Goal: Task Accomplishment & Management: Manage account settings

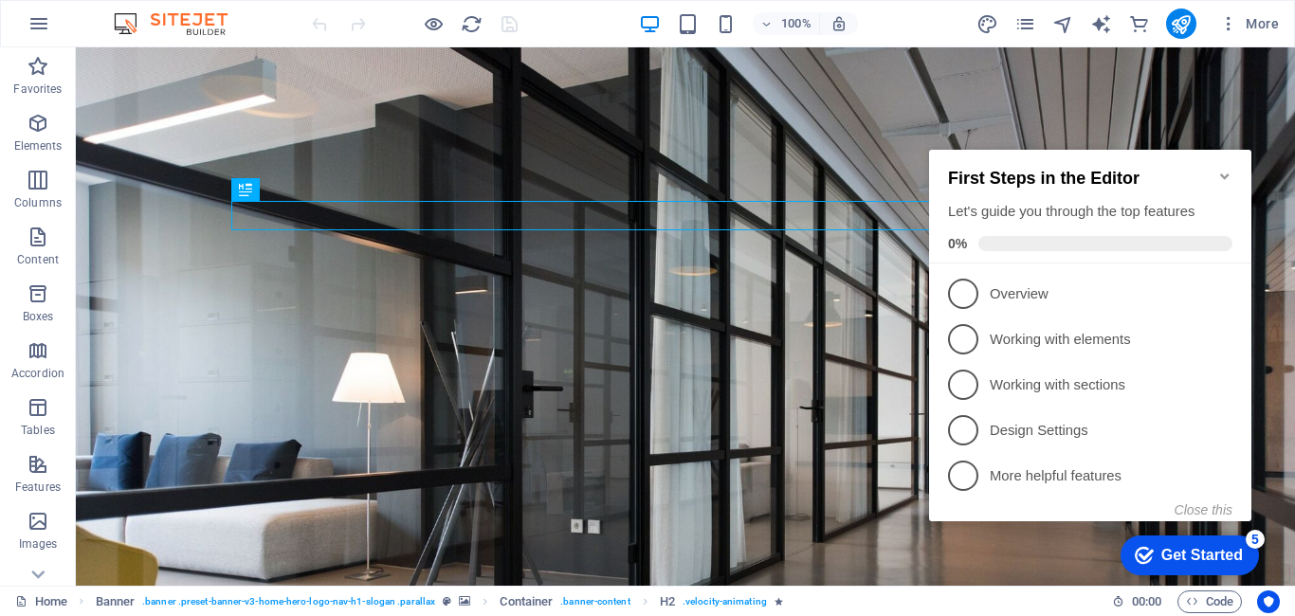
click at [1223, 174] on icon "Minimize checklist" at bounding box center [1225, 177] width 9 height 6
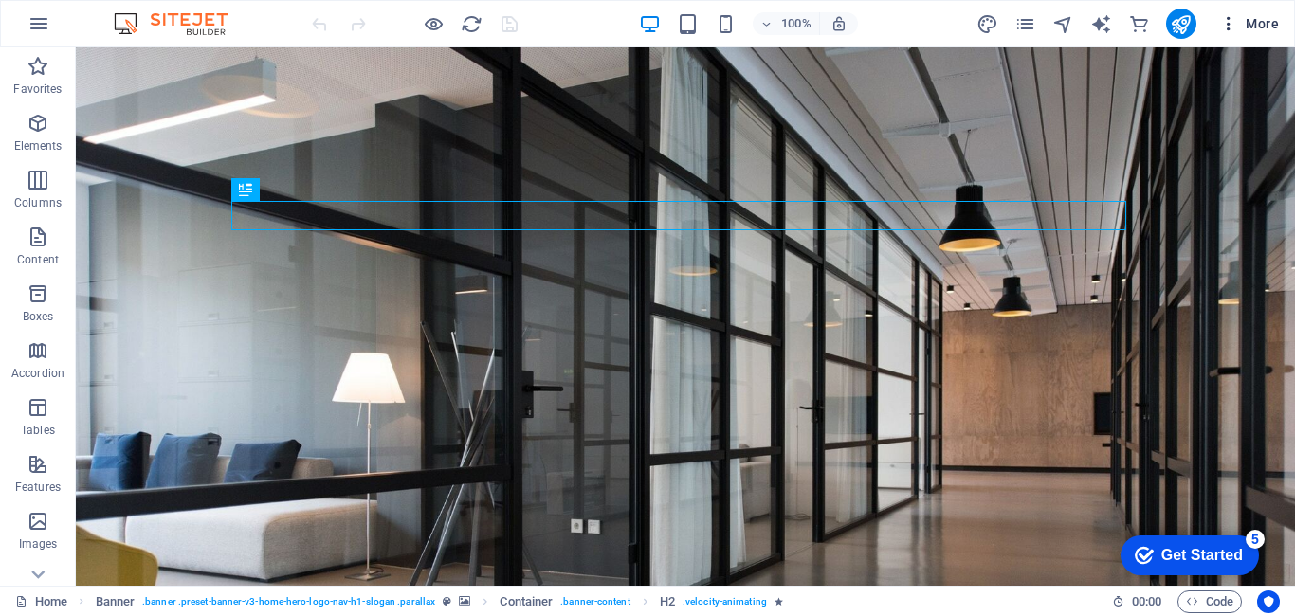
click at [1223, 24] on icon "button" at bounding box center [1229, 23] width 19 height 19
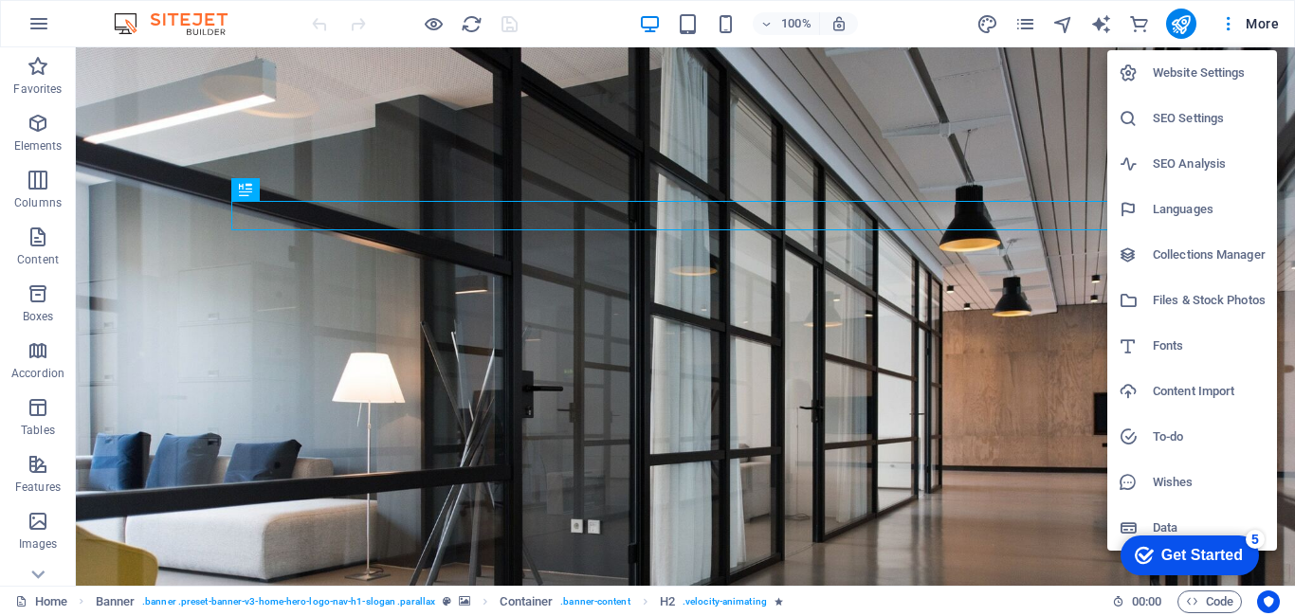
click at [1226, 208] on h6 "Languages" at bounding box center [1209, 209] width 113 height 23
select select "70"
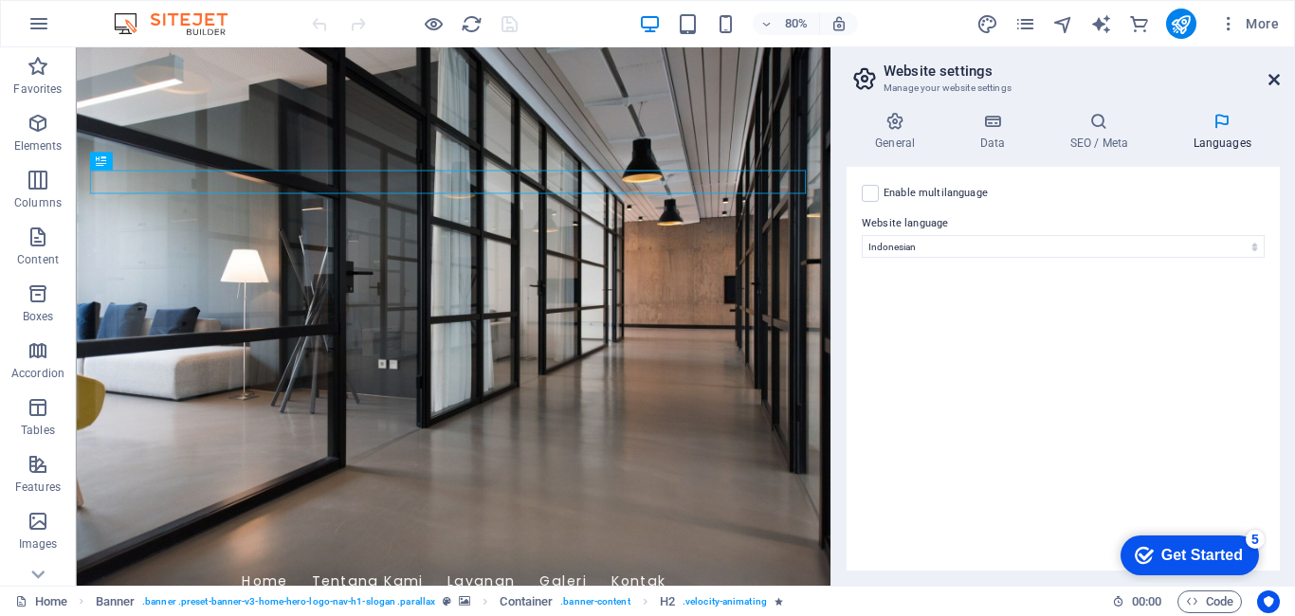
drag, startPoint x: 1276, startPoint y: 85, endPoint x: 1200, endPoint y: 38, distance: 90.3
click at [1276, 85] on icon at bounding box center [1274, 79] width 11 height 15
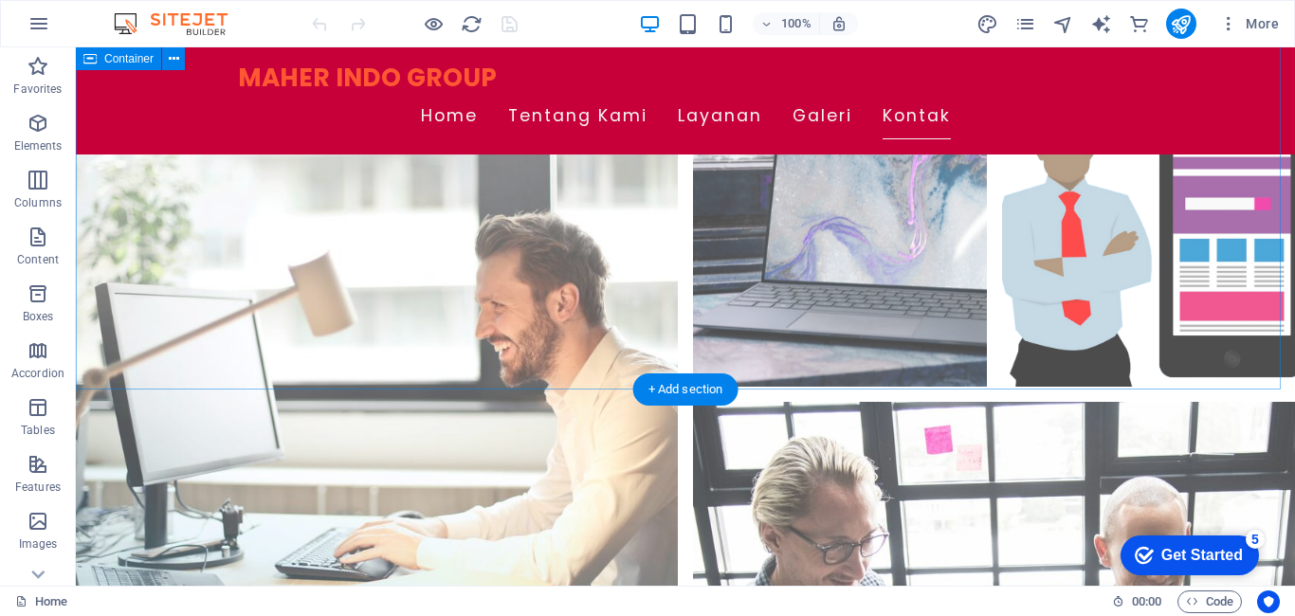
scroll to position [2522, 0]
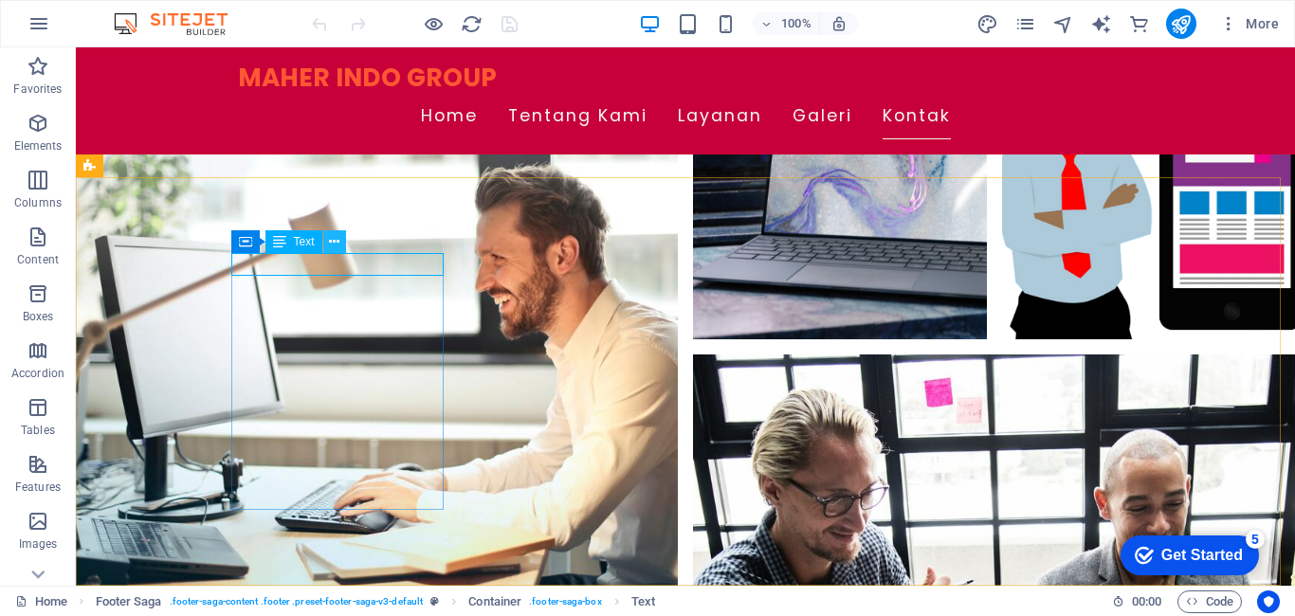
click at [338, 240] on icon at bounding box center [334, 242] width 10 height 20
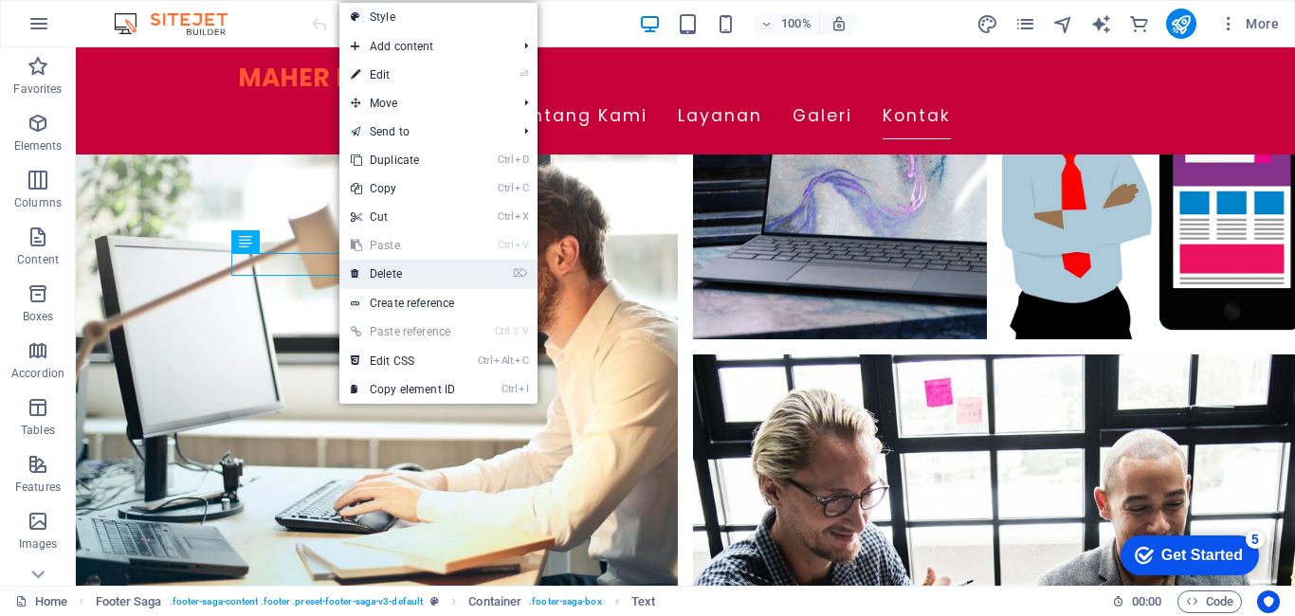
click at [412, 268] on link "⌦ Delete" at bounding box center [403, 274] width 127 height 28
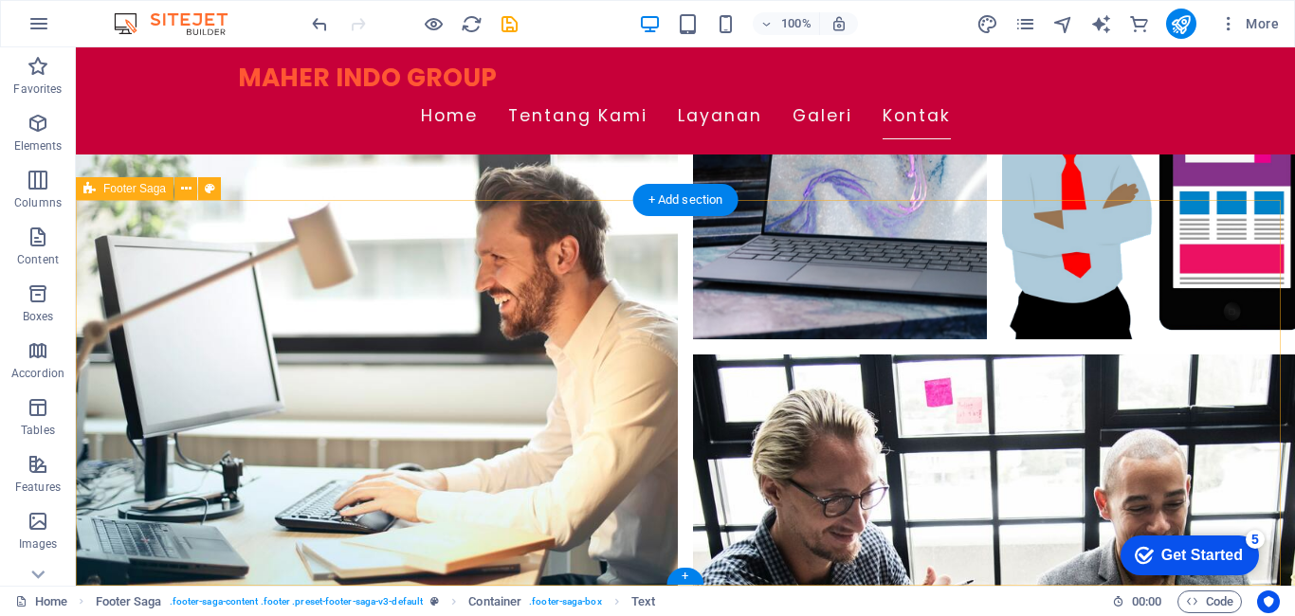
scroll to position [2499, 0]
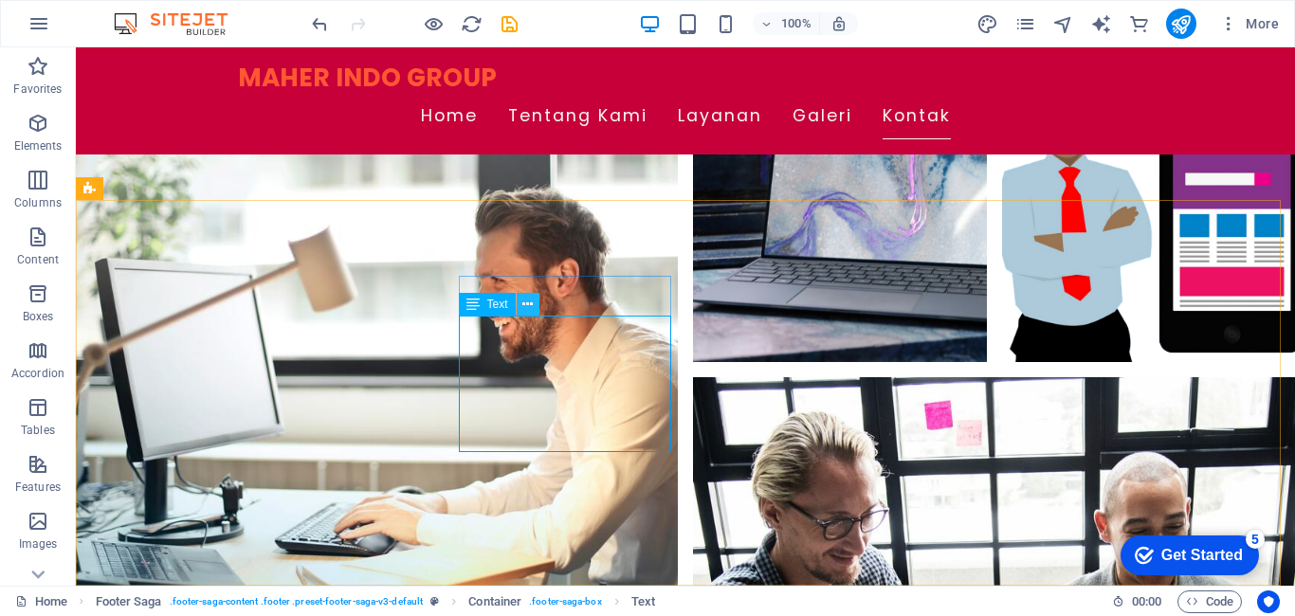
click at [526, 303] on icon at bounding box center [528, 305] width 10 height 20
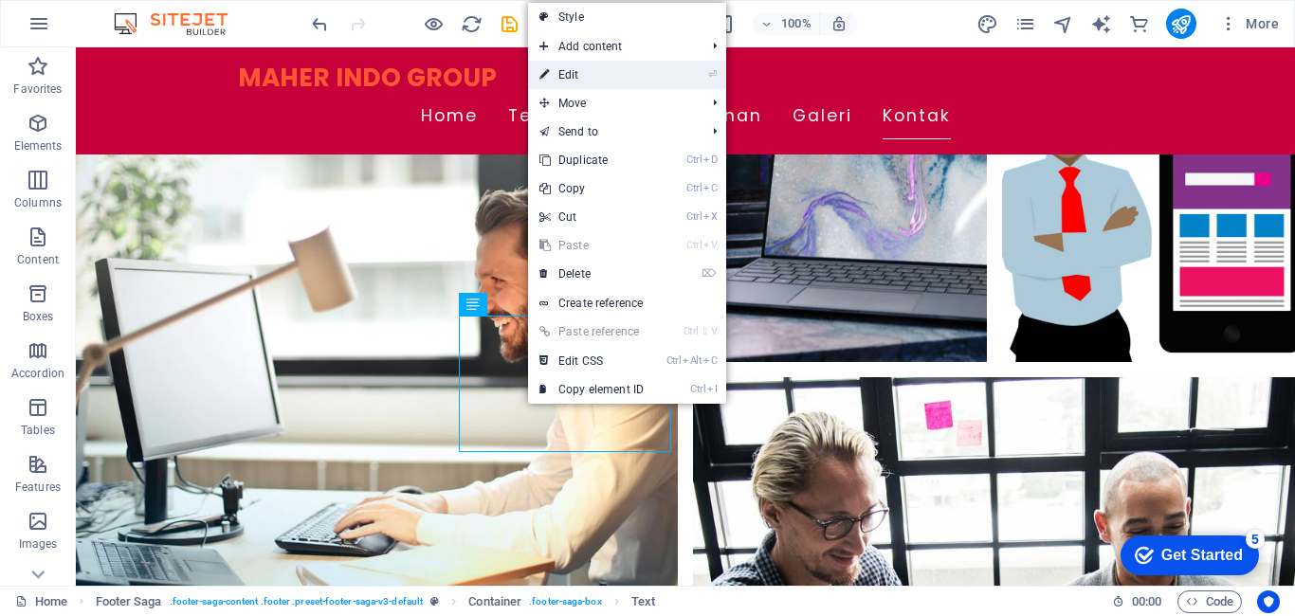
drag, startPoint x: 584, startPoint y: 78, endPoint x: 195, endPoint y: 177, distance: 401.4
click at [584, 78] on link "⏎ Edit" at bounding box center [591, 75] width 127 height 28
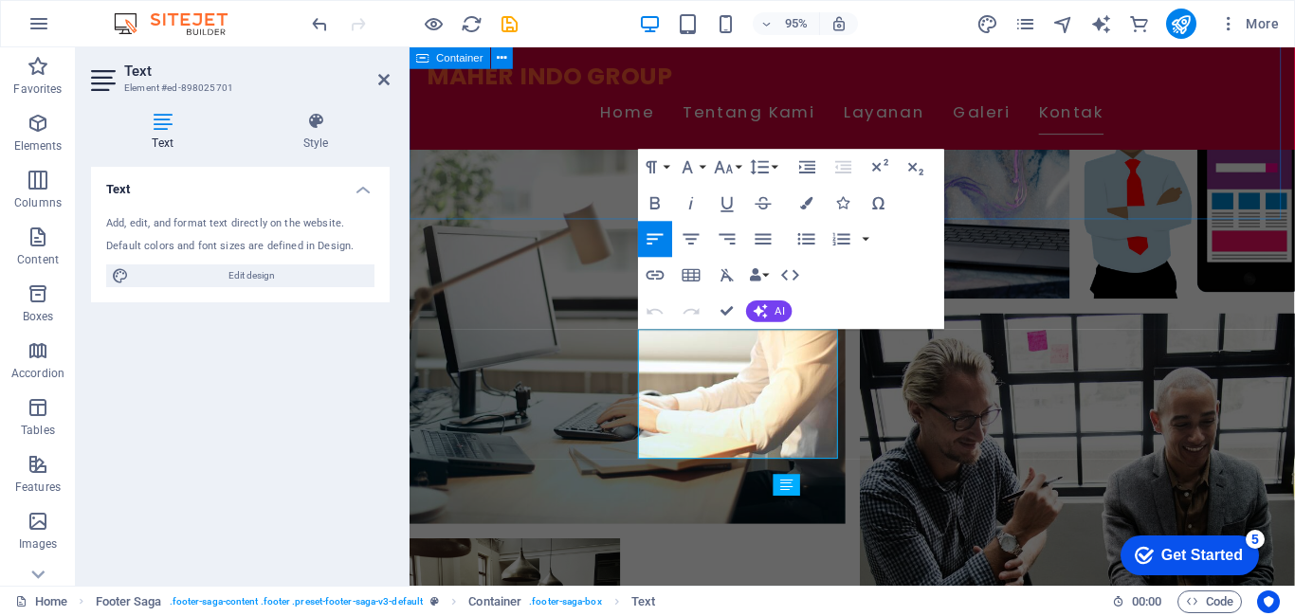
scroll to position [2255, 0]
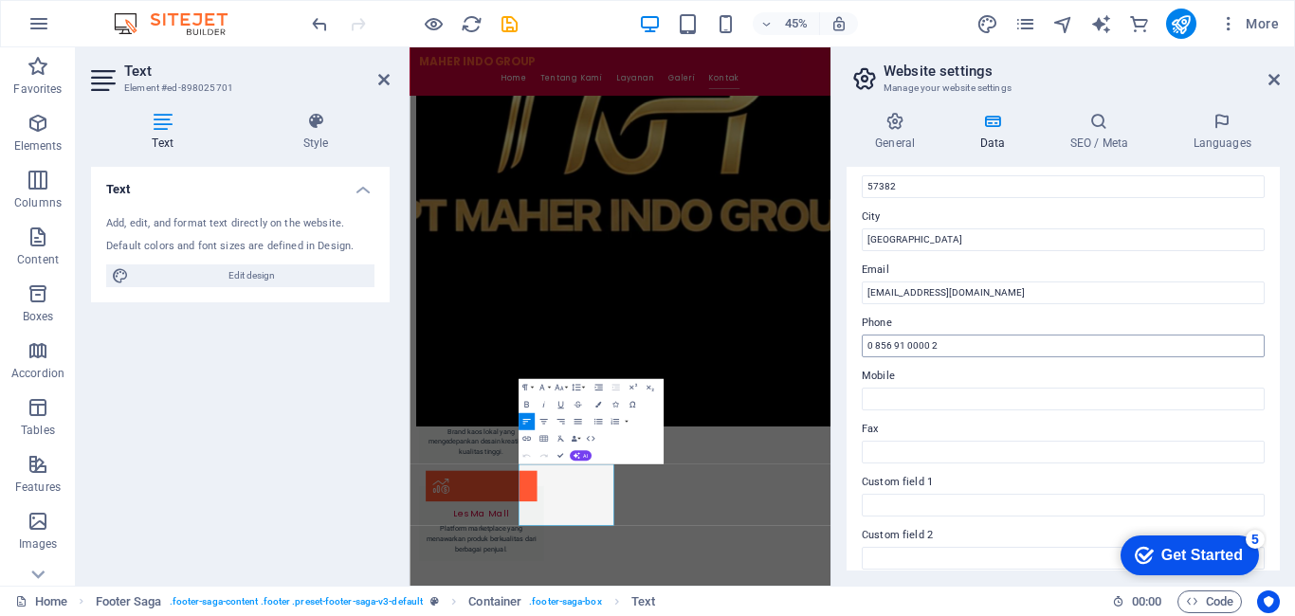
scroll to position [284, 0]
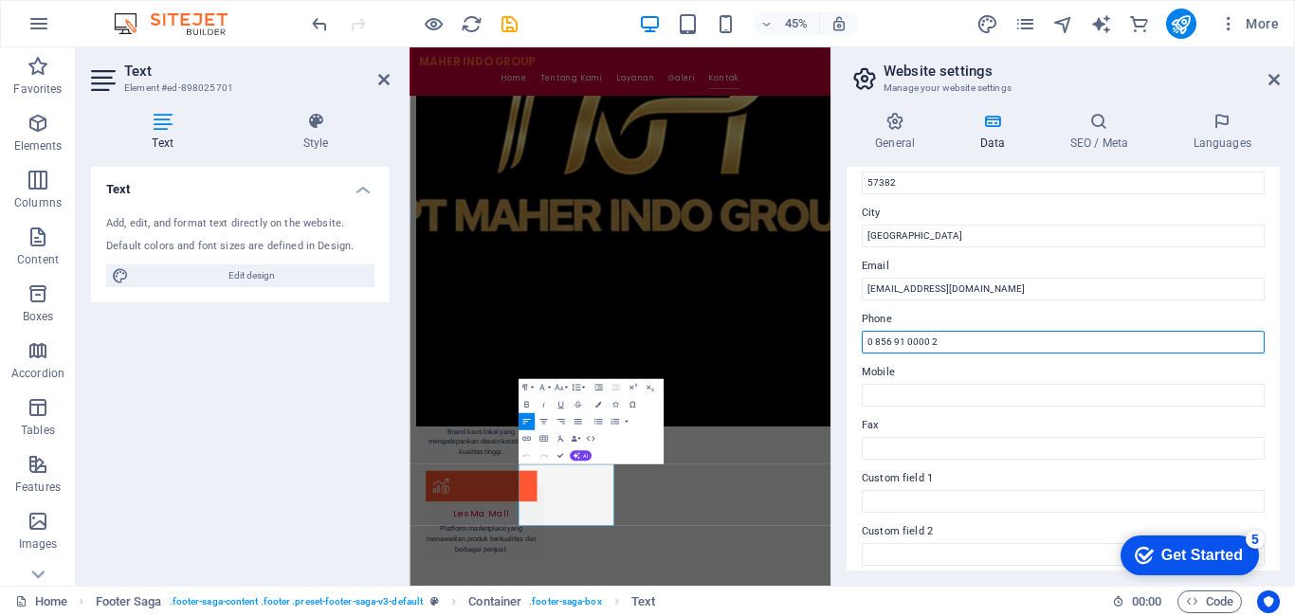
click at [906, 340] on input "0 856 91 0000 2" at bounding box center [1063, 342] width 403 height 23
click at [873, 343] on input "0 856 91 0000 2" at bounding box center [1063, 342] width 403 height 23
click at [876, 344] on input "0 856 91 0000 2" at bounding box center [1063, 342] width 403 height 23
click at [892, 341] on input "0856 91 0000 2" at bounding box center [1063, 342] width 403 height 23
click at [903, 343] on input "085691 0000 2" at bounding box center [1063, 342] width 403 height 23
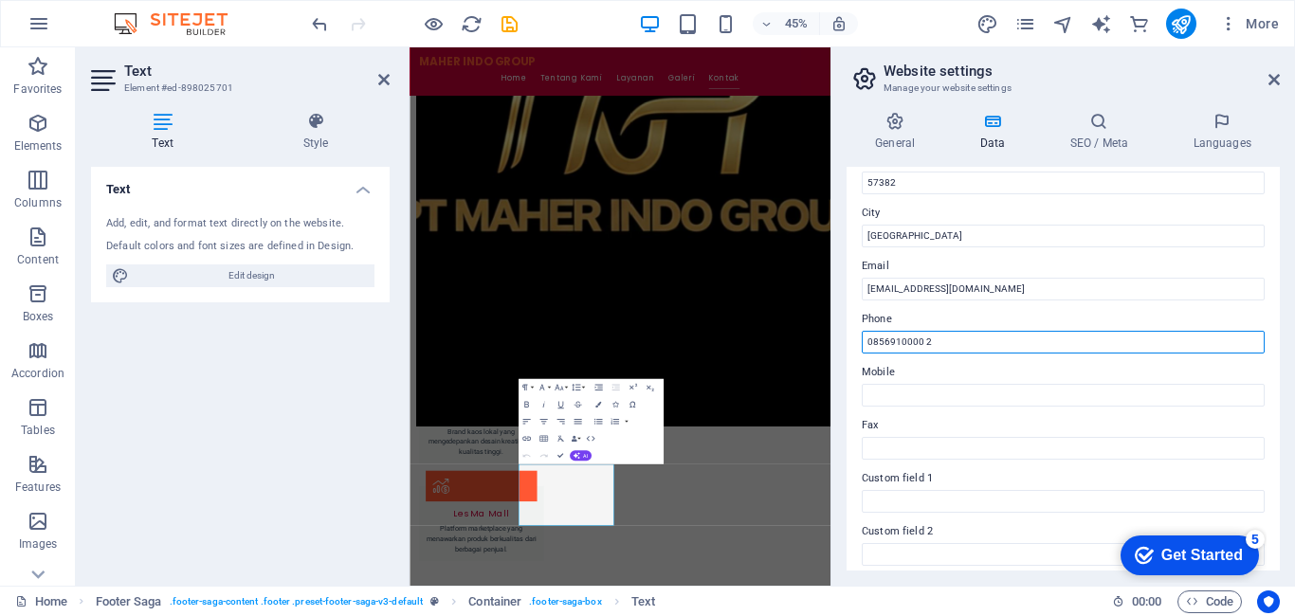
click at [924, 345] on input "0856910000 2" at bounding box center [1063, 342] width 403 height 23
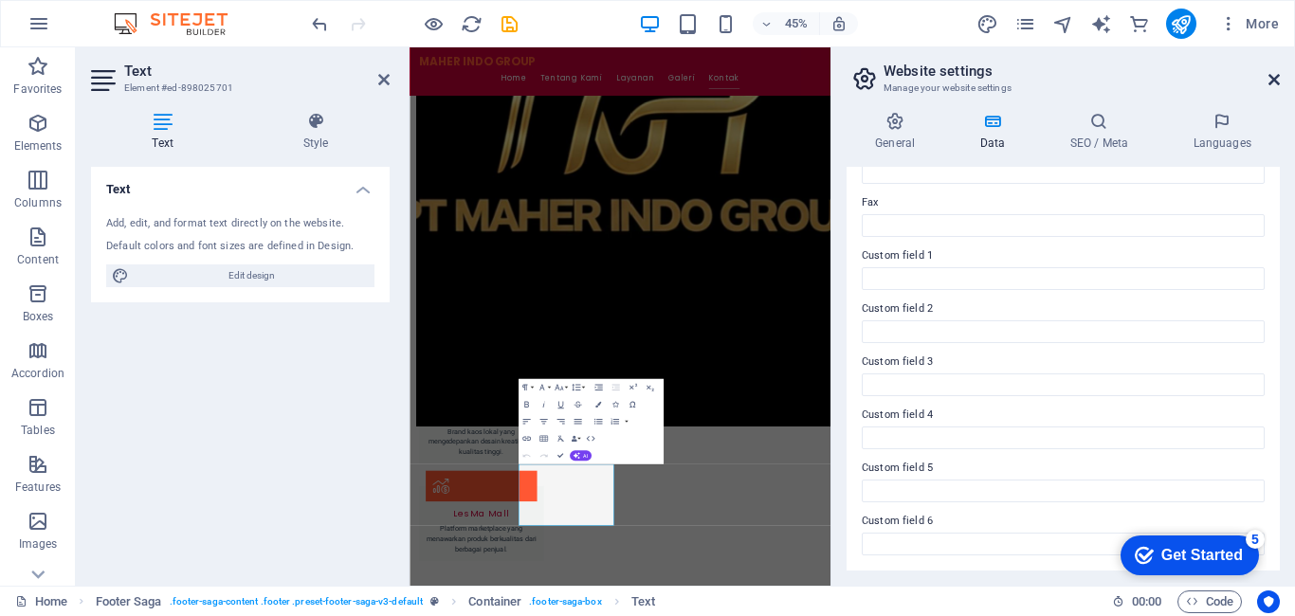
type input "08569100002"
click at [1273, 75] on icon at bounding box center [1274, 79] width 11 height 15
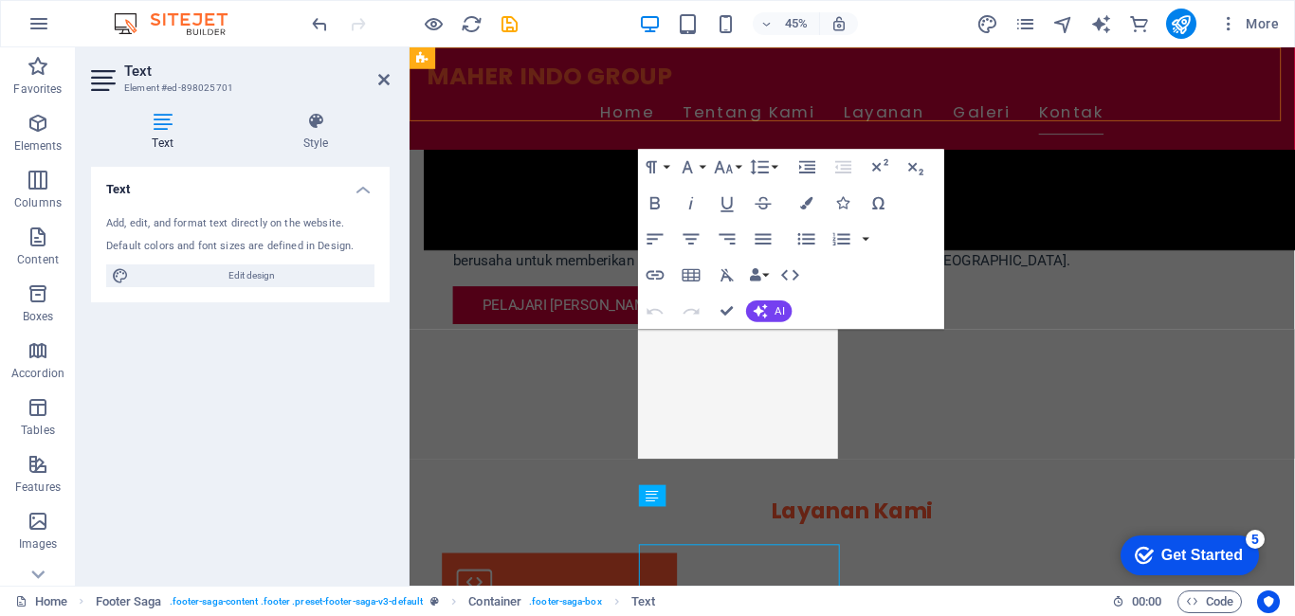
scroll to position [2255, 0]
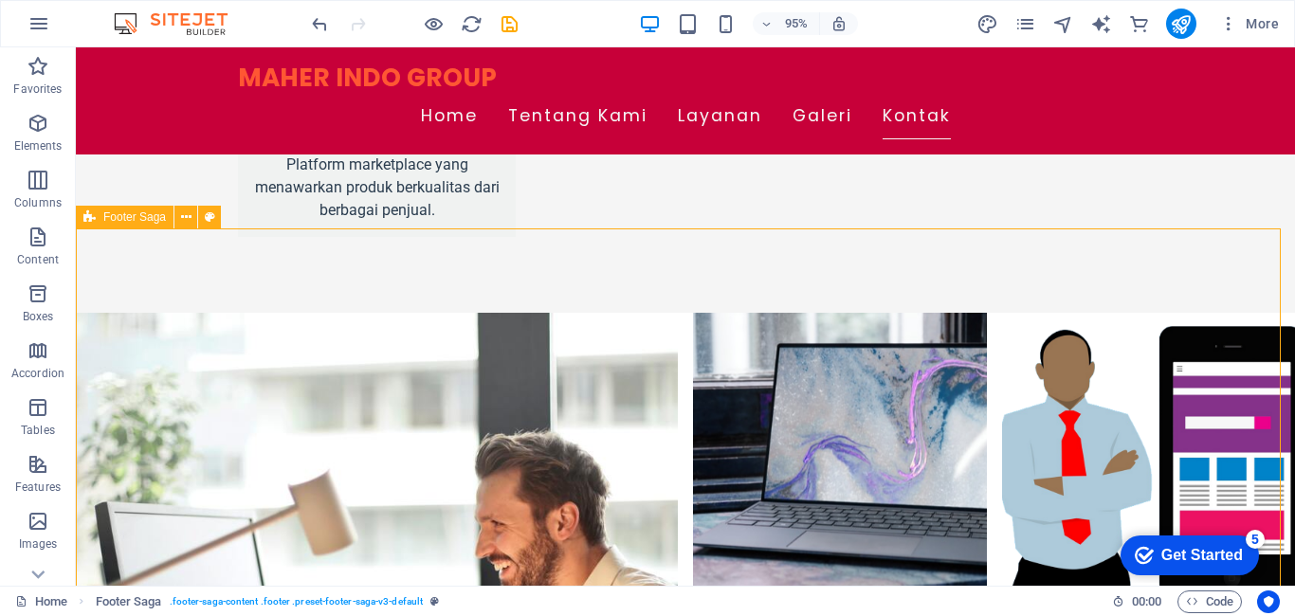
scroll to position [2470, 0]
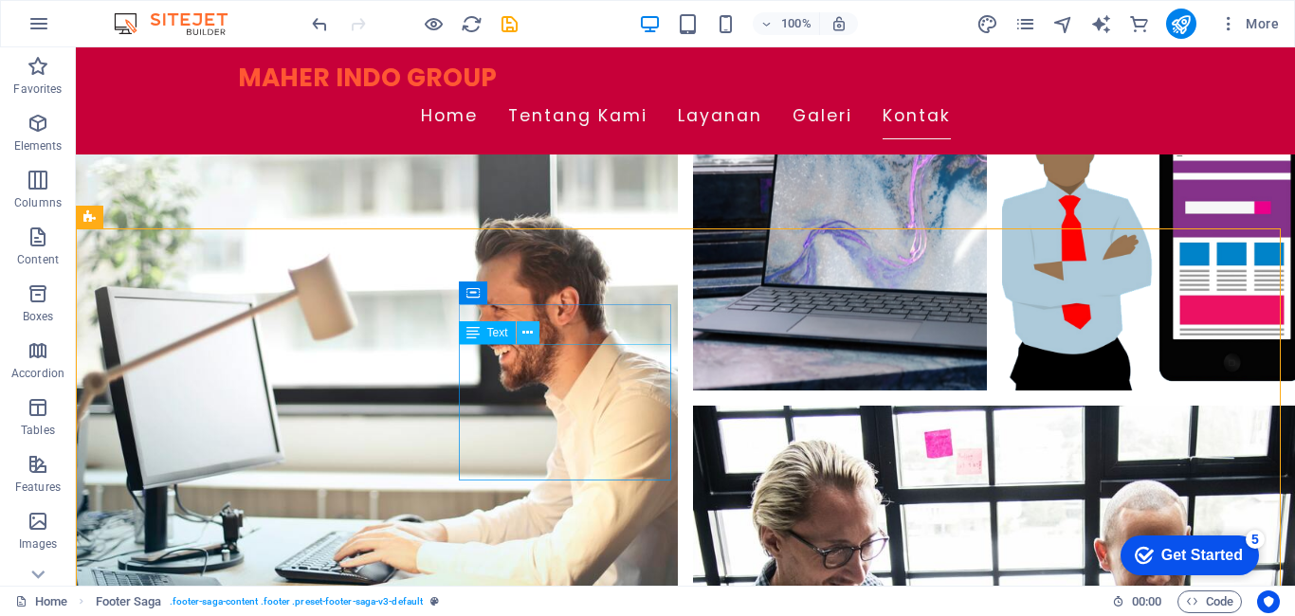
click at [530, 341] on icon at bounding box center [528, 333] width 10 height 20
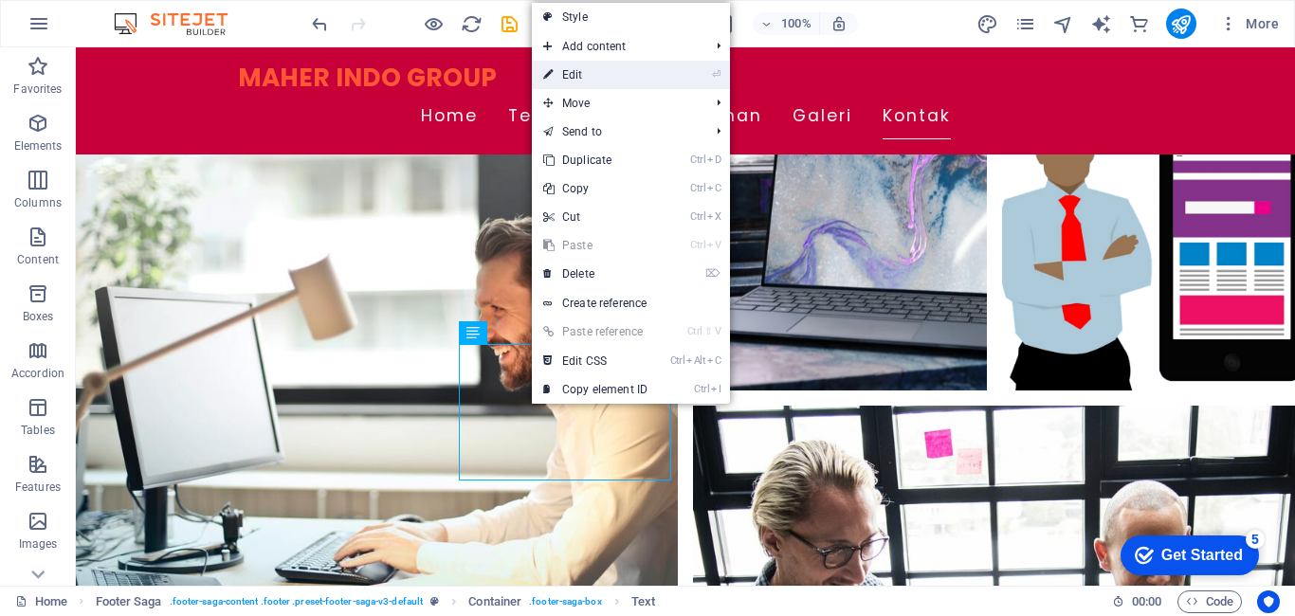
drag, startPoint x: 581, startPoint y: 65, endPoint x: 182, endPoint y: 18, distance: 402.1
click at [581, 65] on link "⏎ Edit" at bounding box center [595, 75] width 127 height 28
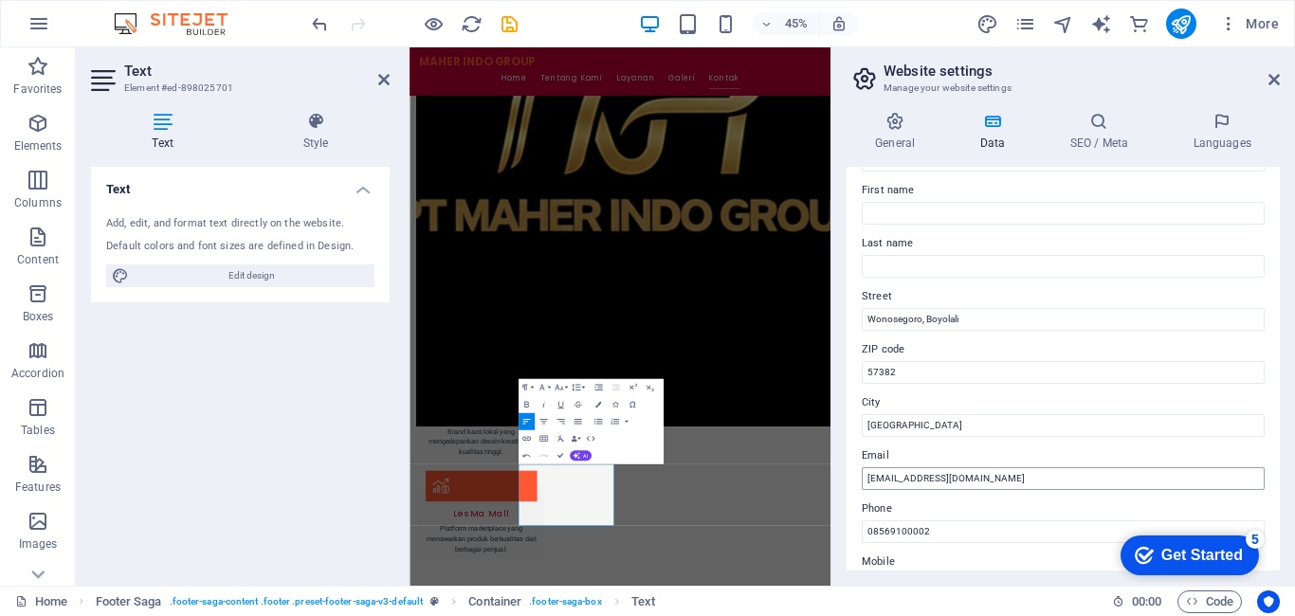
scroll to position [284, 0]
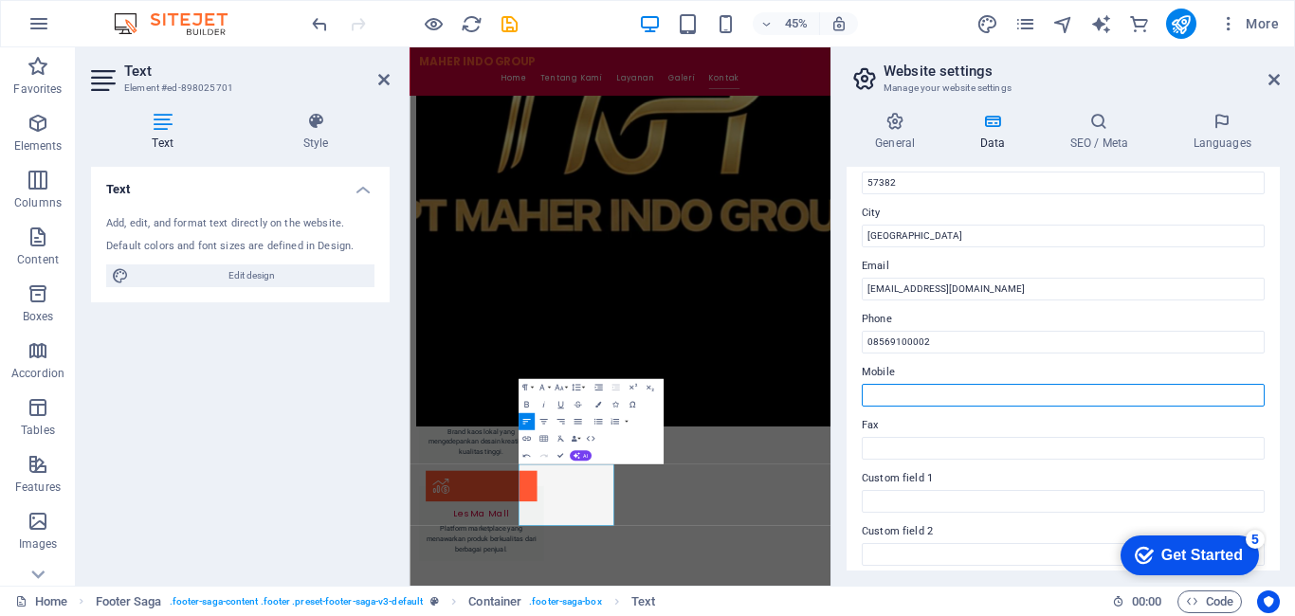
click at [936, 396] on input "Mobile" at bounding box center [1063, 395] width 403 height 23
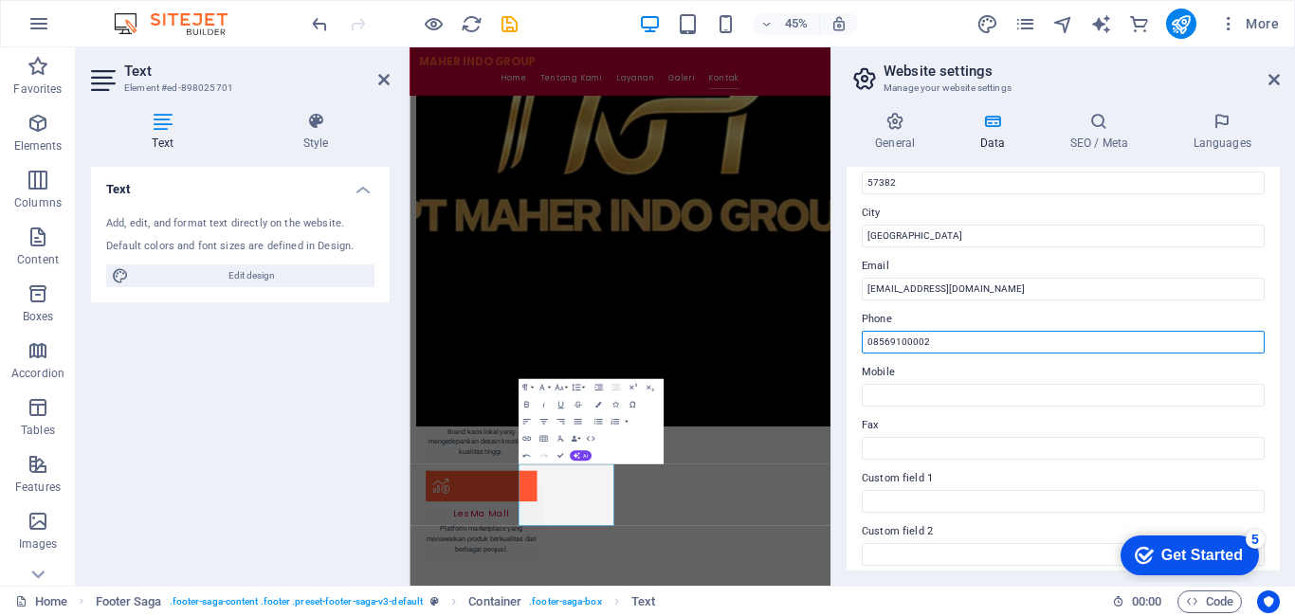
drag, startPoint x: 867, startPoint y: 340, endPoint x: 930, endPoint y: 342, distance: 63.6
click at [930, 342] on input "08569100002" at bounding box center [1063, 342] width 403 height 23
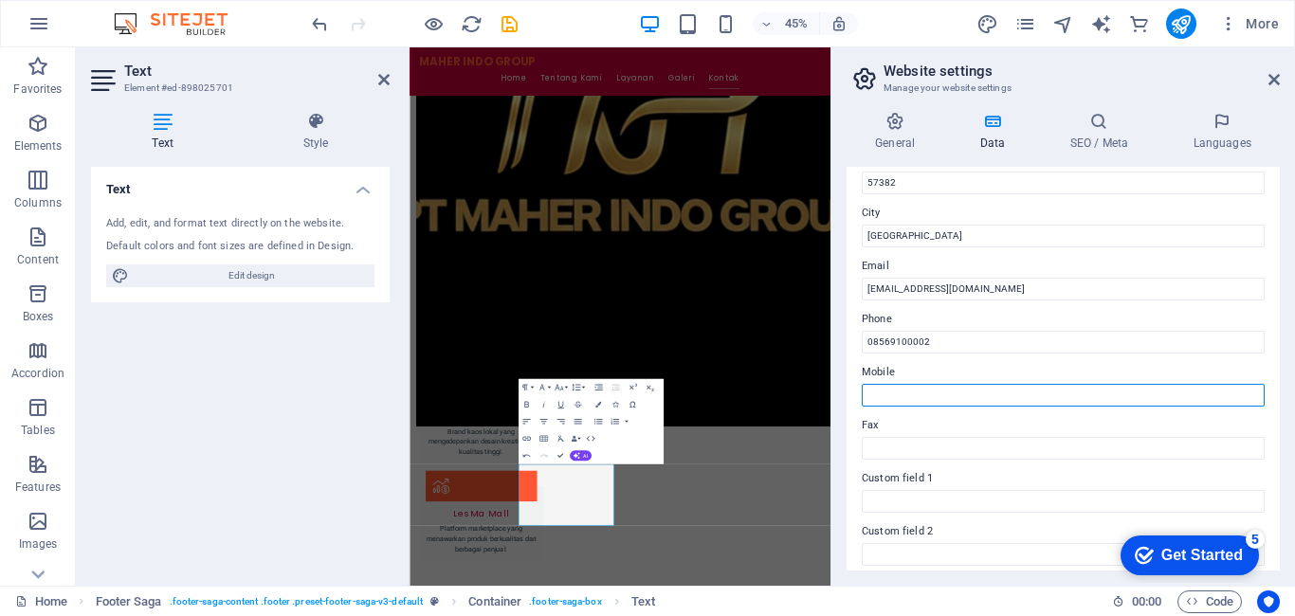
click at [945, 388] on input "Mobile" at bounding box center [1063, 395] width 403 height 23
paste input "y*ZO3m5M77f;Uz"
type input "y"
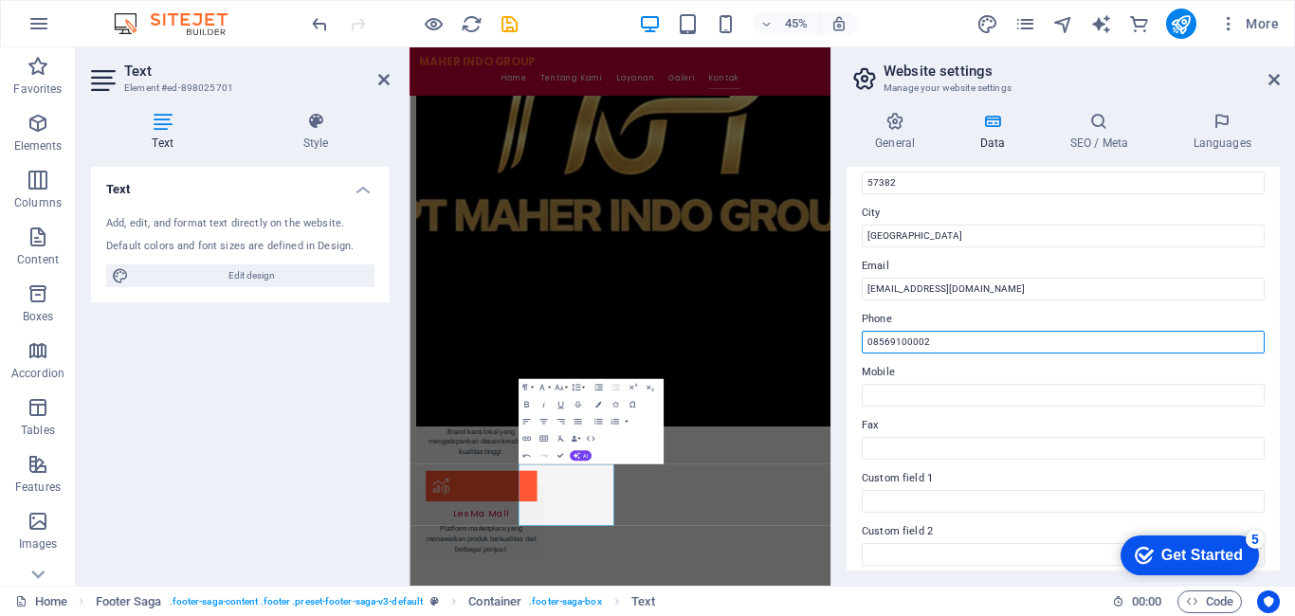
click at [870, 339] on input "08569100002" at bounding box center [1063, 342] width 403 height 23
drag, startPoint x: 871, startPoint y: 341, endPoint x: 889, endPoint y: 340, distance: 18.0
click at [891, 340] on input "08569100002" at bounding box center [1063, 342] width 403 height 23
click at [887, 340] on input "08569100002" at bounding box center [1063, 342] width 403 height 23
drag, startPoint x: 868, startPoint y: 342, endPoint x: 928, endPoint y: 348, distance: 61.0
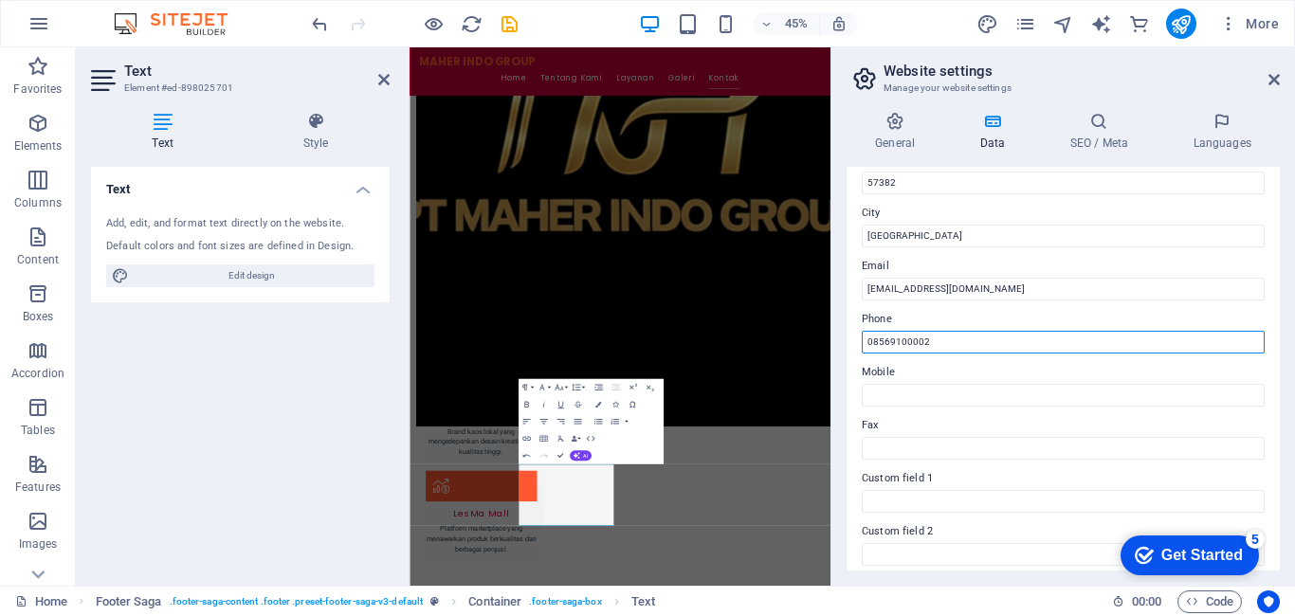
click at [928, 348] on input "08569100002" at bounding box center [1063, 342] width 403 height 23
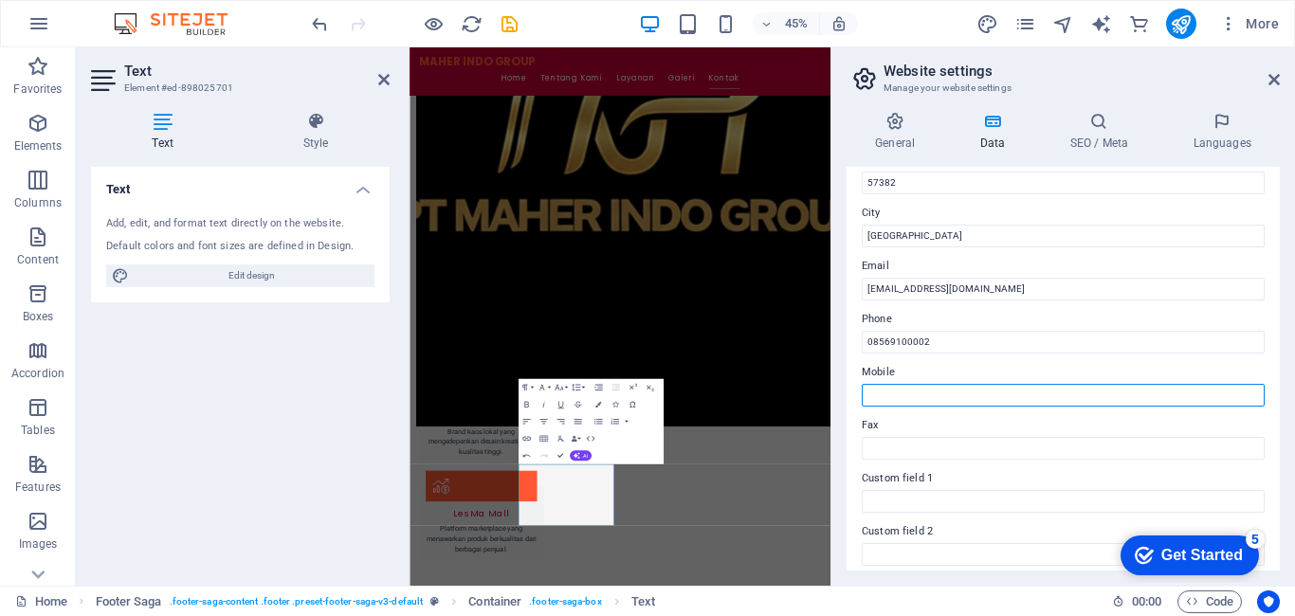
click at [950, 395] on input "Mobile" at bounding box center [1063, 395] width 403 height 23
paste input "08569100002"
type input "08569100002"
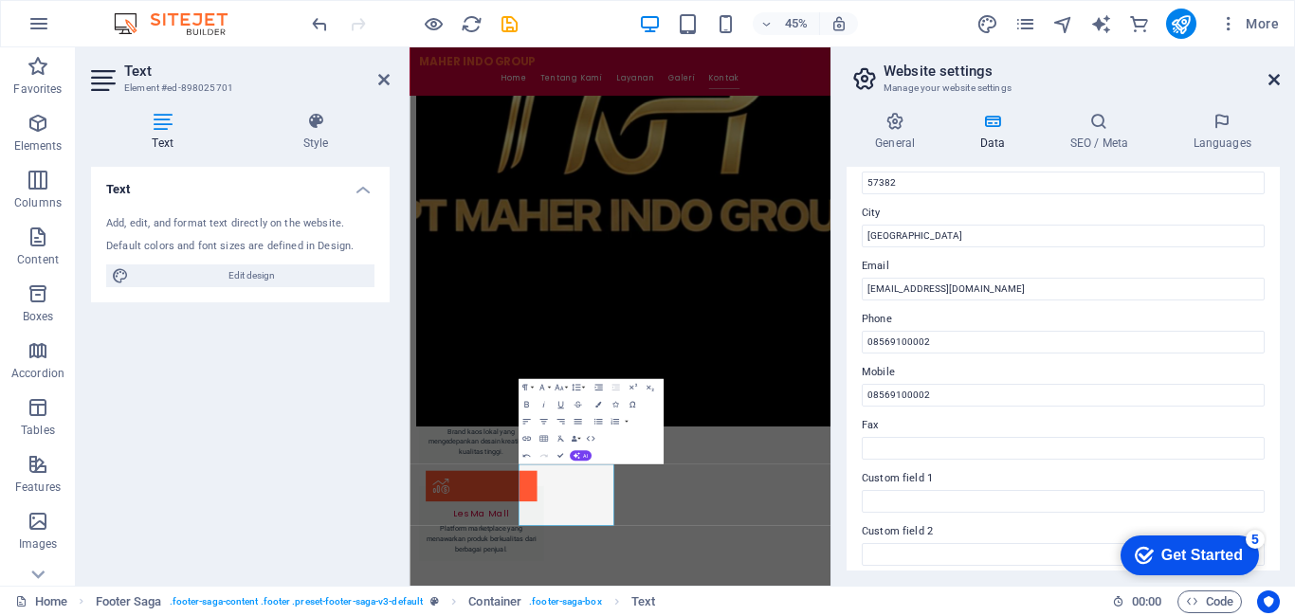
click at [1274, 77] on icon at bounding box center [1274, 79] width 11 height 15
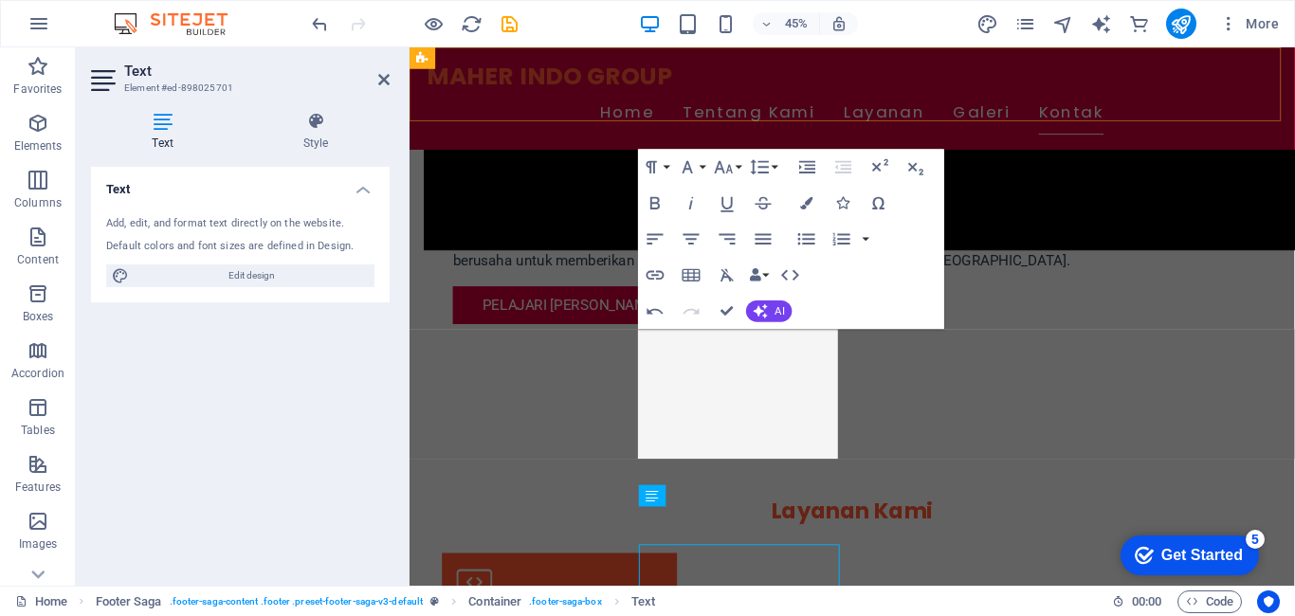
scroll to position [2255, 0]
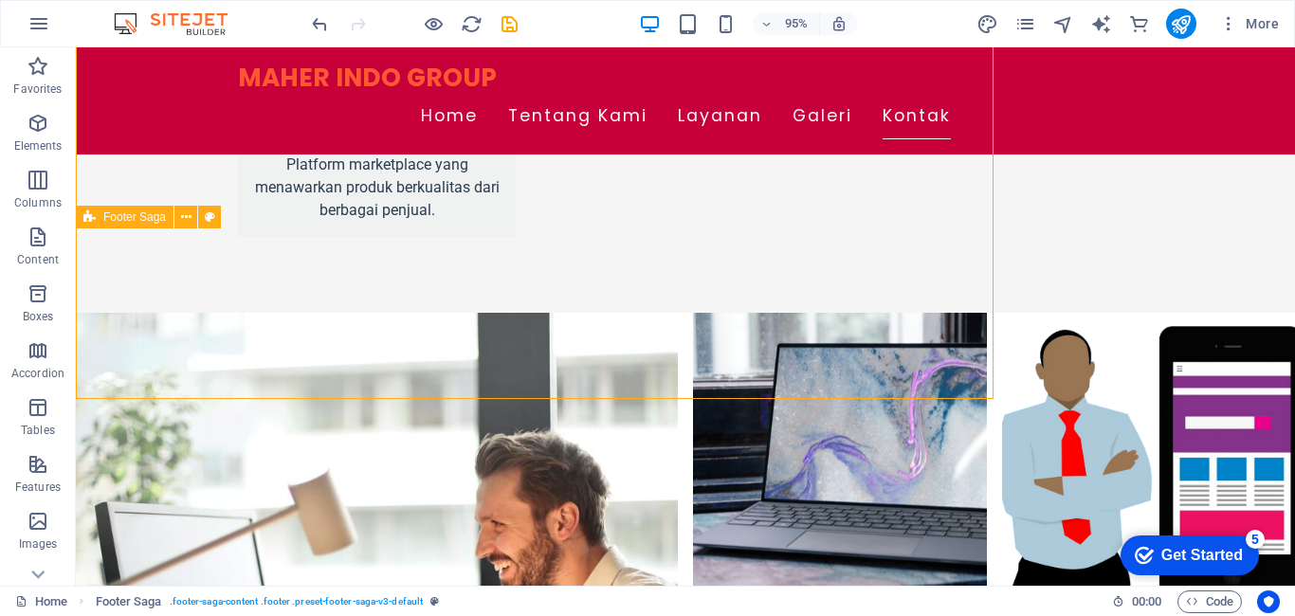
scroll to position [2470, 0]
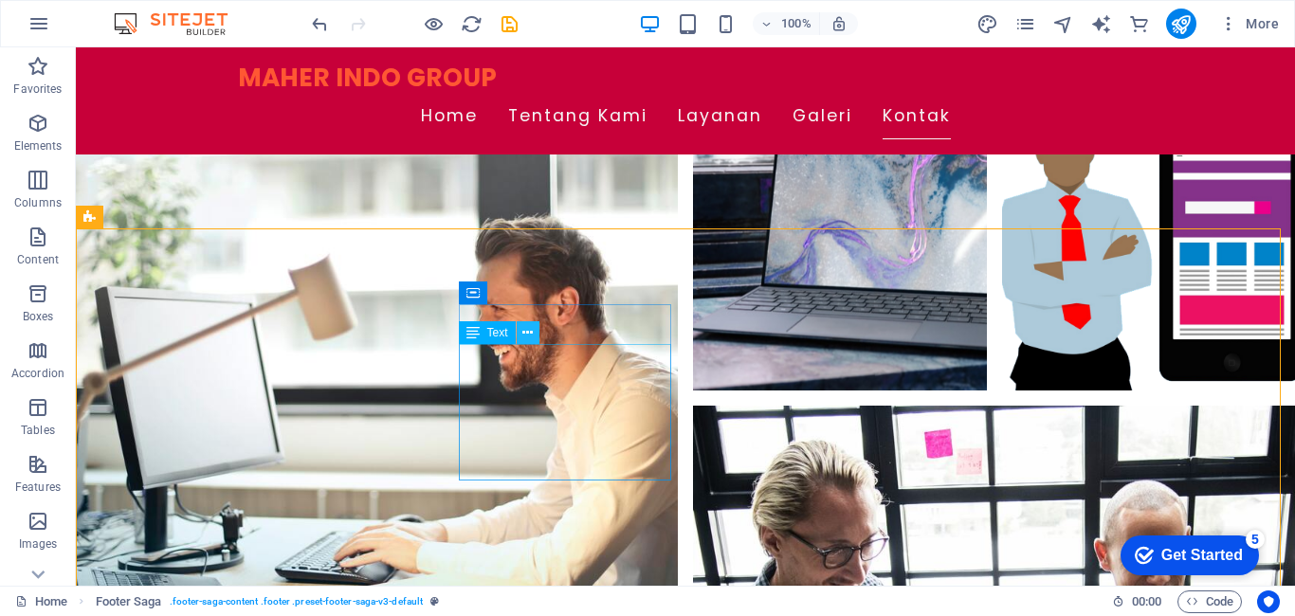
click at [532, 331] on icon at bounding box center [528, 333] width 10 height 20
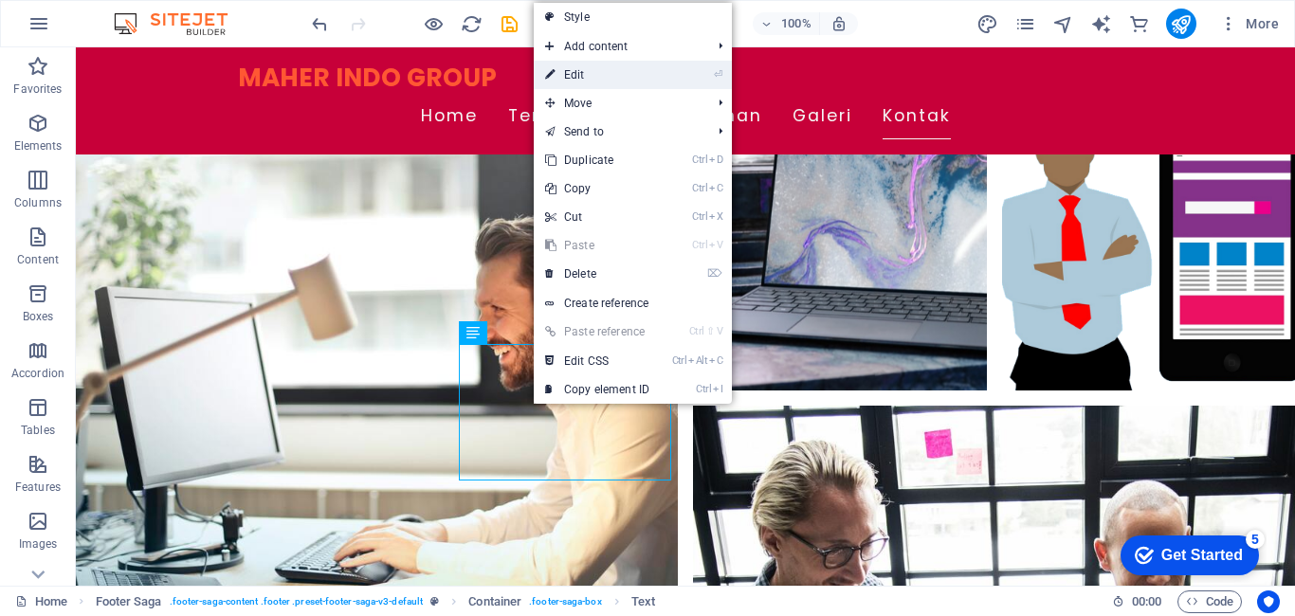
click at [619, 79] on link "⏎ Edit" at bounding box center [597, 75] width 127 height 28
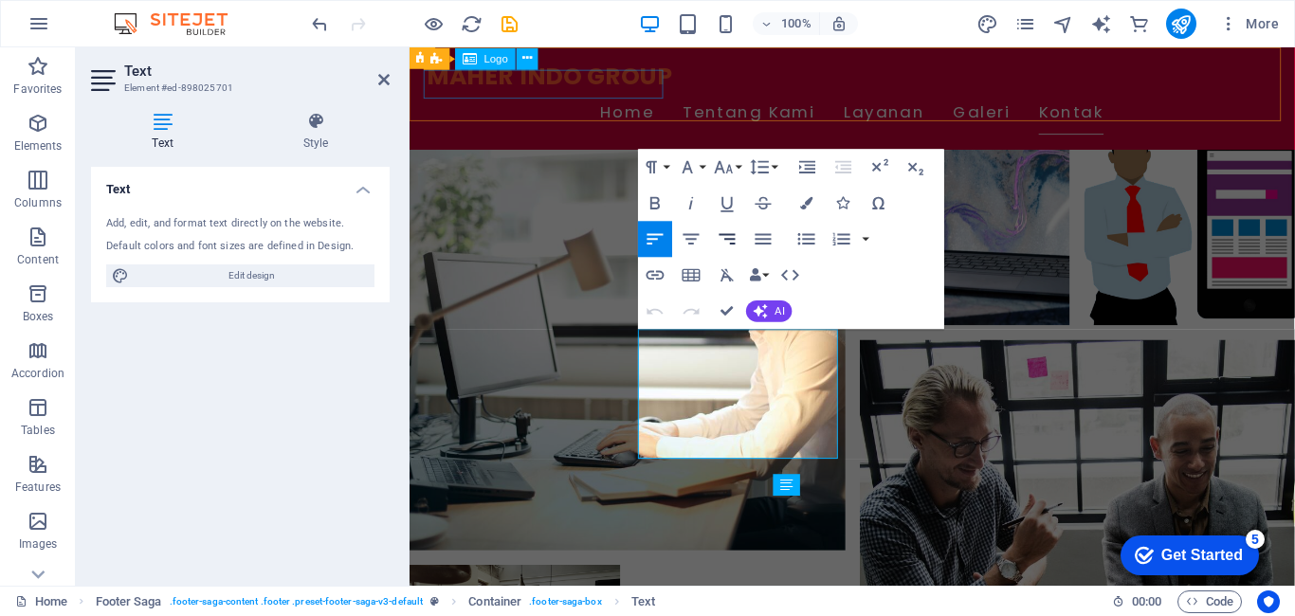
scroll to position [2255, 0]
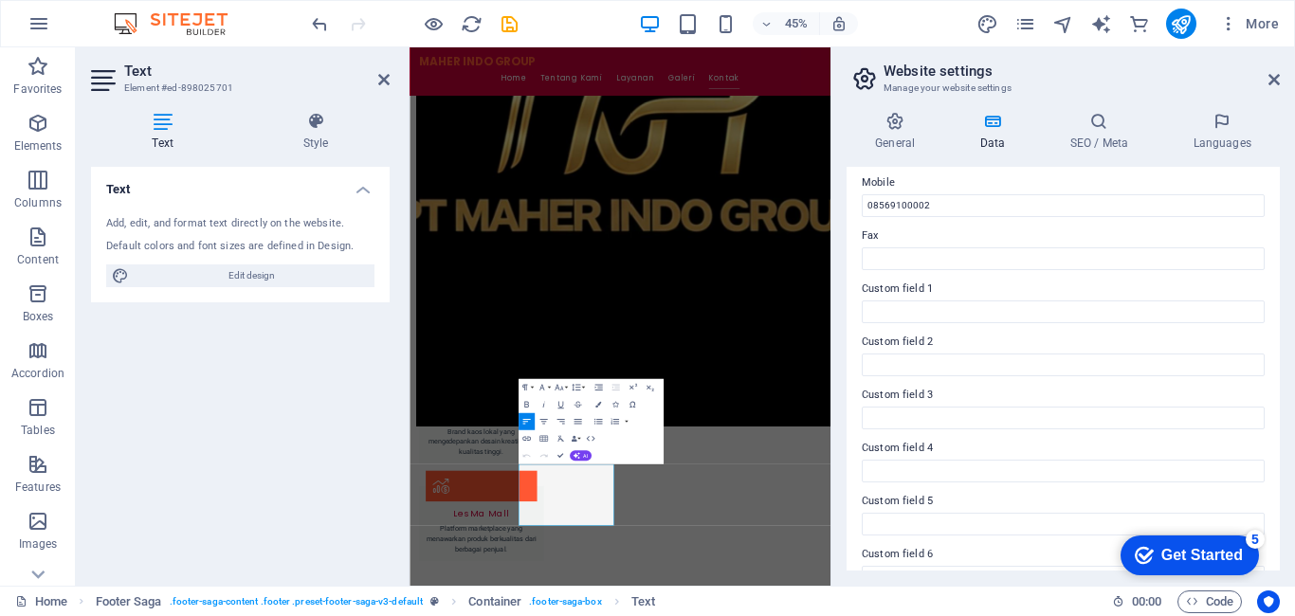
scroll to position [507, 0]
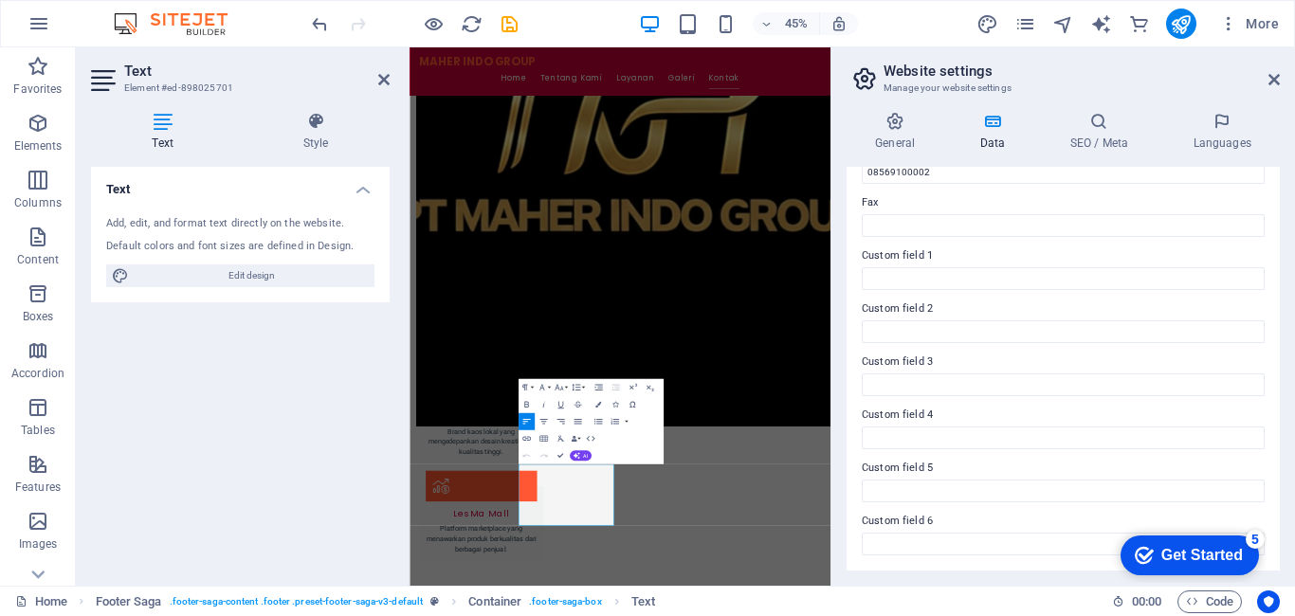
click at [992, 139] on h4 "Data" at bounding box center [996, 132] width 90 height 40
click at [1096, 138] on h4 "SEO / Meta" at bounding box center [1102, 132] width 123 height 40
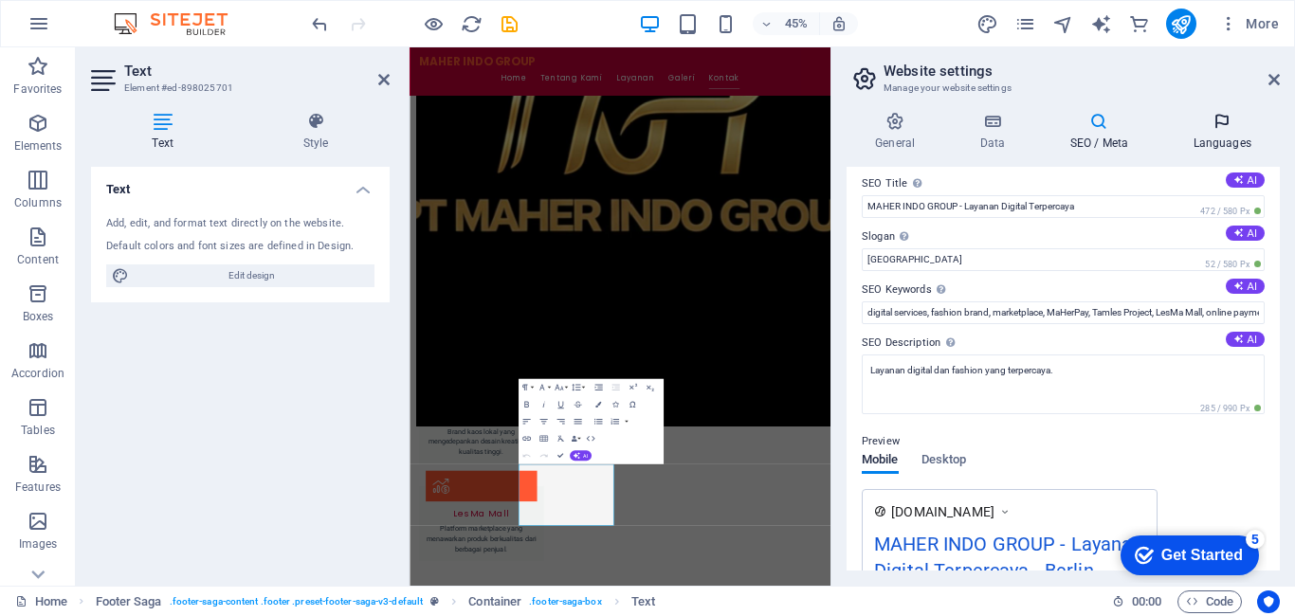
scroll to position [0, 0]
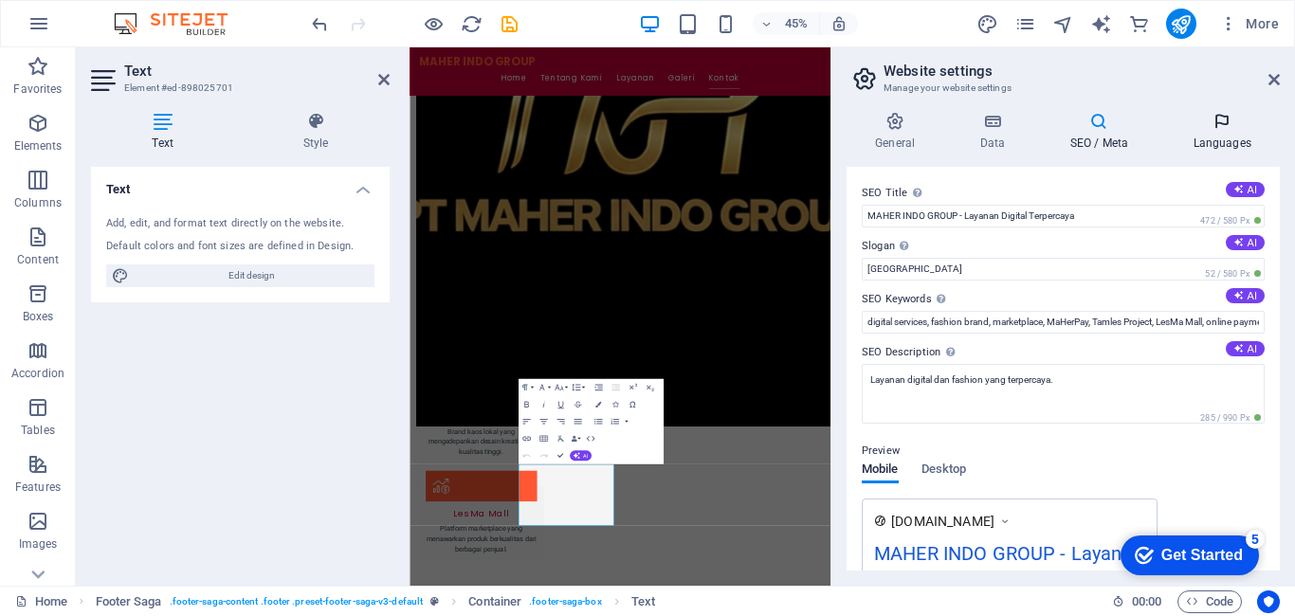
click at [1221, 122] on icon at bounding box center [1223, 121] width 116 height 19
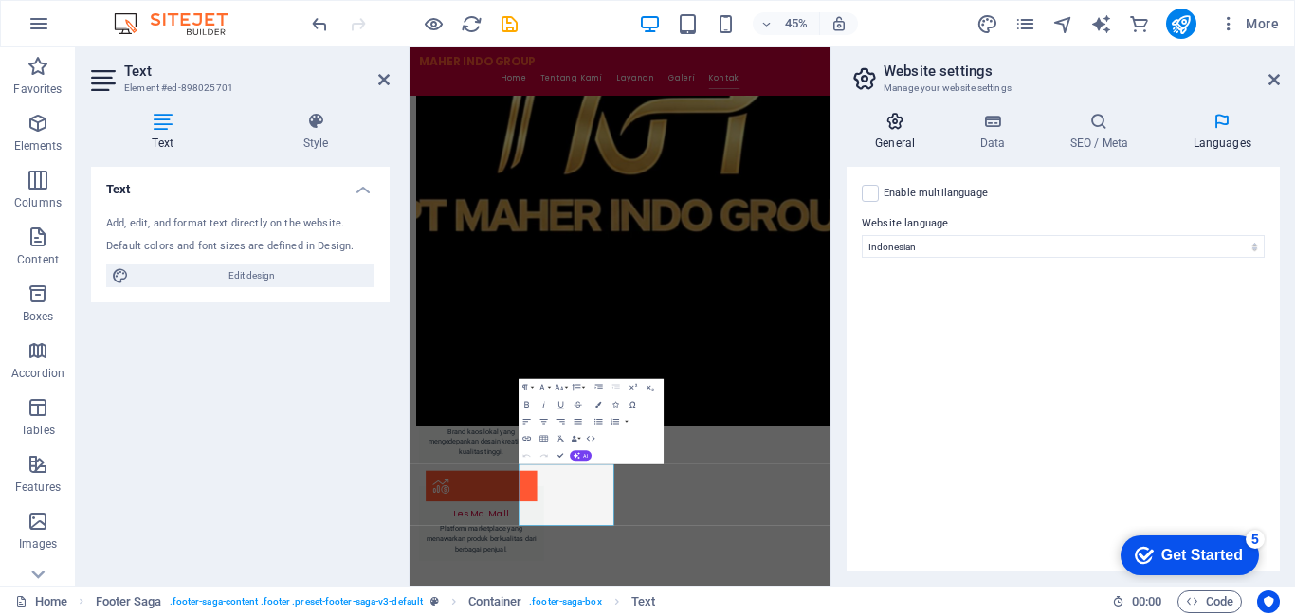
click at [900, 147] on h4 "General" at bounding box center [899, 132] width 104 height 40
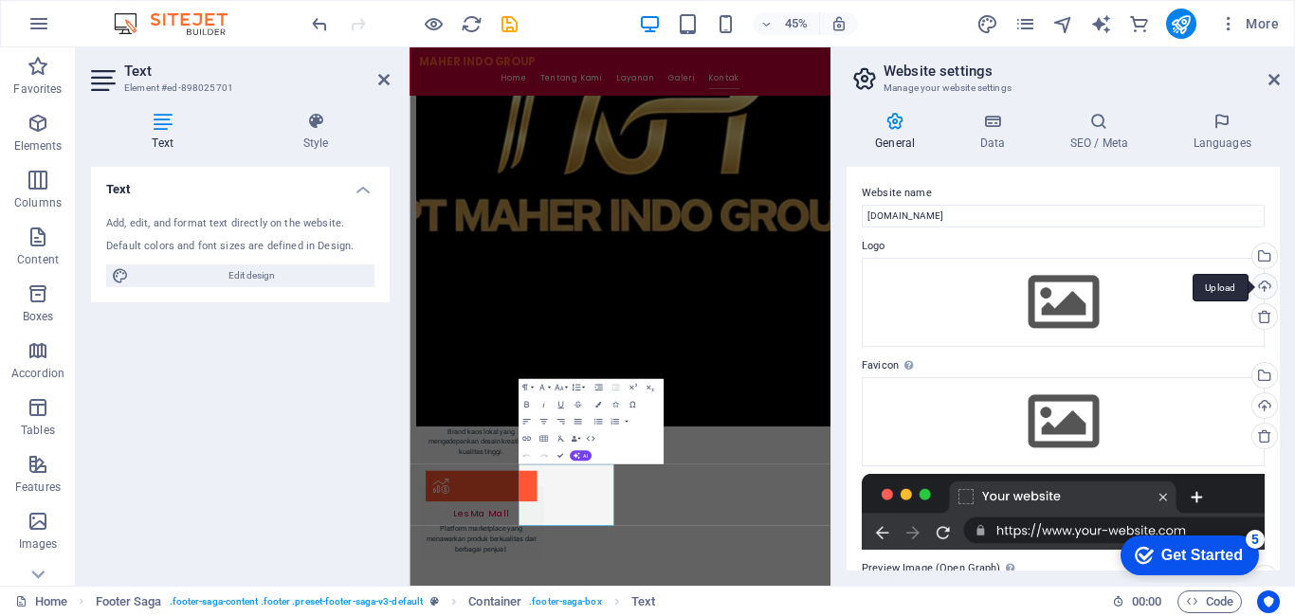
click at [1264, 280] on div "Upload" at bounding box center [1263, 288] width 28 height 28
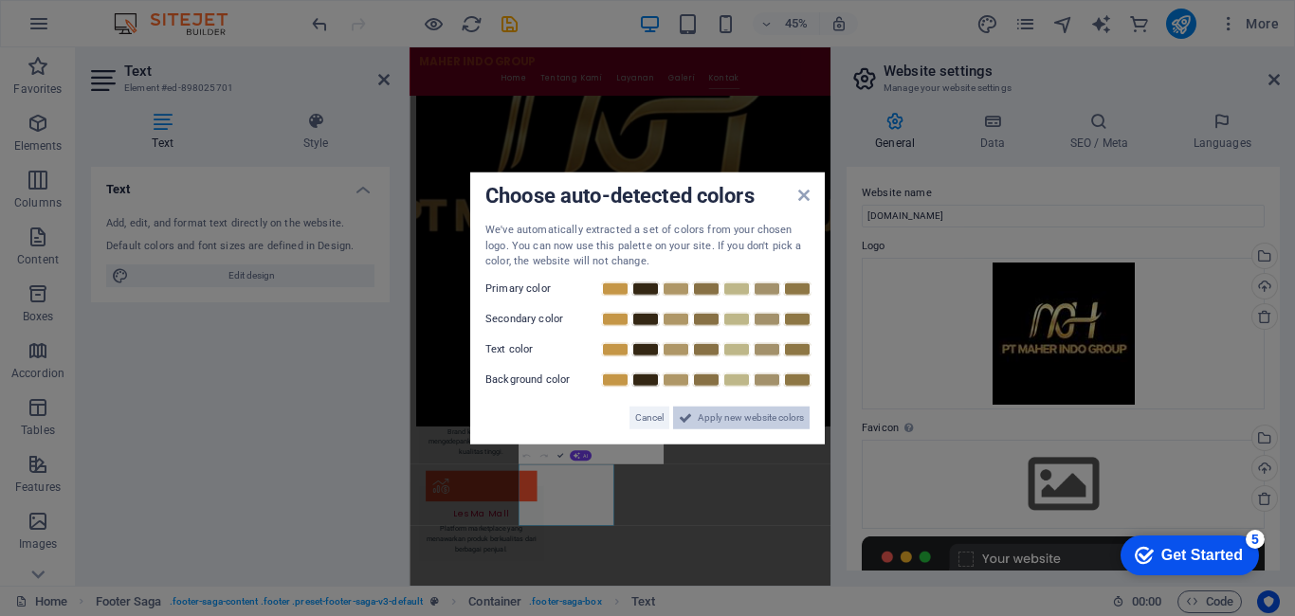
drag, startPoint x: 719, startPoint y: 419, endPoint x: 687, endPoint y: 821, distance: 403.4
click at [719, 419] on span "Apply new website colors" at bounding box center [751, 417] width 106 height 23
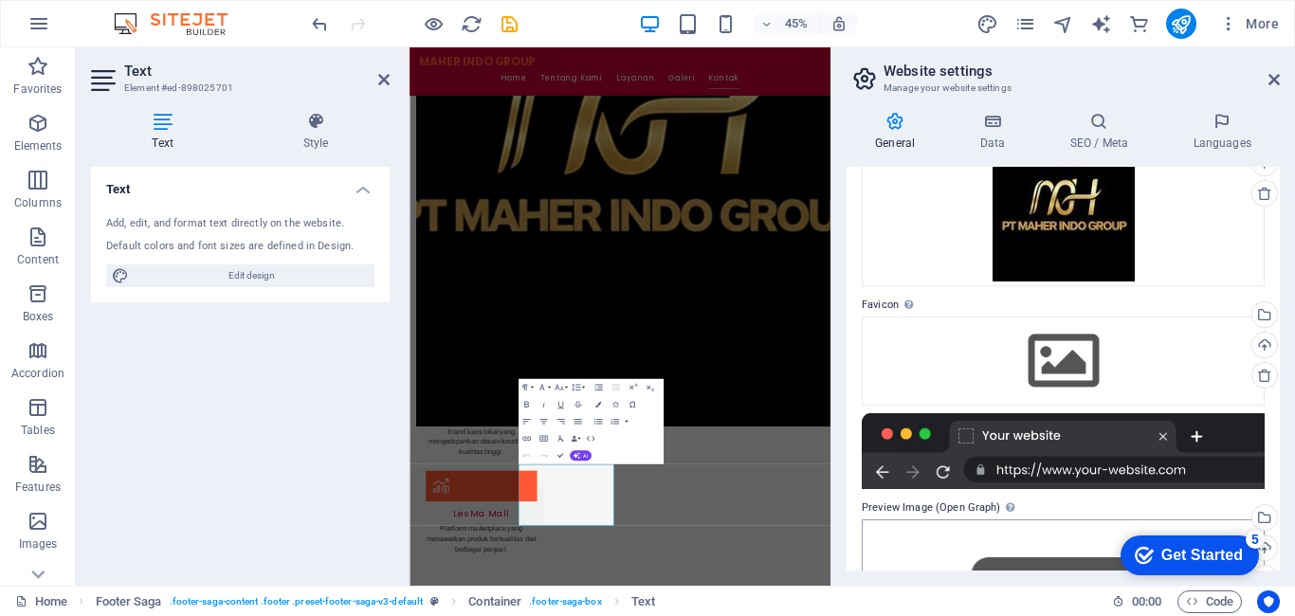
scroll to position [190, 0]
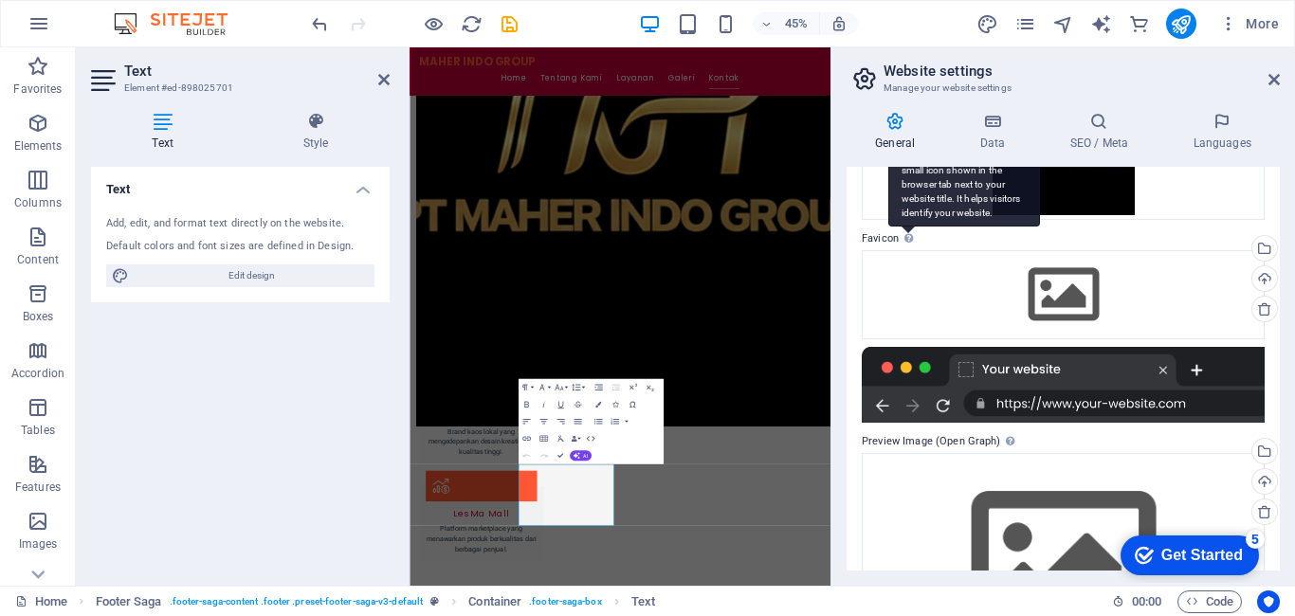
click at [908, 227] on div "Set the favicon of your website here. A favicon is a small icon shown in the br…" at bounding box center [965, 177] width 152 height 100
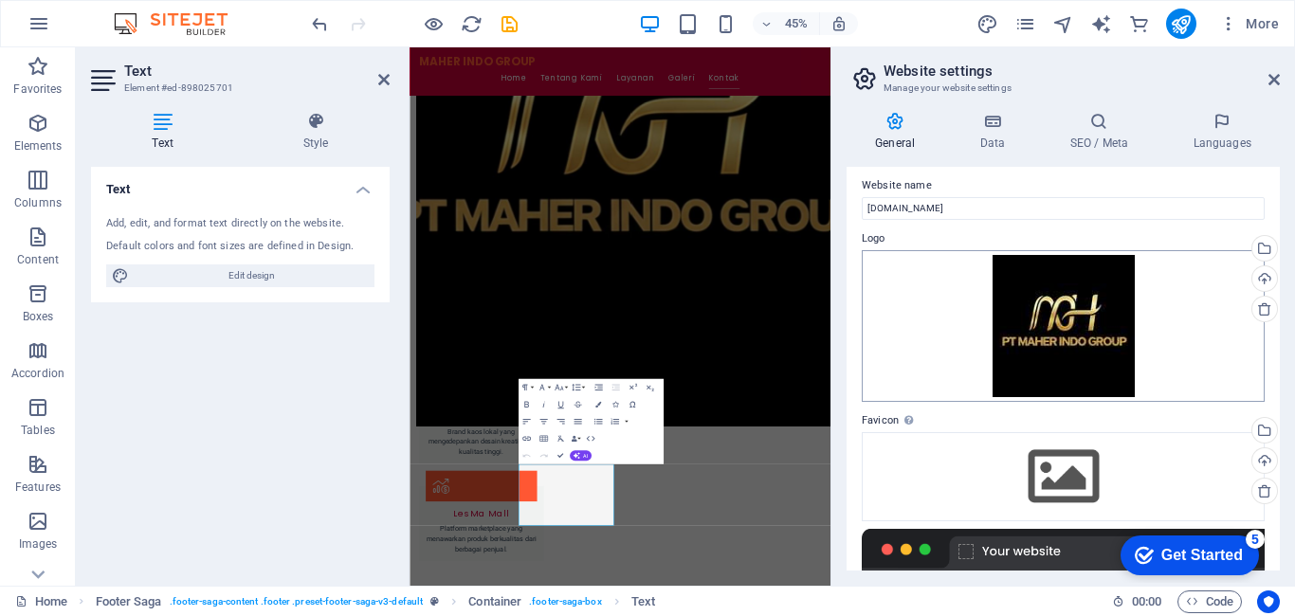
scroll to position [0, 0]
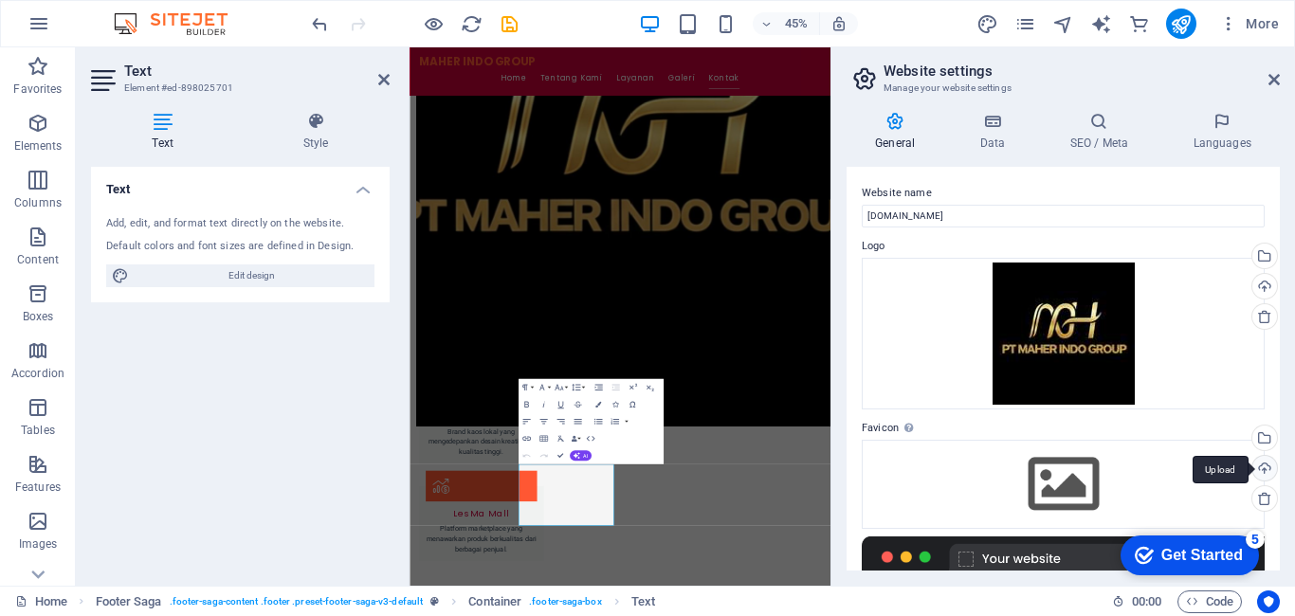
click at [1259, 468] on div "Upload" at bounding box center [1263, 470] width 28 height 28
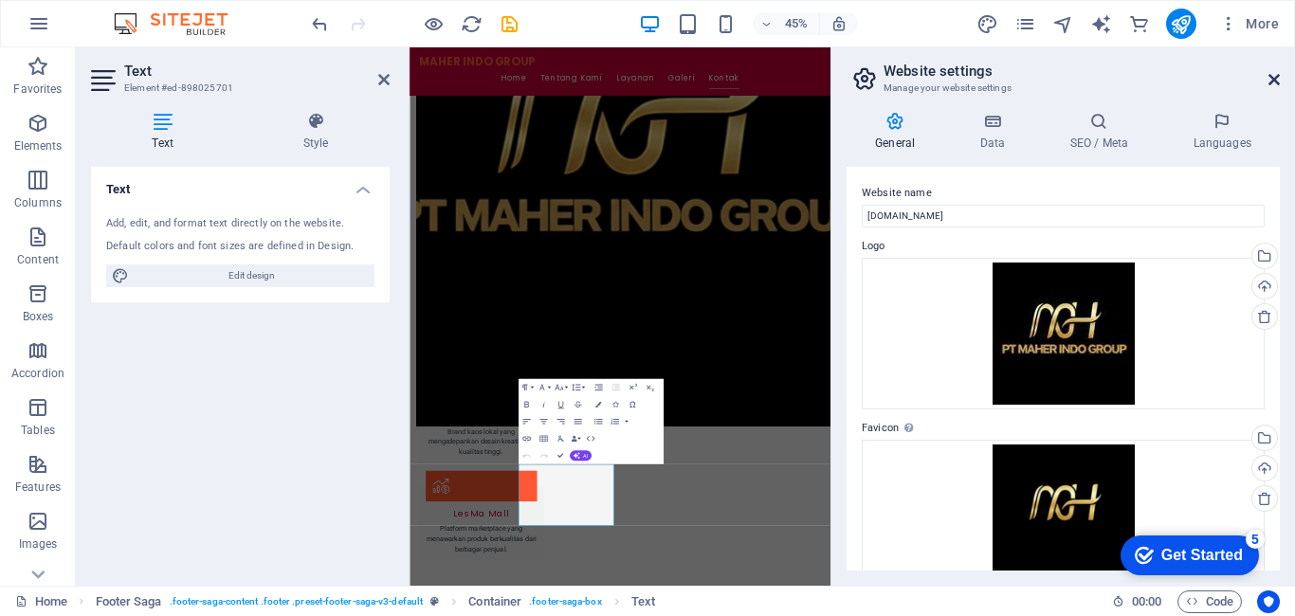
click at [1276, 78] on icon at bounding box center [1274, 79] width 11 height 15
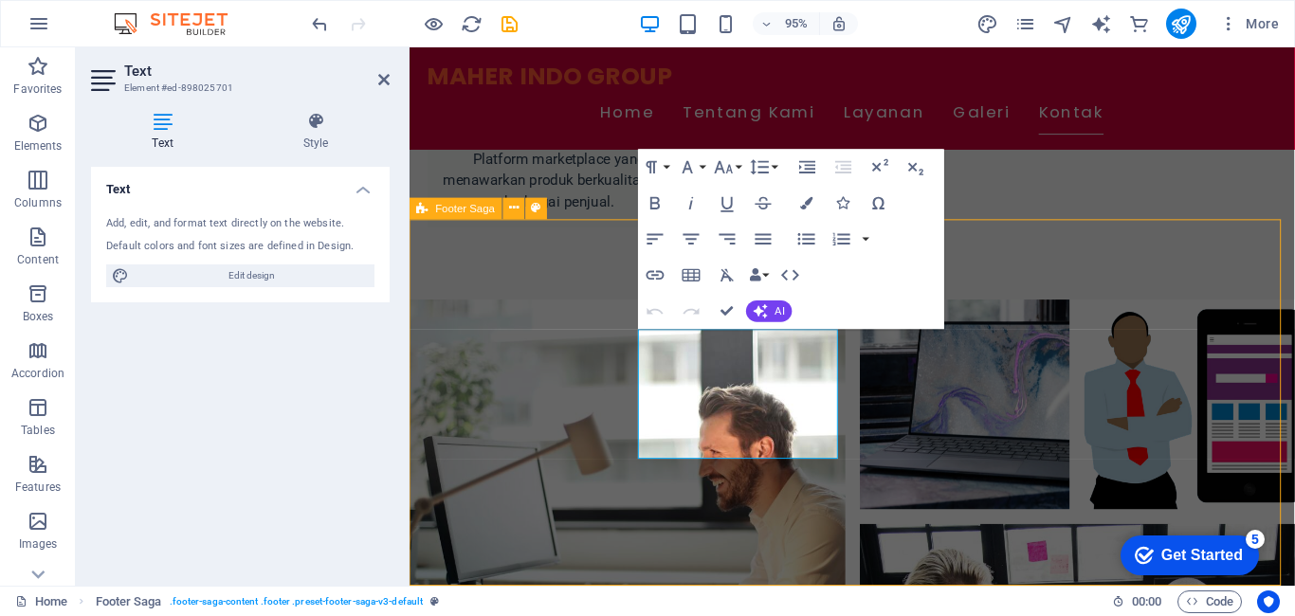
scroll to position [2470, 0]
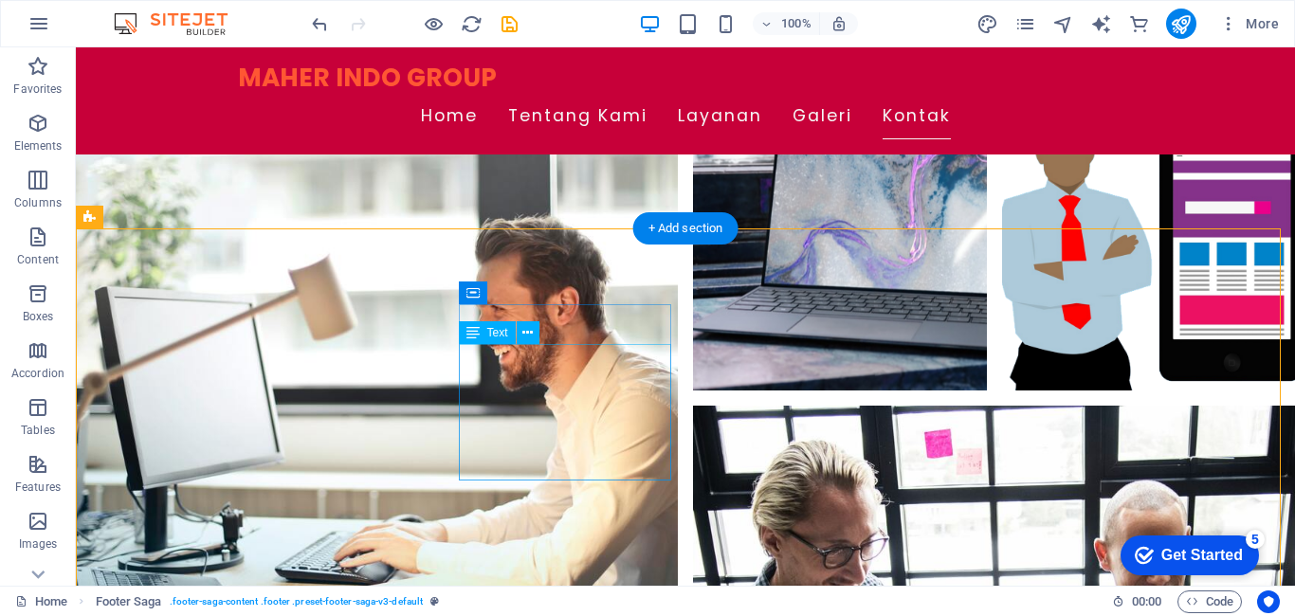
click at [524, 327] on icon at bounding box center [528, 333] width 10 height 20
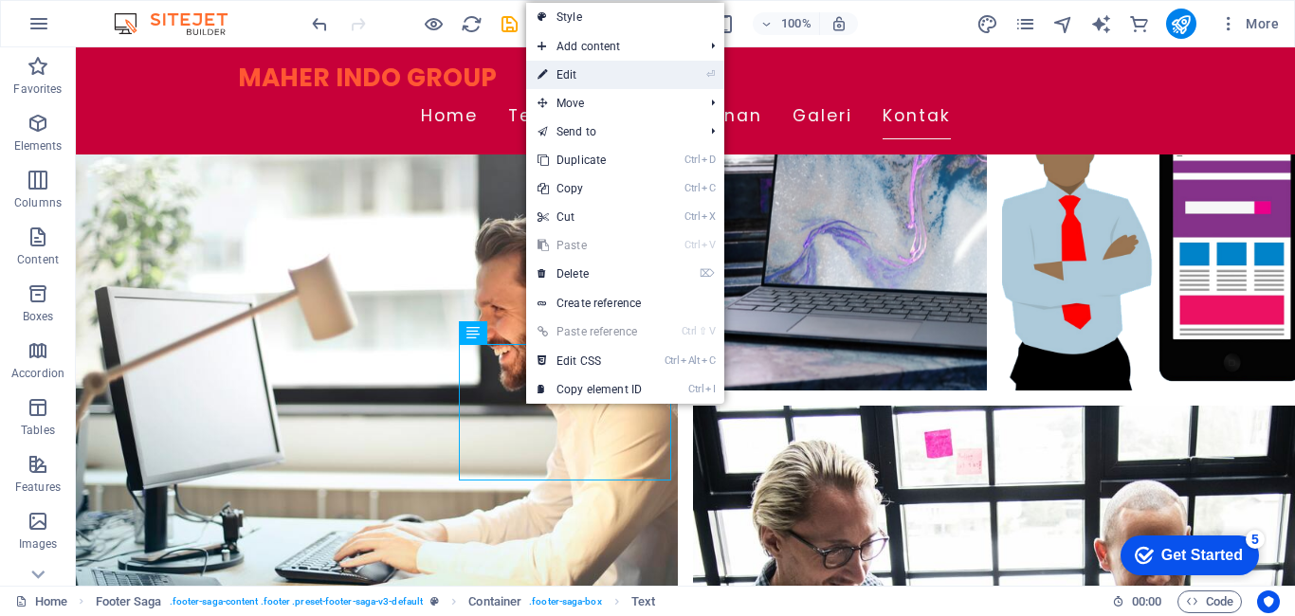
click at [602, 75] on link "⏎ Edit" at bounding box center [589, 75] width 127 height 28
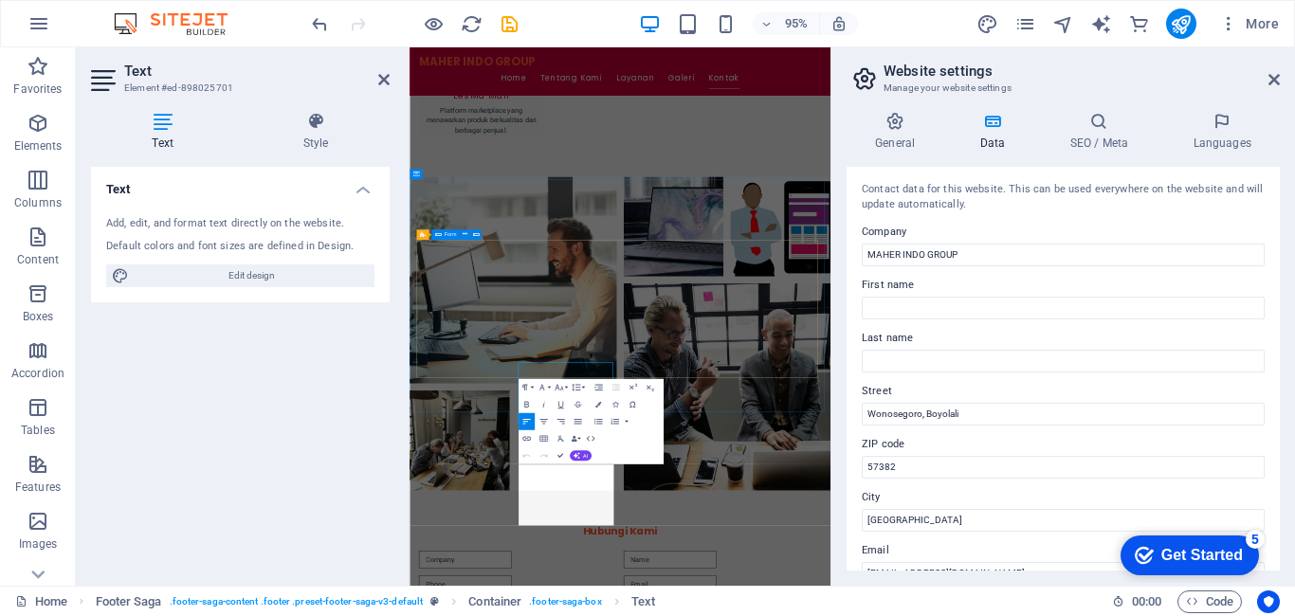
scroll to position [1852, 0]
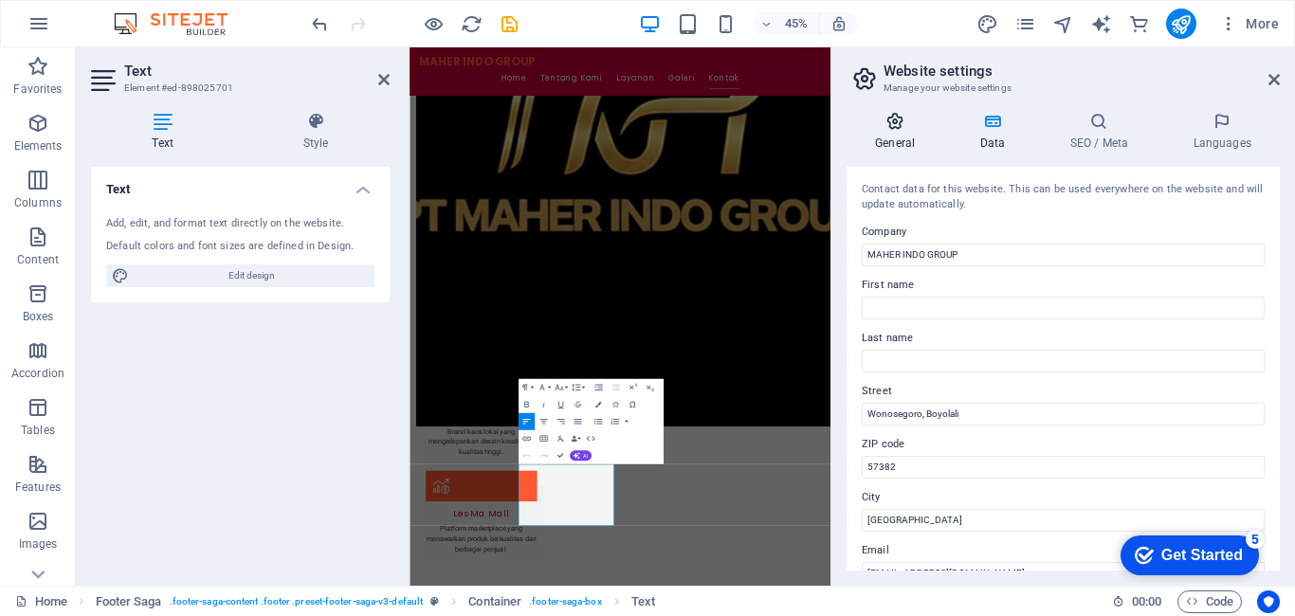
click at [881, 137] on h4 "General" at bounding box center [899, 132] width 104 height 40
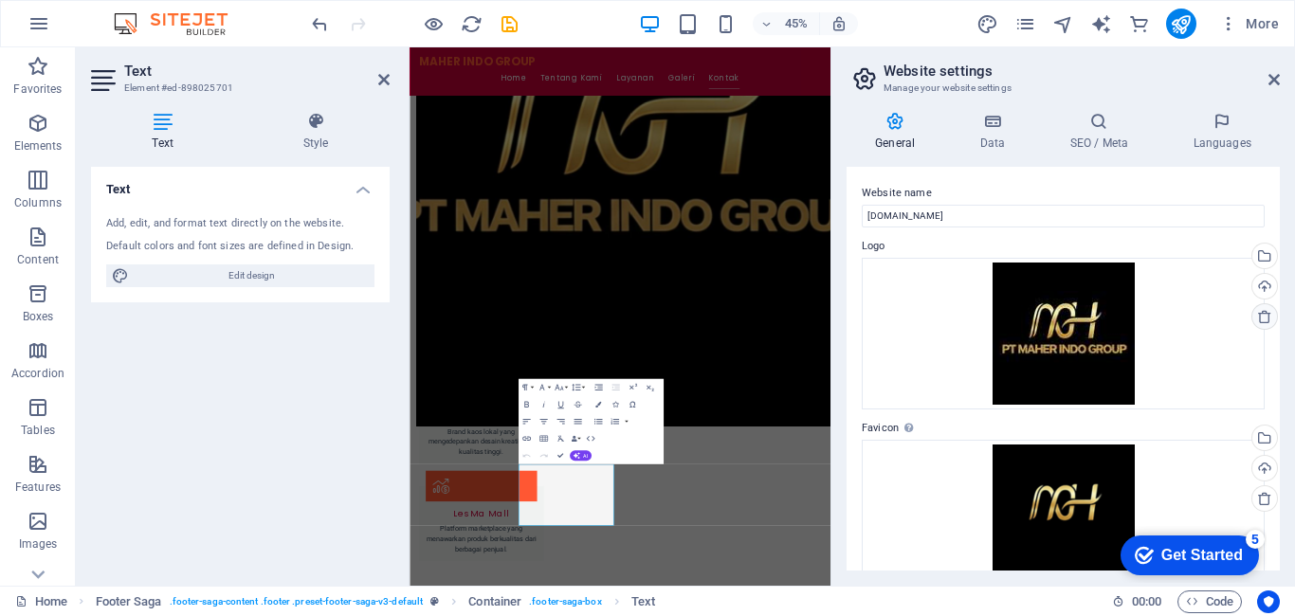
click at [1264, 321] on icon at bounding box center [1264, 316] width 15 height 15
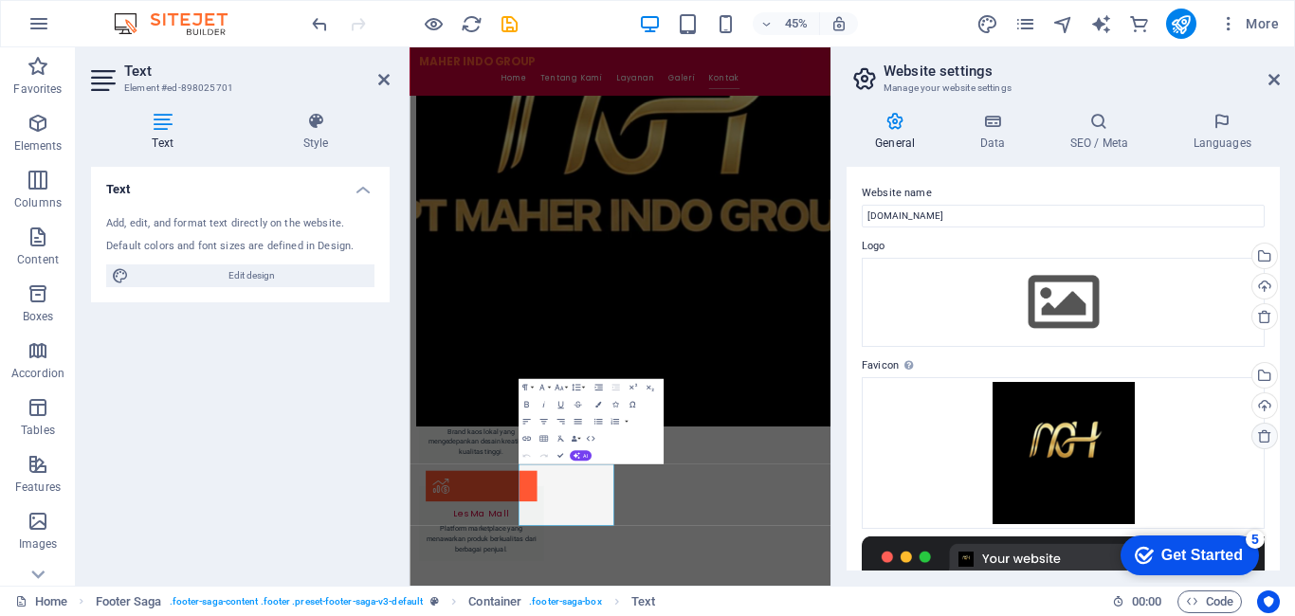
click at [1262, 438] on icon at bounding box center [1264, 436] width 15 height 15
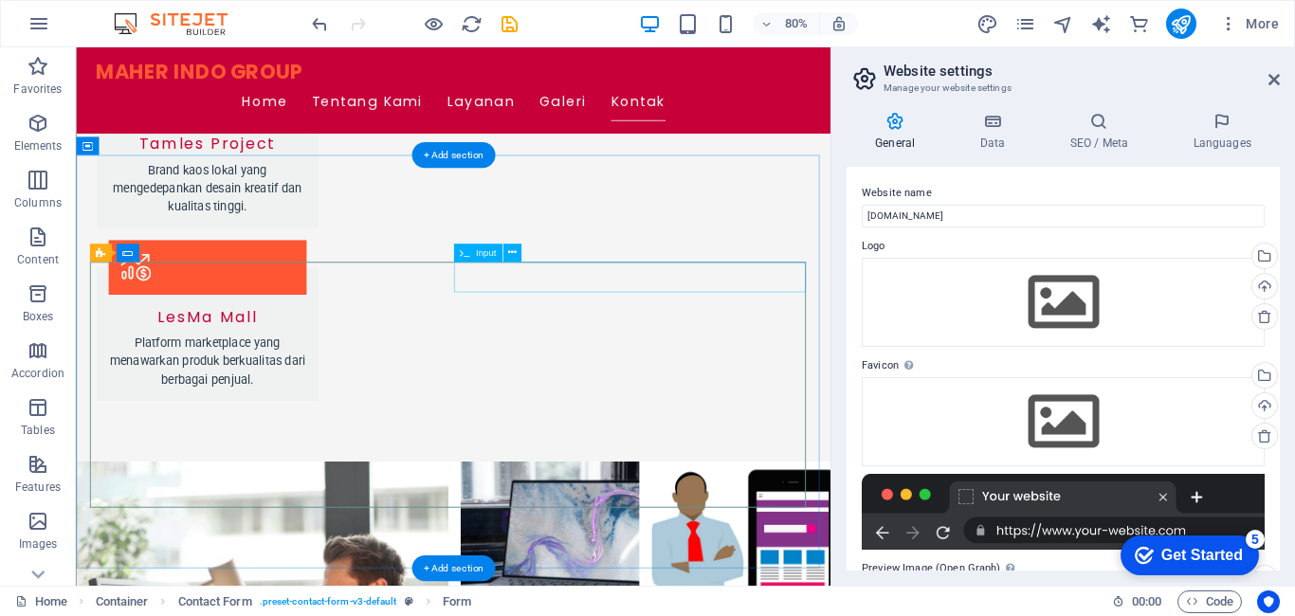
scroll to position [2157, 0]
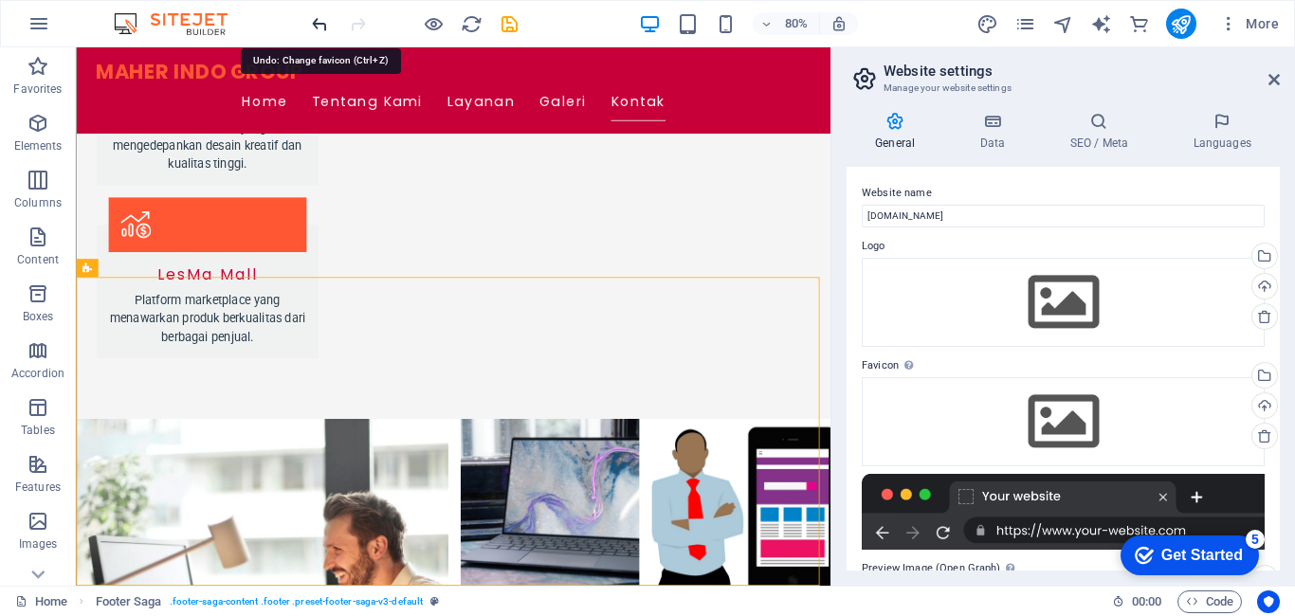
click at [323, 26] on icon "undo" at bounding box center [320, 24] width 22 height 22
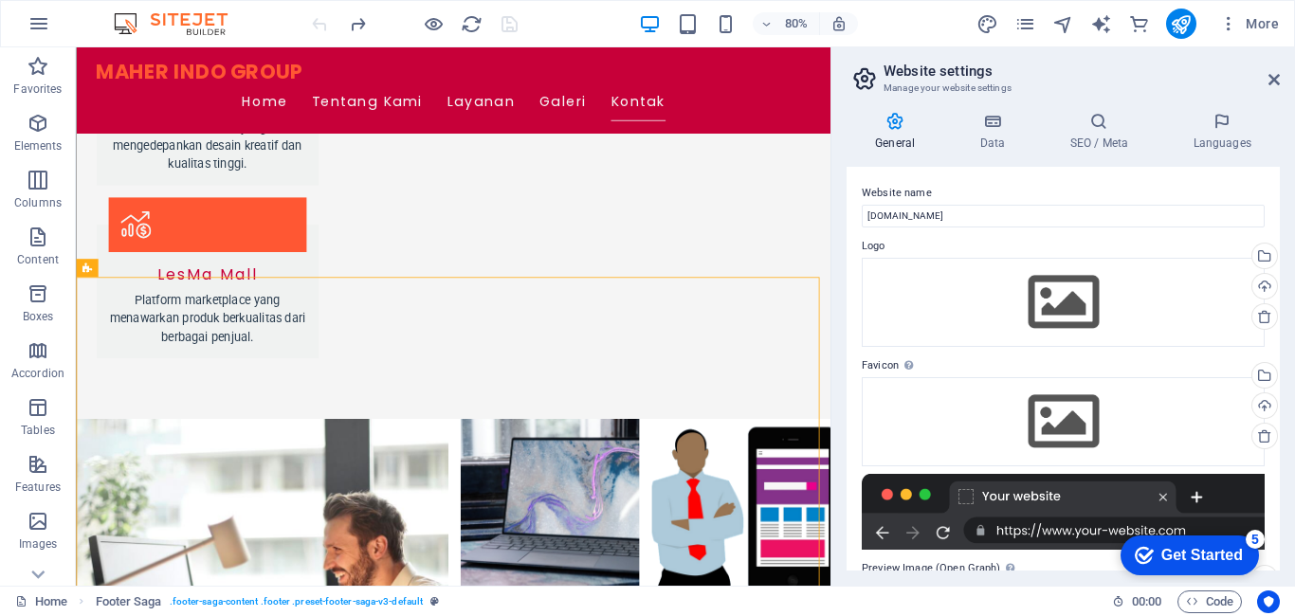
click at [323, 26] on div at bounding box center [414, 24] width 212 height 30
click at [354, 23] on icon "redo" at bounding box center [358, 24] width 22 height 22
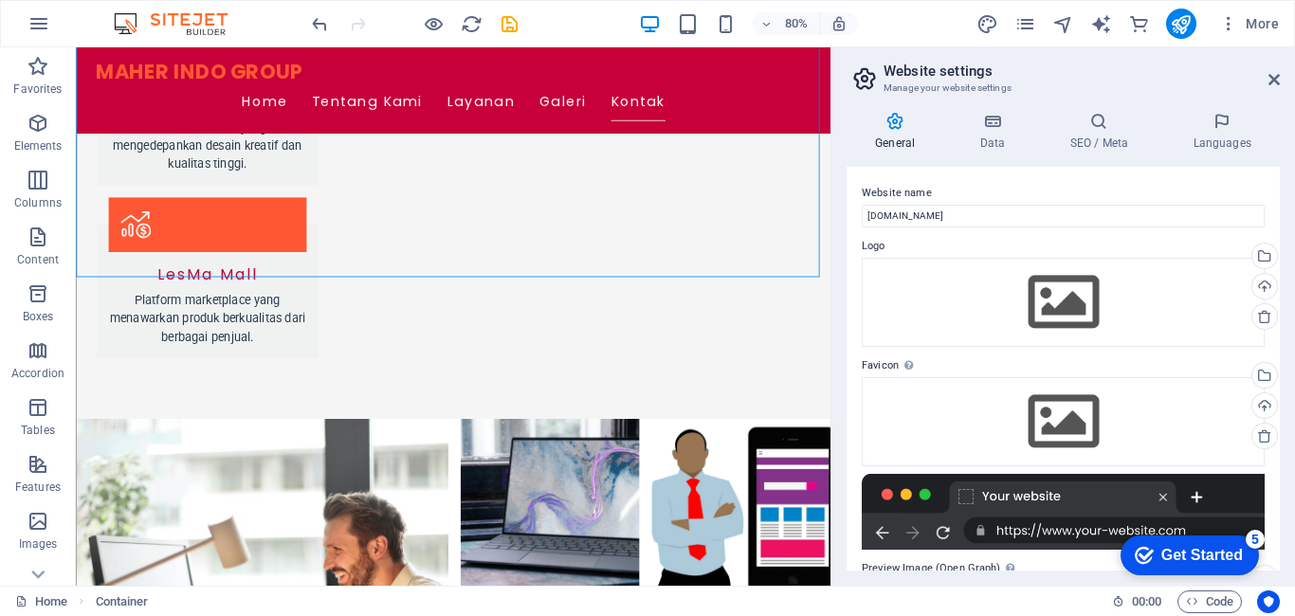
click at [1284, 73] on aside "Website settings Manage your website settings General Data SEO / Meta Languages…" at bounding box center [1063, 316] width 465 height 539
drag, startPoint x: 1272, startPoint y: 72, endPoint x: 1192, endPoint y: 27, distance: 91.7
click at [1272, 72] on icon at bounding box center [1274, 79] width 11 height 15
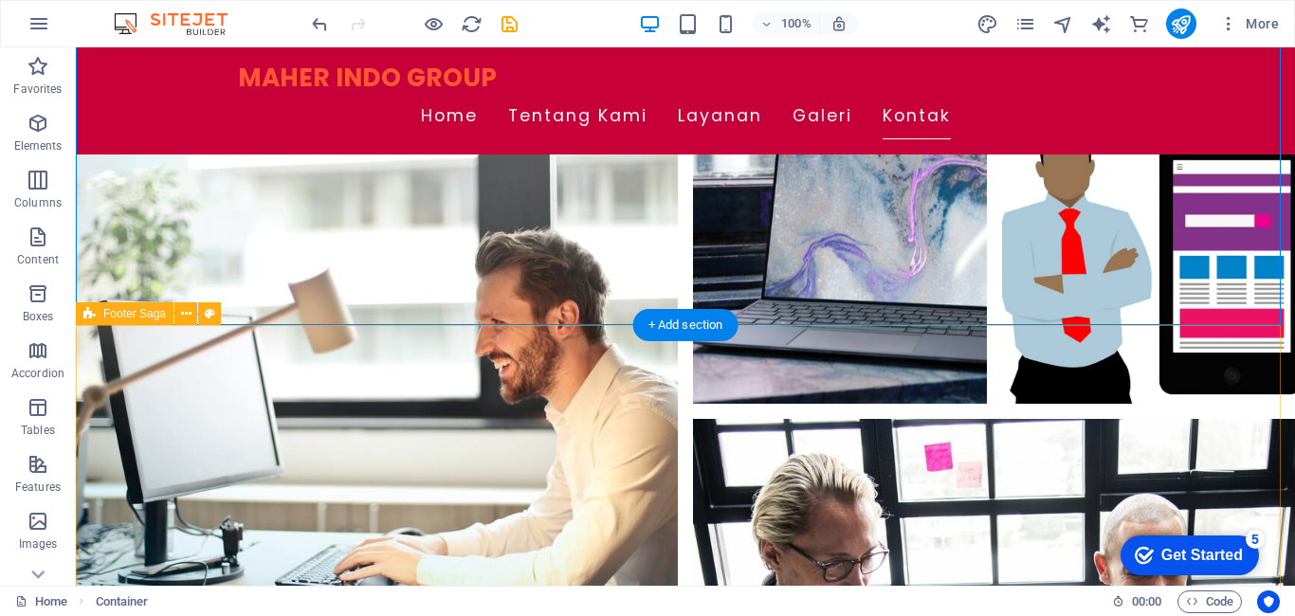
scroll to position [2499, 0]
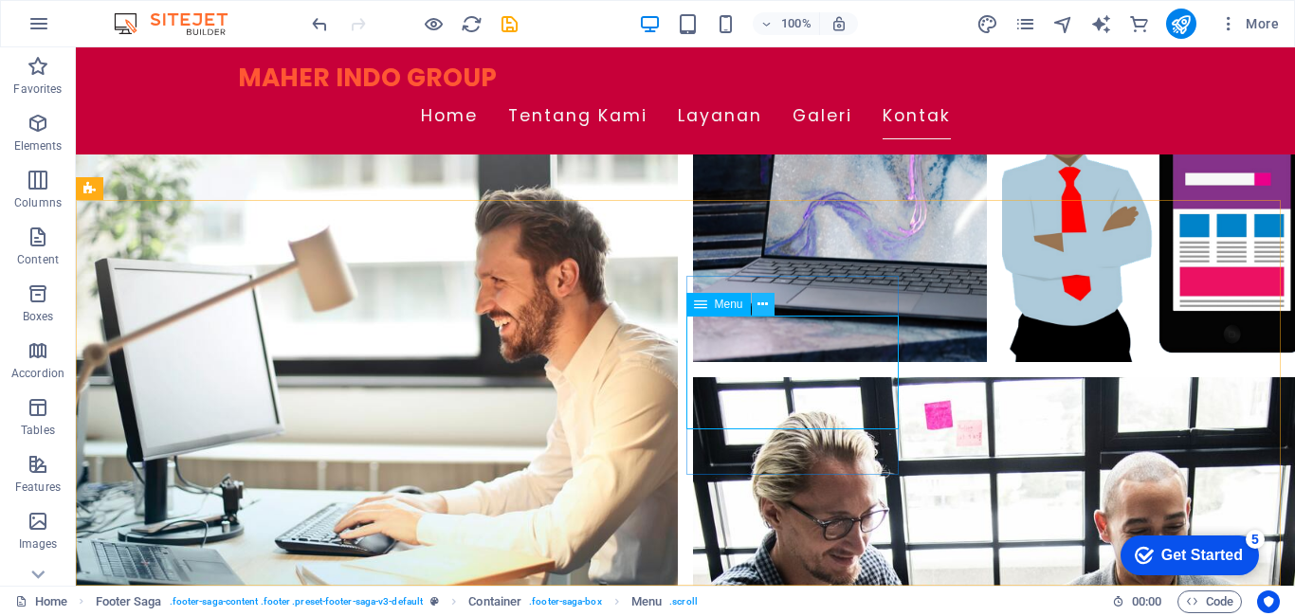
click at [771, 303] on button at bounding box center [763, 304] width 23 height 23
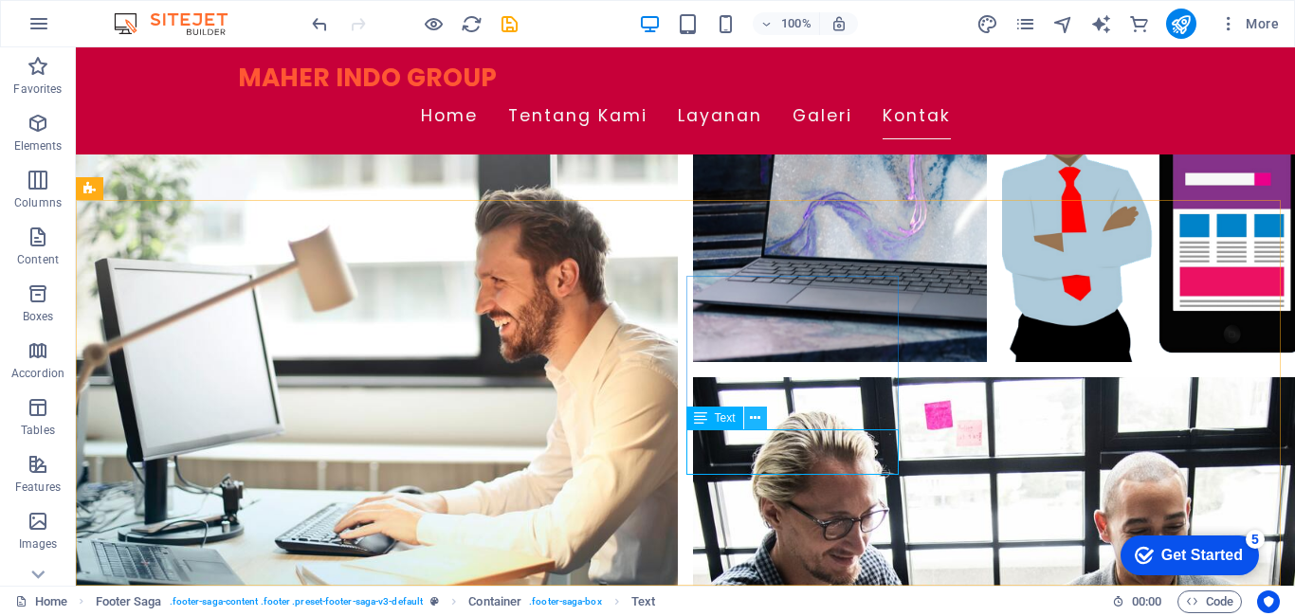
click at [762, 427] on button at bounding box center [755, 418] width 23 height 23
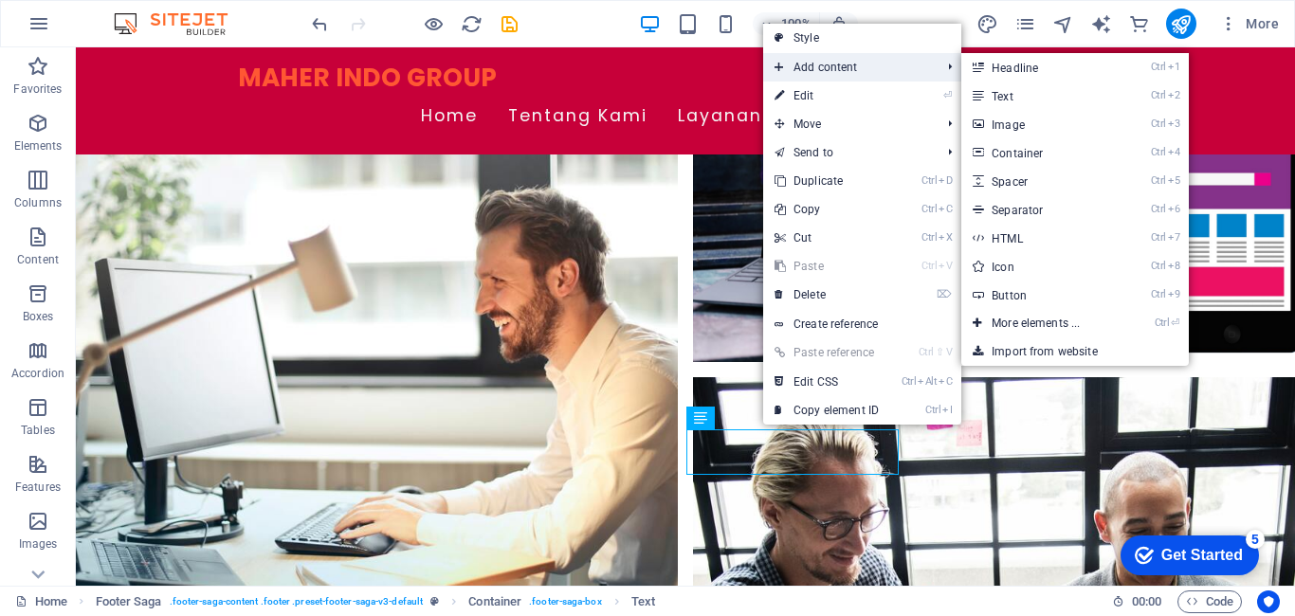
click at [873, 75] on span "Add content" at bounding box center [848, 67] width 170 height 28
click at [1040, 96] on link "Ctrl 2 Text" at bounding box center [1040, 96] width 156 height 28
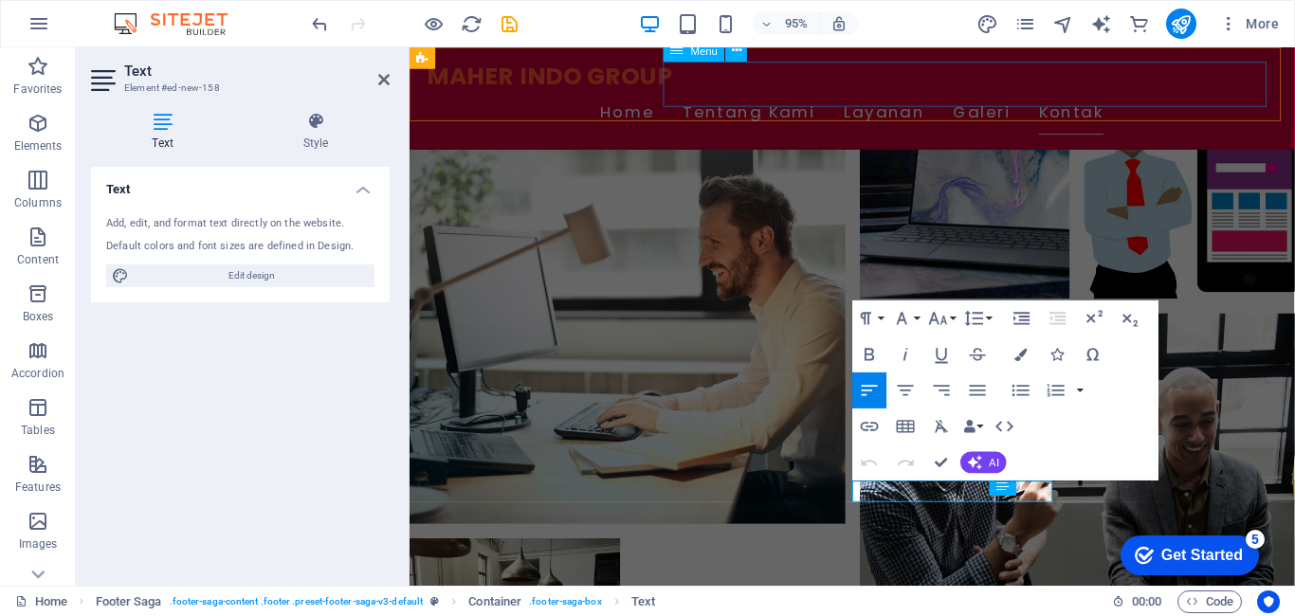
scroll to position [2255, 0]
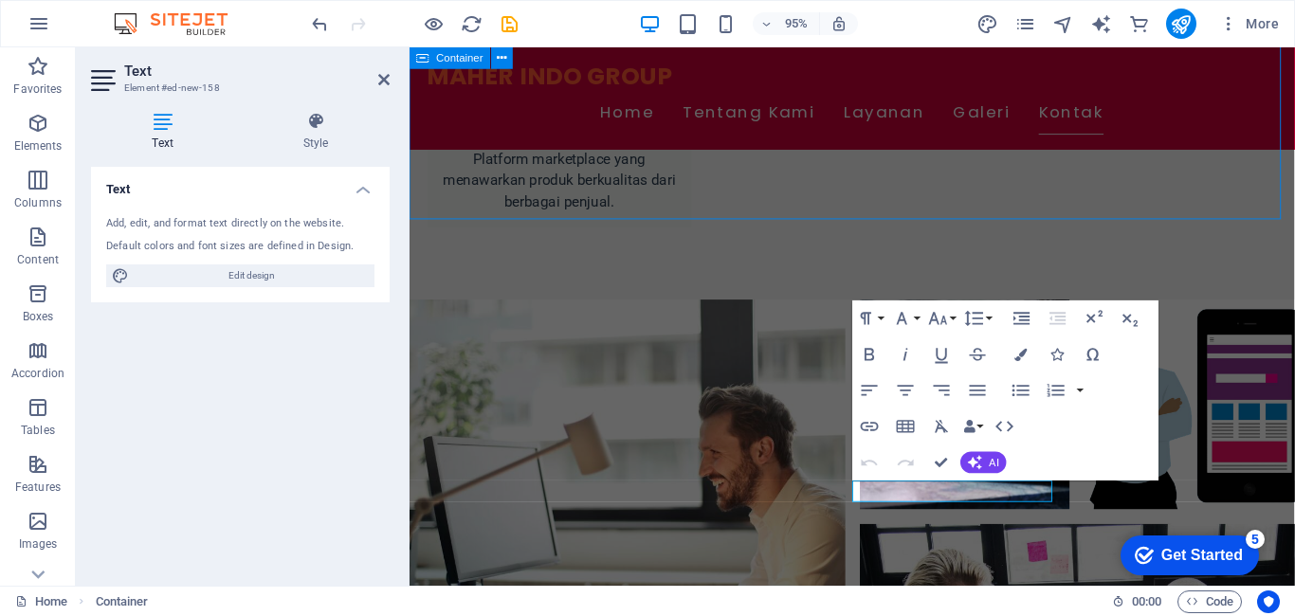
scroll to position [2470, 0]
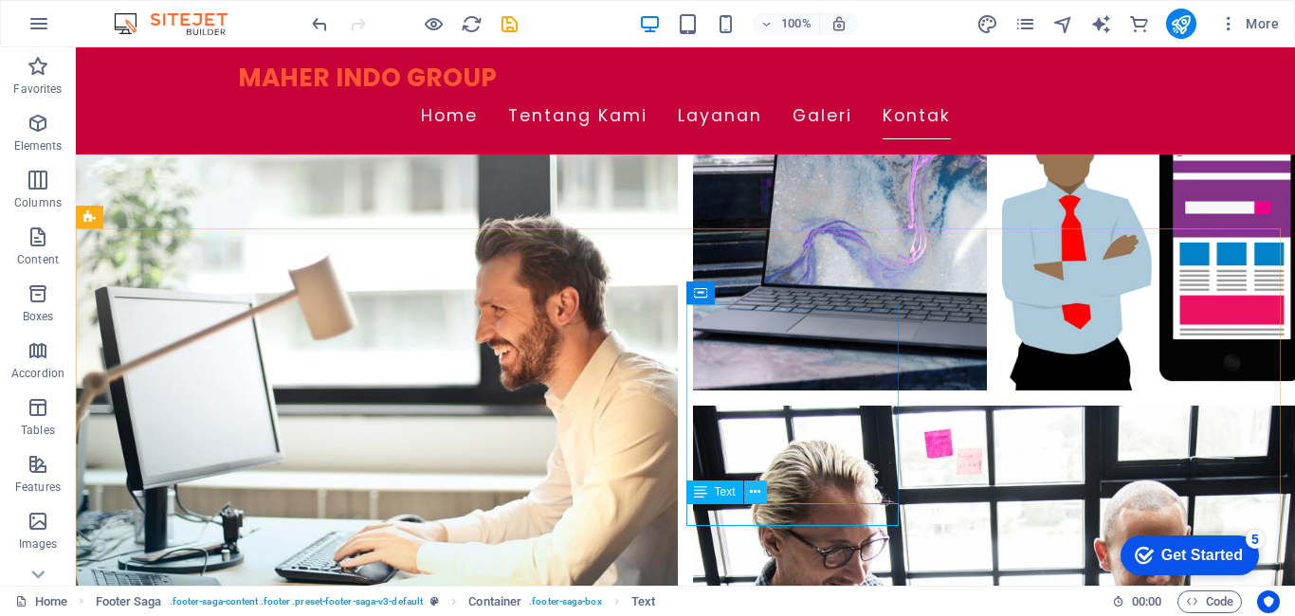
click at [755, 493] on icon at bounding box center [755, 493] width 10 height 20
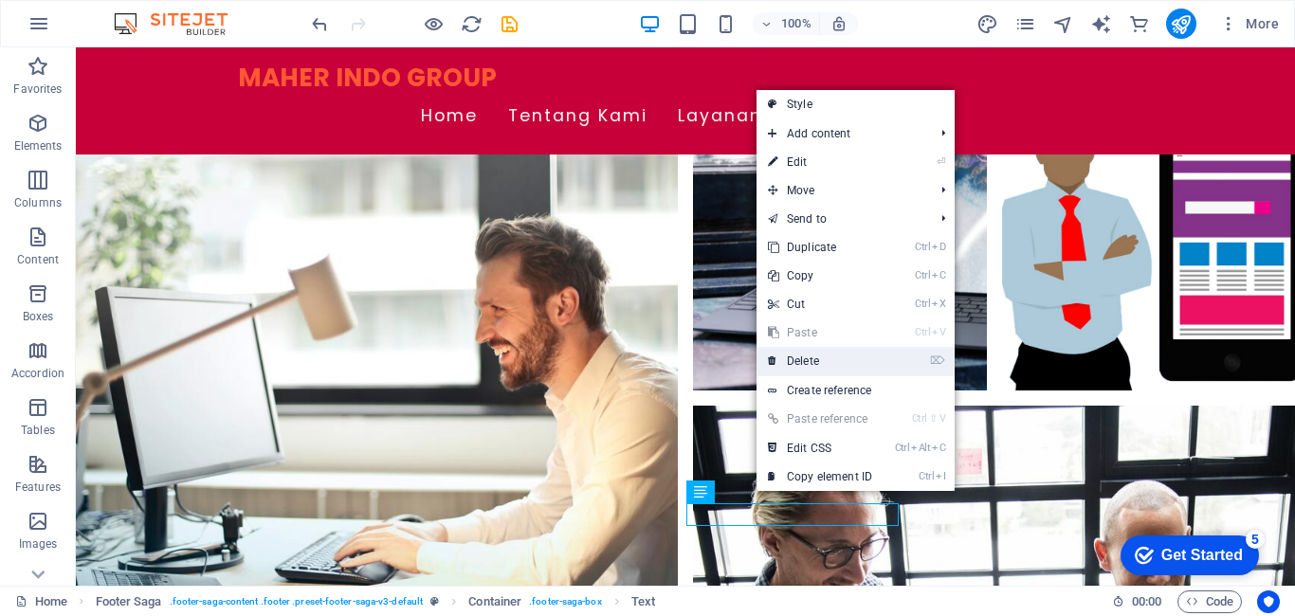
click at [827, 364] on link "⌦ Delete" at bounding box center [820, 361] width 127 height 28
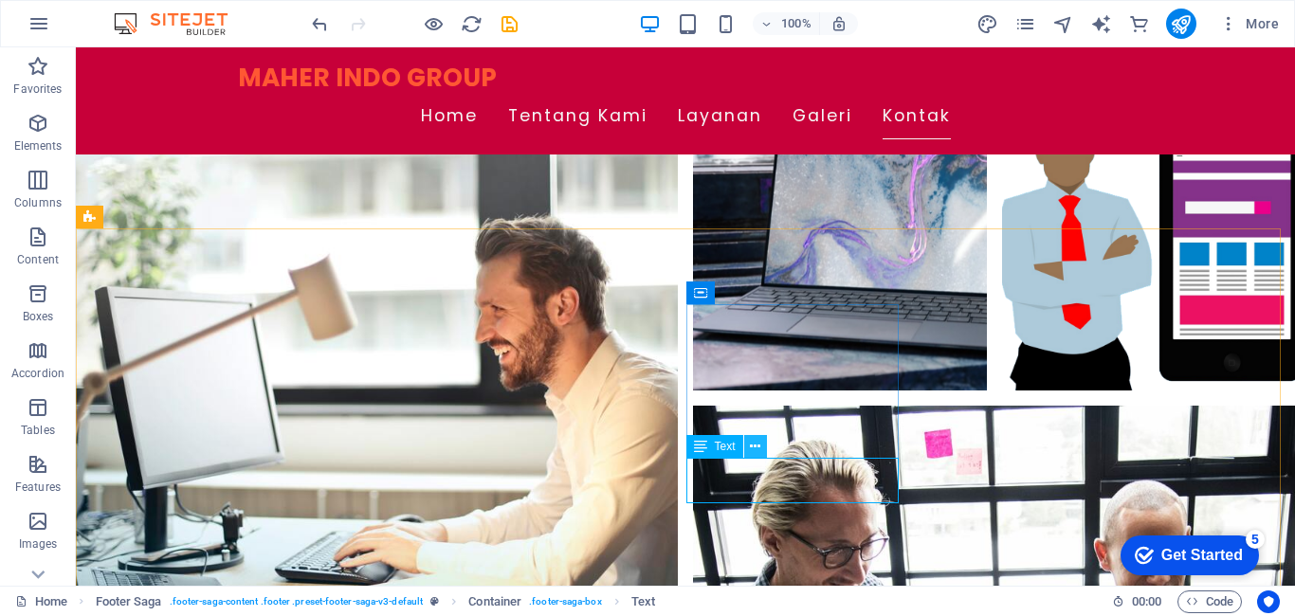
click at [762, 449] on button at bounding box center [755, 446] width 23 height 23
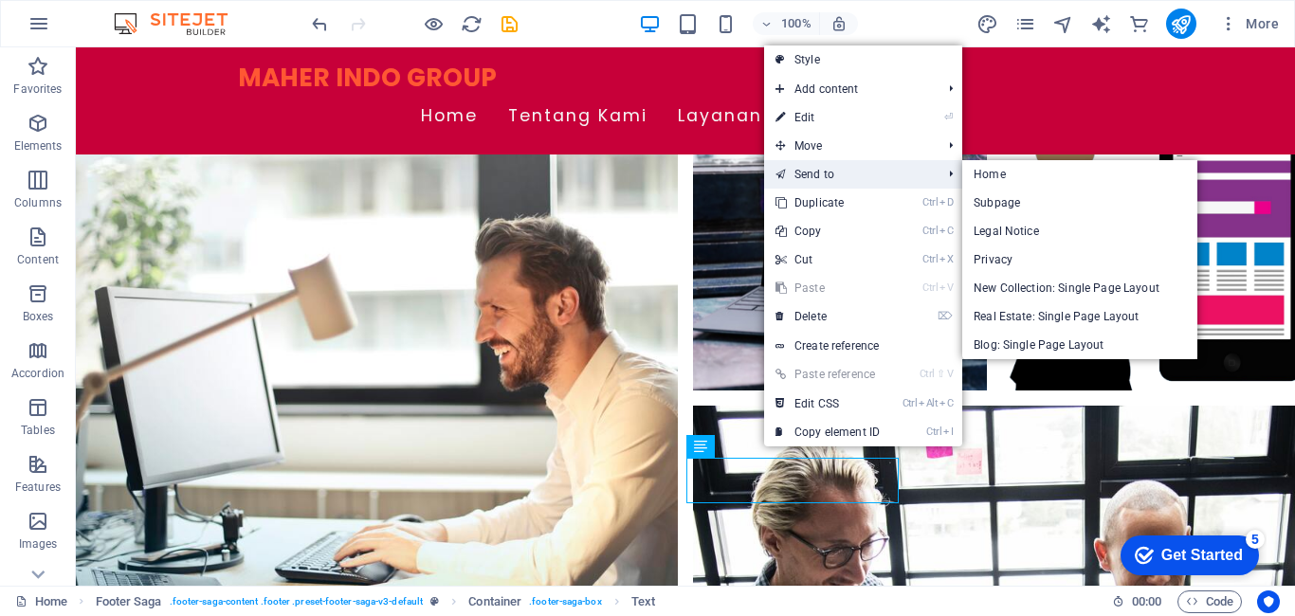
click at [862, 176] on link "Send to" at bounding box center [849, 174] width 170 height 28
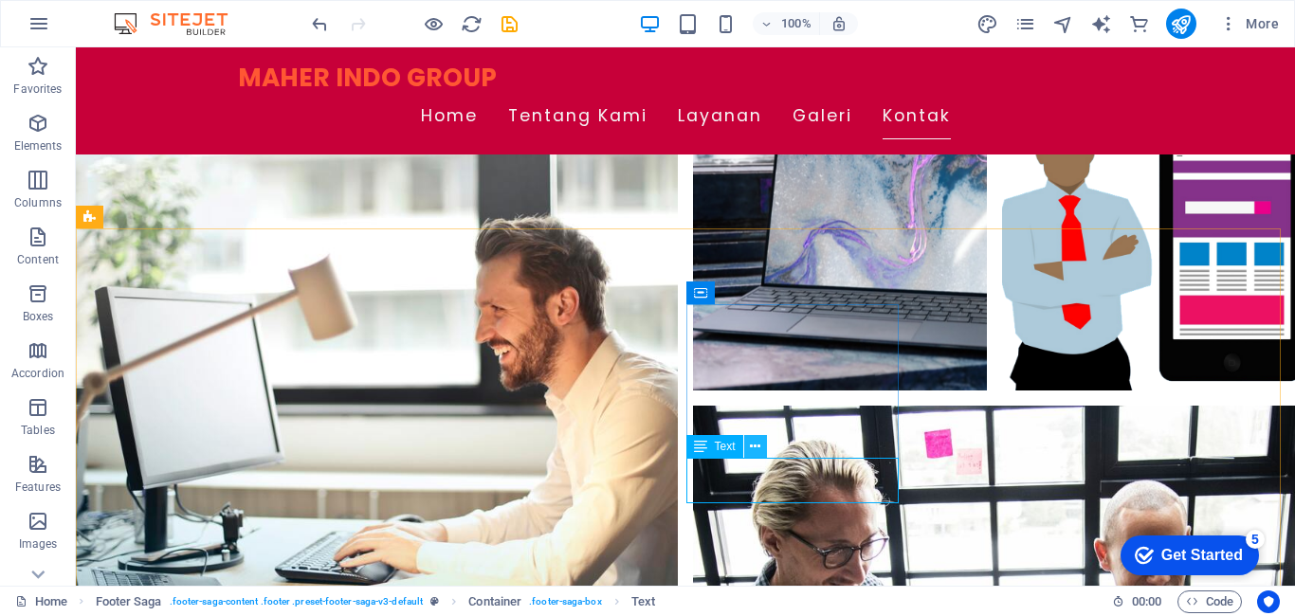
click at [758, 443] on icon at bounding box center [755, 447] width 10 height 20
click at [728, 450] on span "Text" at bounding box center [725, 446] width 21 height 11
click at [712, 455] on div "Text" at bounding box center [715, 446] width 57 height 23
click at [711, 455] on div "Text" at bounding box center [715, 446] width 57 height 23
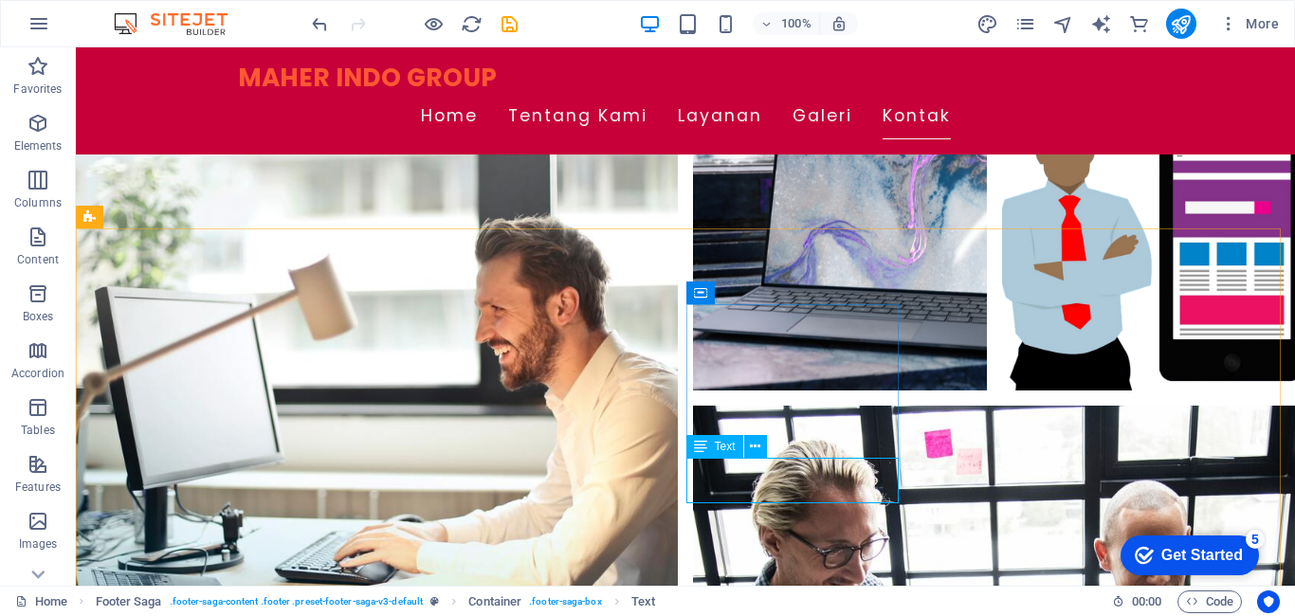
click at [727, 445] on span "Text" at bounding box center [725, 446] width 21 height 11
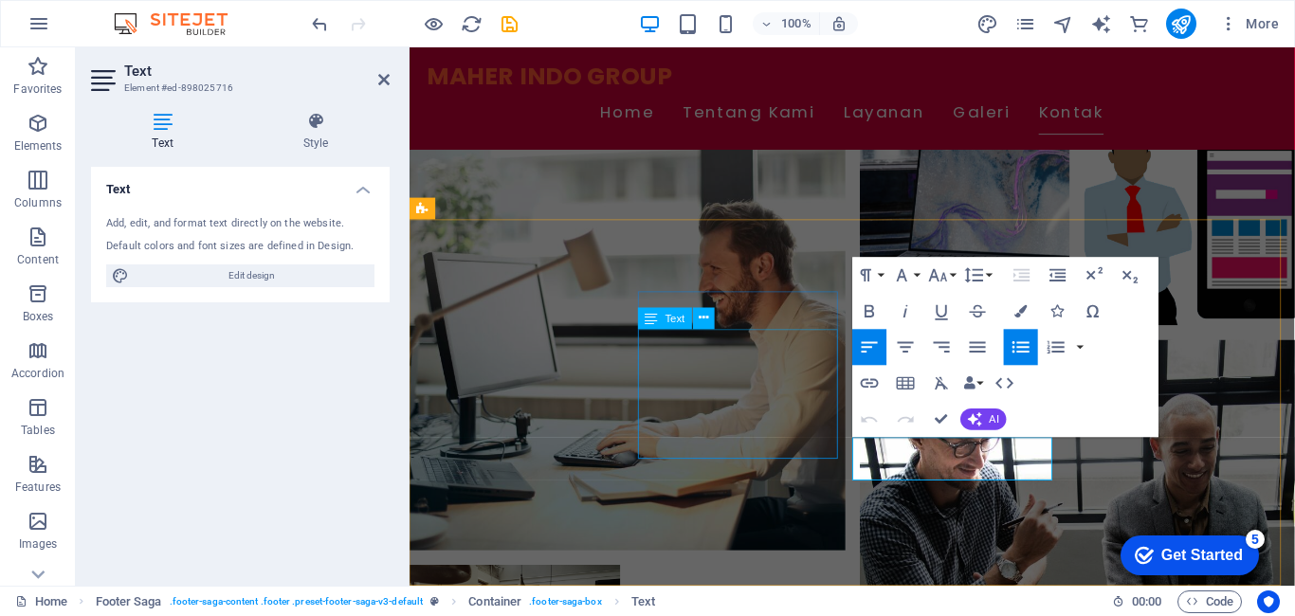
scroll to position [2255, 0]
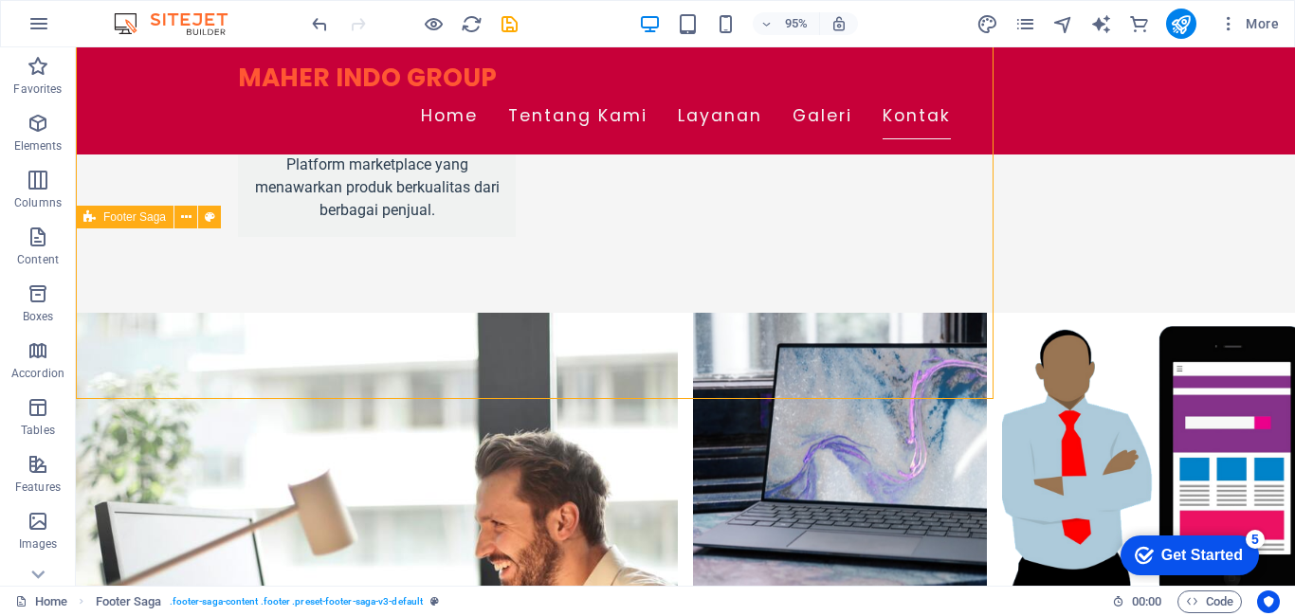
scroll to position [2470, 0]
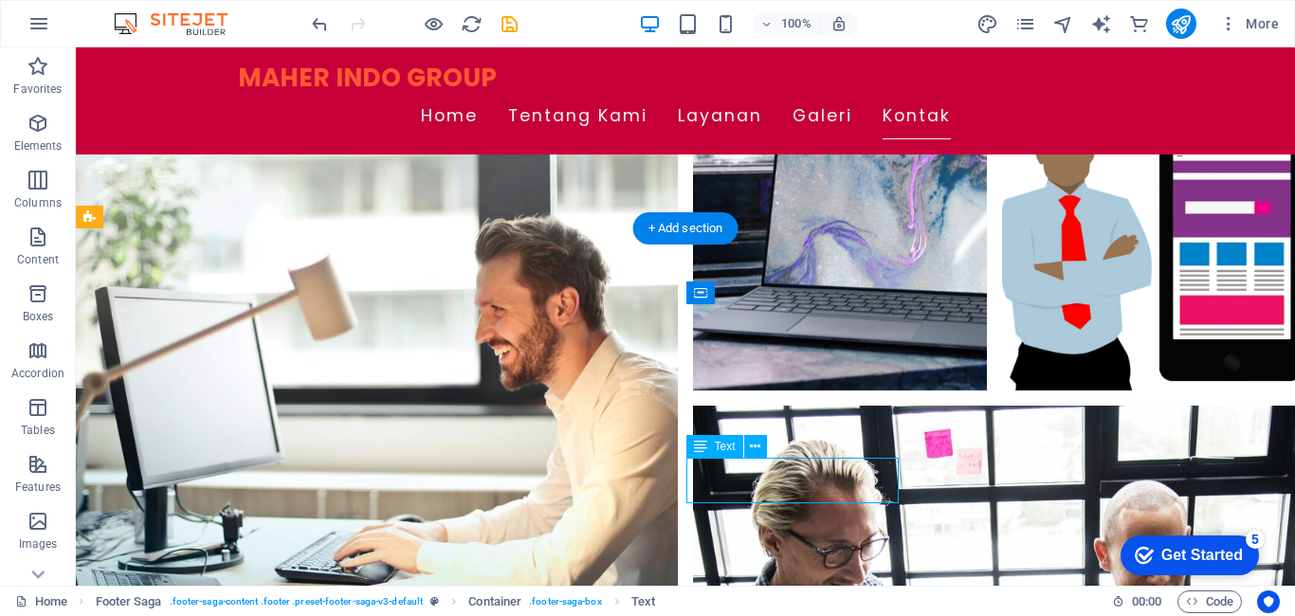
click at [725, 447] on span "Text" at bounding box center [725, 446] width 21 height 11
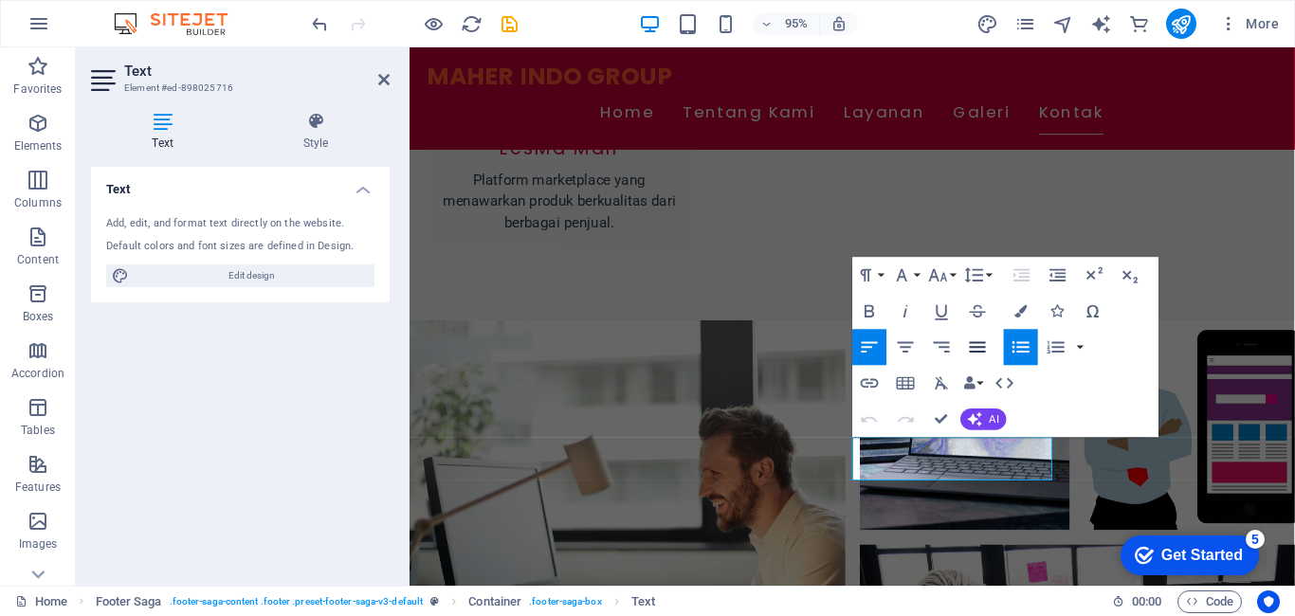
click at [978, 348] on icon "button" at bounding box center [978, 346] width 16 height 10
click at [945, 349] on icon "button" at bounding box center [942, 348] width 22 height 22
click at [910, 357] on icon "button" at bounding box center [906, 348] width 22 height 22
click at [971, 343] on icon "button" at bounding box center [978, 346] width 16 height 10
click at [39, 248] on span "Content" at bounding box center [38, 249] width 76 height 46
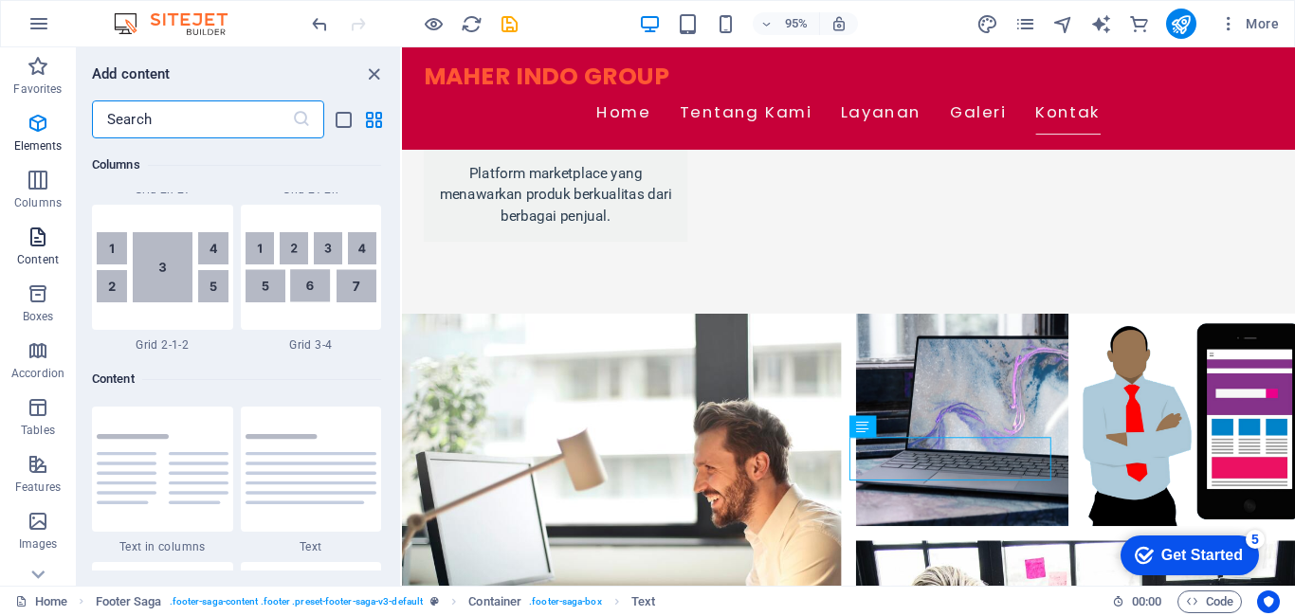
scroll to position [3318, 0]
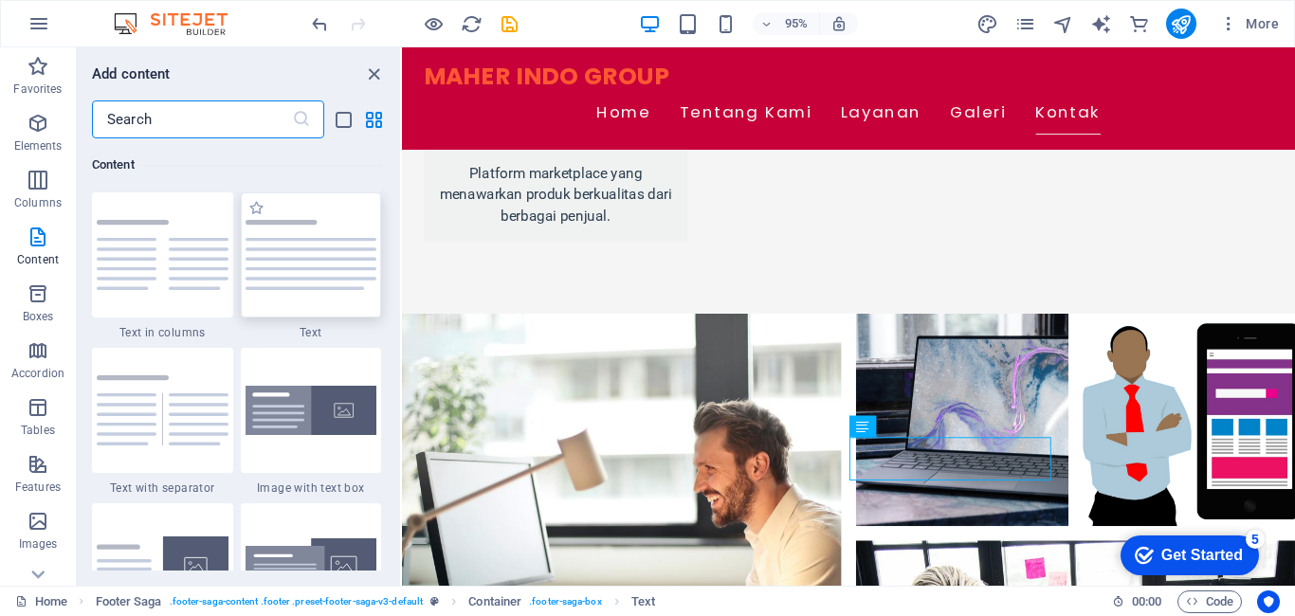
click at [273, 267] on img at bounding box center [312, 255] width 132 height 70
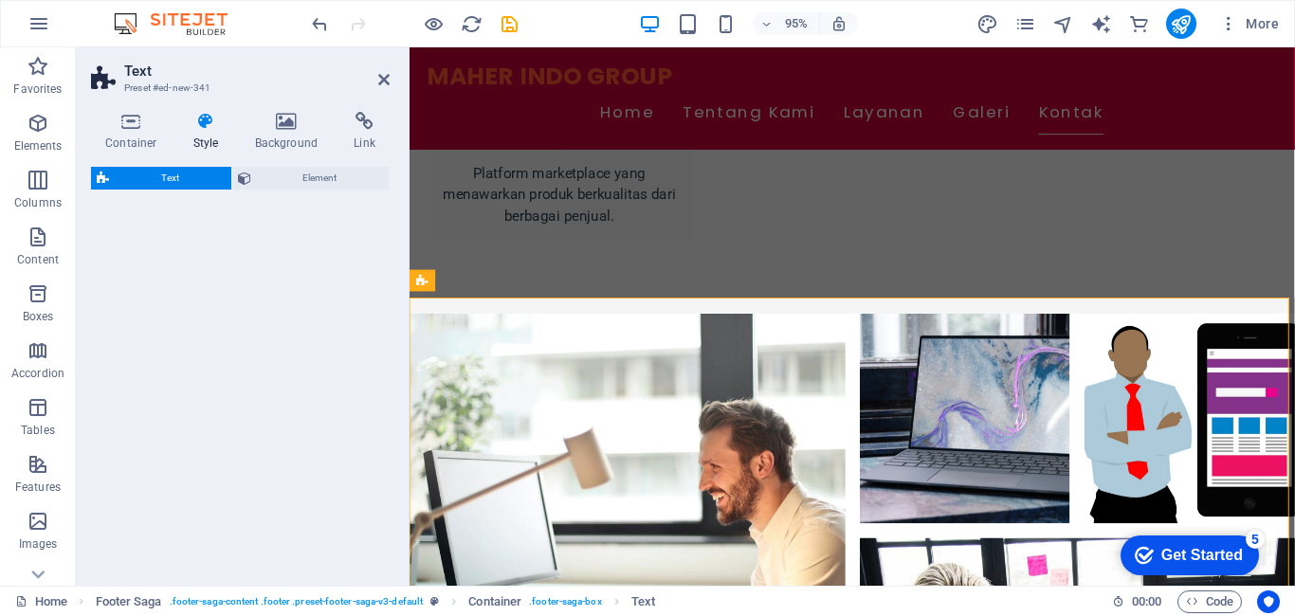
scroll to position [2565, 0]
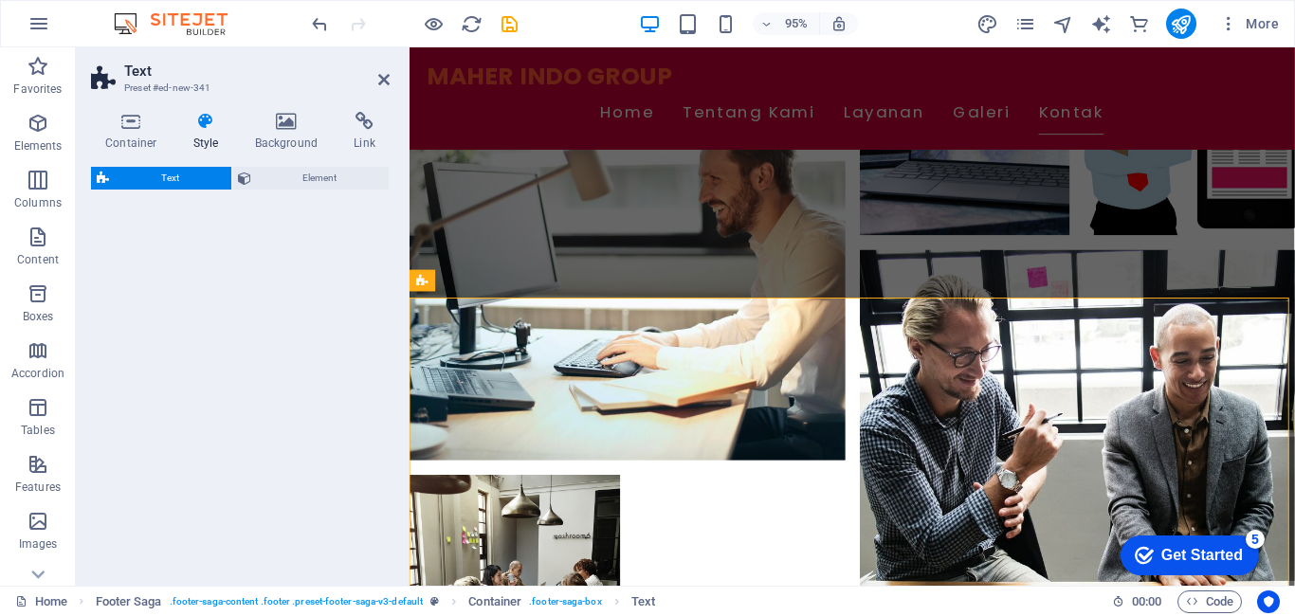
select select "preset-text-v2-default"
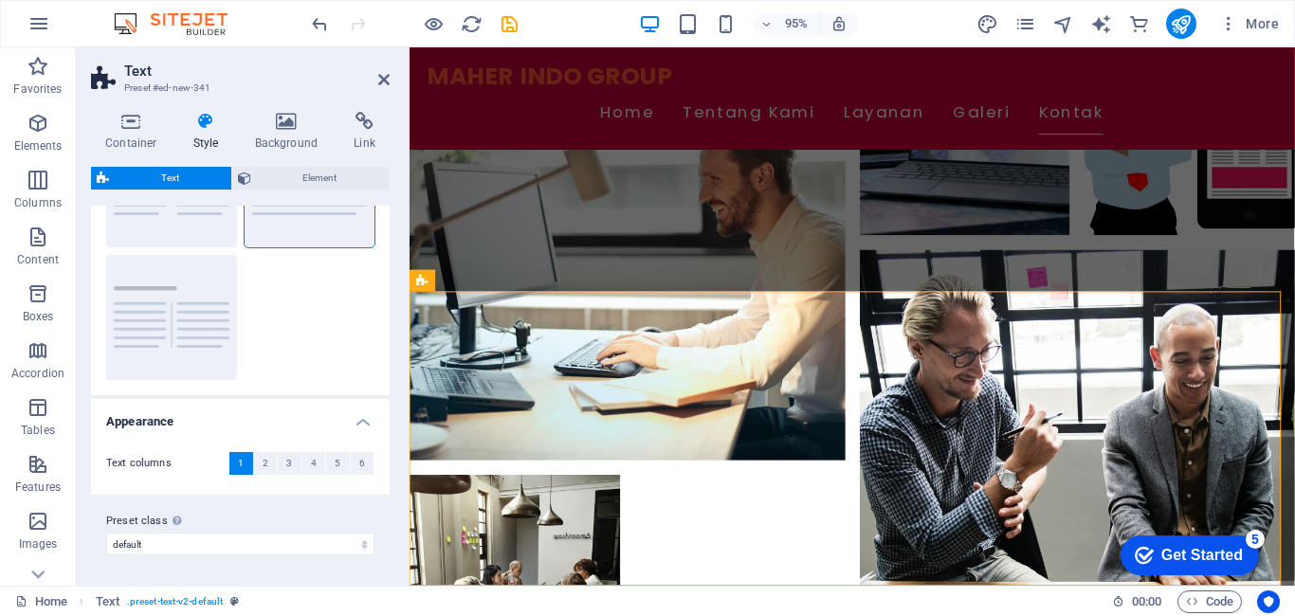
scroll to position [0, 0]
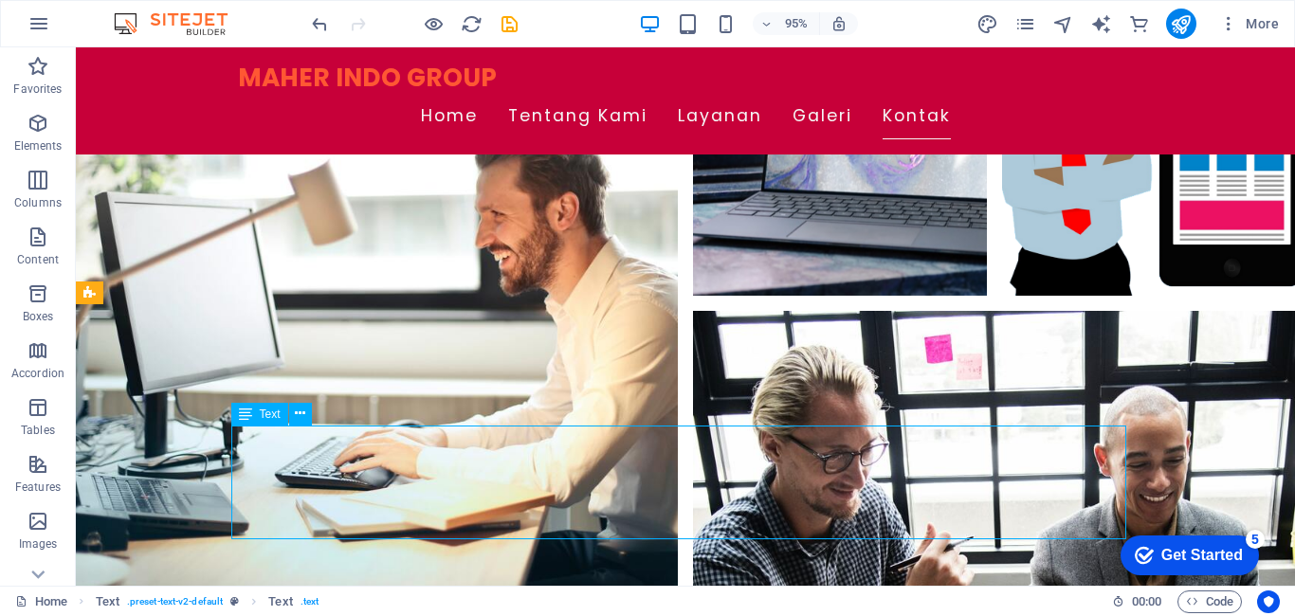
scroll to position [2781, 0]
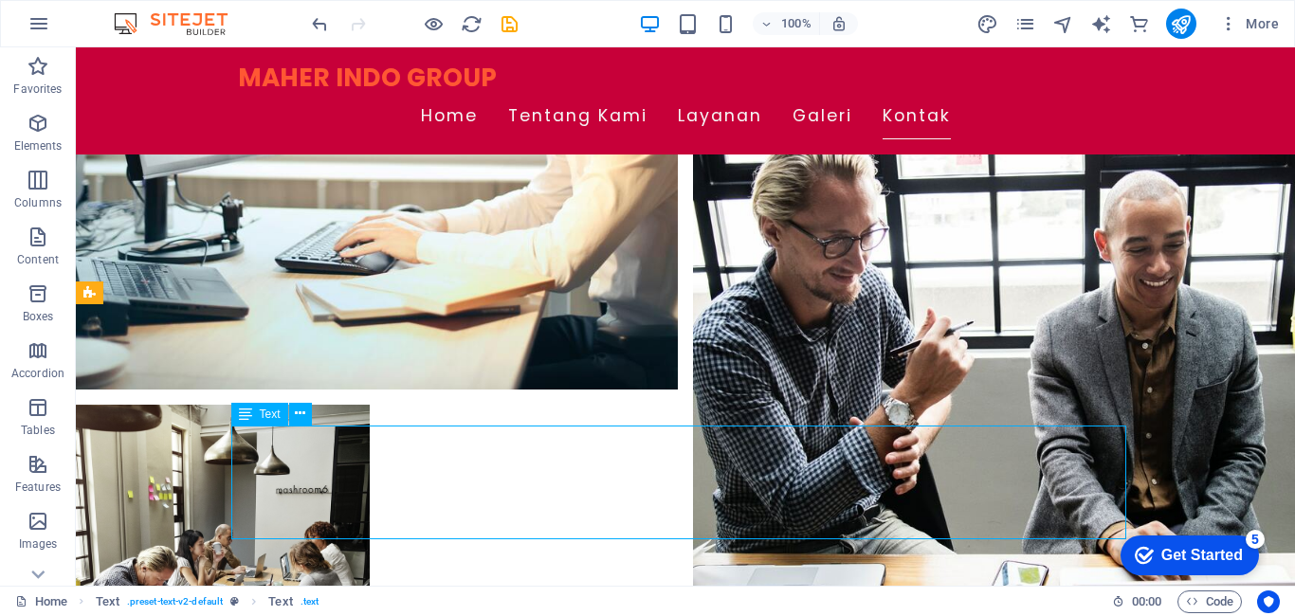
click at [318, 19] on icon "undo" at bounding box center [320, 24] width 22 height 22
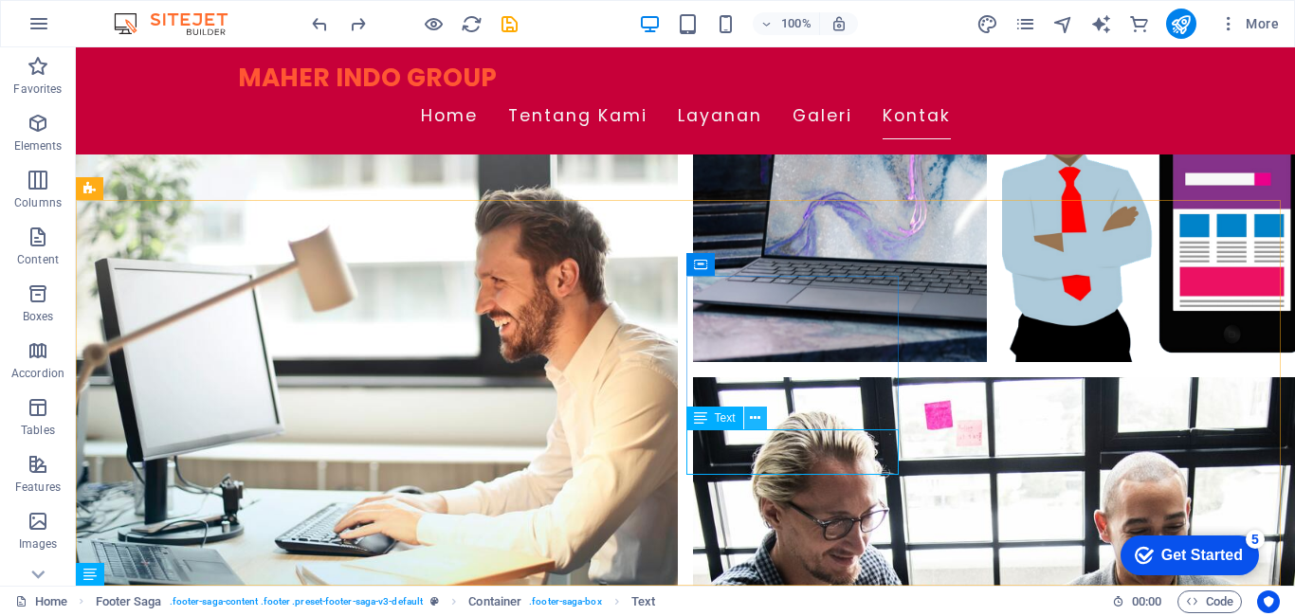
click at [749, 418] on button at bounding box center [755, 418] width 23 height 23
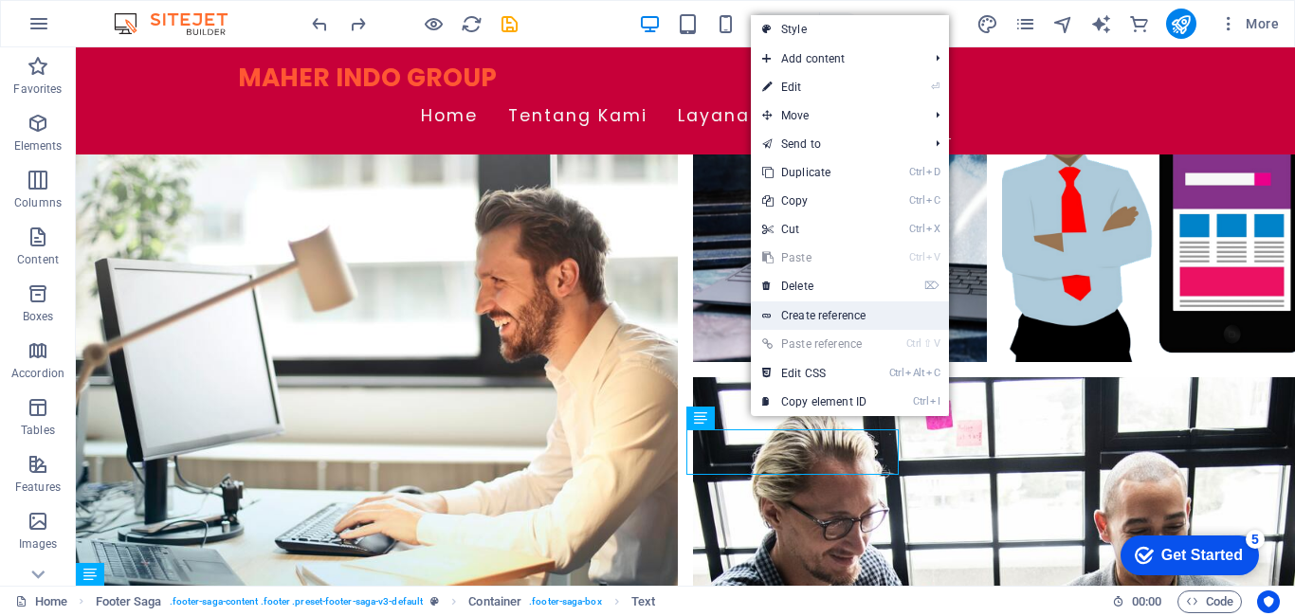
click at [817, 316] on link "Create reference" at bounding box center [850, 316] width 198 height 28
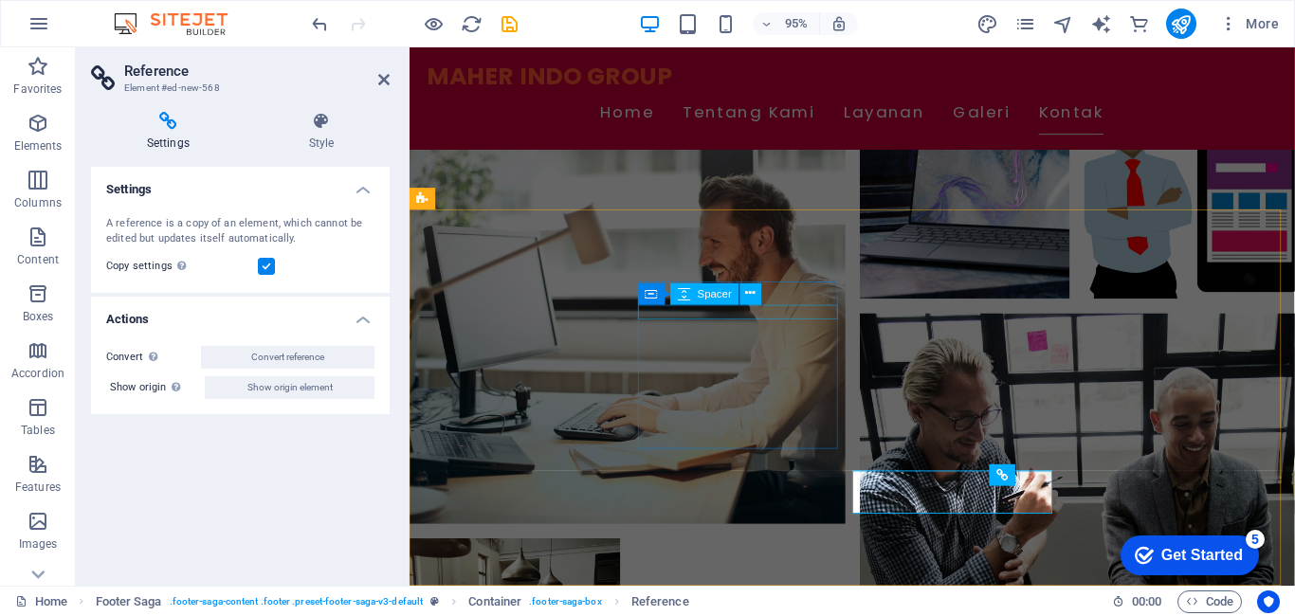
scroll to position [2266, 0]
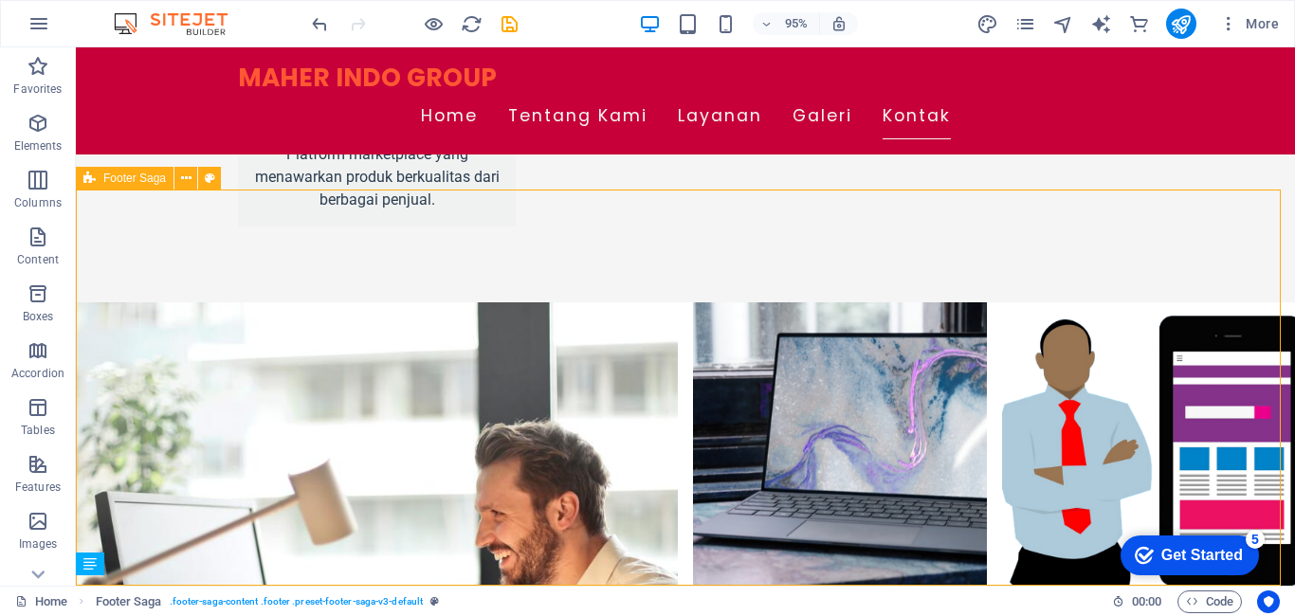
scroll to position [2509, 0]
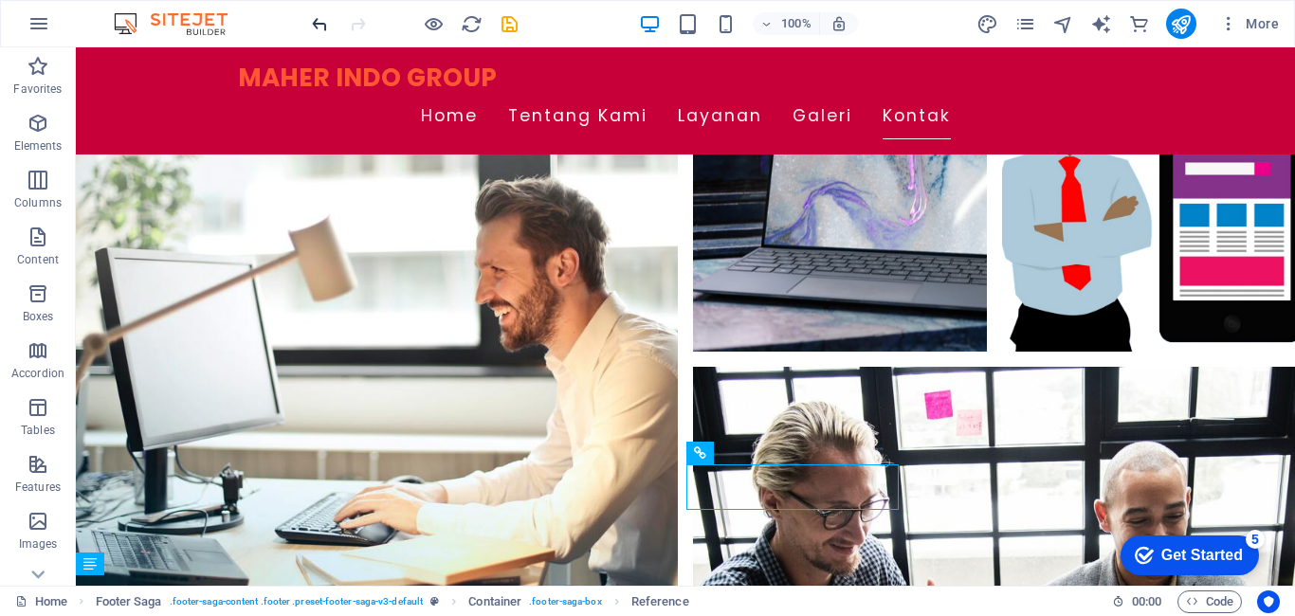
click at [310, 27] on icon "undo" at bounding box center [320, 24] width 22 height 22
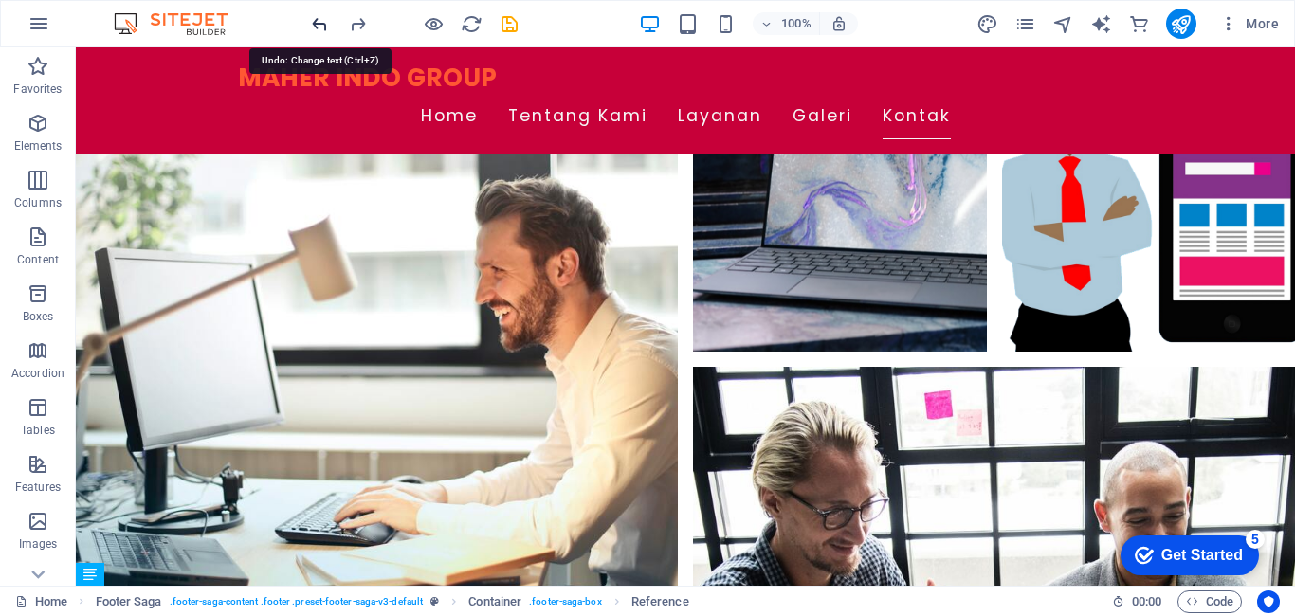
scroll to position [2499, 0]
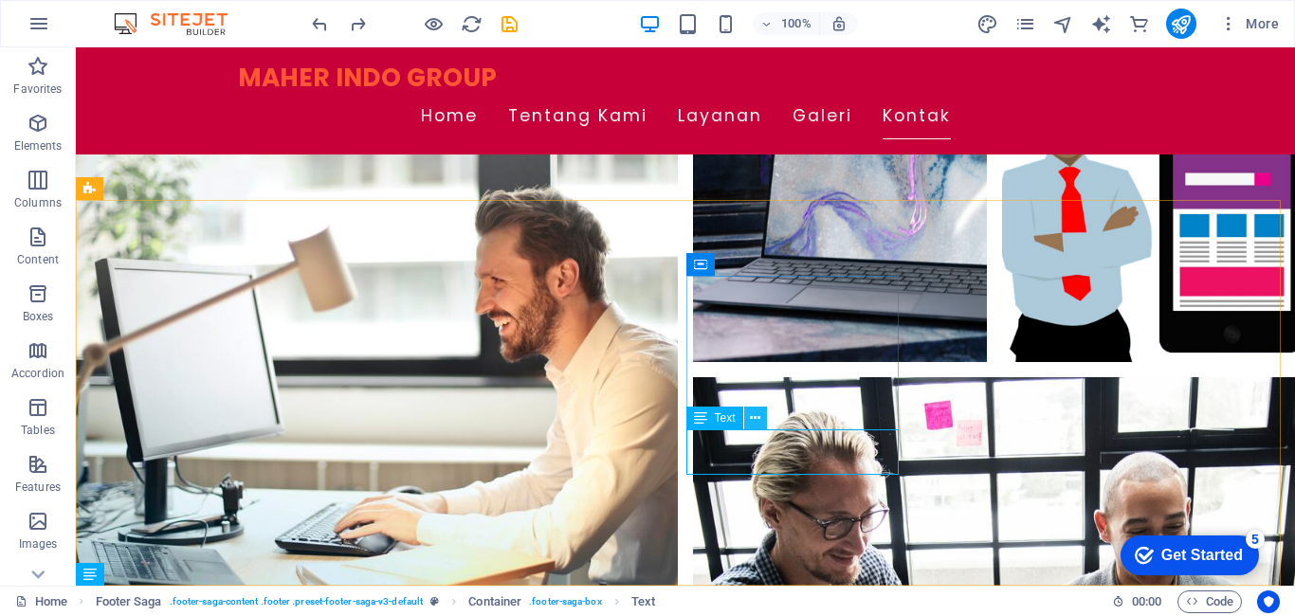
click at [753, 421] on icon at bounding box center [755, 419] width 10 height 20
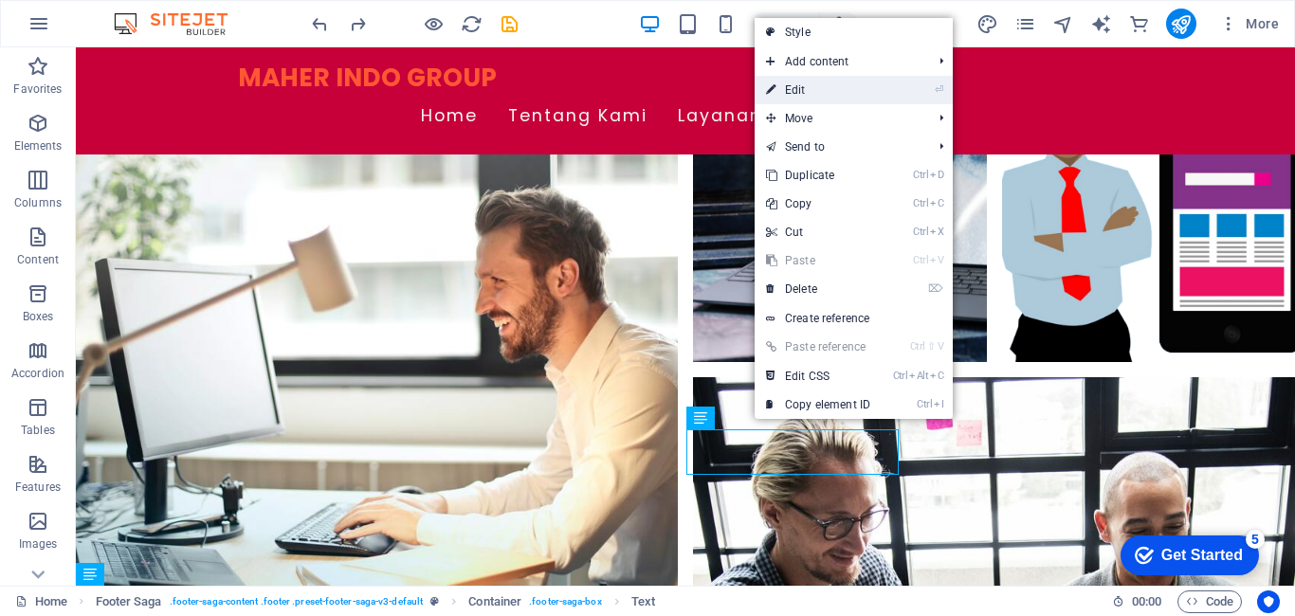
click at [878, 90] on link "⏎ Edit" at bounding box center [818, 90] width 127 height 28
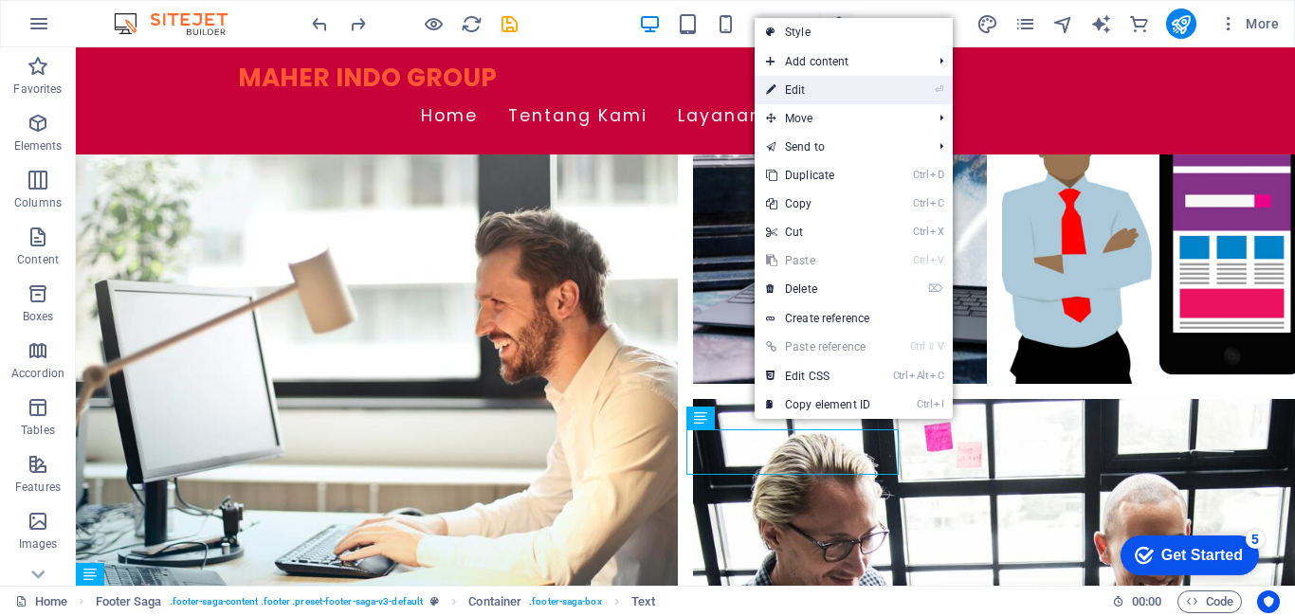
scroll to position [2255, 0]
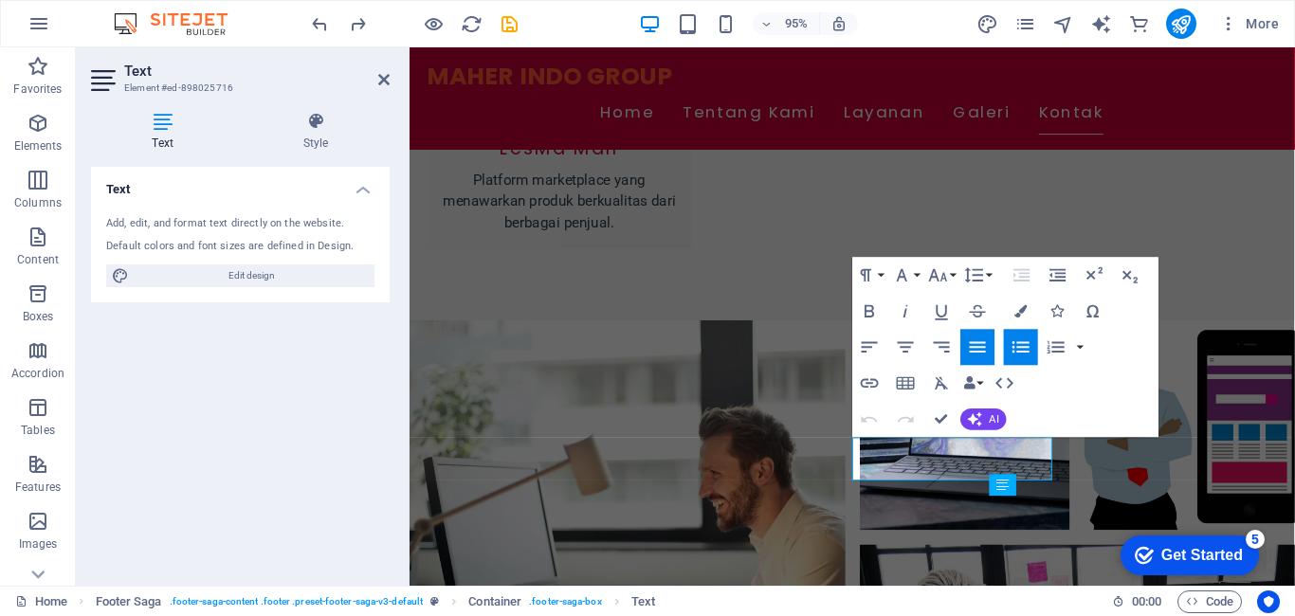
click at [168, 131] on h4 "Text" at bounding box center [166, 132] width 151 height 40
click at [984, 340] on icon "button" at bounding box center [978, 348] width 22 height 22
click at [38, 72] on icon at bounding box center [38, 59] width 27 height 27
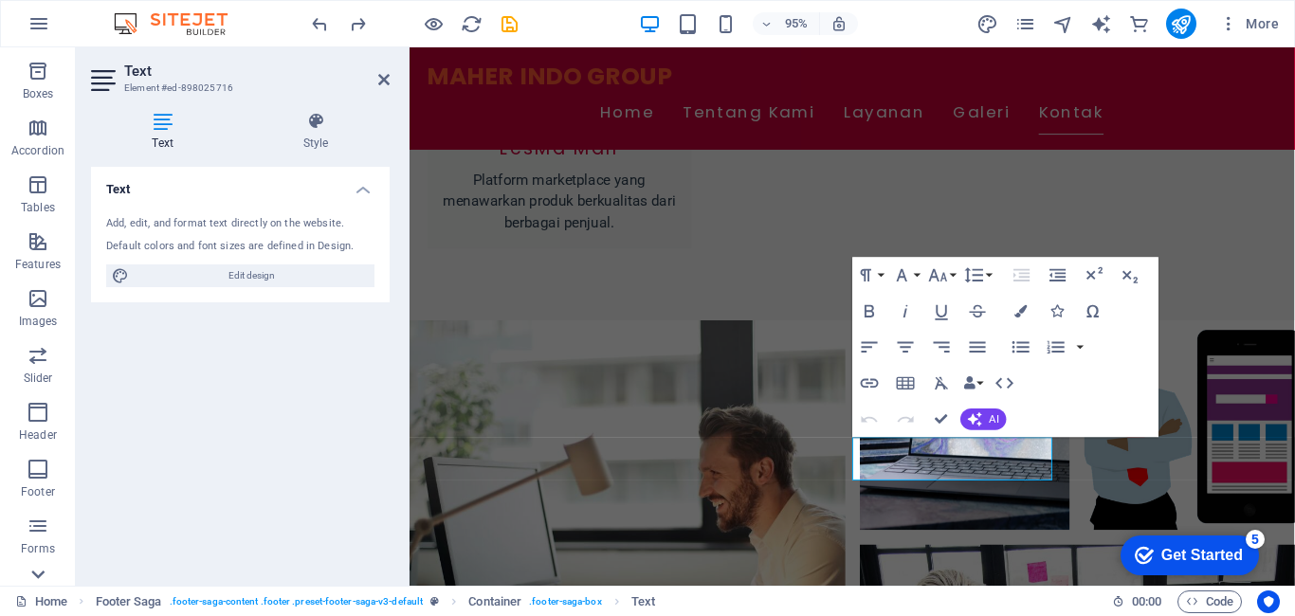
scroll to position [372, 0]
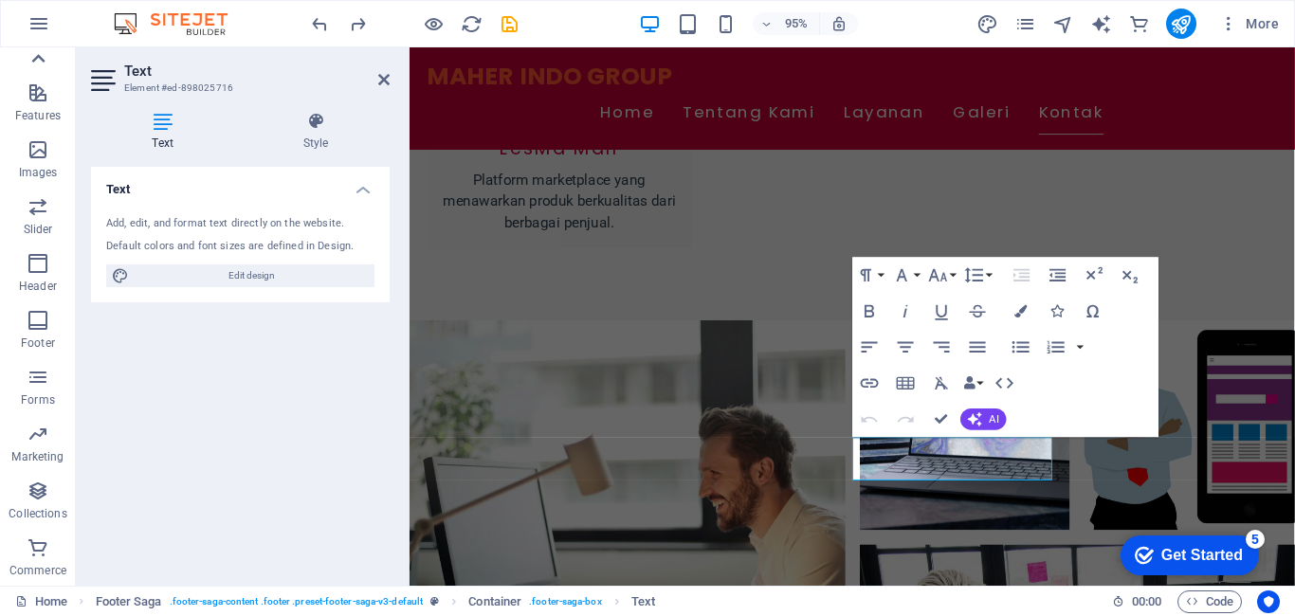
click at [42, 64] on icon at bounding box center [38, 59] width 27 height 27
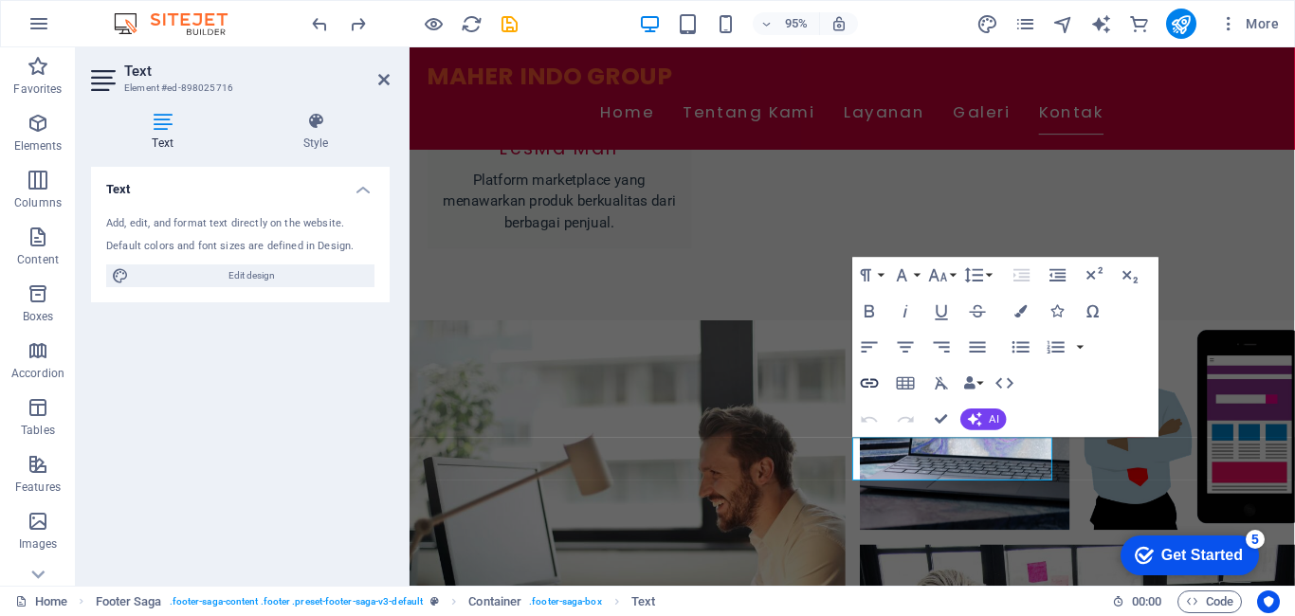
click at [866, 384] on icon "button" at bounding box center [870, 384] width 22 height 22
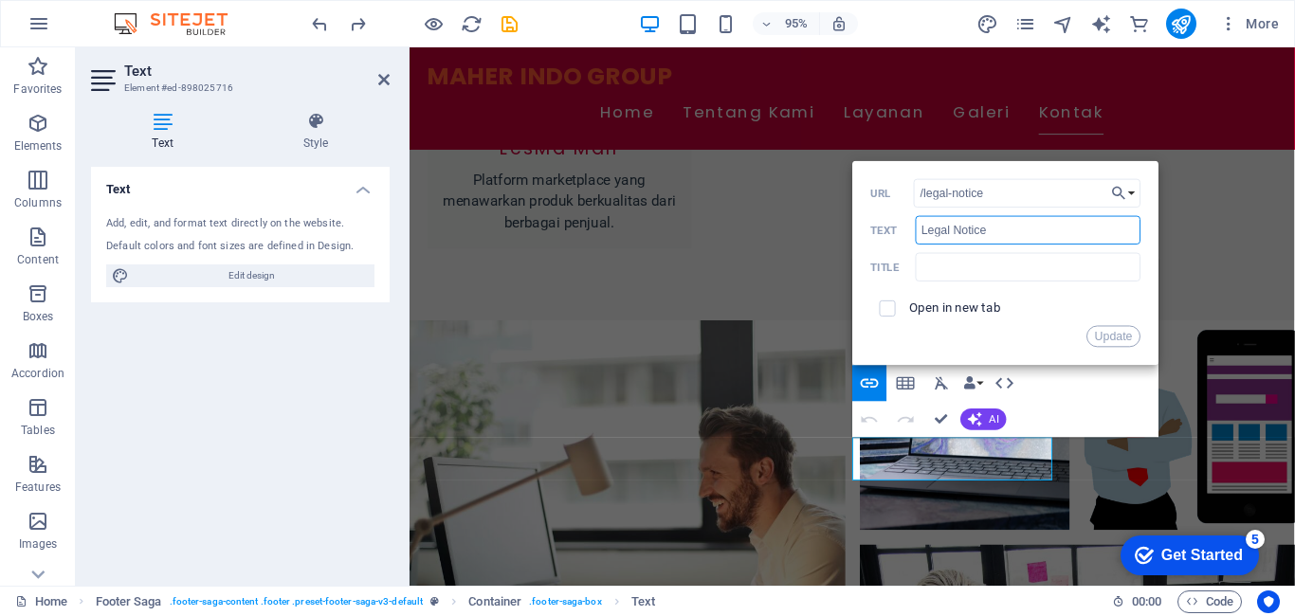
click at [994, 234] on input "Legal Notice" at bounding box center [1029, 229] width 226 height 28
click at [958, 193] on input "/legal-notice" at bounding box center [1027, 192] width 227 height 28
click at [1135, 189] on button "Choose Link" at bounding box center [1124, 192] width 34 height 28
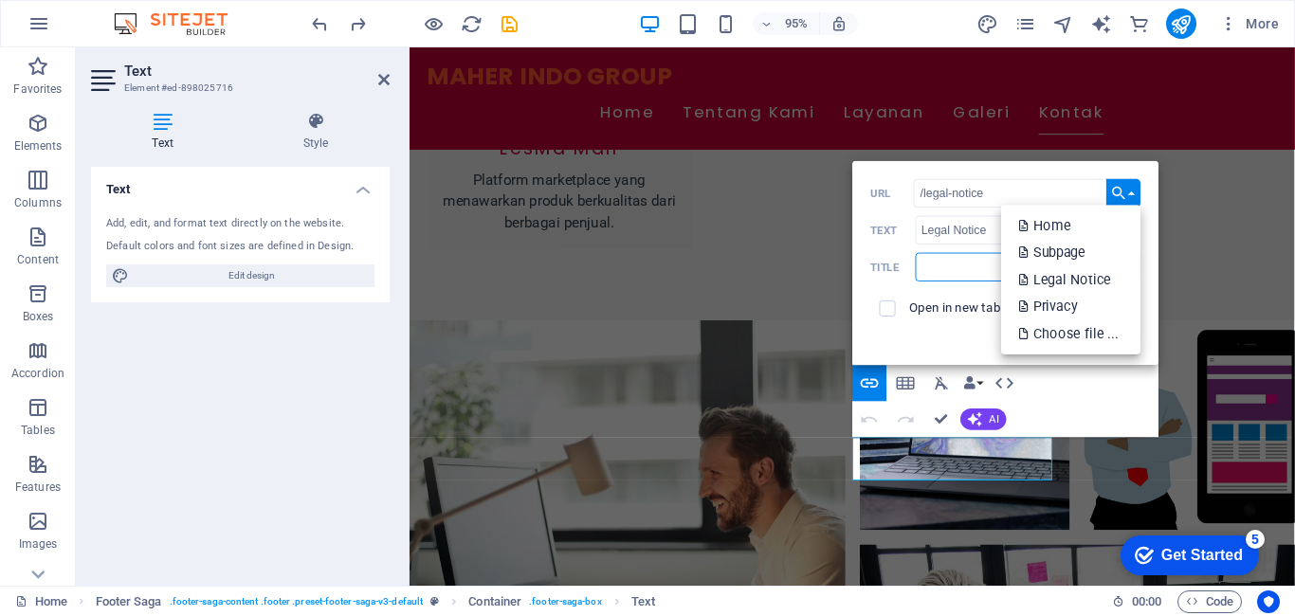
click at [952, 272] on input "text" at bounding box center [1029, 266] width 226 height 28
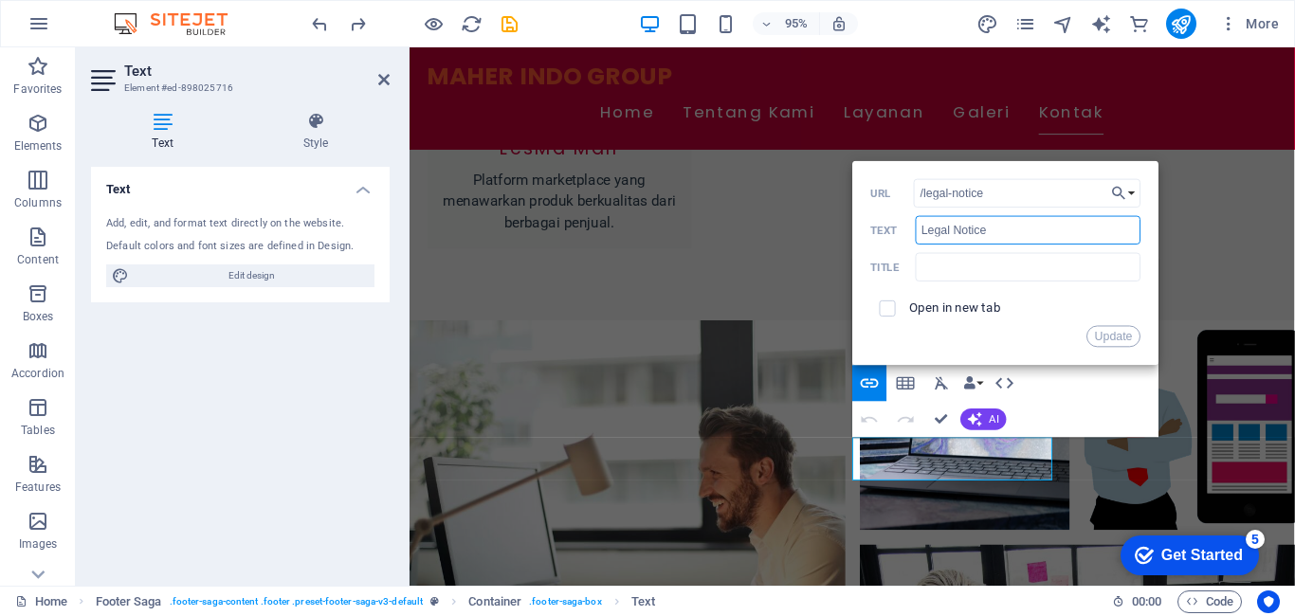
drag, startPoint x: 920, startPoint y: 230, endPoint x: 986, endPoint y: 229, distance: 66.4
click at [986, 229] on input "Legal Notice" at bounding box center [1029, 229] width 226 height 28
type input "Terms Of Use"
click at [953, 269] on input "text" at bounding box center [1029, 266] width 226 height 28
drag, startPoint x: 872, startPoint y: 264, endPoint x: 890, endPoint y: 266, distance: 19.2
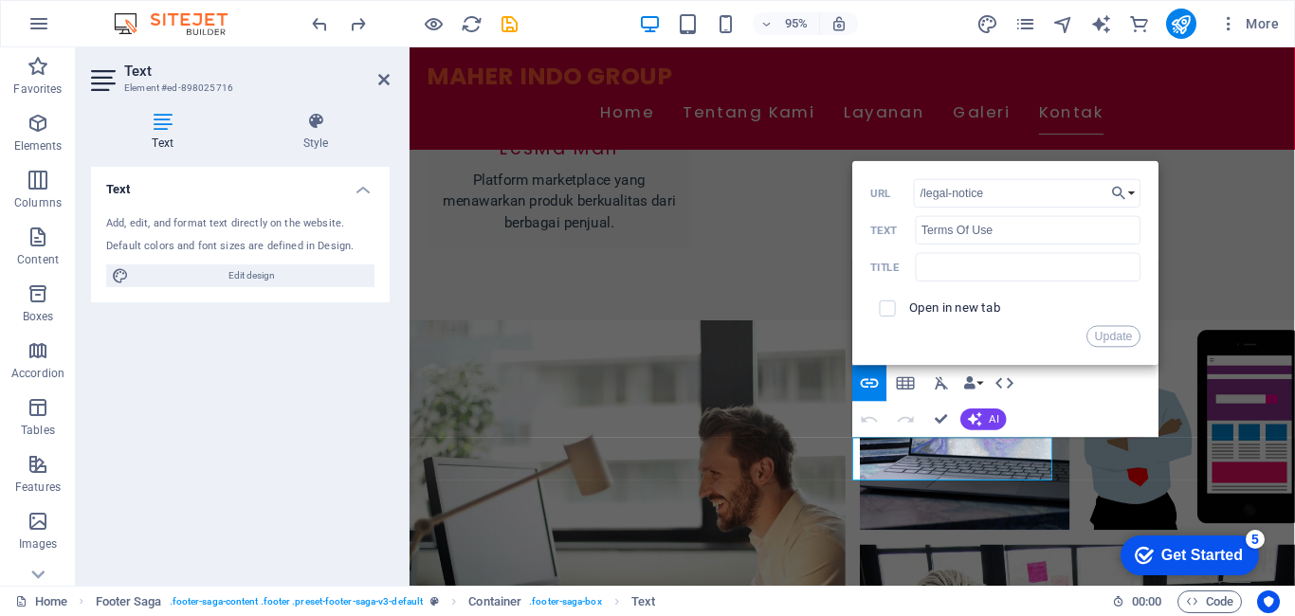
click at [890, 266] on label "Title" at bounding box center [893, 267] width 45 height 13
click at [1092, 332] on button "Update" at bounding box center [1114, 336] width 54 height 22
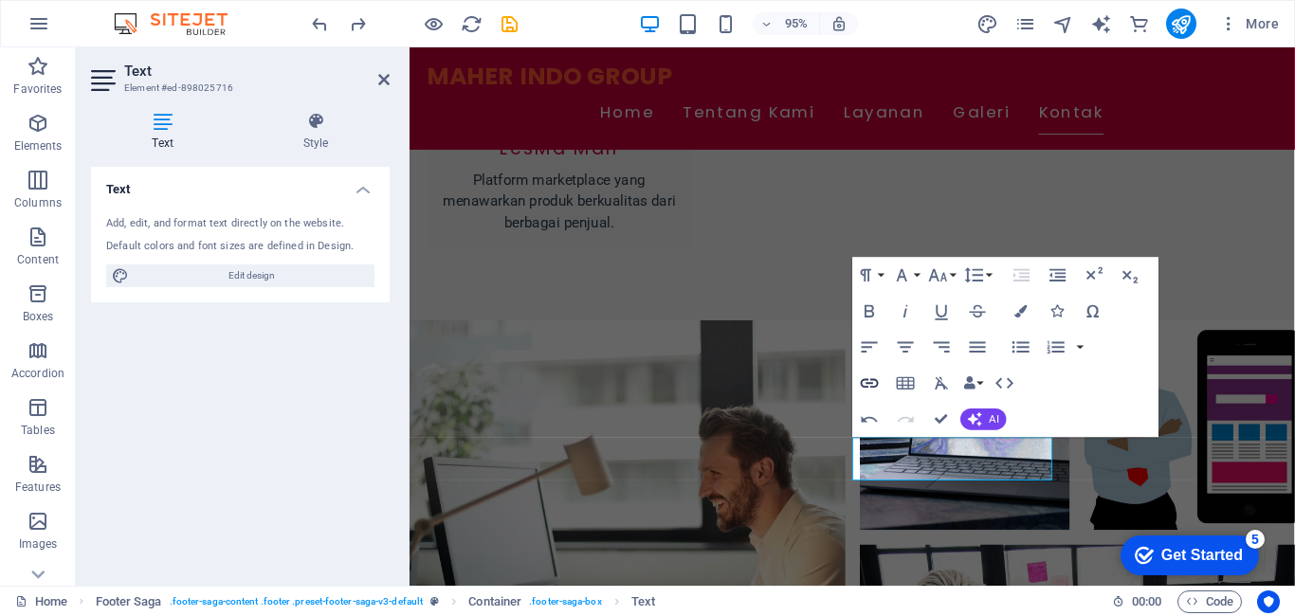
click at [877, 385] on icon "button" at bounding box center [870, 382] width 18 height 9
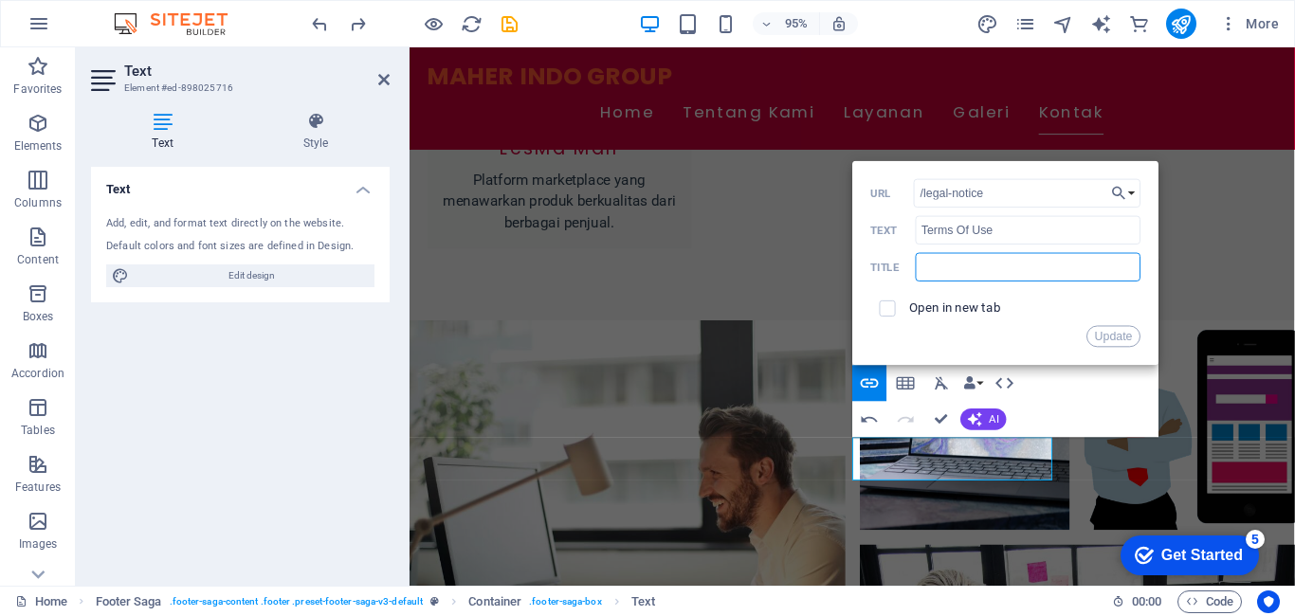
click at [989, 270] on input "text" at bounding box center [1029, 266] width 226 height 28
paste input "Ketentuan Penggunaan (Terms of Use) MAHER INDO GROUP Selamat datang di platform…"
type input "Ketentuan Penggunaan (Terms of Use) MAHER INDO GROUP Selamat datang di platform…"
click at [1102, 335] on button "Update" at bounding box center [1114, 336] width 54 height 22
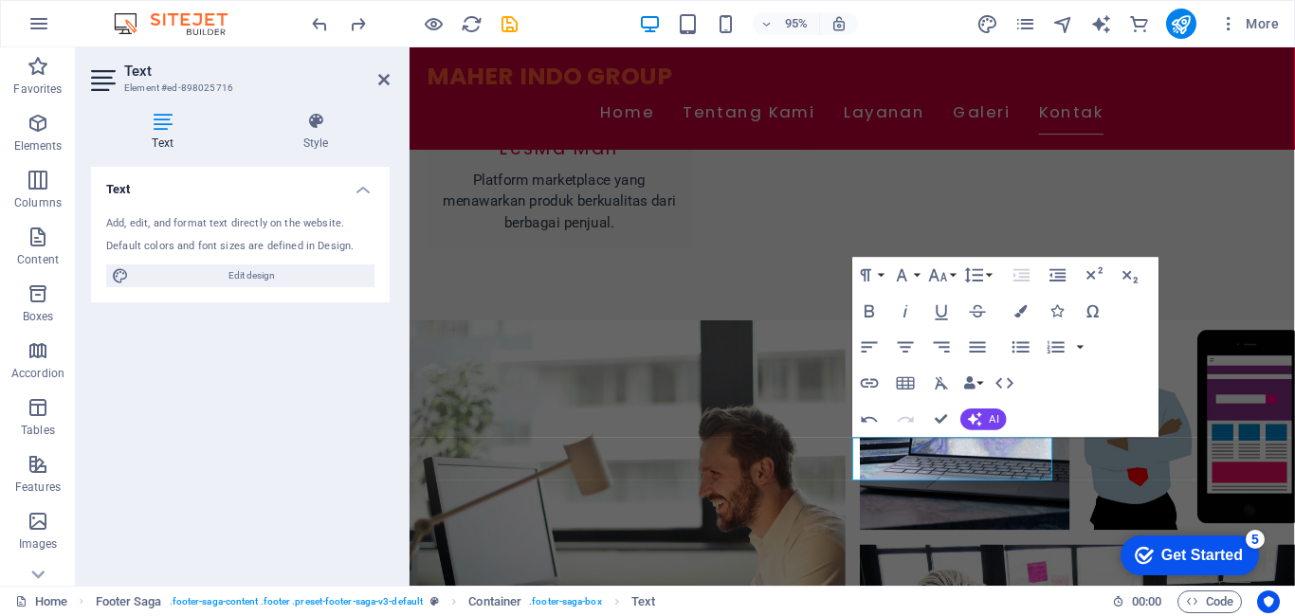
scroll to position [0, 0]
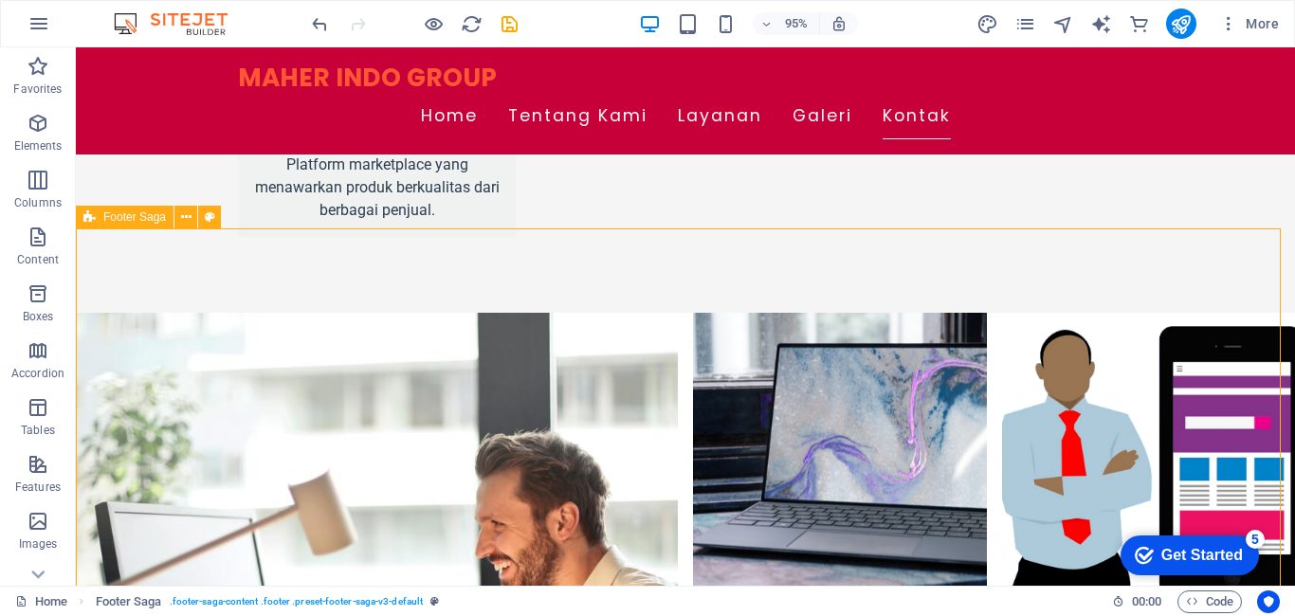
scroll to position [2470, 0]
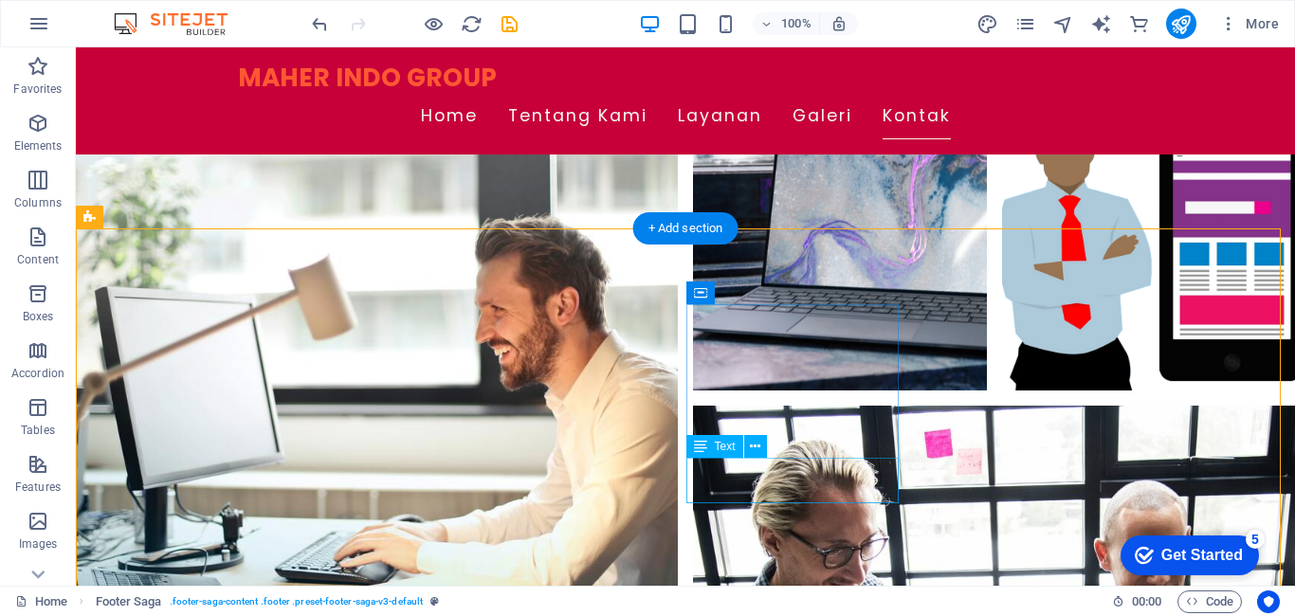
click at [750, 448] on icon at bounding box center [755, 447] width 10 height 20
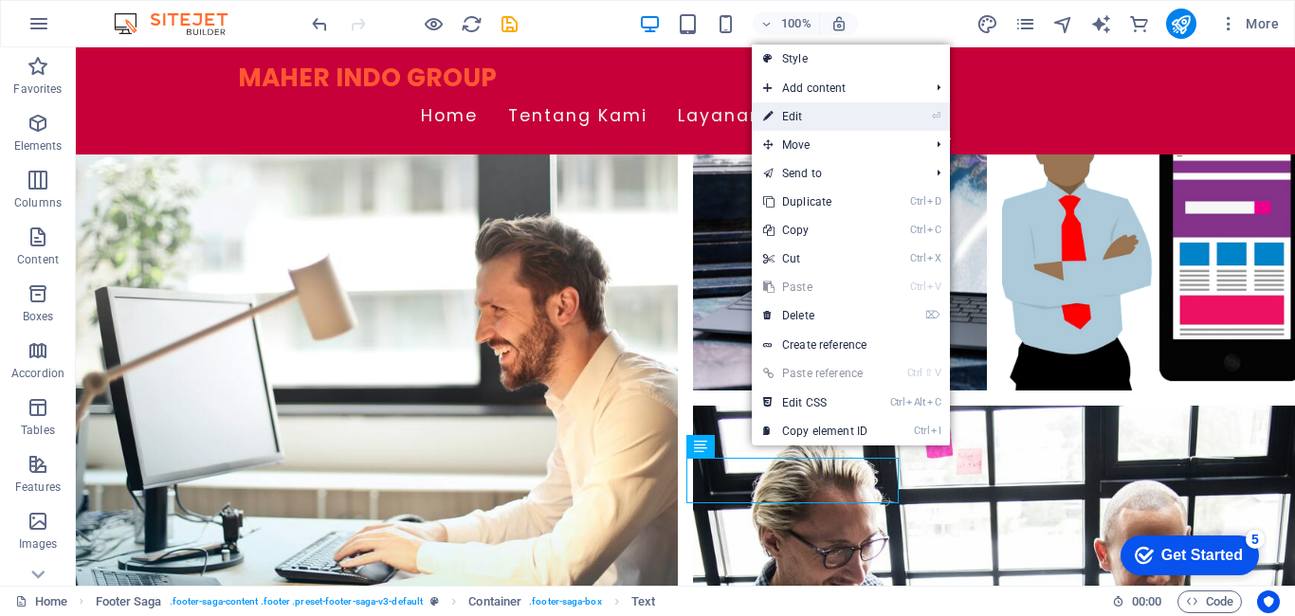
drag, startPoint x: 825, startPoint y: 113, endPoint x: 443, endPoint y: 88, distance: 383.0
click at [825, 113] on link "⏎ Edit" at bounding box center [815, 116] width 127 height 28
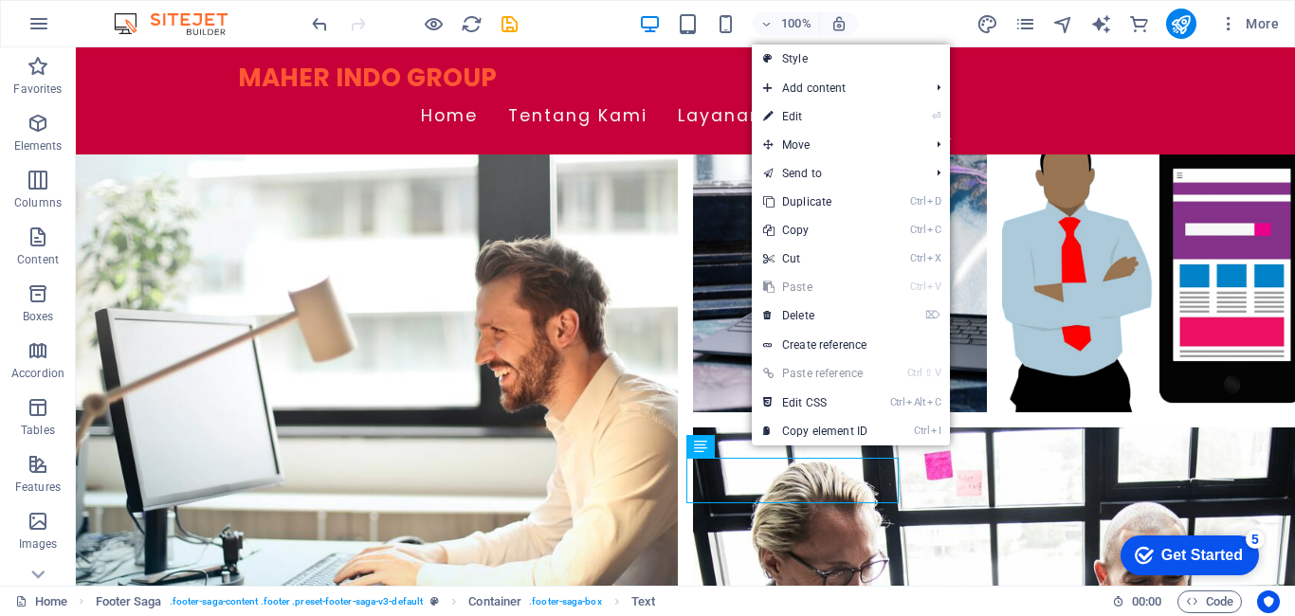
scroll to position [2255, 0]
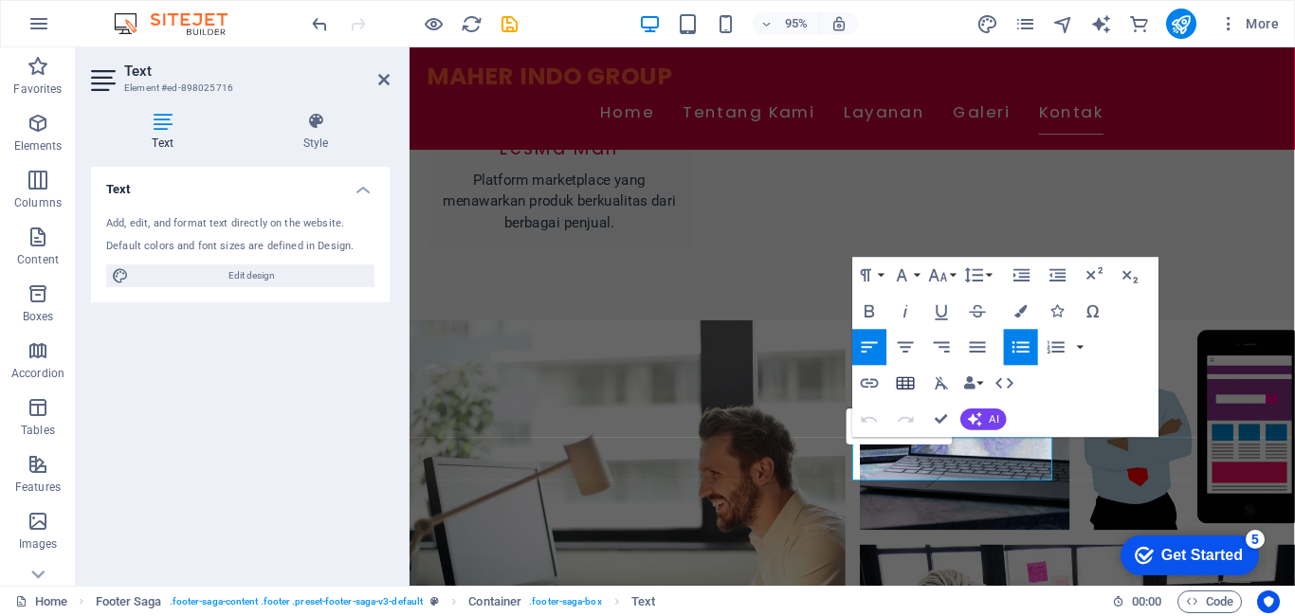
click at [907, 383] on icon "button" at bounding box center [906, 384] width 22 height 22
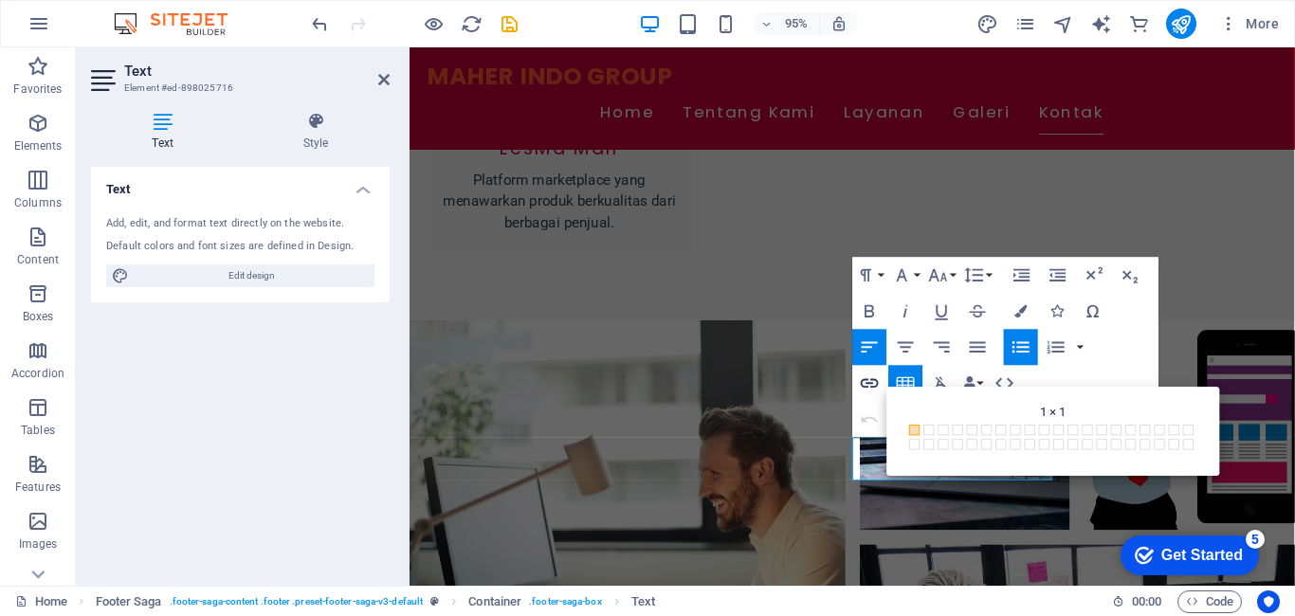
click at [869, 386] on icon "button" at bounding box center [870, 382] width 18 height 9
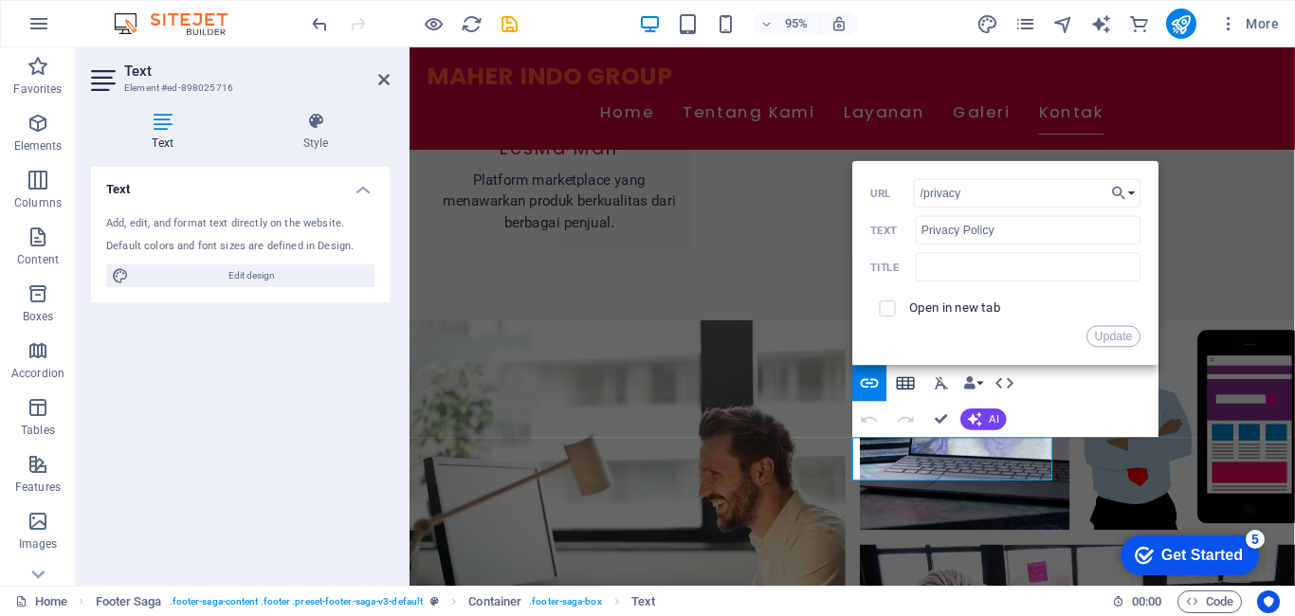
click at [899, 381] on icon "button" at bounding box center [906, 382] width 18 height 12
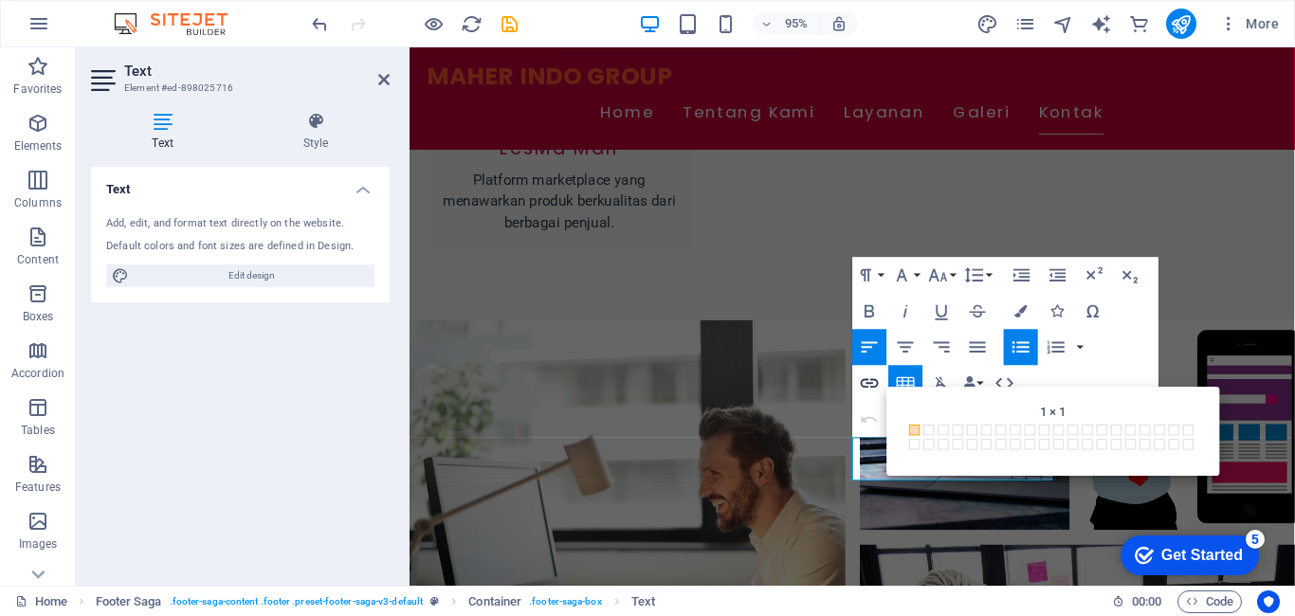
click at [869, 383] on icon "button" at bounding box center [870, 382] width 18 height 9
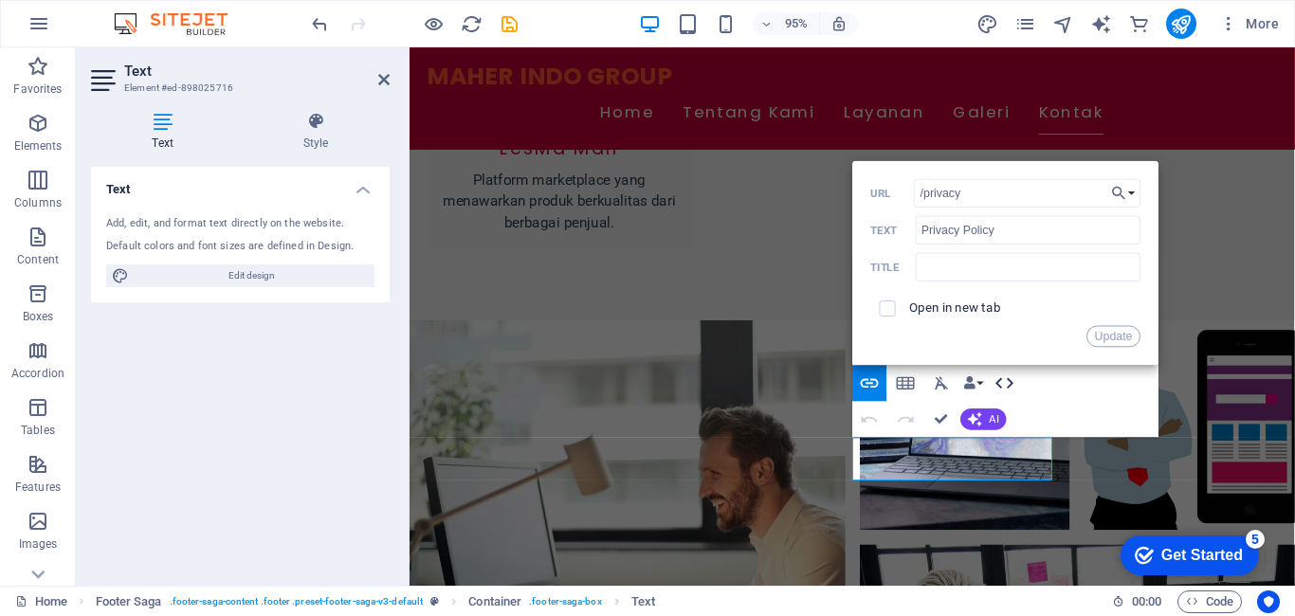
click at [1000, 382] on icon "button" at bounding box center [1006, 384] width 22 height 22
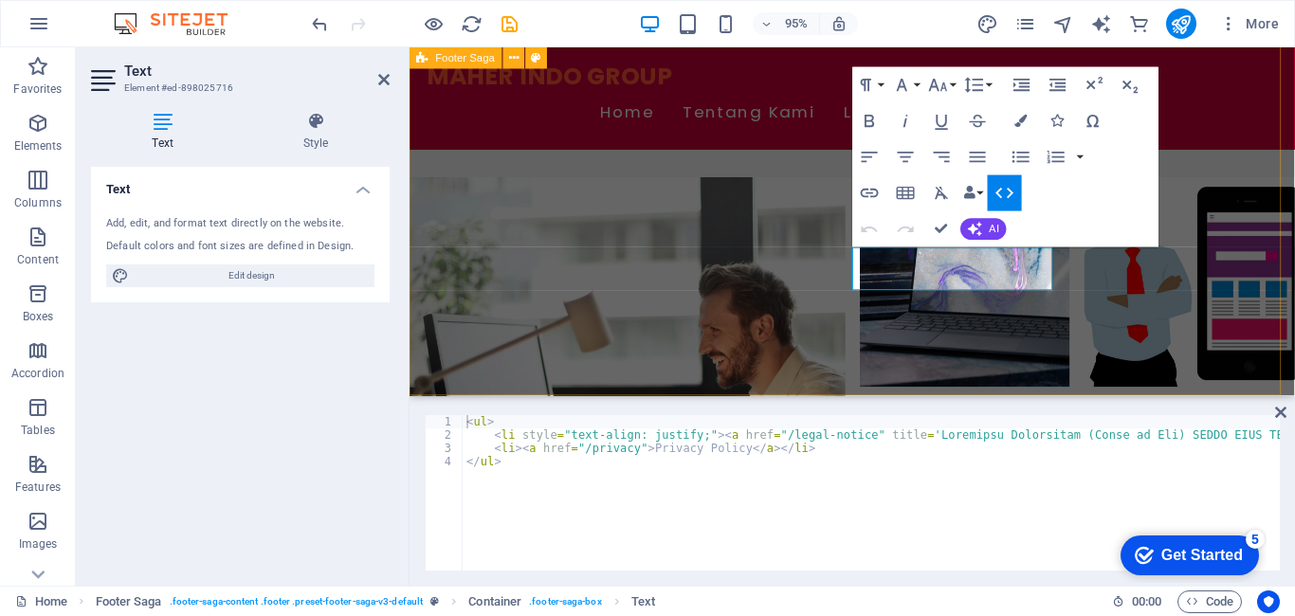
scroll to position [2455, 0]
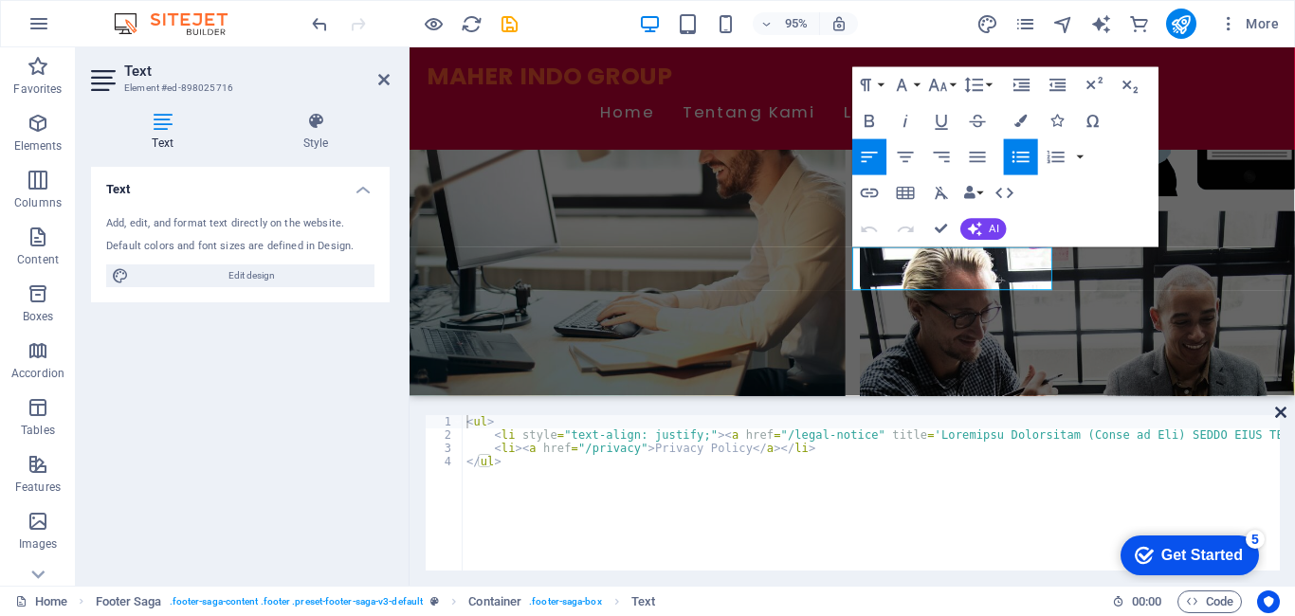
click at [1280, 414] on icon at bounding box center [1281, 412] width 11 height 15
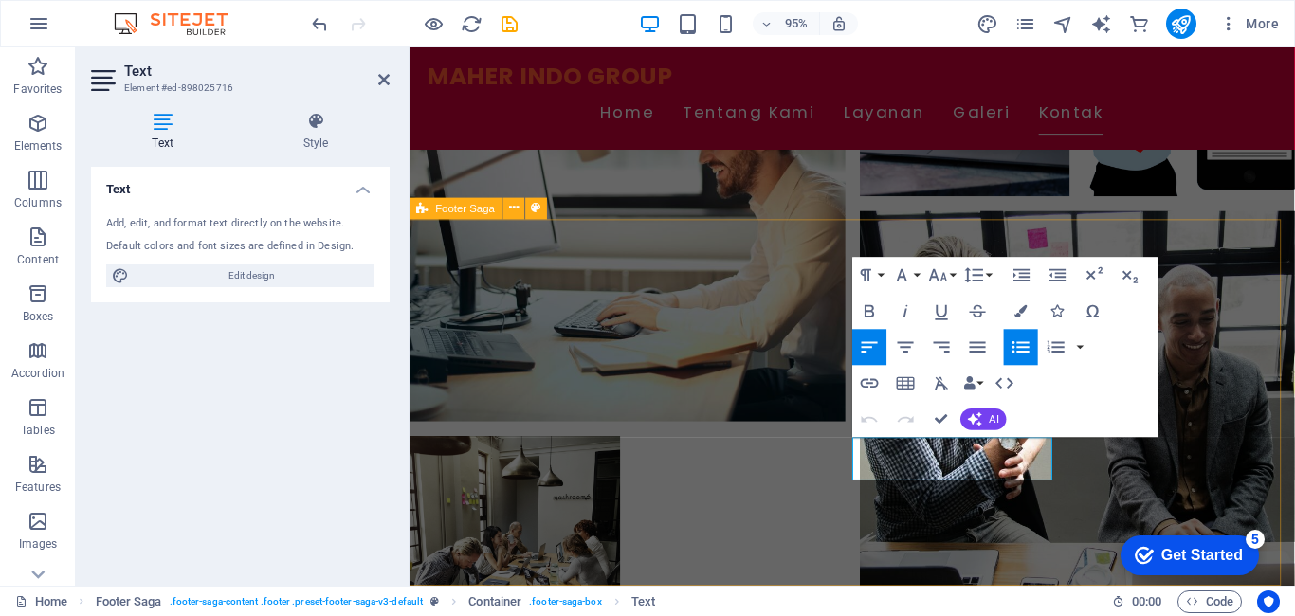
scroll to position [2255, 0]
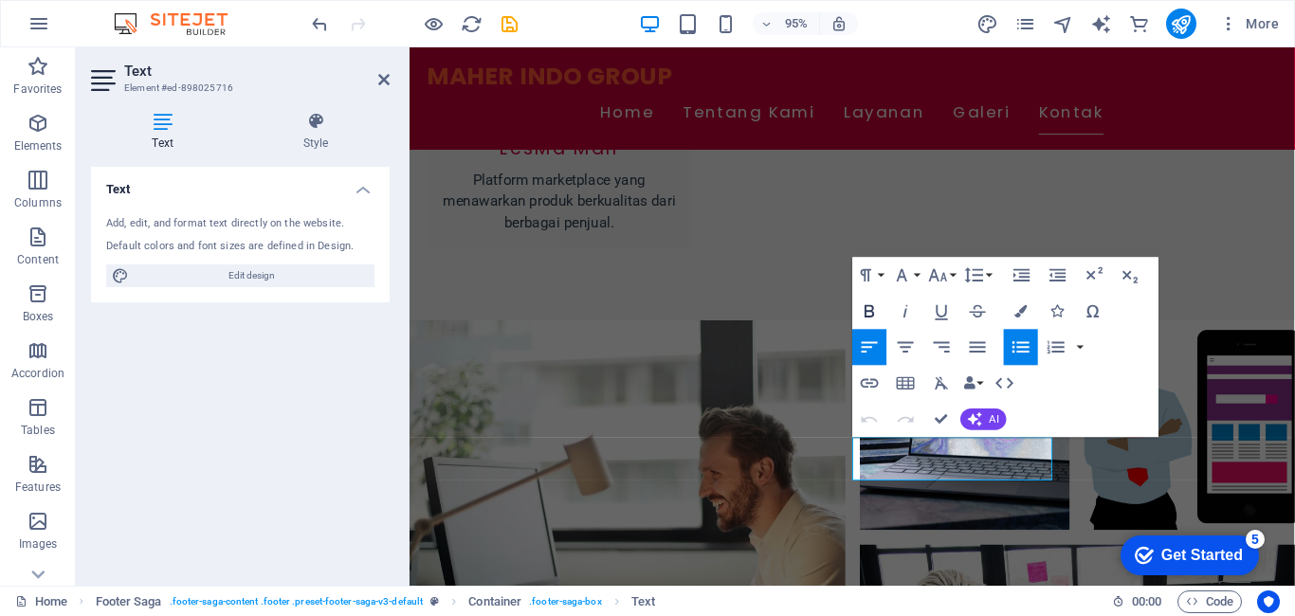
click at [866, 305] on icon "button" at bounding box center [869, 310] width 9 height 12
click at [871, 316] on icon "button" at bounding box center [869, 310] width 9 height 12
click at [1093, 305] on icon "button" at bounding box center [1094, 310] width 12 height 12
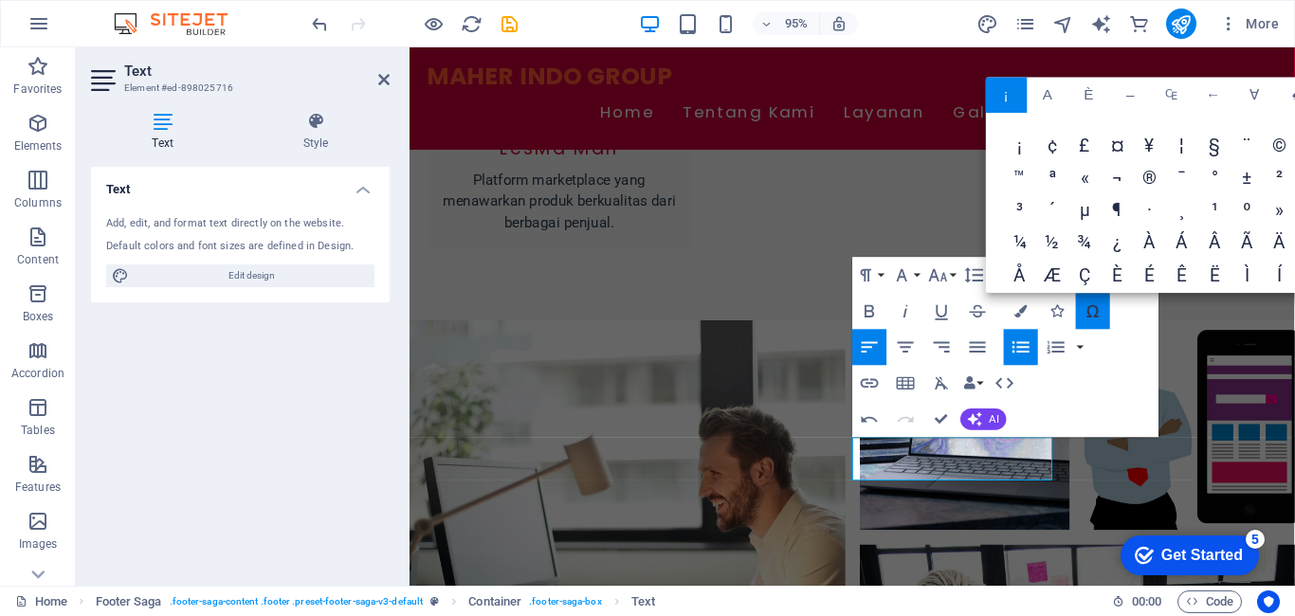
click at [1092, 312] on icon "button" at bounding box center [1094, 312] width 22 height 22
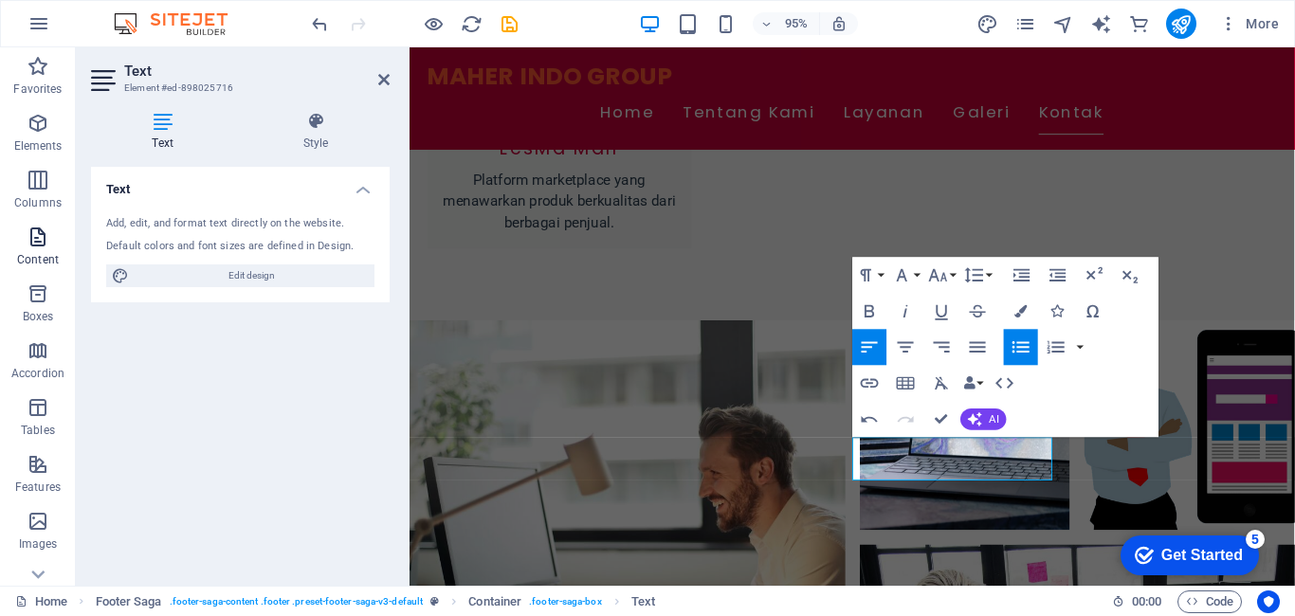
click at [45, 248] on icon "button" at bounding box center [38, 237] width 23 height 23
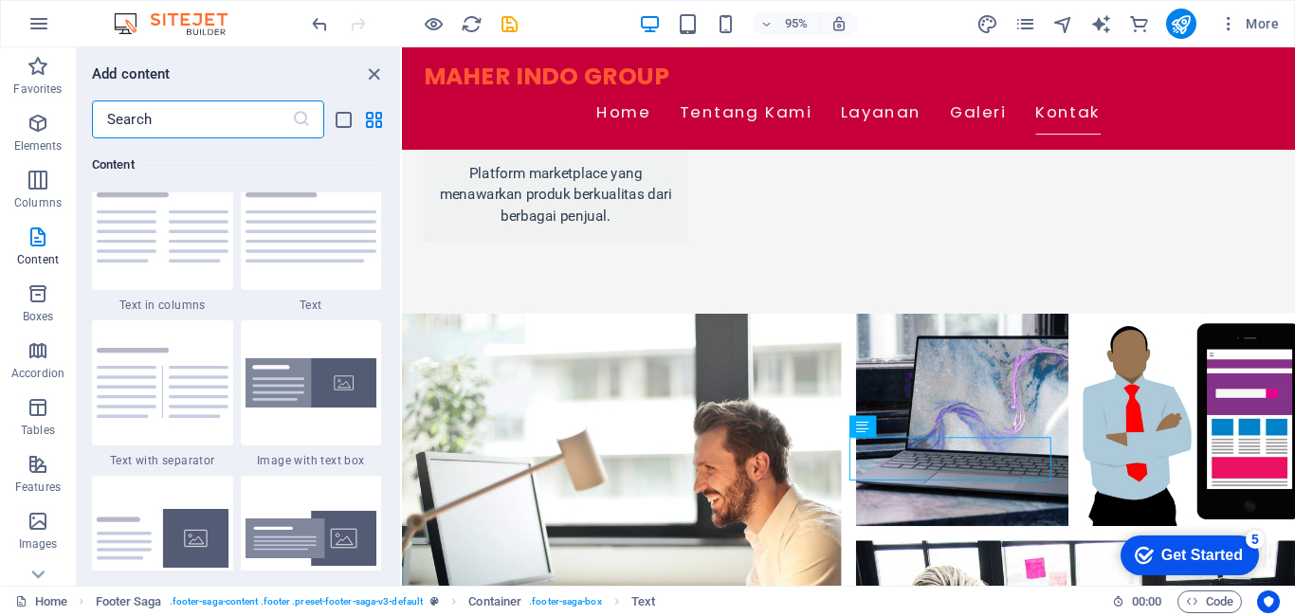
scroll to position [3318, 0]
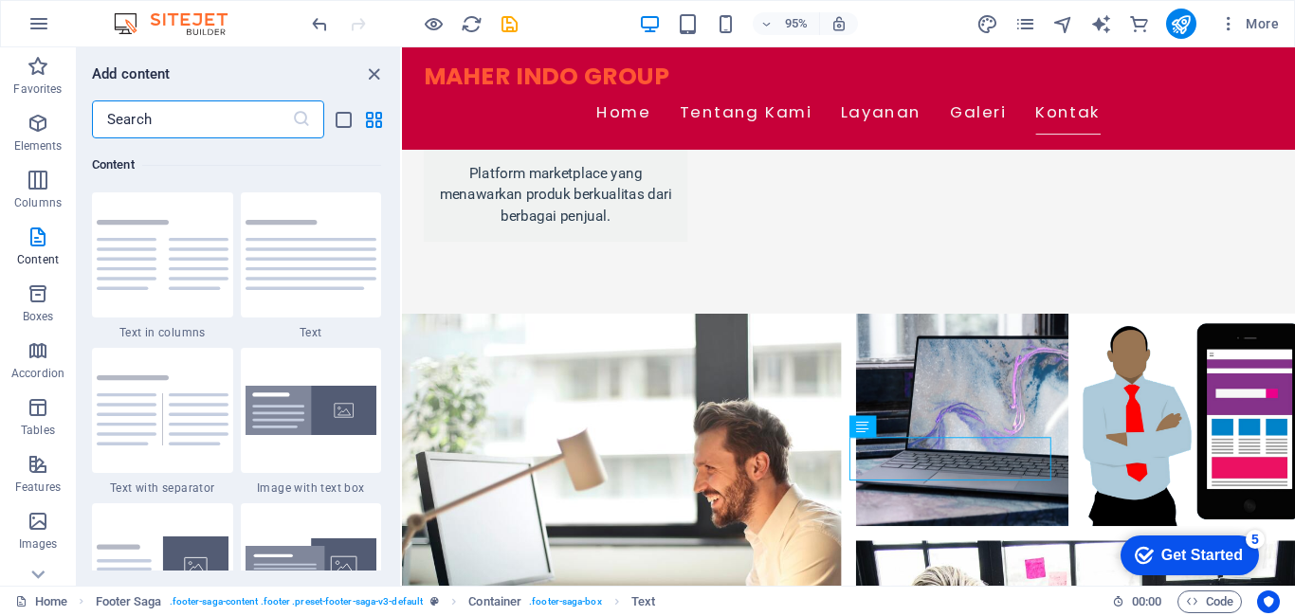
click at [308, 275] on img at bounding box center [312, 255] width 132 height 70
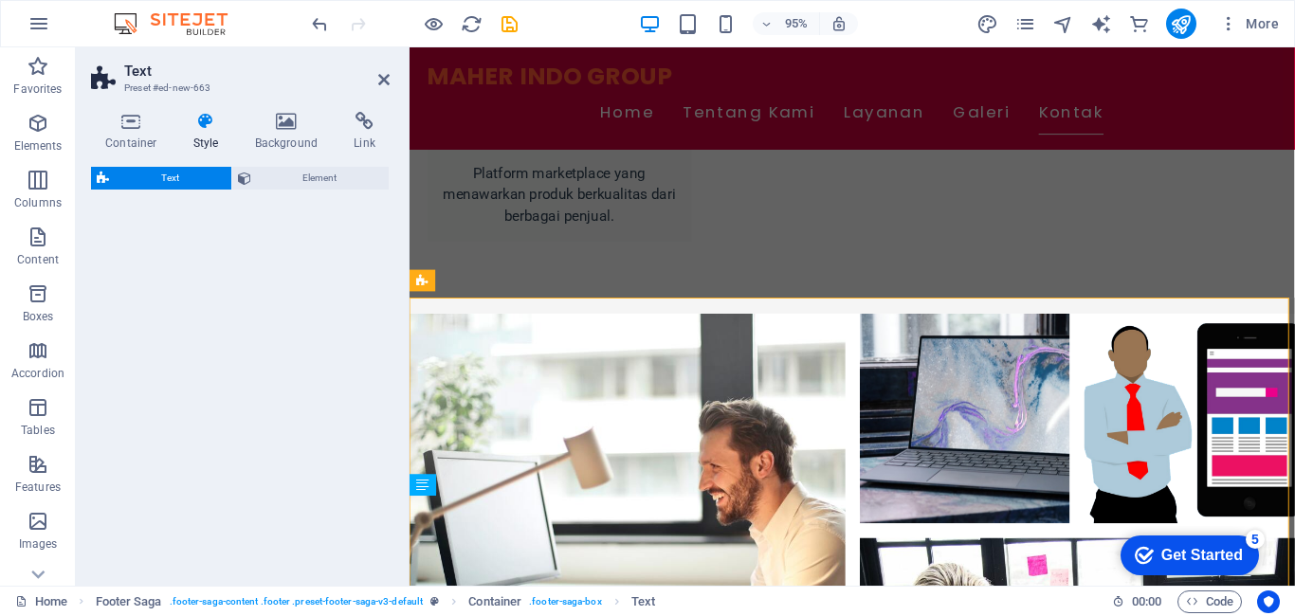
scroll to position [2565, 0]
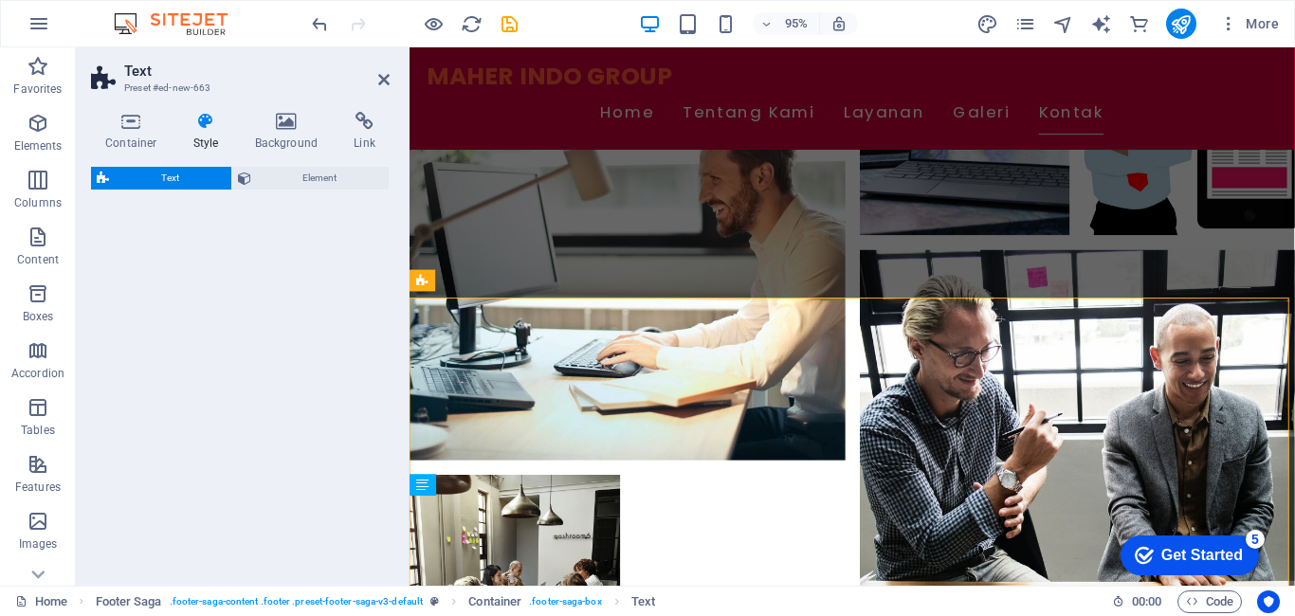
select select "preset-text-v2-default"
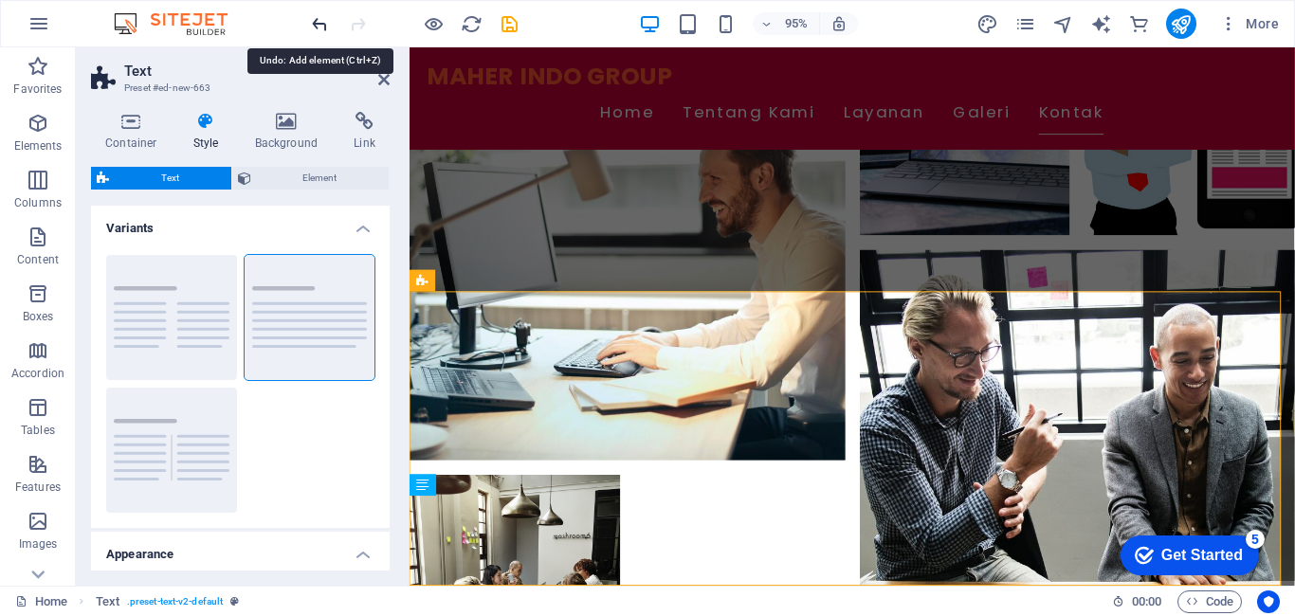
click at [311, 32] on icon "undo" at bounding box center [320, 24] width 22 height 22
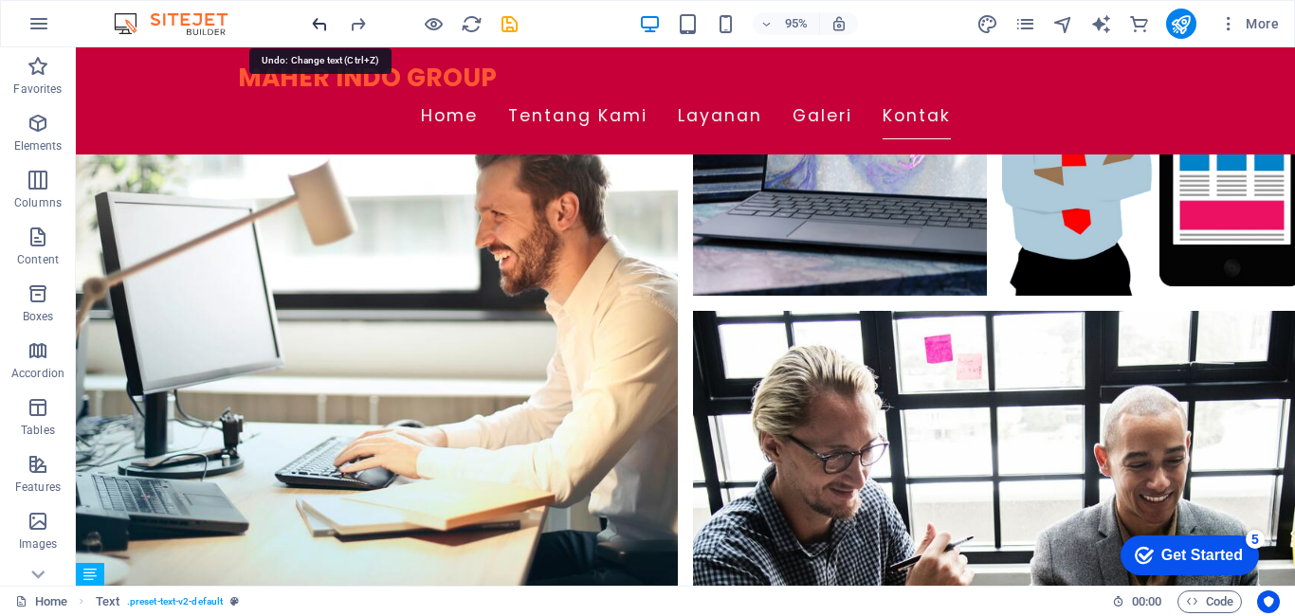
scroll to position [2499, 0]
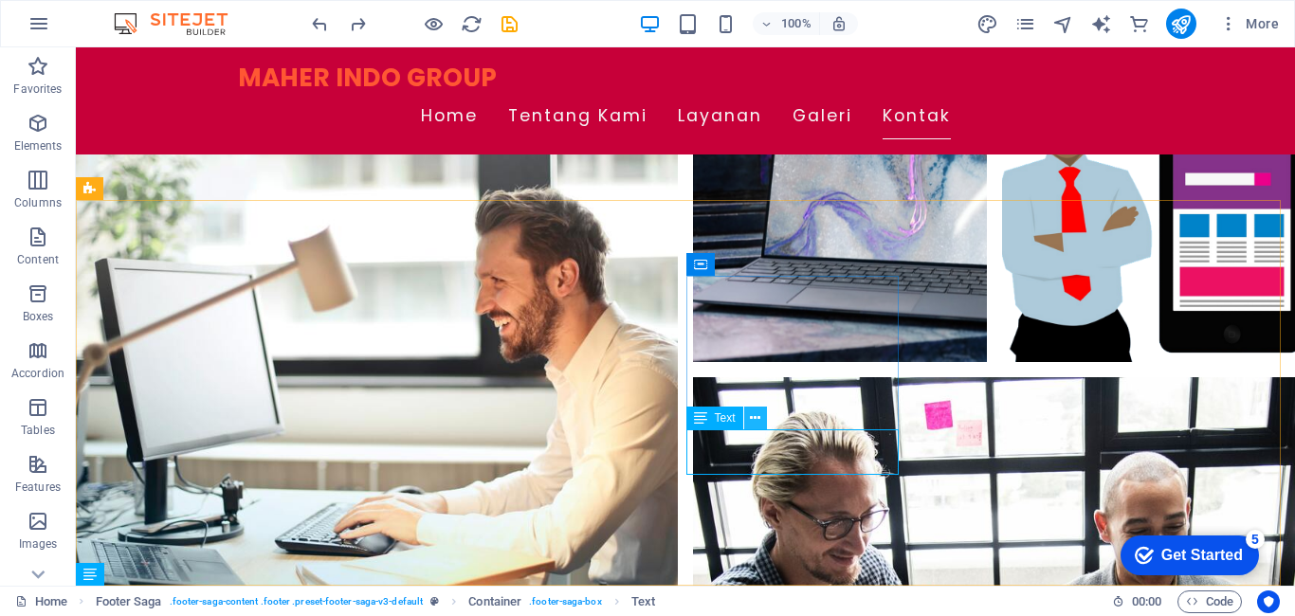
click at [751, 418] on icon at bounding box center [755, 419] width 10 height 20
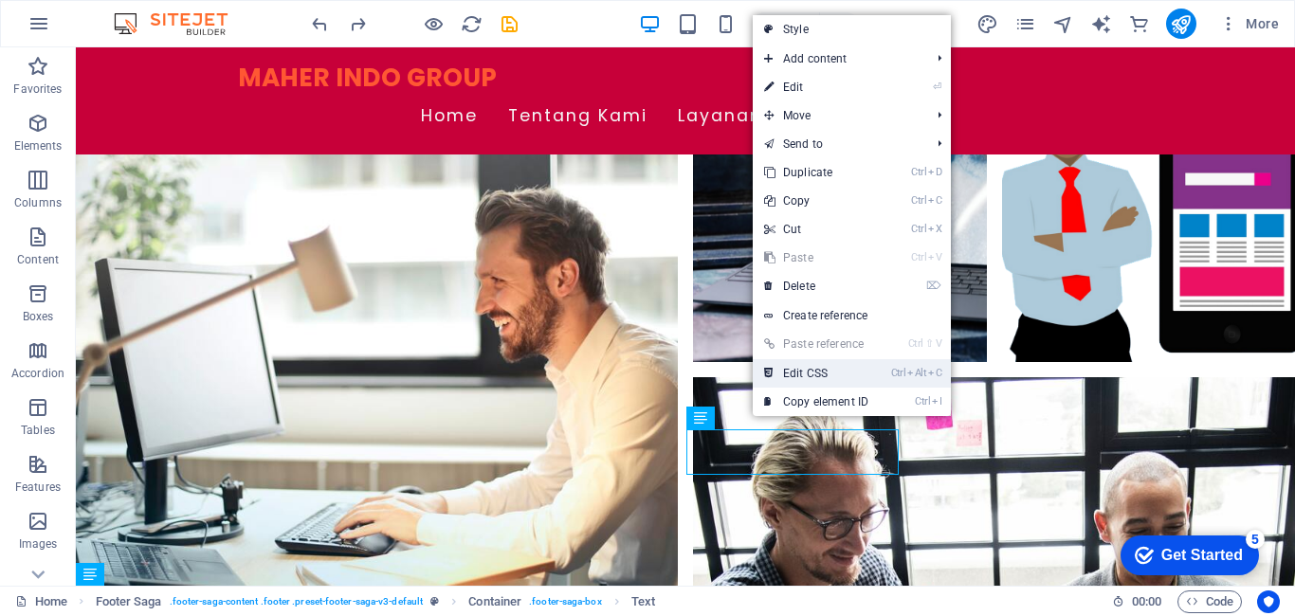
drag, startPoint x: 811, startPoint y: 374, endPoint x: 918, endPoint y: 406, distance: 111.9
click at [811, 374] on link "Ctrl Alt C Edit CSS" at bounding box center [816, 373] width 127 height 28
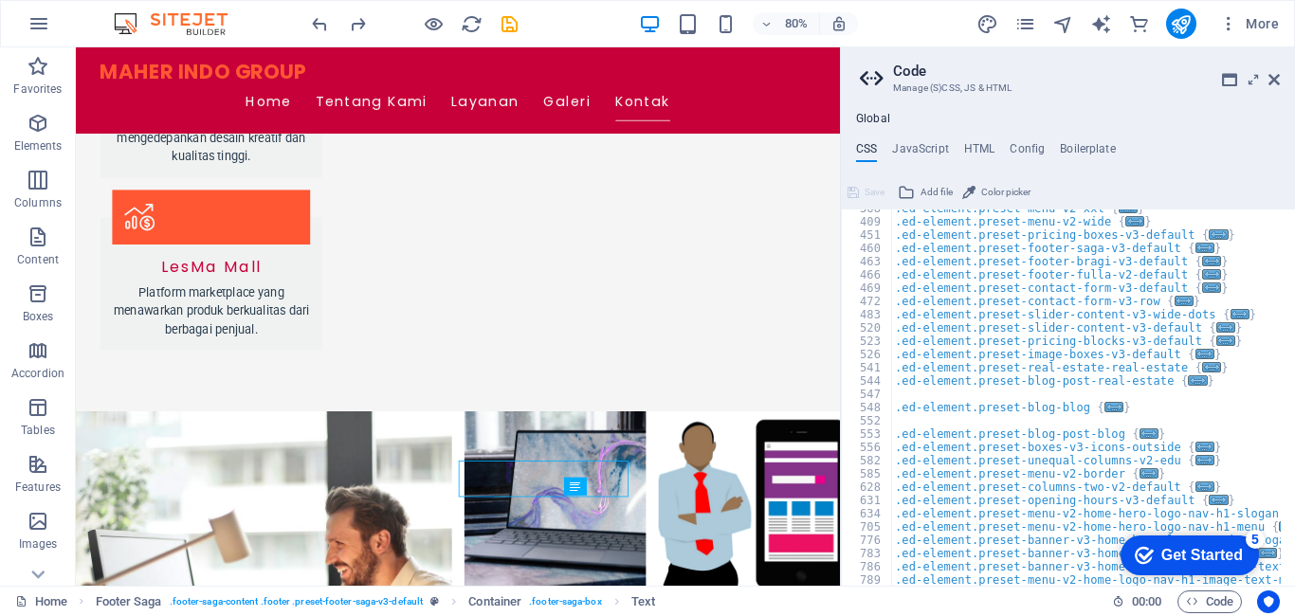
scroll to position [512, 0]
click at [1279, 82] on icon at bounding box center [1274, 79] width 11 height 15
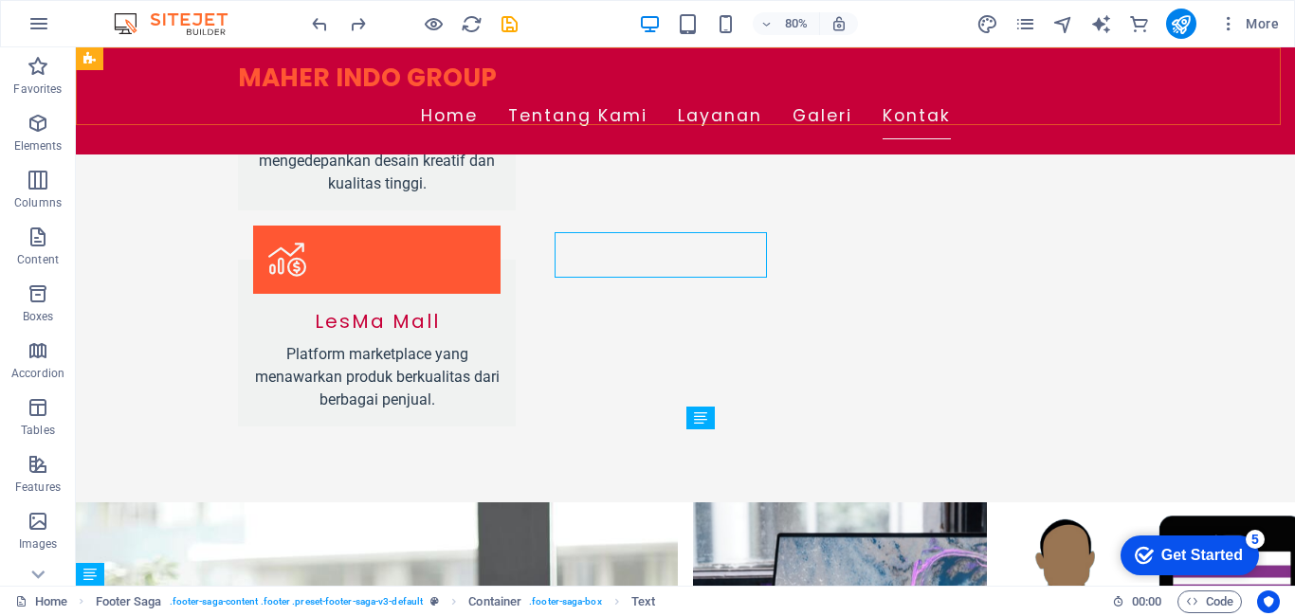
scroll to position [2499, 0]
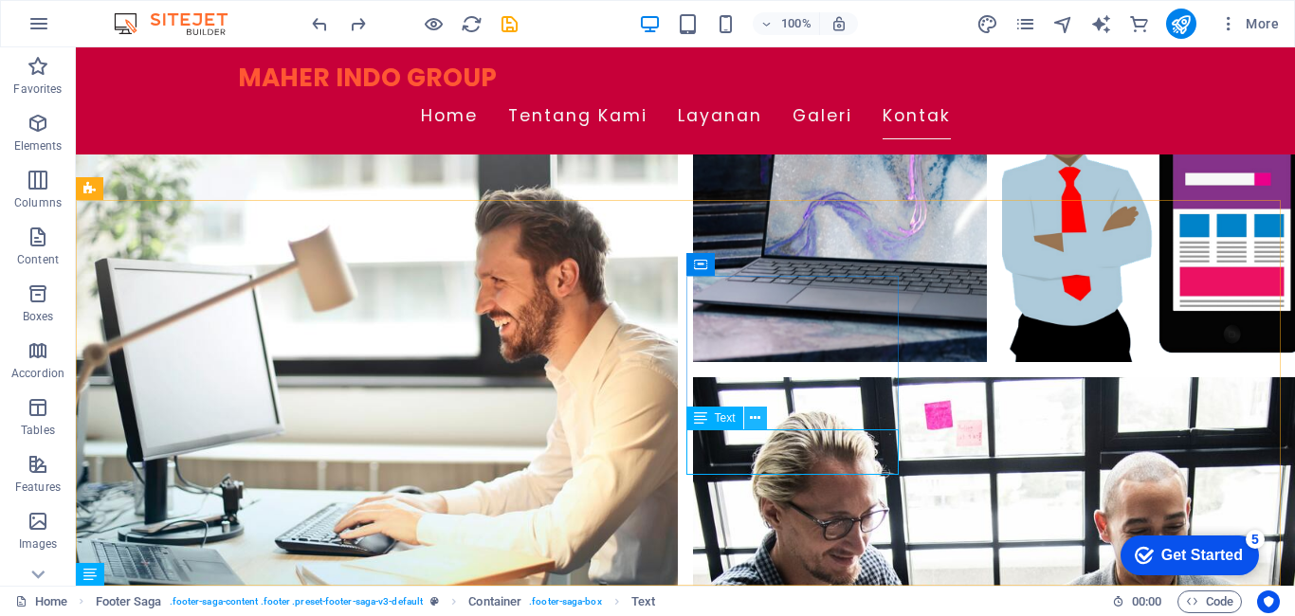
click at [752, 414] on icon at bounding box center [755, 419] width 10 height 20
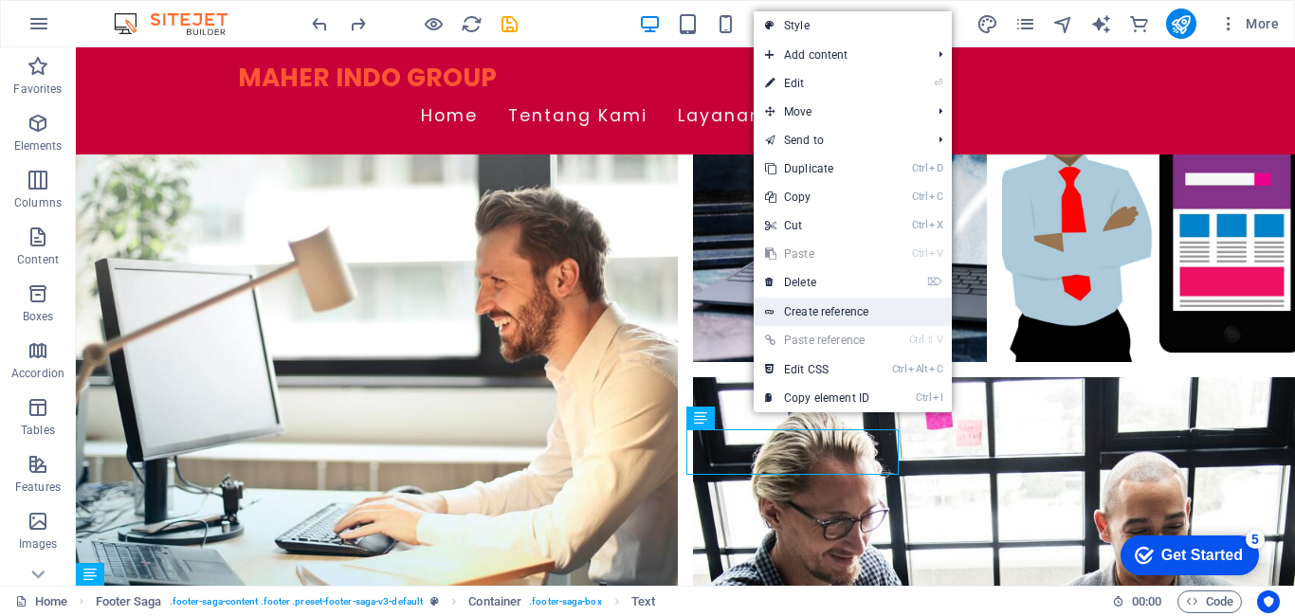
click at [834, 320] on link "Create reference" at bounding box center [853, 312] width 198 height 28
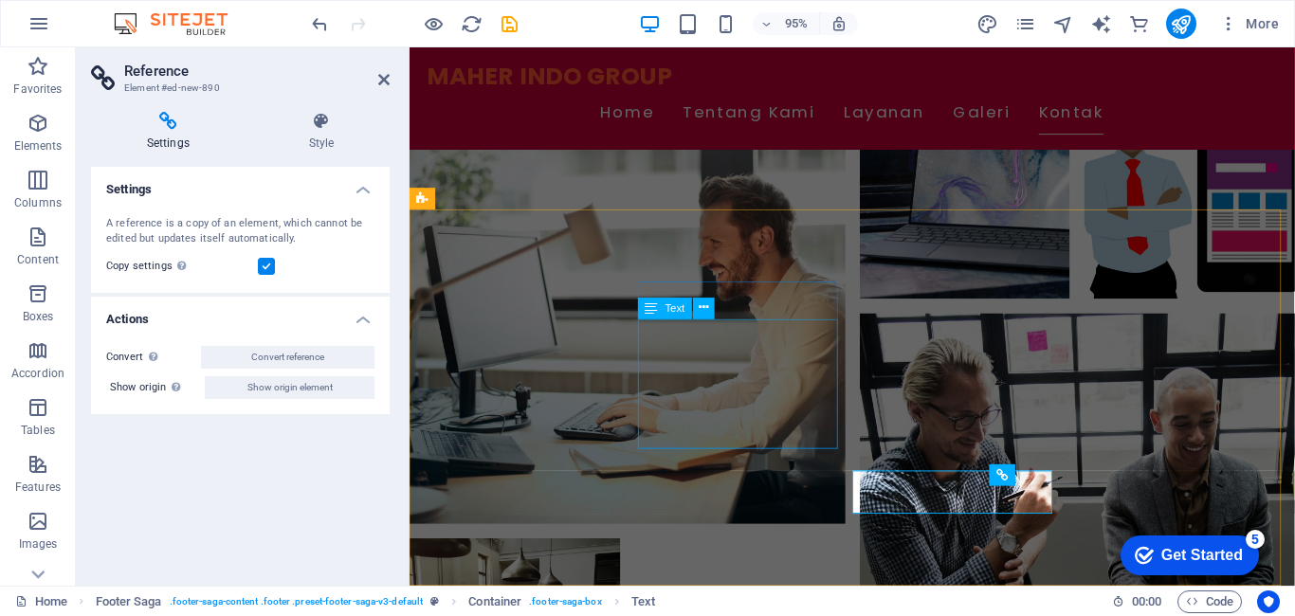
scroll to position [2266, 0]
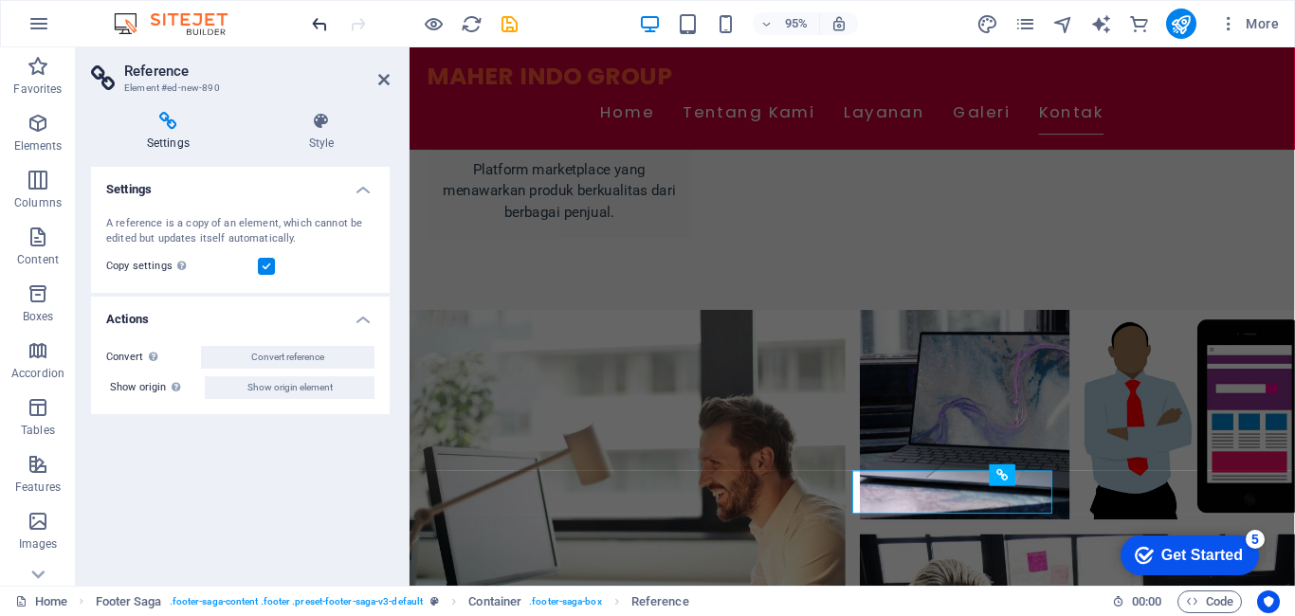
click at [309, 20] on icon "undo" at bounding box center [320, 24] width 22 height 22
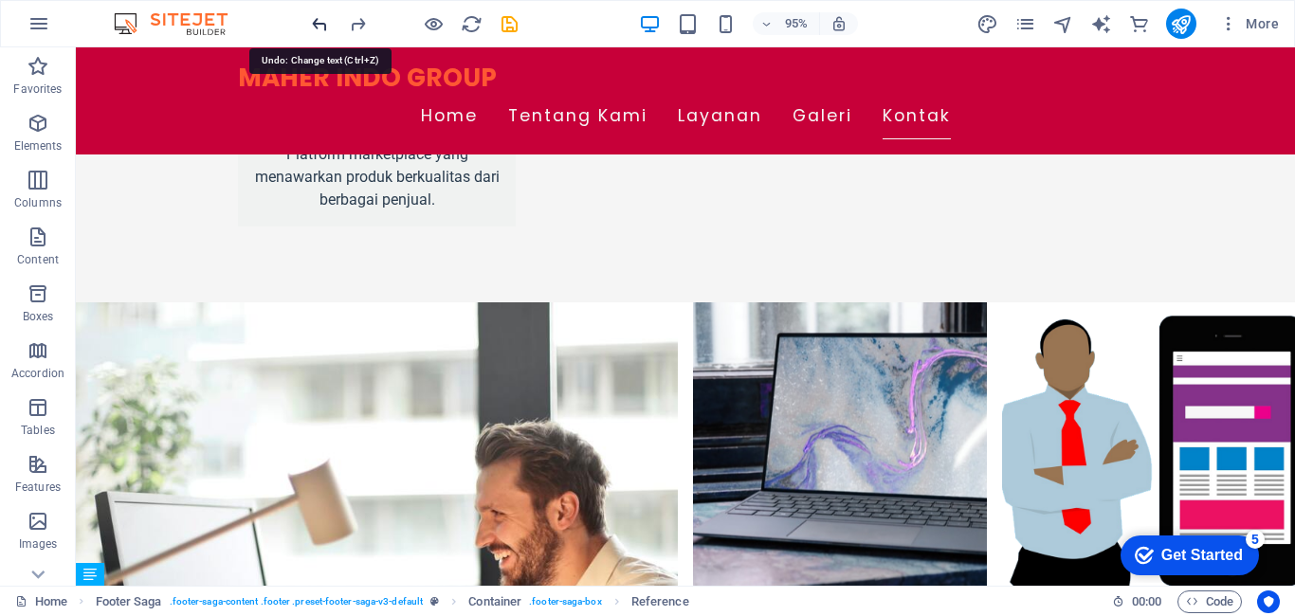
scroll to position [2499, 0]
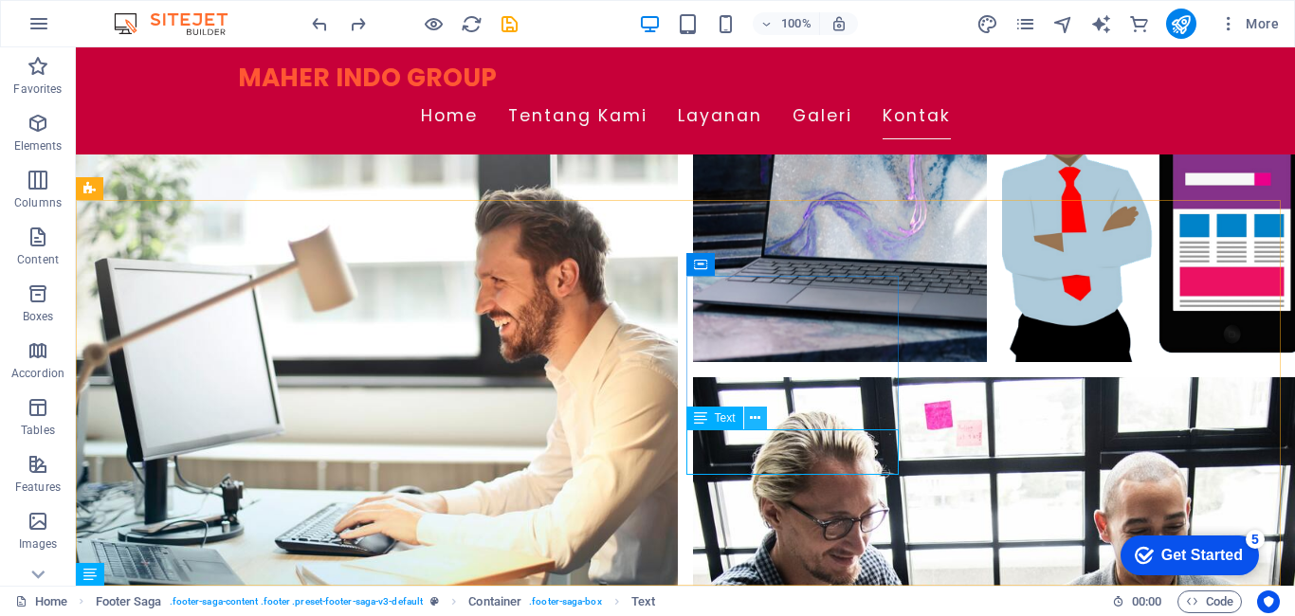
click at [750, 422] on icon at bounding box center [755, 419] width 10 height 20
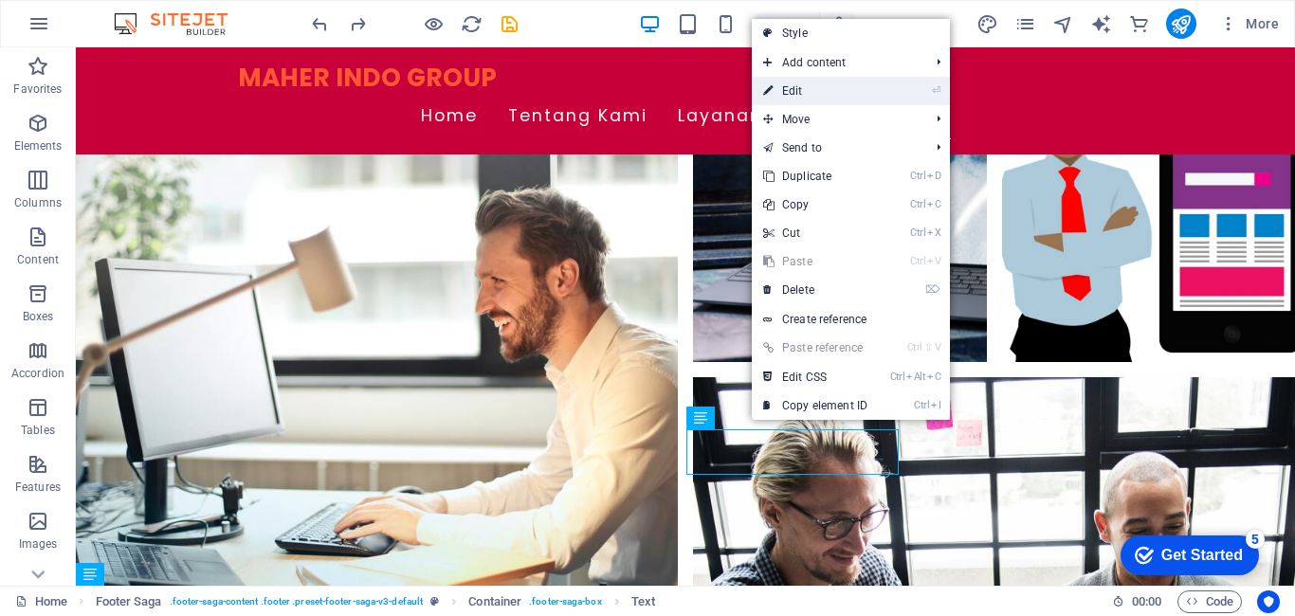
click at [817, 87] on link "⏎ Edit" at bounding box center [815, 91] width 127 height 28
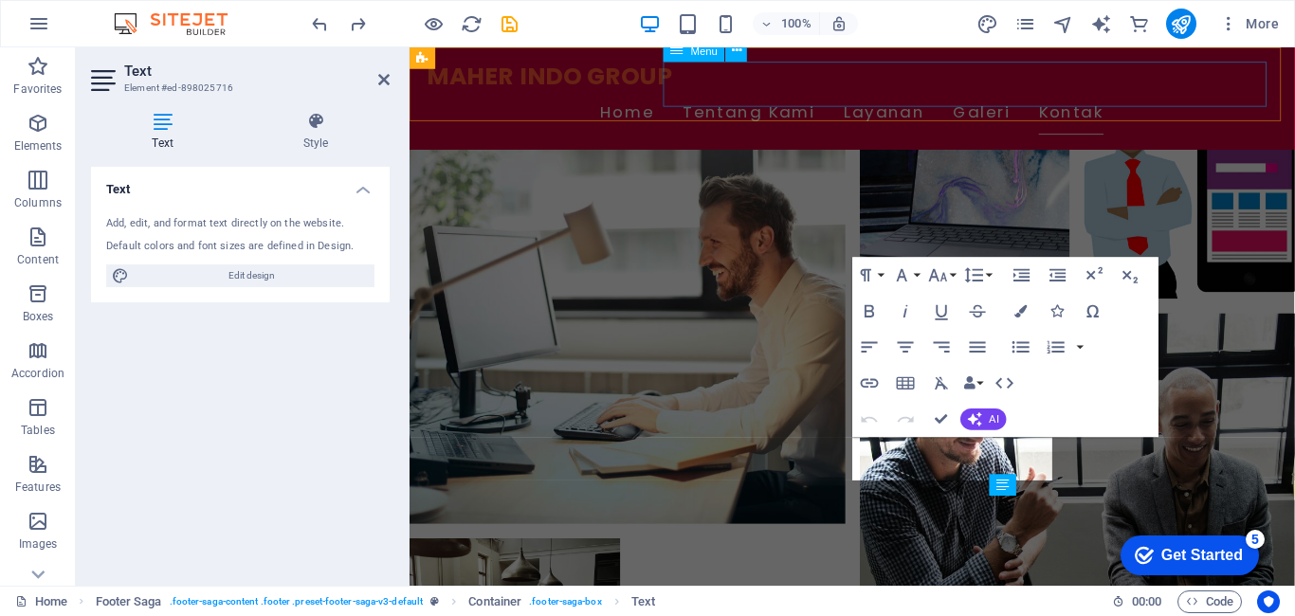
scroll to position [2255, 0]
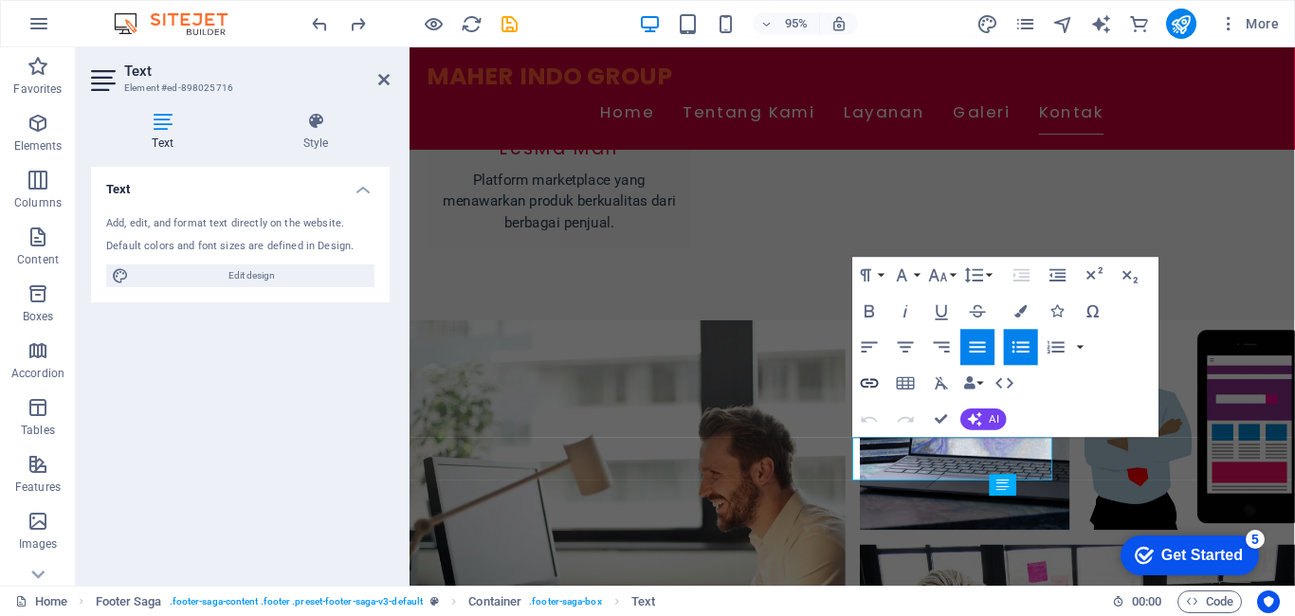
click at [870, 389] on icon "button" at bounding box center [870, 384] width 22 height 22
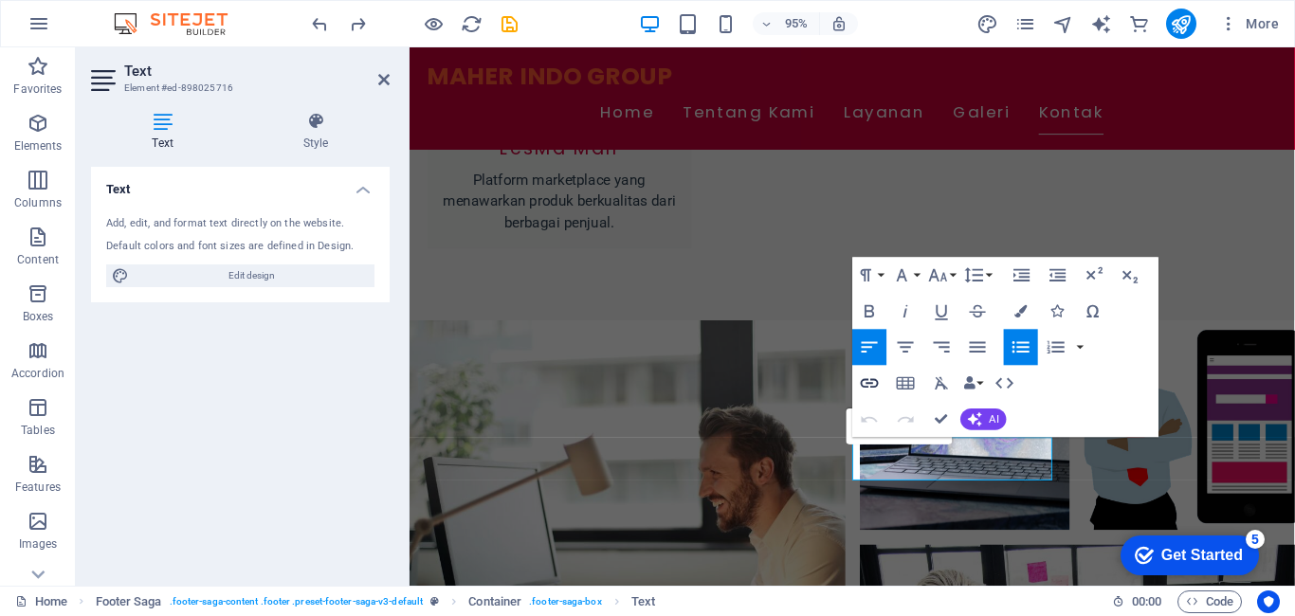
type input "/privacy"
type input "Privacy Policy"
click at [876, 391] on icon "button" at bounding box center [870, 384] width 22 height 22
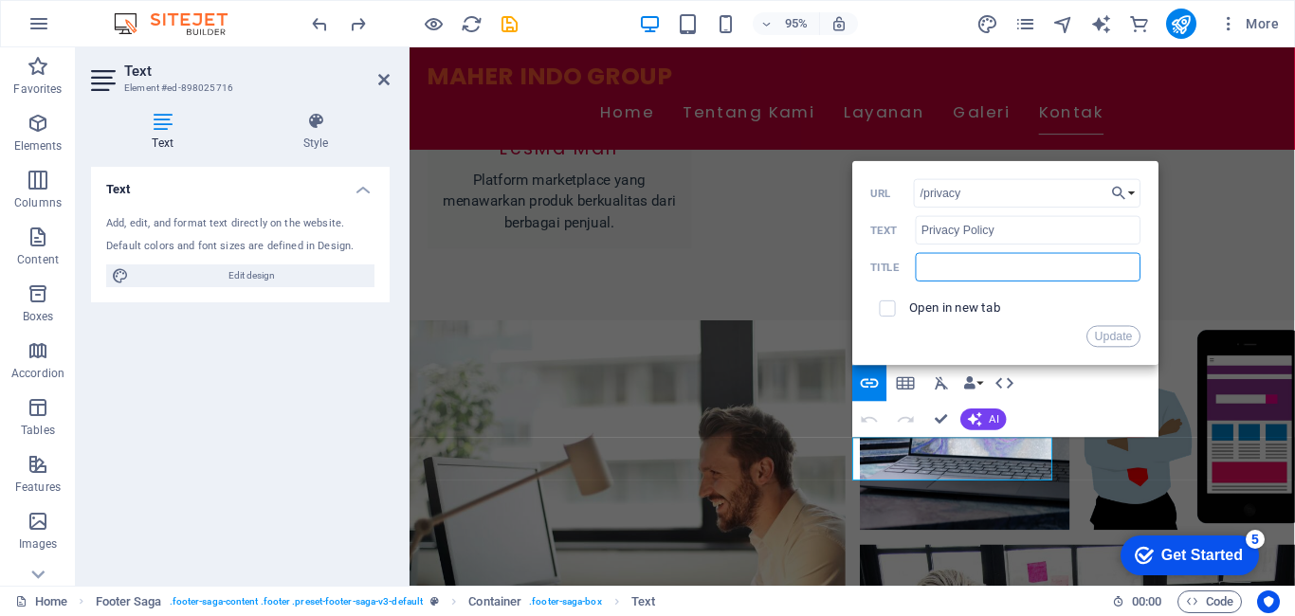
click at [949, 267] on input "text" at bounding box center [1029, 266] width 226 height 28
click at [892, 314] on span at bounding box center [888, 309] width 16 height 16
click at [885, 310] on input "checkbox" at bounding box center [885, 306] width 16 height 16
checkbox input "false"
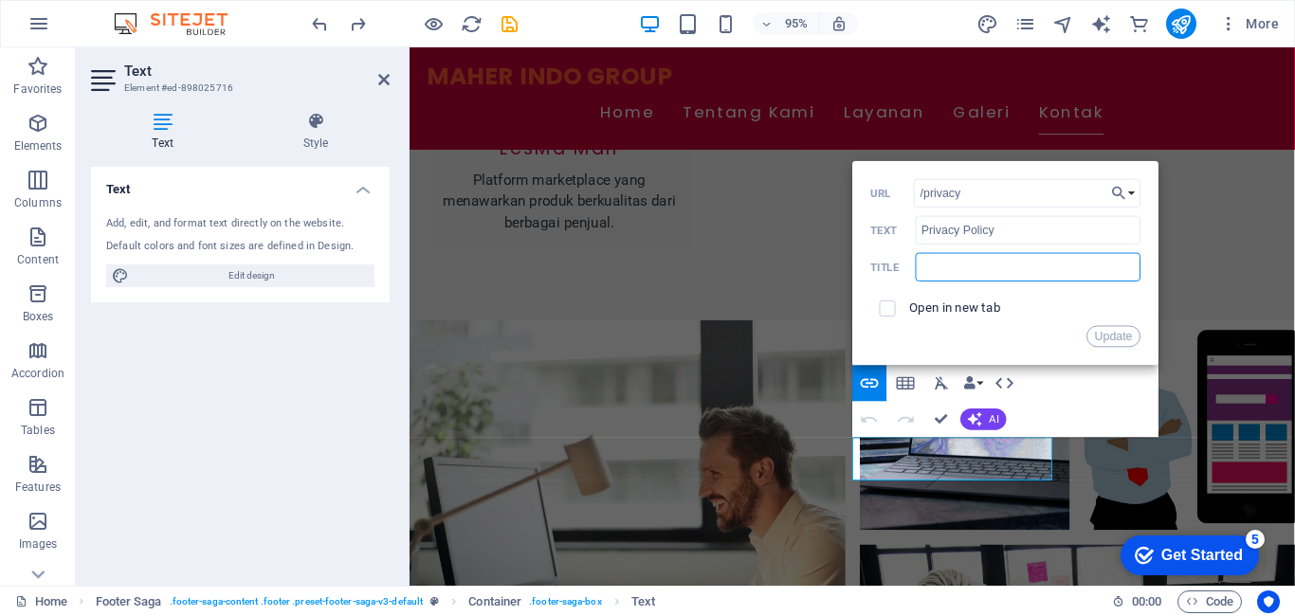
click at [931, 275] on input "text" at bounding box center [1029, 266] width 226 height 28
paste input "Kebijakan Privasi (Privacy Policy) MAHER INDO GROUP Kebijakan Privasi ini menje…"
type input "Kebijakan Privasi (Privacy Policy) MAHER INDO GROUP Kebijakan Privasi ini menje…"
click at [1111, 335] on button "Update" at bounding box center [1114, 336] width 54 height 22
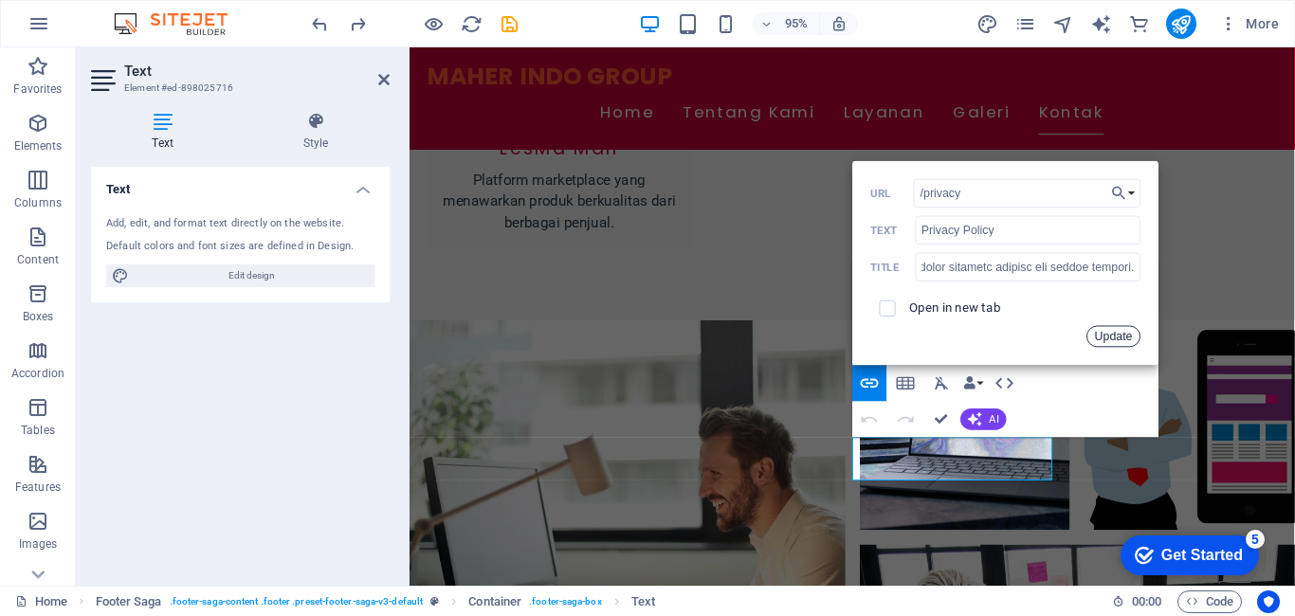
scroll to position [0, 0]
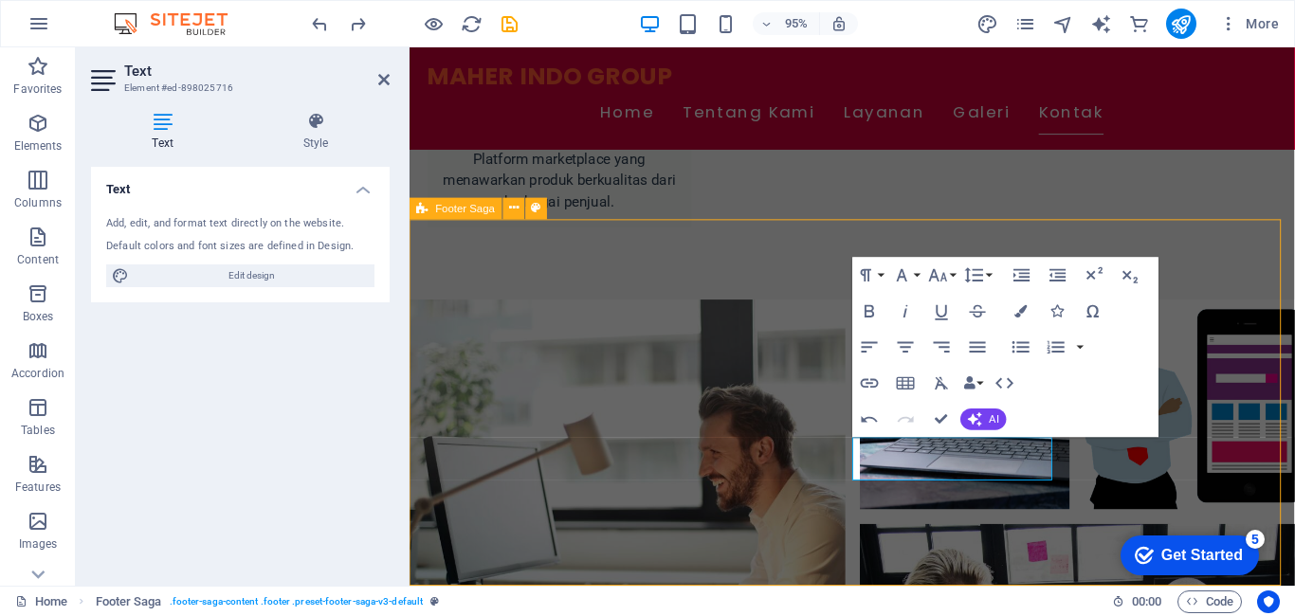
scroll to position [2470, 0]
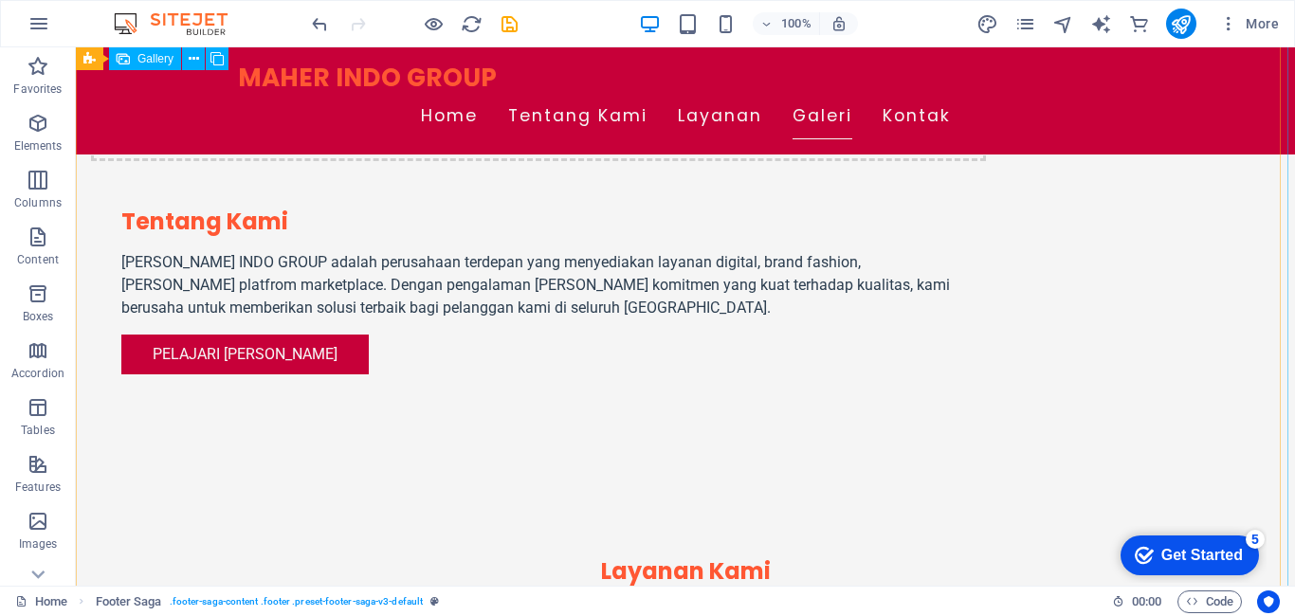
scroll to position [1076, 0]
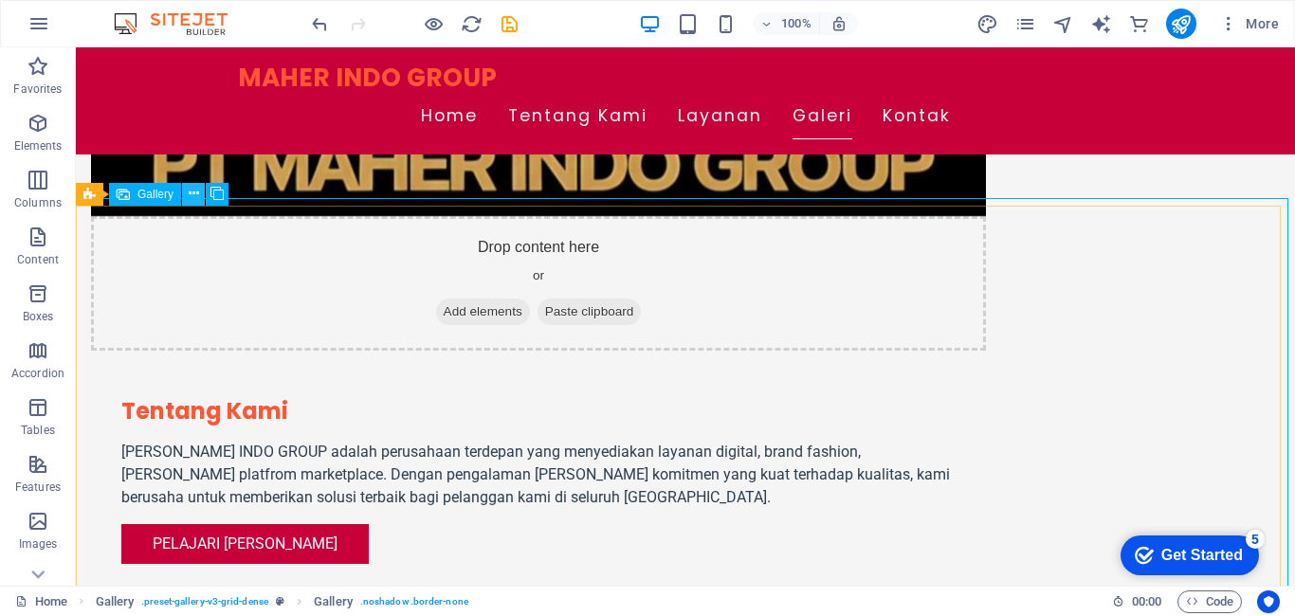
click at [192, 198] on icon at bounding box center [194, 194] width 10 height 20
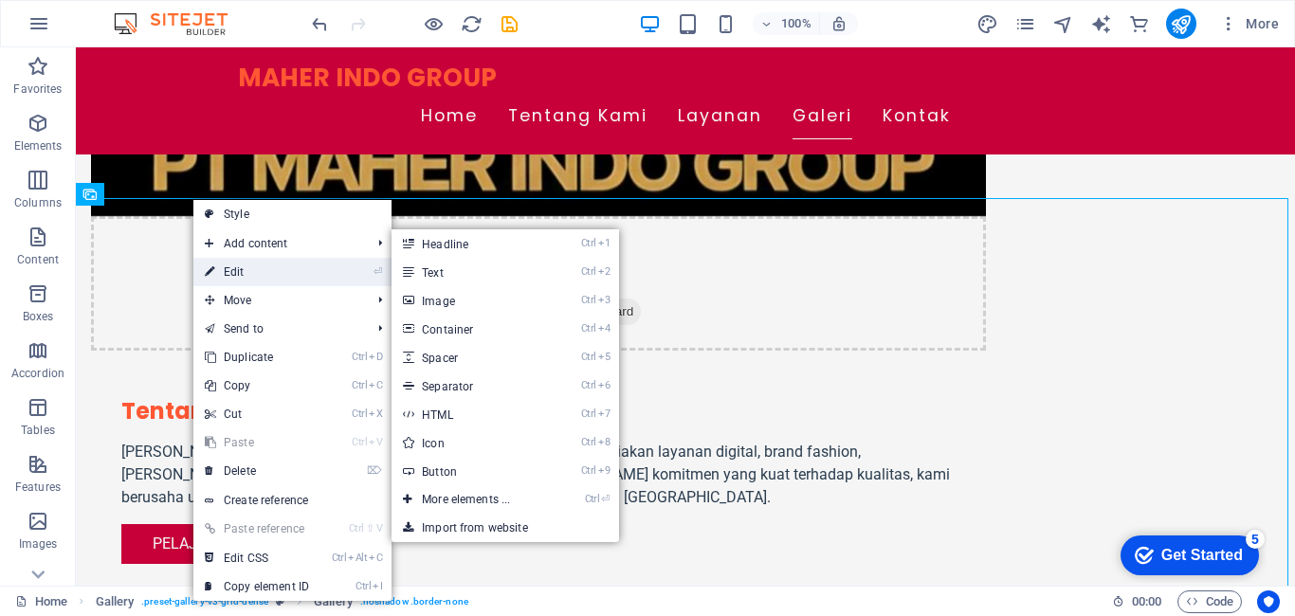
click at [241, 273] on link "⏎ Edit" at bounding box center [256, 272] width 127 height 28
select select "px"
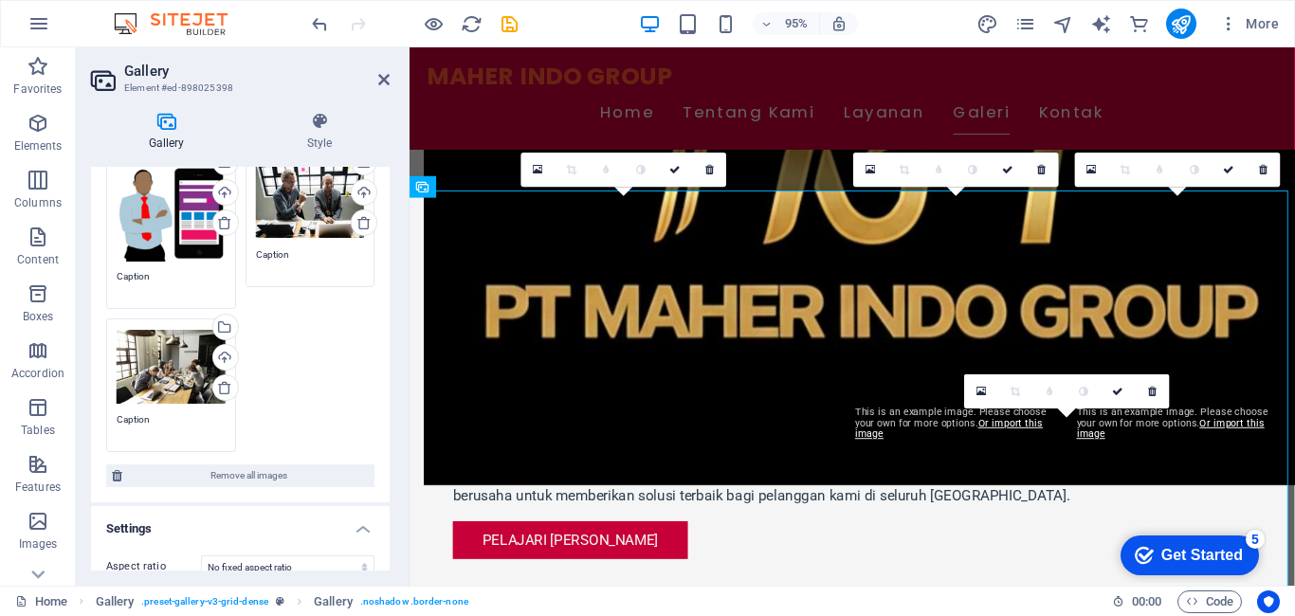
scroll to position [0, 0]
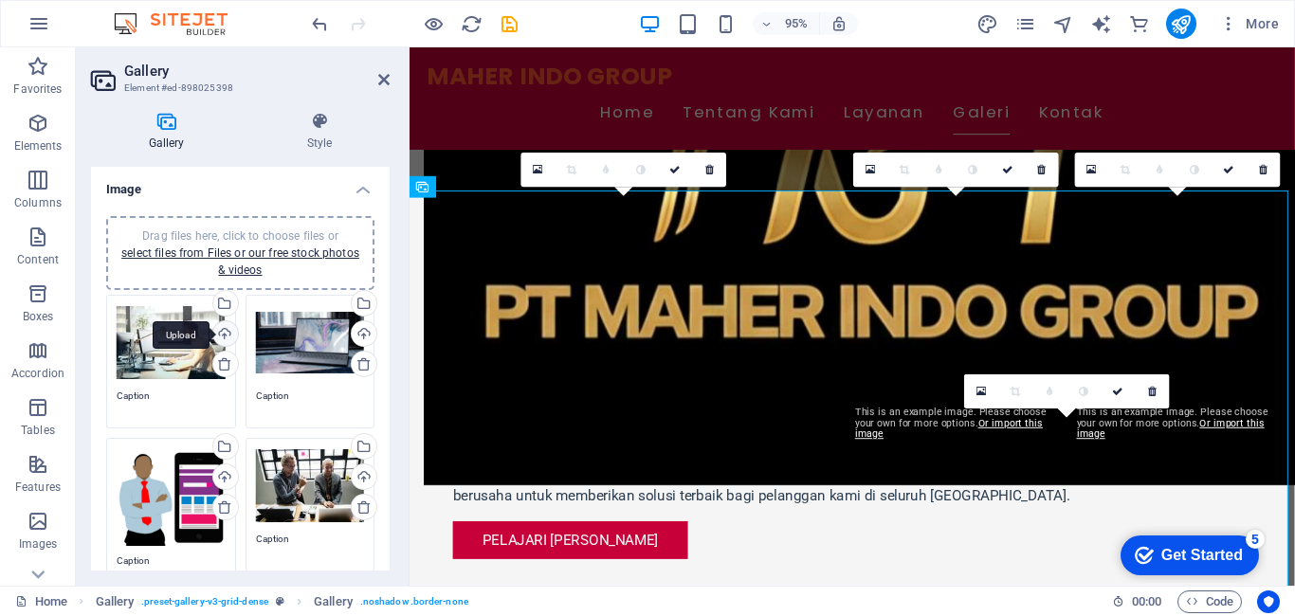
click at [226, 335] on div "Upload" at bounding box center [224, 335] width 28 height 28
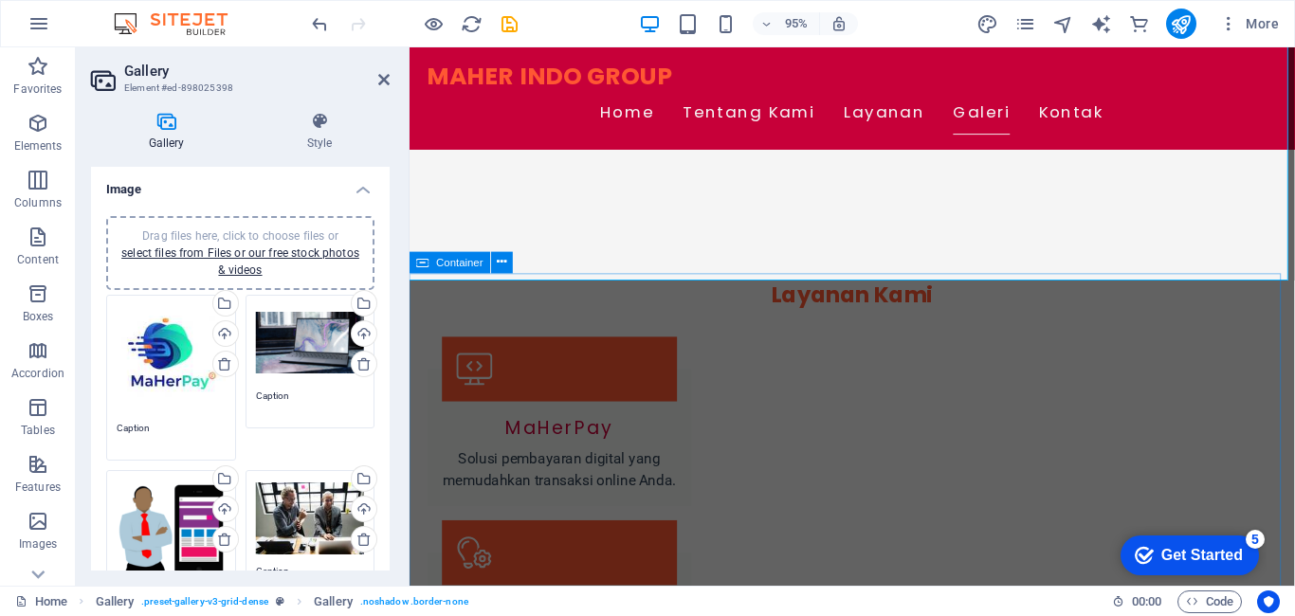
scroll to position [1551, 0]
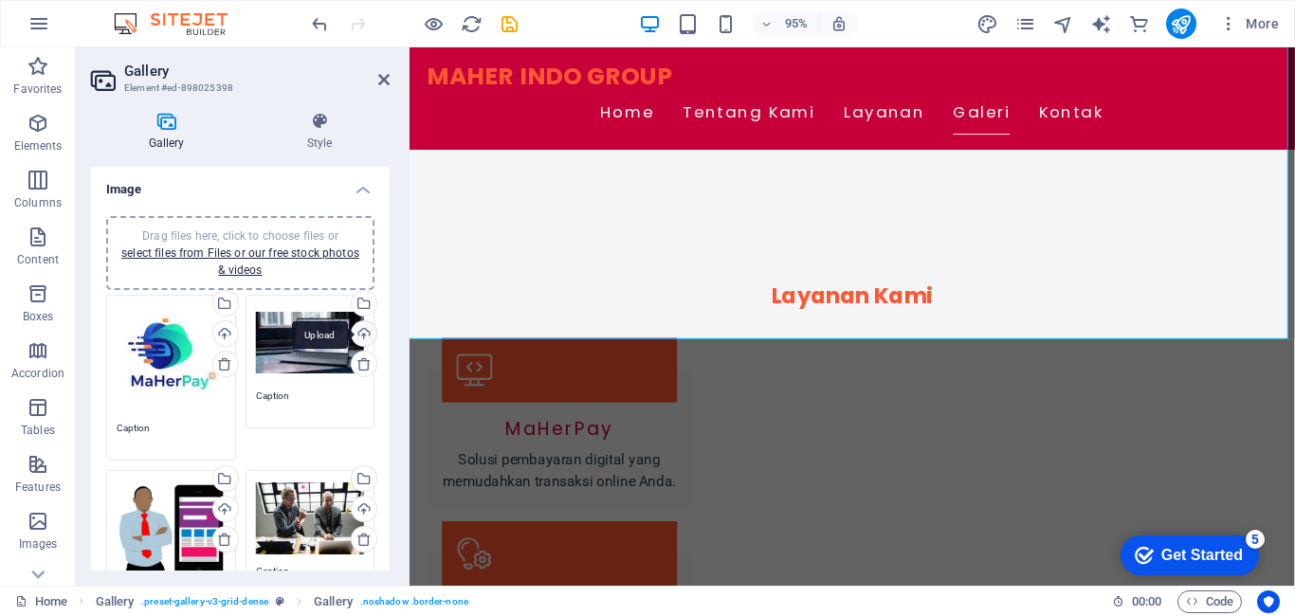
click at [358, 336] on div "Upload" at bounding box center [362, 335] width 28 height 28
click at [219, 500] on div "Upload" at bounding box center [224, 511] width 28 height 28
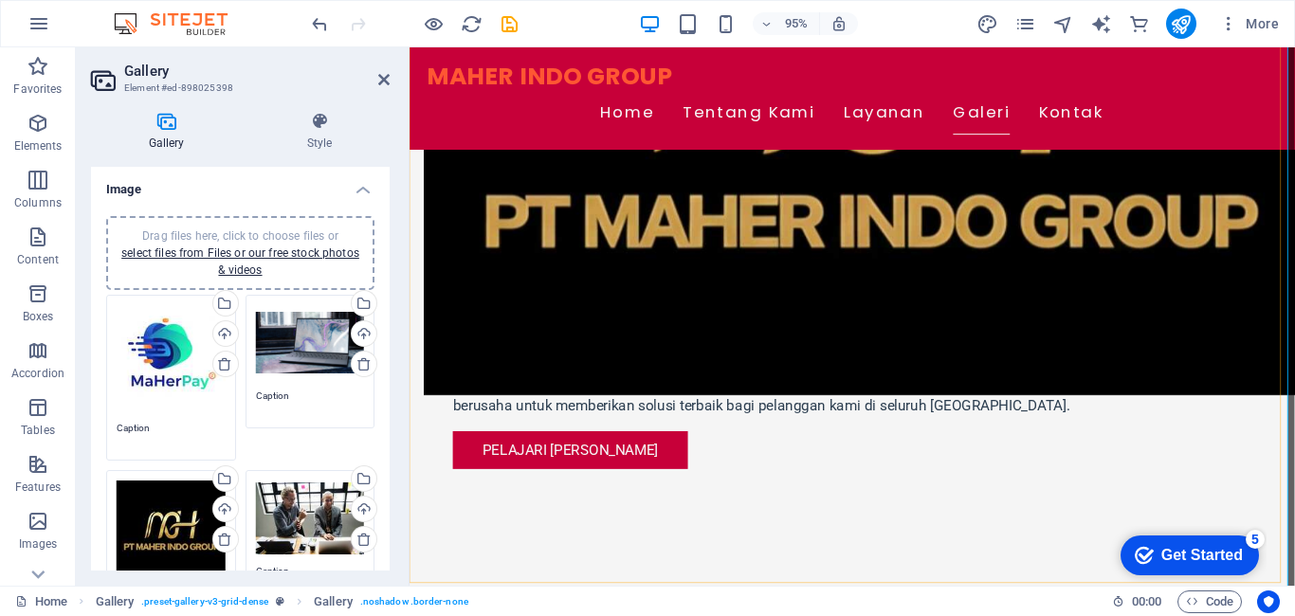
scroll to position [1361, 0]
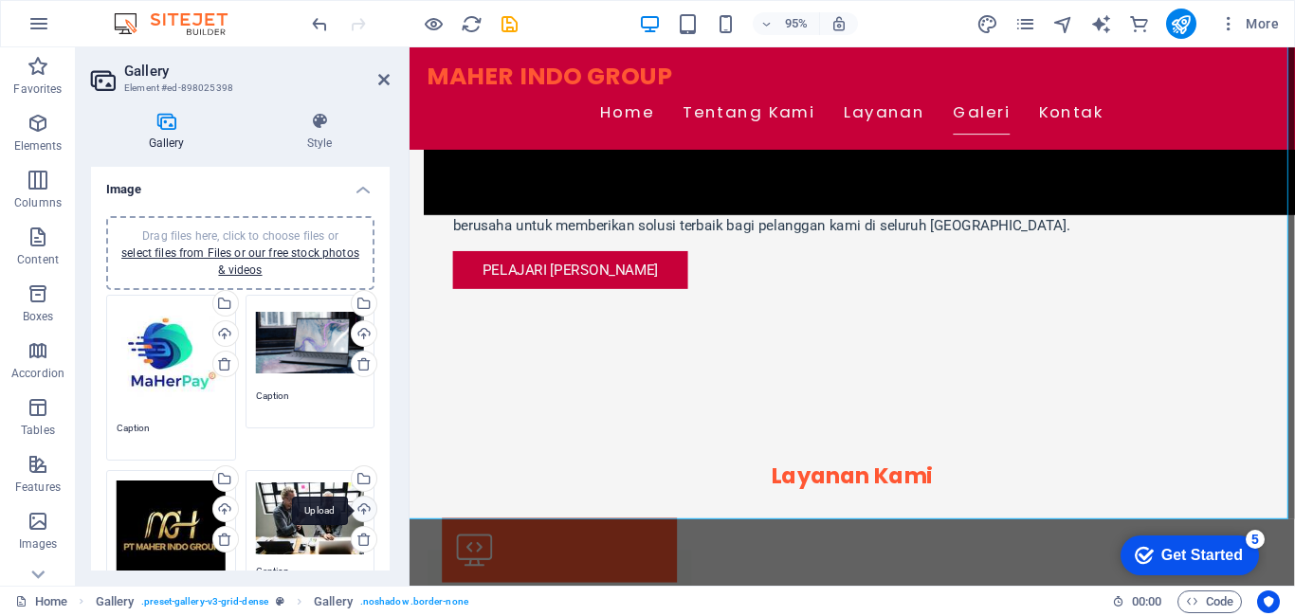
click at [361, 509] on div "Upload" at bounding box center [362, 511] width 28 height 28
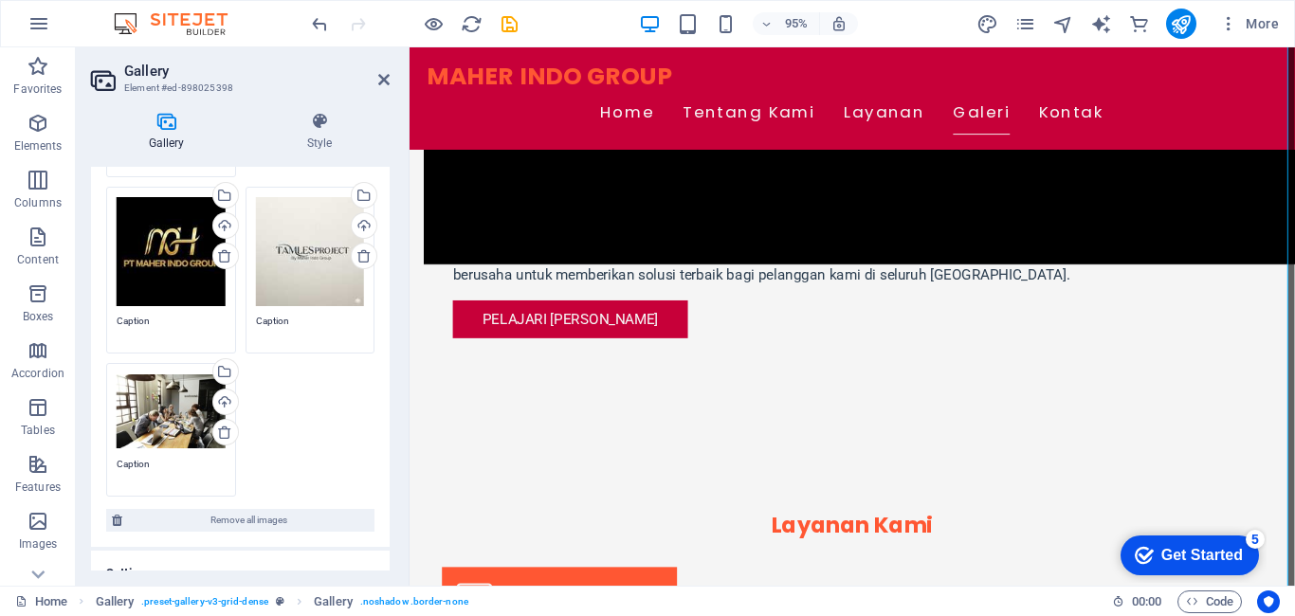
scroll to position [284, 0]
click at [219, 398] on div "Upload" at bounding box center [224, 403] width 28 height 28
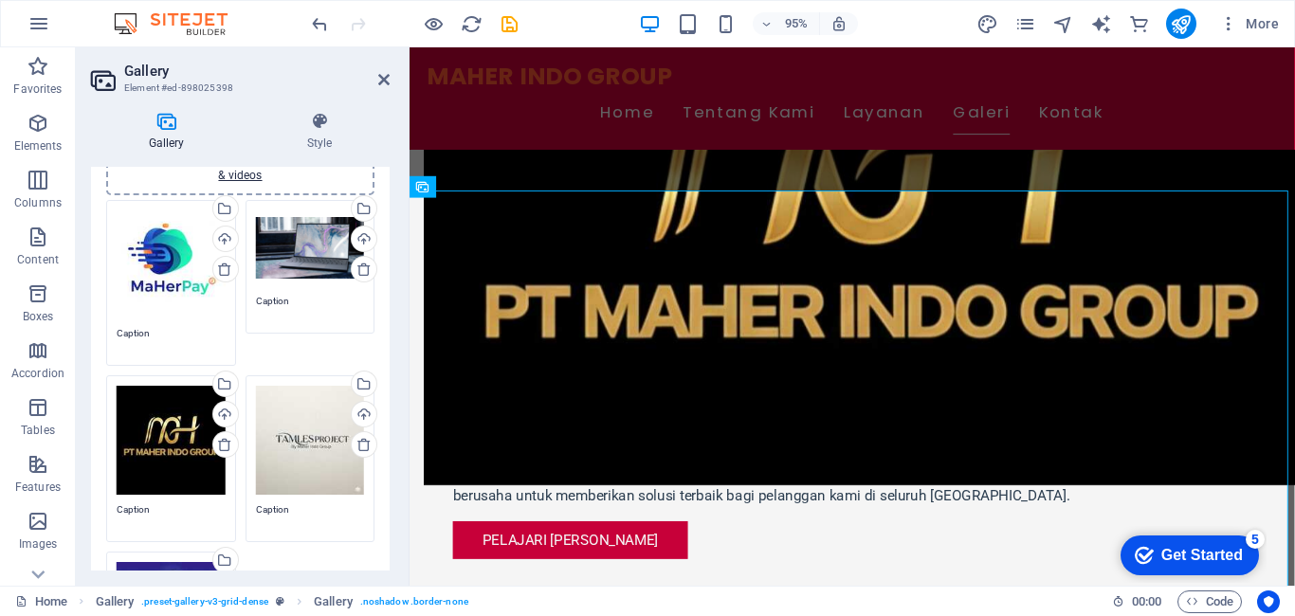
scroll to position [0, 0]
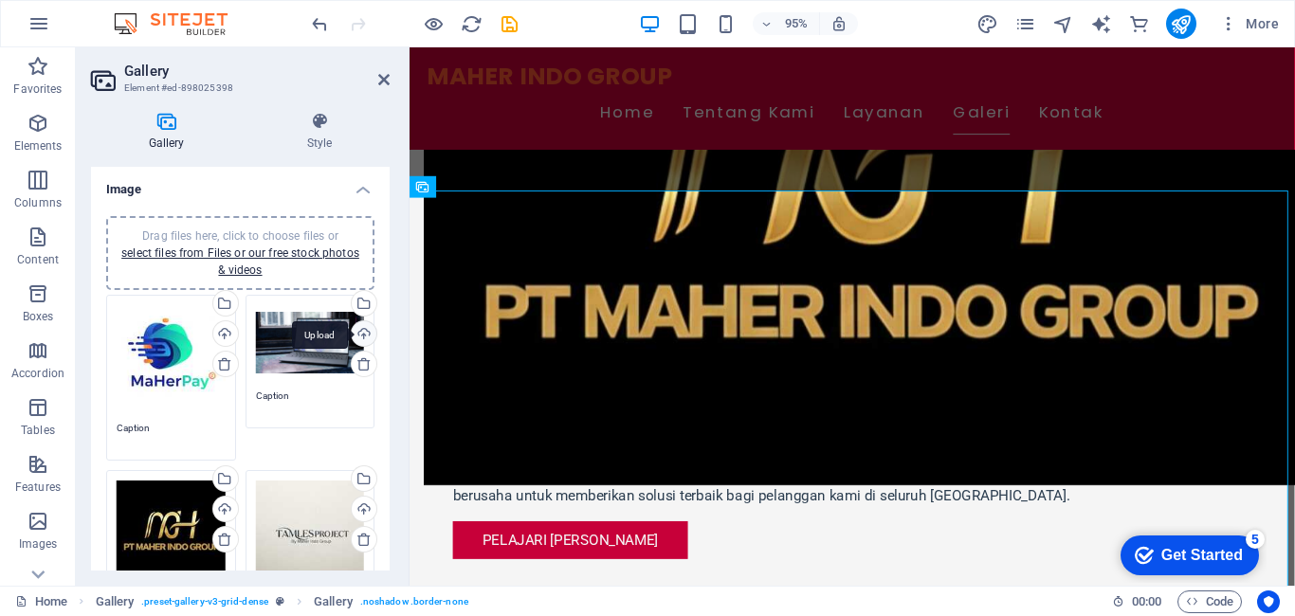
click at [356, 340] on div "Upload" at bounding box center [362, 335] width 28 height 28
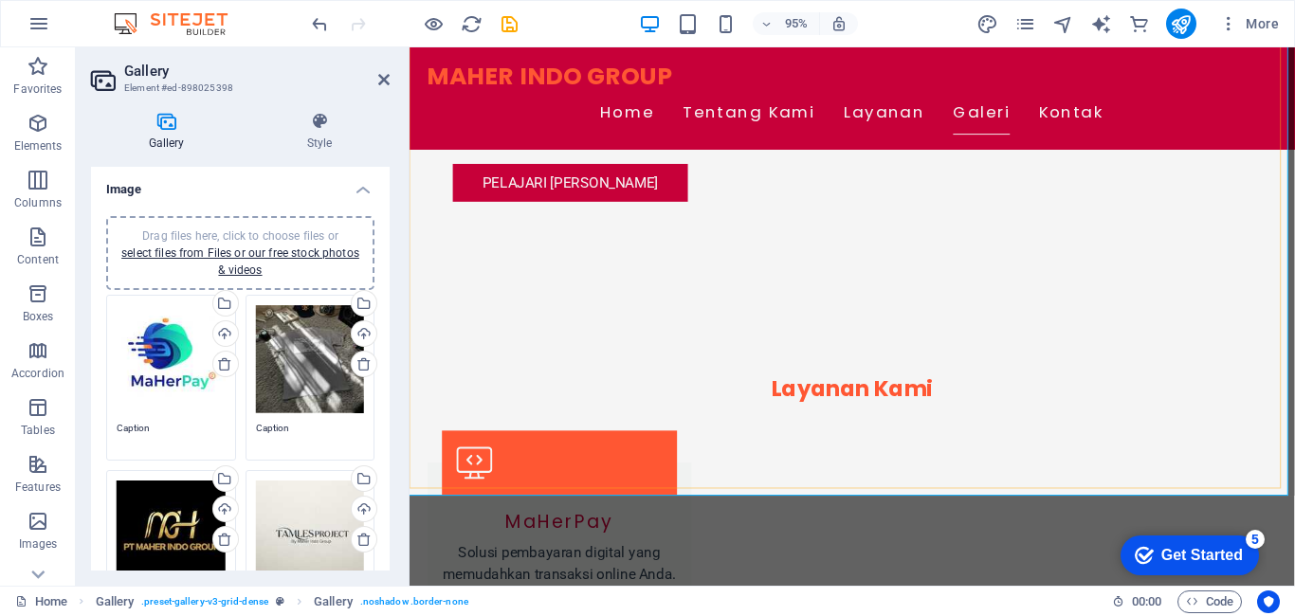
scroll to position [1456, 0]
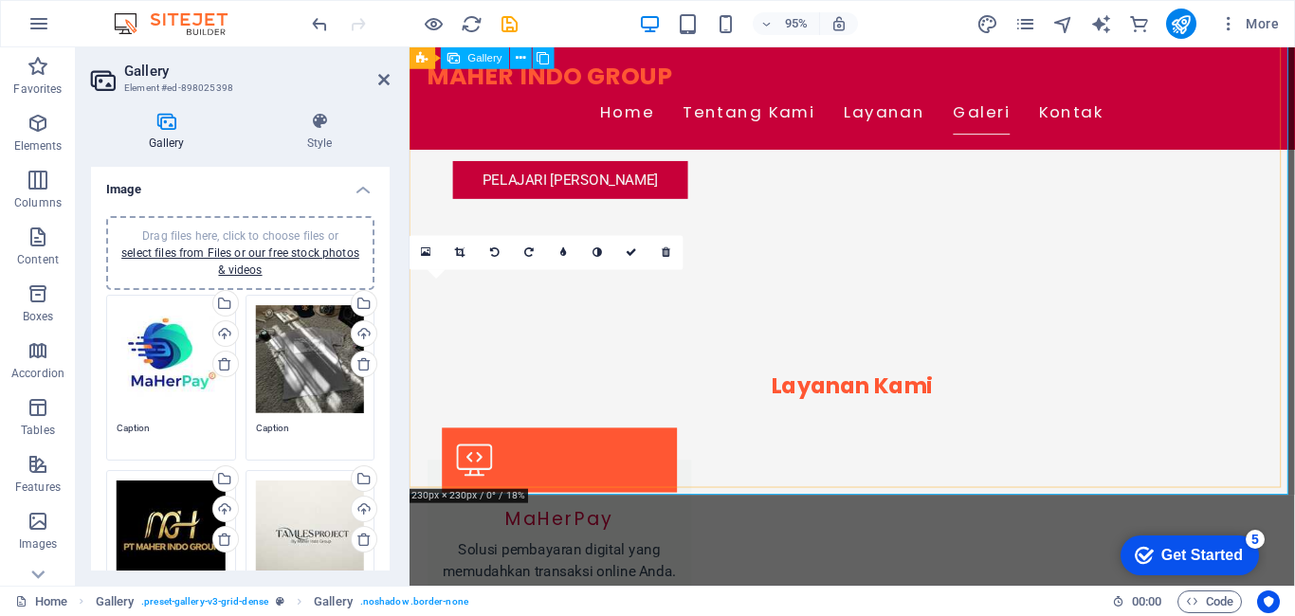
click at [459, 251] on icon at bounding box center [461, 252] width 10 height 10
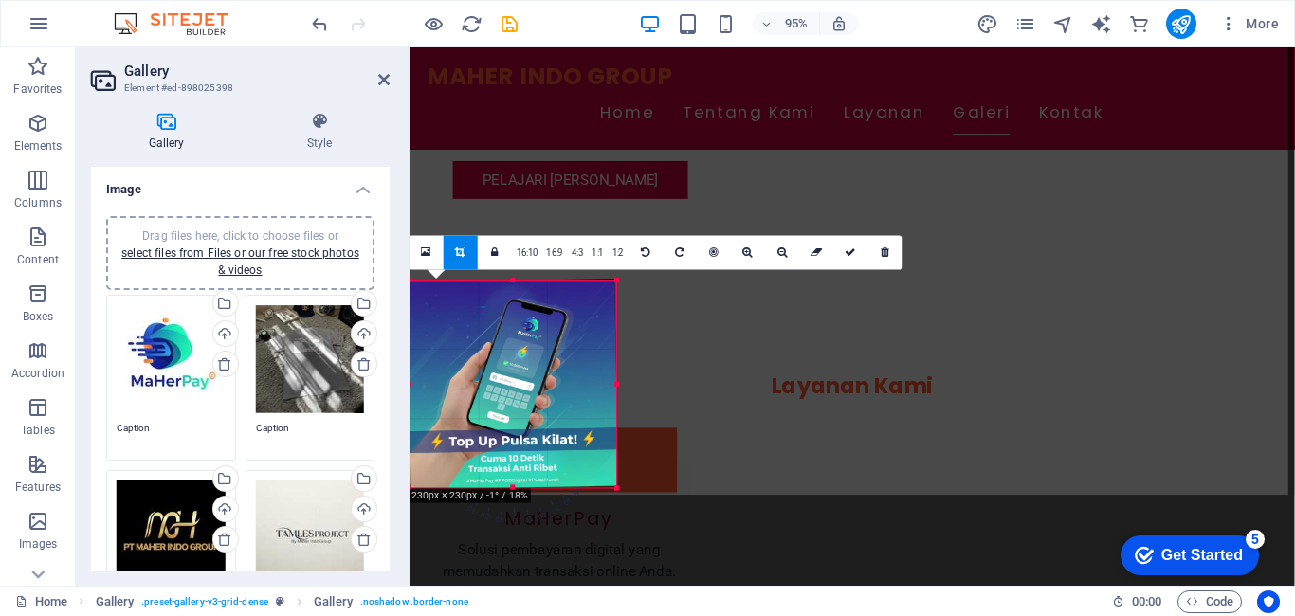
drag, startPoint x: 620, startPoint y: 387, endPoint x: 633, endPoint y: 385, distance: 13.4
click at [633, 385] on div at bounding box center [514, 384] width 248 height 248
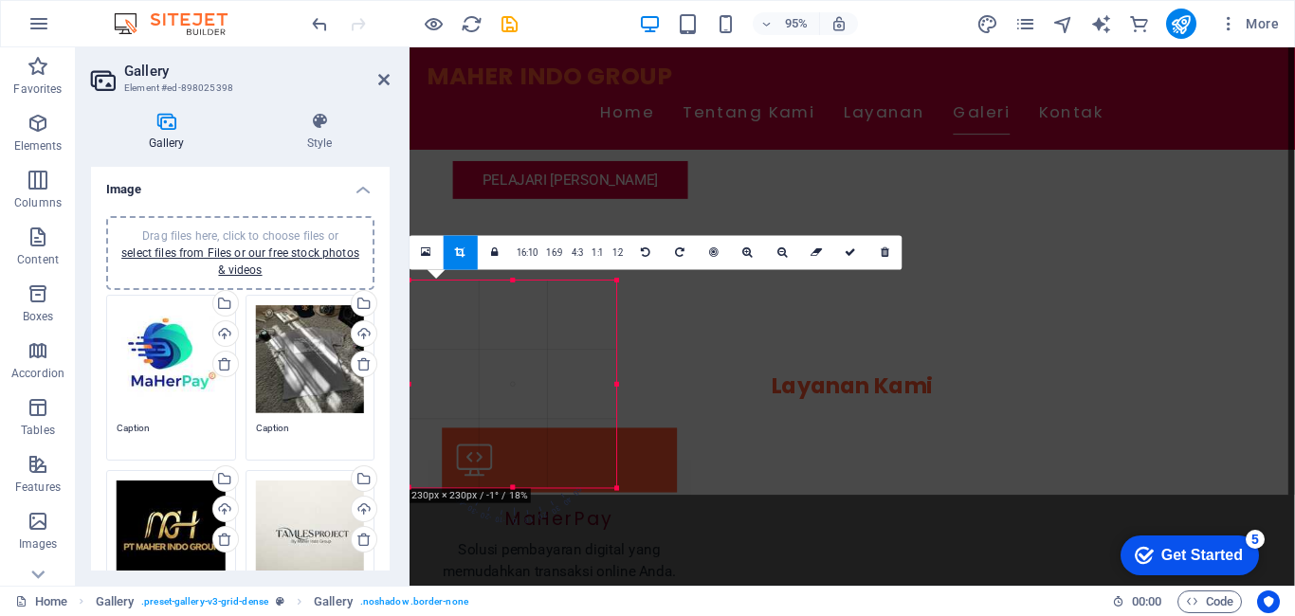
drag, startPoint x: 615, startPoint y: 386, endPoint x: 217, endPoint y: 361, distance: 399.1
click at [616, 391] on div at bounding box center [618, 385] width 7 height 208
click at [315, 28] on icon "undo" at bounding box center [320, 24] width 22 height 22
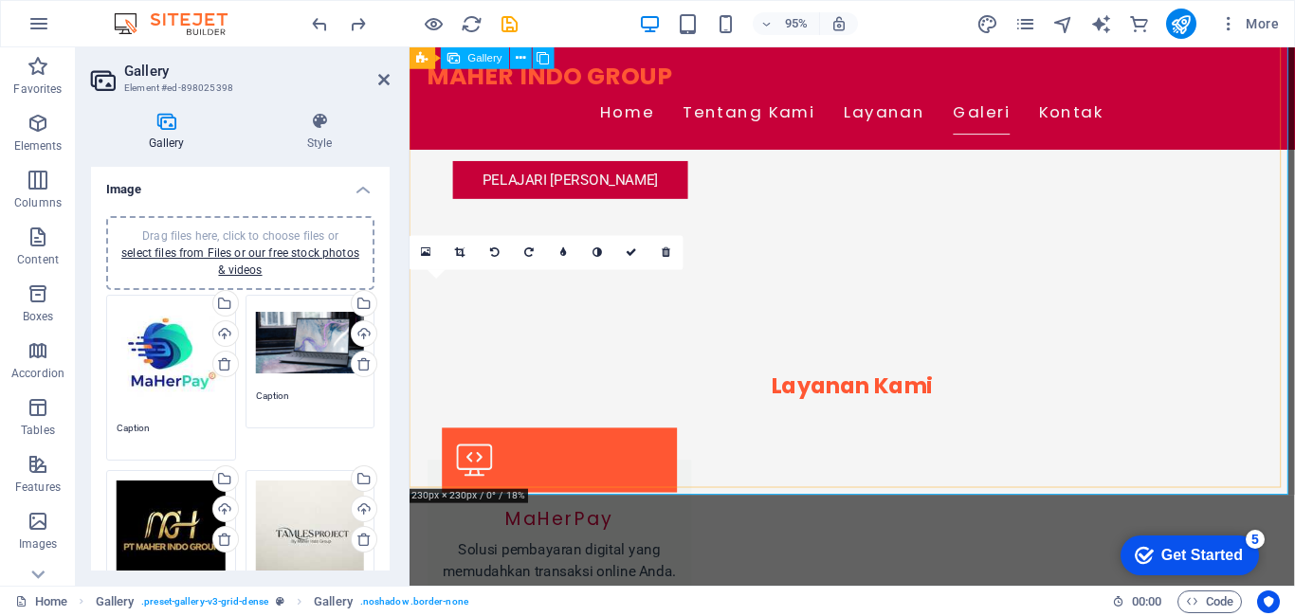
click at [453, 249] on link at bounding box center [461, 252] width 34 height 34
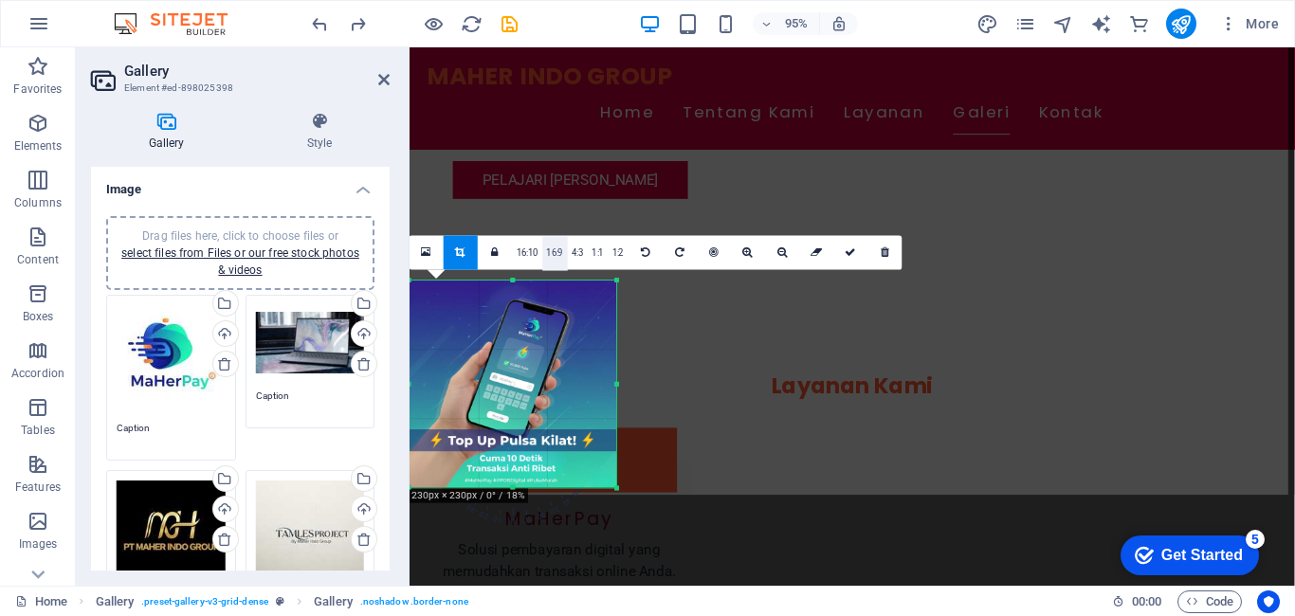
click at [553, 253] on link "16:9" at bounding box center [555, 253] width 26 height 34
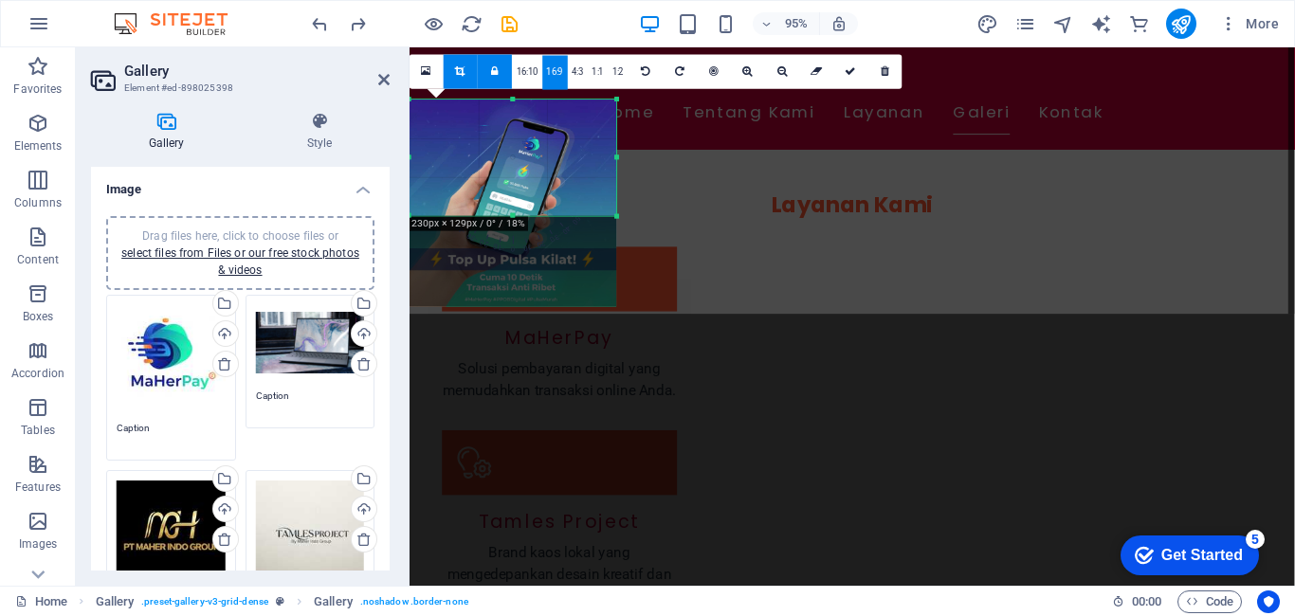
click at [546, 69] on link "16:9" at bounding box center [555, 72] width 26 height 34
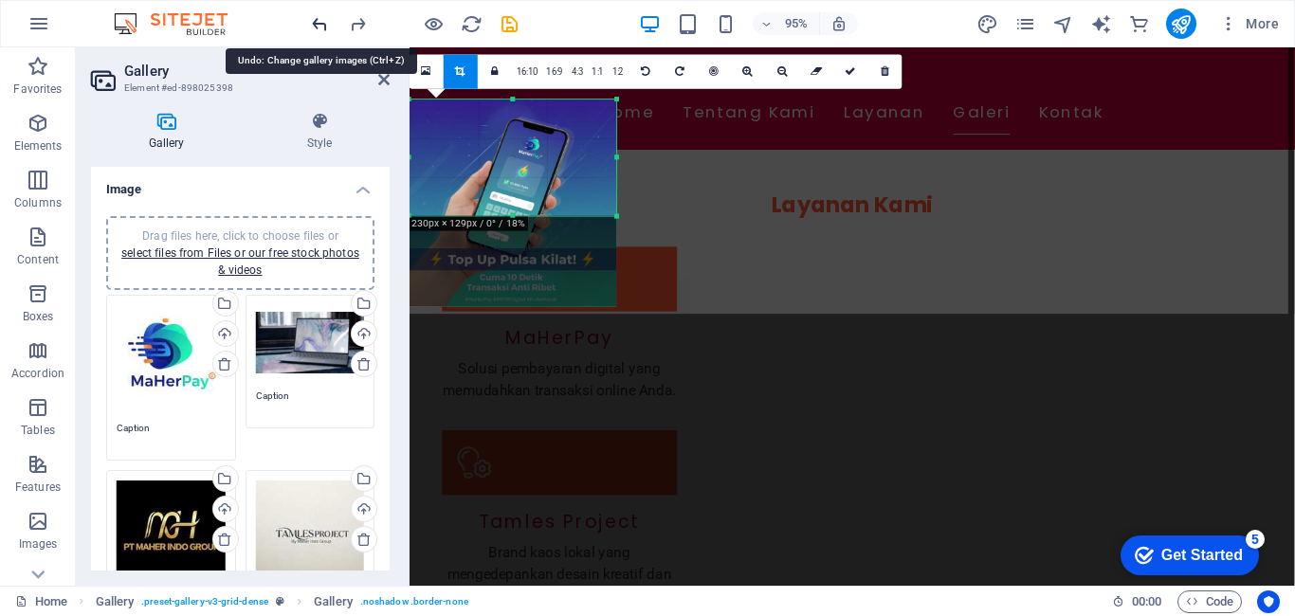
click at [313, 24] on icon "undo" at bounding box center [320, 24] width 22 height 22
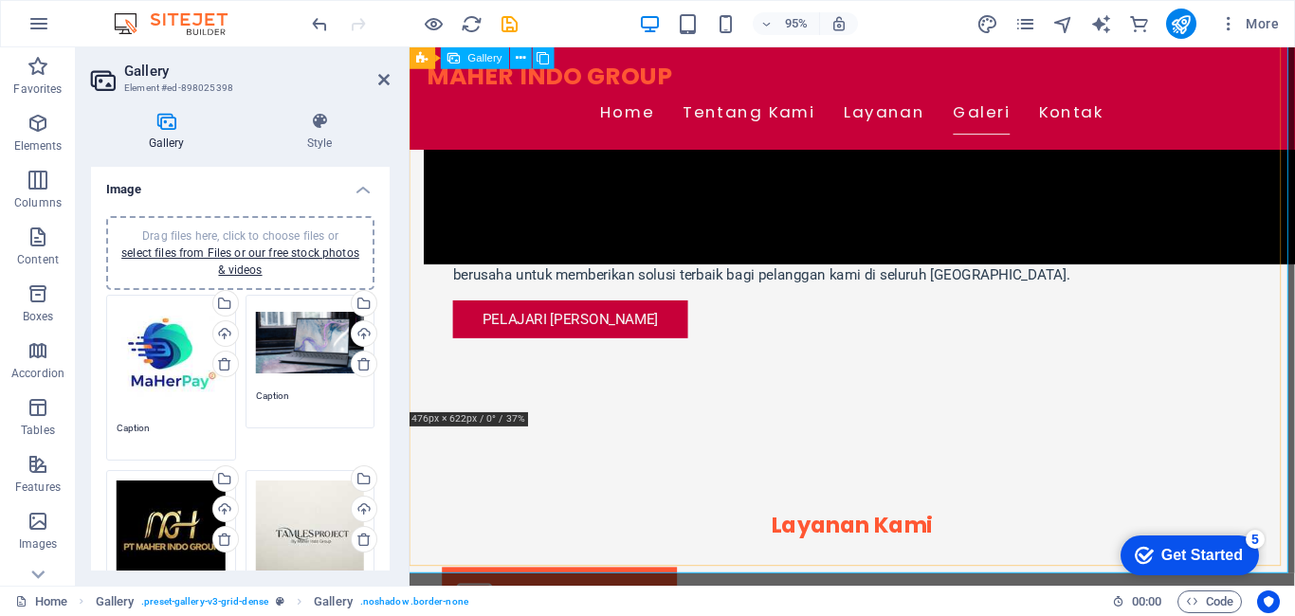
scroll to position [1498, 0]
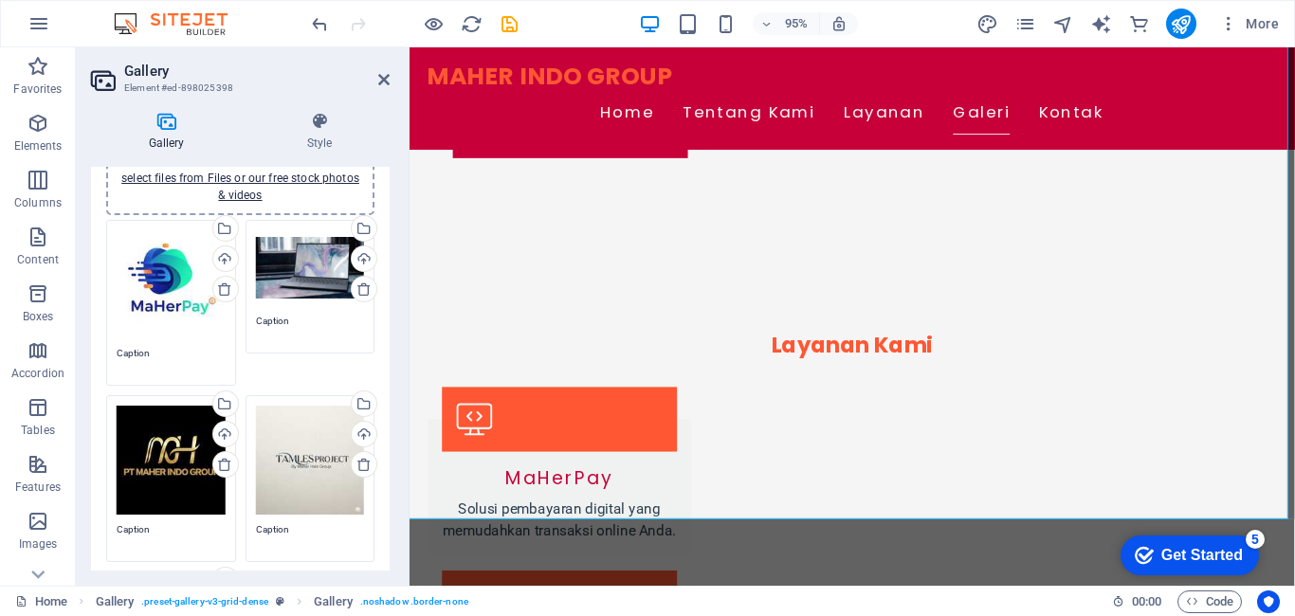
scroll to position [0, 0]
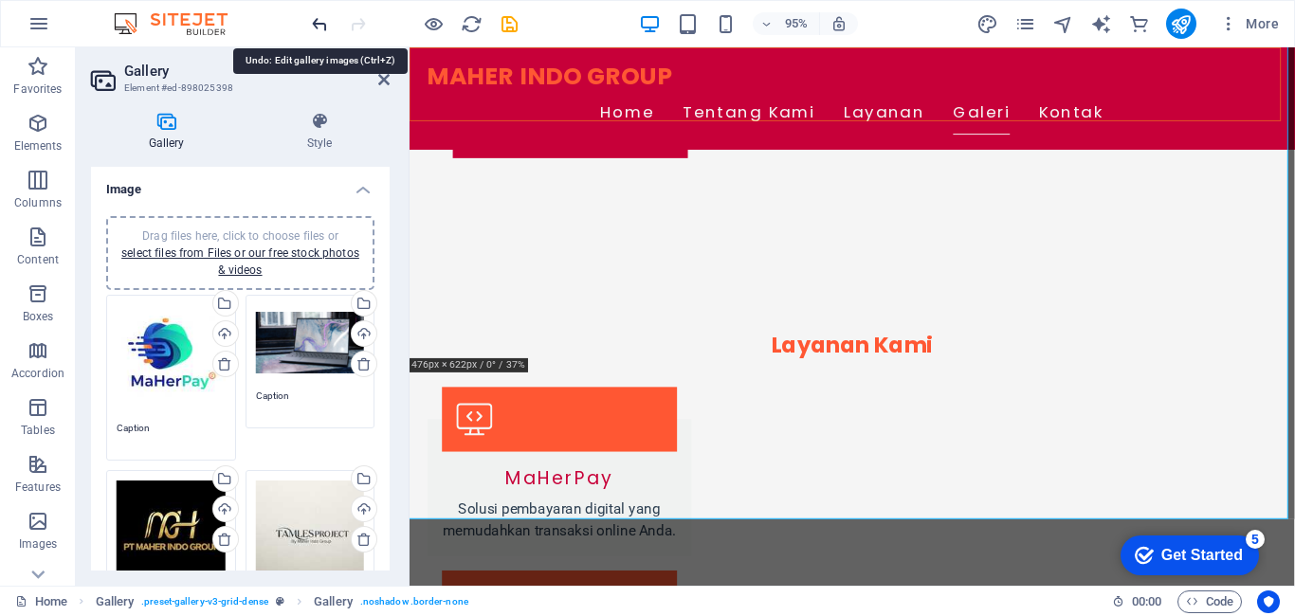
click at [324, 26] on icon "undo" at bounding box center [320, 24] width 22 height 22
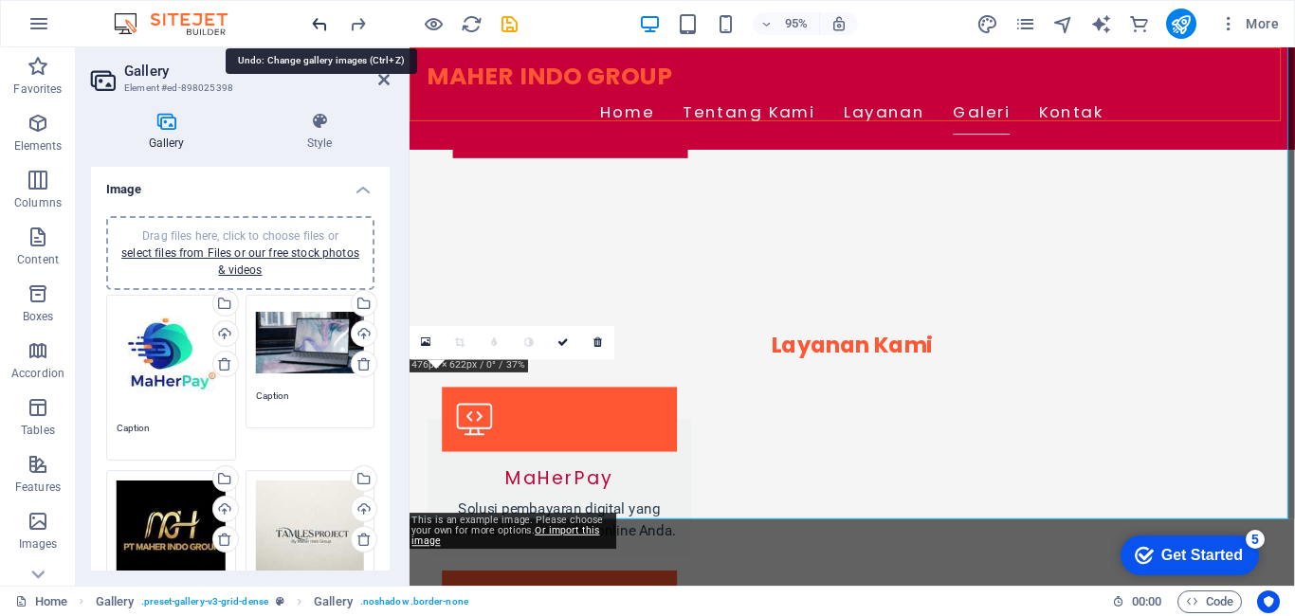
click at [324, 26] on icon "undo" at bounding box center [320, 24] width 22 height 22
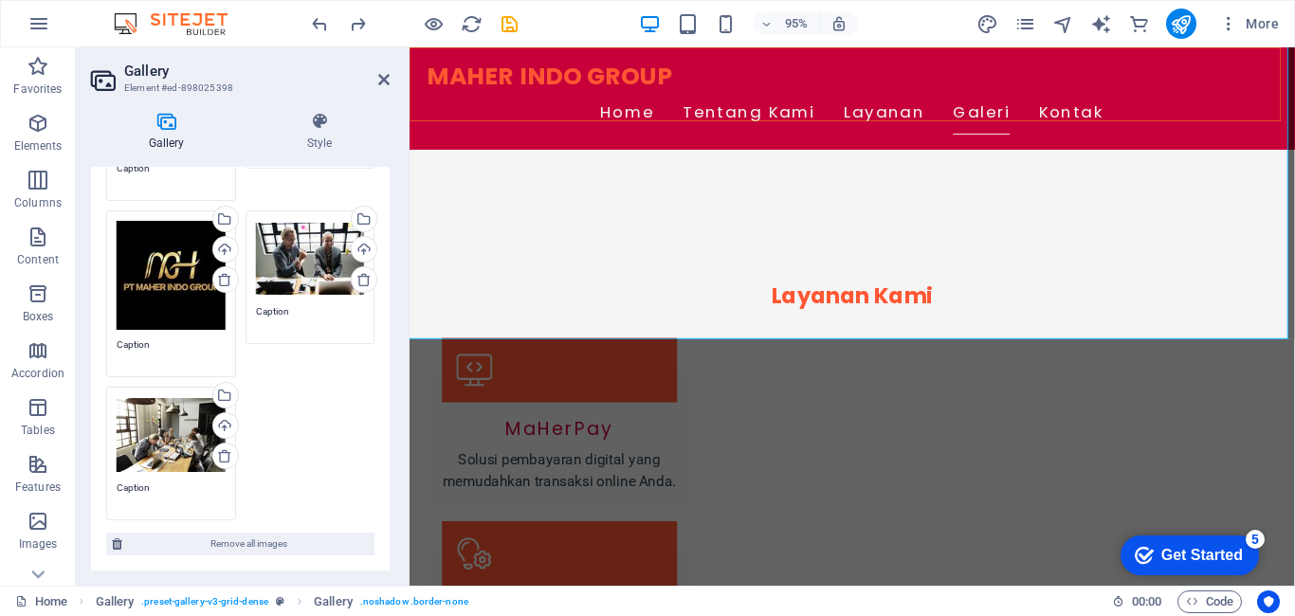
scroll to position [284, 0]
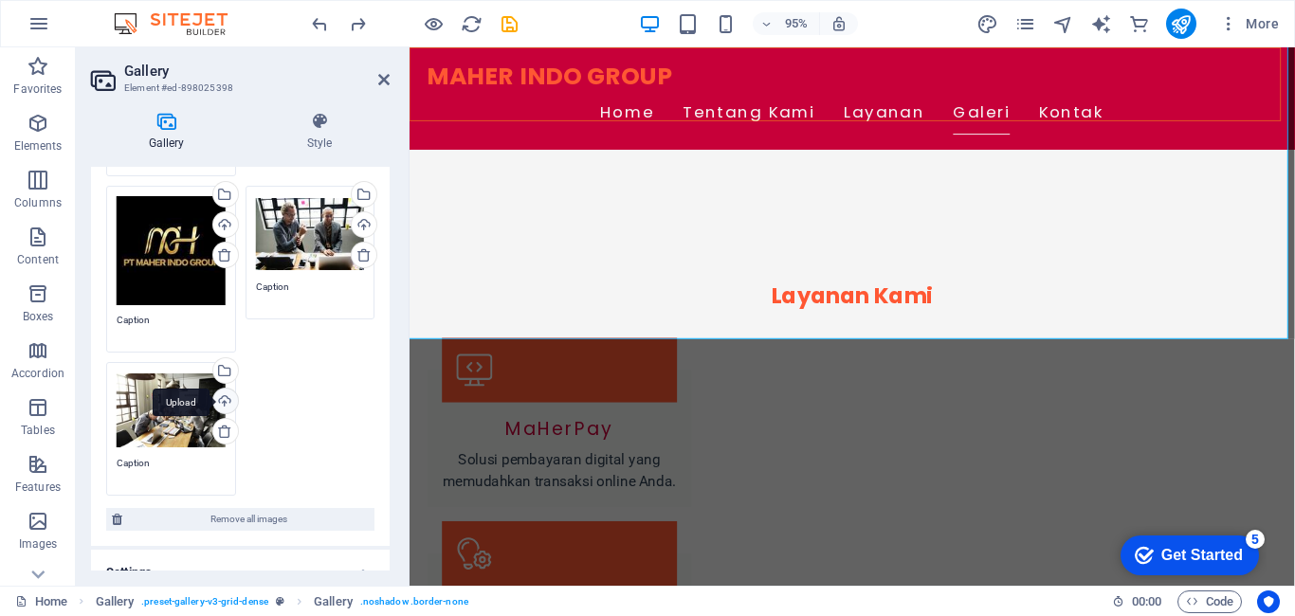
click at [227, 397] on div "Upload" at bounding box center [224, 403] width 28 height 28
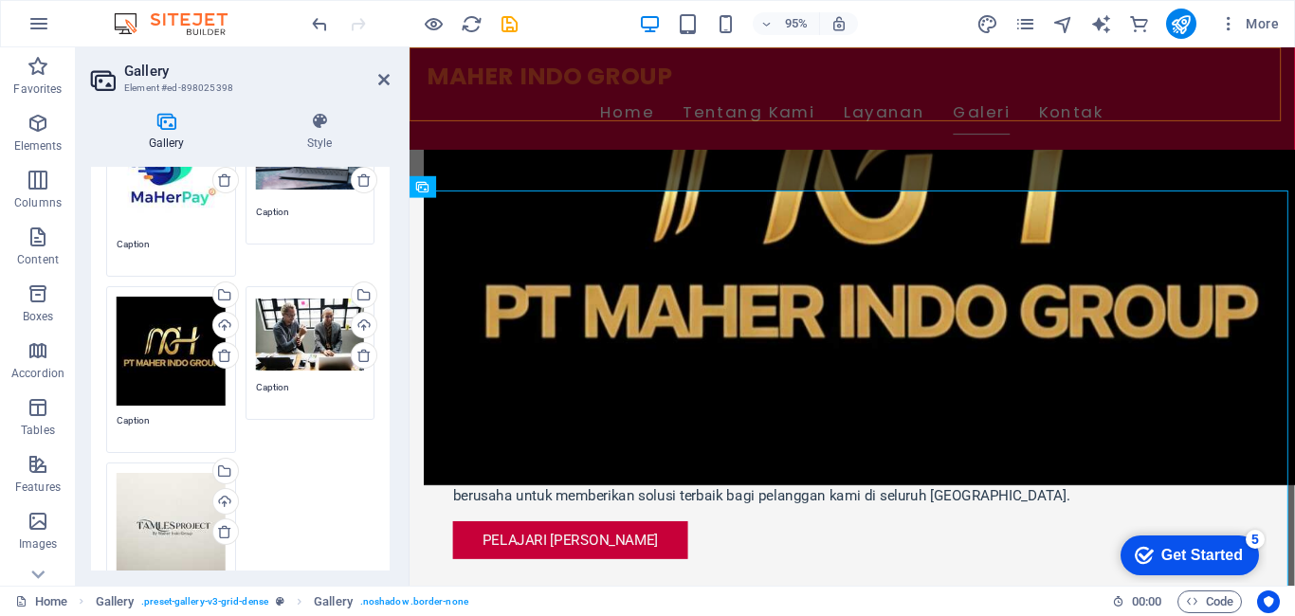
scroll to position [190, 0]
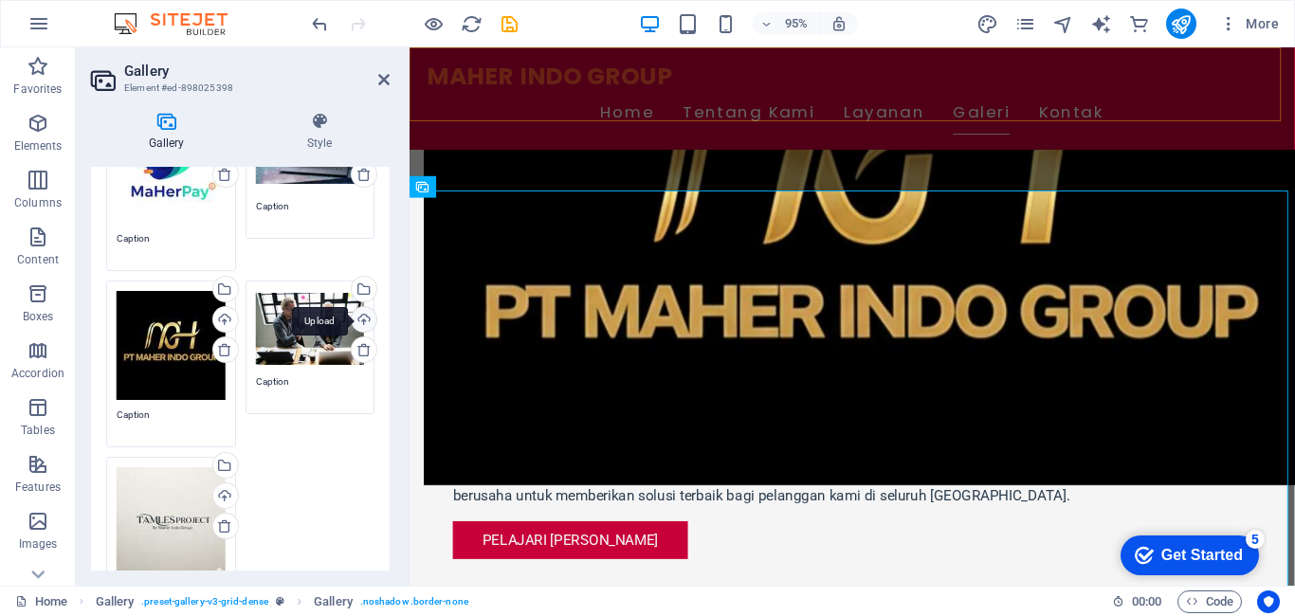
click at [358, 321] on div "Upload" at bounding box center [362, 321] width 28 height 28
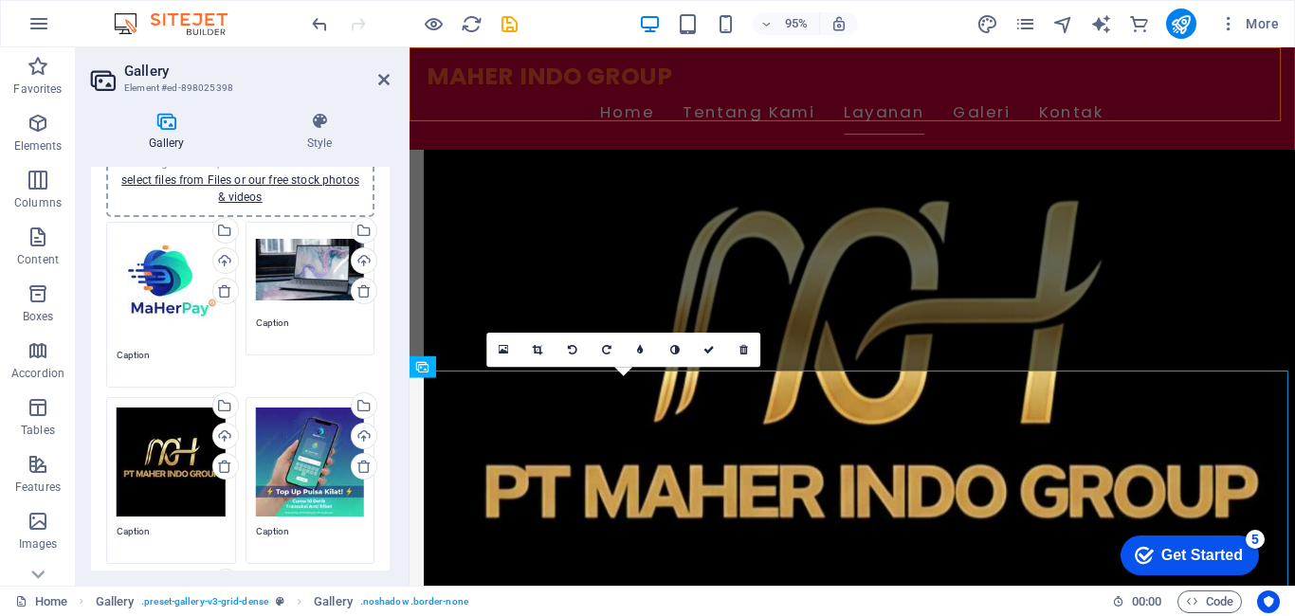
scroll to position [0, 0]
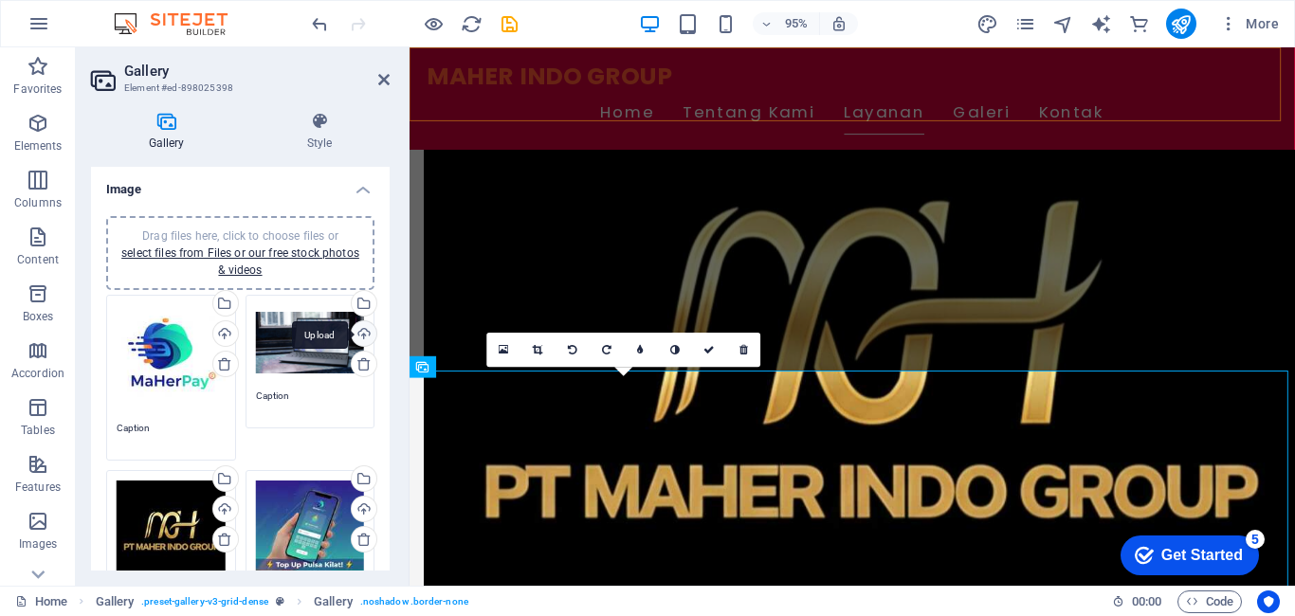
click at [363, 331] on div "Upload" at bounding box center [362, 335] width 28 height 28
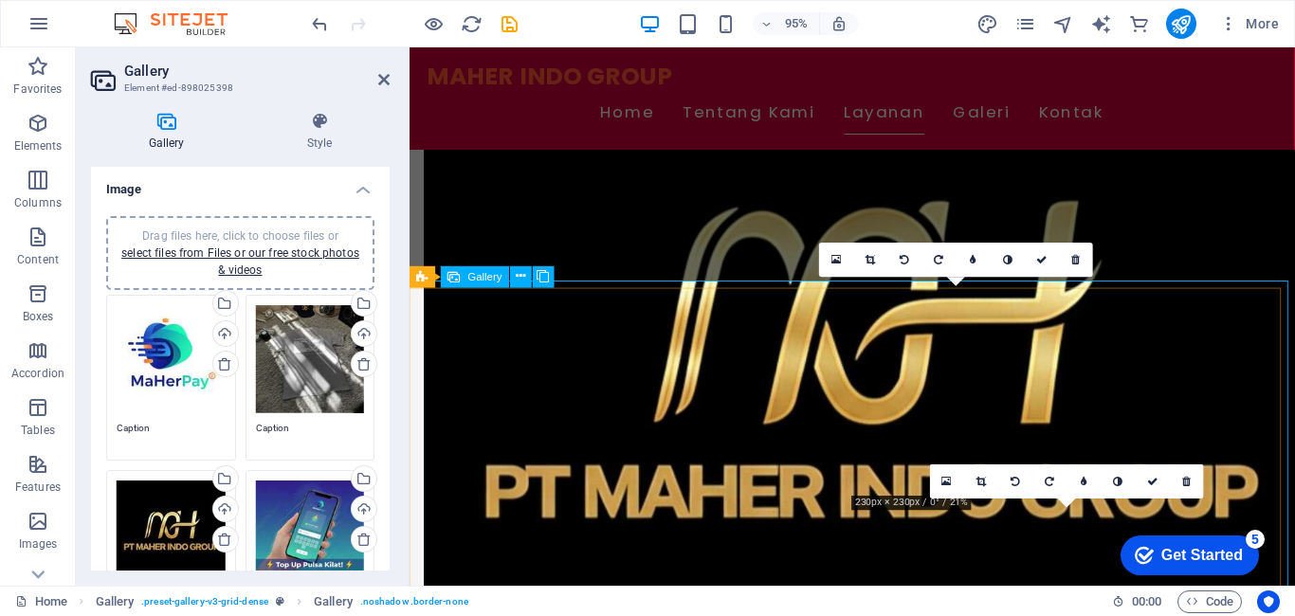
scroll to position [982, 0]
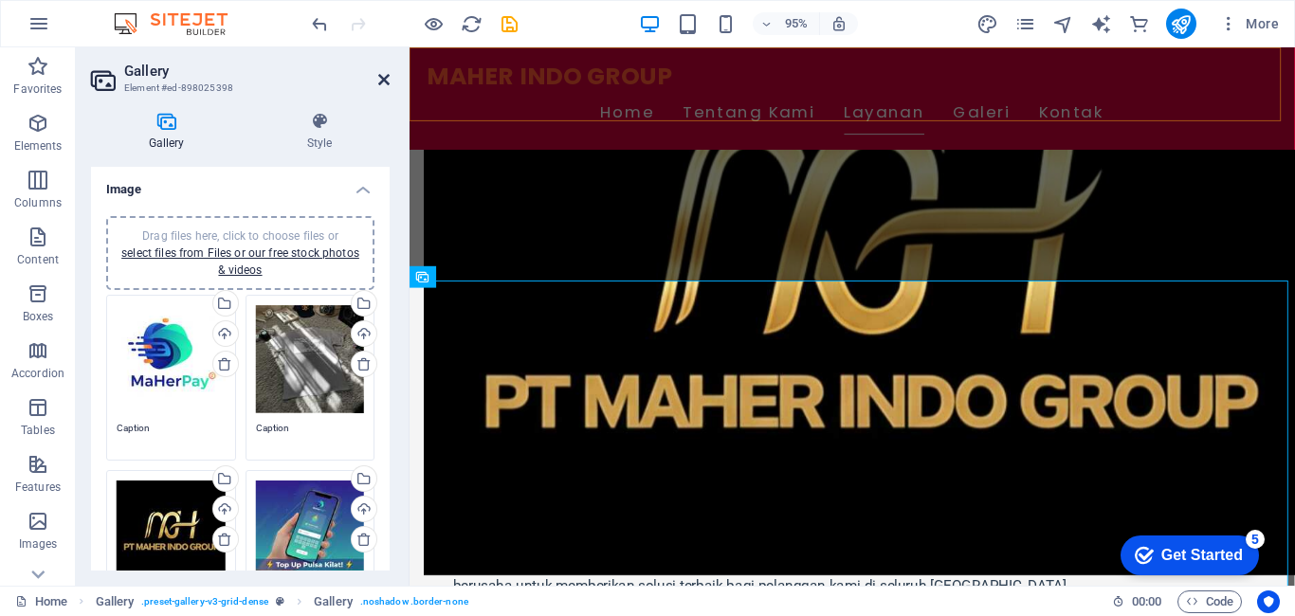
click at [383, 86] on icon at bounding box center [383, 79] width 11 height 15
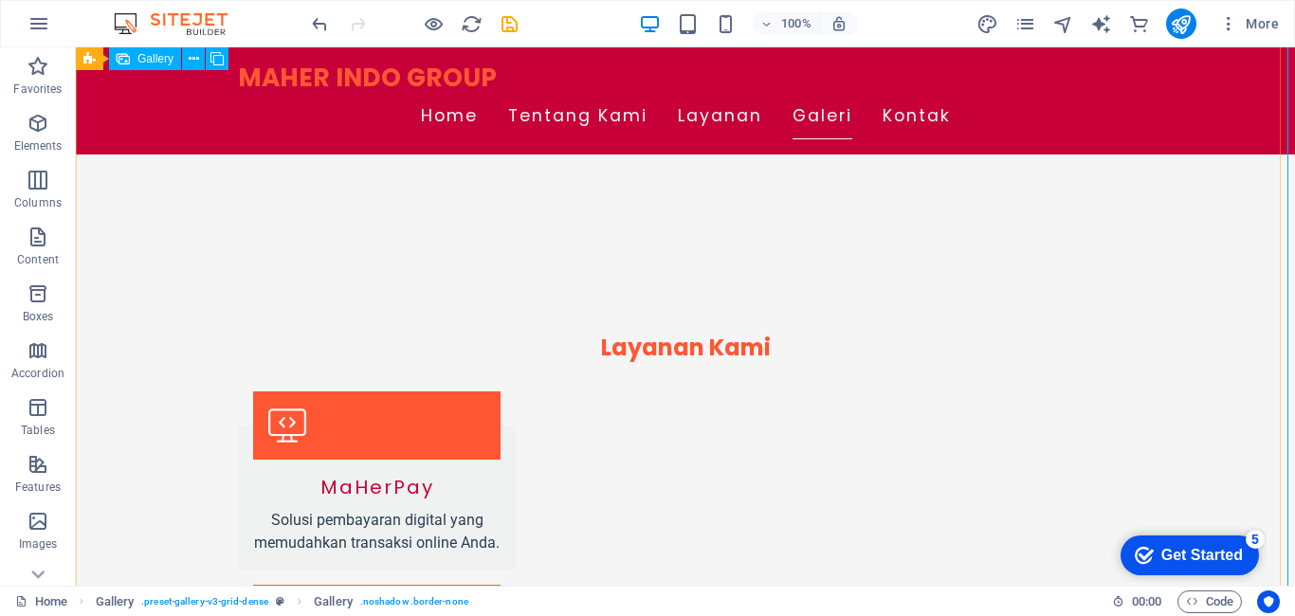
scroll to position [1551, 0]
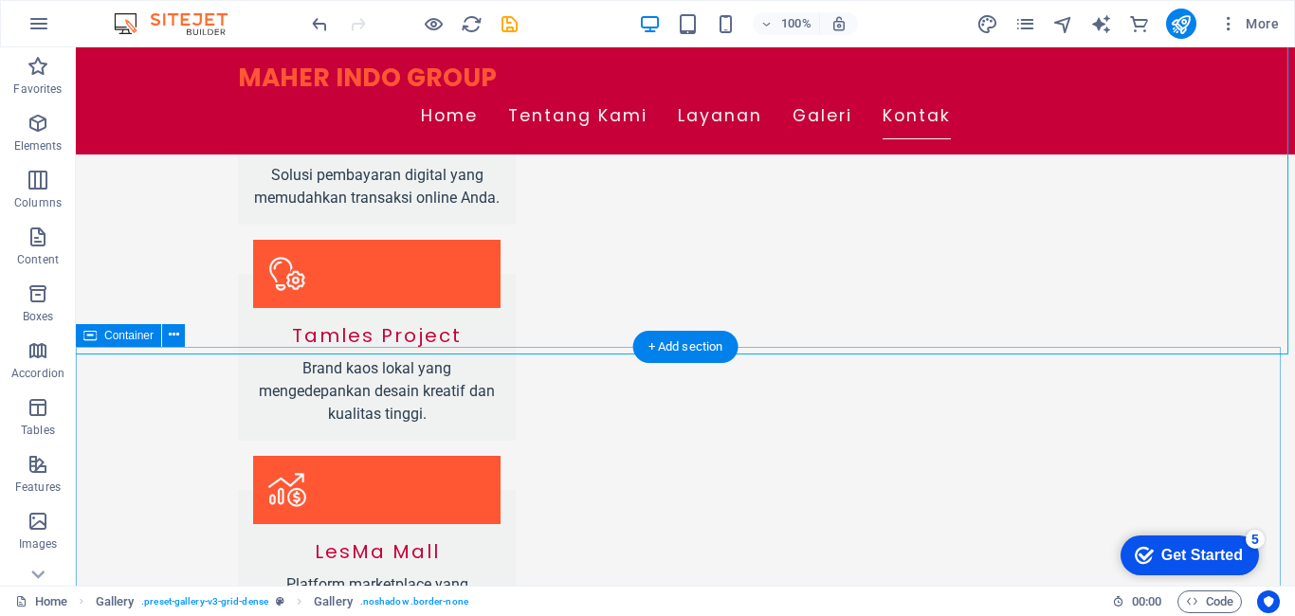
scroll to position [2025, 0]
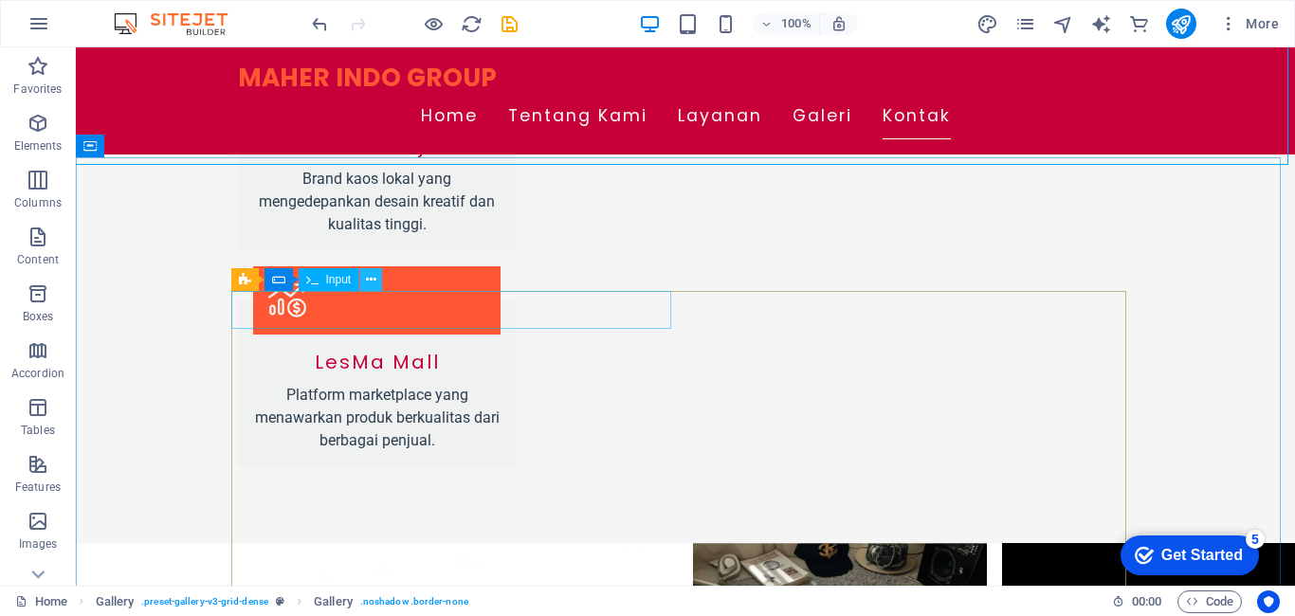
click at [373, 274] on icon at bounding box center [371, 280] width 10 height 20
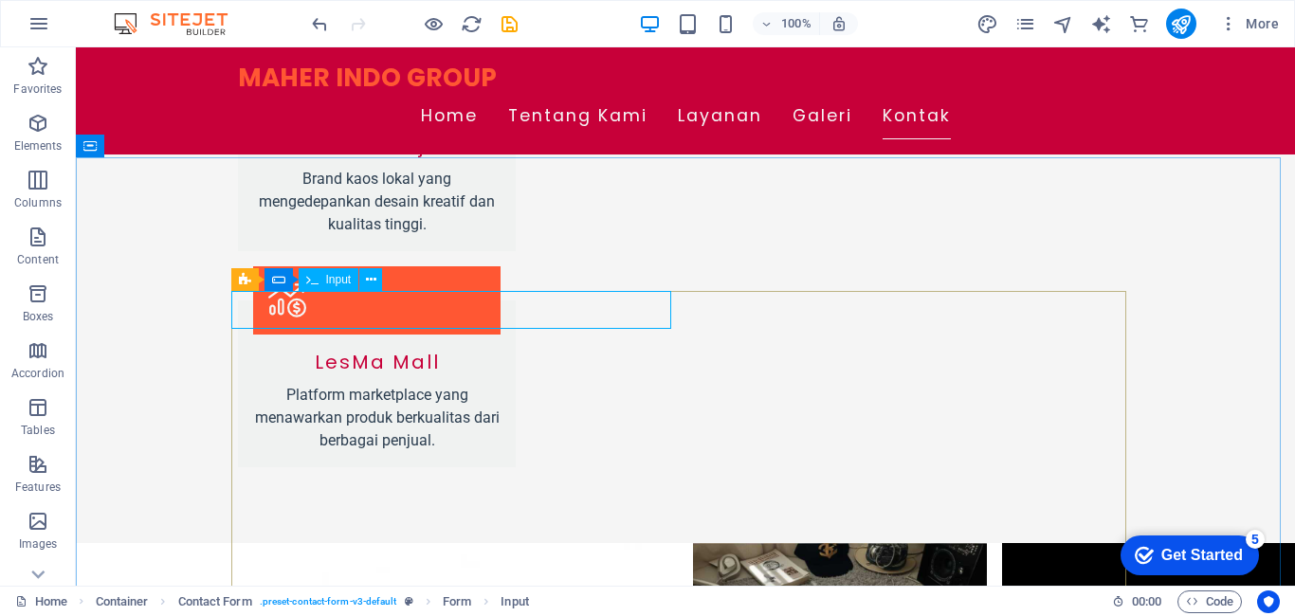
click at [327, 280] on span "Input" at bounding box center [339, 279] width 26 height 11
click at [342, 282] on span "Input" at bounding box center [339, 279] width 26 height 11
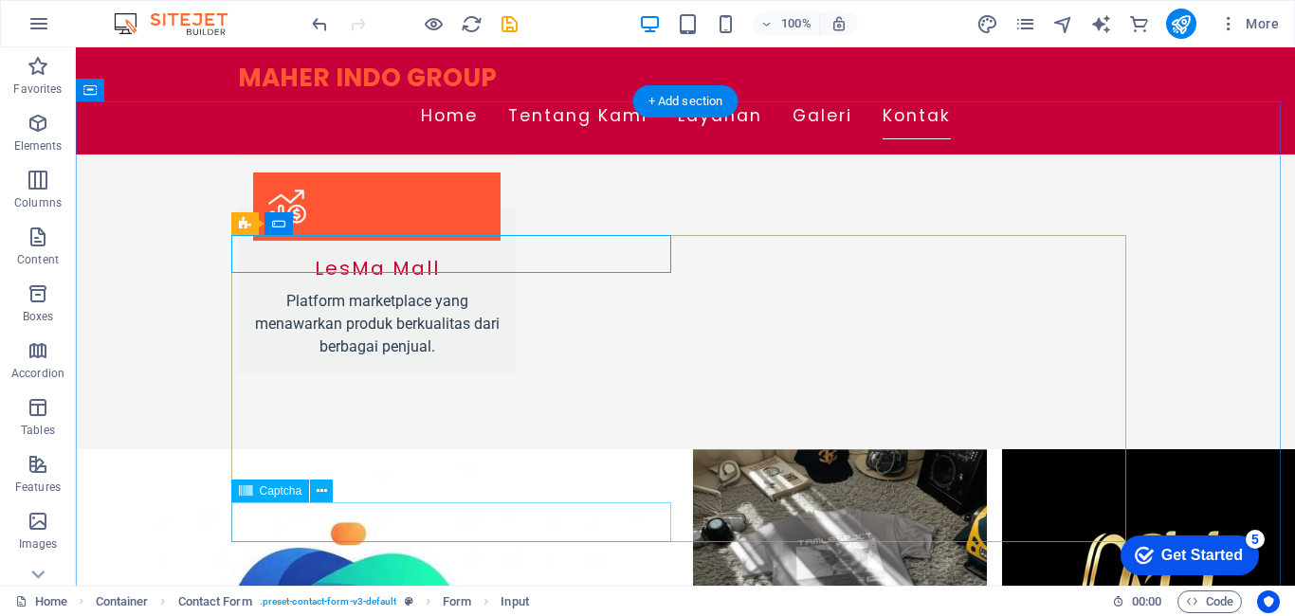
scroll to position [2120, 0]
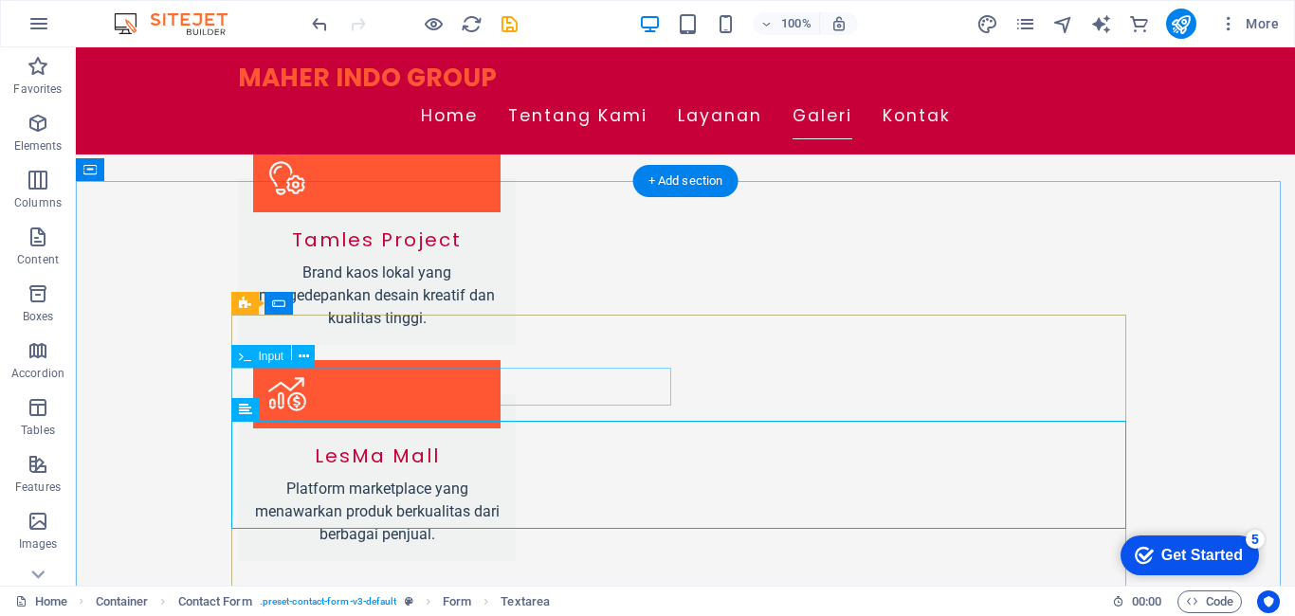
scroll to position [1930, 0]
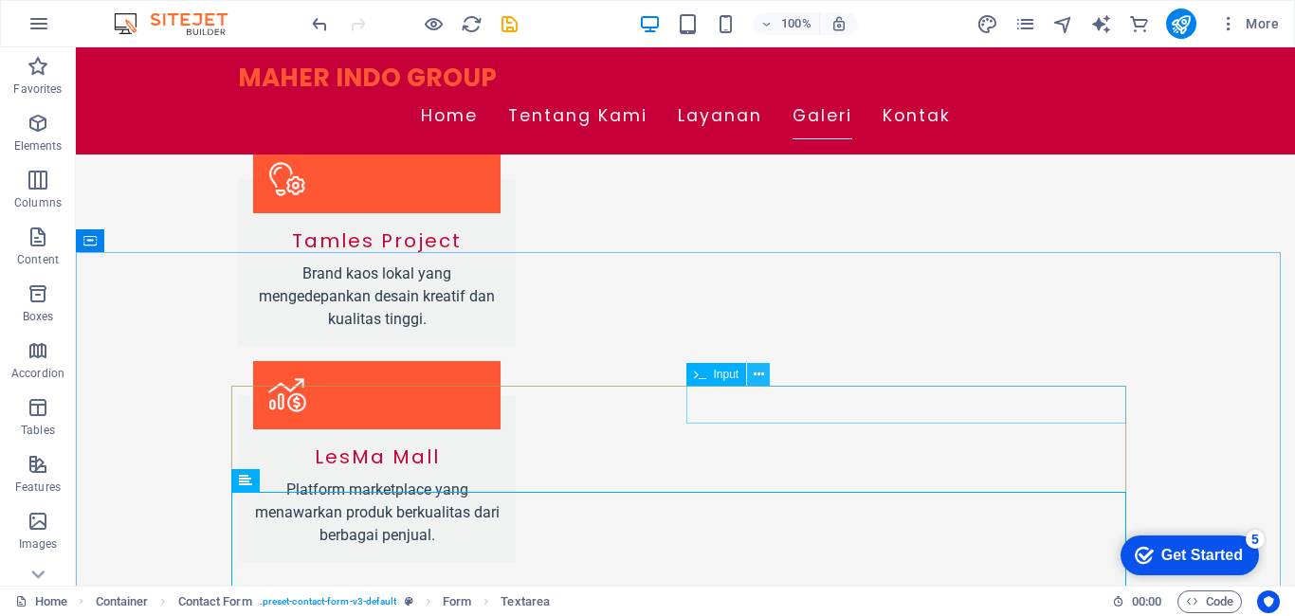
click at [752, 370] on button at bounding box center [758, 374] width 23 height 23
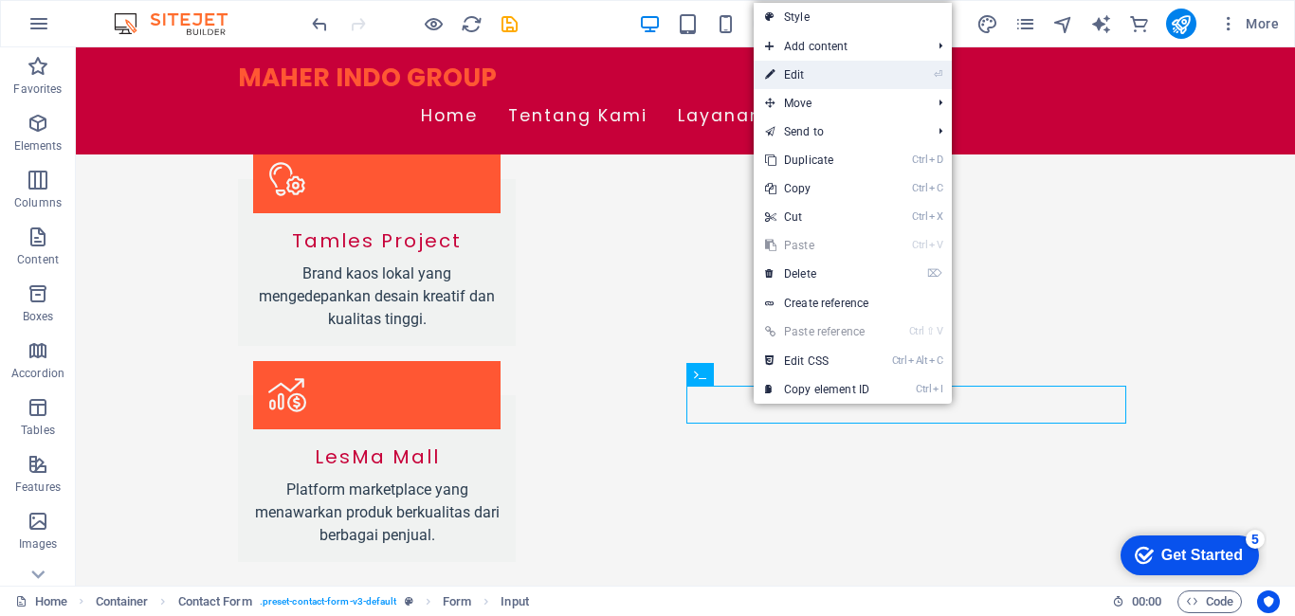
click at [817, 70] on link "⏎ Edit" at bounding box center [817, 75] width 127 height 28
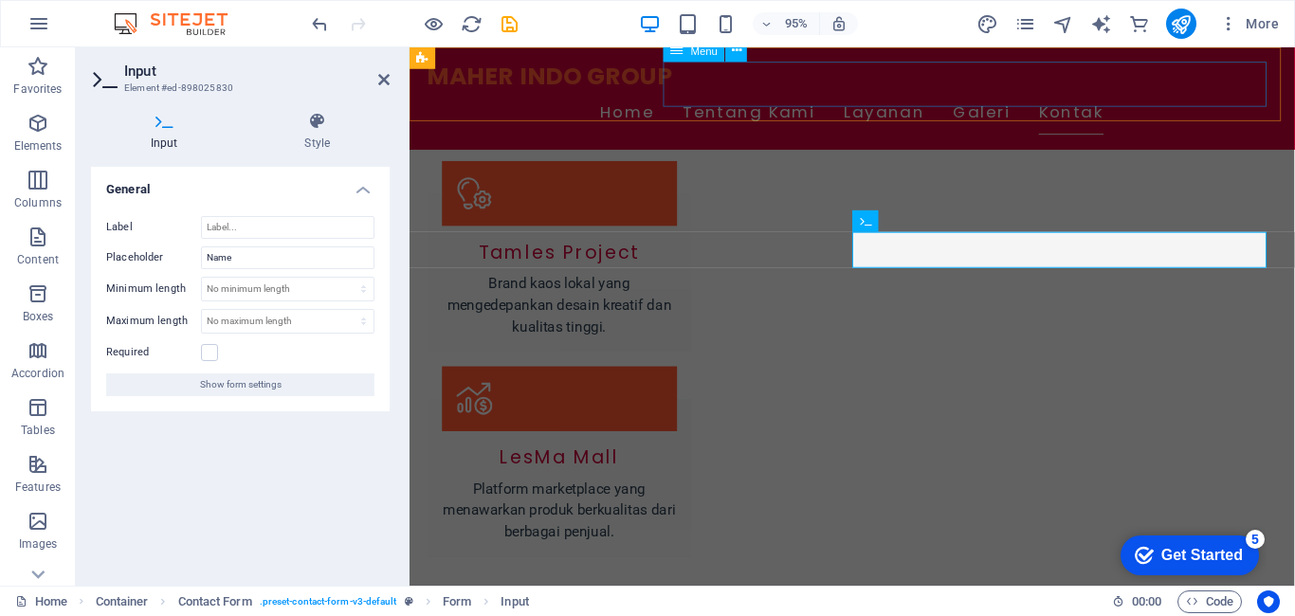
scroll to position [1859, 0]
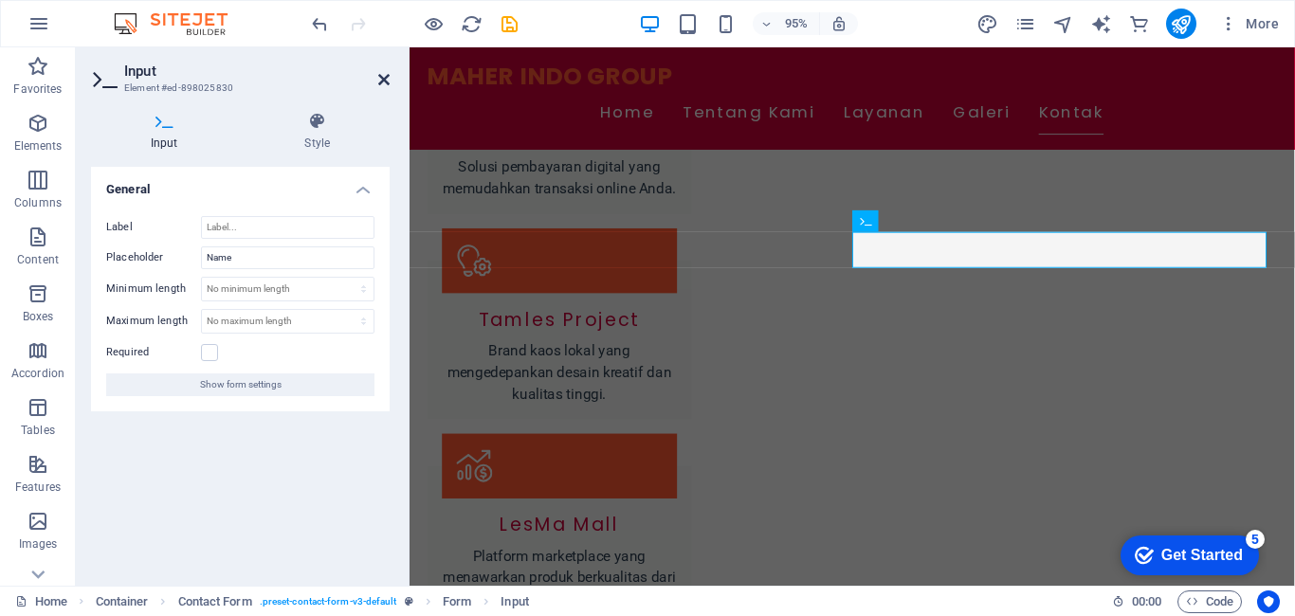
click at [383, 75] on icon at bounding box center [383, 79] width 11 height 15
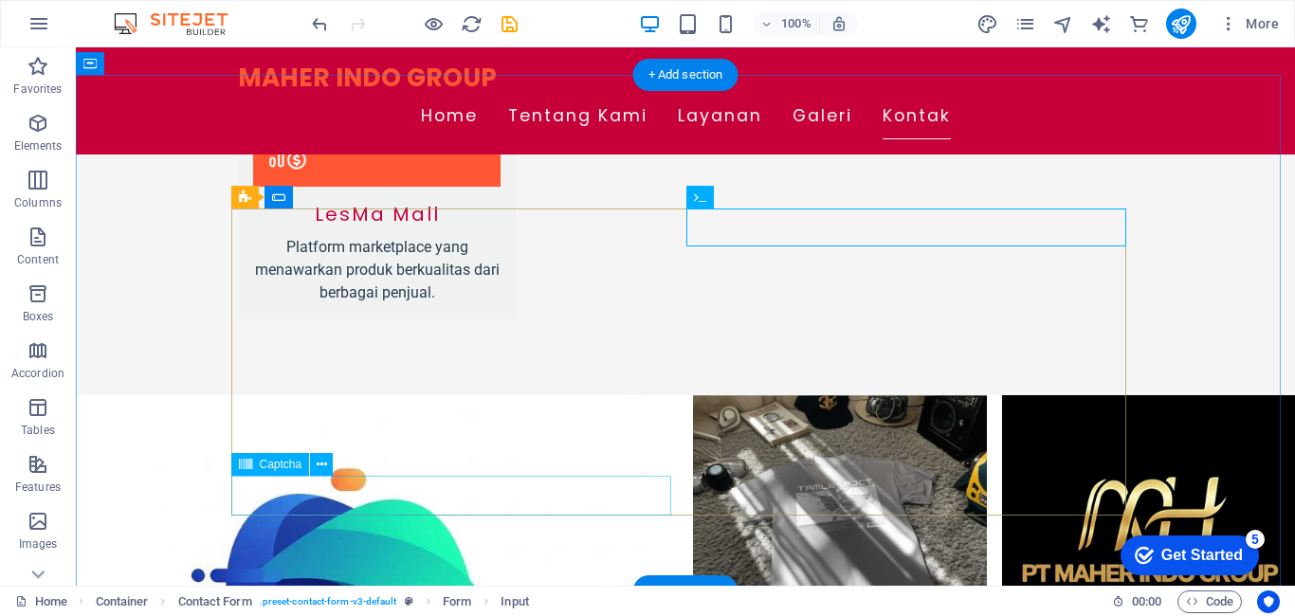
scroll to position [2214, 0]
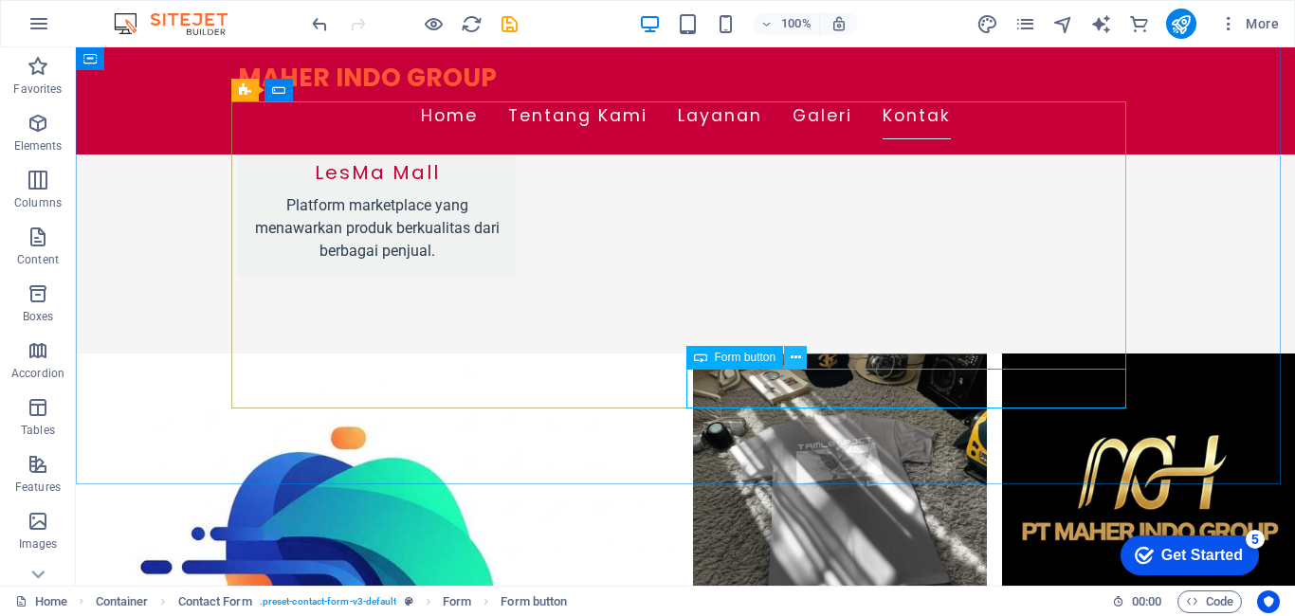
click at [786, 358] on button at bounding box center [795, 357] width 23 height 23
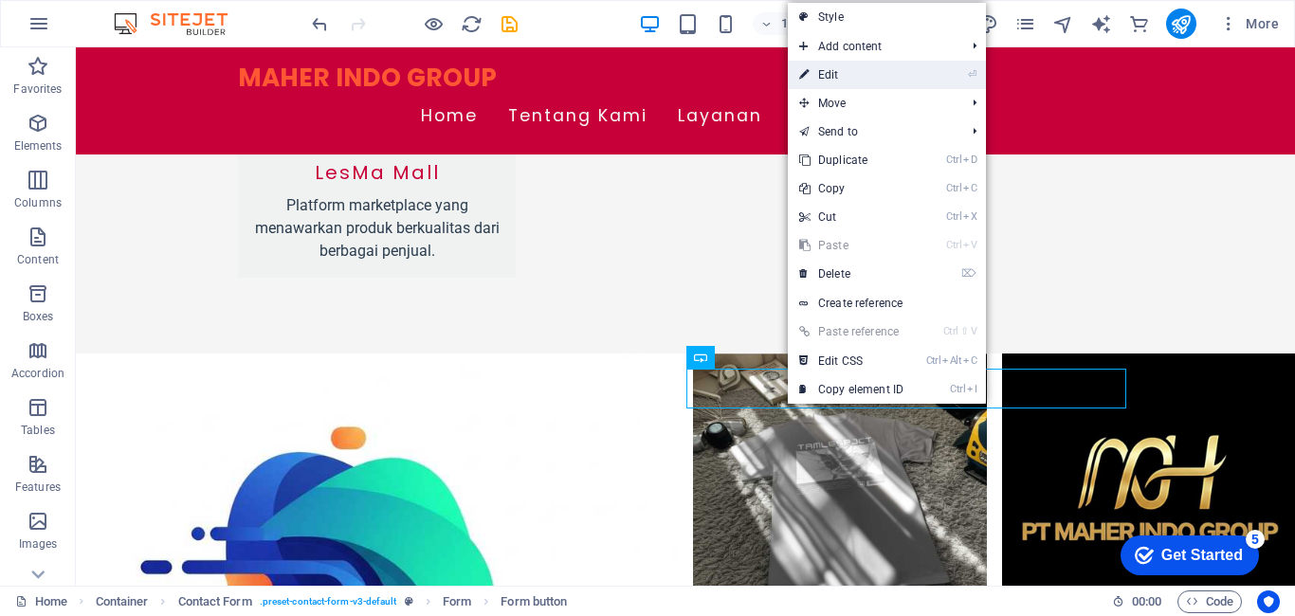
click at [838, 62] on link "⏎ Edit" at bounding box center [851, 75] width 127 height 28
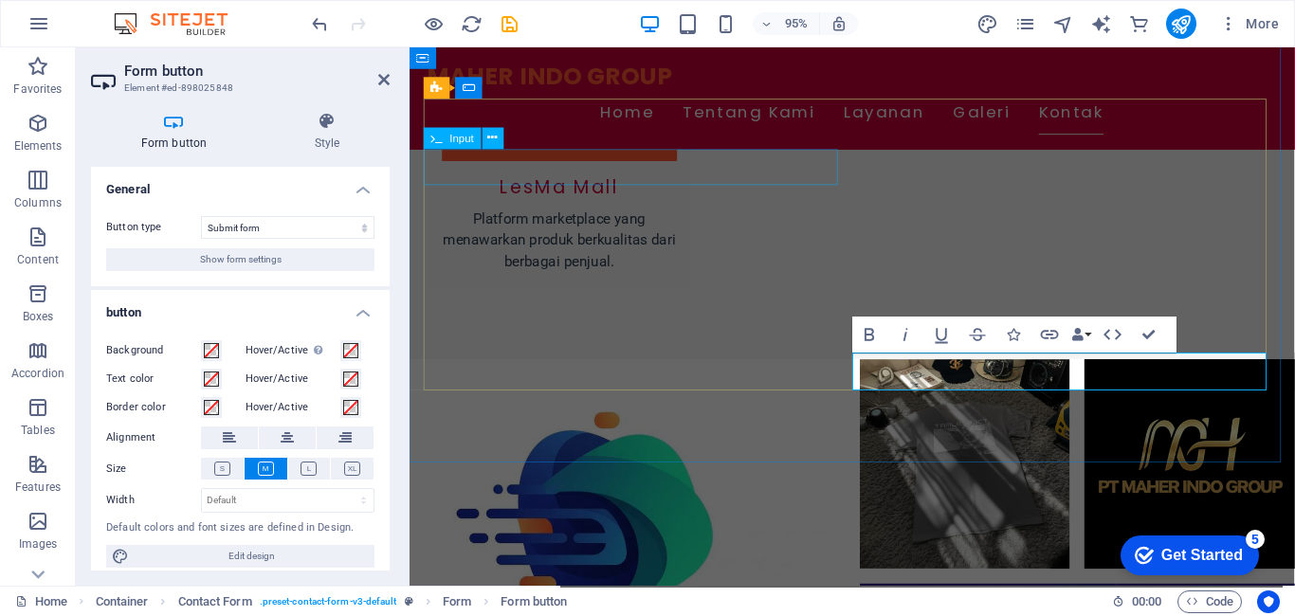
scroll to position [1999, 0]
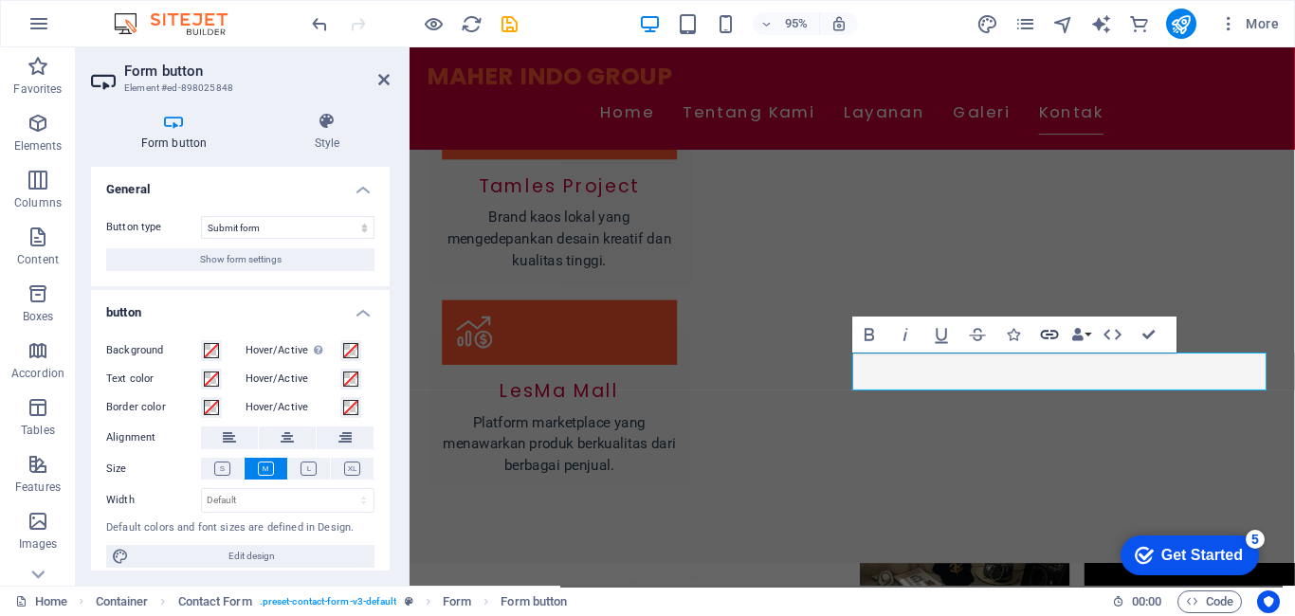
click at [1043, 329] on icon "button" at bounding box center [1050, 334] width 22 height 22
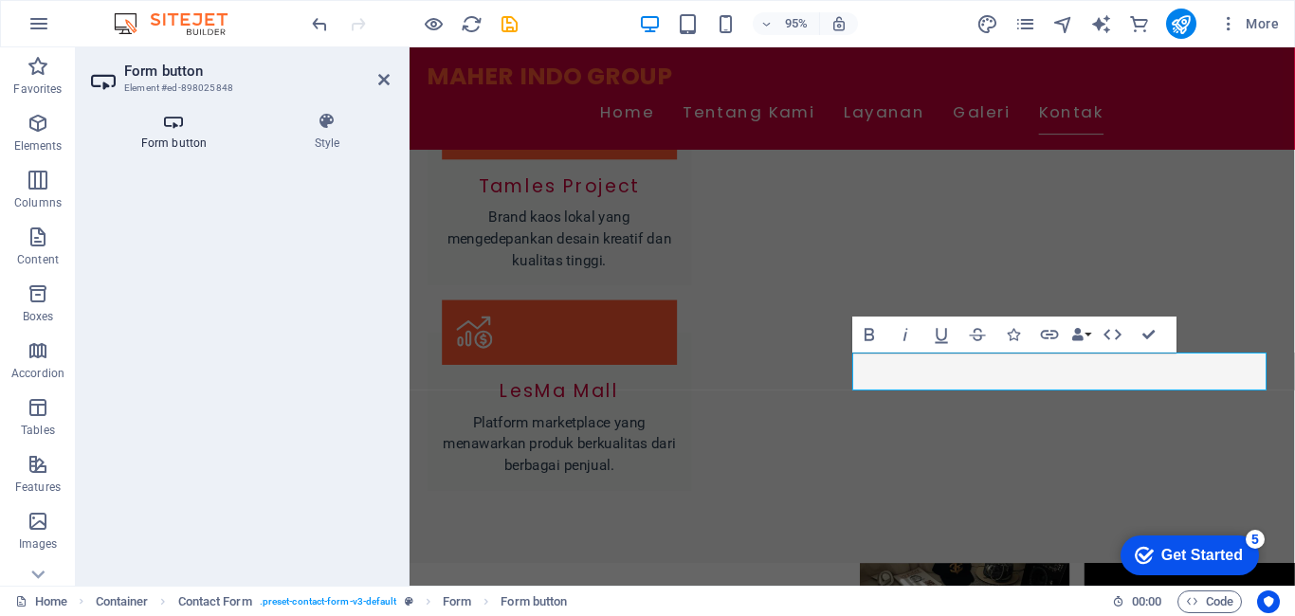
click at [169, 147] on h4 "Form button" at bounding box center [178, 132] width 174 height 40
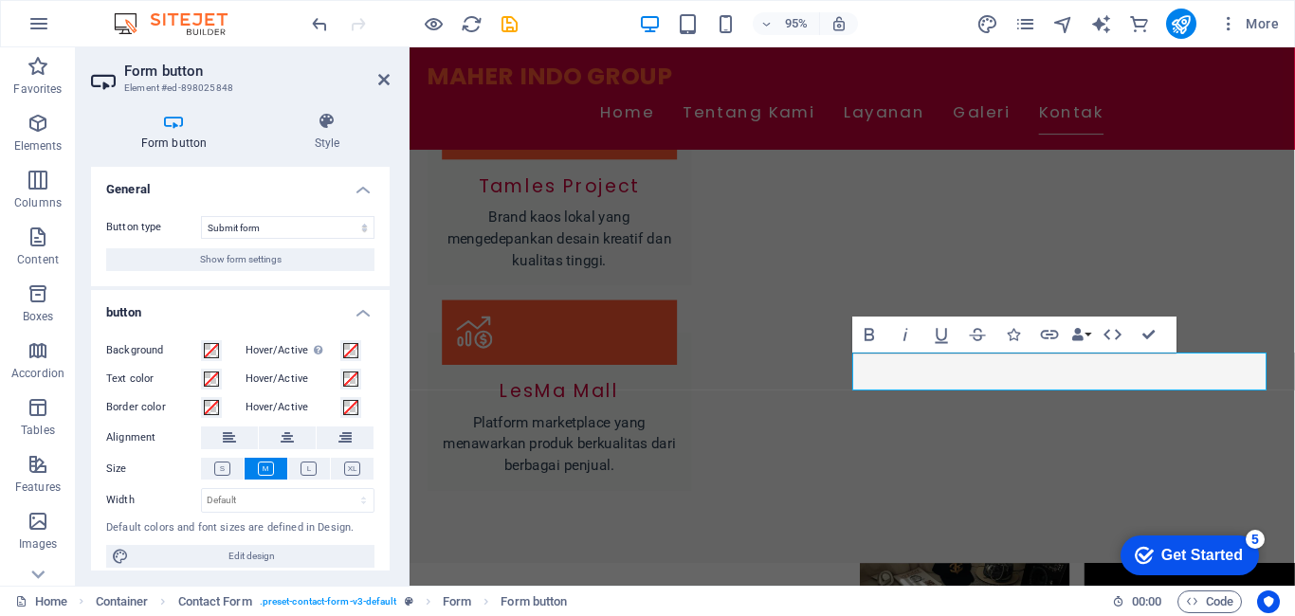
scroll to position [12, 0]
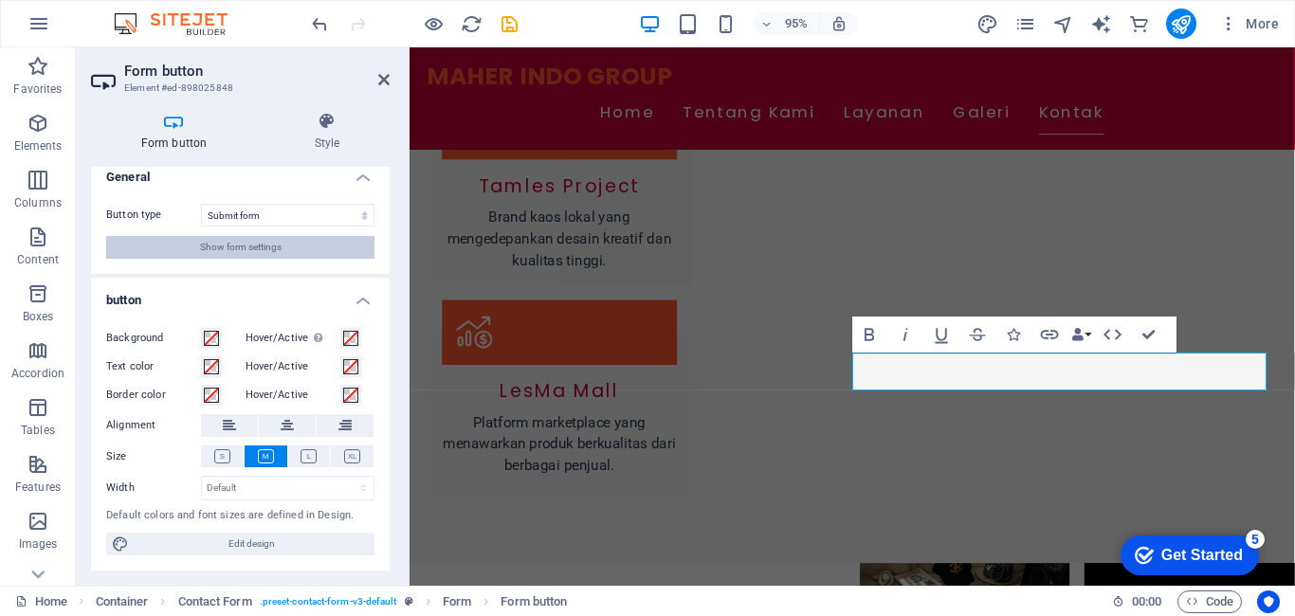
click at [280, 250] on button "Show form settings" at bounding box center [240, 247] width 268 height 23
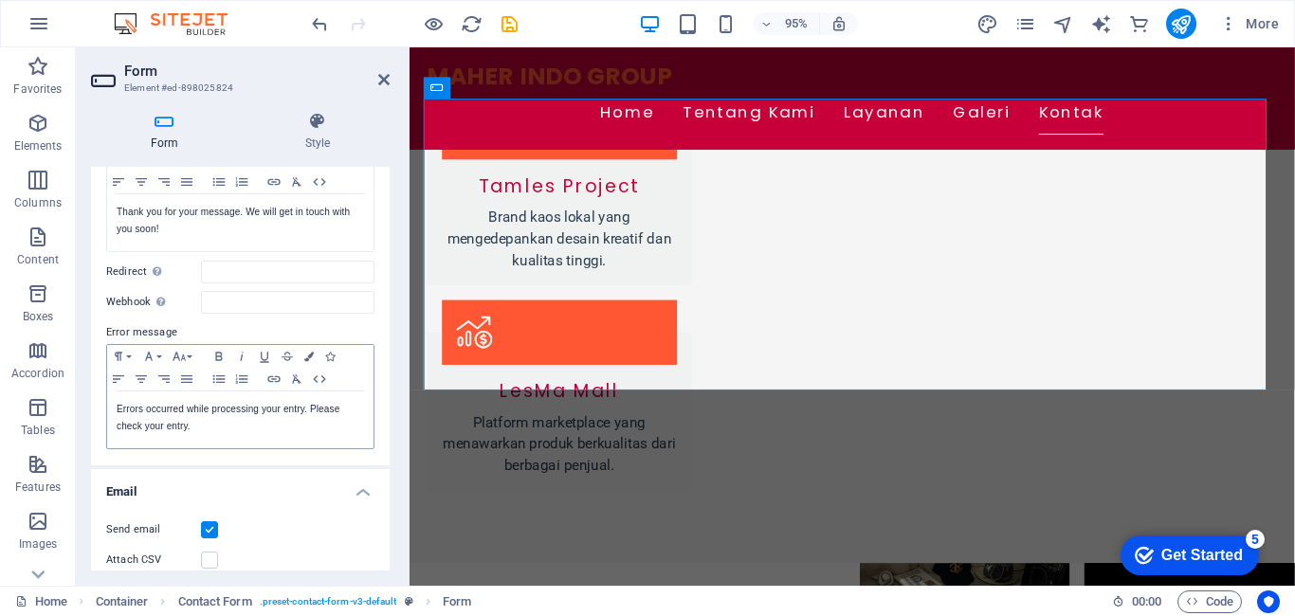
scroll to position [0, 0]
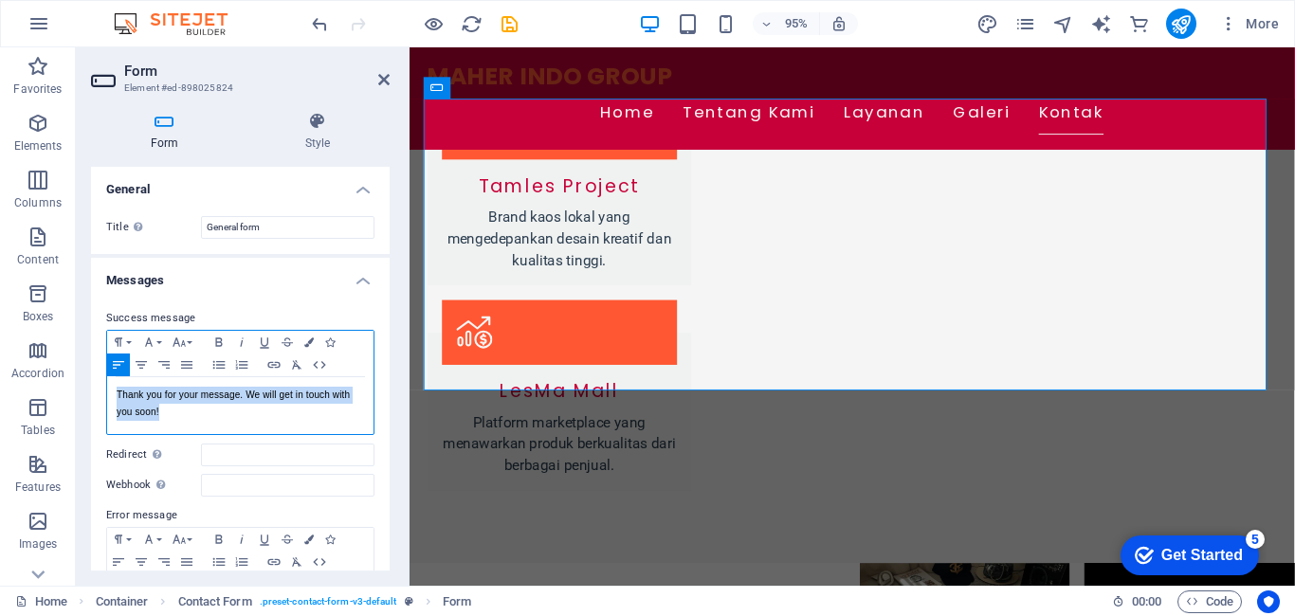
drag, startPoint x: 117, startPoint y: 395, endPoint x: 166, endPoint y: 409, distance: 51.1
click at [166, 409] on p "Thank you for your message. We will get in touch with you soon!" at bounding box center [241, 404] width 248 height 34
click at [352, 192] on h4 "General" at bounding box center [240, 184] width 299 height 34
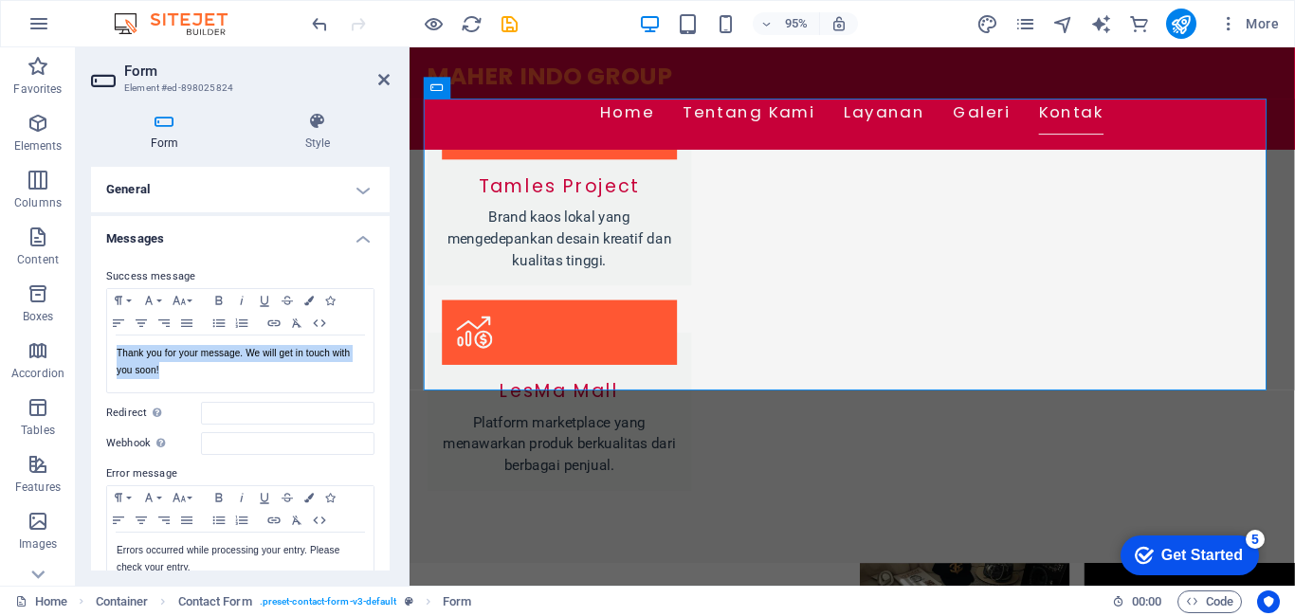
click at [358, 193] on h4 "General" at bounding box center [240, 190] width 299 height 46
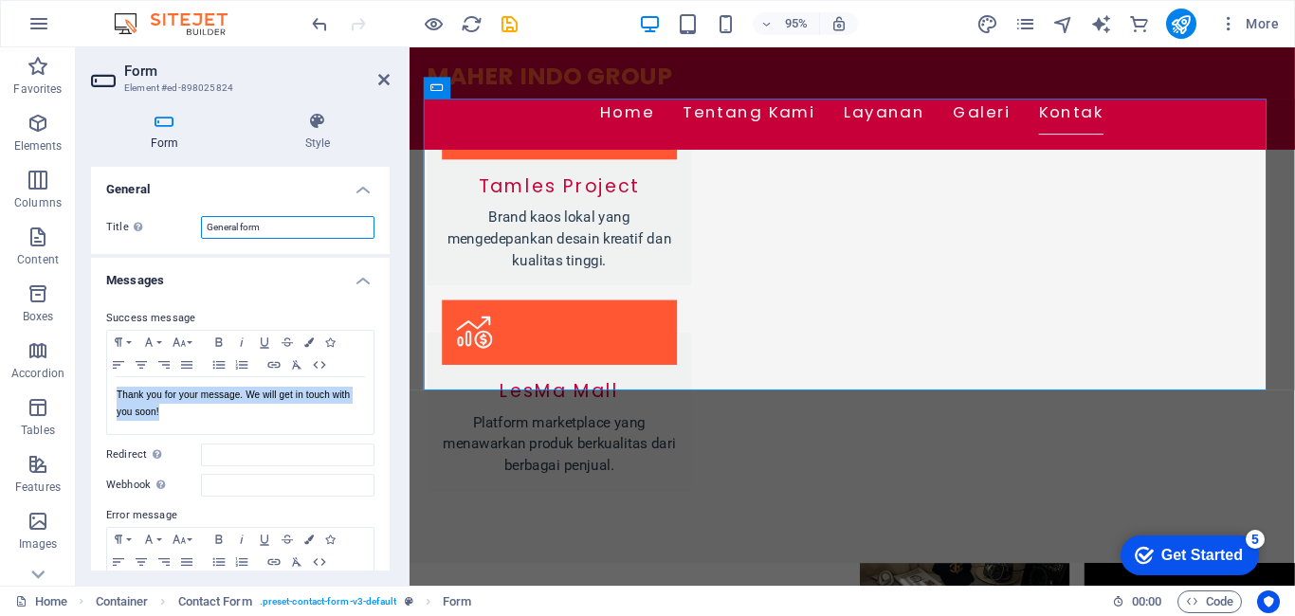
click at [339, 231] on input "General form" at bounding box center [288, 227] width 174 height 23
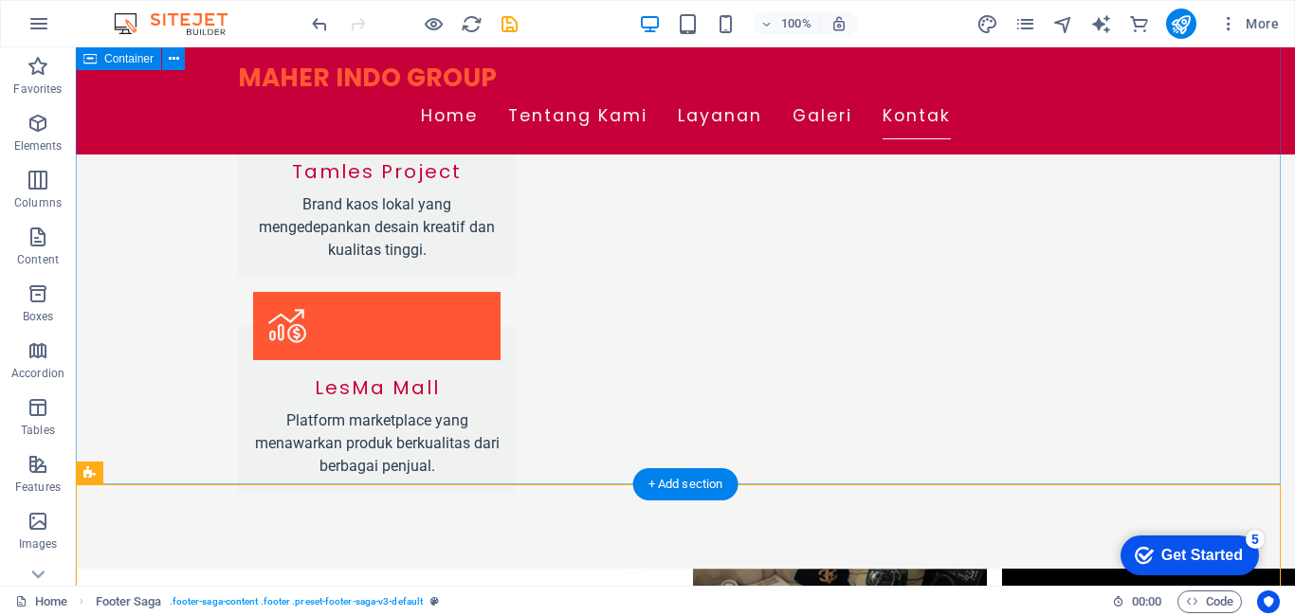
scroll to position [2214, 0]
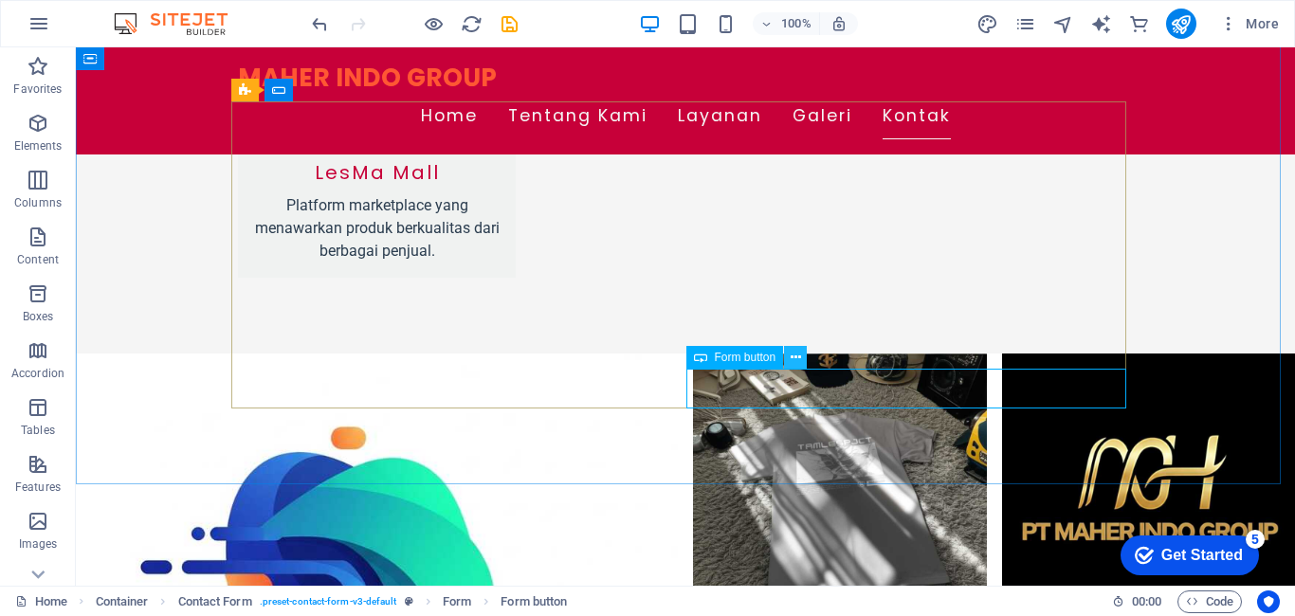
click at [794, 362] on icon at bounding box center [796, 358] width 10 height 20
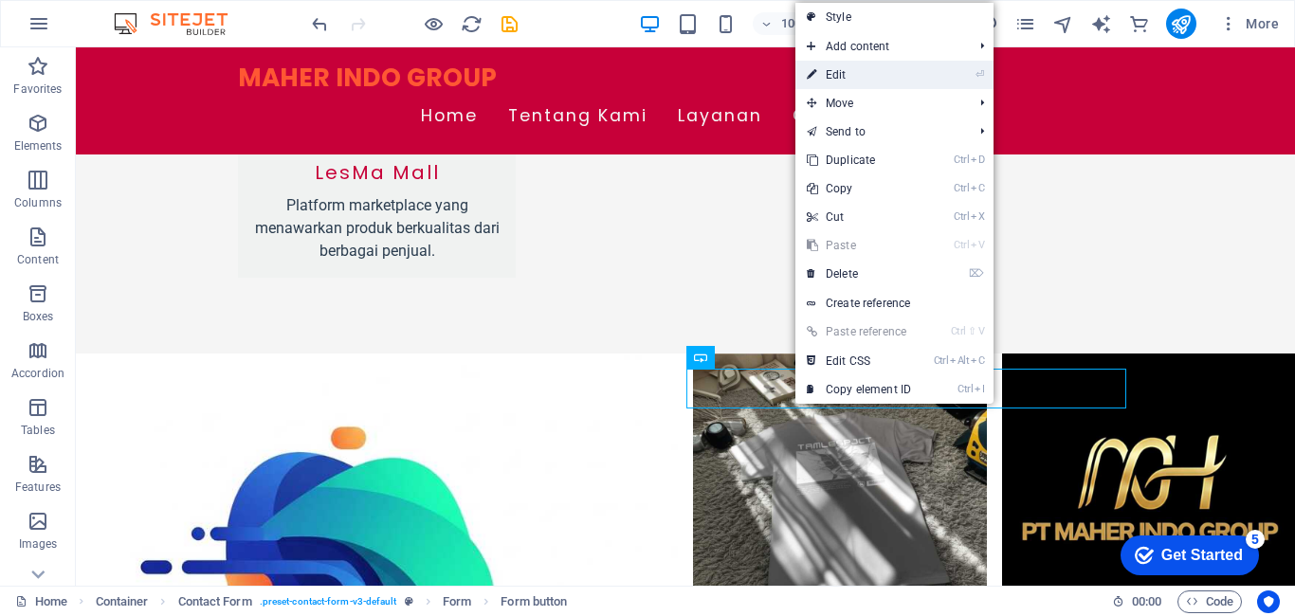
click at [830, 74] on link "⏎ Edit" at bounding box center [859, 75] width 127 height 28
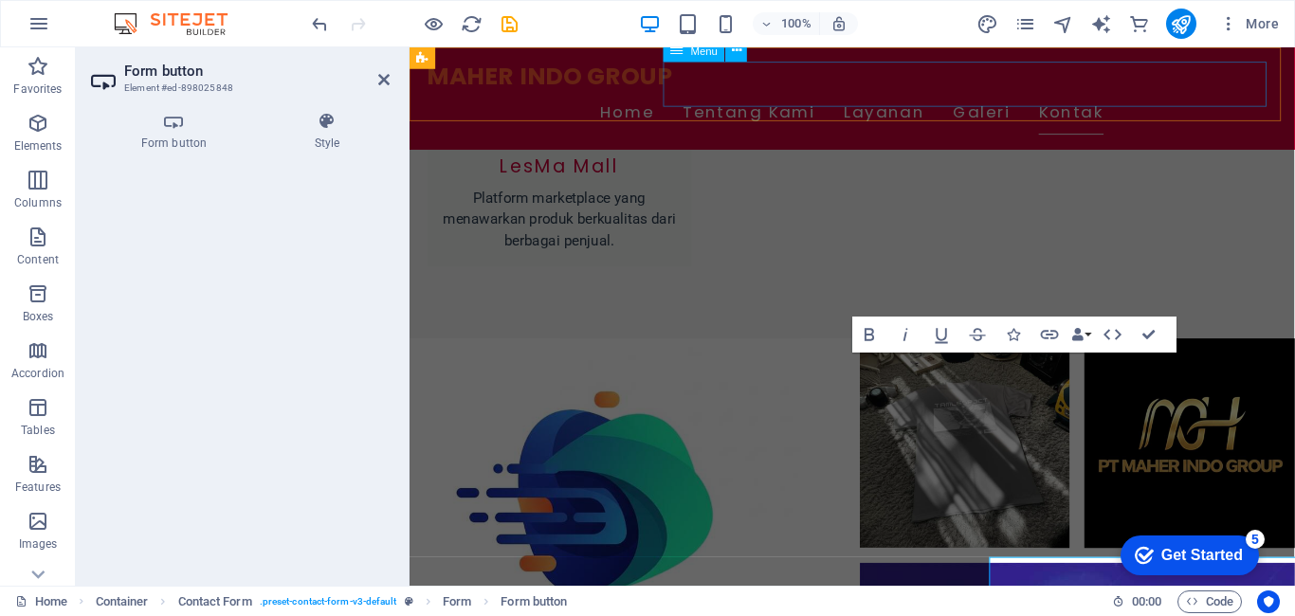
scroll to position [1999, 0]
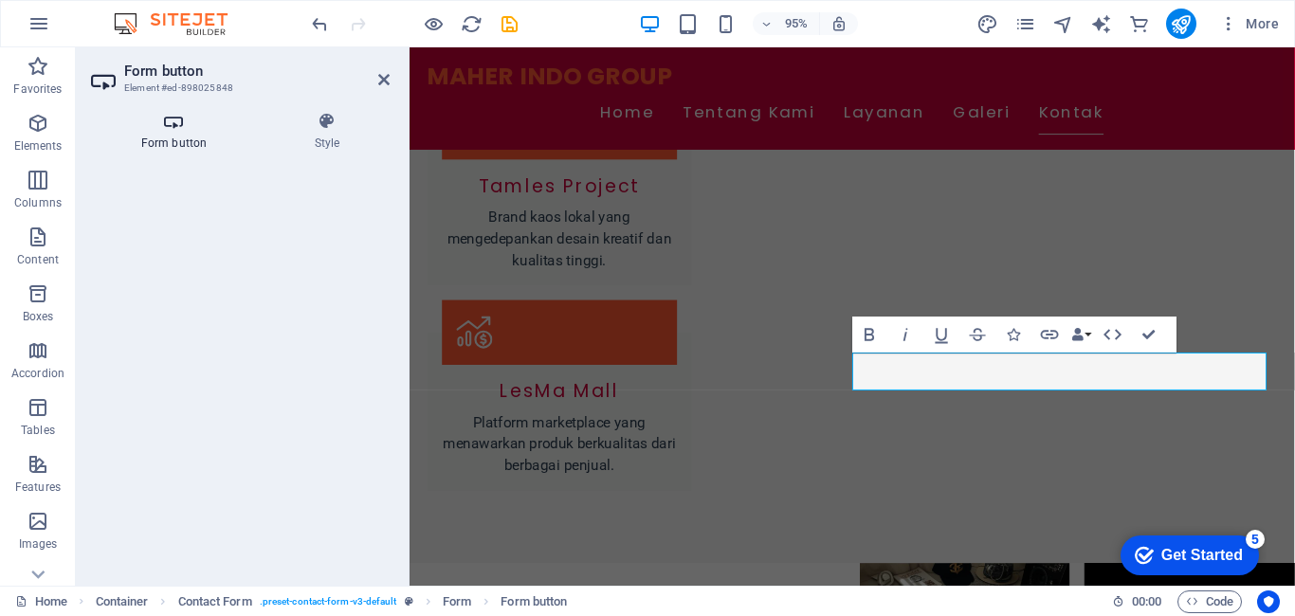
click at [172, 145] on h4 "Form button" at bounding box center [178, 132] width 174 height 40
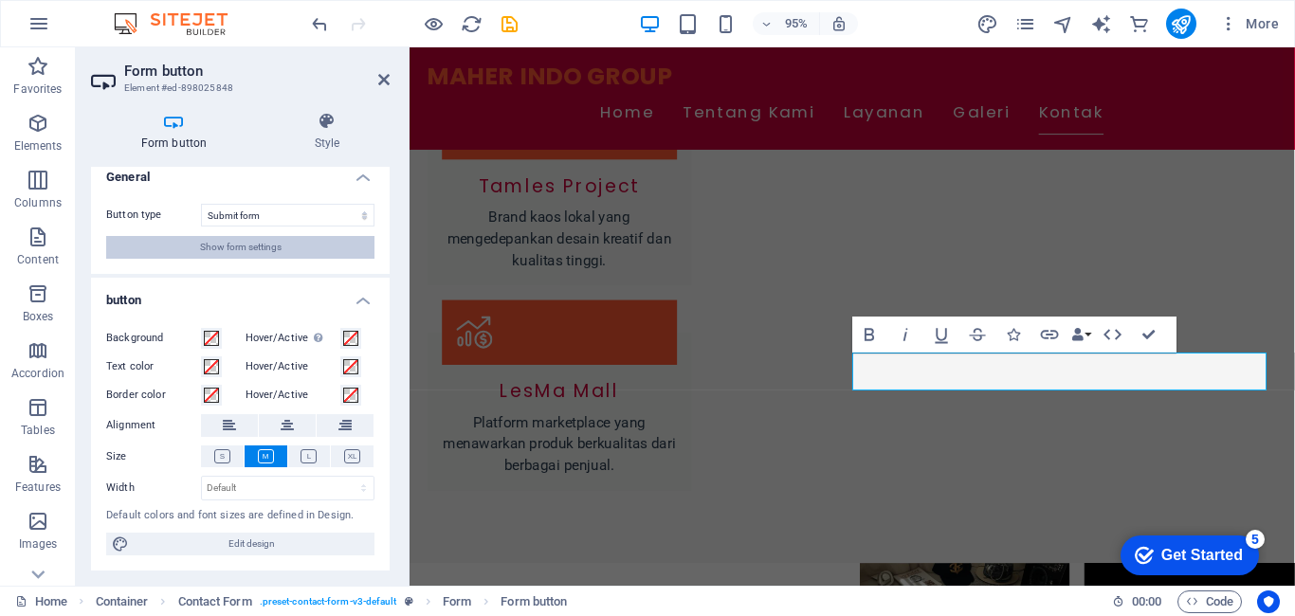
scroll to position [0, 0]
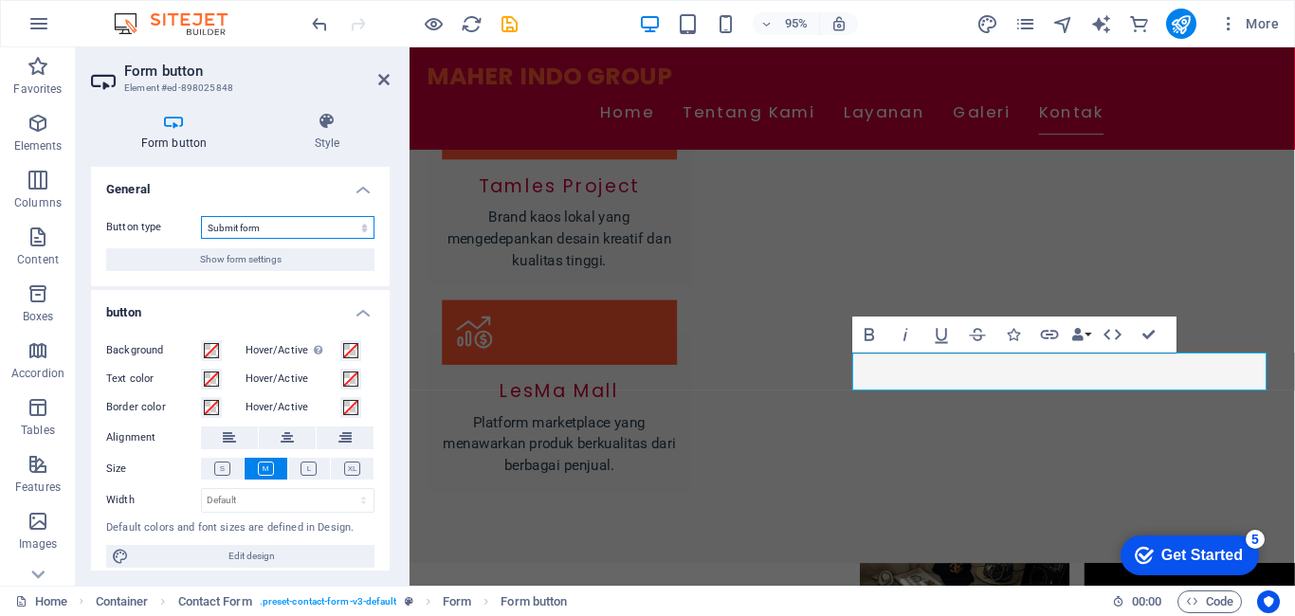
click at [342, 226] on select "Submit form Reset form No action" at bounding box center [288, 227] width 174 height 23
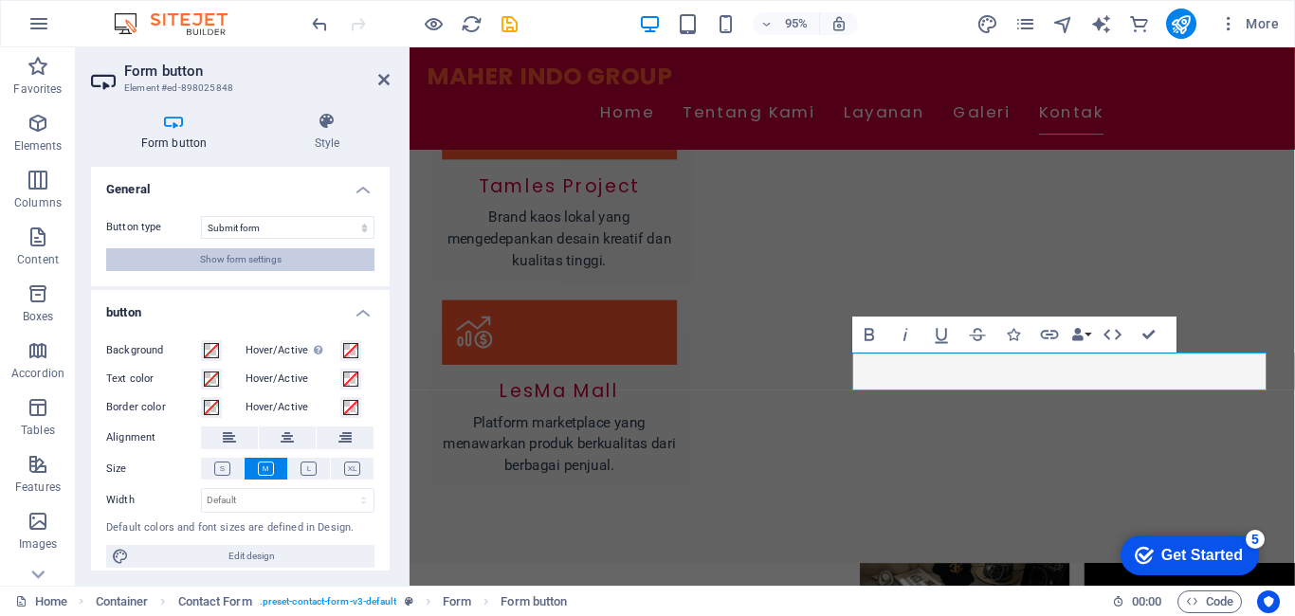
click at [301, 266] on button "Show form settings" at bounding box center [240, 259] width 268 height 23
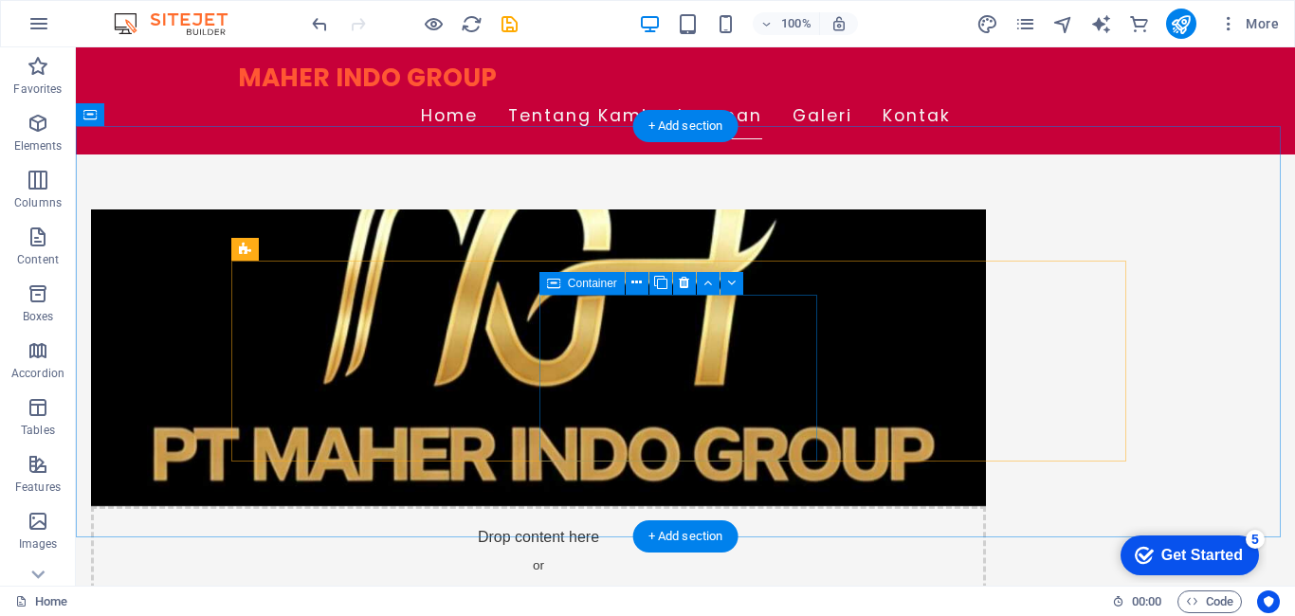
scroll to position [792, 0]
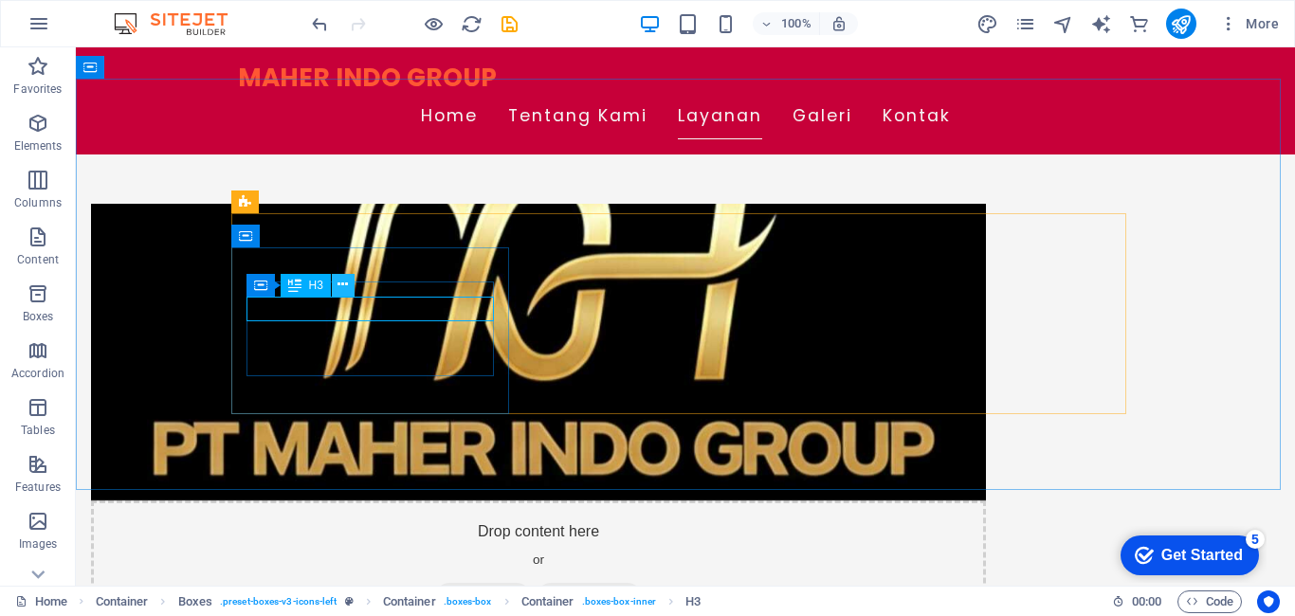
click at [337, 286] on button at bounding box center [343, 285] width 23 height 23
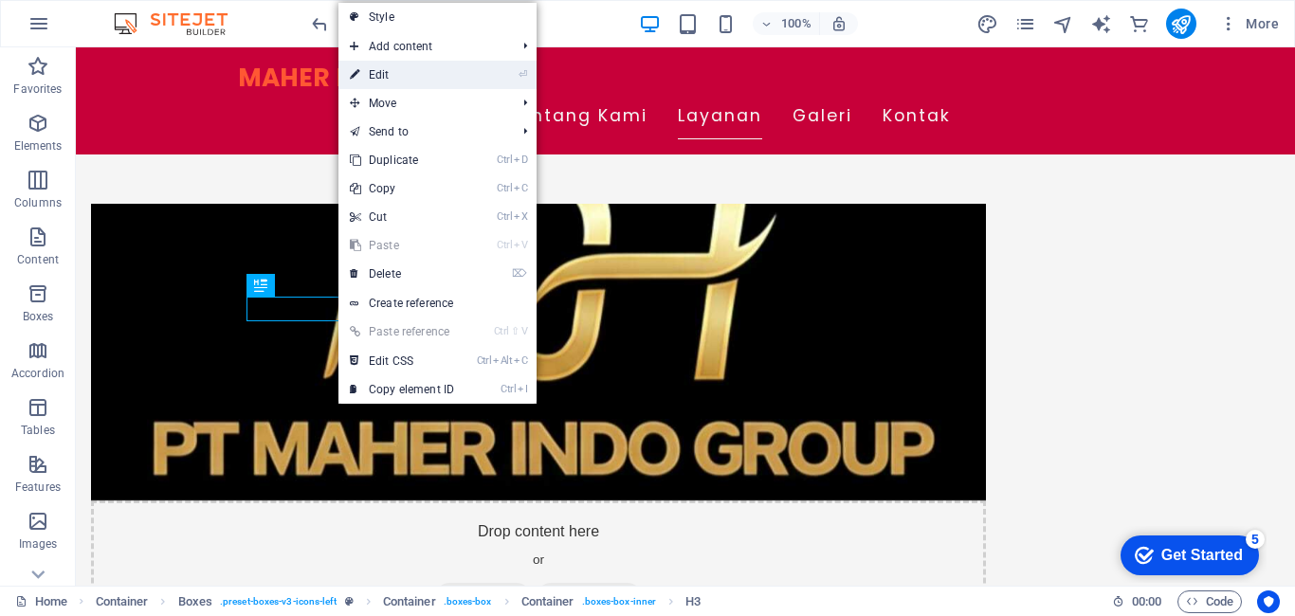
click at [405, 77] on link "⏎ Edit" at bounding box center [402, 75] width 127 height 28
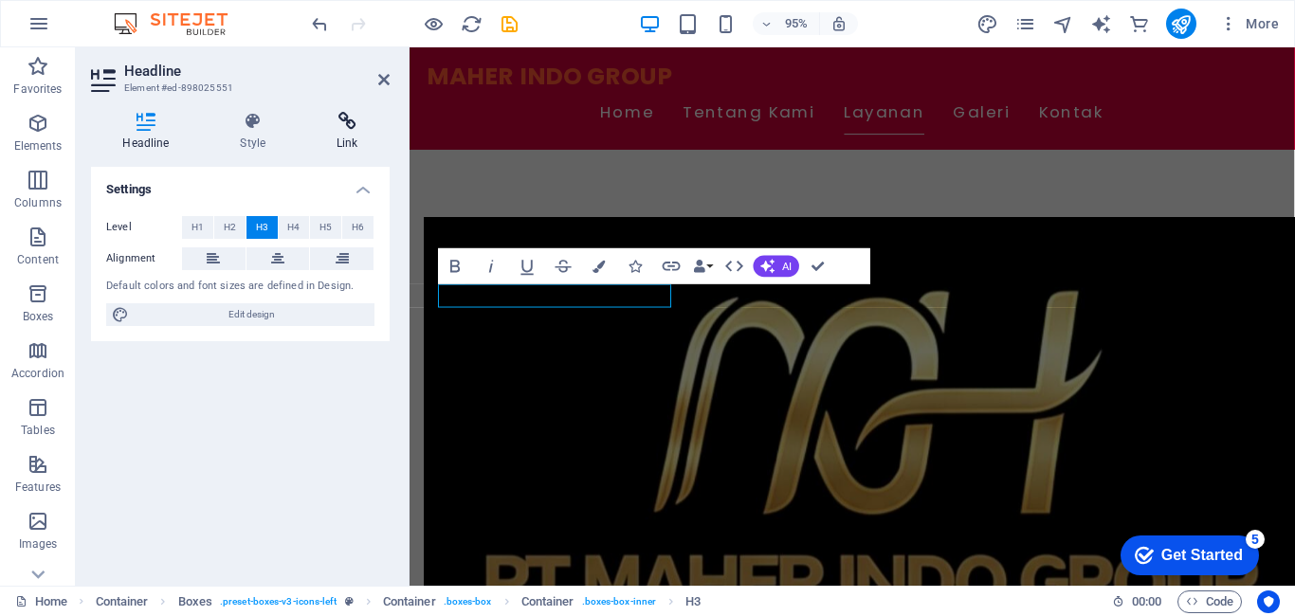
click at [353, 135] on h4 "Link" at bounding box center [347, 132] width 84 height 40
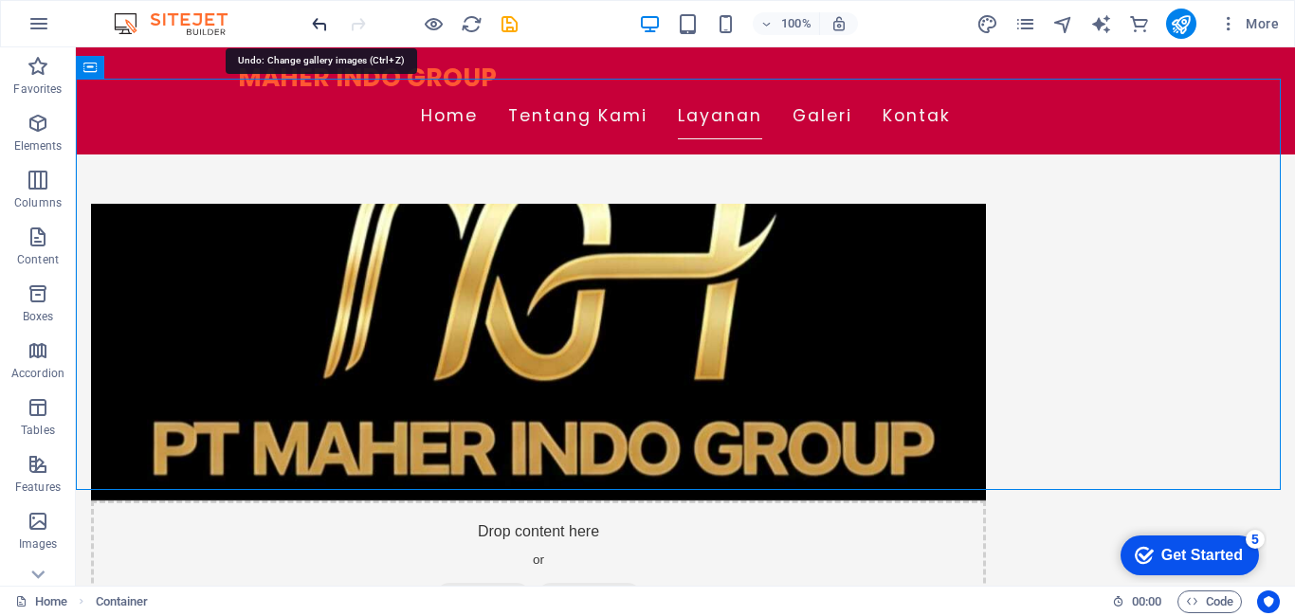
click at [309, 24] on icon "undo" at bounding box center [320, 24] width 22 height 22
click at [315, 26] on icon "undo" at bounding box center [320, 24] width 22 height 22
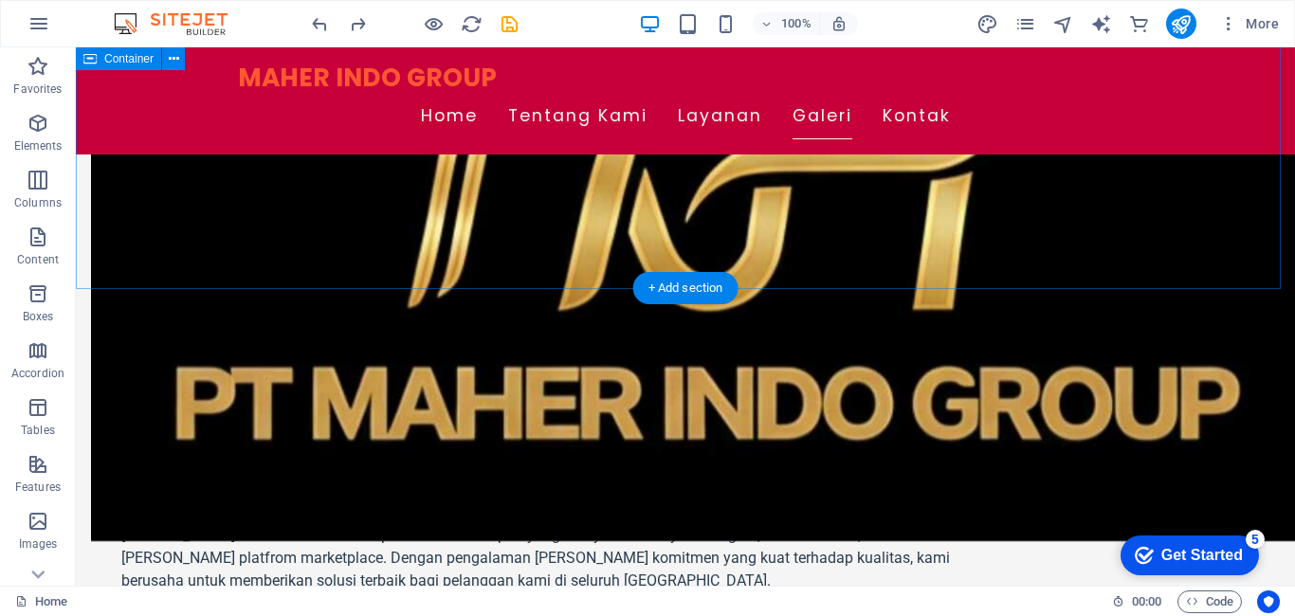
scroll to position [982, 0]
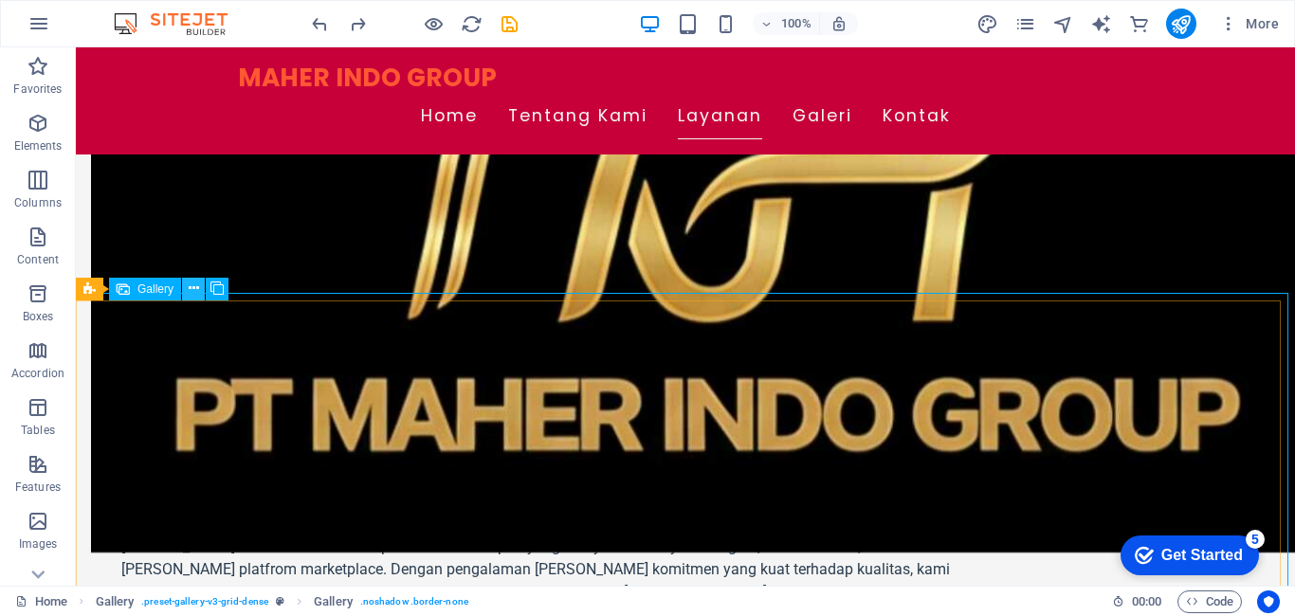
click at [194, 284] on icon at bounding box center [194, 289] width 10 height 20
click at [193, 283] on icon at bounding box center [194, 289] width 10 height 20
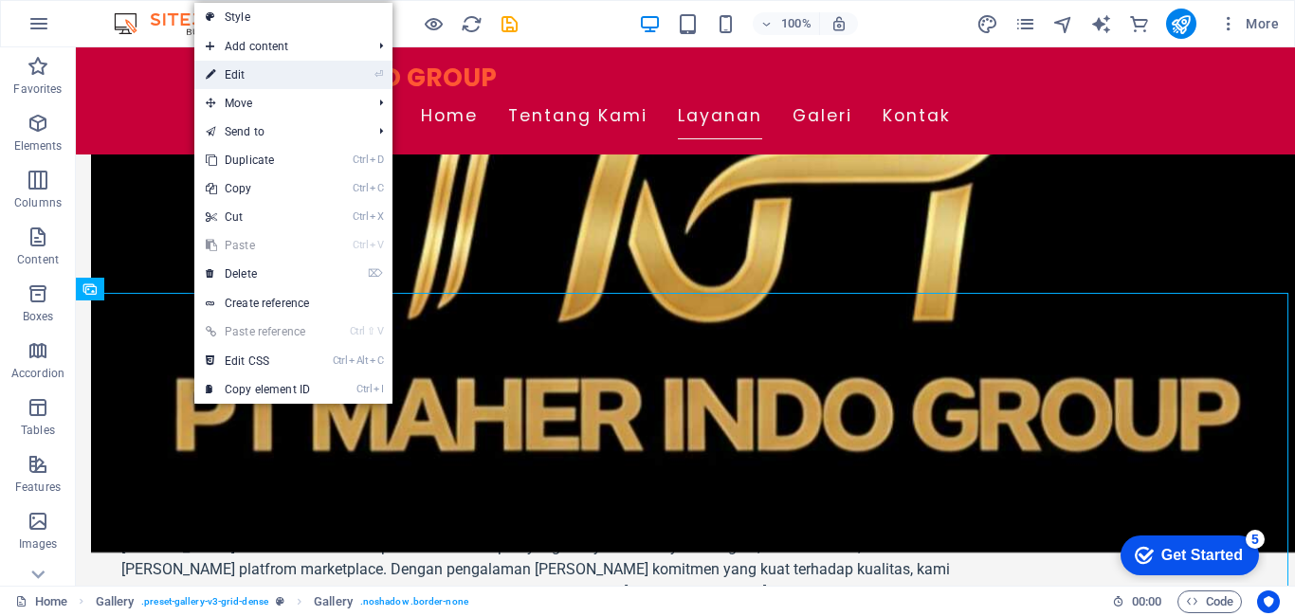
click at [273, 79] on link "⏎ Edit" at bounding box center [257, 75] width 127 height 28
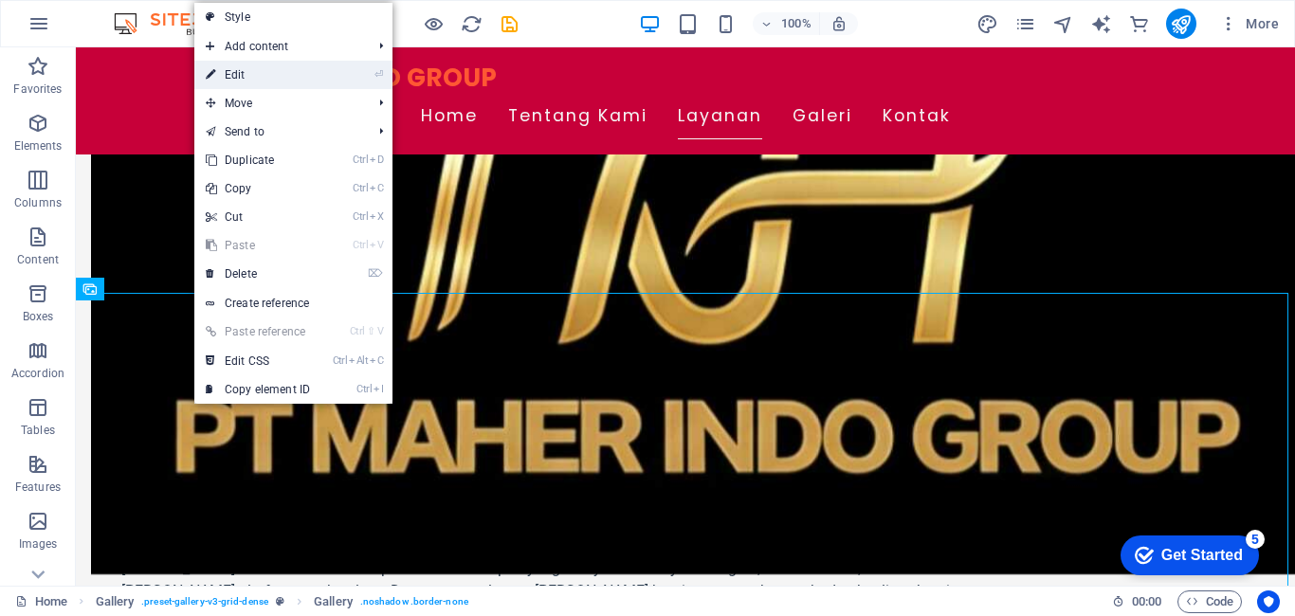
select select "px"
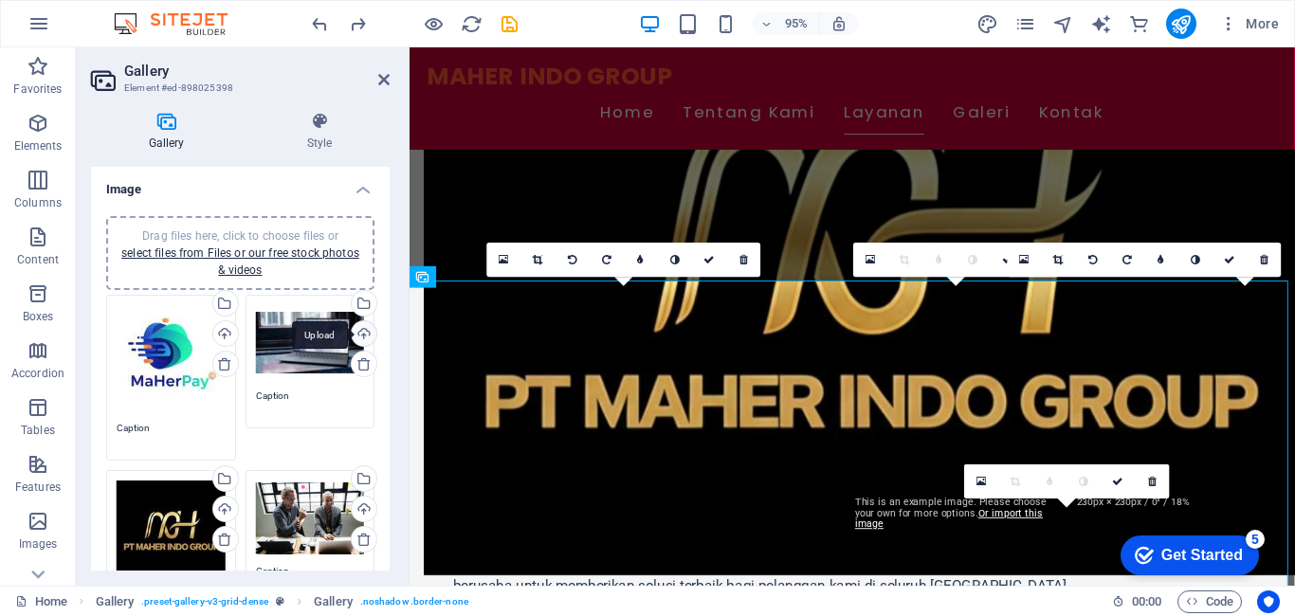
click at [369, 332] on div "Upload" at bounding box center [362, 335] width 28 height 28
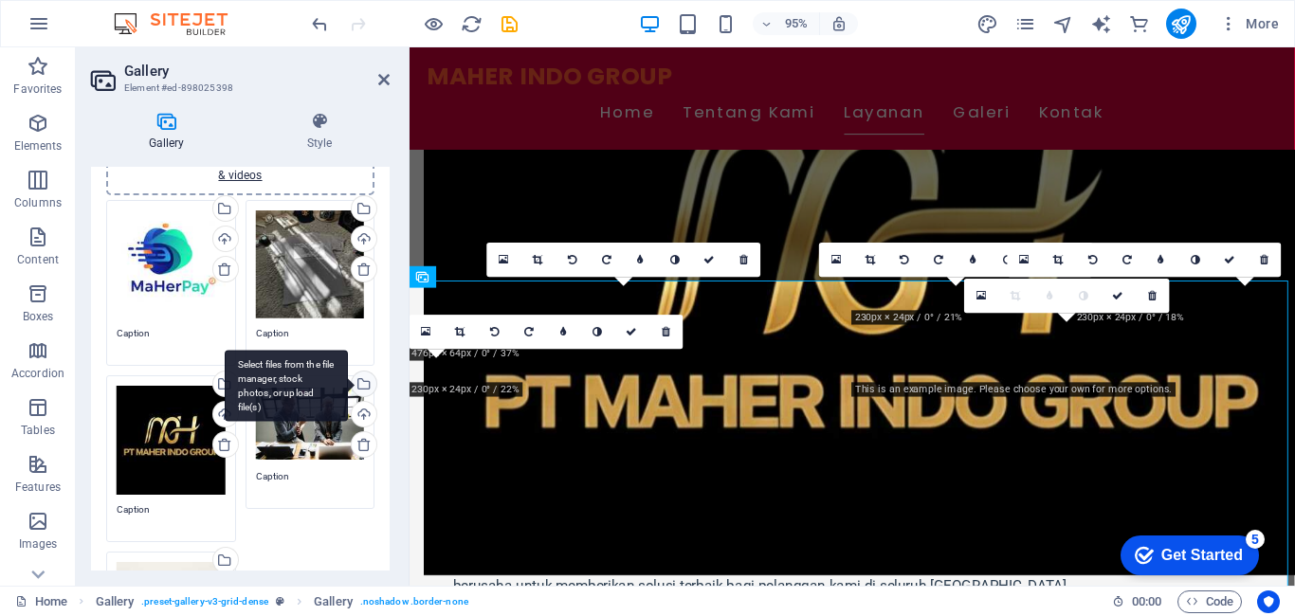
scroll to position [190, 0]
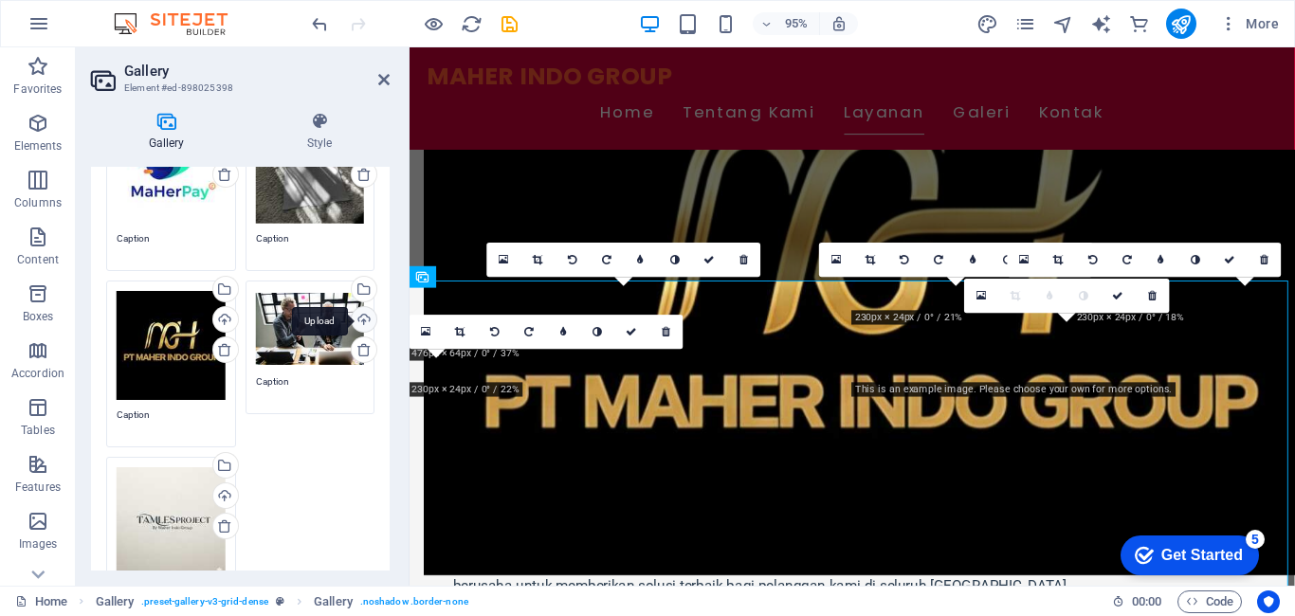
click at [365, 318] on div "Upload" at bounding box center [362, 321] width 28 height 28
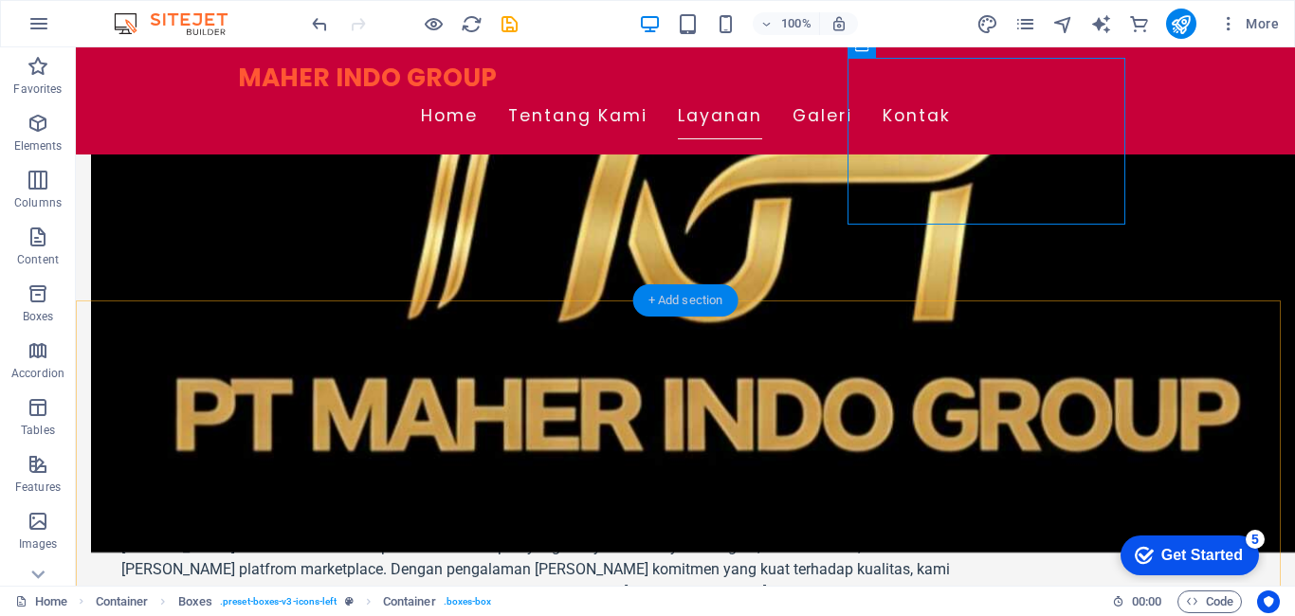
click at [666, 299] on div "+ Add section" at bounding box center [685, 300] width 105 height 32
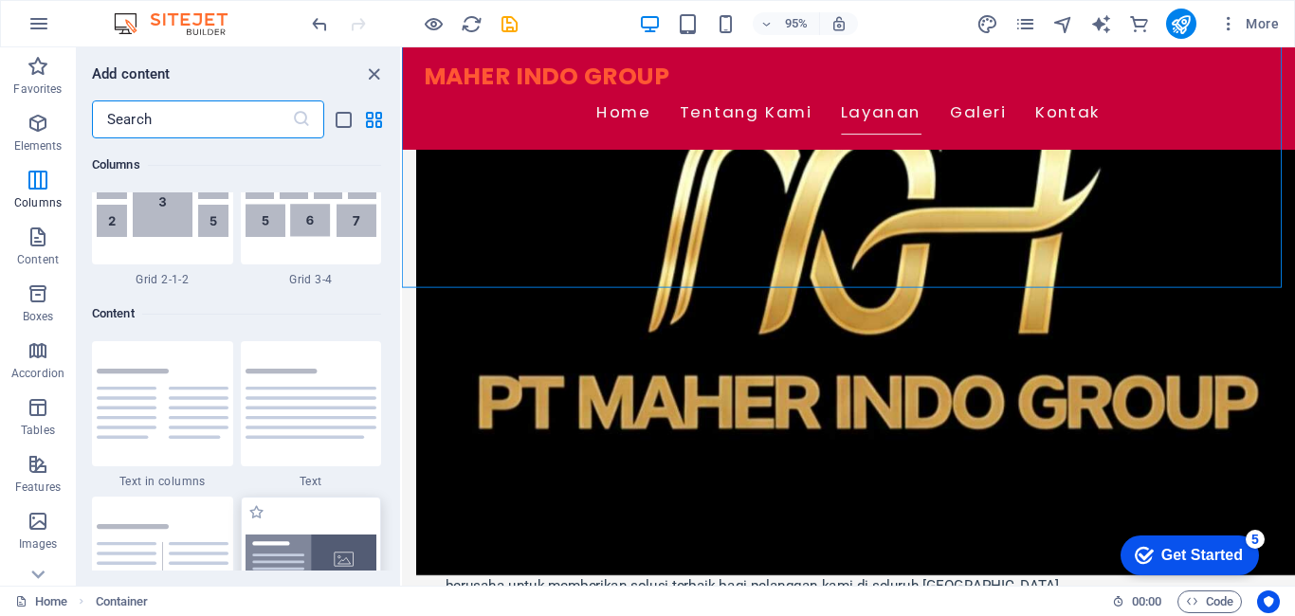
scroll to position [3223, 0]
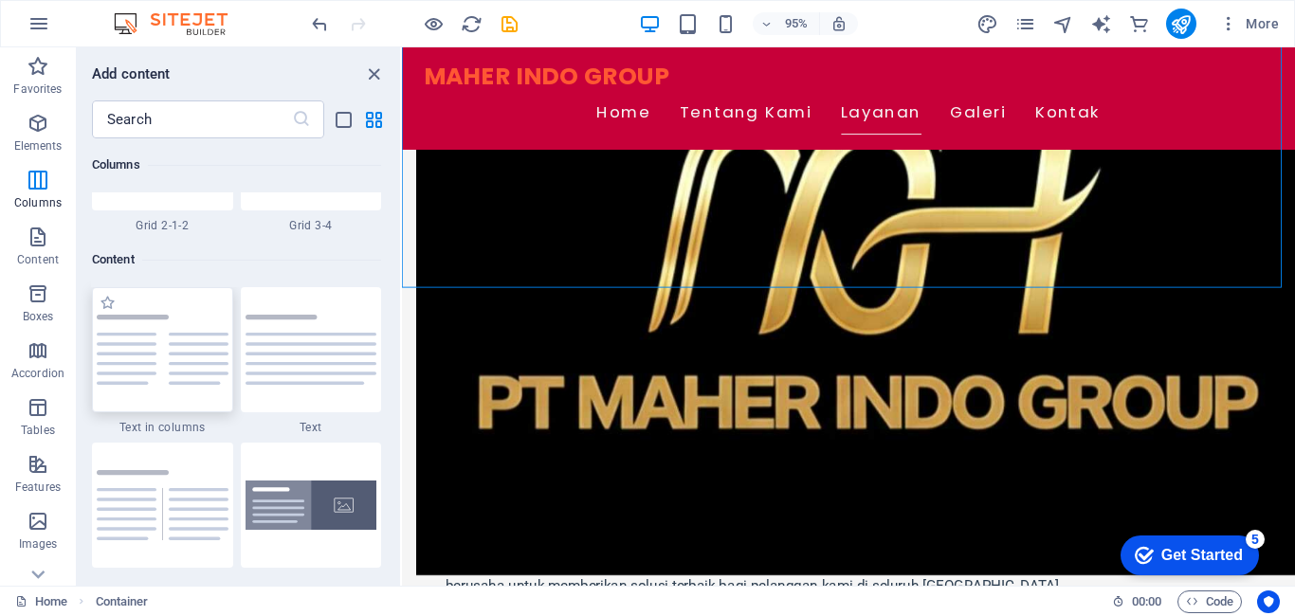
click at [191, 365] on img at bounding box center [163, 350] width 132 height 70
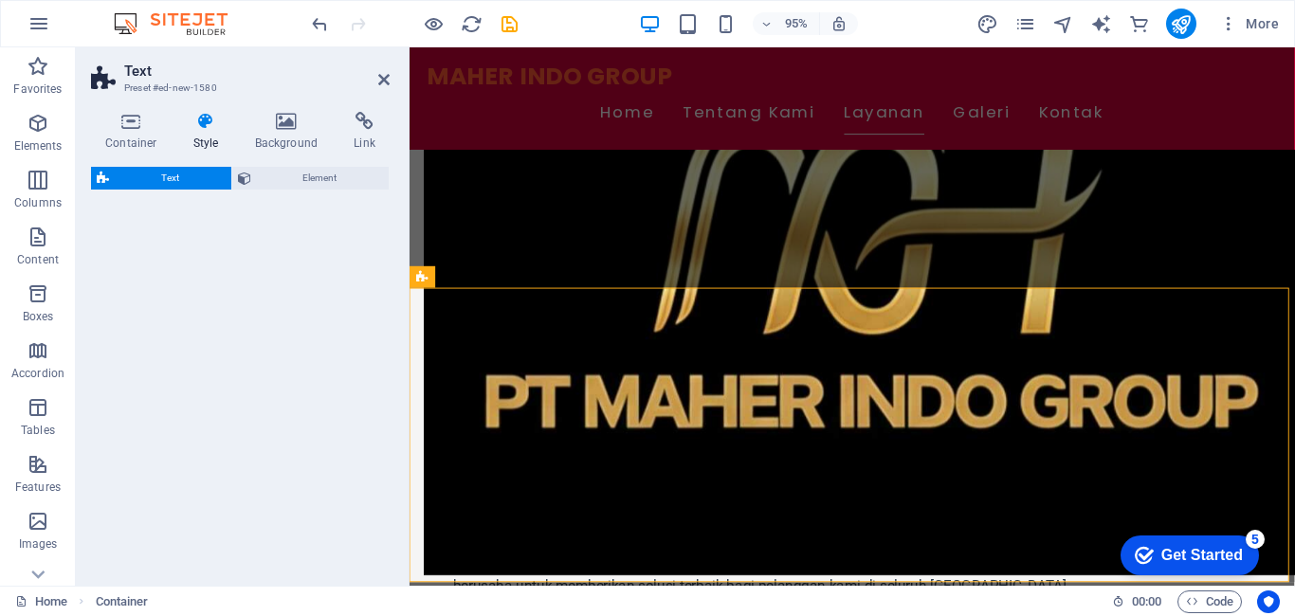
select select "rem"
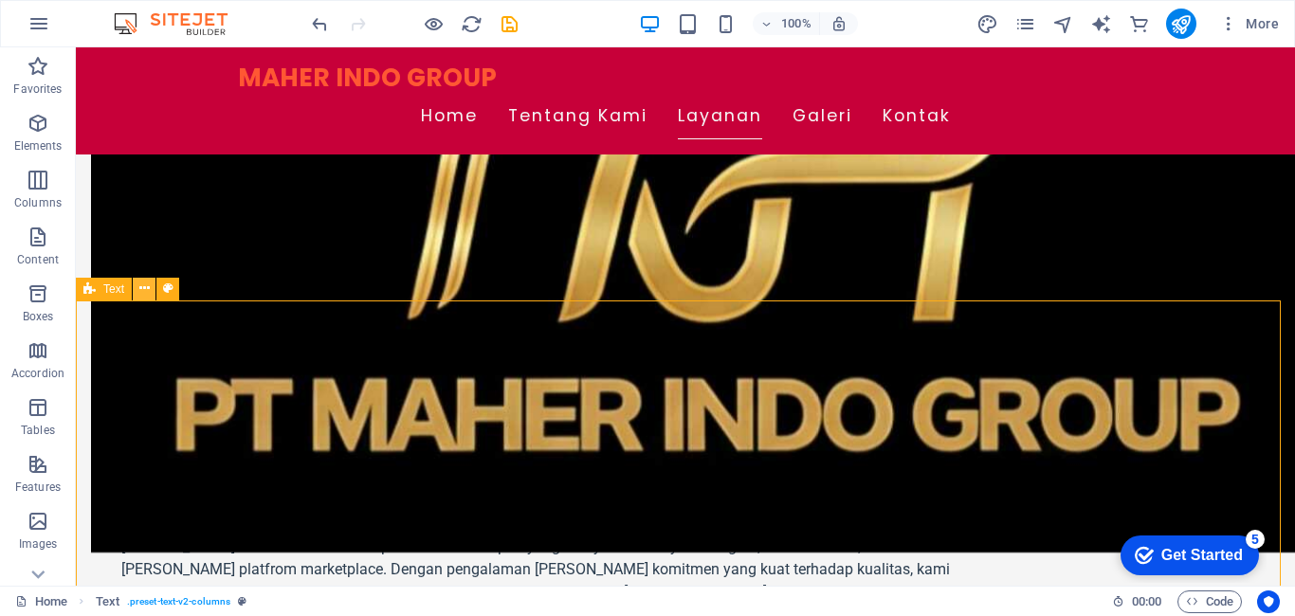
click at [142, 291] on icon at bounding box center [144, 289] width 10 height 20
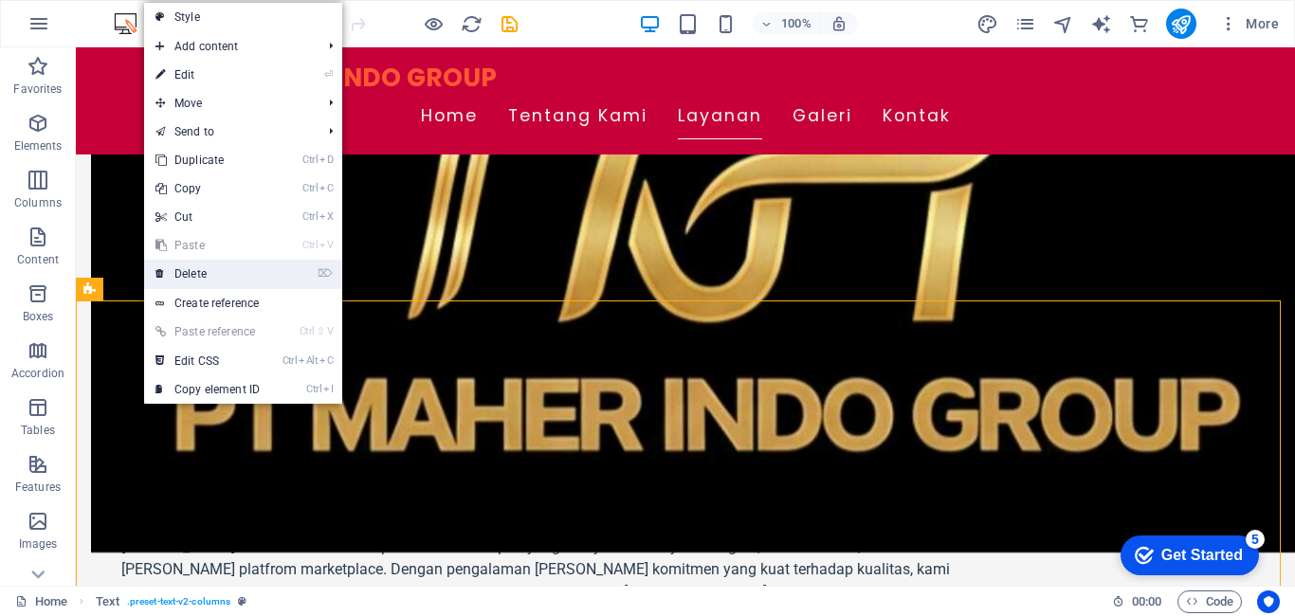
click at [194, 275] on link "⌦ Delete" at bounding box center [207, 274] width 127 height 28
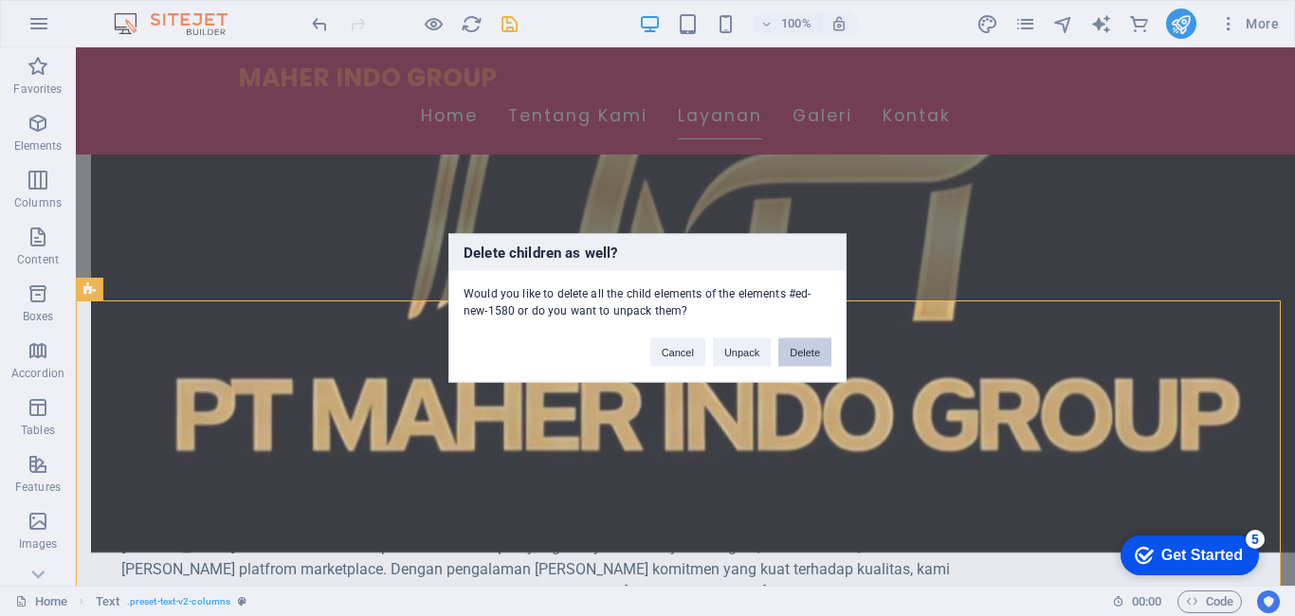
click at [823, 346] on button "Delete" at bounding box center [805, 353] width 53 height 28
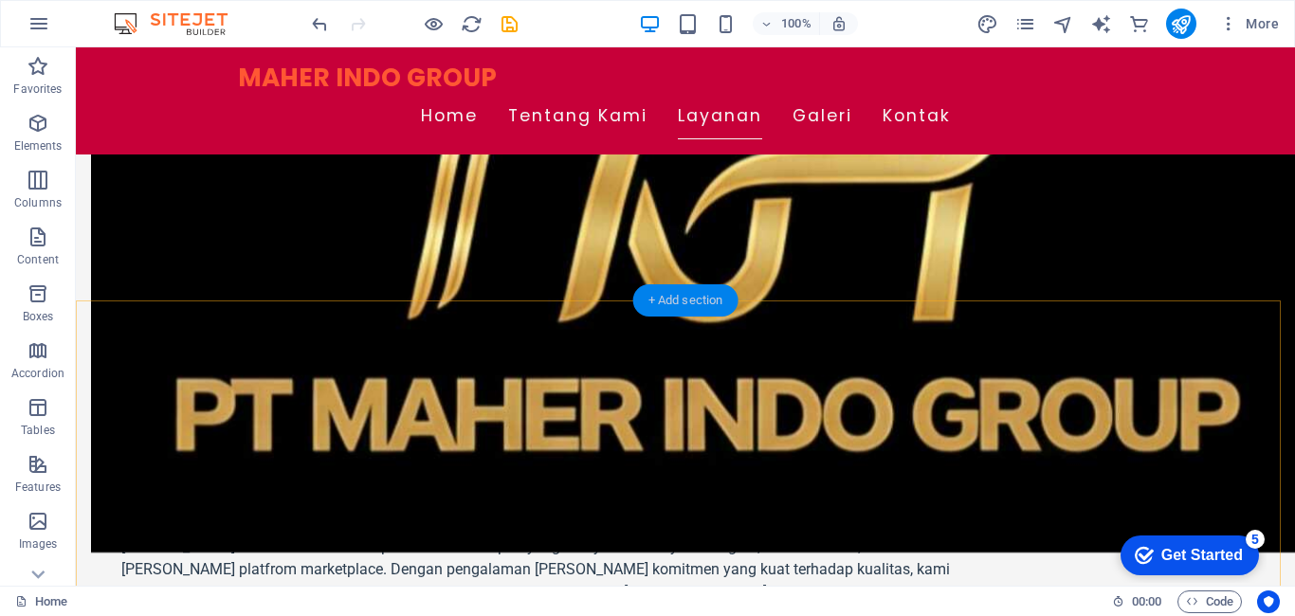
click at [695, 298] on div "+ Add section" at bounding box center [685, 300] width 105 height 32
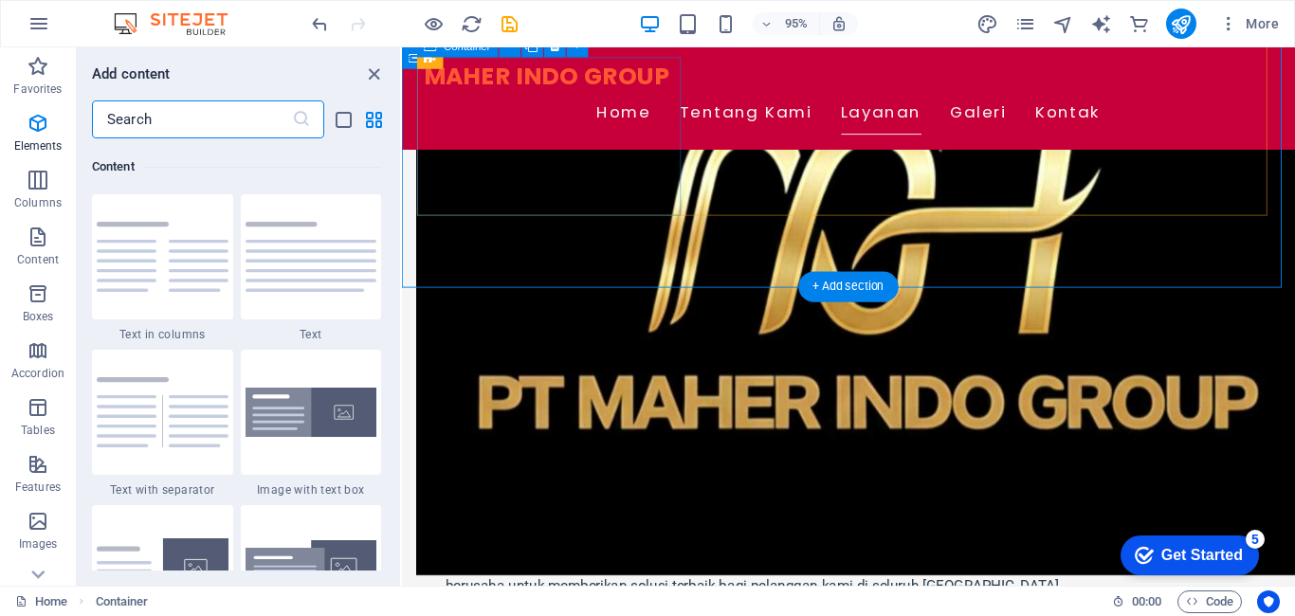
scroll to position [3318, 0]
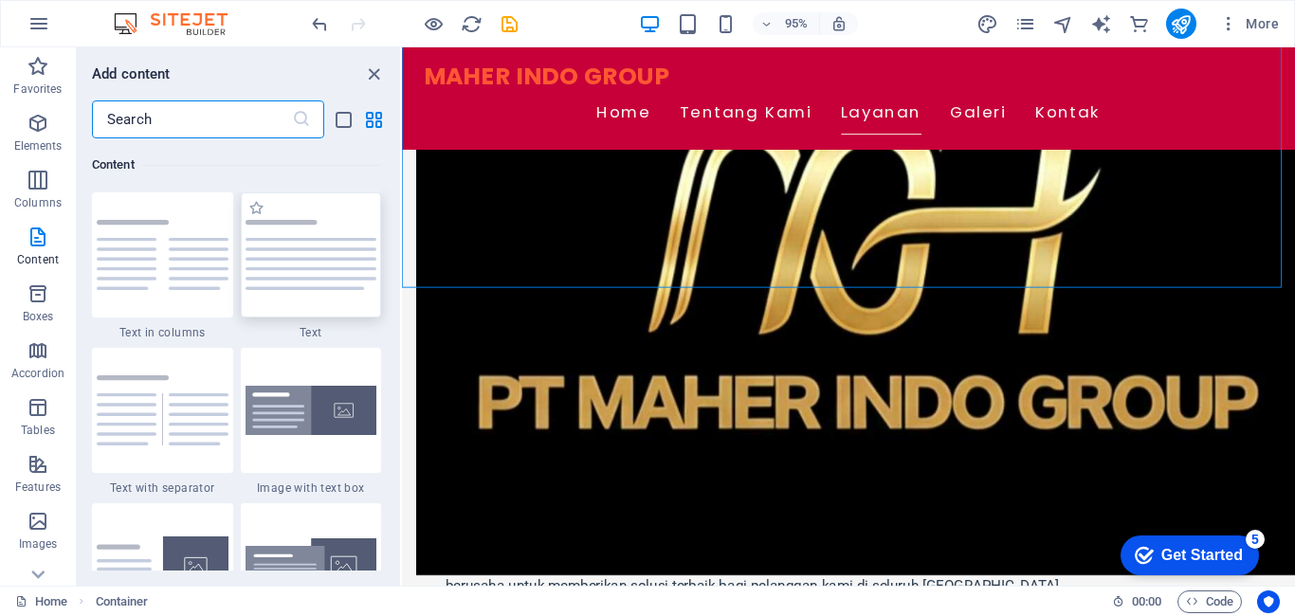
click at [271, 288] on img at bounding box center [312, 255] width 132 height 70
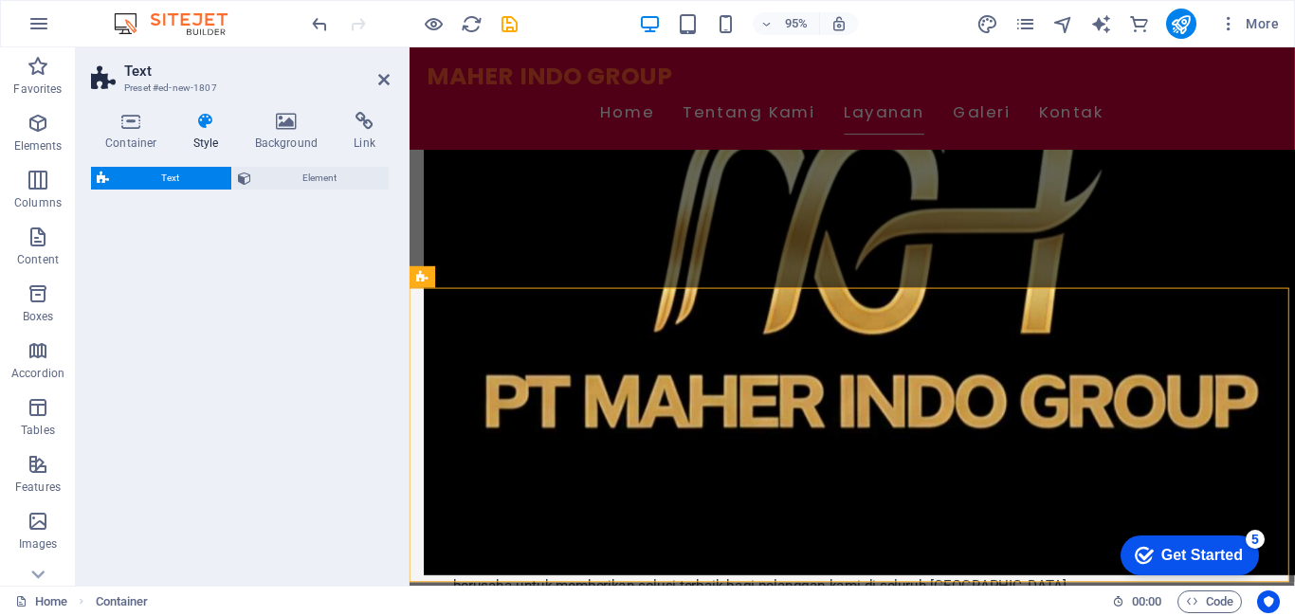
select select "preset-text-v2-default"
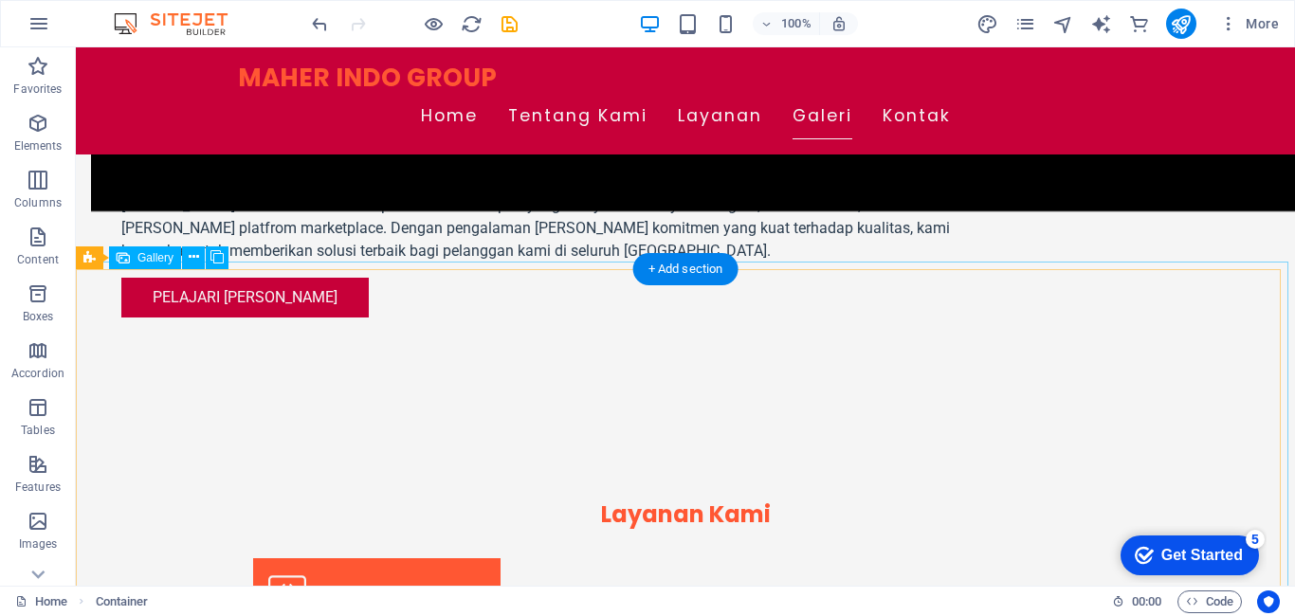
scroll to position [1266, 0]
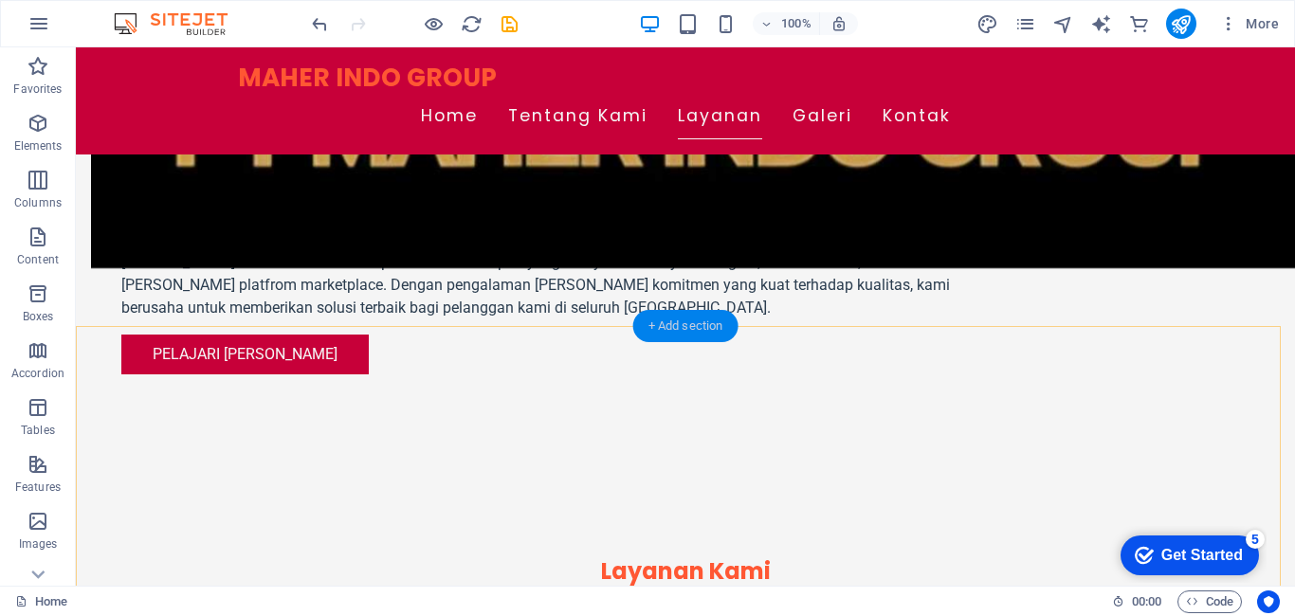
click at [676, 322] on div "+ Add section" at bounding box center [685, 326] width 105 height 32
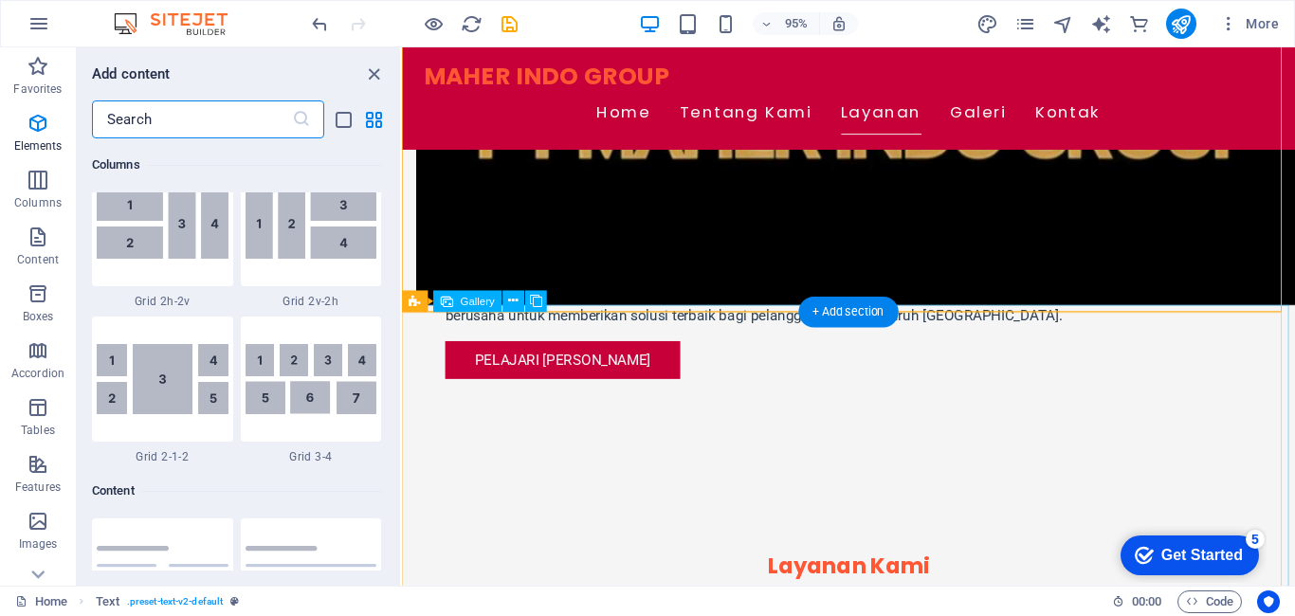
scroll to position [3318, 0]
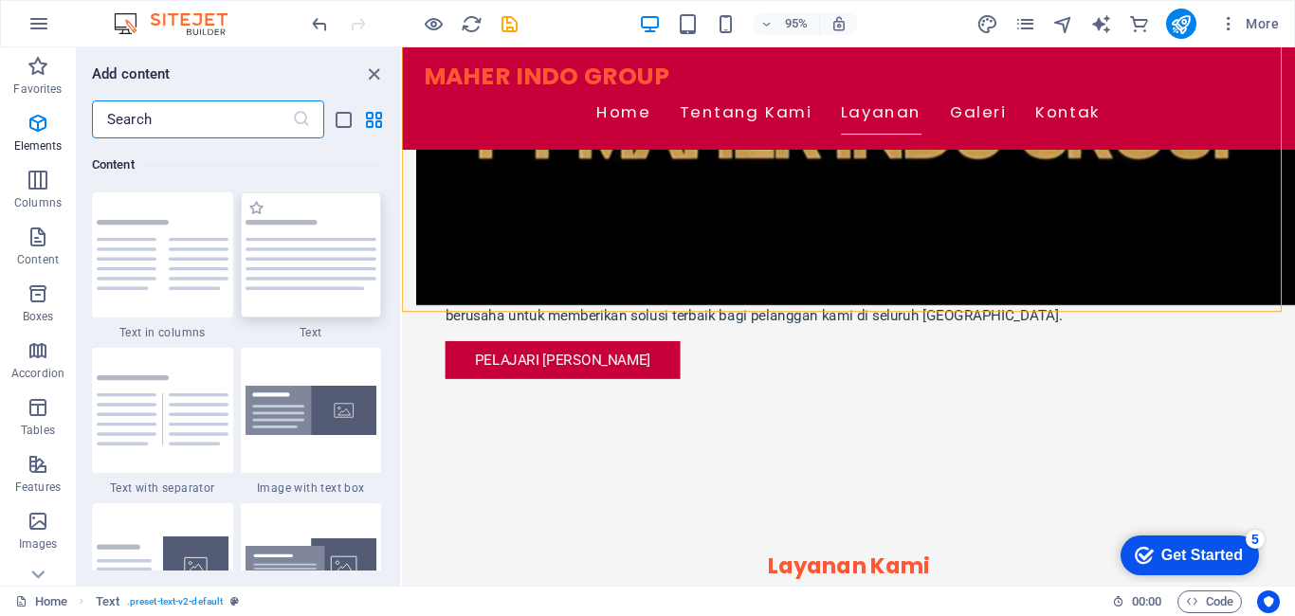
click at [332, 315] on div at bounding box center [311, 255] width 141 height 125
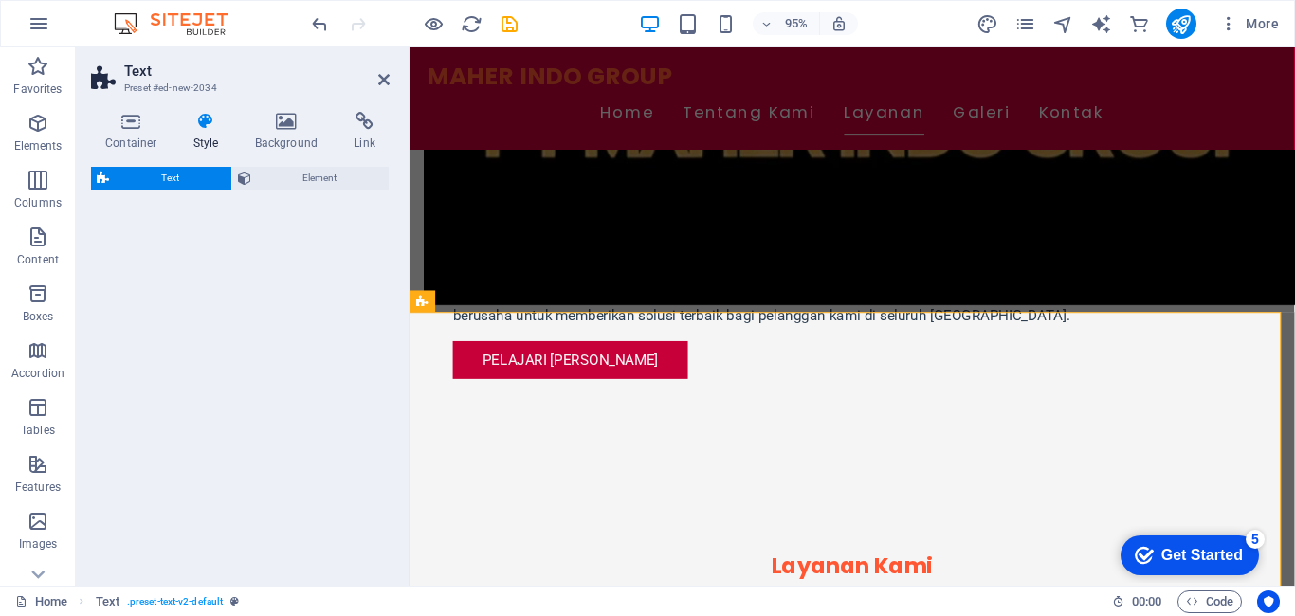
select select "preset-text-v2-default"
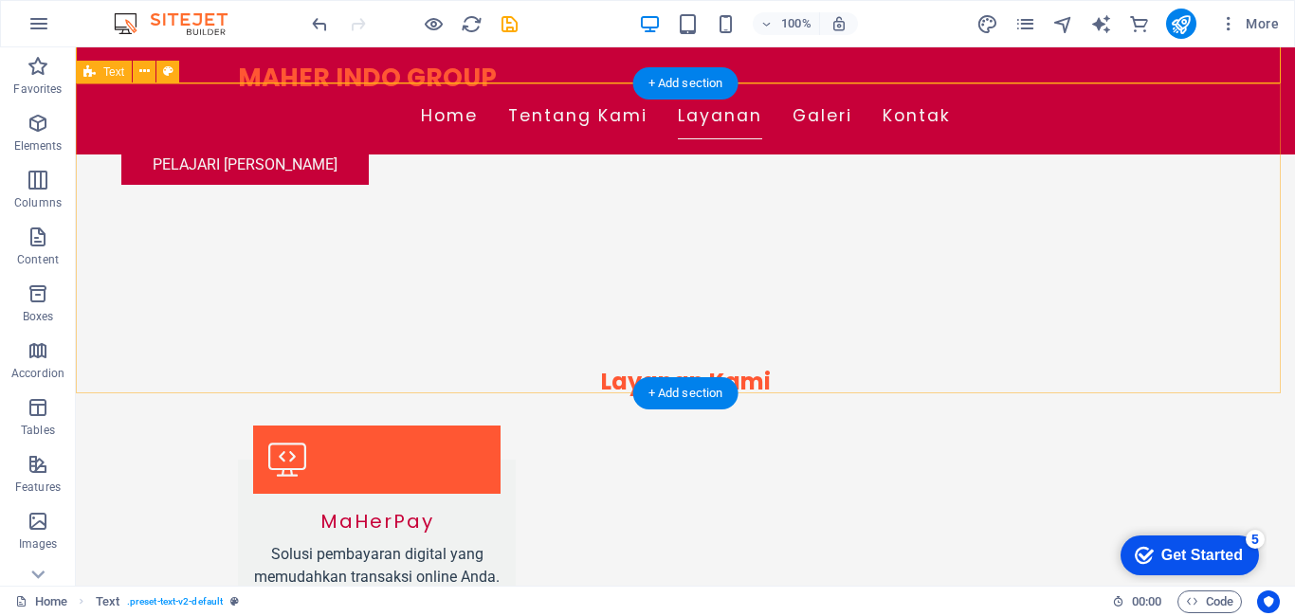
scroll to position [1551, 0]
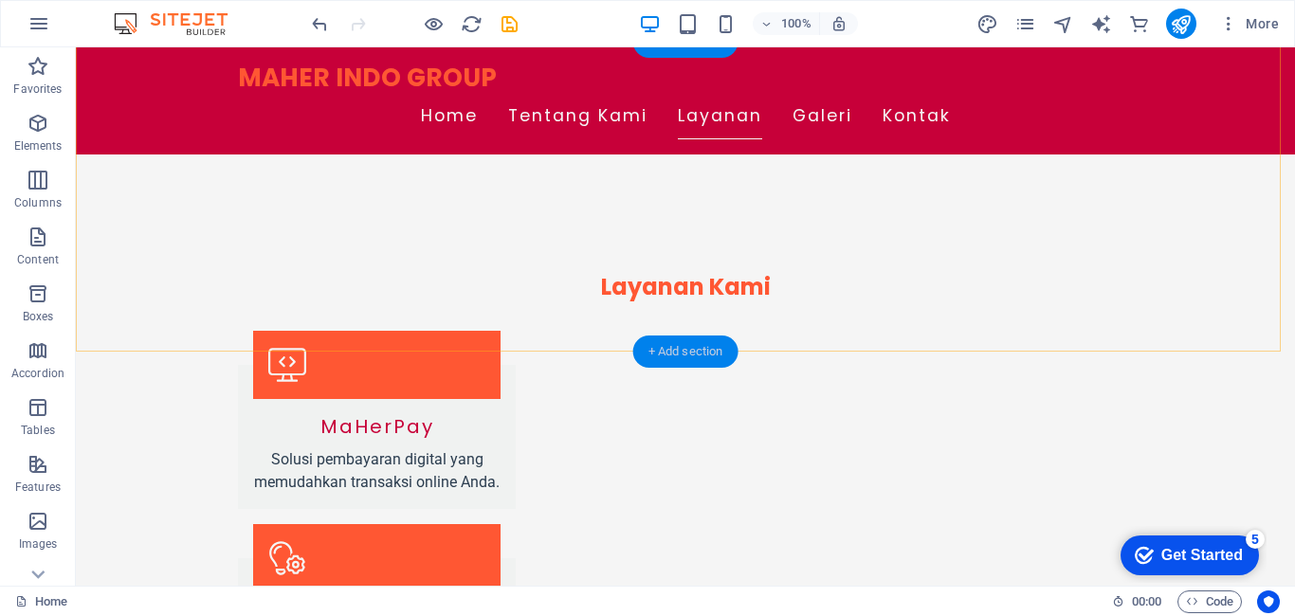
click at [705, 350] on div "+ Add section" at bounding box center [685, 352] width 105 height 32
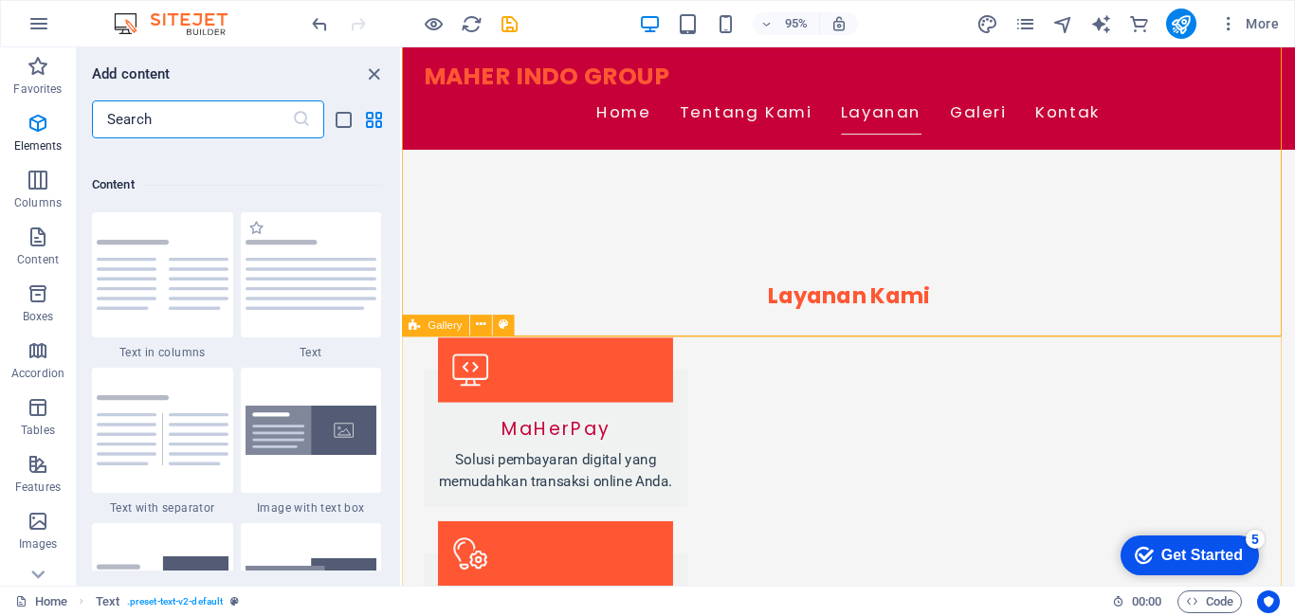
scroll to position [3318, 0]
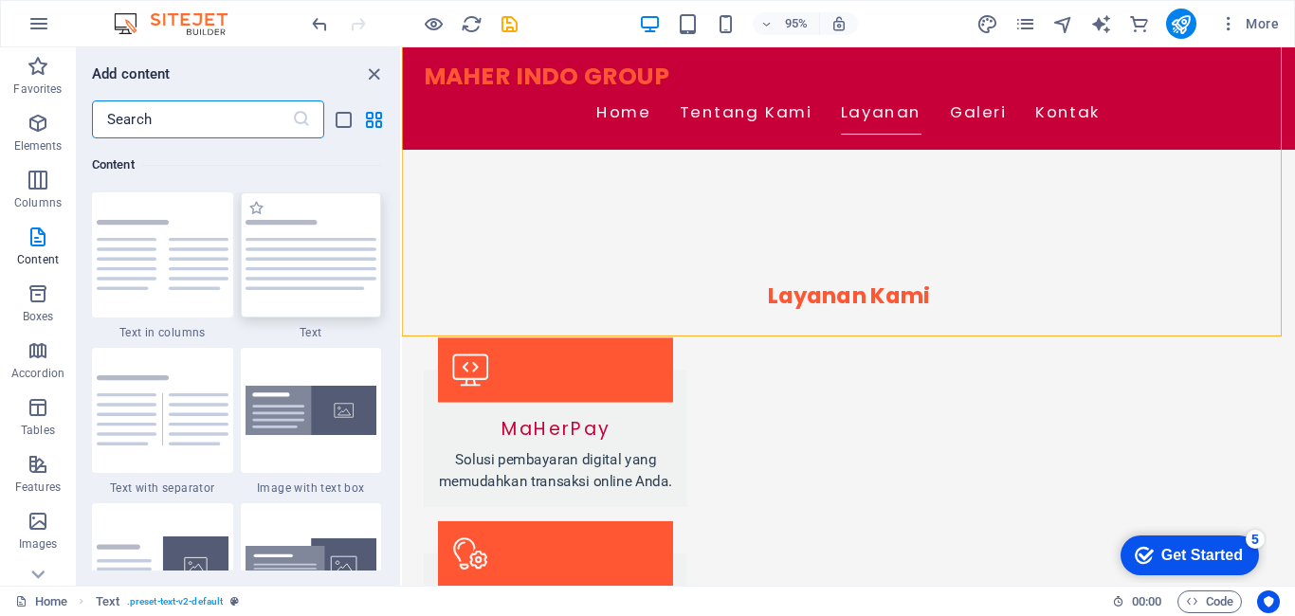
click at [329, 295] on div at bounding box center [311, 255] width 141 height 125
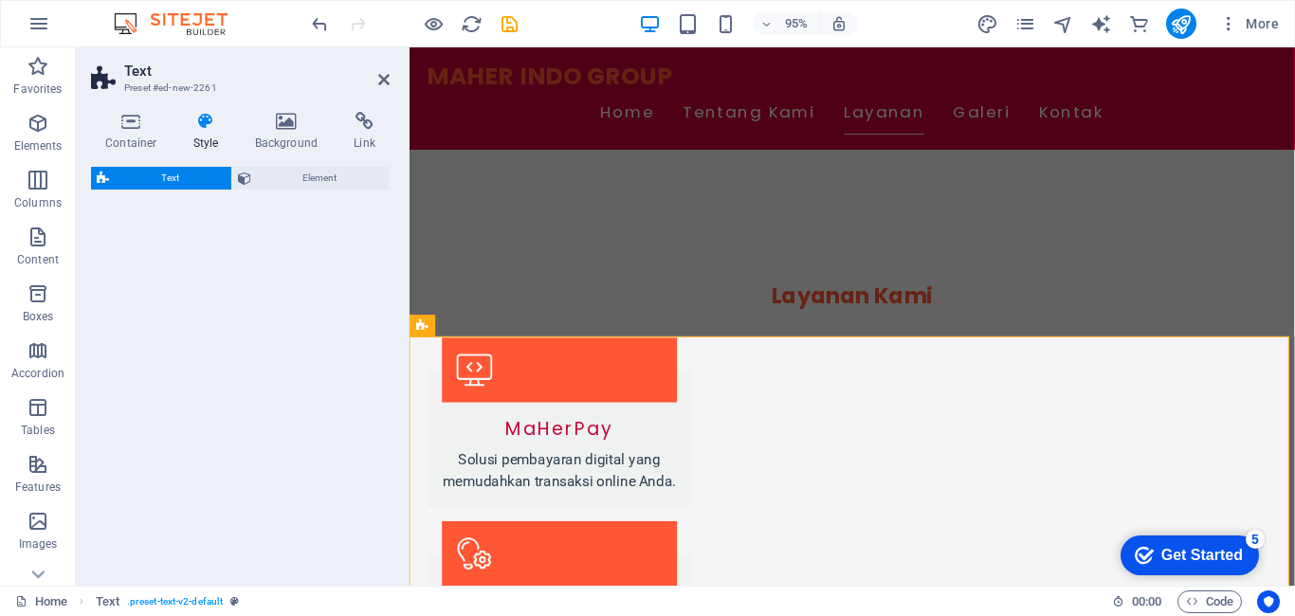
select select "preset-text-v2-default"
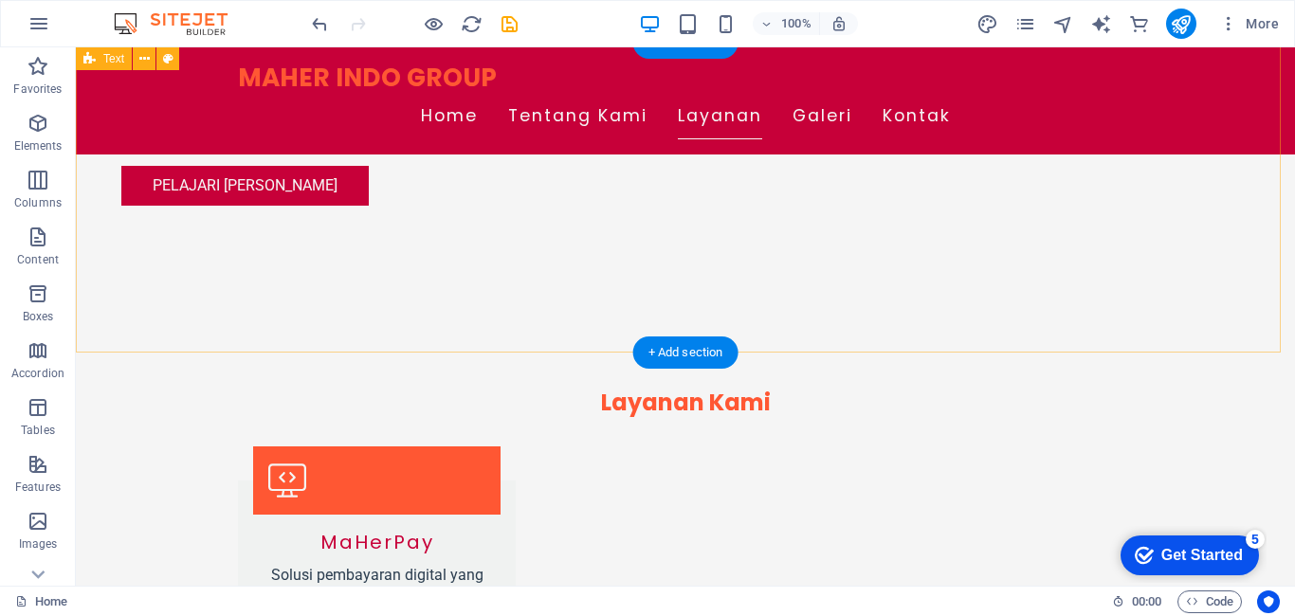
scroll to position [1361, 0]
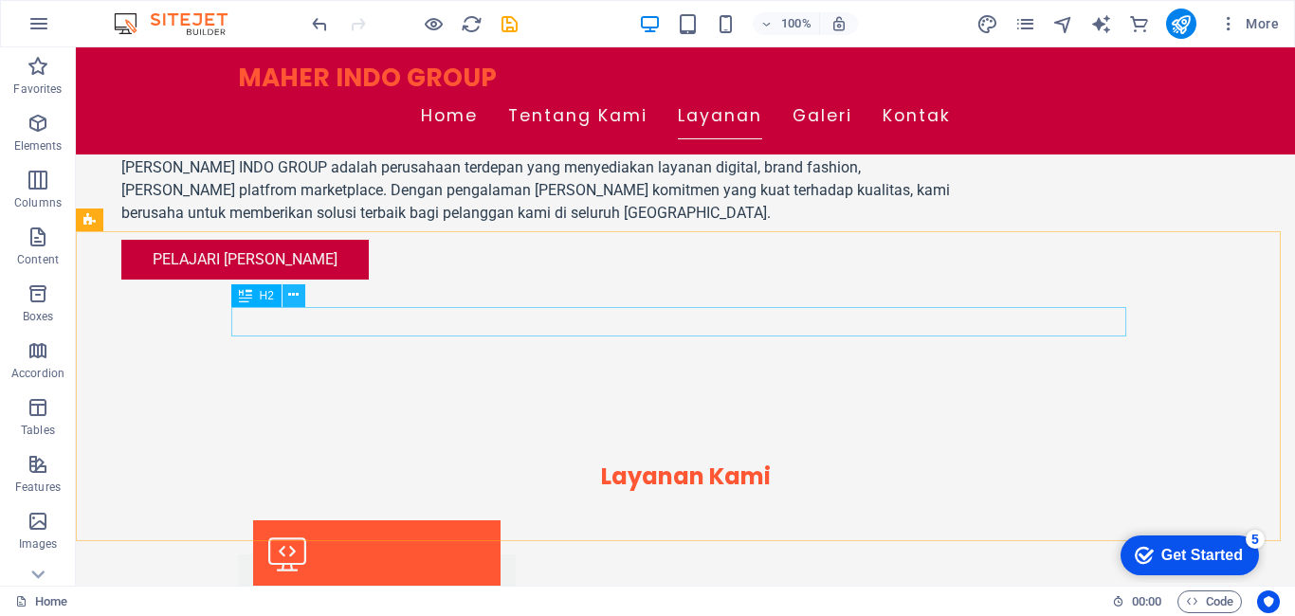
click at [293, 291] on icon at bounding box center [293, 295] width 10 height 20
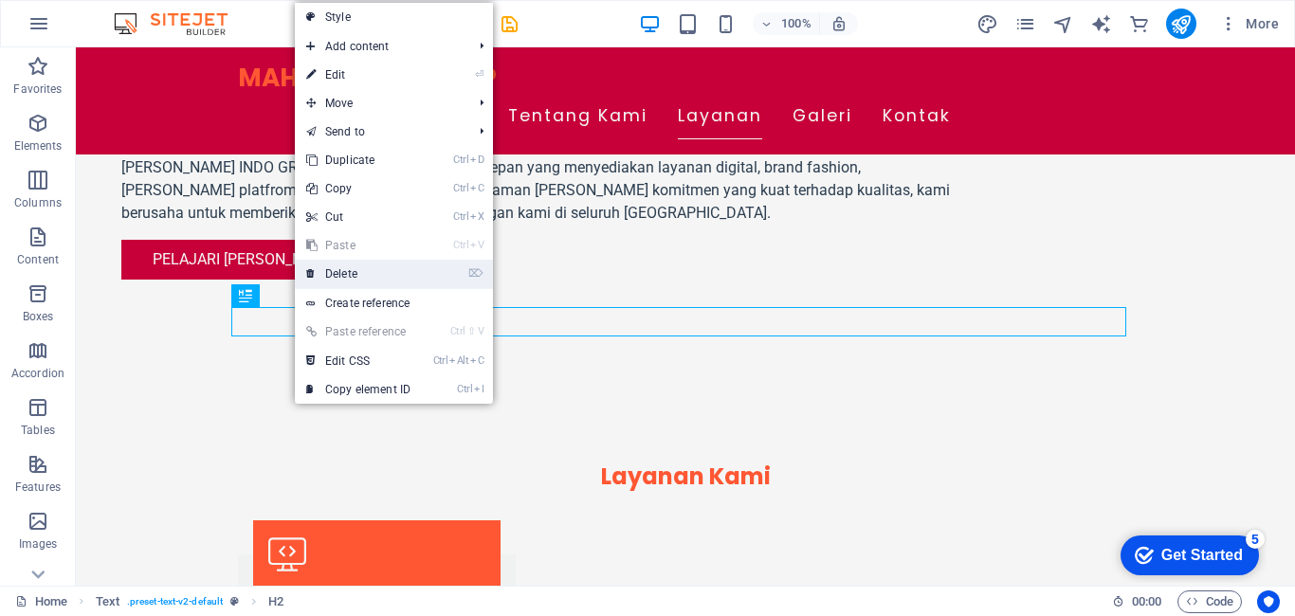
drag, startPoint x: 366, startPoint y: 274, endPoint x: 437, endPoint y: 231, distance: 82.9
click at [366, 274] on link "⌦ Delete" at bounding box center [358, 274] width 127 height 28
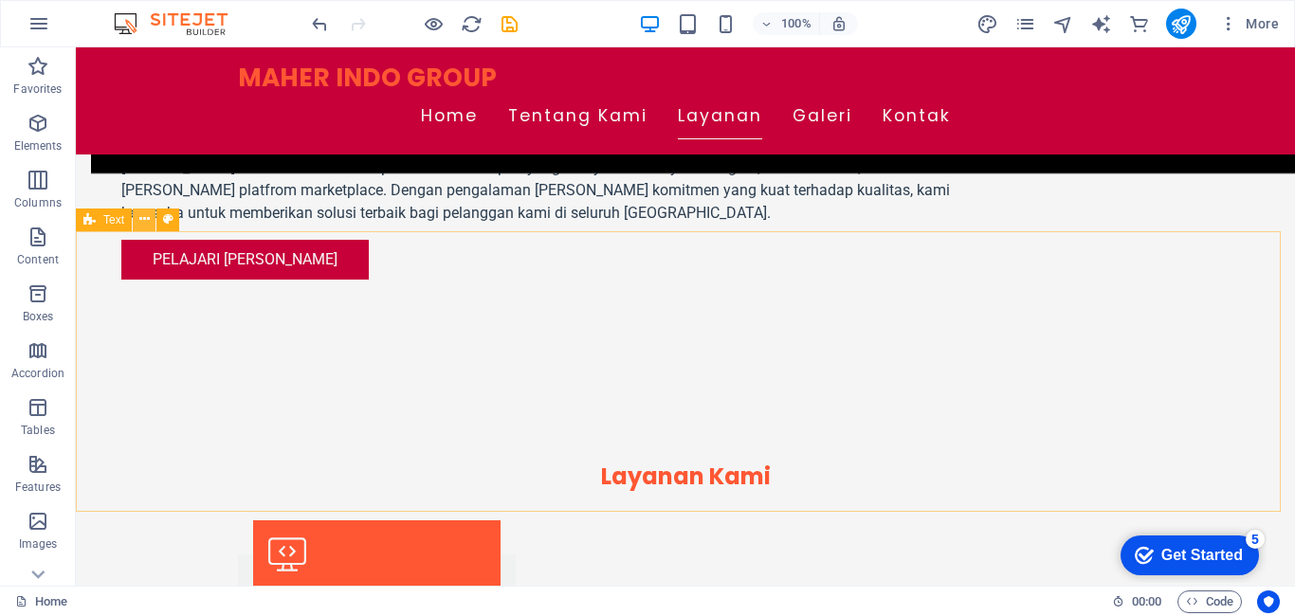
click at [141, 218] on icon at bounding box center [144, 220] width 10 height 20
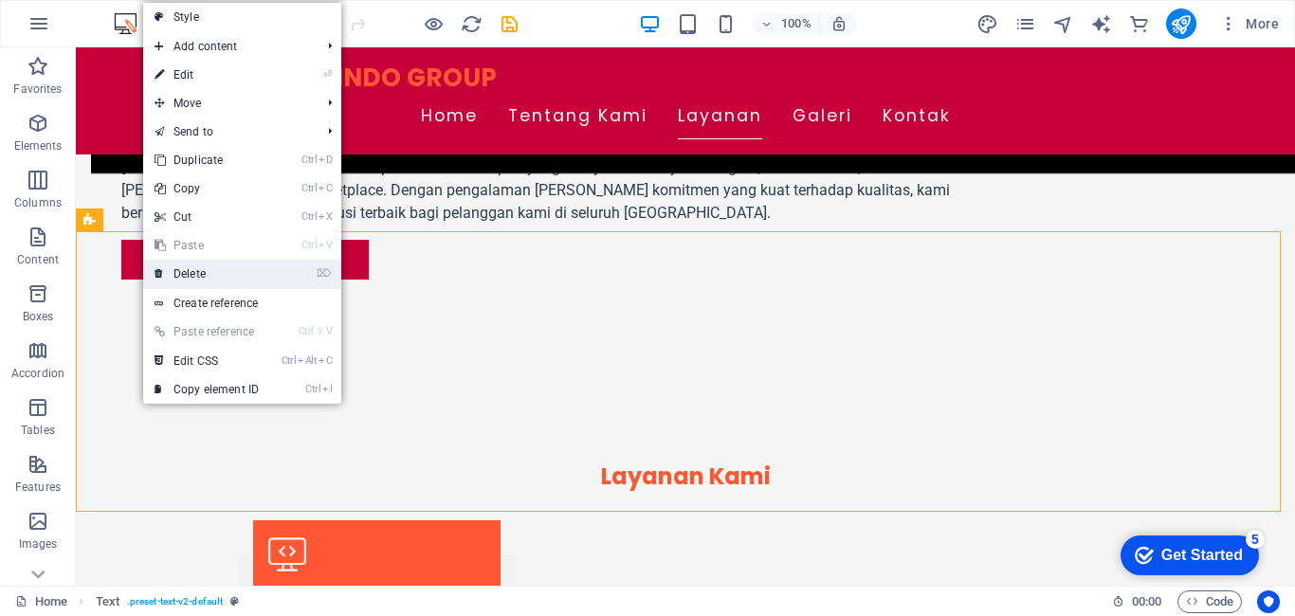
click at [260, 277] on link "⌦ Delete" at bounding box center [206, 274] width 127 height 28
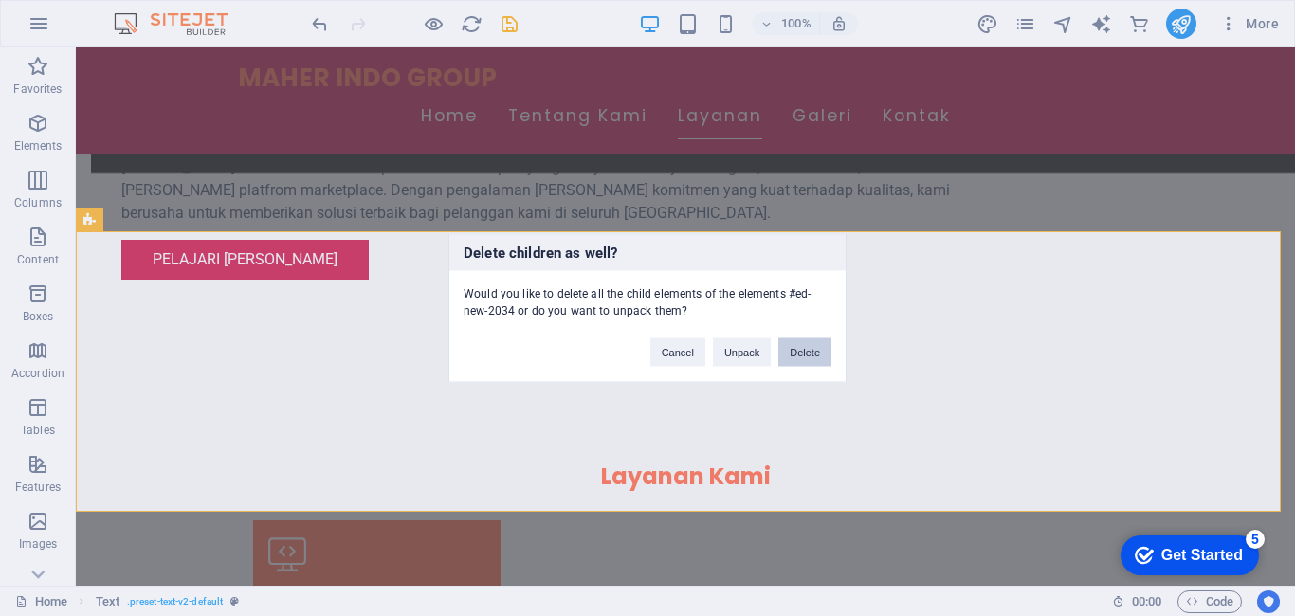
click at [802, 351] on button "Delete" at bounding box center [805, 353] width 53 height 28
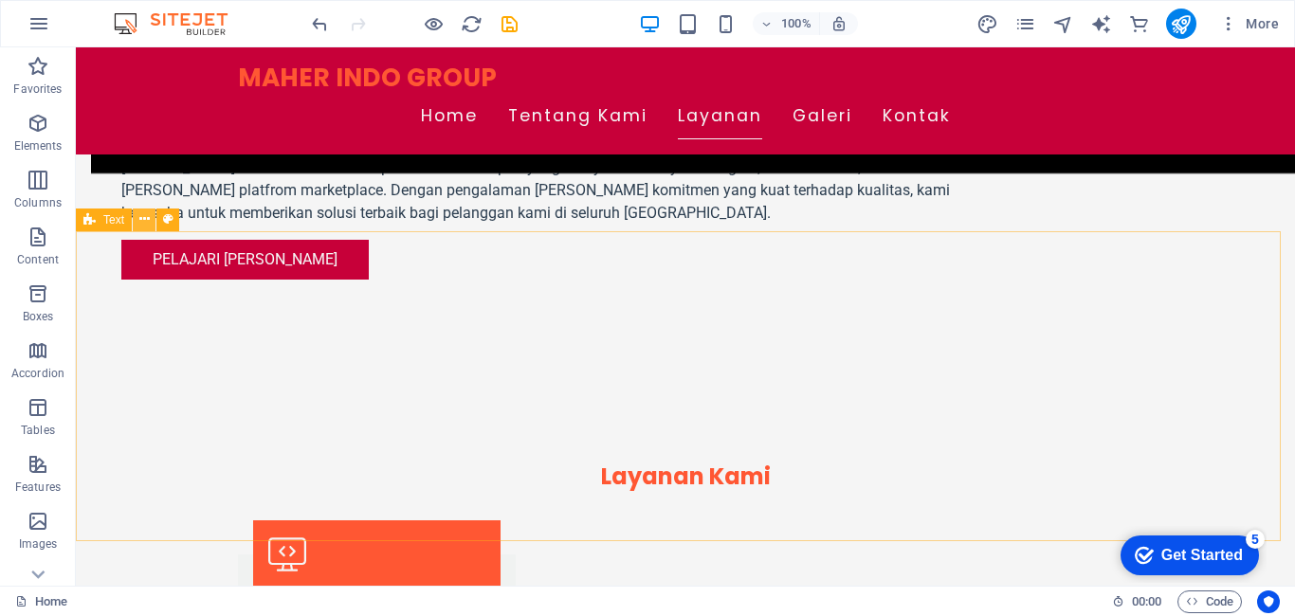
click at [151, 226] on button at bounding box center [144, 220] width 23 height 23
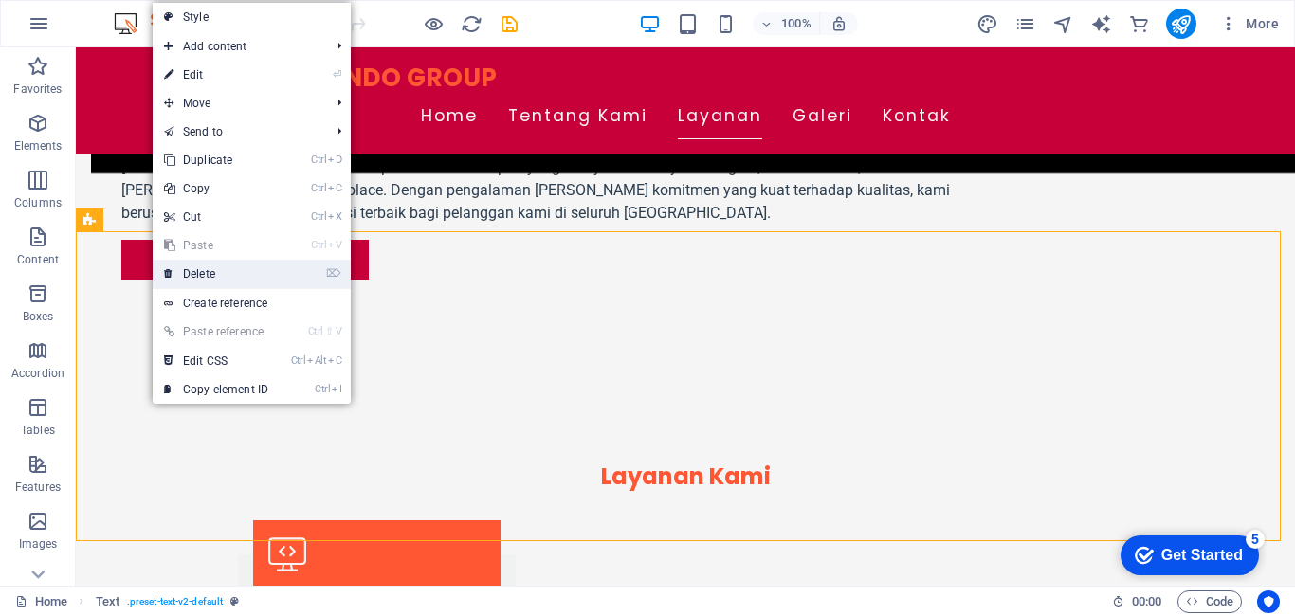
click at [233, 264] on link "⌦ Delete" at bounding box center [216, 274] width 127 height 28
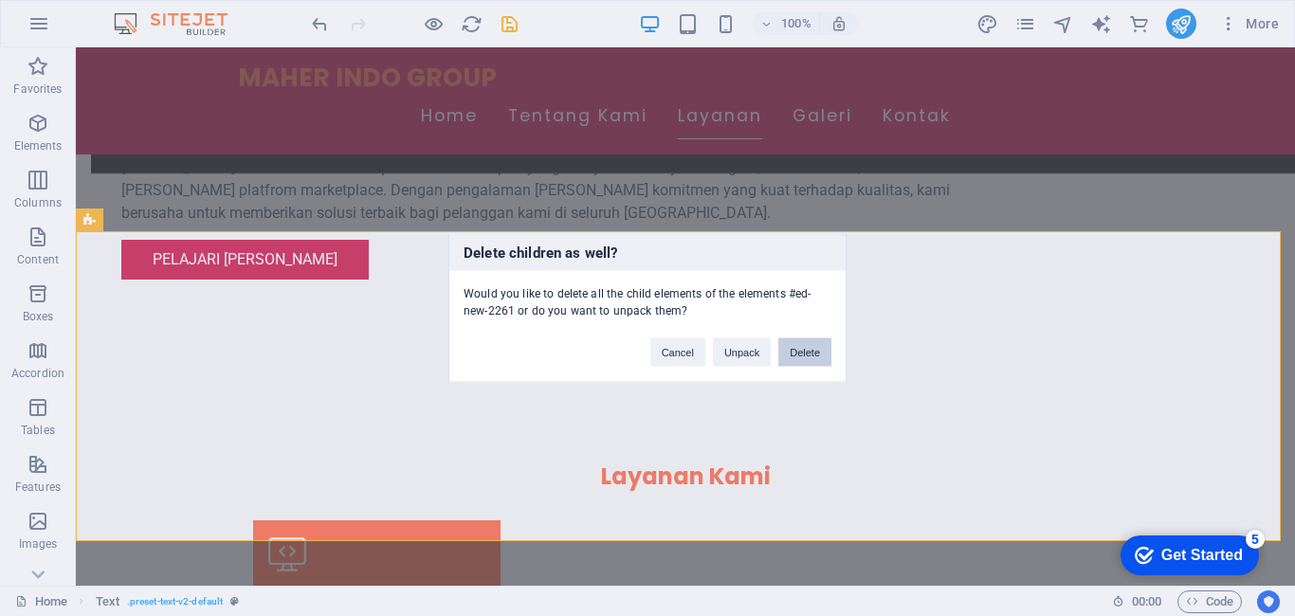
click at [800, 349] on button "Delete" at bounding box center [805, 353] width 53 height 28
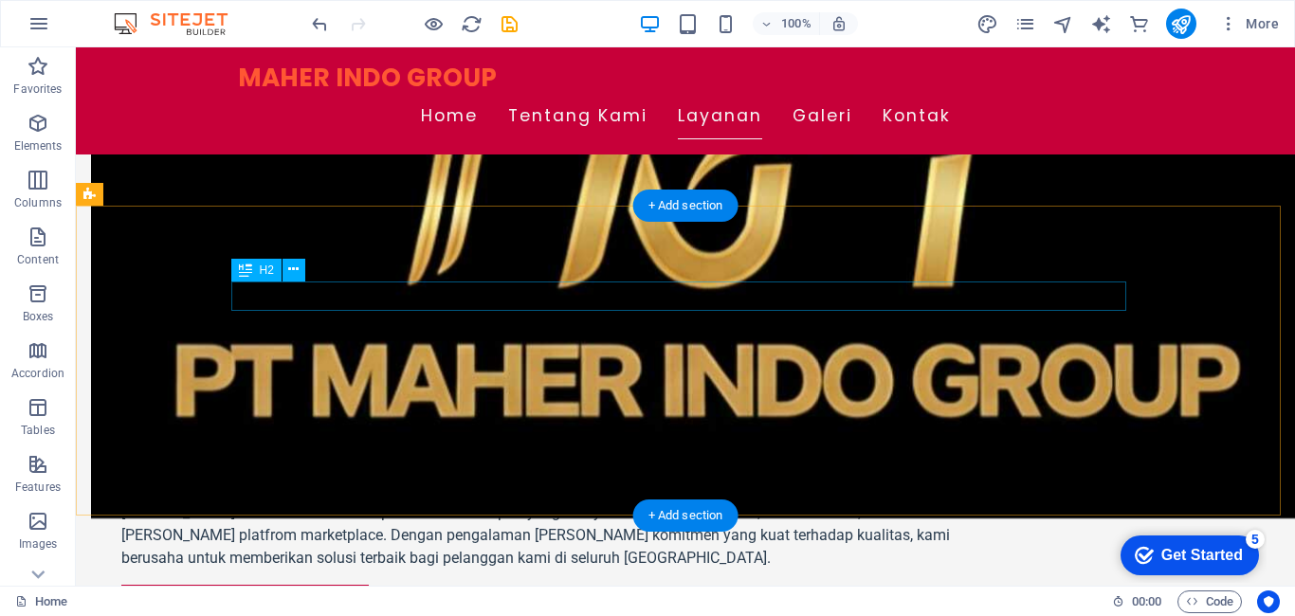
scroll to position [982, 0]
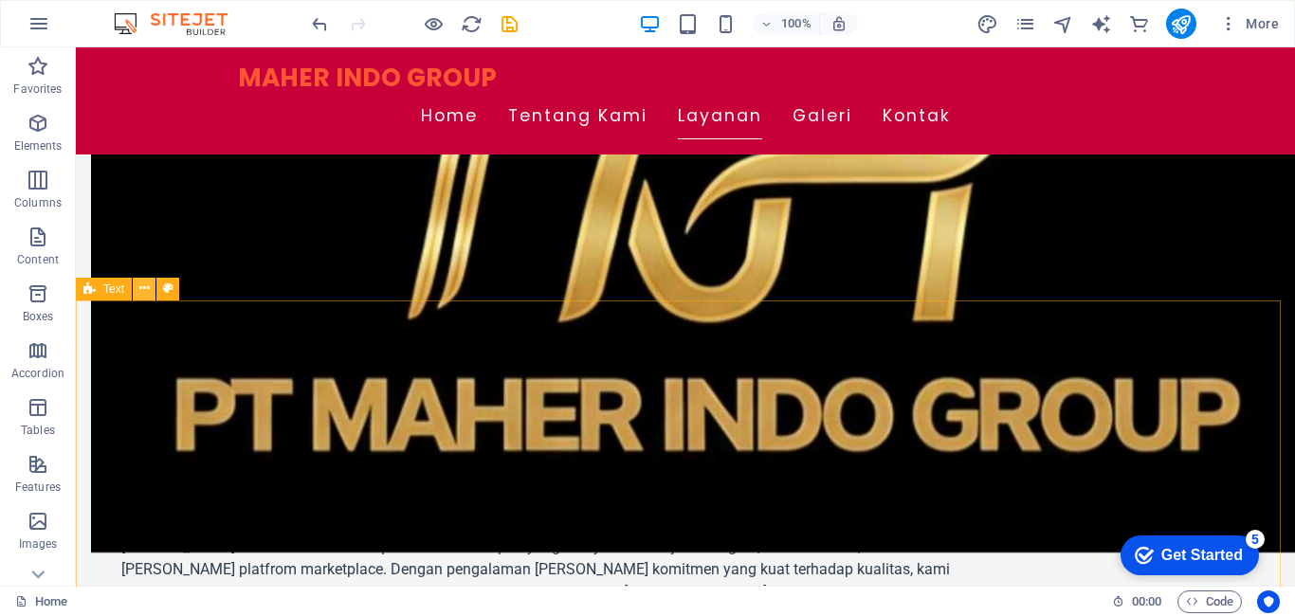
click at [146, 290] on icon at bounding box center [144, 289] width 10 height 20
click at [140, 283] on icon at bounding box center [144, 289] width 10 height 20
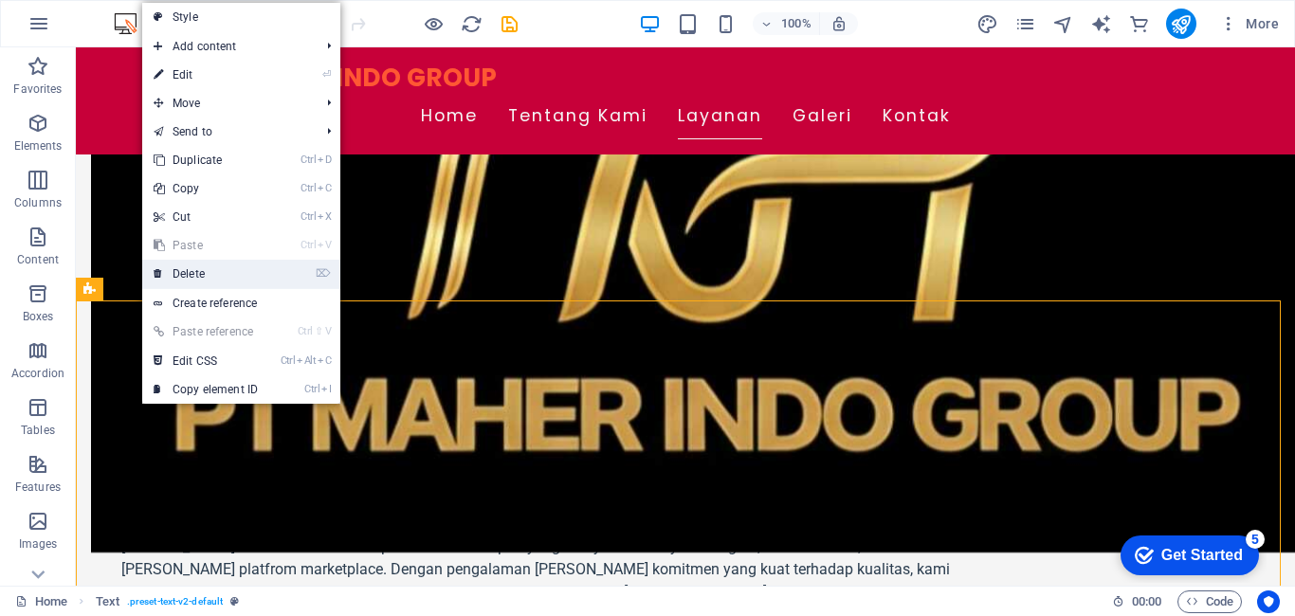
click at [199, 278] on link "⌦ Delete" at bounding box center [205, 274] width 127 height 28
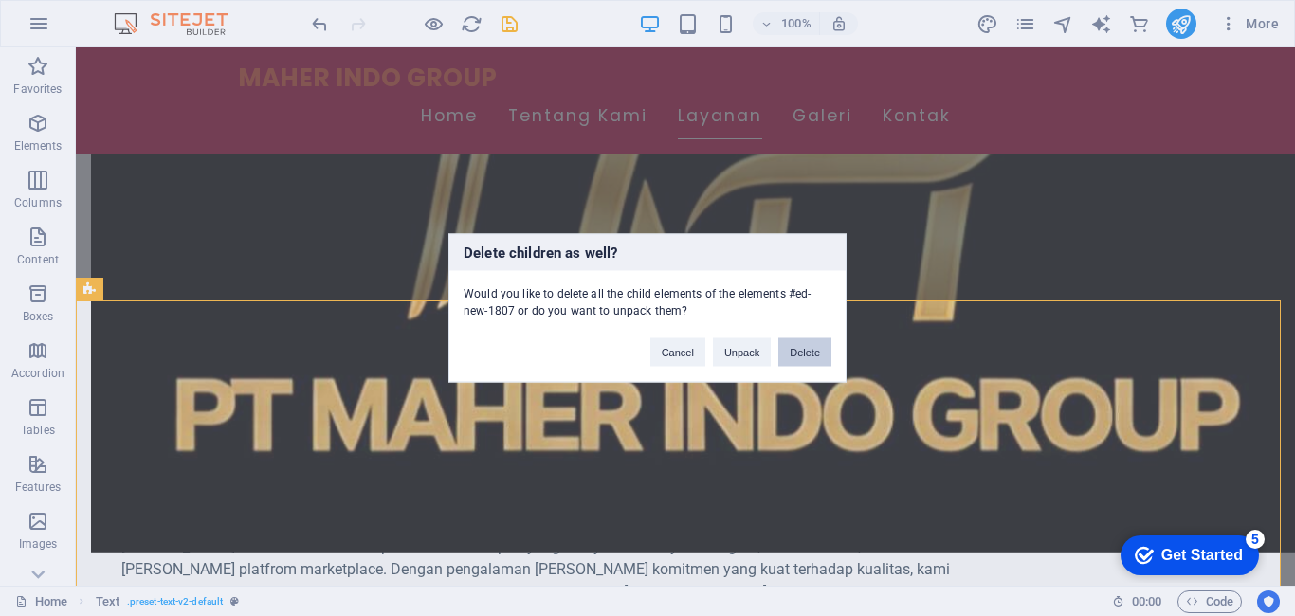
click at [794, 357] on button "Delete" at bounding box center [805, 353] width 53 height 28
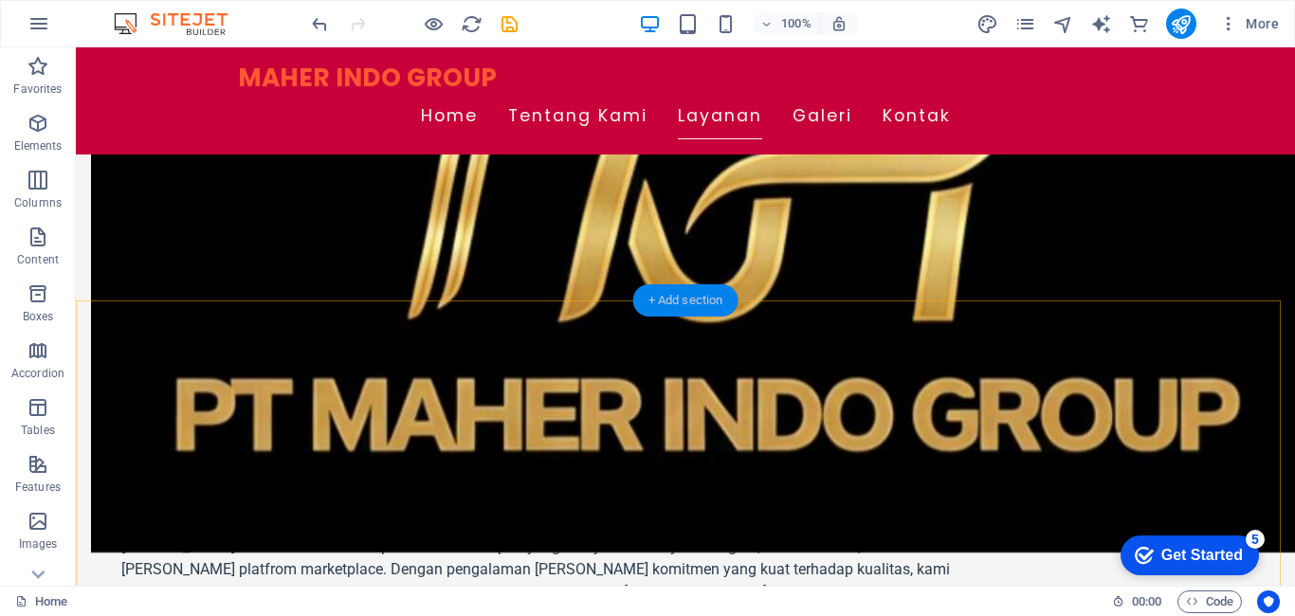
click at [684, 294] on div "+ Add section" at bounding box center [685, 300] width 105 height 32
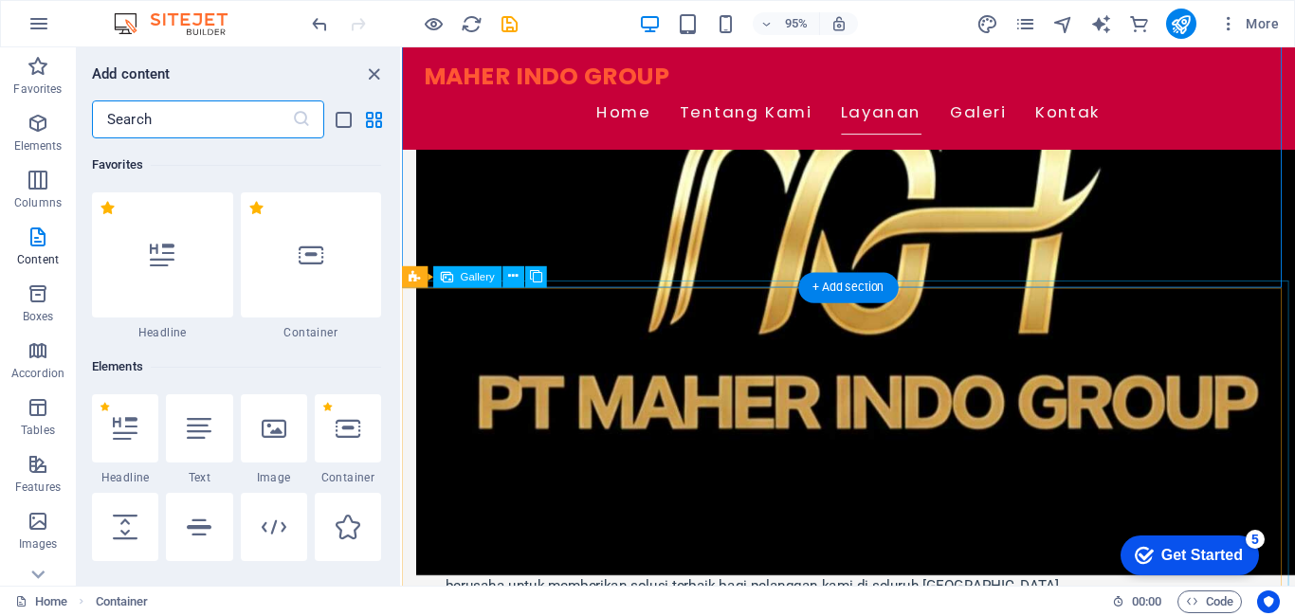
scroll to position [3318, 0]
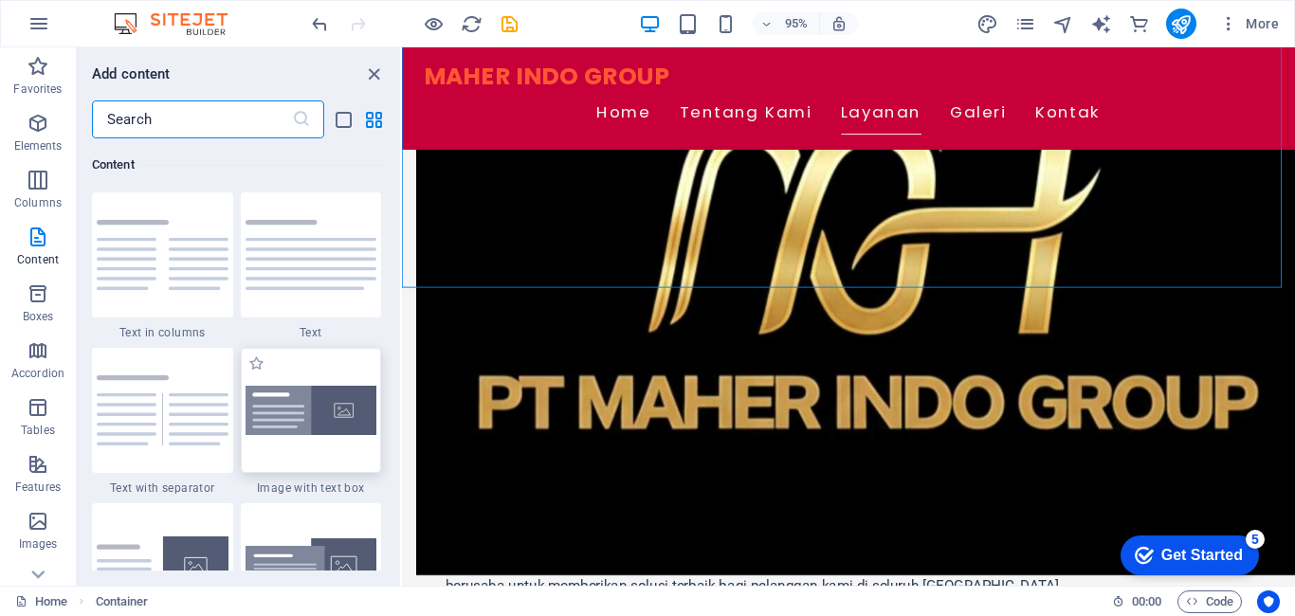
click at [322, 409] on img at bounding box center [312, 411] width 132 height 50
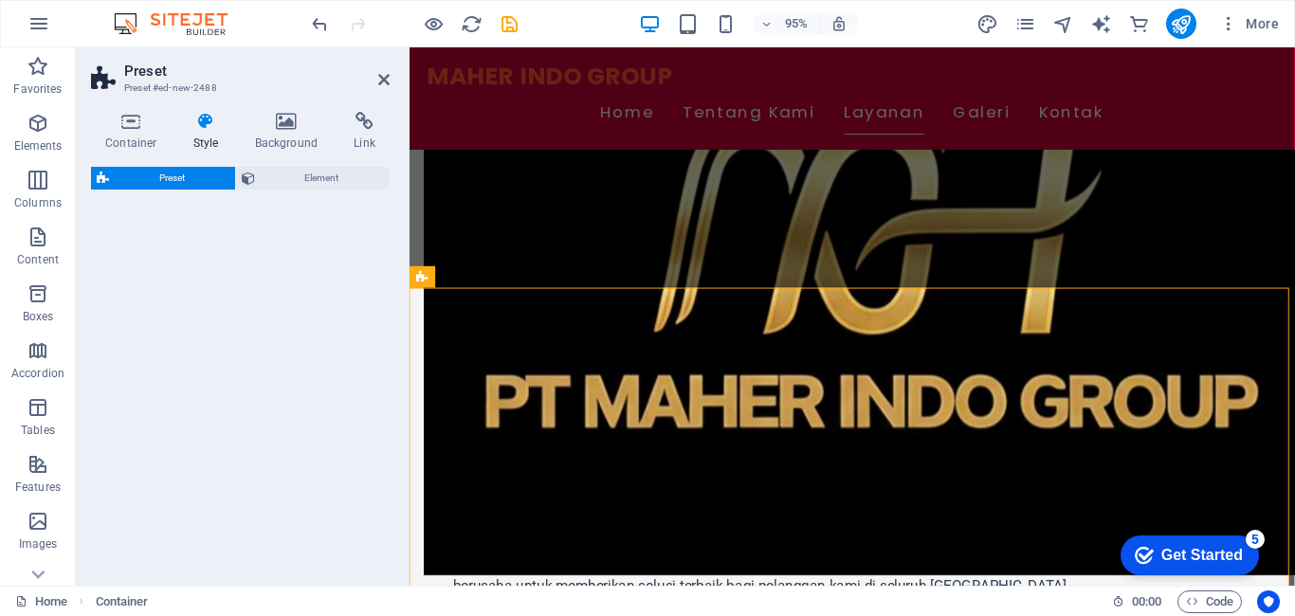
select select "rem"
select select "px"
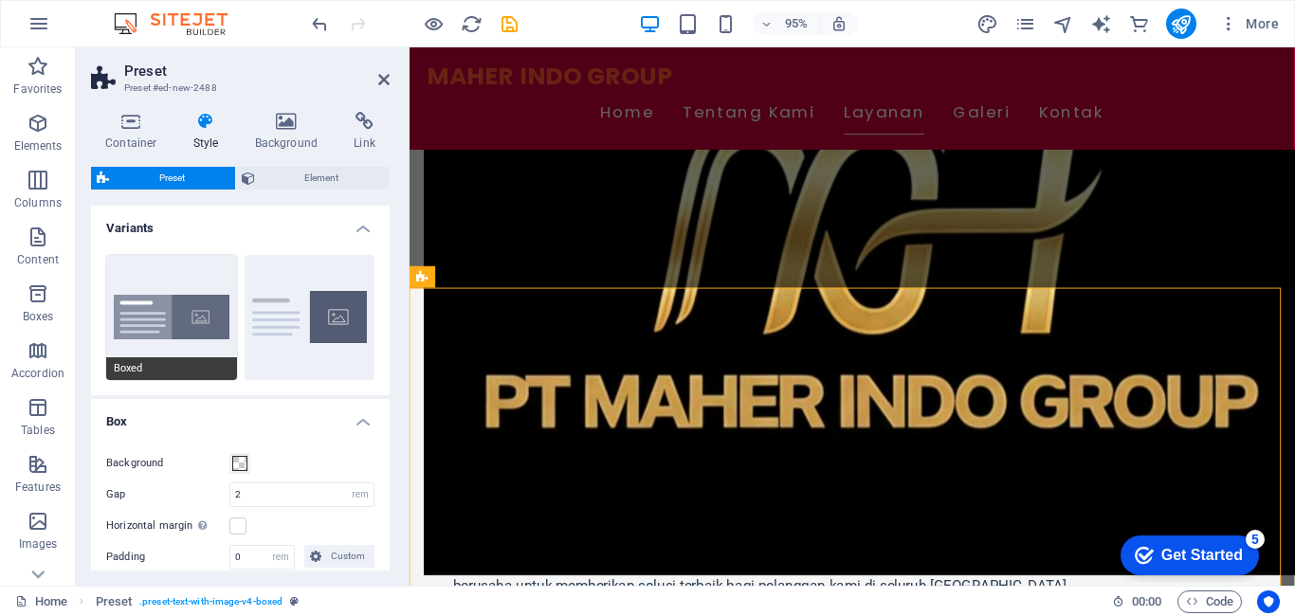
click at [179, 324] on button "Boxed" at bounding box center [171, 317] width 131 height 125
type input "0"
type input "2.5"
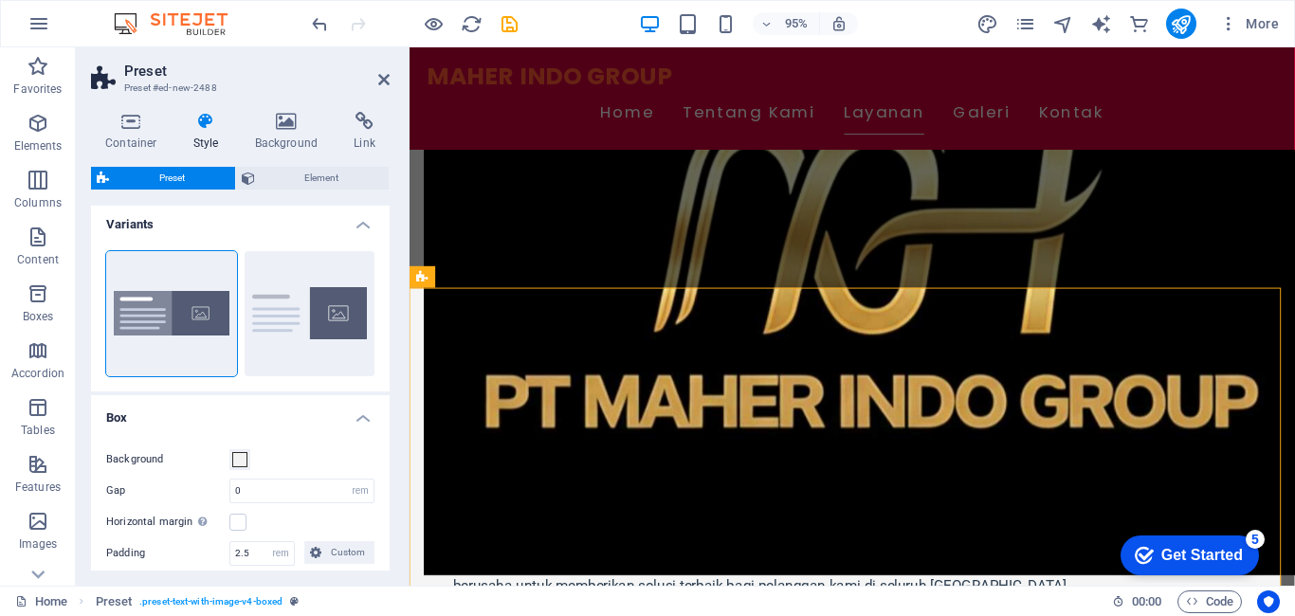
scroll to position [0, 0]
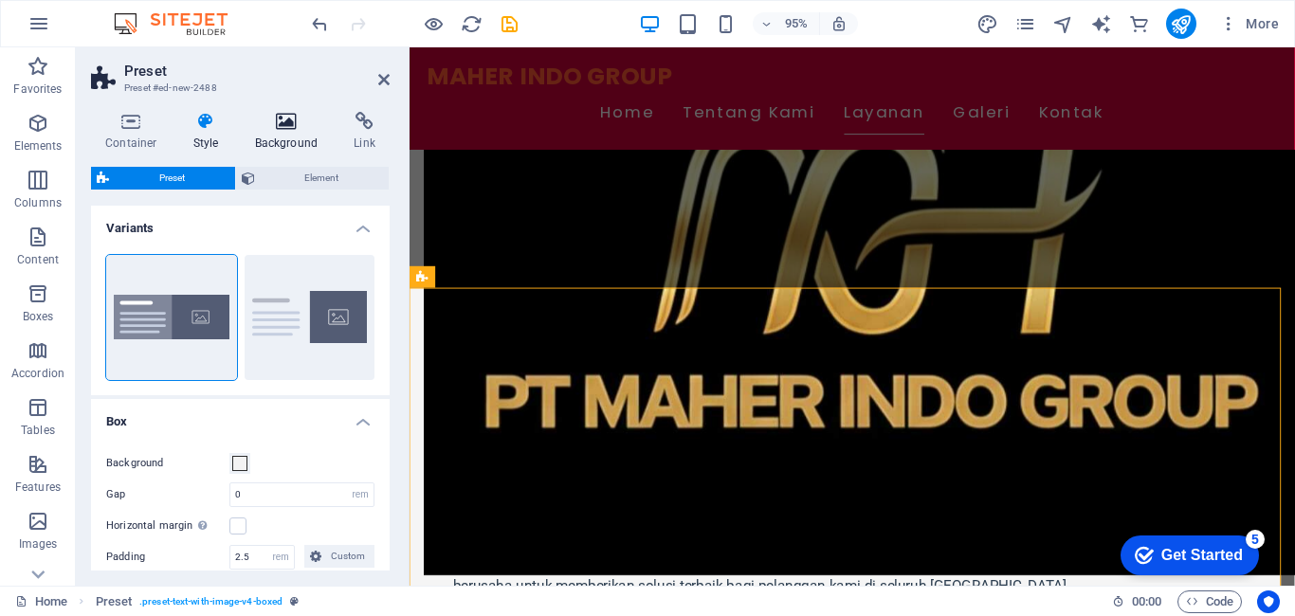
click at [278, 144] on h4 "Background" at bounding box center [291, 132] width 100 height 40
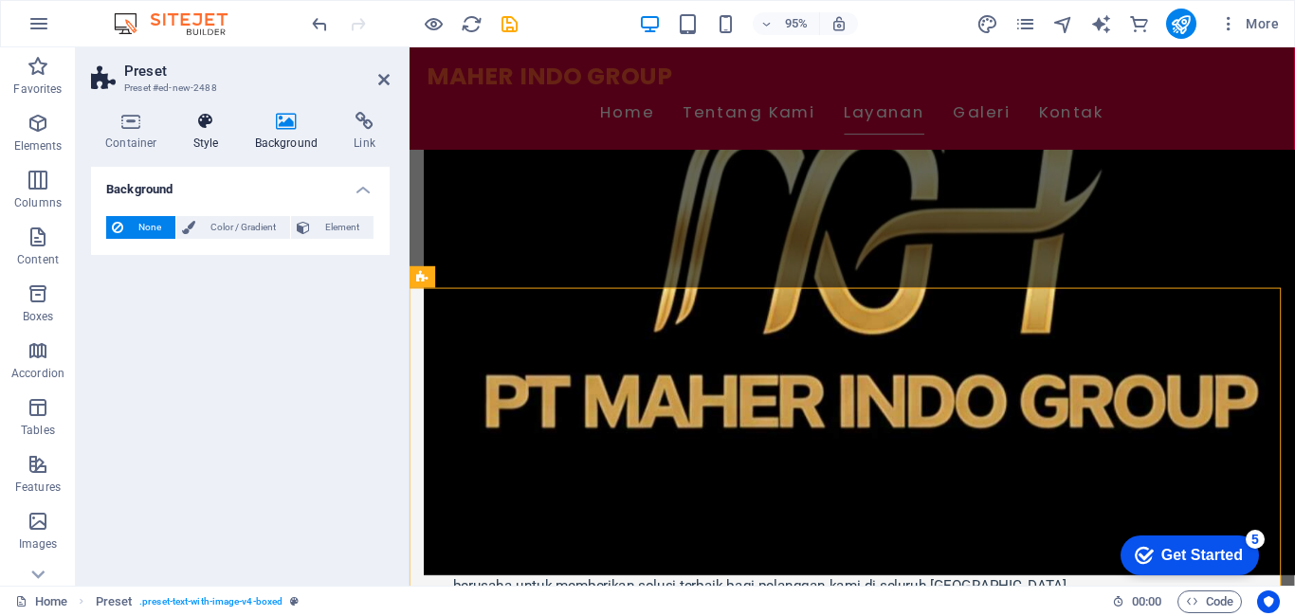
click at [198, 147] on h4 "Style" at bounding box center [210, 132] width 62 height 40
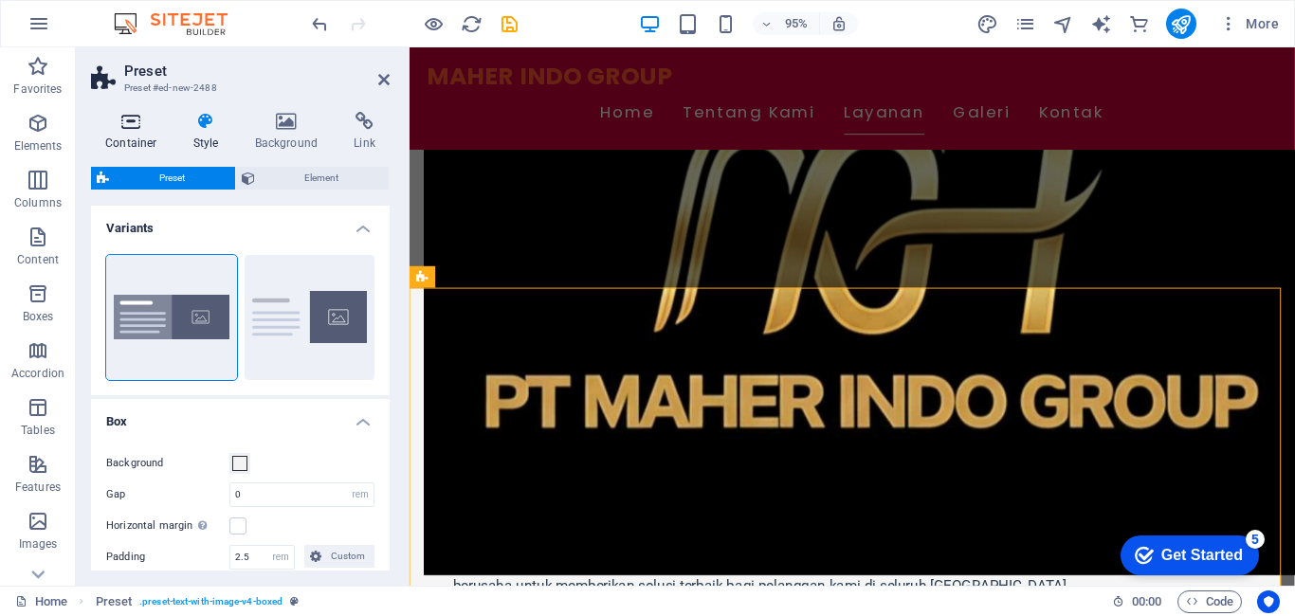
click at [129, 149] on h4 "Container" at bounding box center [135, 132] width 88 height 40
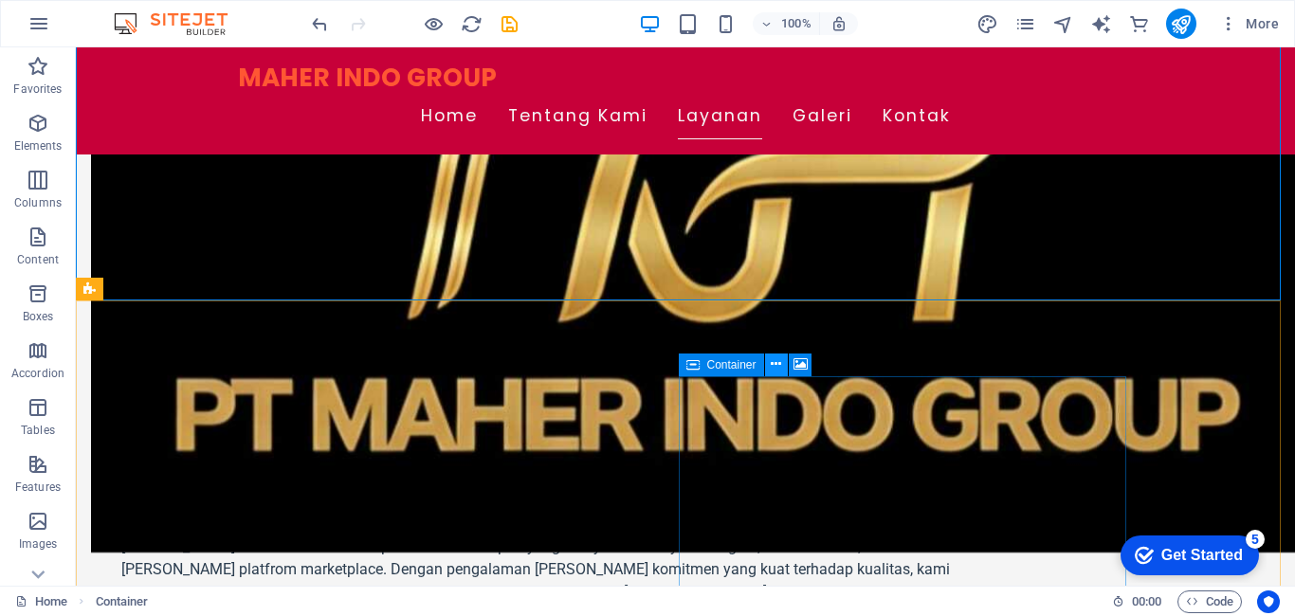
click at [775, 365] on icon at bounding box center [776, 365] width 10 height 20
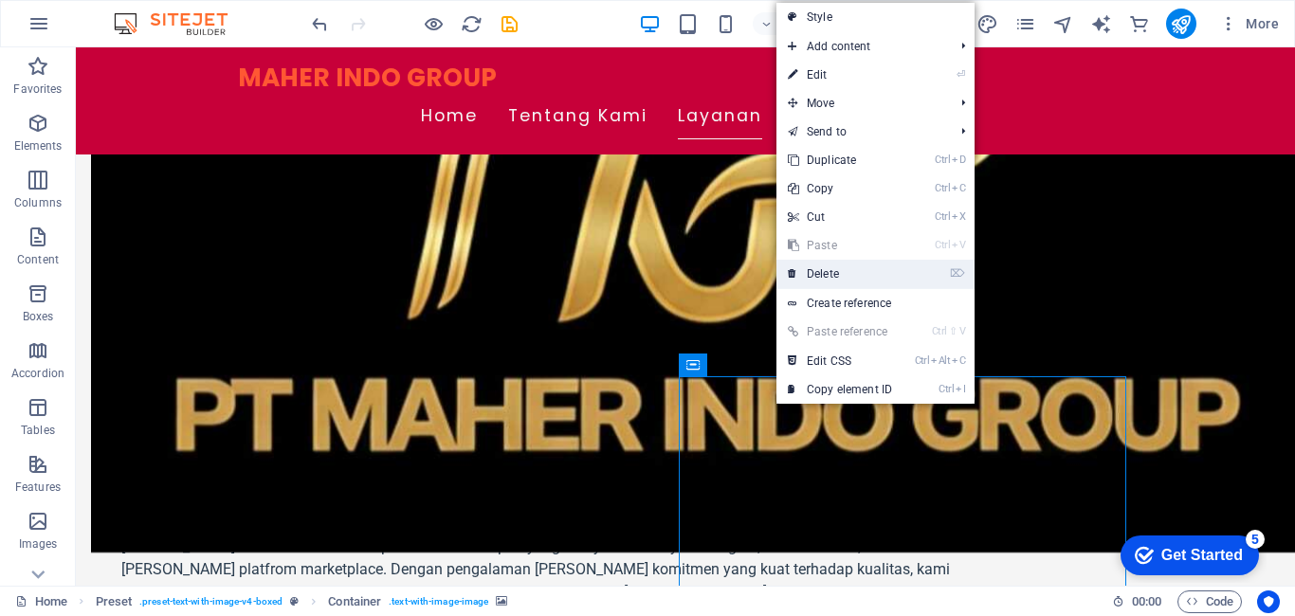
click at [832, 266] on link "⌦ Delete" at bounding box center [840, 274] width 127 height 28
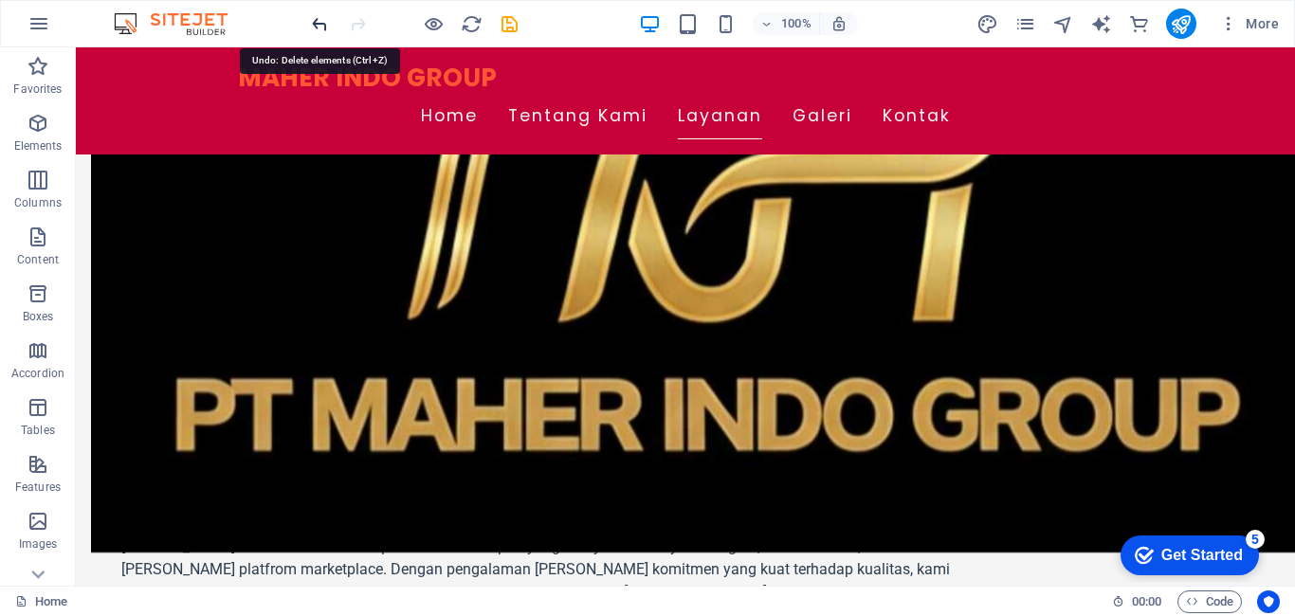
click at [315, 28] on icon "undo" at bounding box center [320, 24] width 22 height 22
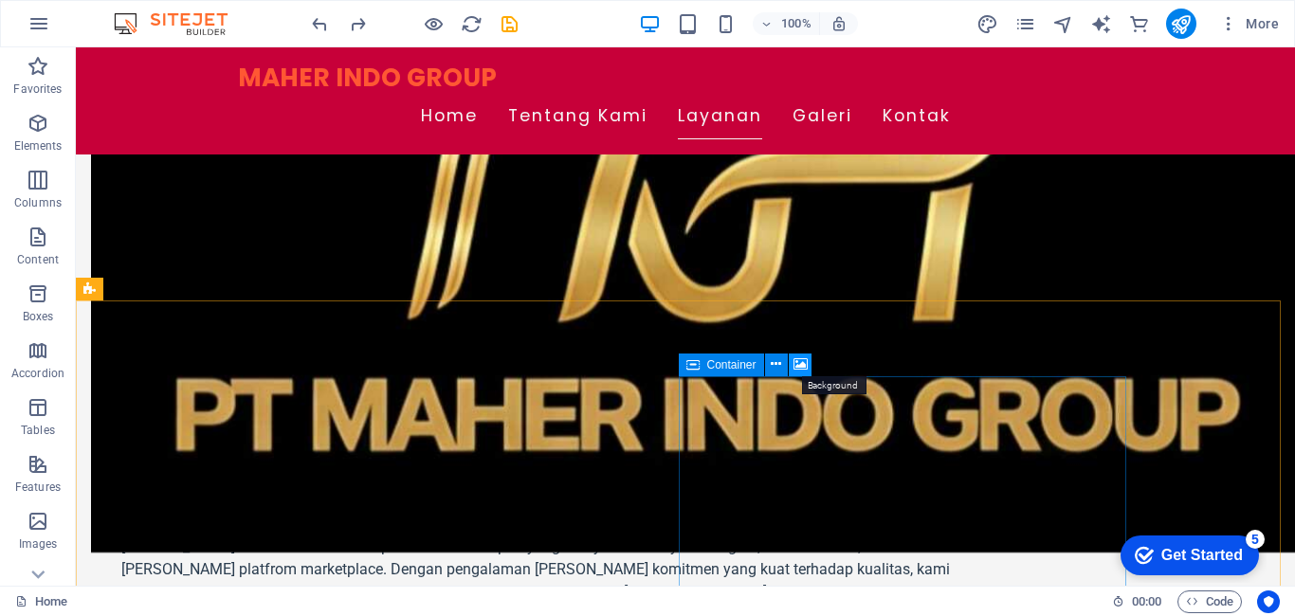
click at [802, 364] on icon at bounding box center [801, 365] width 14 height 20
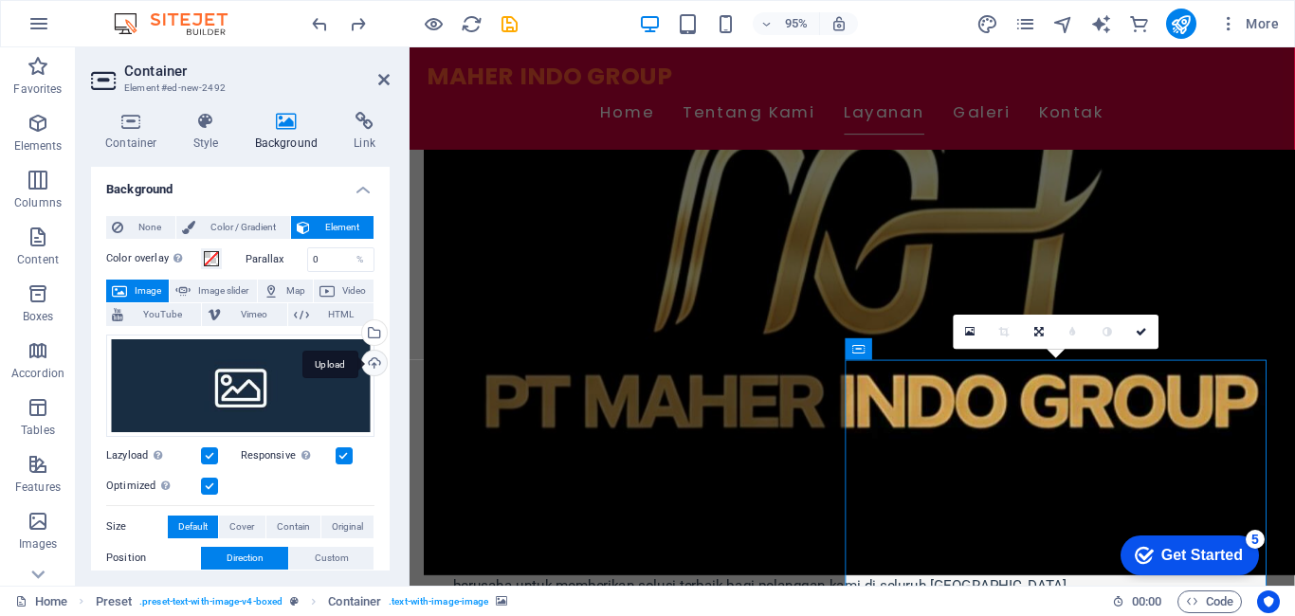
click at [367, 369] on div "Upload" at bounding box center [372, 365] width 28 height 28
click at [378, 362] on div "Upload" at bounding box center [372, 365] width 28 height 28
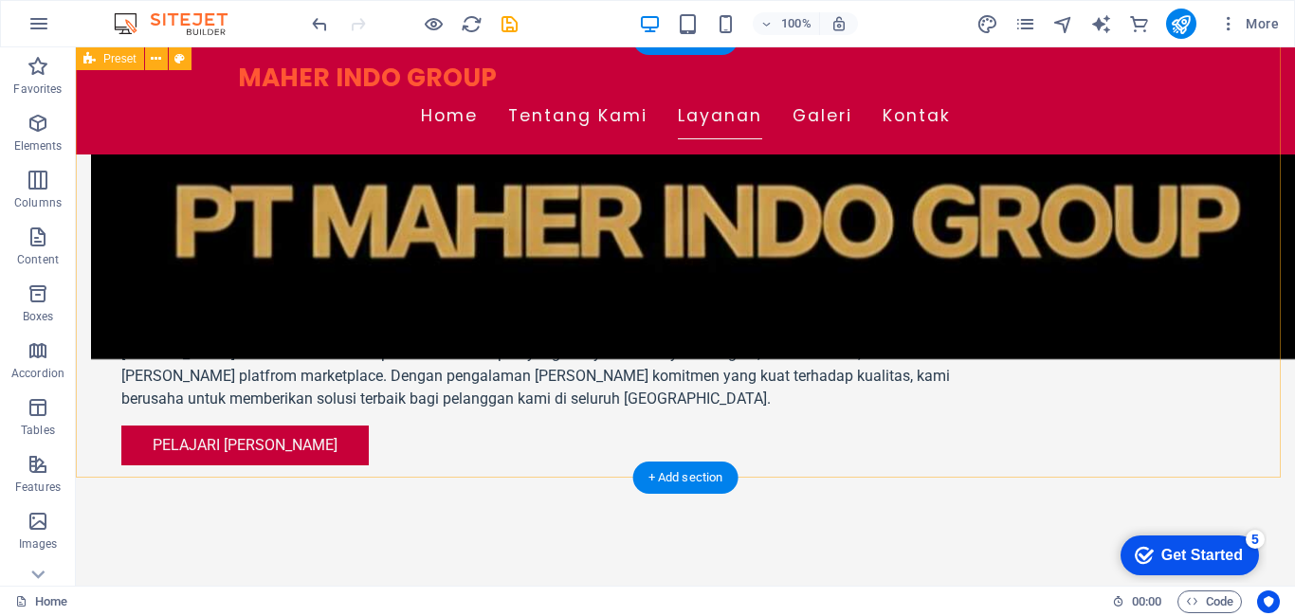
scroll to position [1171, 0]
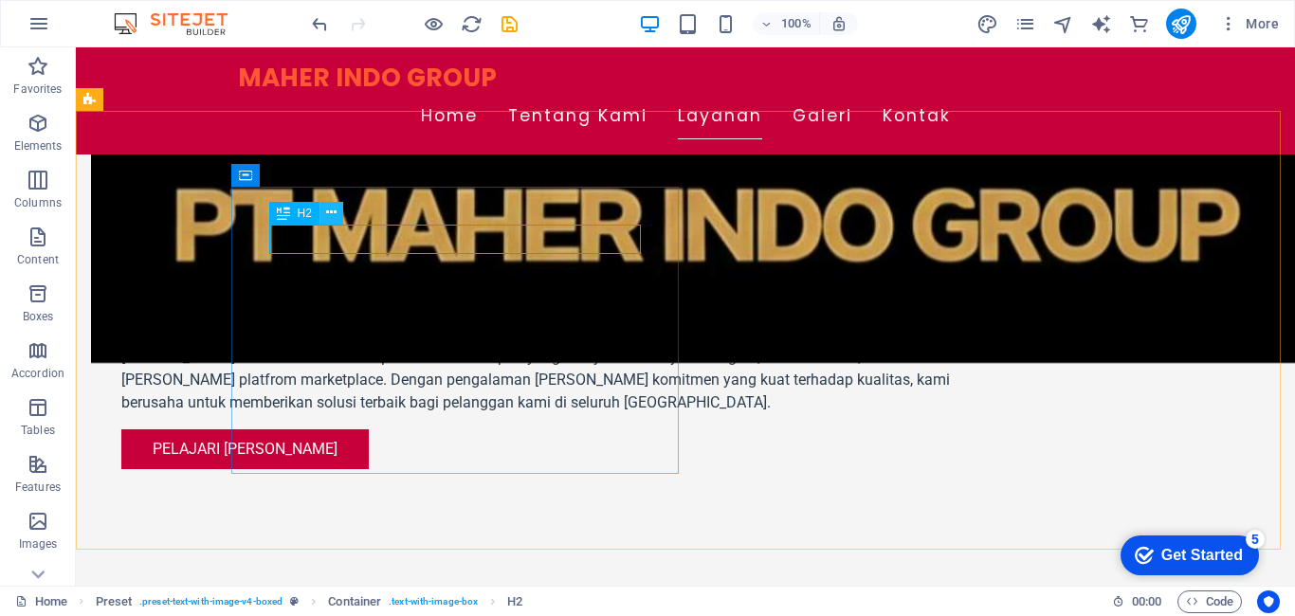
click at [337, 212] on icon at bounding box center [331, 213] width 10 height 20
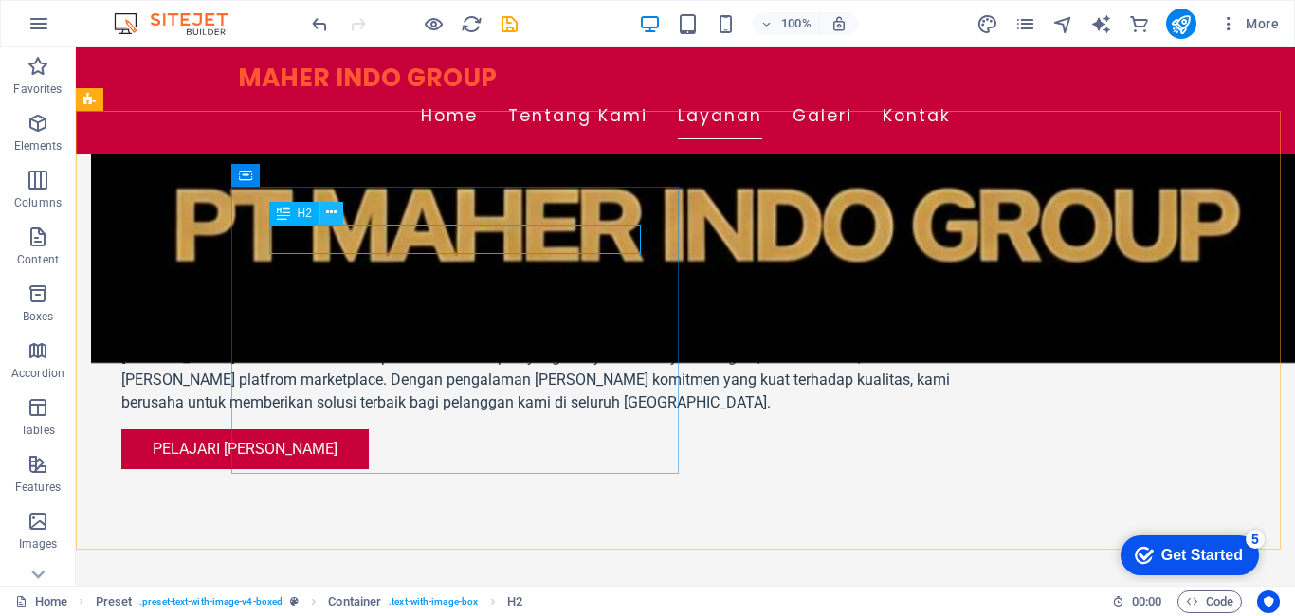
click at [338, 215] on button at bounding box center [332, 213] width 23 height 23
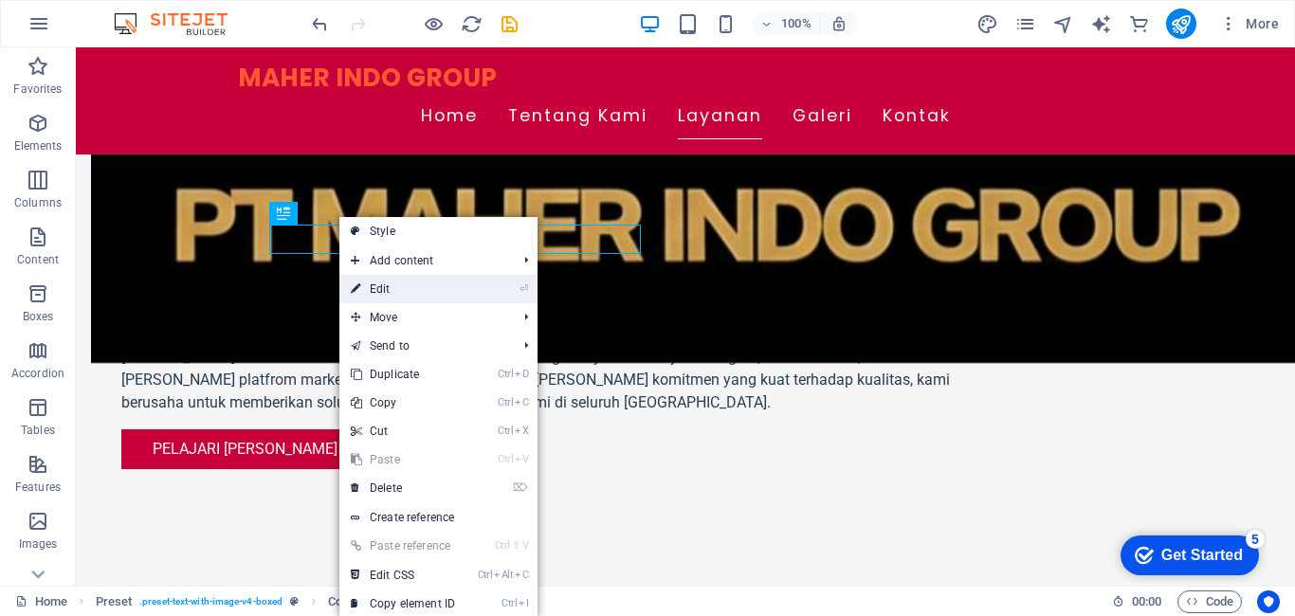
click at [398, 289] on link "⏎ Edit" at bounding box center [403, 289] width 127 height 28
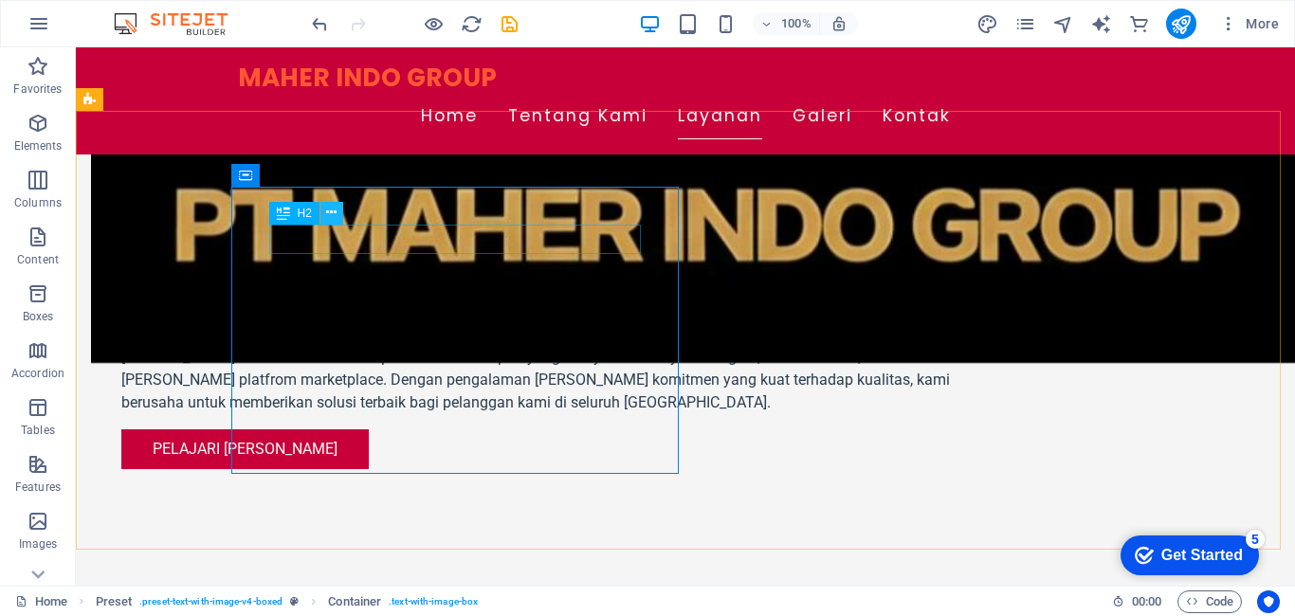
click at [332, 212] on icon at bounding box center [331, 213] width 10 height 20
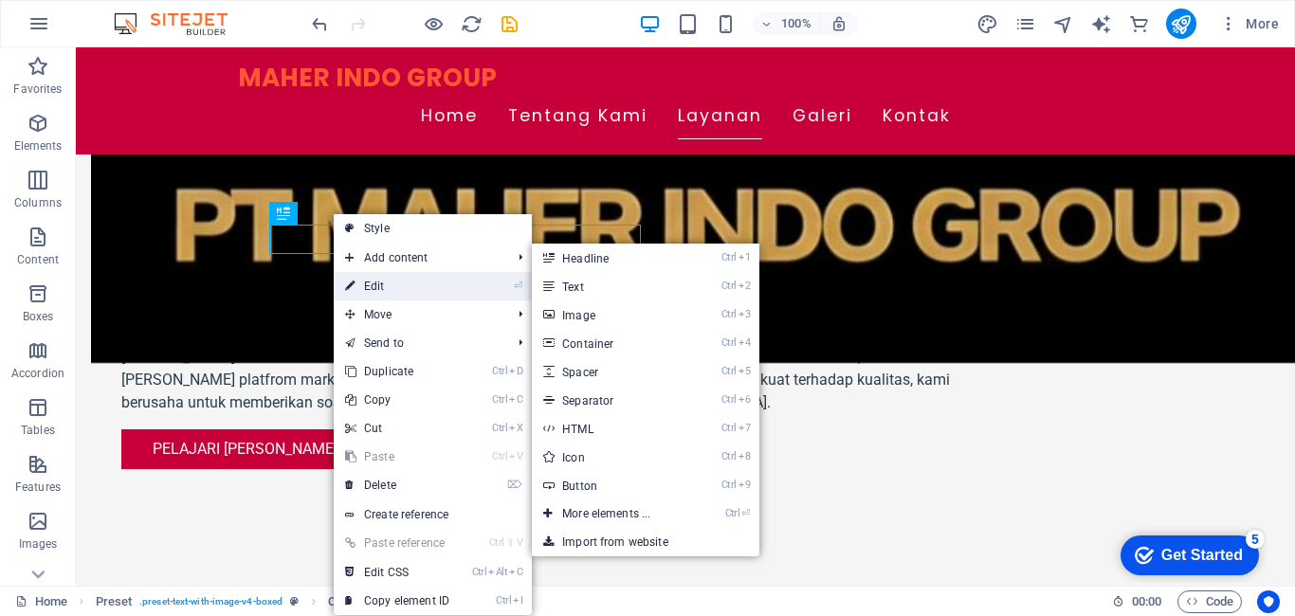
click at [371, 279] on link "⏎ Edit" at bounding box center [397, 286] width 127 height 28
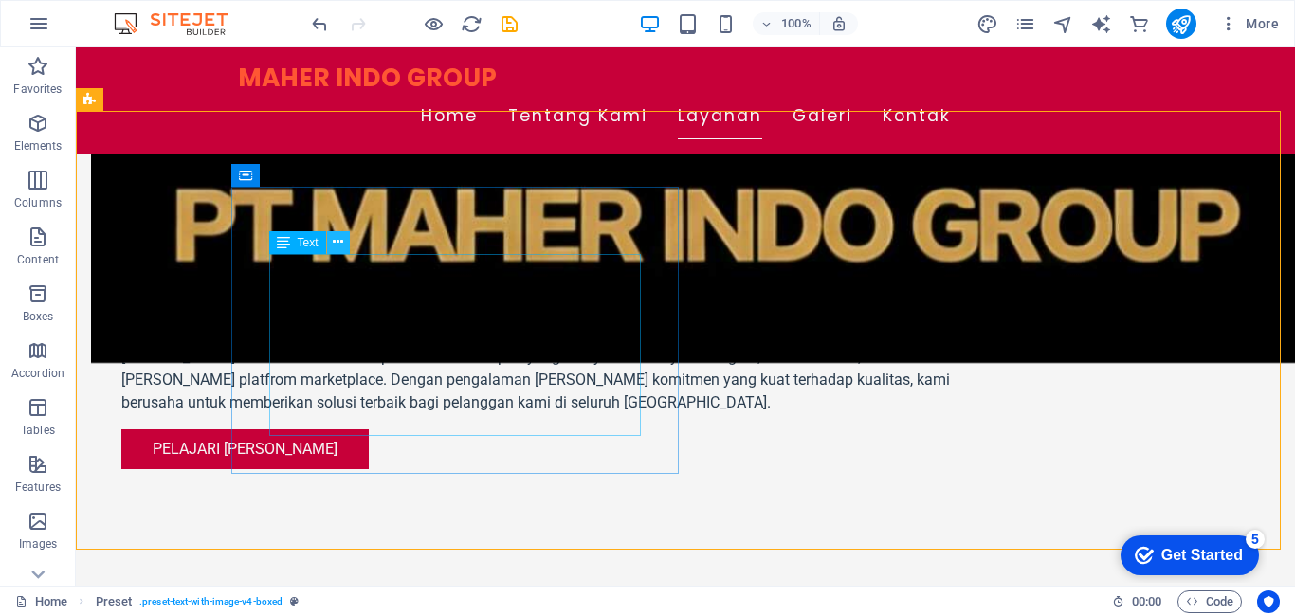
click at [329, 249] on button at bounding box center [338, 242] width 23 height 23
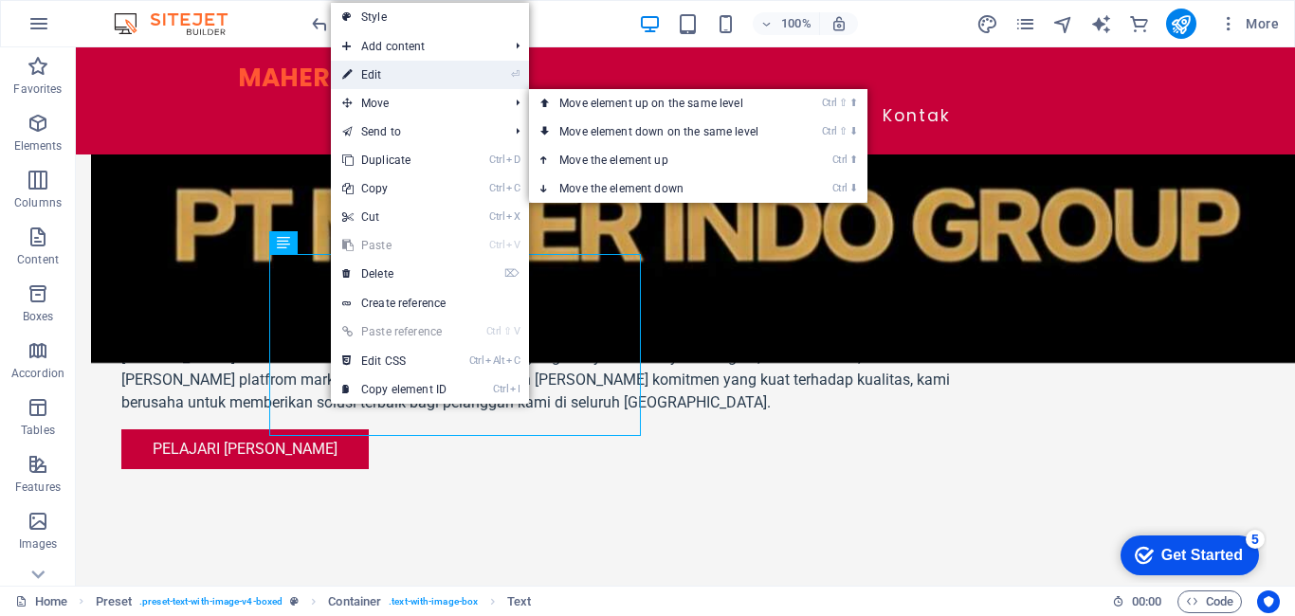
click at [423, 72] on link "⏎ Edit" at bounding box center [394, 75] width 127 height 28
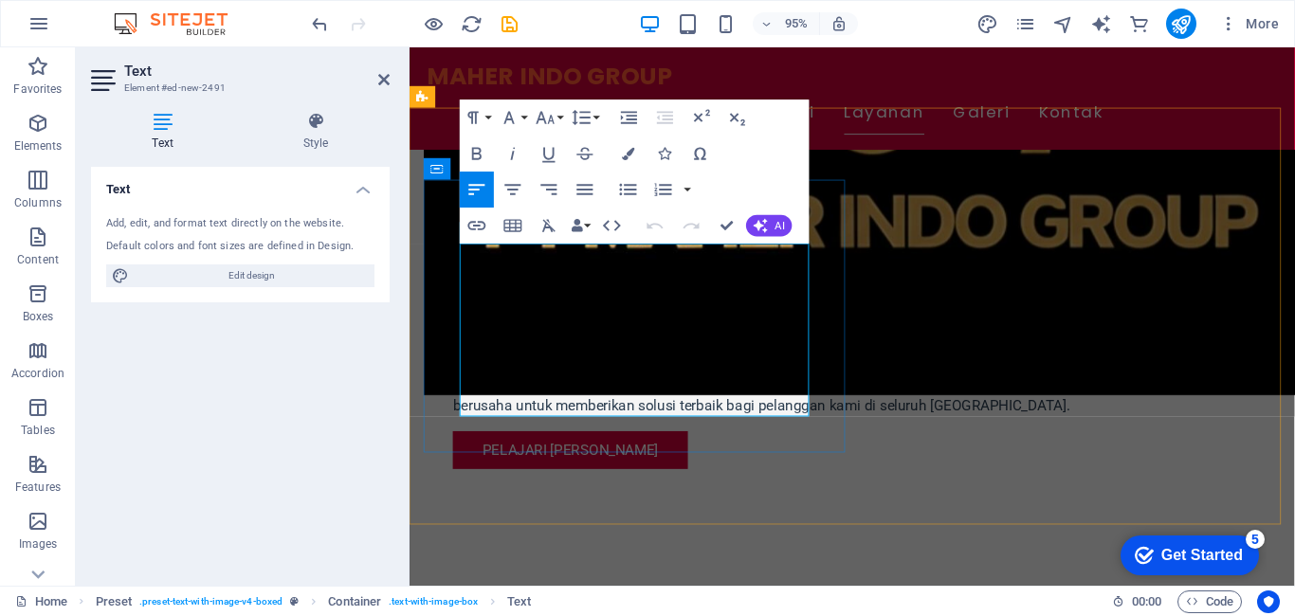
drag, startPoint x: 468, startPoint y: 268, endPoint x: 514, endPoint y: 305, distance: 59.4
drag, startPoint x: 464, startPoint y: 269, endPoint x: 746, endPoint y: 432, distance: 326.3
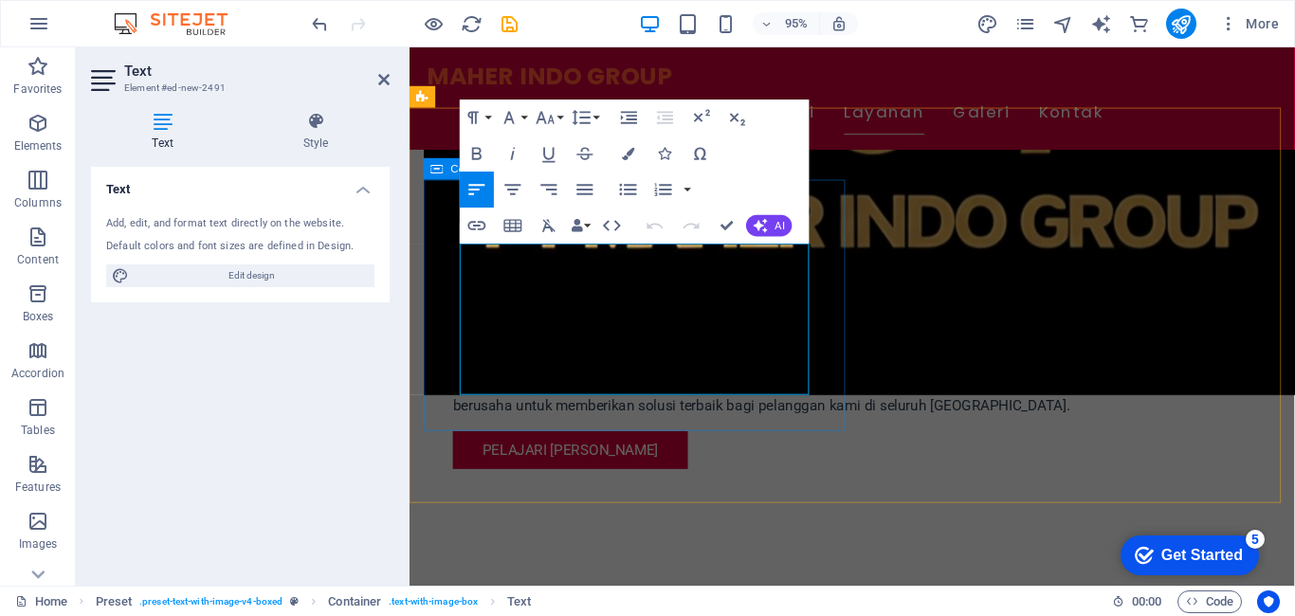
scroll to position [5253, 3]
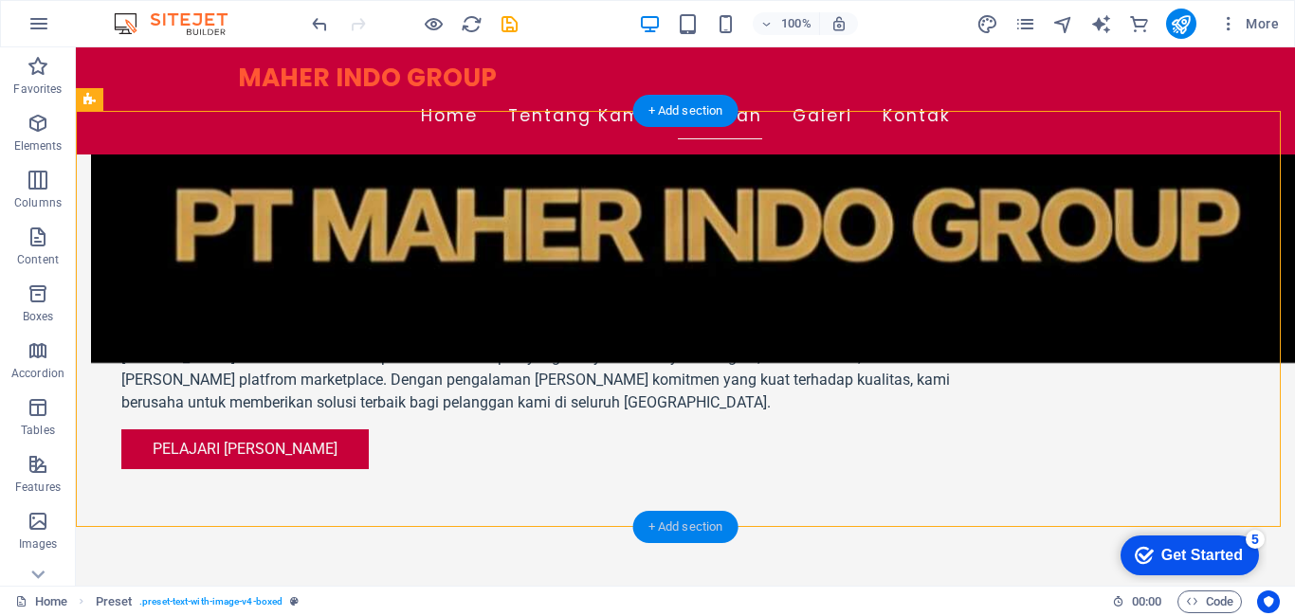
click at [695, 528] on div "+ Add section" at bounding box center [685, 527] width 105 height 32
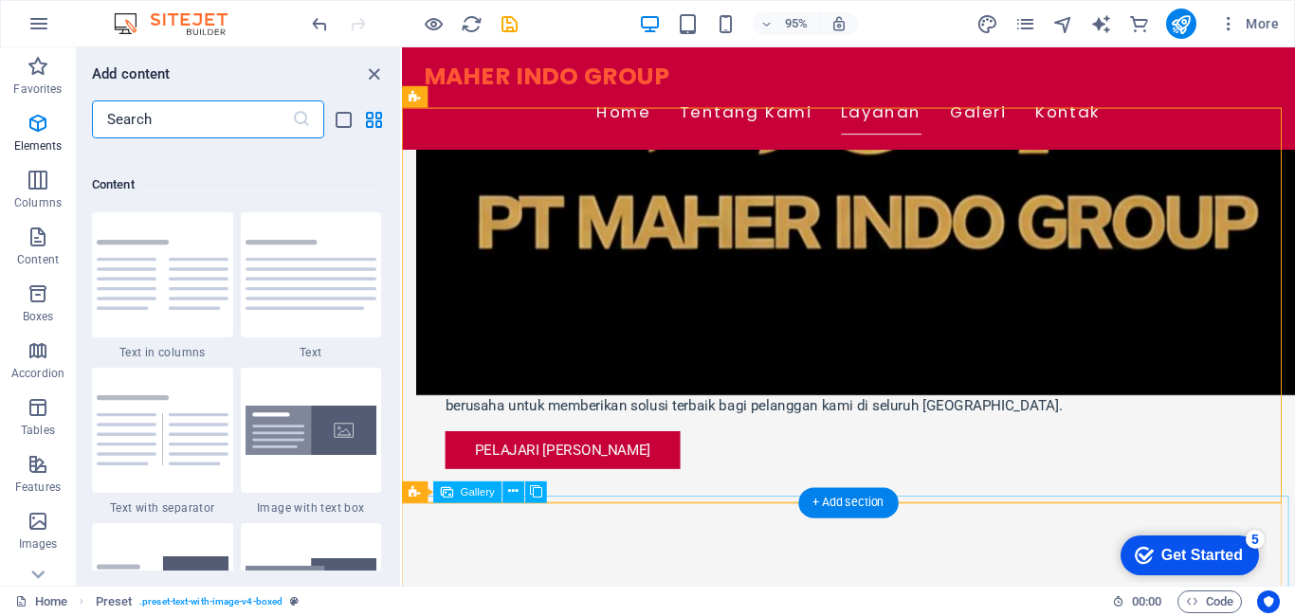
scroll to position [3318, 0]
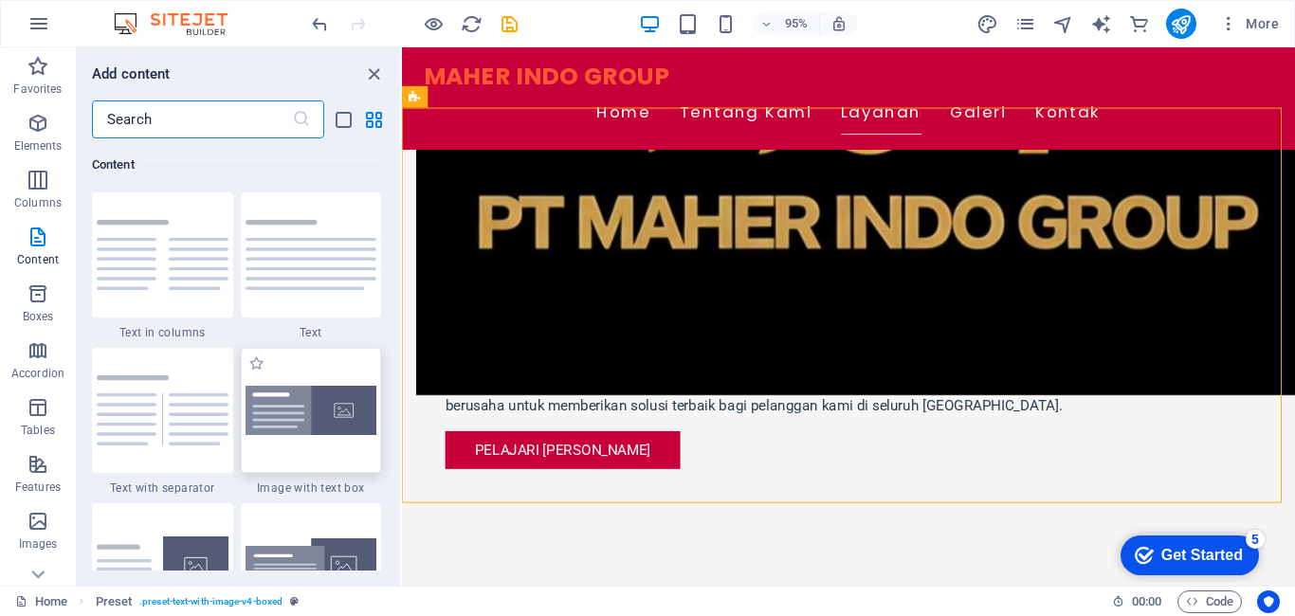
click at [329, 432] on img at bounding box center [312, 411] width 132 height 50
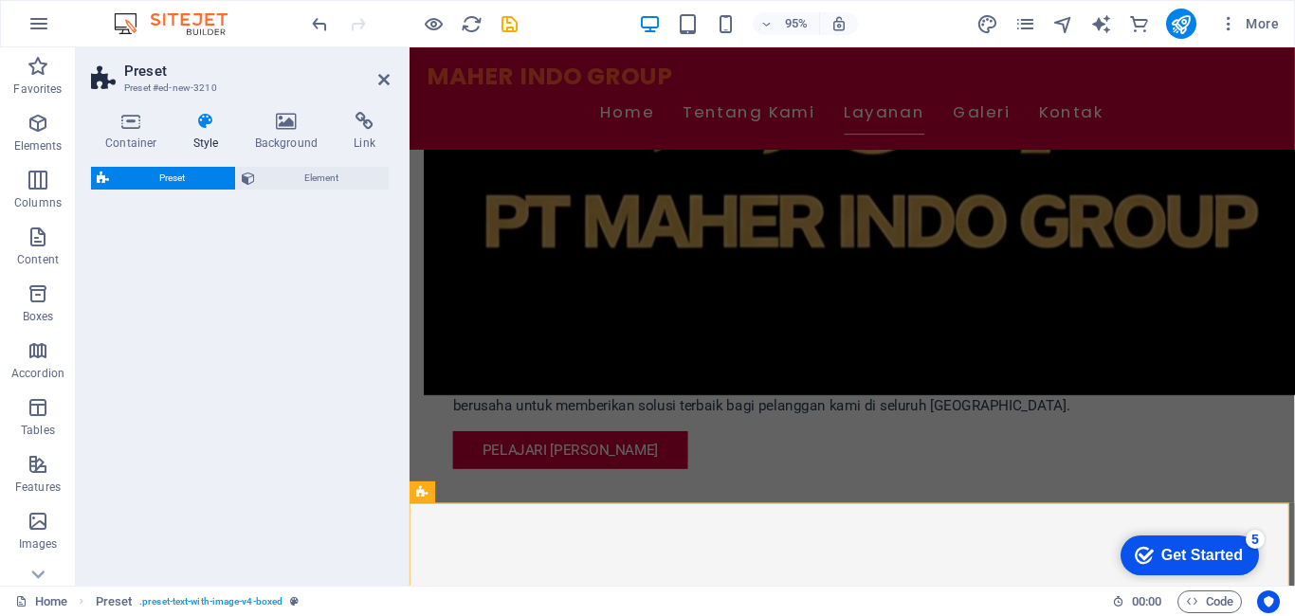
select select "rem"
select select "px"
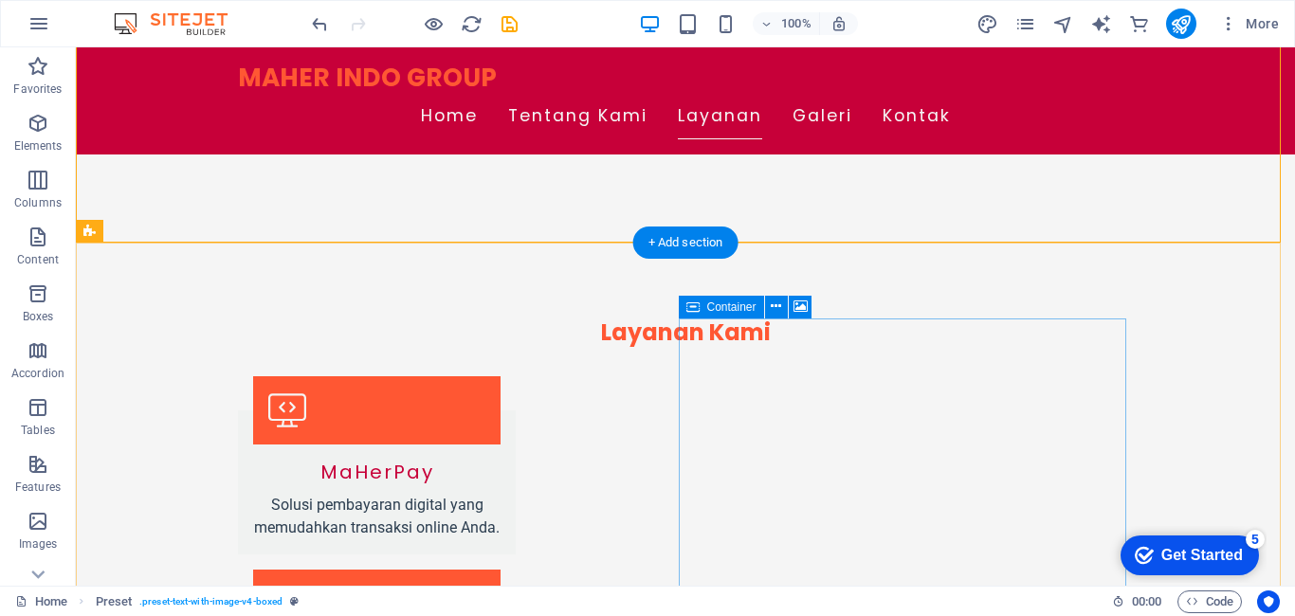
scroll to position [1551, 0]
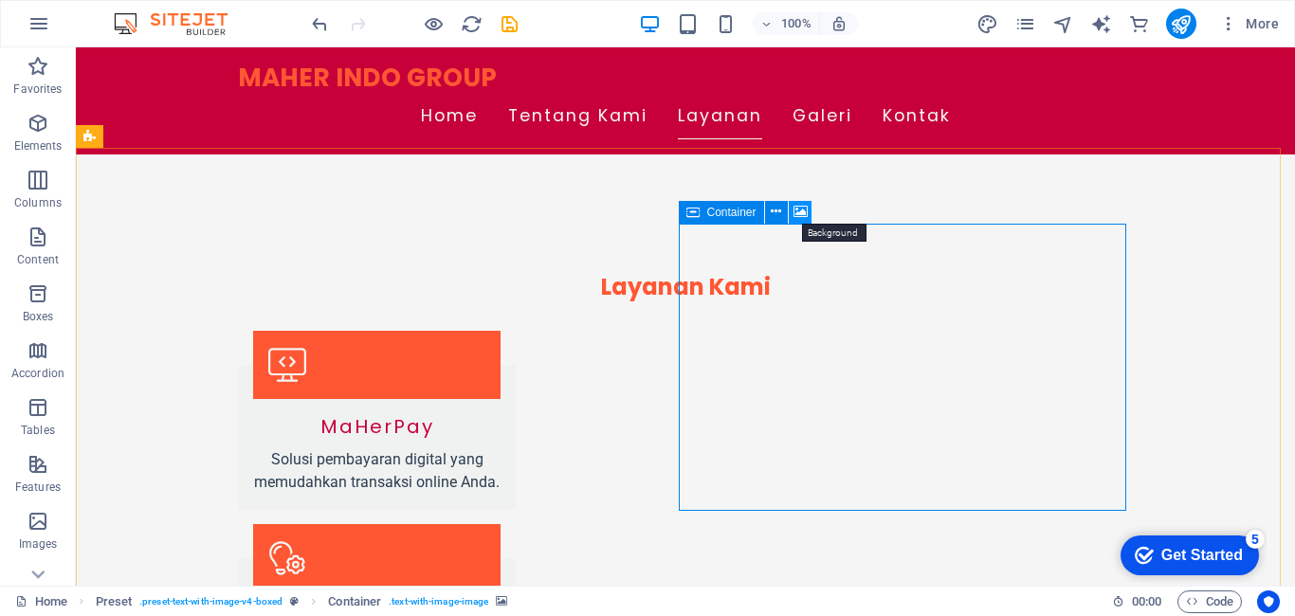
click at [799, 214] on icon at bounding box center [801, 212] width 14 height 20
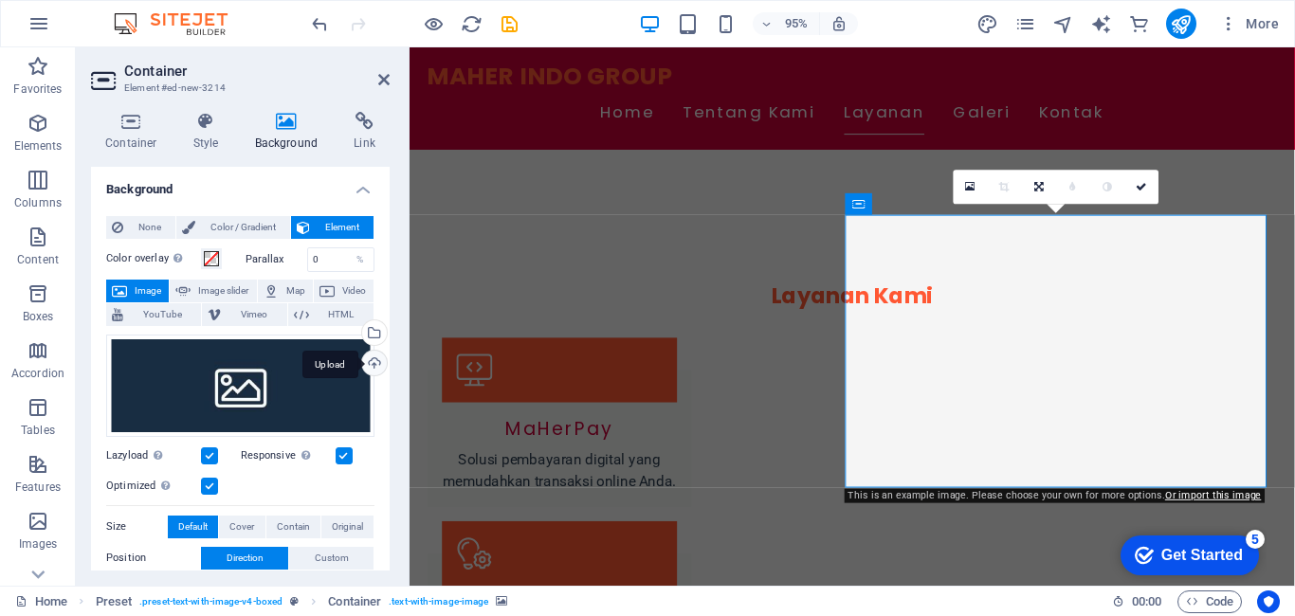
click at [375, 366] on div "Upload" at bounding box center [372, 365] width 28 height 28
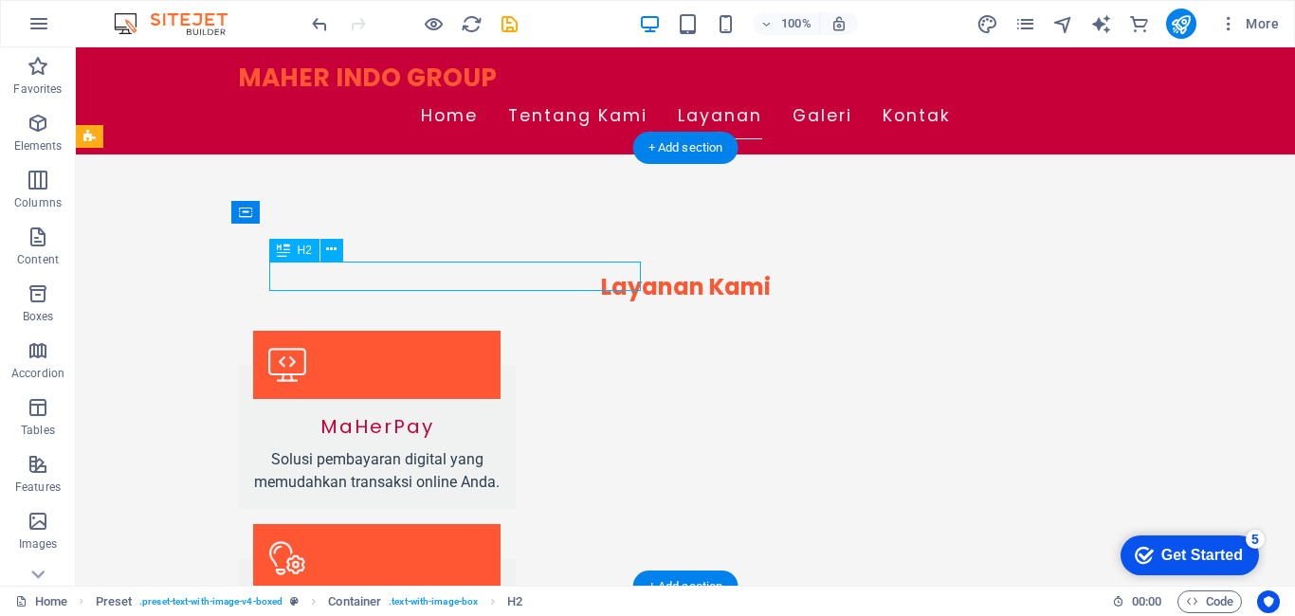
click at [331, 247] on icon at bounding box center [331, 250] width 10 height 20
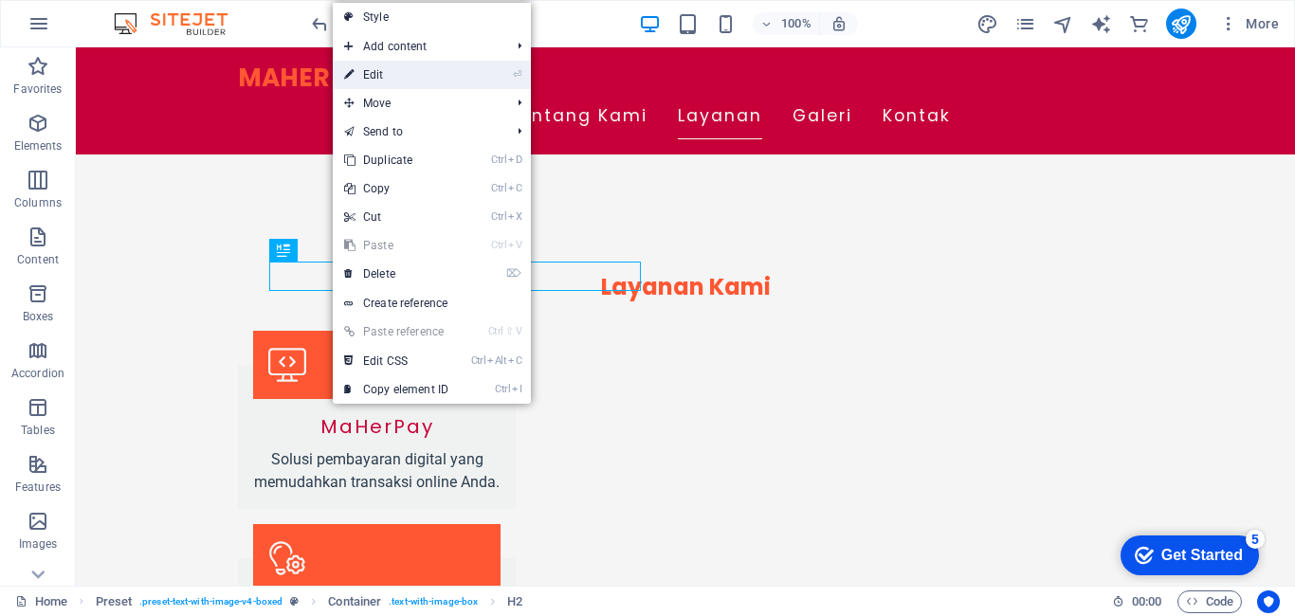
click at [421, 83] on link "⏎ Edit" at bounding box center [396, 75] width 127 height 28
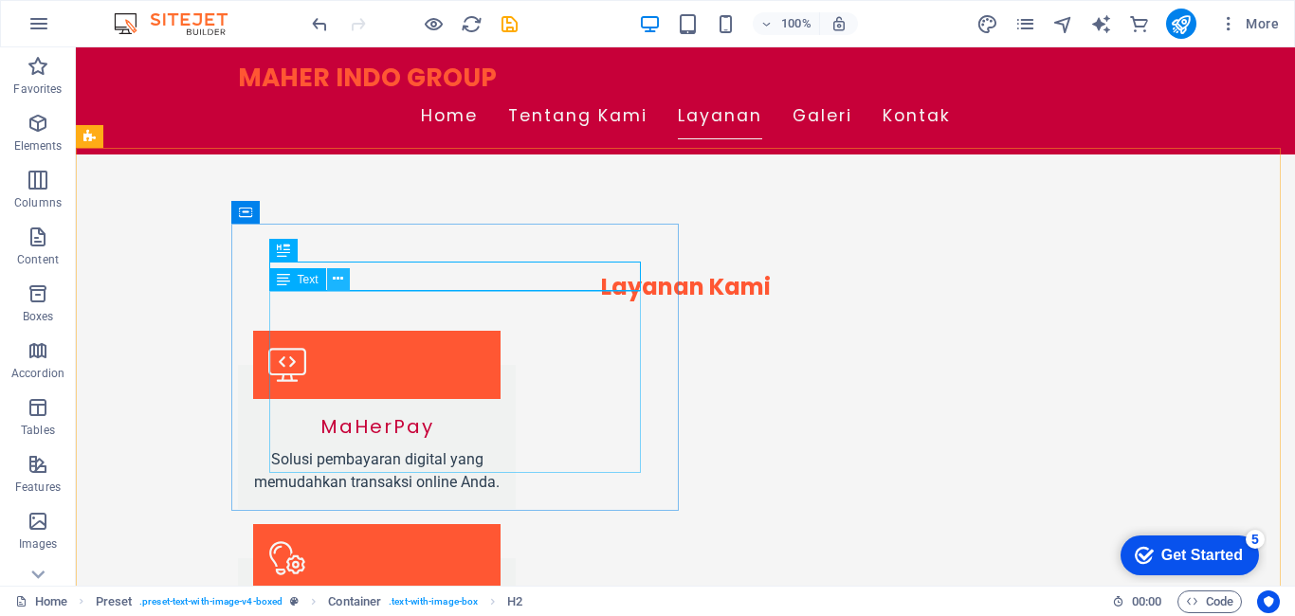
click at [333, 281] on icon at bounding box center [338, 279] width 10 height 20
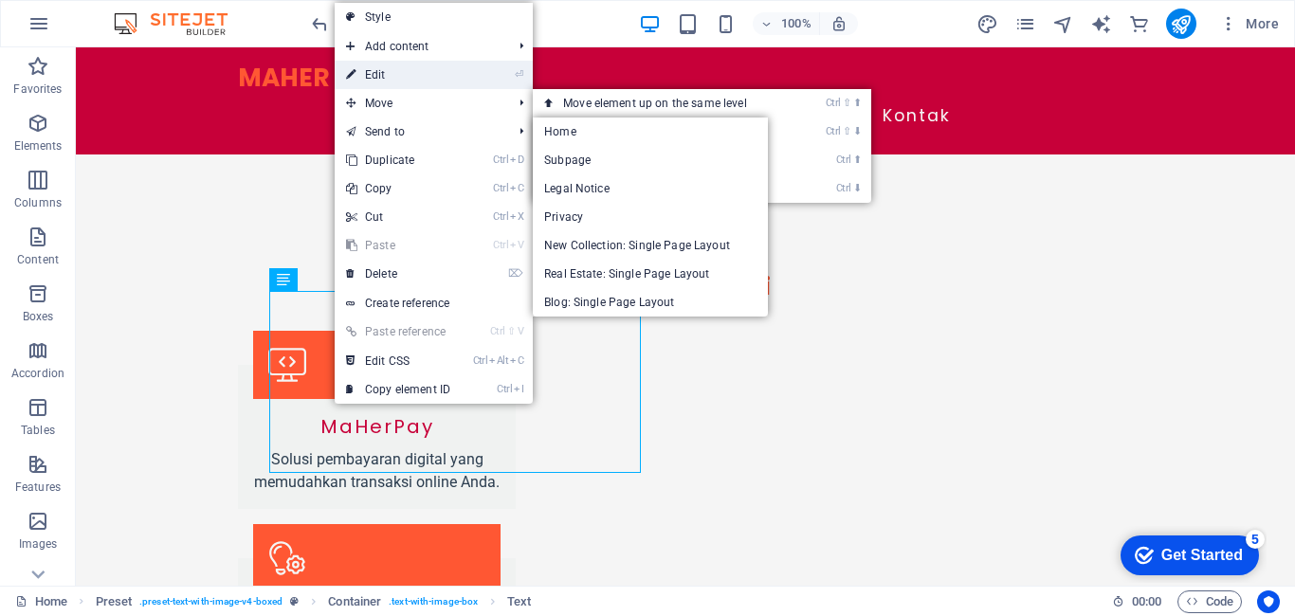
click at [396, 75] on link "⏎ Edit" at bounding box center [398, 75] width 127 height 28
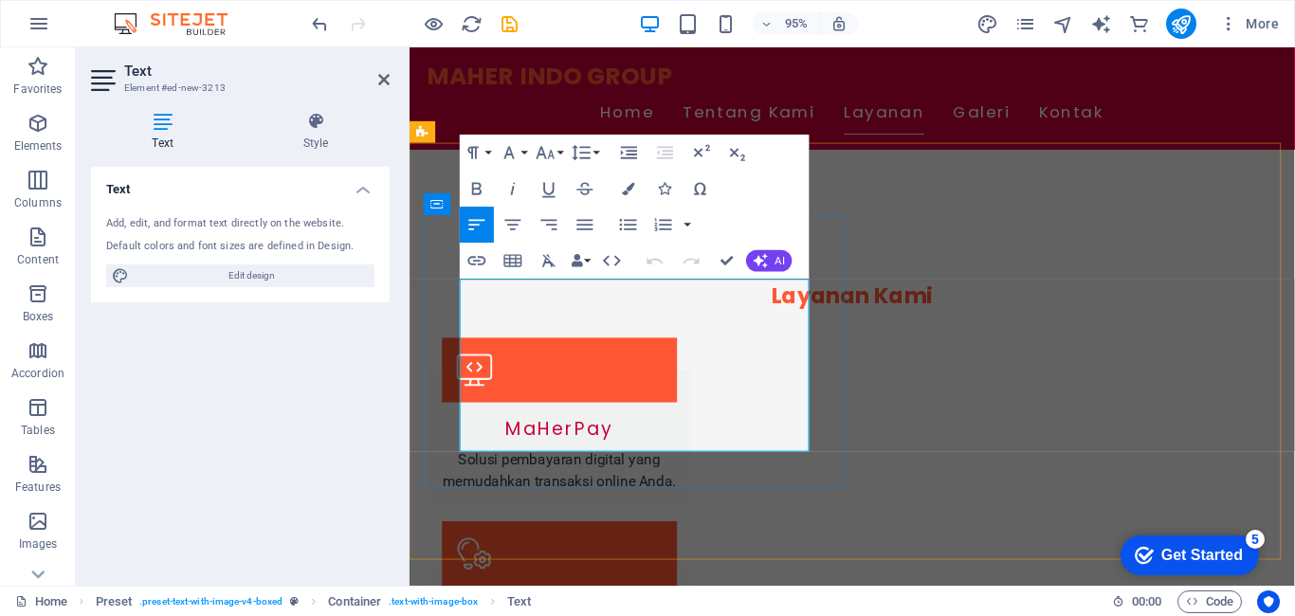
drag, startPoint x: 464, startPoint y: 305, endPoint x: 756, endPoint y: 459, distance: 330.0
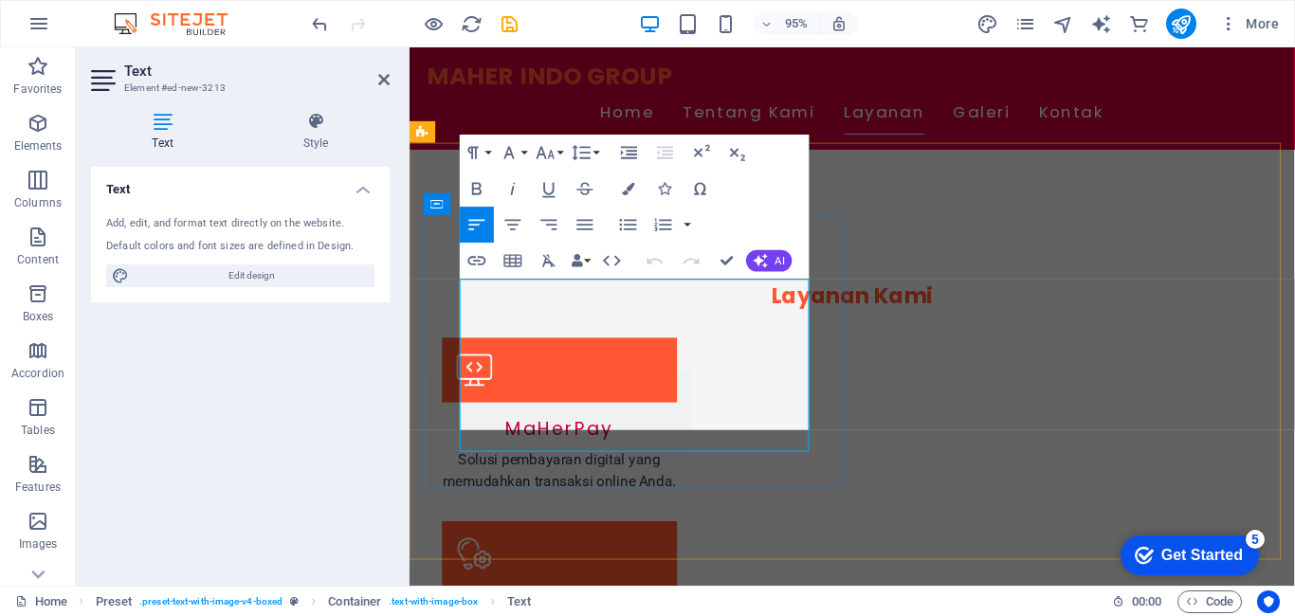
scroll to position [5317, 3]
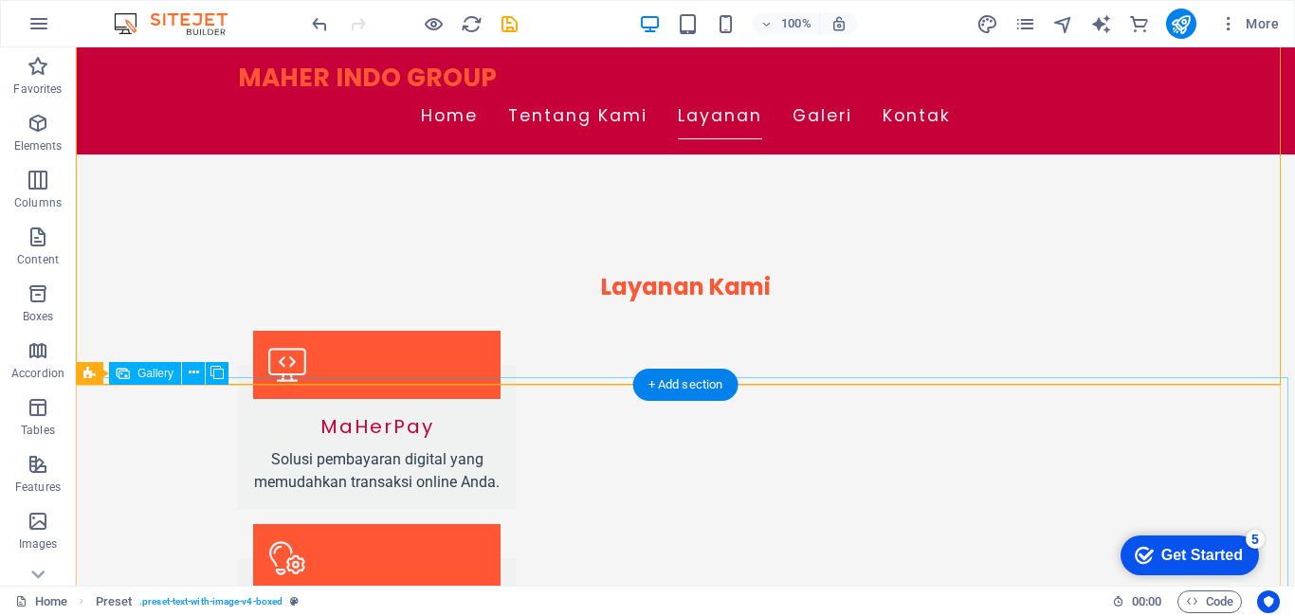
scroll to position [1740, 0]
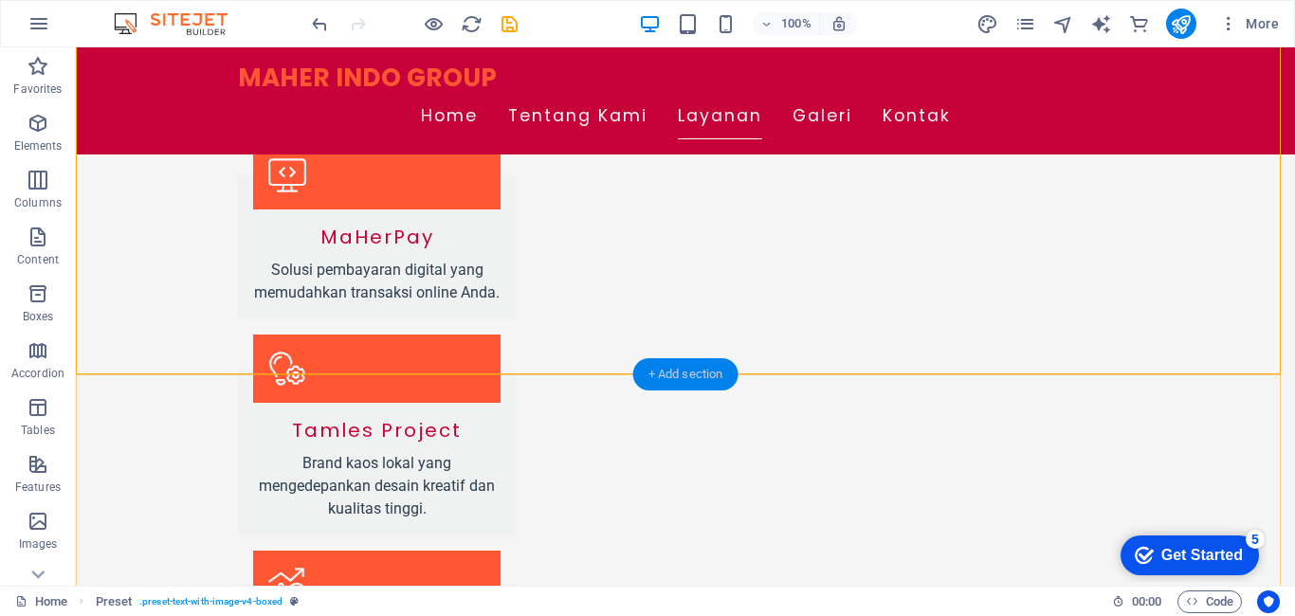
click at [686, 372] on div "+ Add section" at bounding box center [685, 374] width 105 height 32
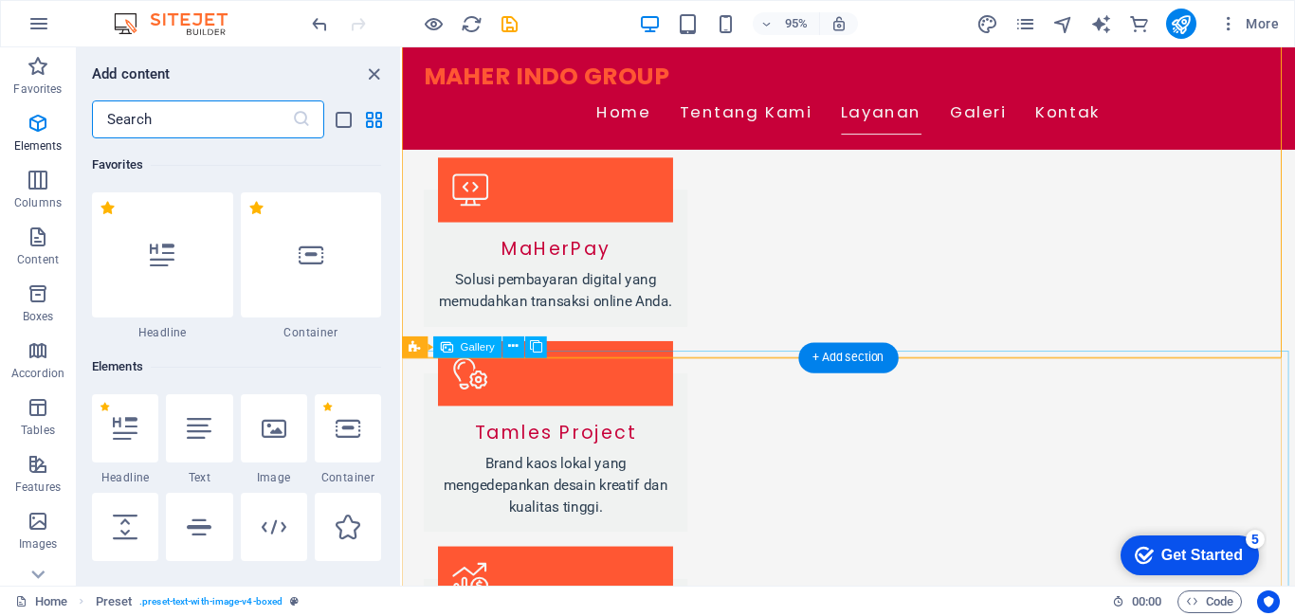
scroll to position [3318, 0]
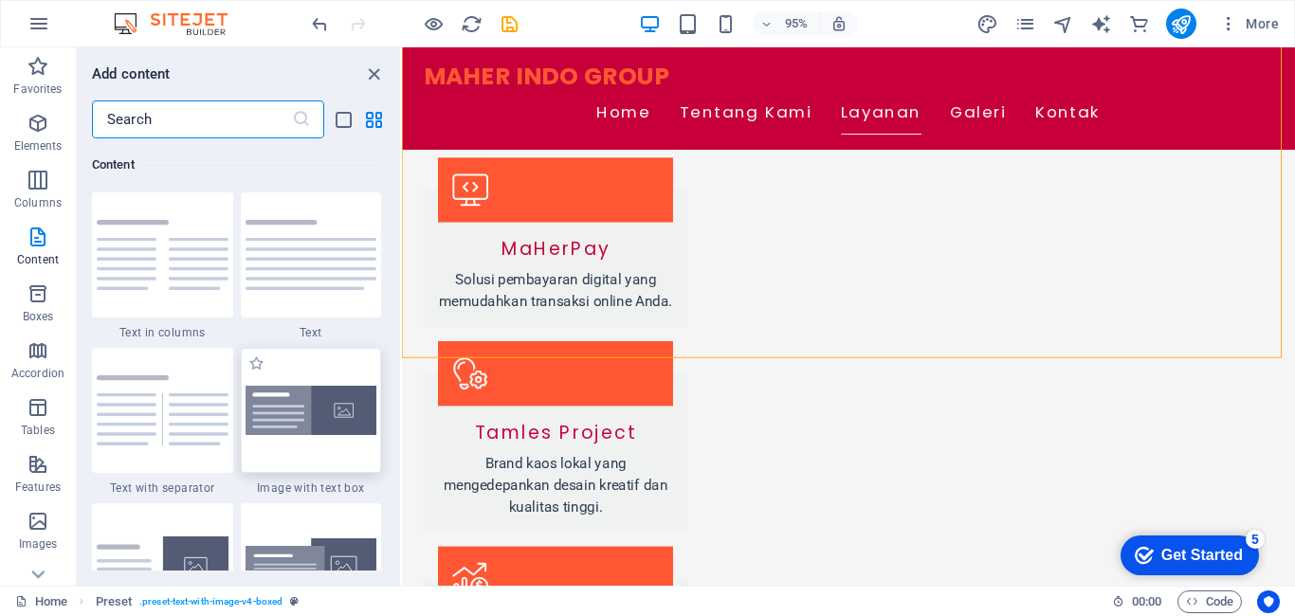
click at [329, 416] on img at bounding box center [312, 411] width 132 height 50
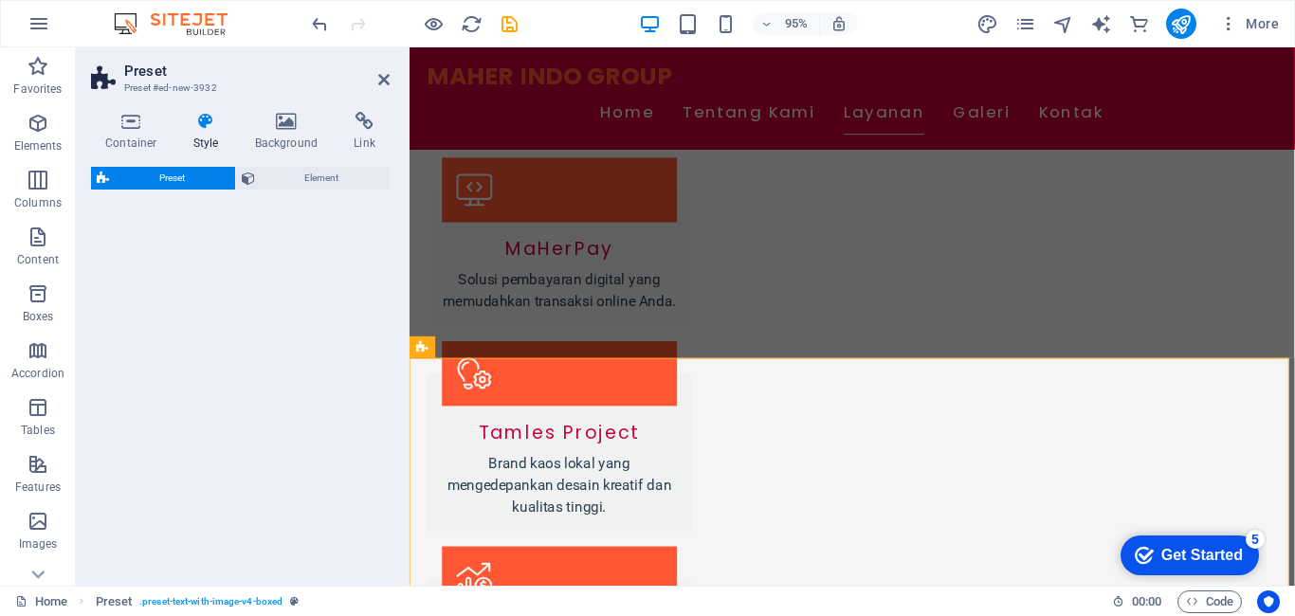
select select "rem"
select select "px"
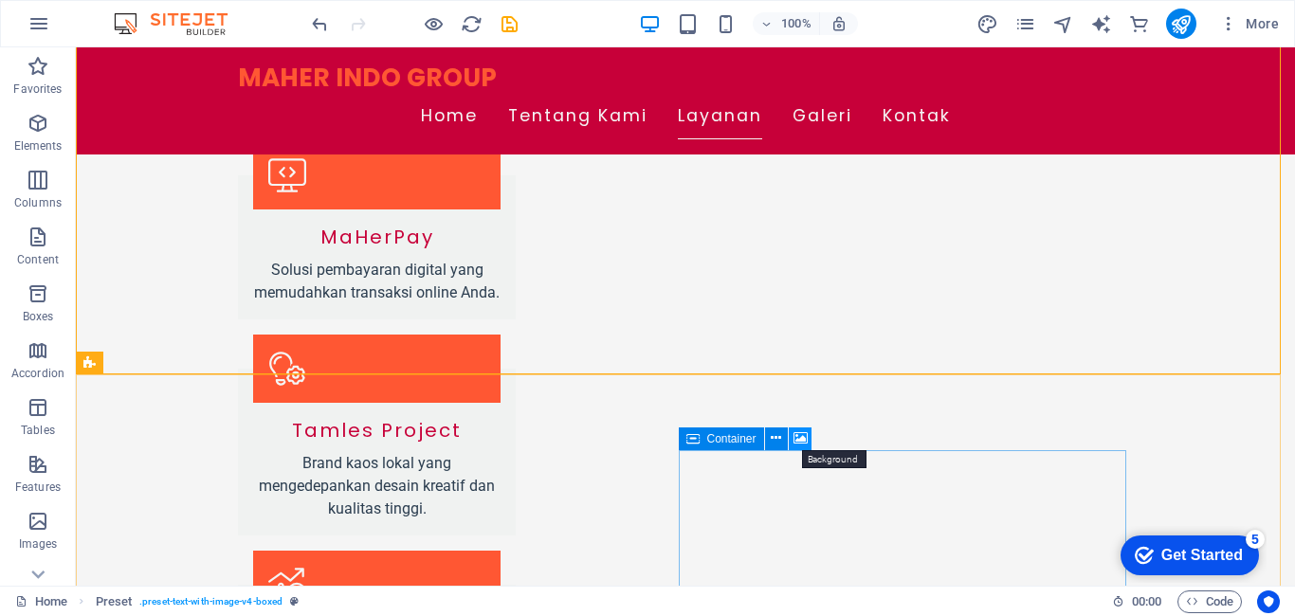
click at [799, 434] on icon at bounding box center [801, 439] width 14 height 20
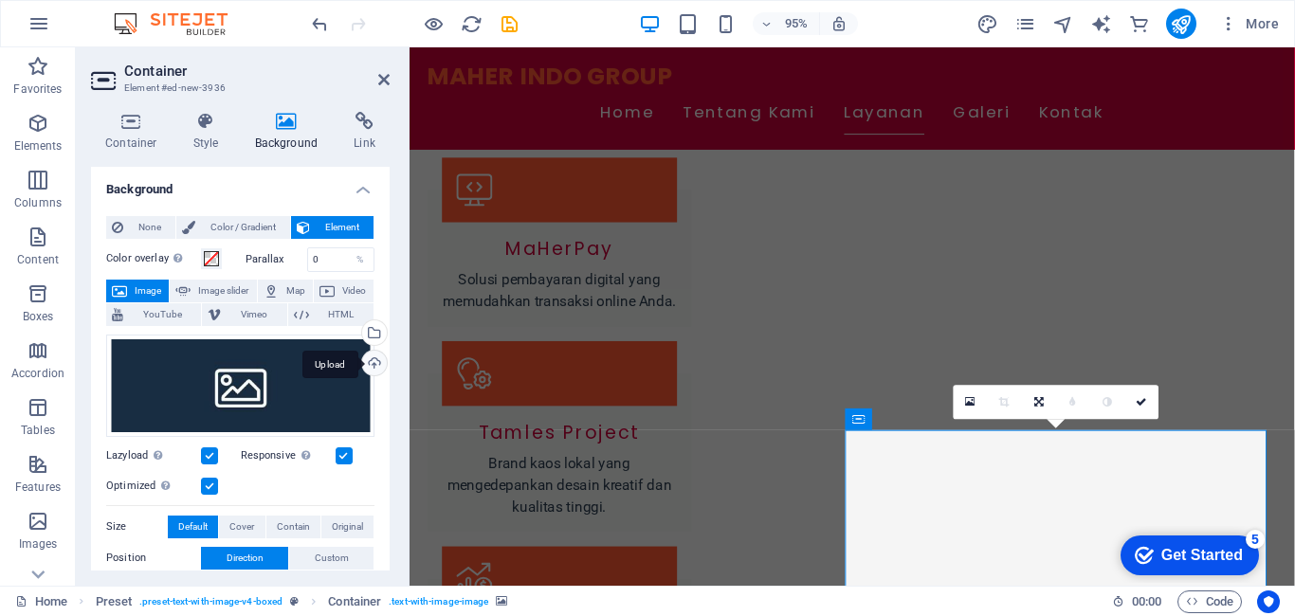
click at [369, 358] on div "Upload" at bounding box center [372, 365] width 28 height 28
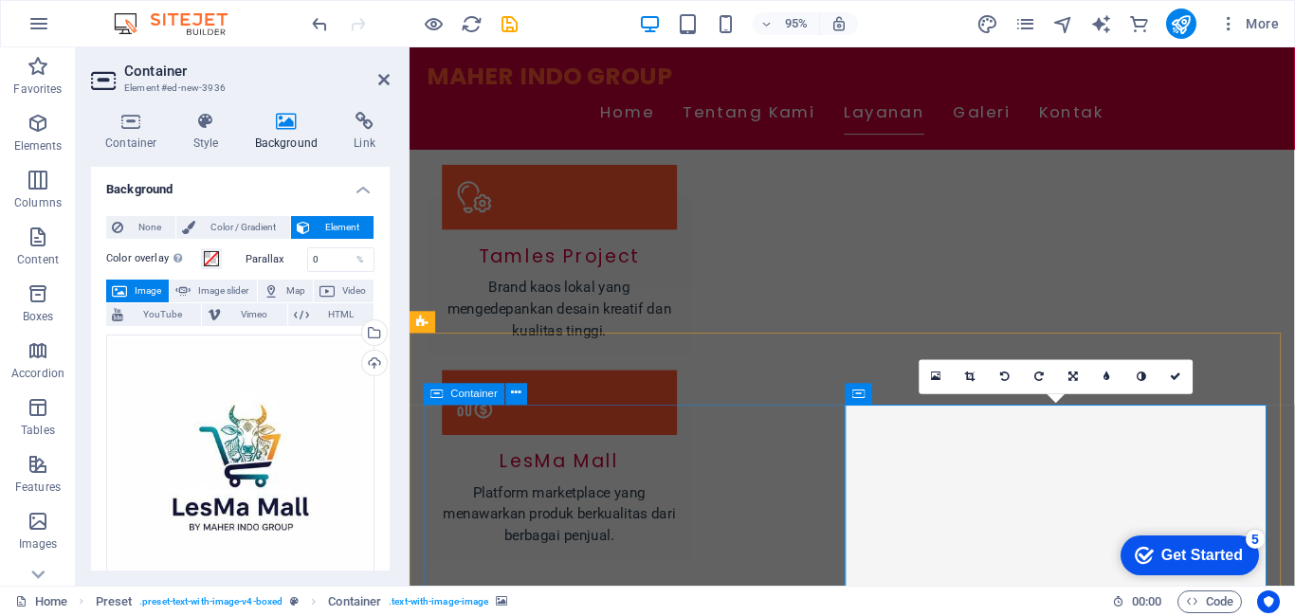
scroll to position [1930, 0]
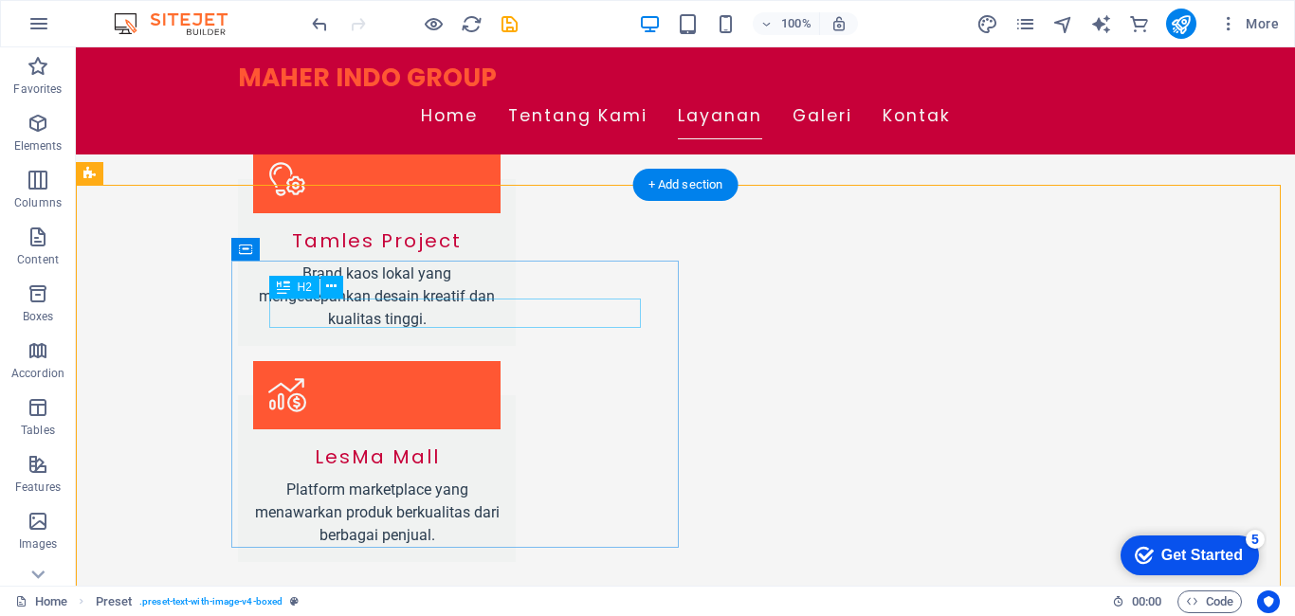
click at [330, 286] on icon at bounding box center [331, 287] width 10 height 20
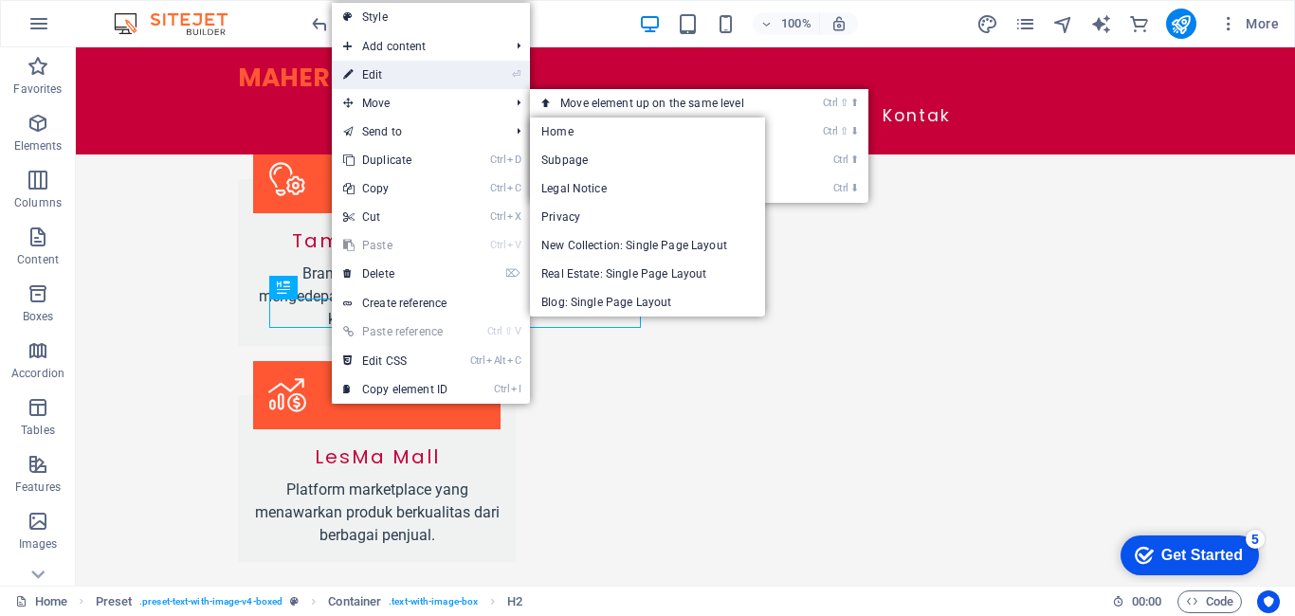
click at [395, 75] on link "⏎ Edit" at bounding box center [395, 75] width 127 height 28
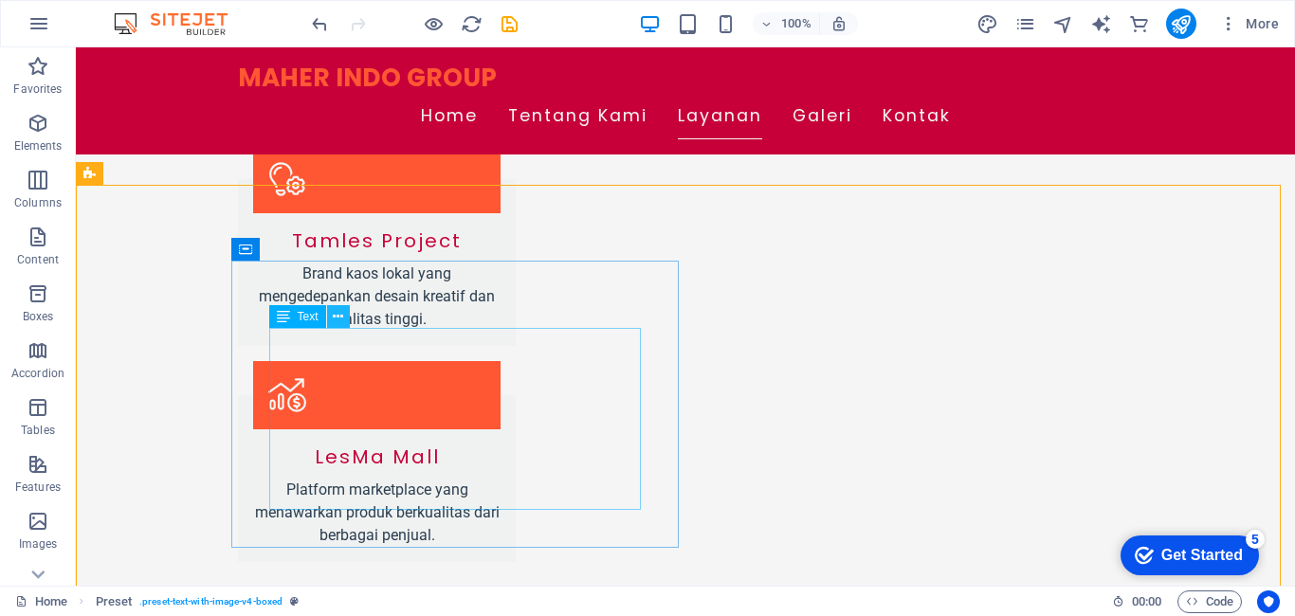
click at [333, 316] on icon at bounding box center [338, 317] width 10 height 20
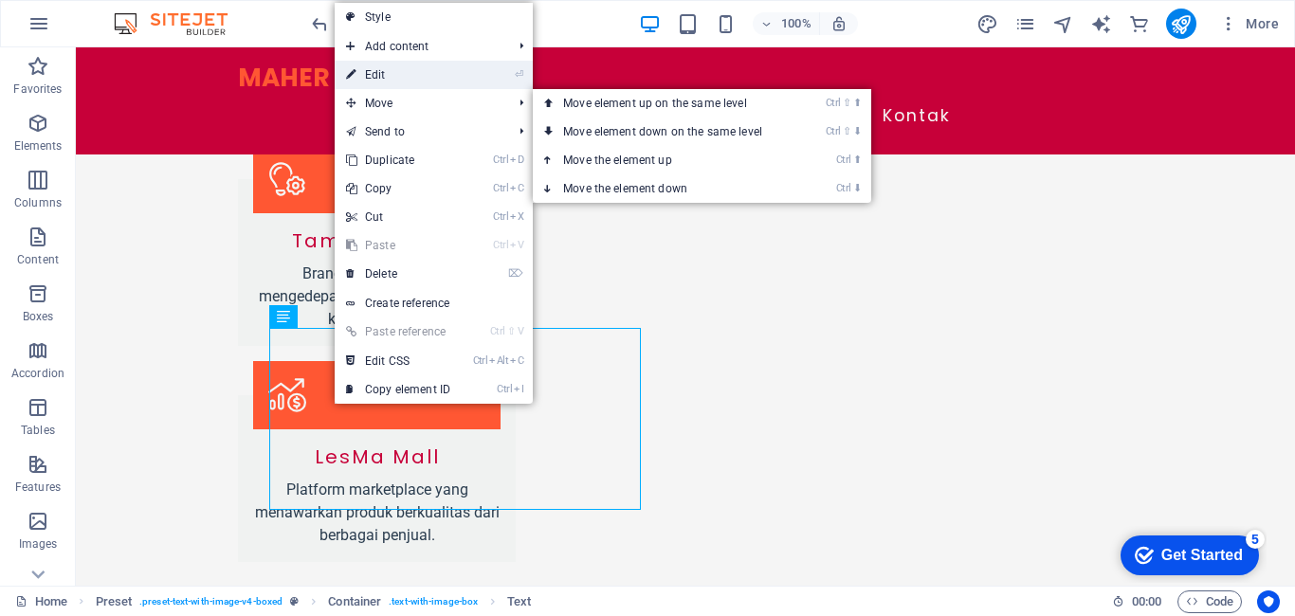
click at [401, 78] on link "⏎ Edit" at bounding box center [398, 75] width 127 height 28
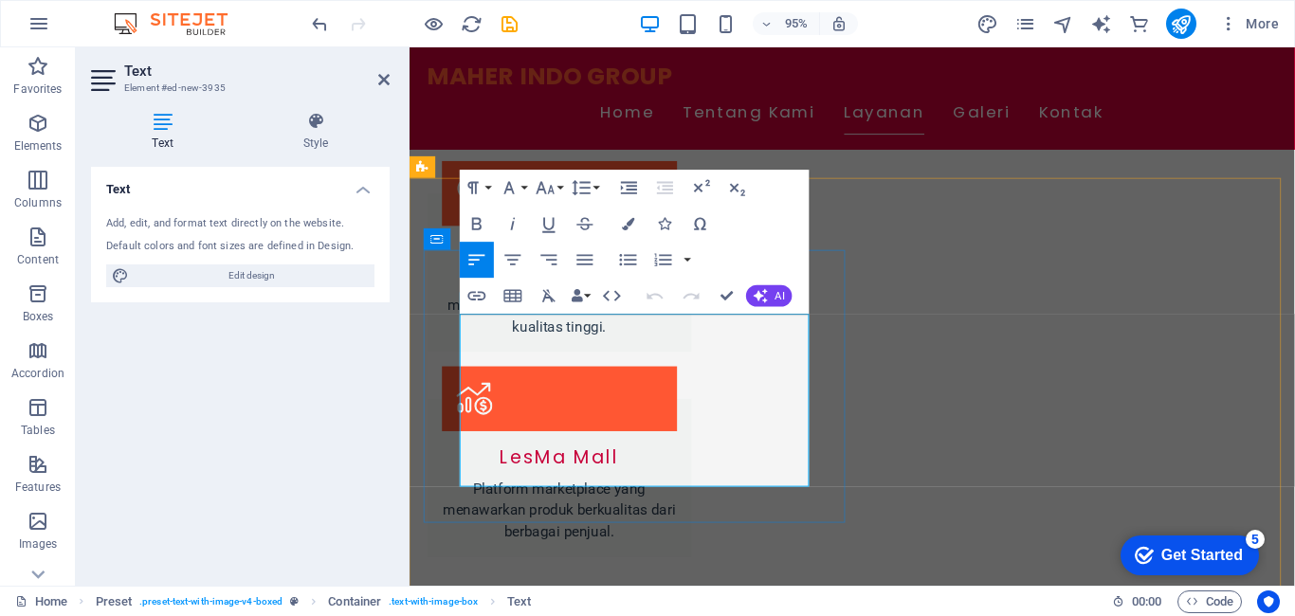
drag, startPoint x: 465, startPoint y: 341, endPoint x: 760, endPoint y: 504, distance: 336.6
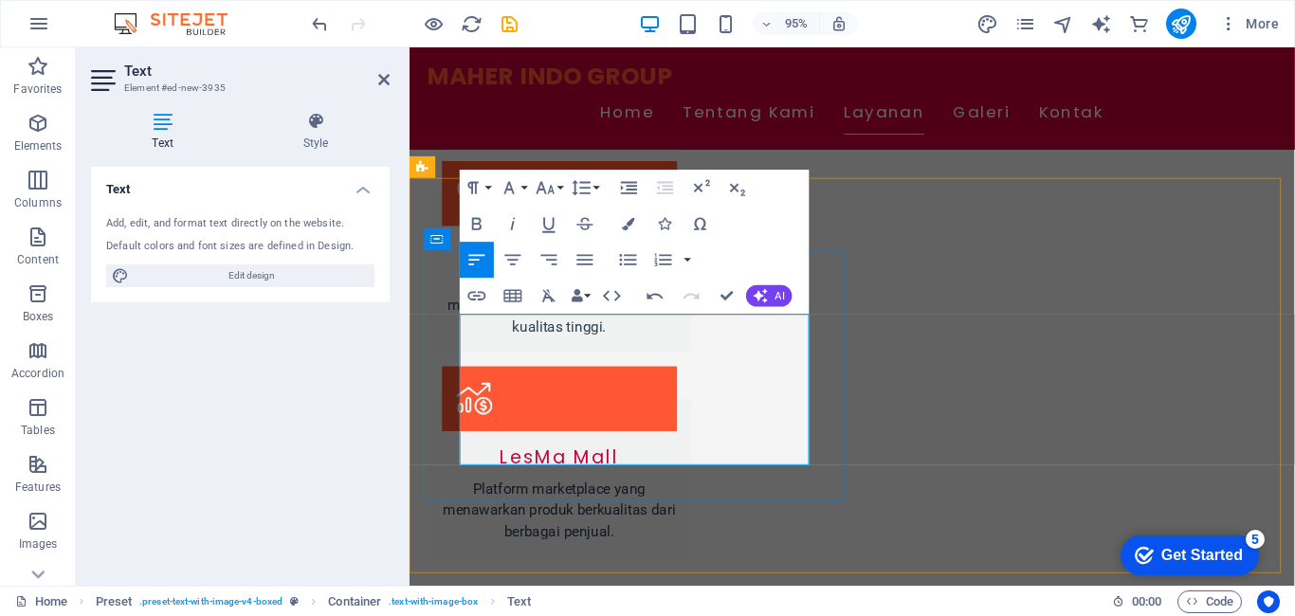
scroll to position [5848, 3]
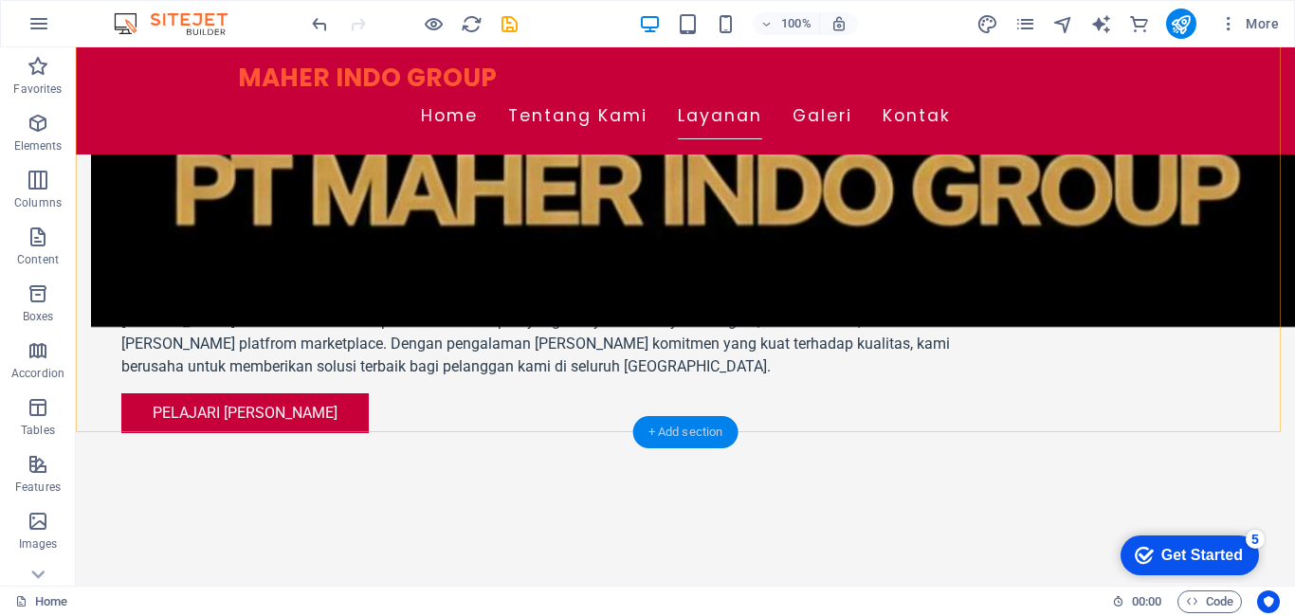
scroll to position [1266, 0]
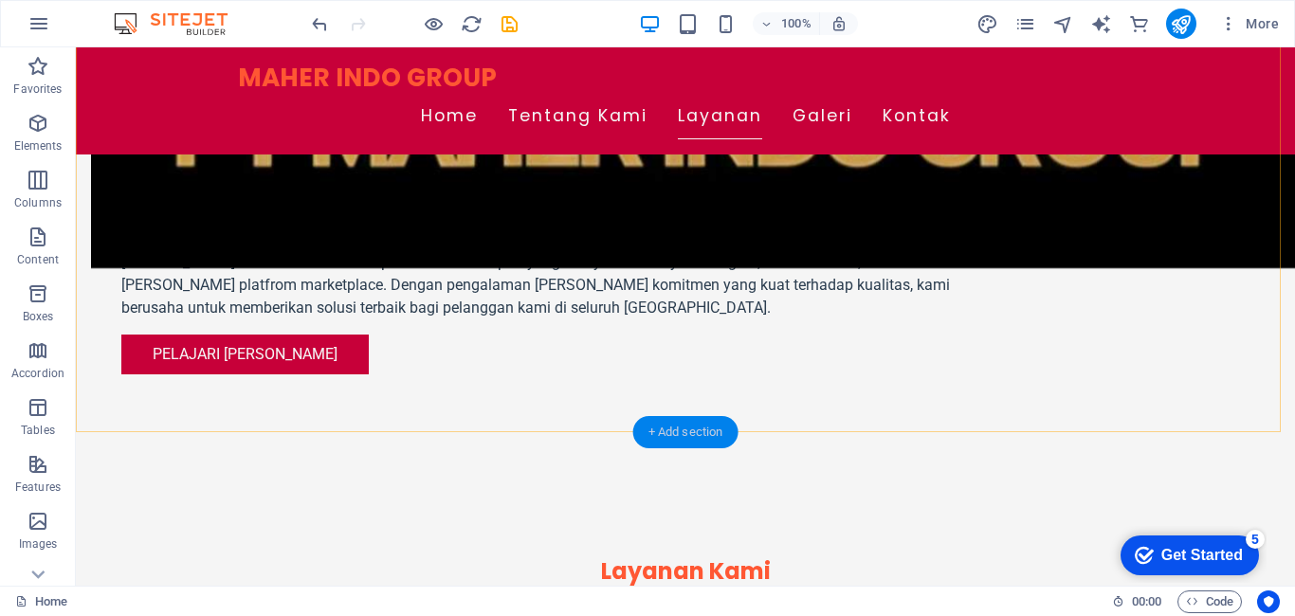
click at [697, 430] on div "+ Add section" at bounding box center [685, 432] width 105 height 32
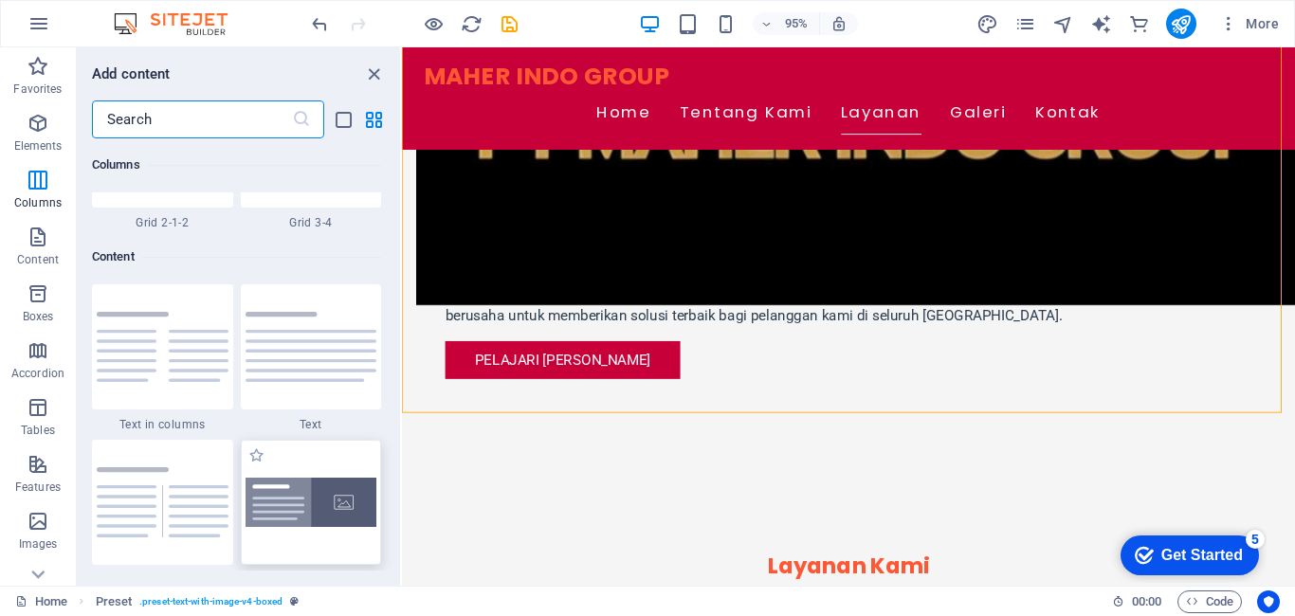
scroll to position [3223, 0]
drag, startPoint x: 153, startPoint y: 387, endPoint x: 307, endPoint y: 450, distance: 167.1
click at [153, 387] on div at bounding box center [162, 349] width 141 height 125
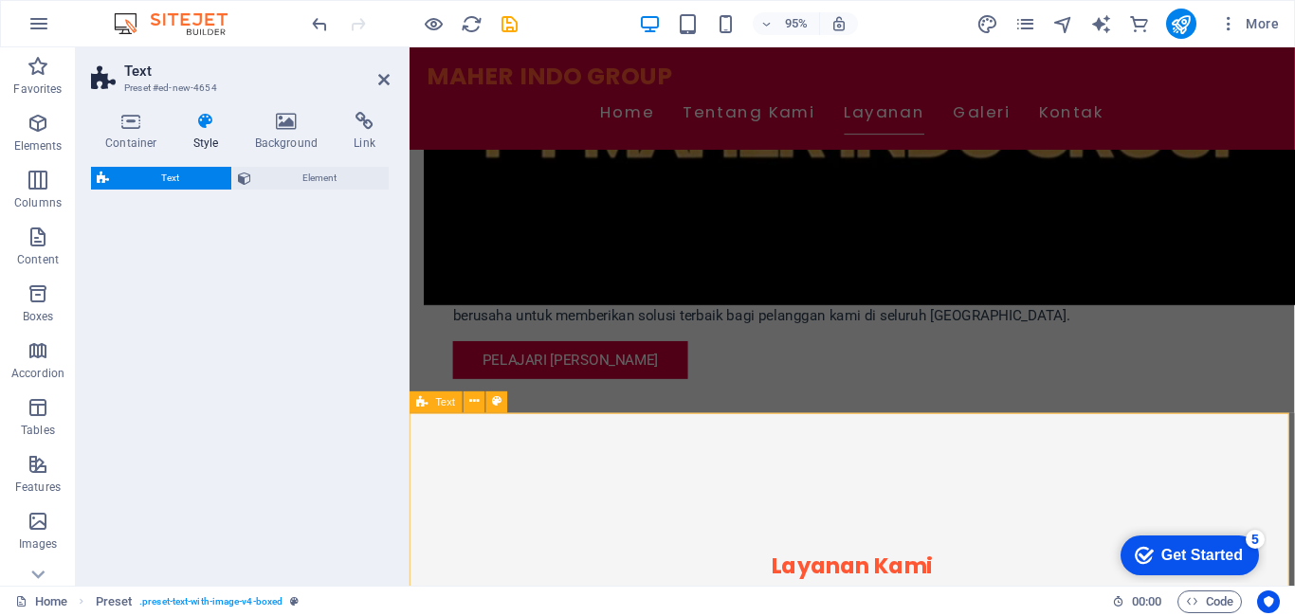
select select "rem"
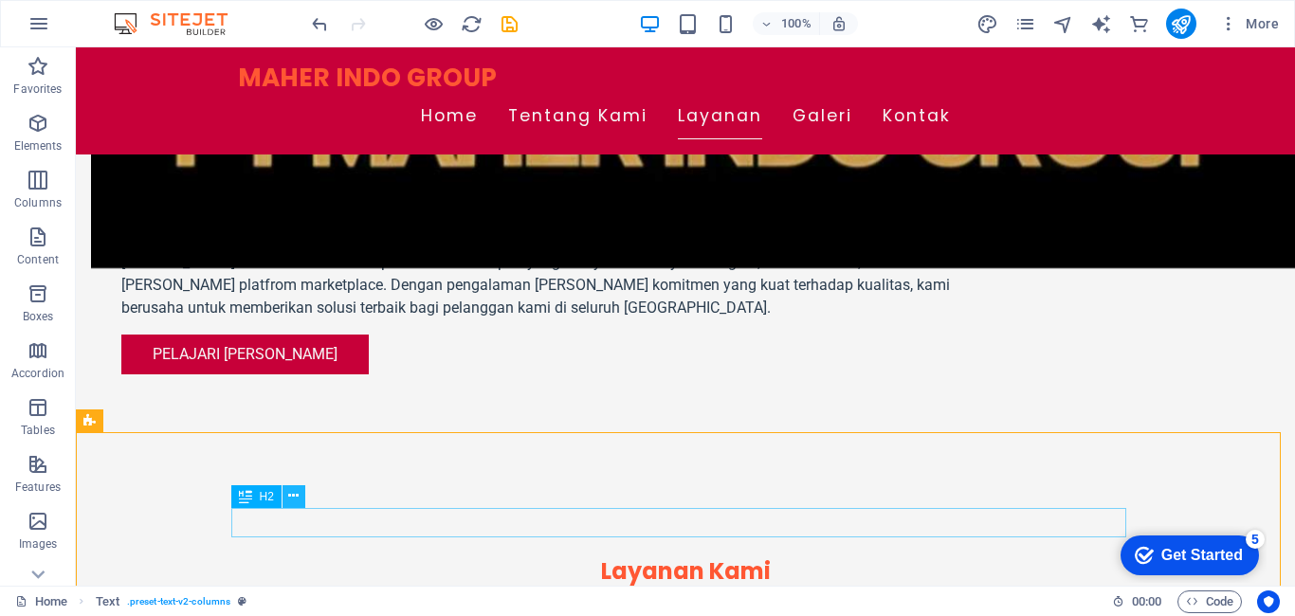
click at [289, 495] on icon at bounding box center [293, 496] width 10 height 20
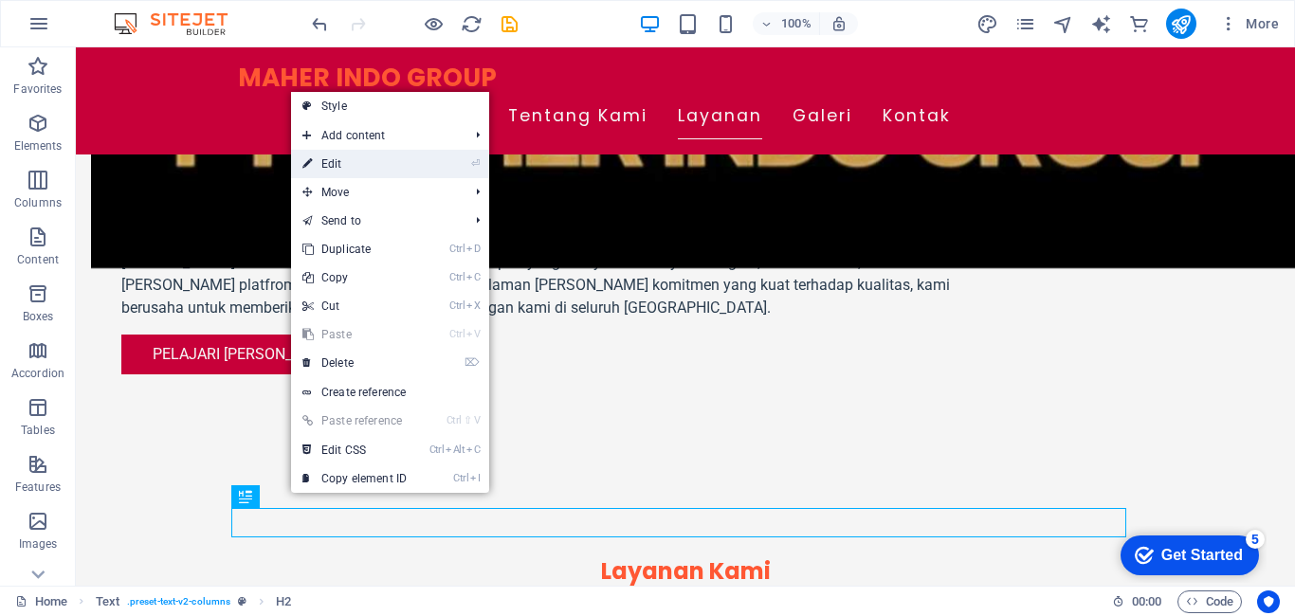
click at [367, 167] on link "⏎ Edit" at bounding box center [354, 164] width 127 height 28
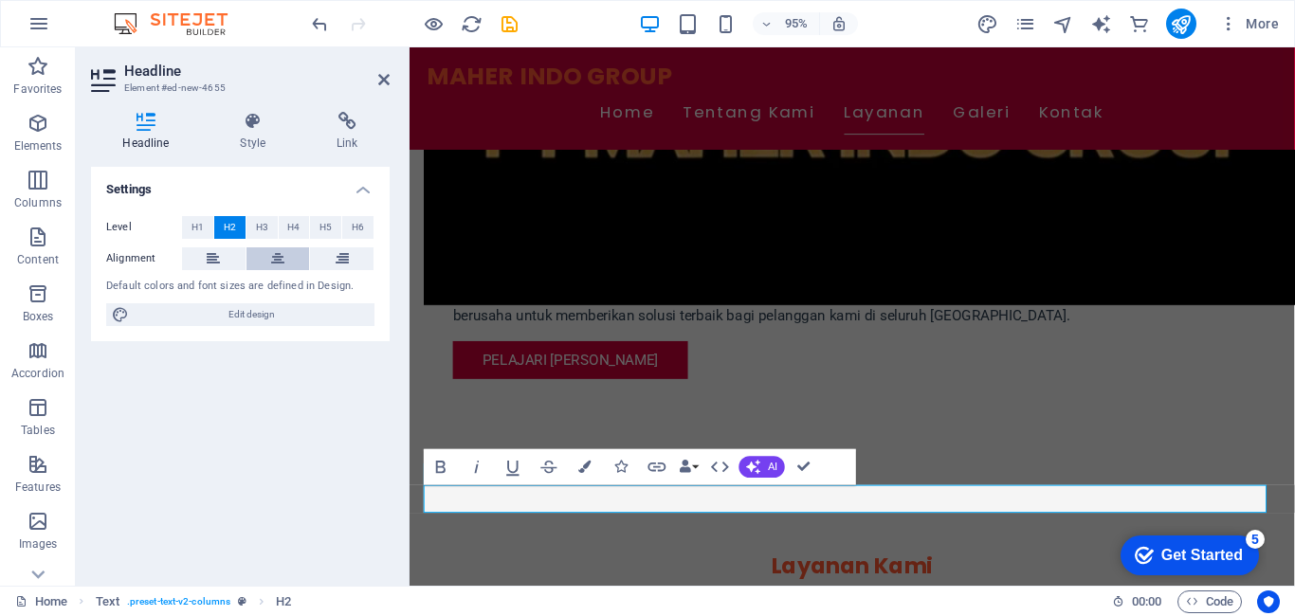
click at [283, 264] on icon at bounding box center [277, 259] width 13 height 23
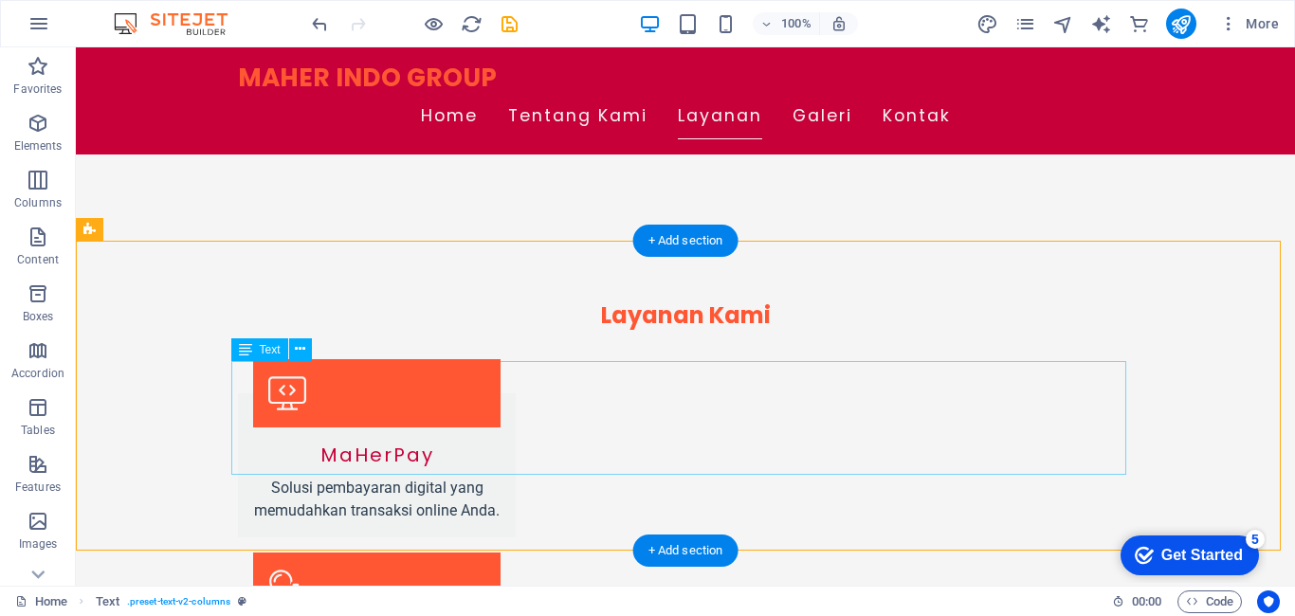
scroll to position [1551, 0]
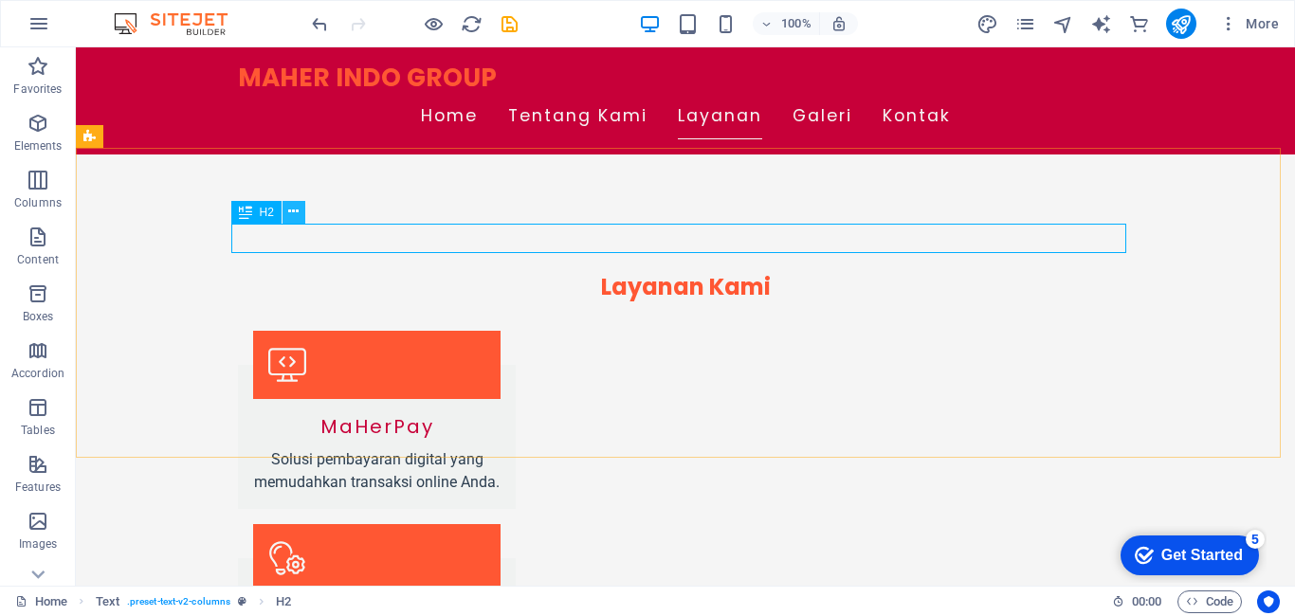
click at [296, 208] on icon at bounding box center [293, 212] width 10 height 20
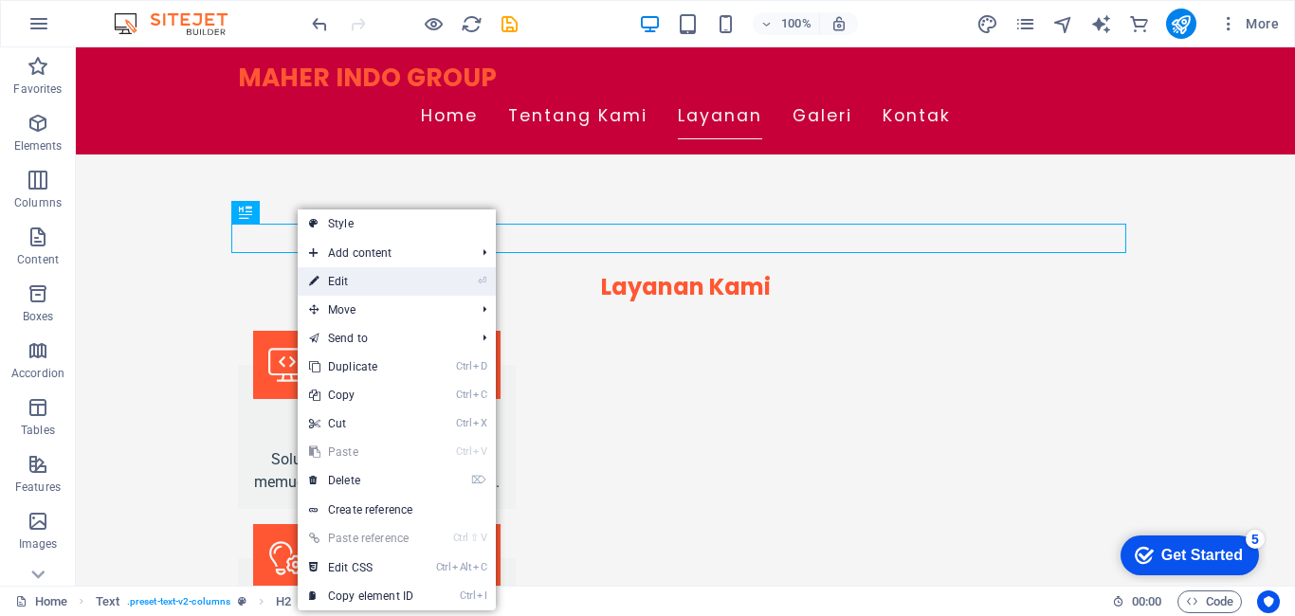
click at [339, 284] on link "⏎ Edit" at bounding box center [361, 281] width 127 height 28
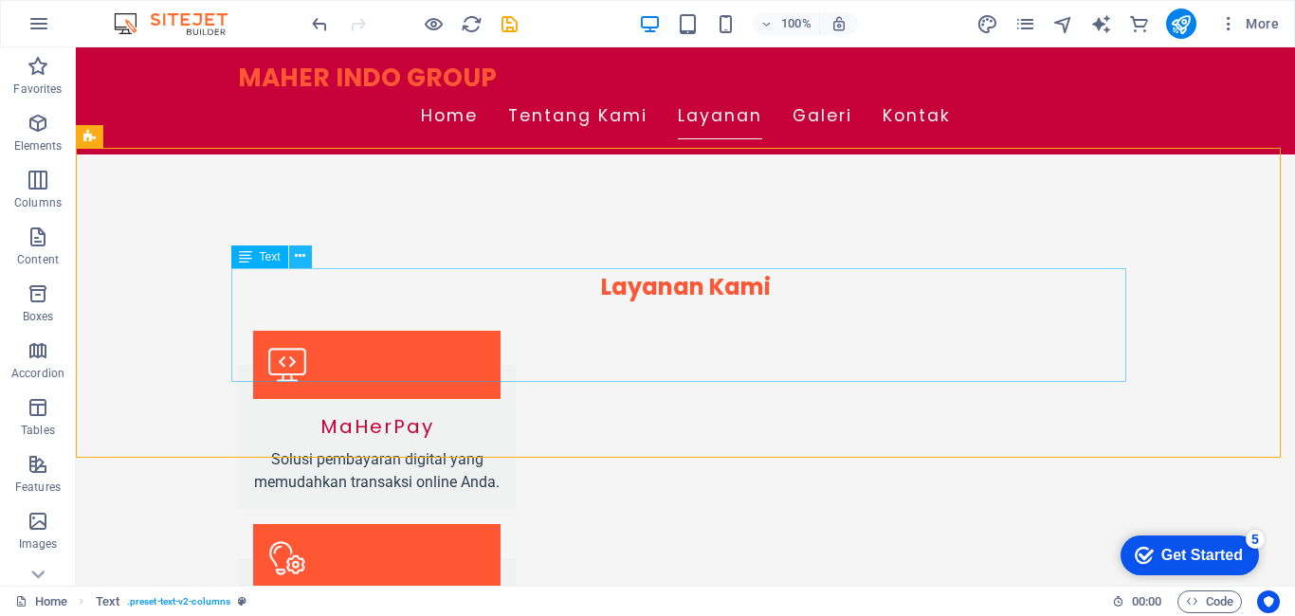
click at [308, 258] on button at bounding box center [300, 257] width 23 height 23
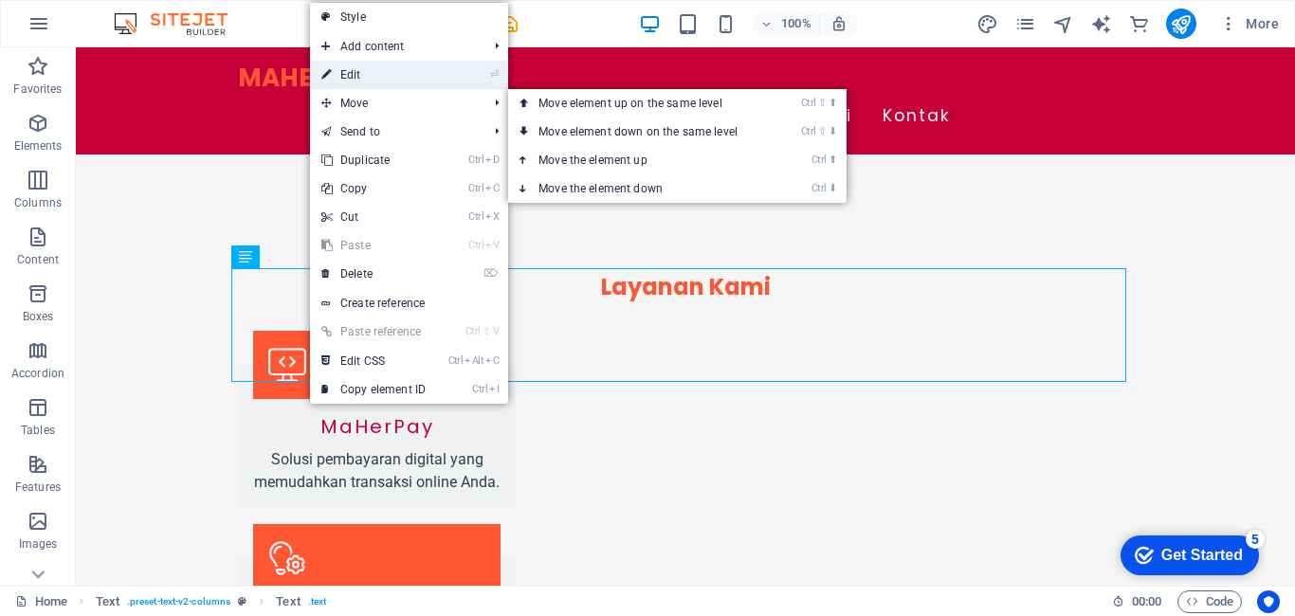
click at [371, 80] on link "⏎ Edit" at bounding box center [373, 75] width 127 height 28
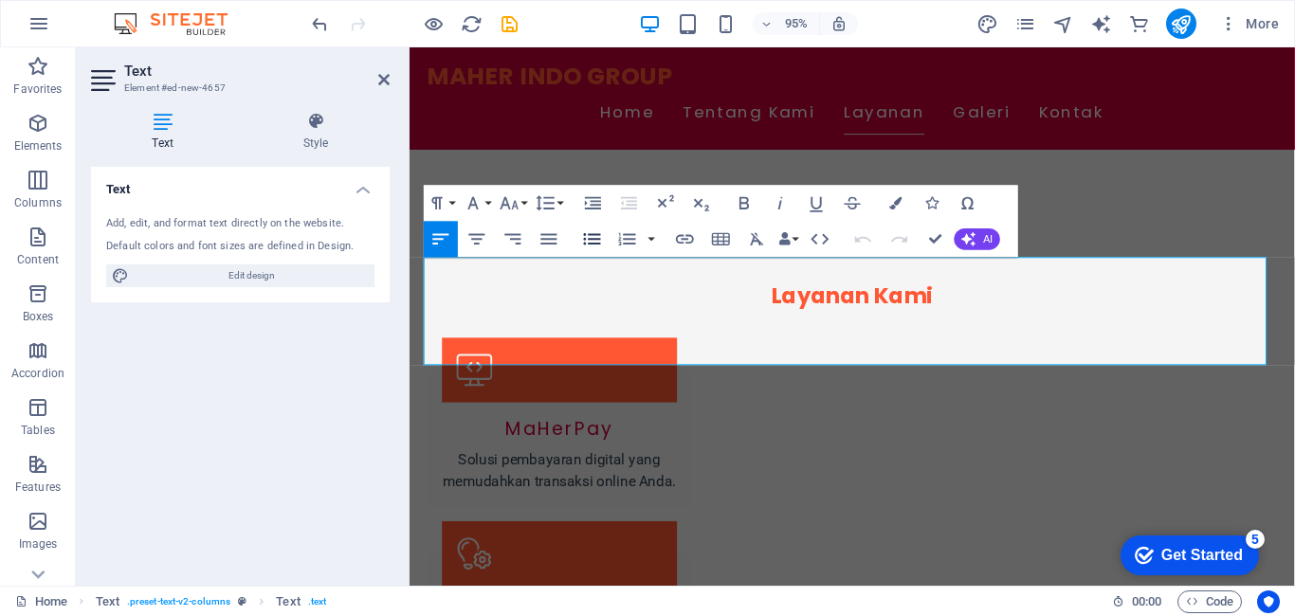
click at [585, 242] on icon "button" at bounding box center [592, 240] width 22 height 22
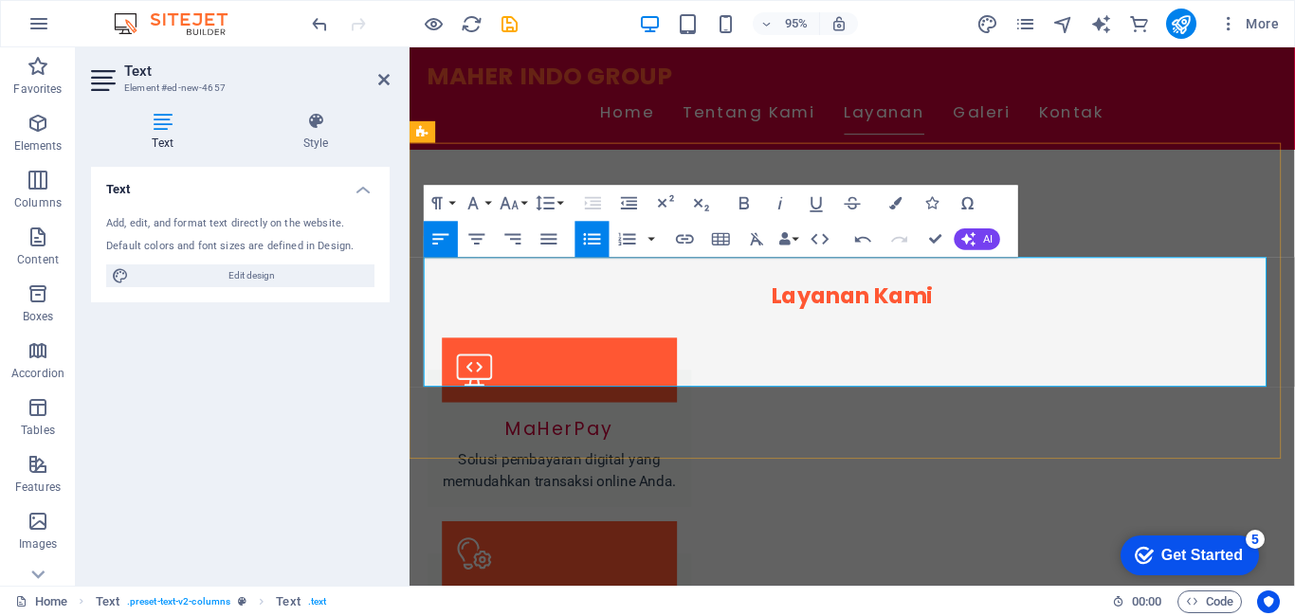
drag, startPoint x: 441, startPoint y: 278, endPoint x: 852, endPoint y: 373, distance: 421.4
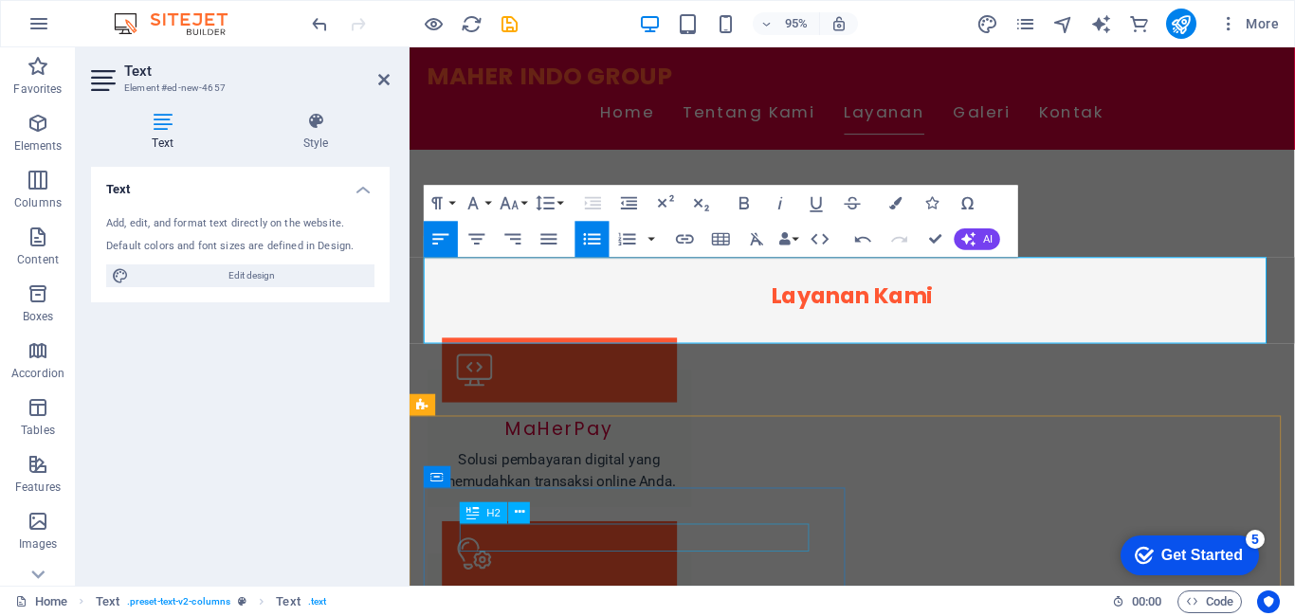
scroll to position [1003, 2]
drag, startPoint x: 556, startPoint y: 304, endPoint x: 851, endPoint y: 335, distance: 296.5
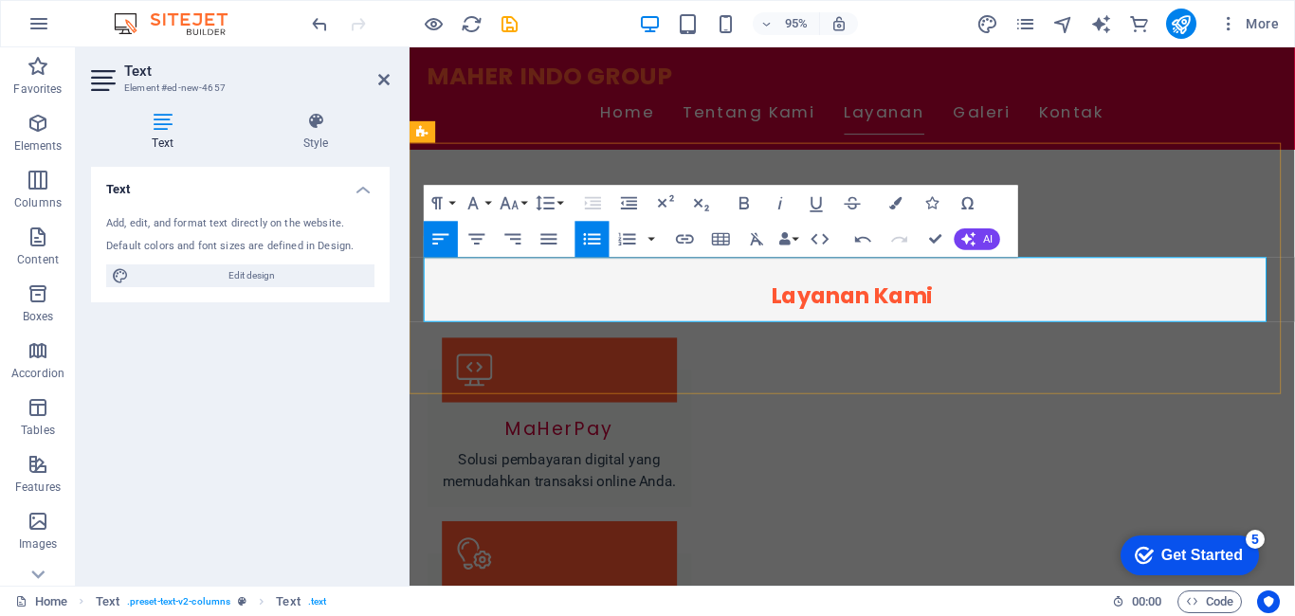
drag, startPoint x: 563, startPoint y: 307, endPoint x: 1291, endPoint y: 330, distance: 727.7
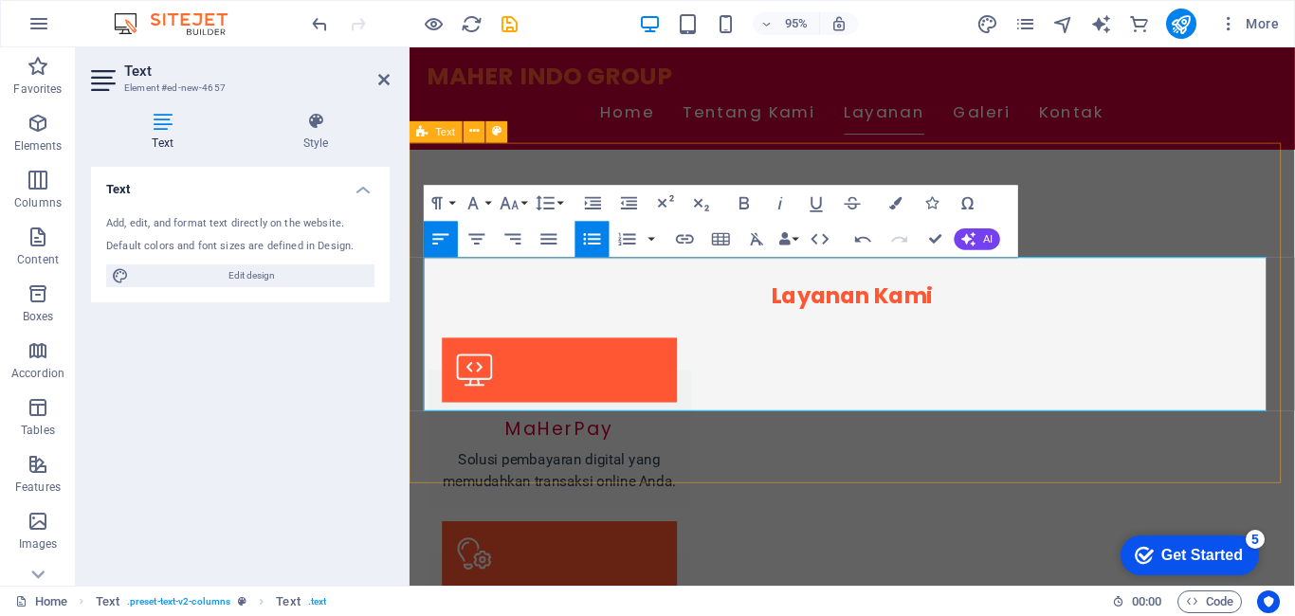
scroll to position [2257, 3]
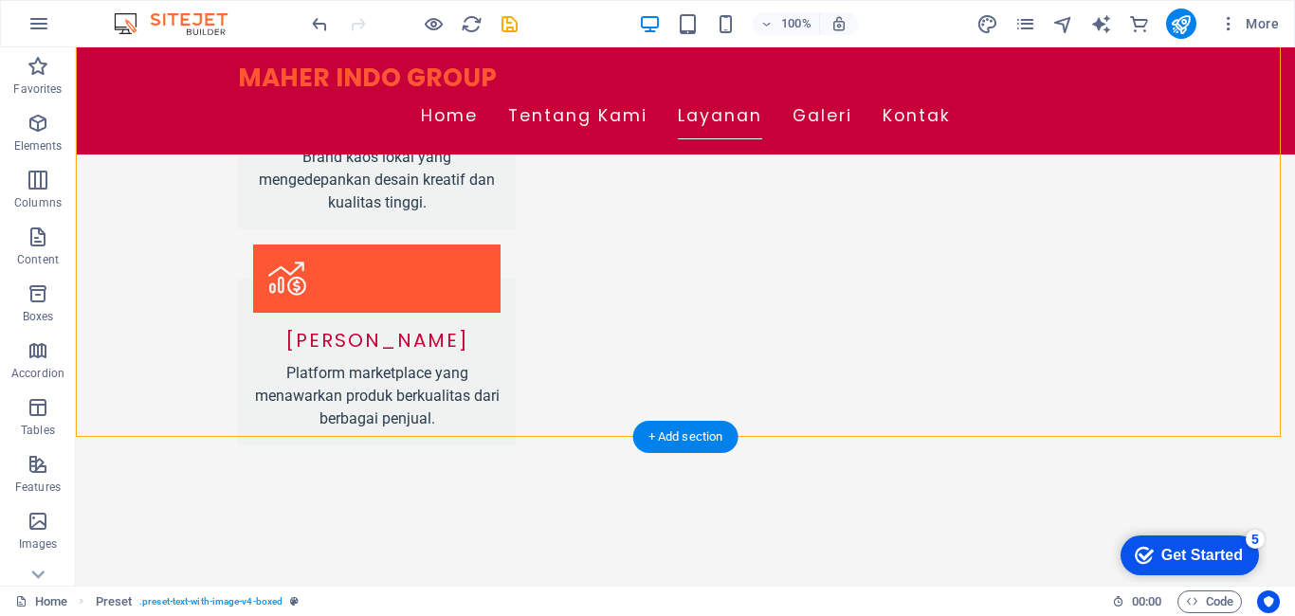
scroll to position [2120, 0]
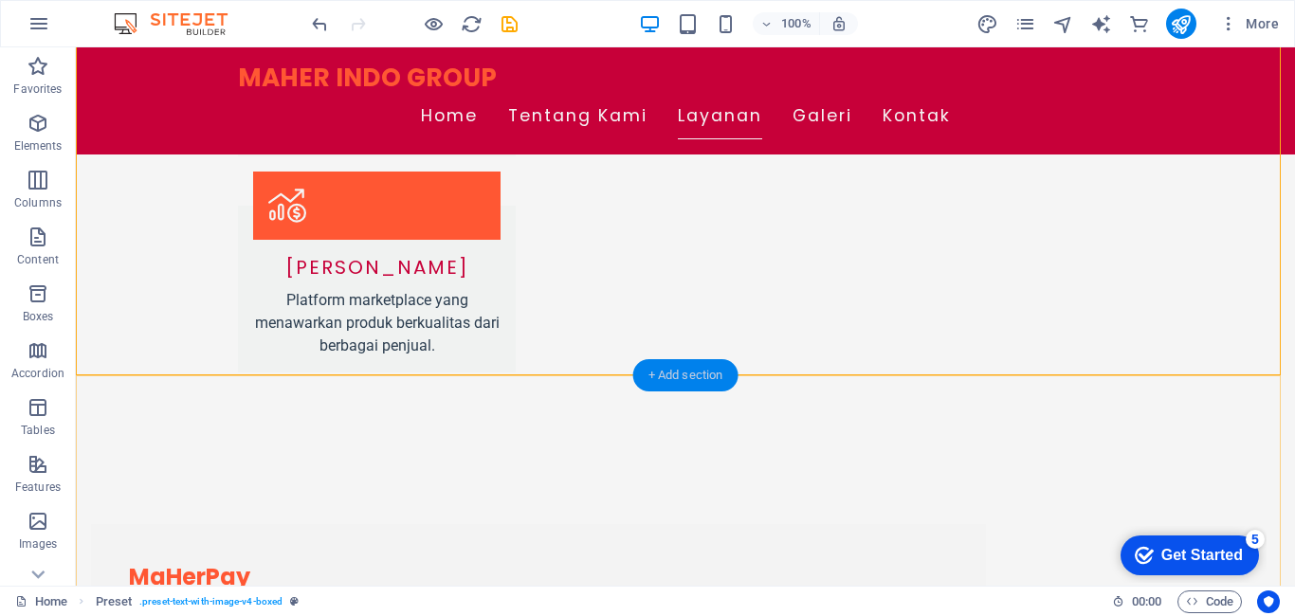
drag, startPoint x: 681, startPoint y: 373, endPoint x: 278, endPoint y: 328, distance: 405.5
click at [681, 373] on div "+ Add section" at bounding box center [685, 375] width 105 height 32
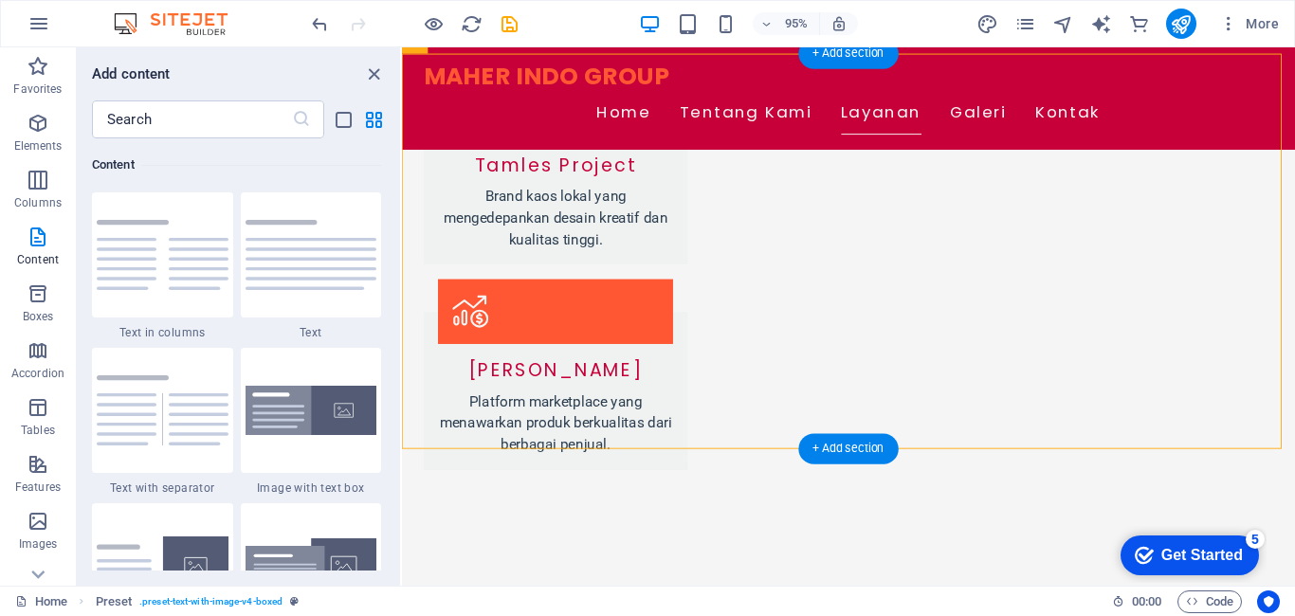
scroll to position [2025, 0]
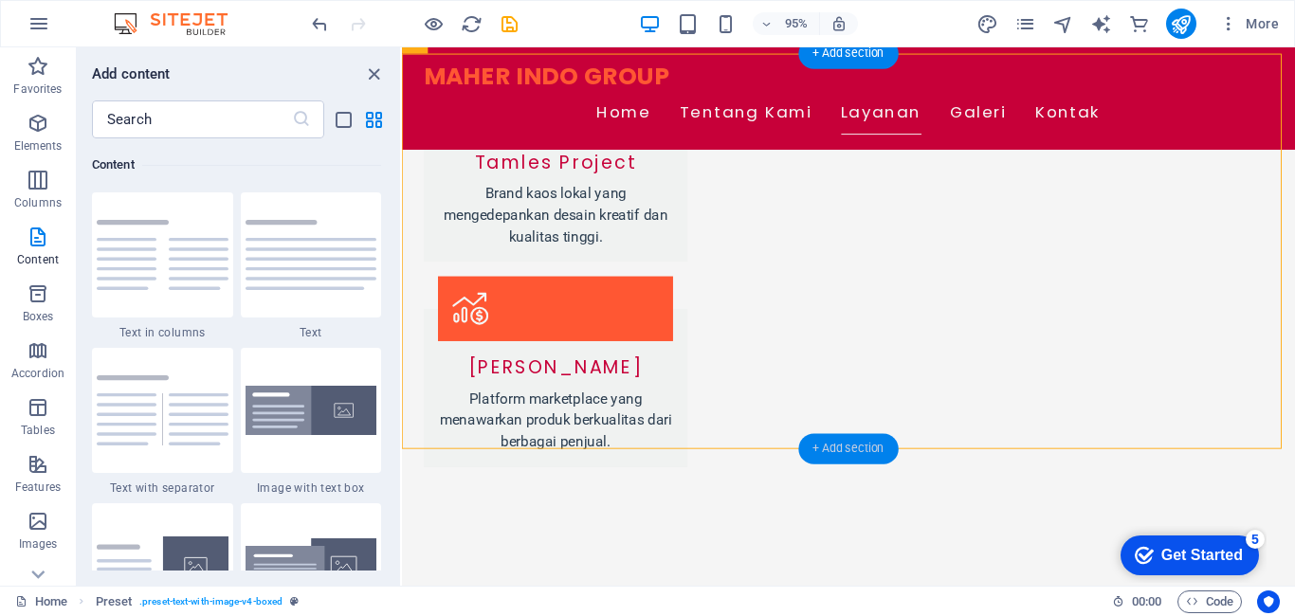
click at [850, 440] on div "+ Add section" at bounding box center [848, 449] width 100 height 30
click at [156, 282] on img at bounding box center [163, 255] width 132 height 70
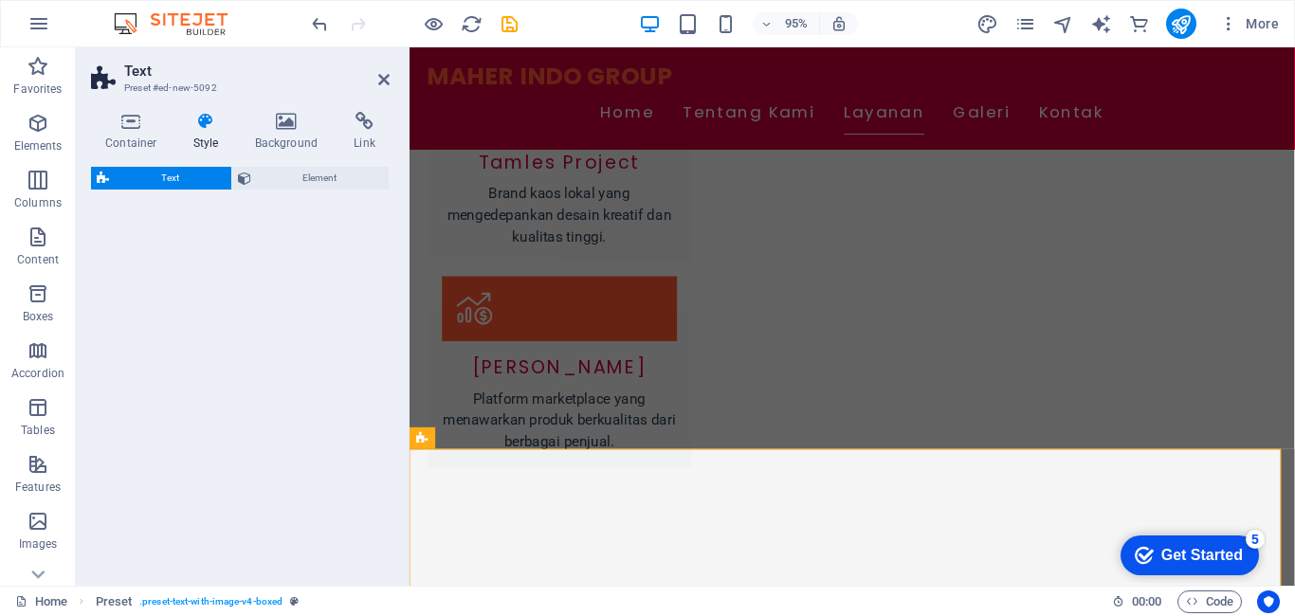
select select "rem"
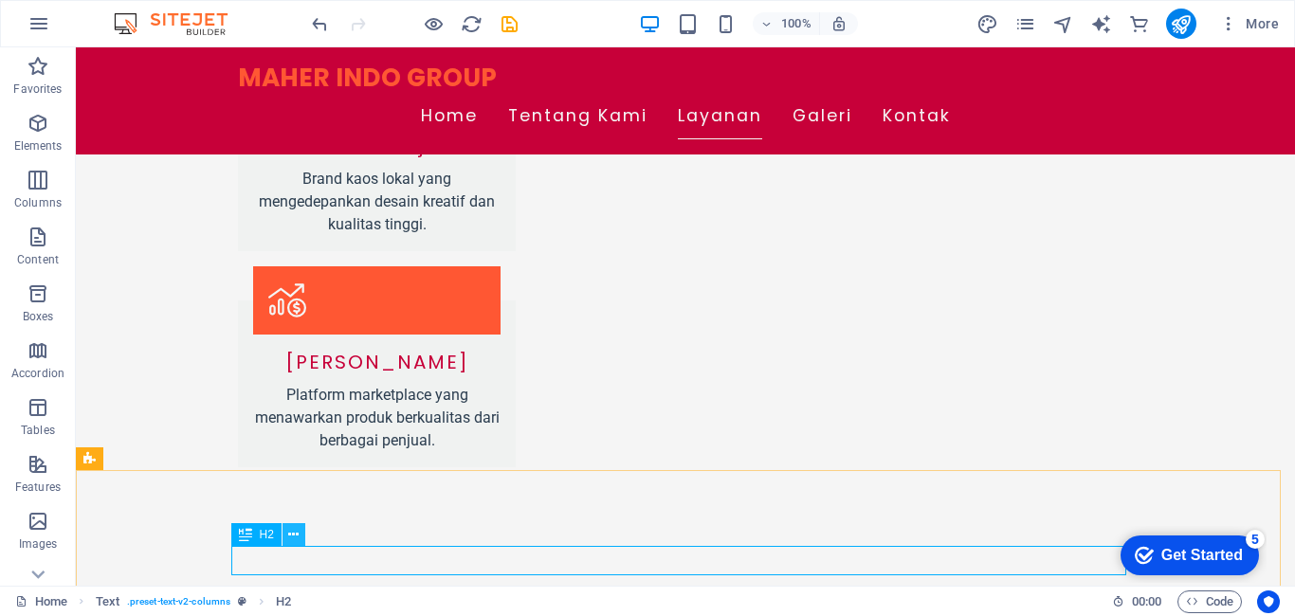
click at [298, 534] on icon at bounding box center [293, 535] width 10 height 20
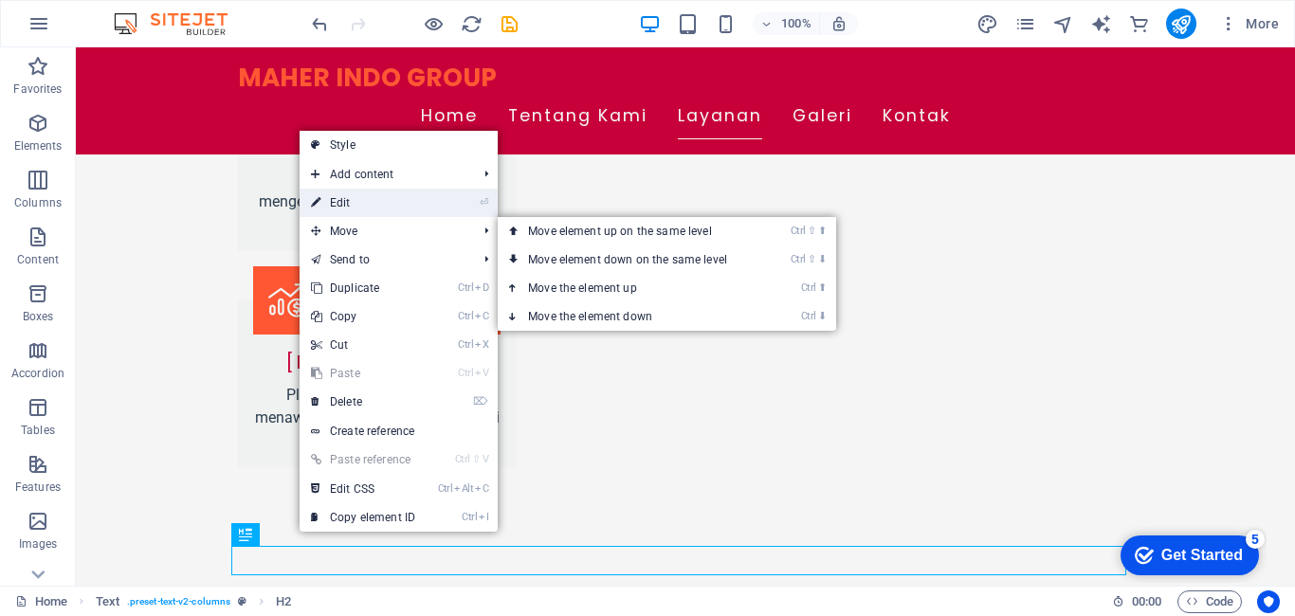
click at [372, 202] on link "⏎ Edit" at bounding box center [363, 203] width 127 height 28
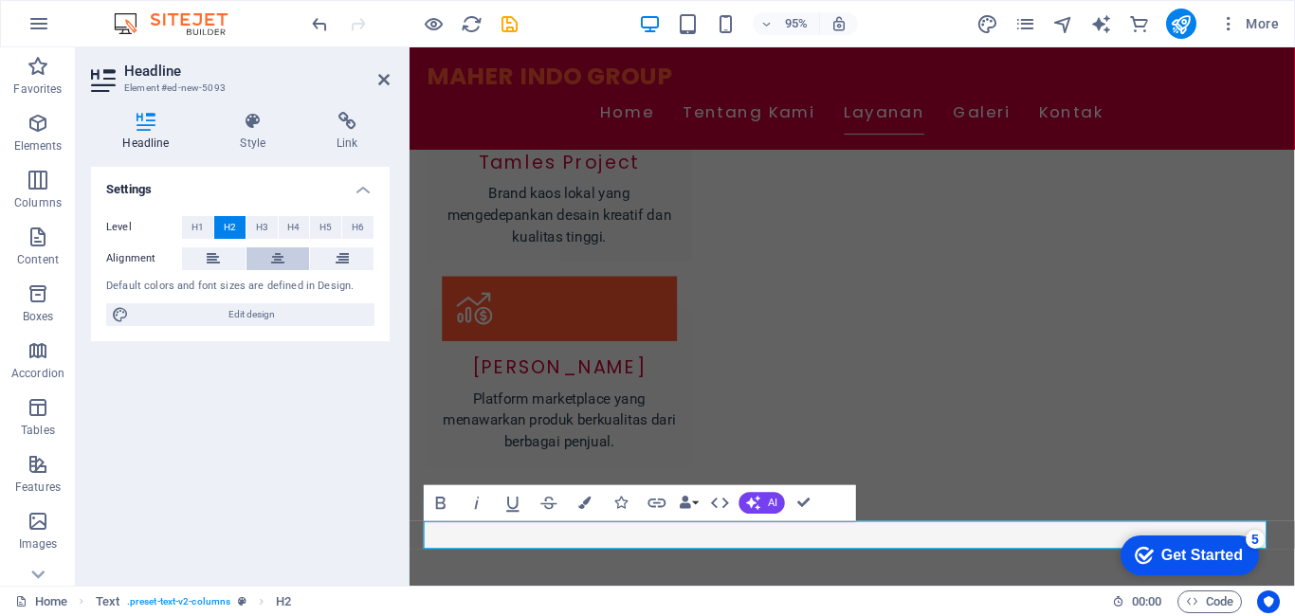
click at [290, 263] on button at bounding box center [279, 259] width 64 height 23
click at [247, 248] on button at bounding box center [279, 259] width 64 height 23
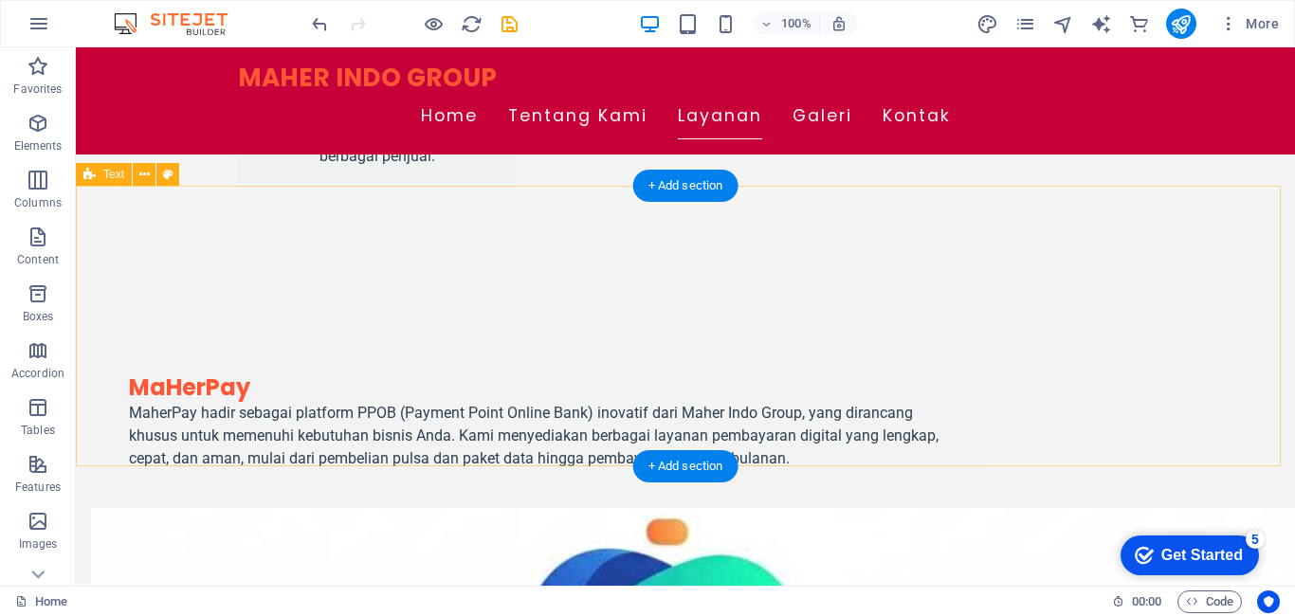
scroll to position [2120, 0]
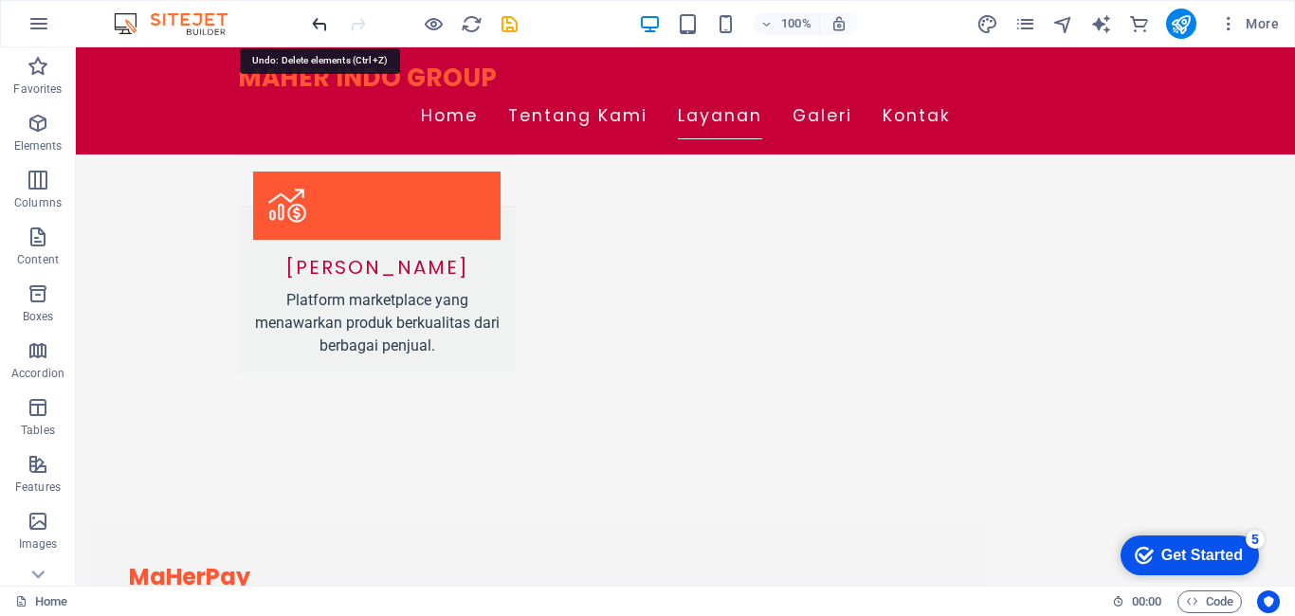
click at [317, 24] on icon "undo" at bounding box center [320, 24] width 22 height 22
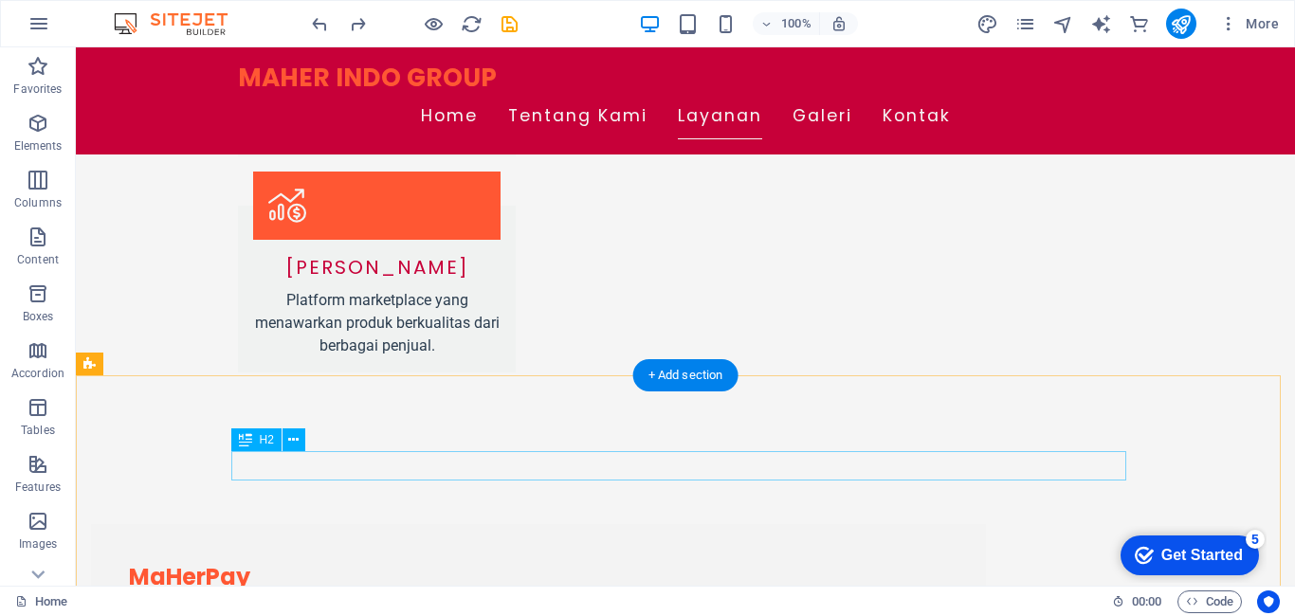
click at [298, 439] on icon at bounding box center [293, 441] width 10 height 20
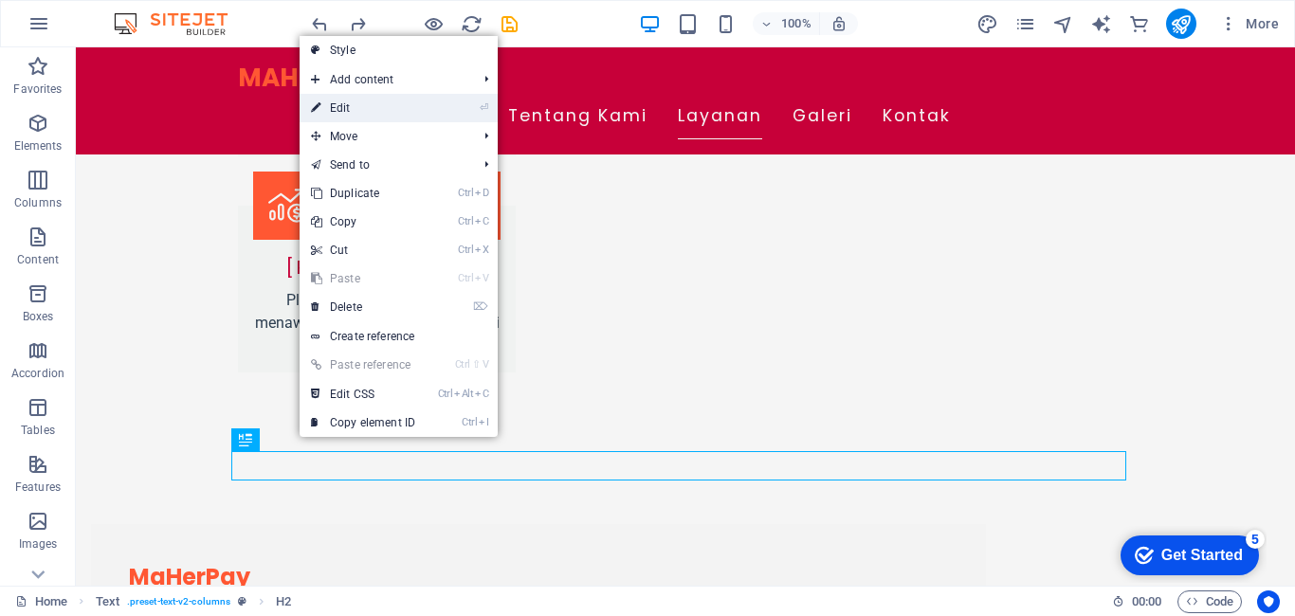
click at [377, 106] on link "⏎ Edit" at bounding box center [363, 108] width 127 height 28
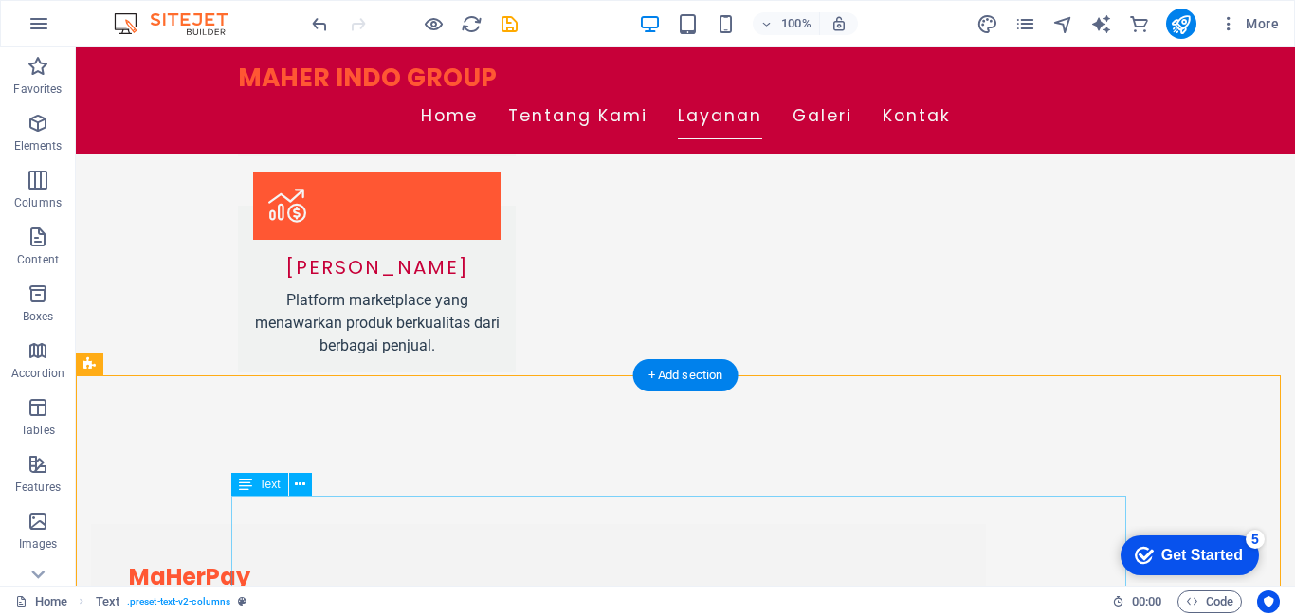
scroll to position [2214, 0]
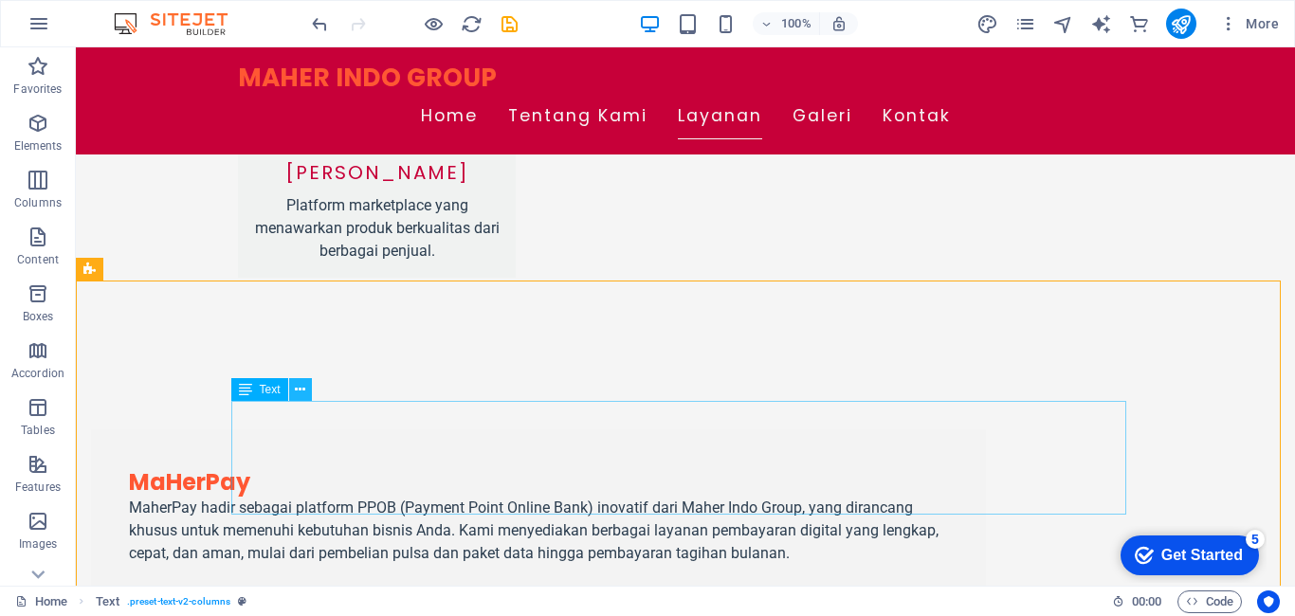
click at [296, 391] on icon at bounding box center [300, 390] width 10 height 20
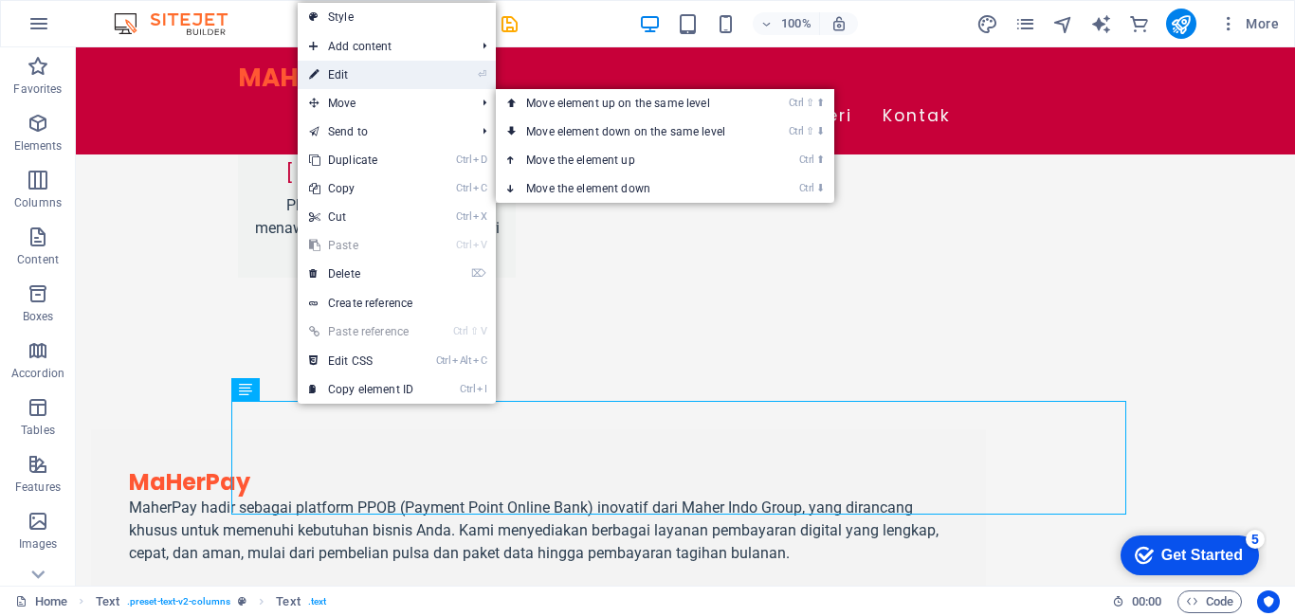
click at [423, 81] on link "⏎ Edit" at bounding box center [361, 75] width 127 height 28
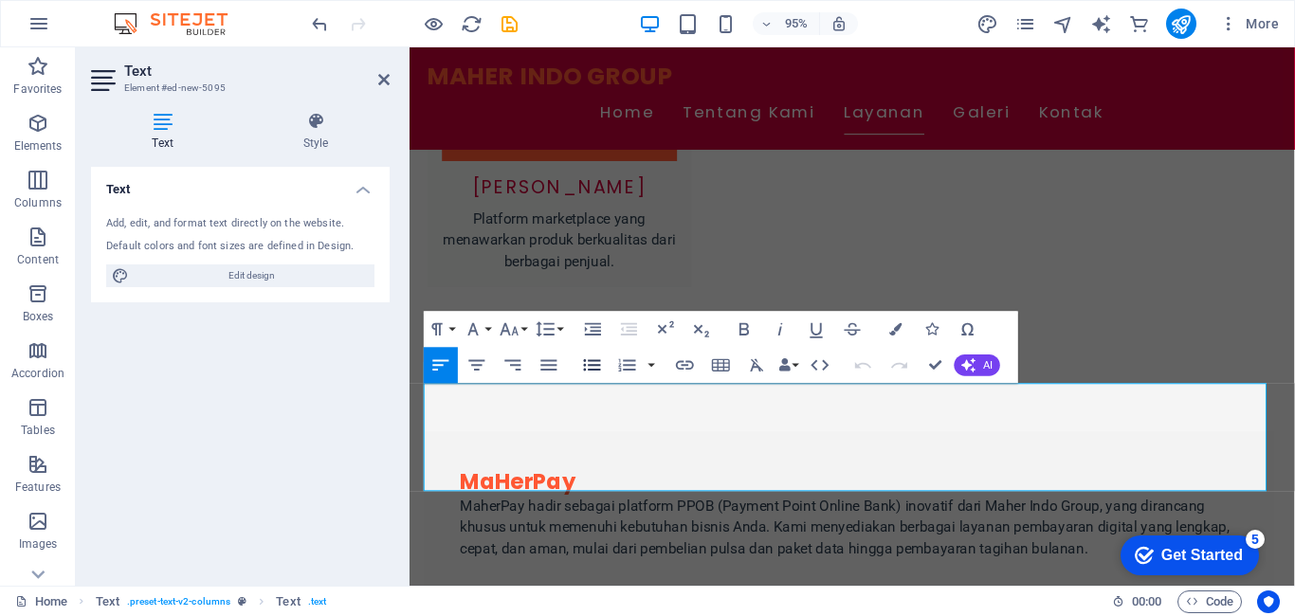
click at [590, 363] on icon "button" at bounding box center [592, 366] width 22 height 22
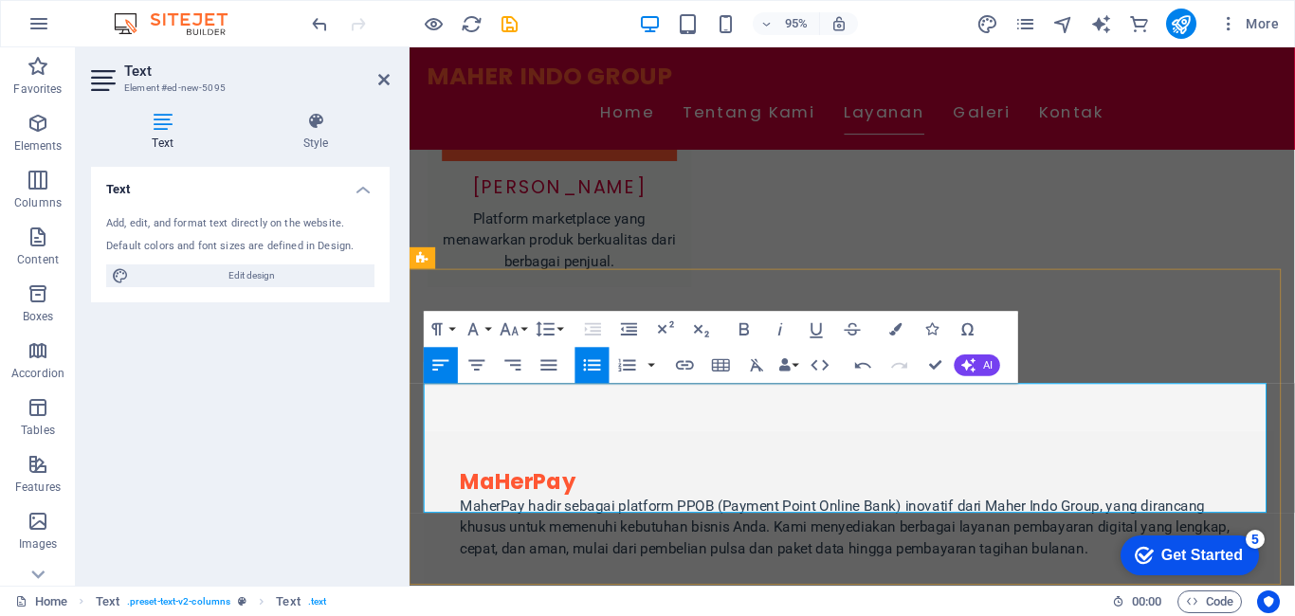
drag, startPoint x: 443, startPoint y: 415, endPoint x: 1057, endPoint y: 529, distance: 625.0
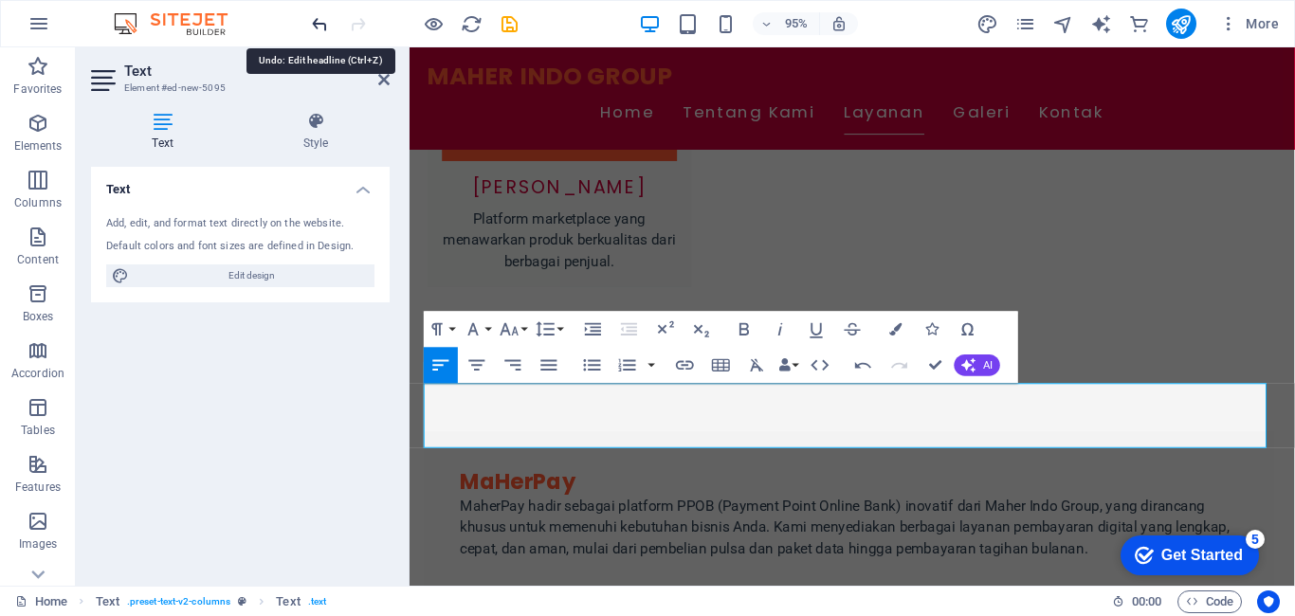
click at [317, 28] on icon "undo" at bounding box center [320, 24] width 22 height 22
click at [308, 37] on div at bounding box center [414, 24] width 212 height 30
click at [314, 25] on icon "undo" at bounding box center [320, 24] width 22 height 22
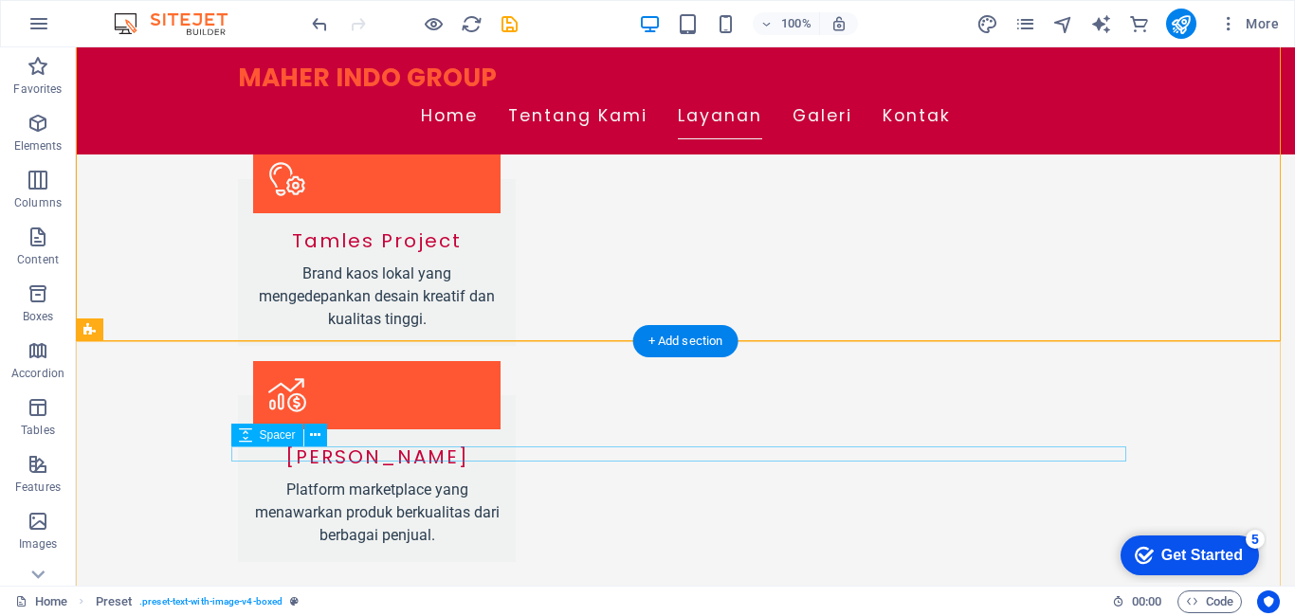
scroll to position [2214, 0]
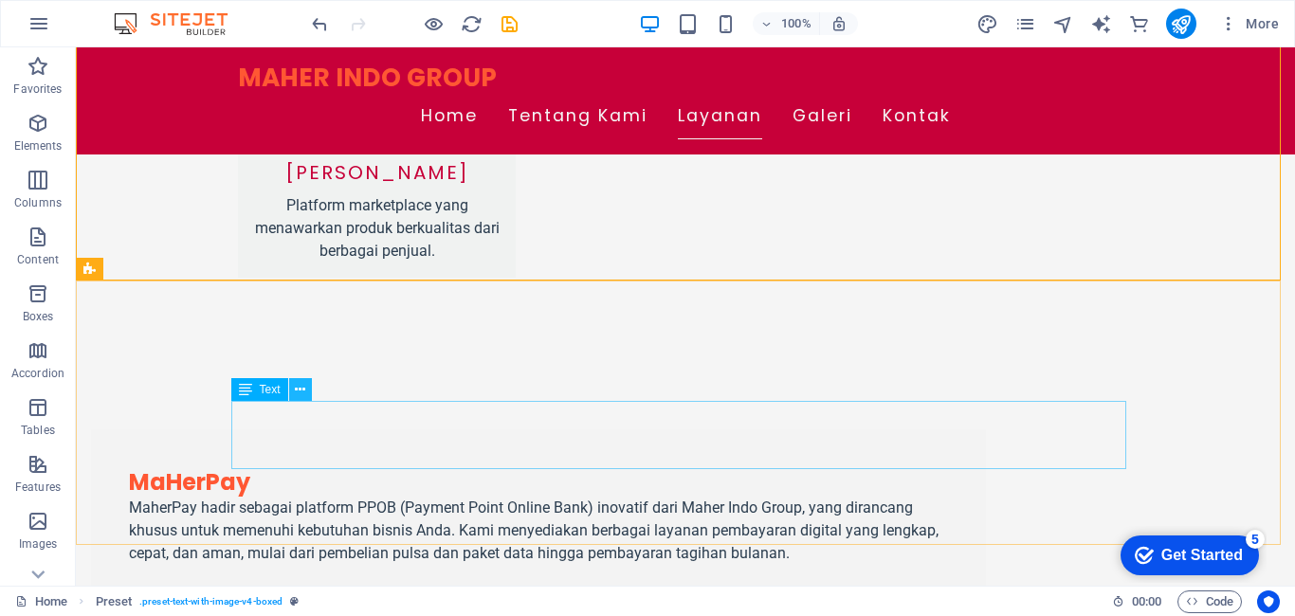
click at [300, 392] on icon at bounding box center [300, 390] width 10 height 20
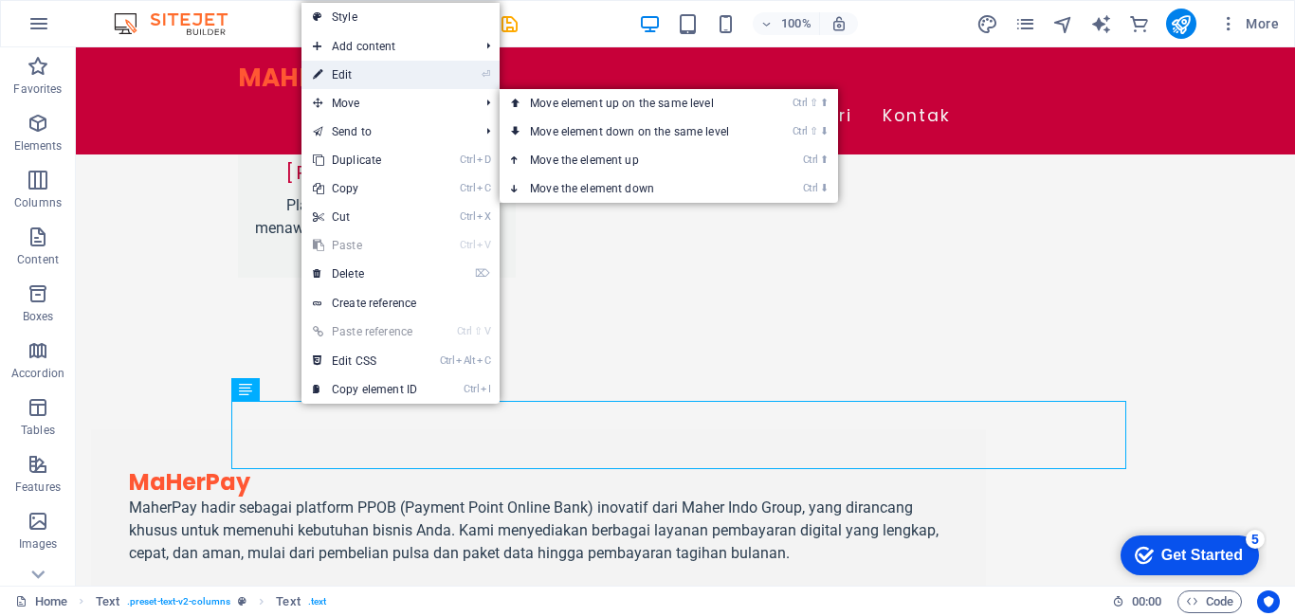
click at [359, 81] on link "⏎ Edit" at bounding box center [365, 75] width 127 height 28
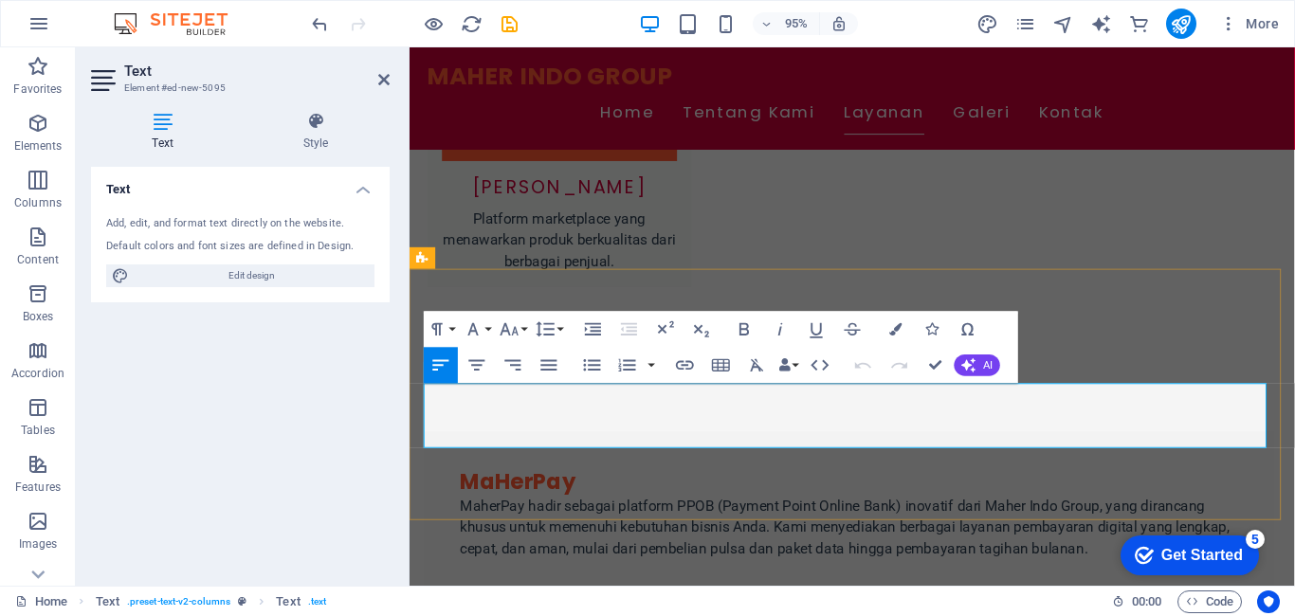
drag, startPoint x: 435, startPoint y: 410, endPoint x: 1124, endPoint y: 454, distance: 689.9
click at [589, 360] on icon "button" at bounding box center [592, 364] width 17 height 11
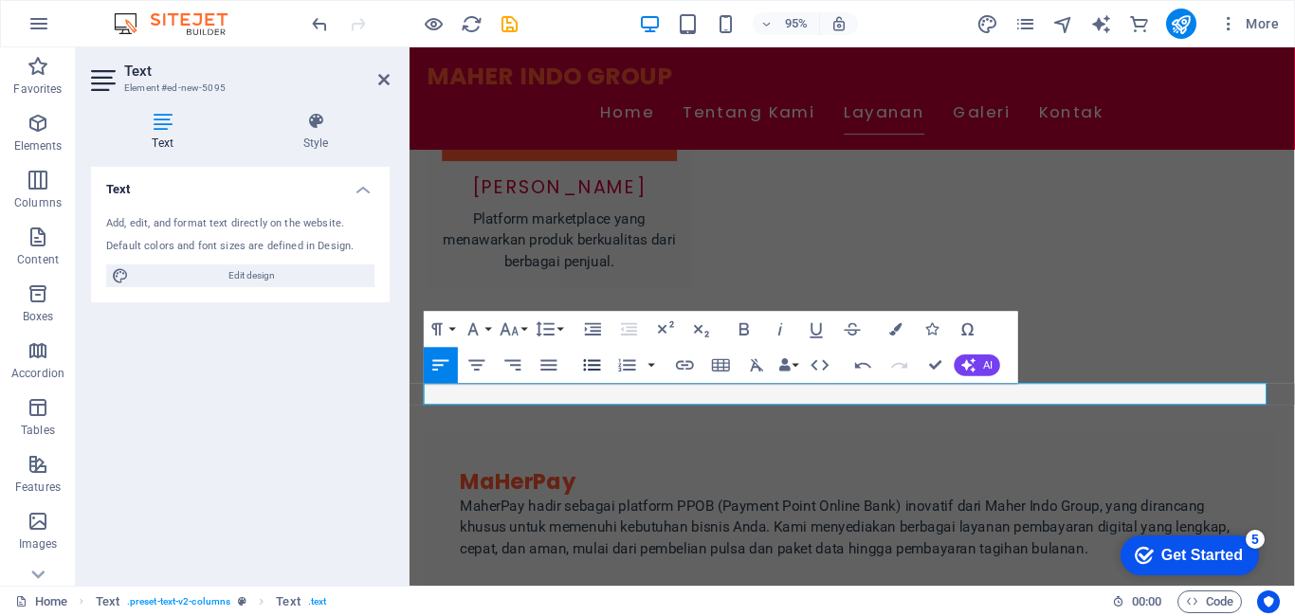
click at [586, 366] on icon "button" at bounding box center [592, 364] width 17 height 11
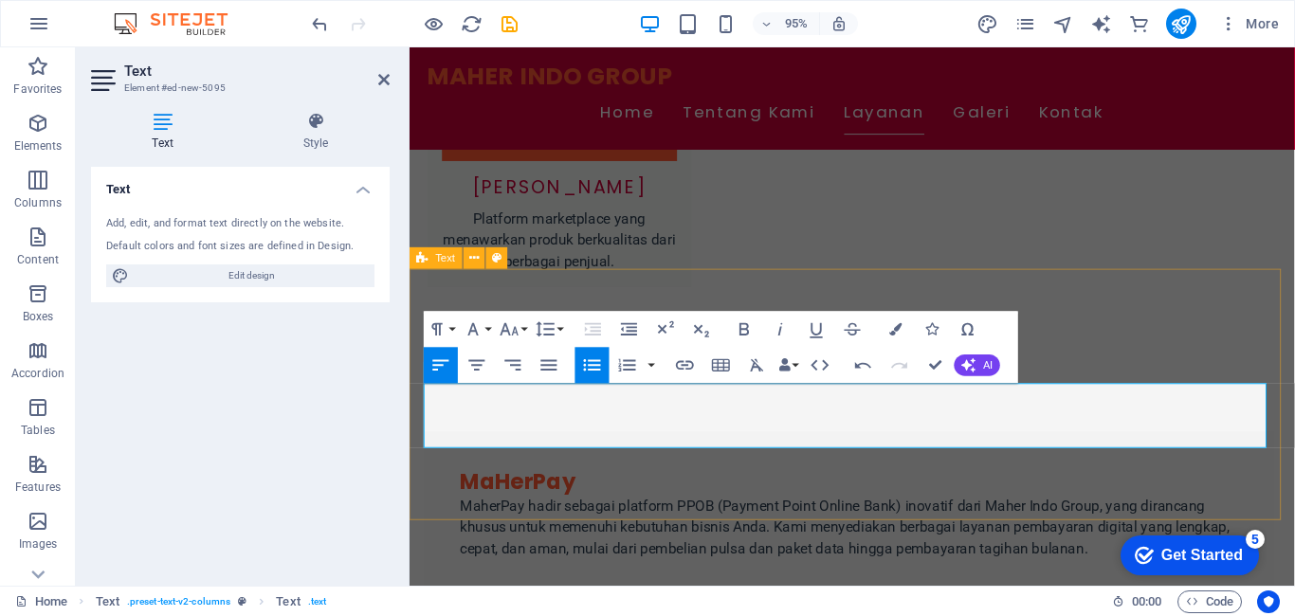
scroll to position [3574, 0]
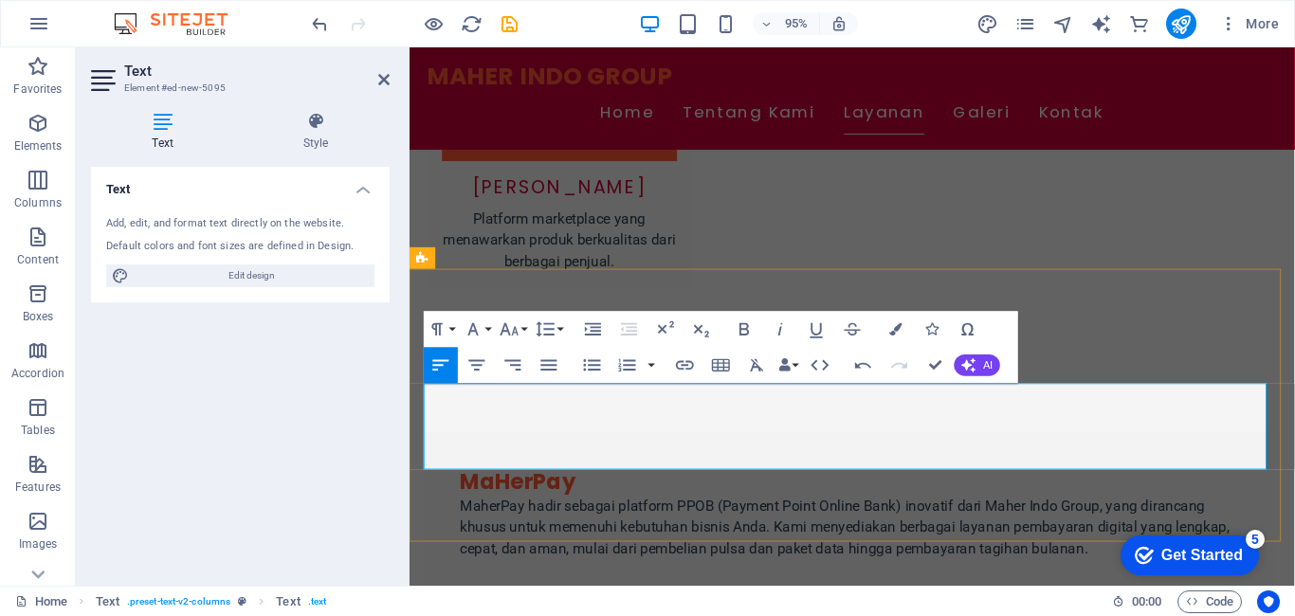
click at [582, 358] on icon "button" at bounding box center [592, 366] width 22 height 22
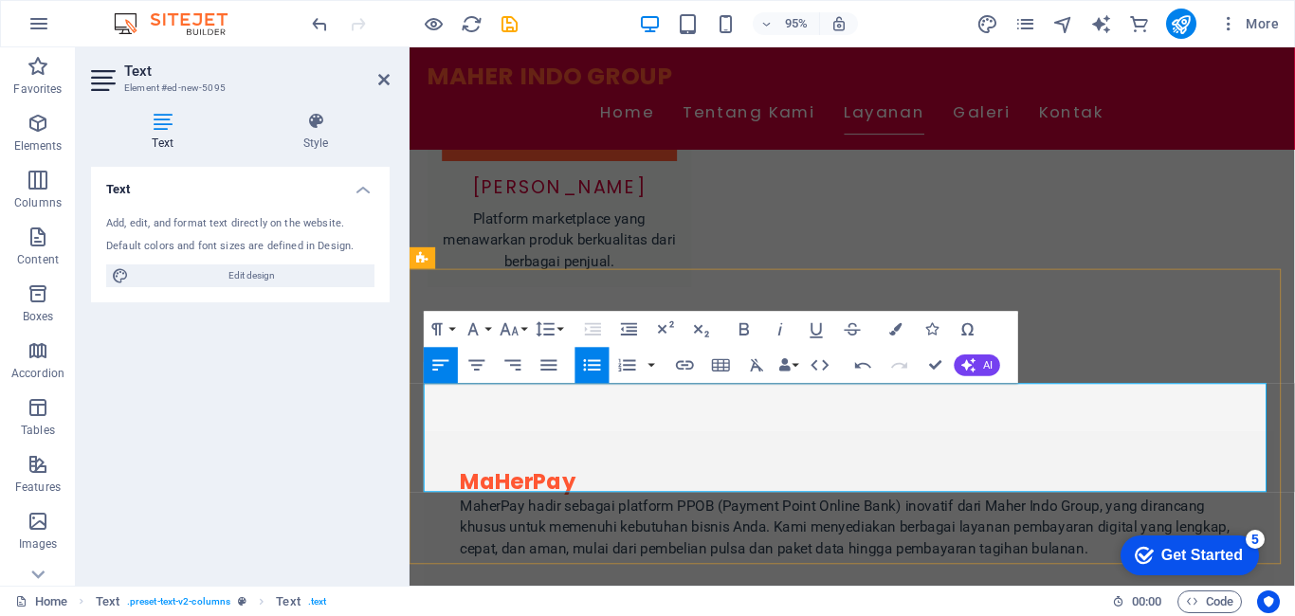
drag, startPoint x: 583, startPoint y: 461, endPoint x: 567, endPoint y: 464, distance: 16.4
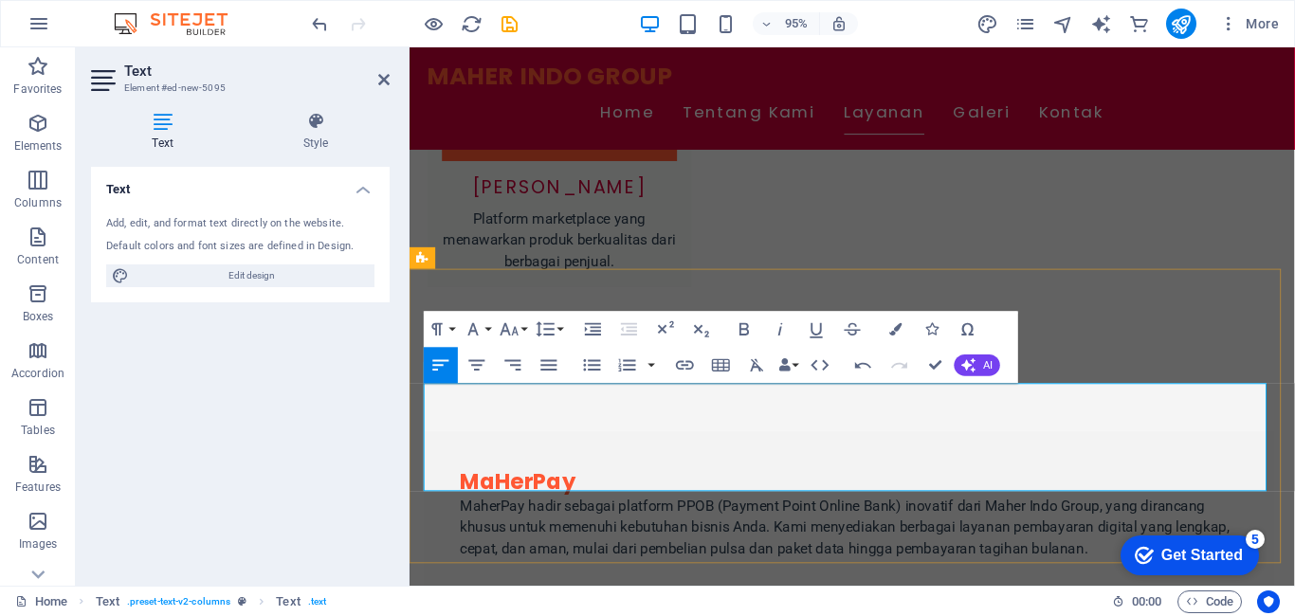
drag, startPoint x: 554, startPoint y: 423, endPoint x: 773, endPoint y: 498, distance: 231.5
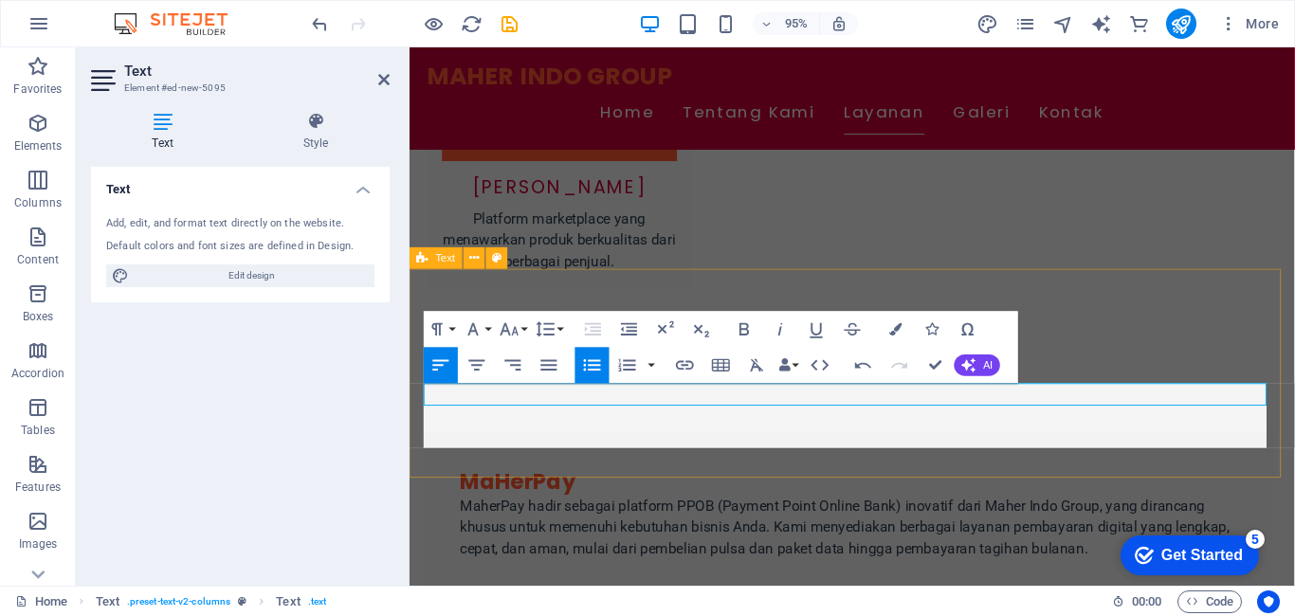
scroll to position [3575, 0]
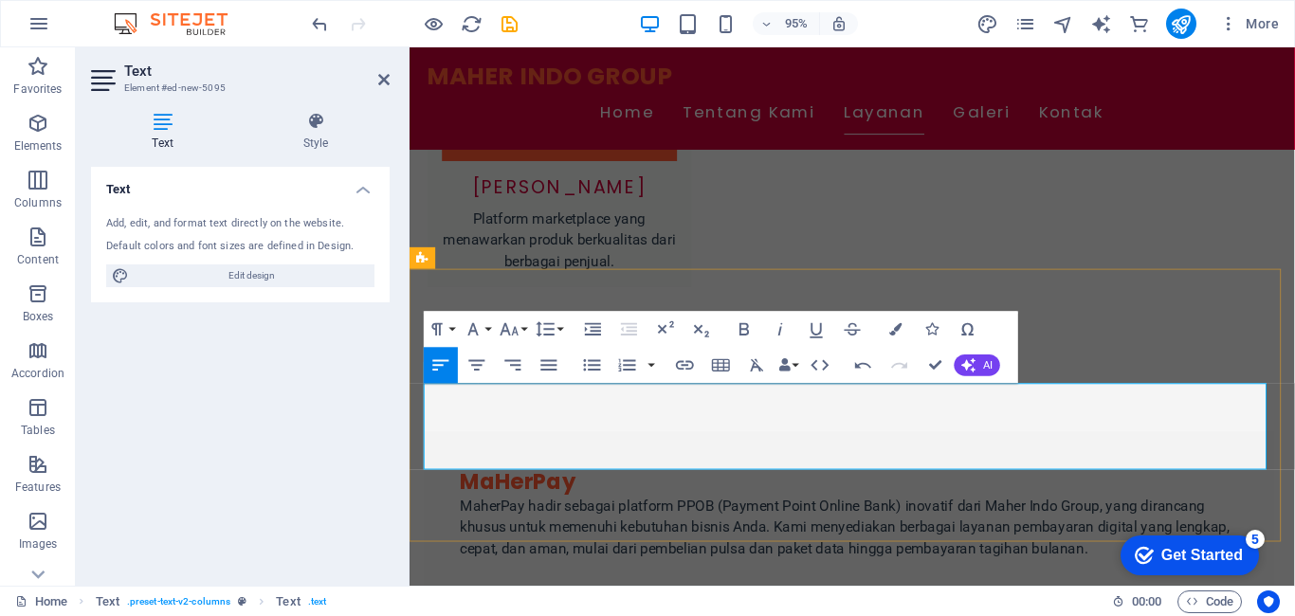
drag, startPoint x: 440, startPoint y: 413, endPoint x: 755, endPoint y: 486, distance: 323.0
click at [596, 373] on icon "button" at bounding box center [592, 366] width 22 height 22
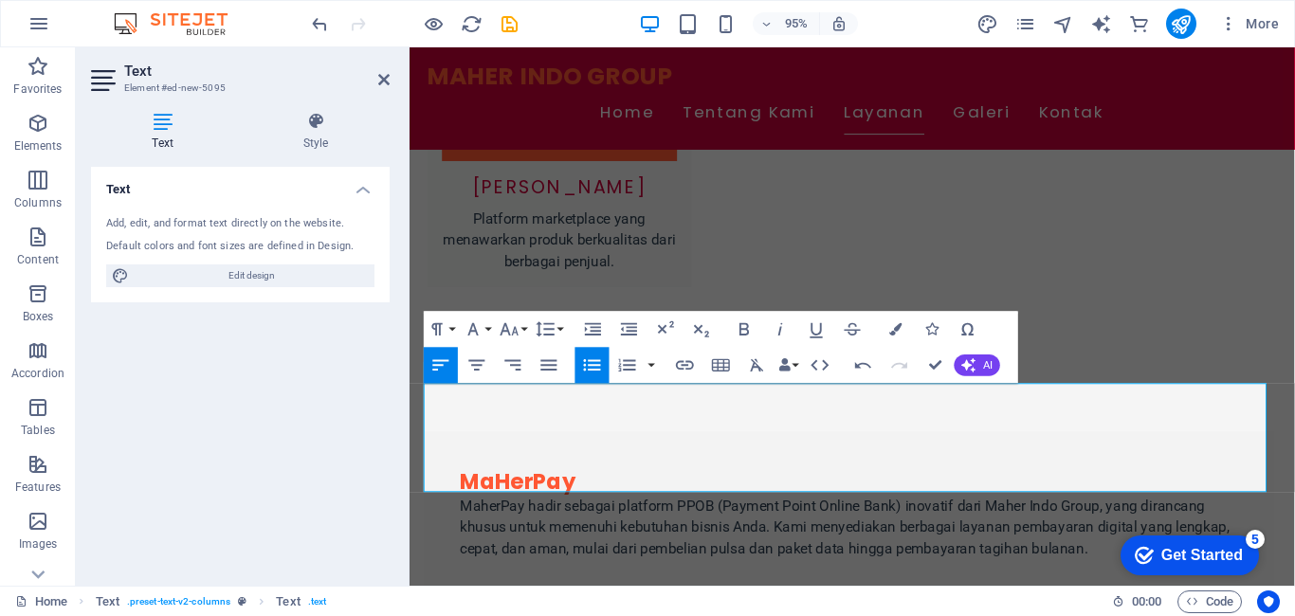
click at [595, 367] on icon "button" at bounding box center [592, 366] width 22 height 22
click at [594, 367] on icon "button" at bounding box center [592, 366] width 22 height 22
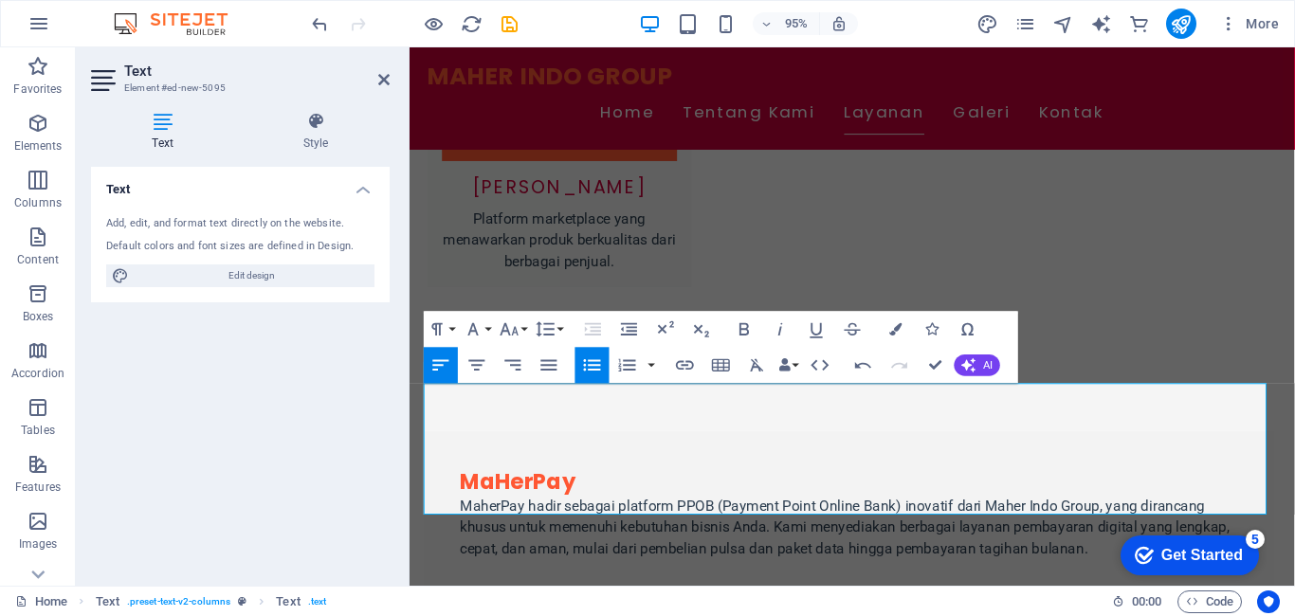
click at [594, 367] on icon "button" at bounding box center [592, 366] width 22 height 22
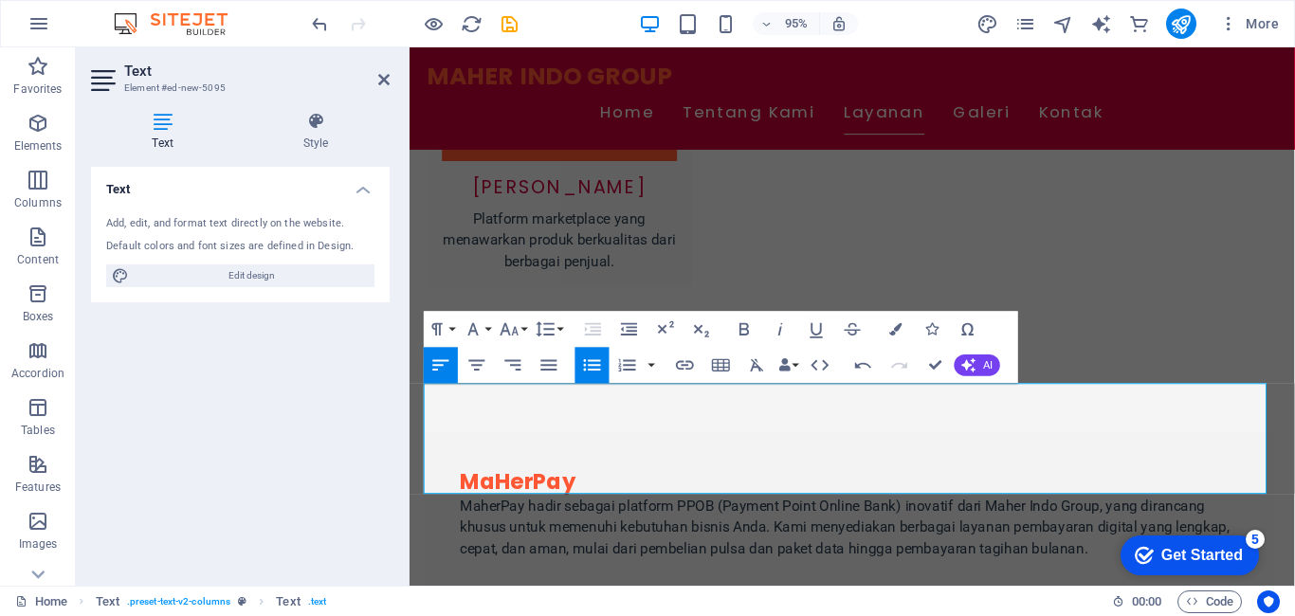
click at [594, 367] on icon "button" at bounding box center [592, 366] width 22 height 22
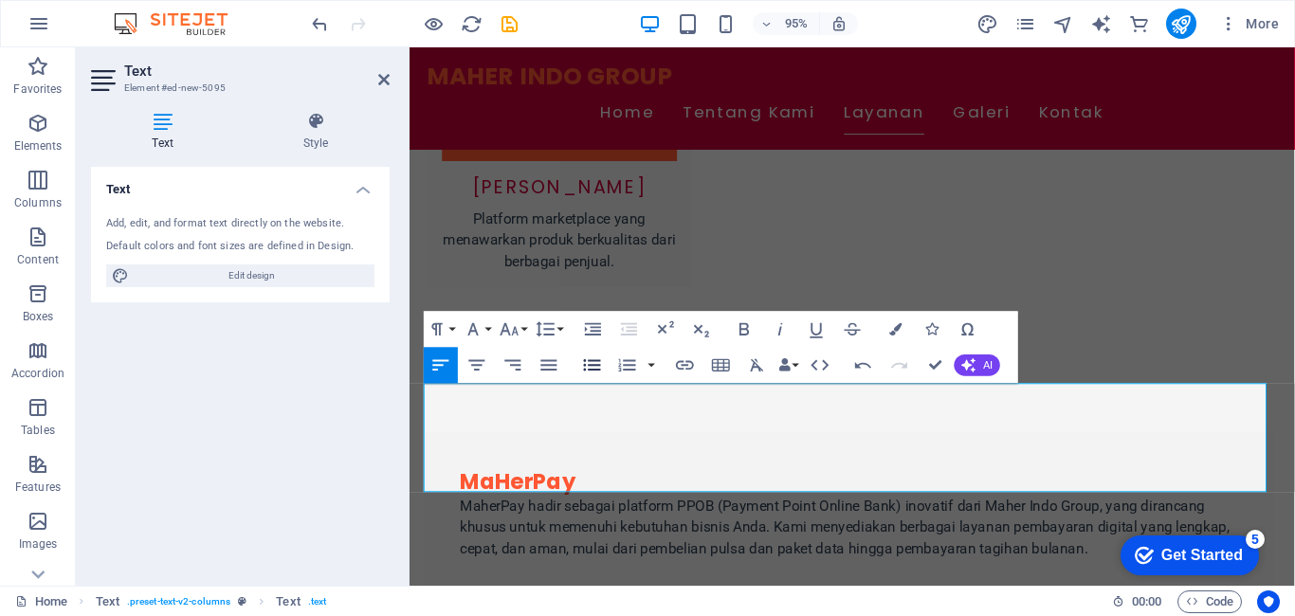
click at [594, 367] on icon "button" at bounding box center [592, 366] width 22 height 22
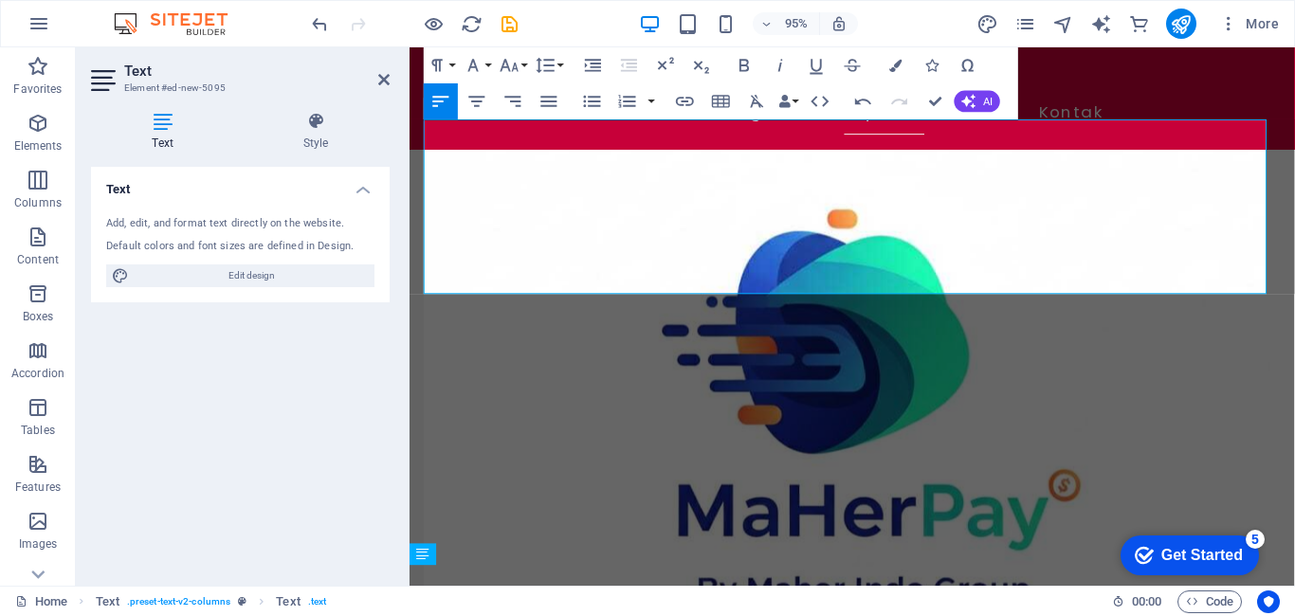
scroll to position [2326, 0]
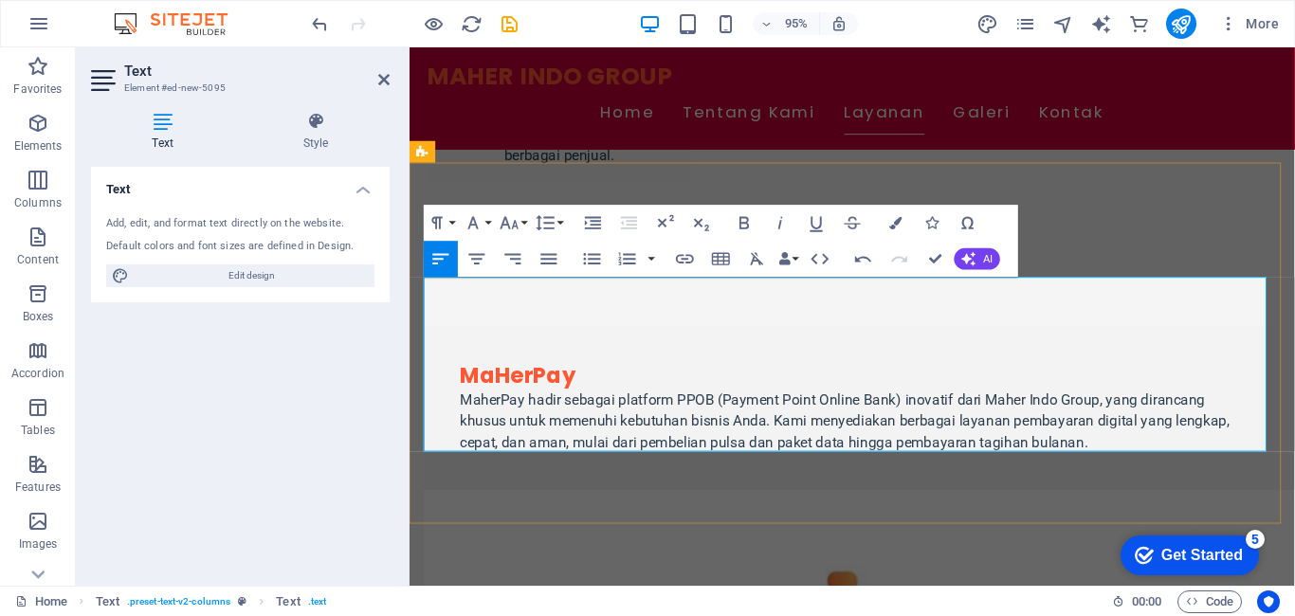
drag, startPoint x: 481, startPoint y: 422, endPoint x: 754, endPoint y: 416, distance: 273.2
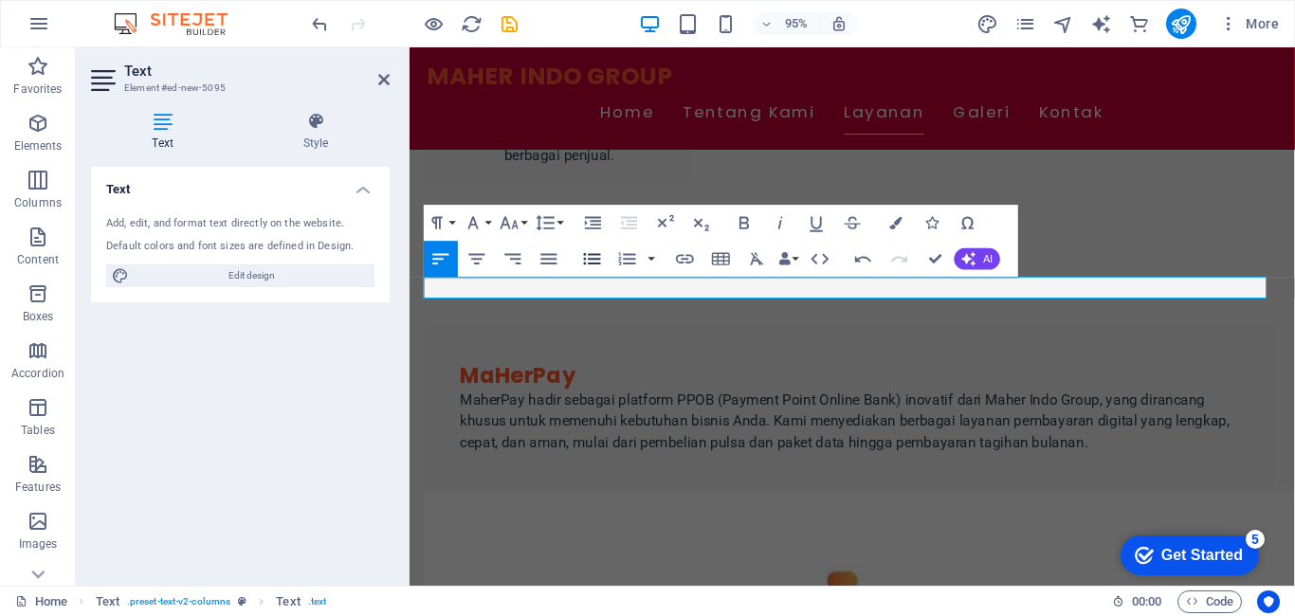
click at [591, 259] on icon "button" at bounding box center [592, 258] width 17 height 11
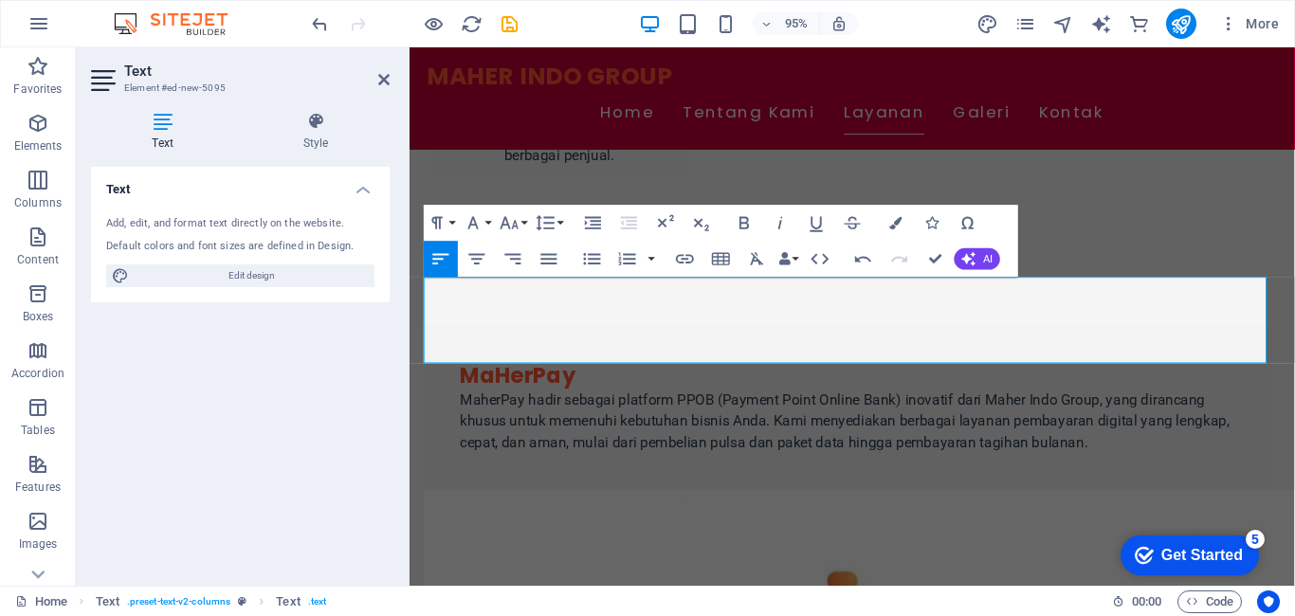
scroll to position [3298, 0]
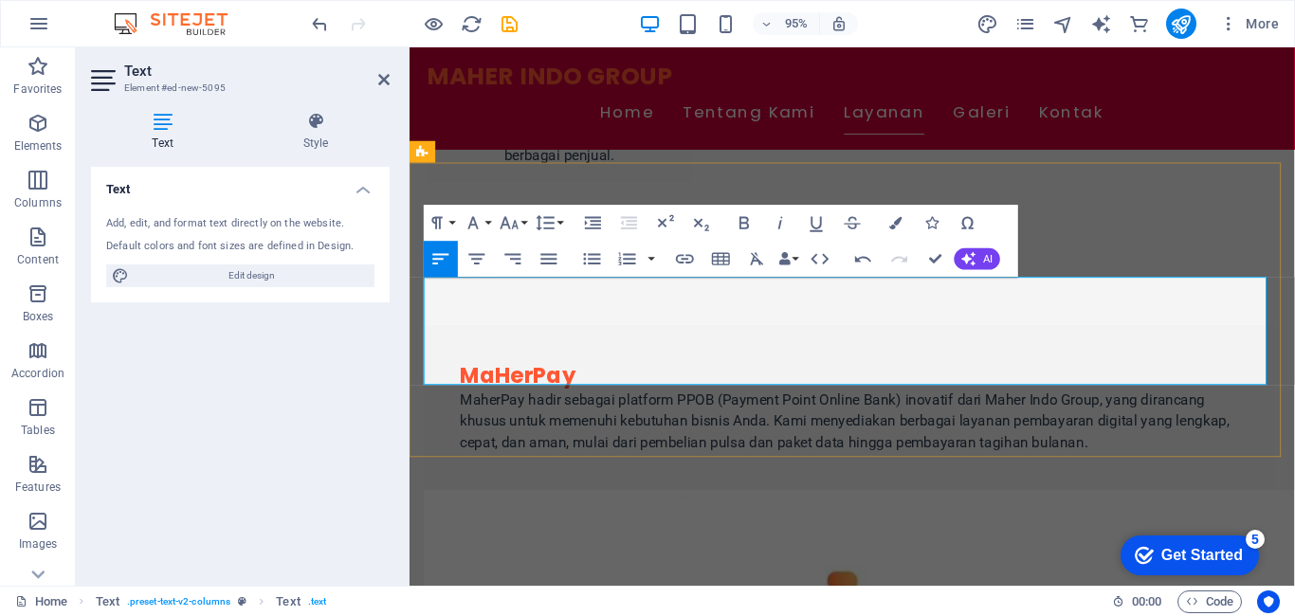
click at [583, 260] on icon "button" at bounding box center [592, 259] width 22 height 22
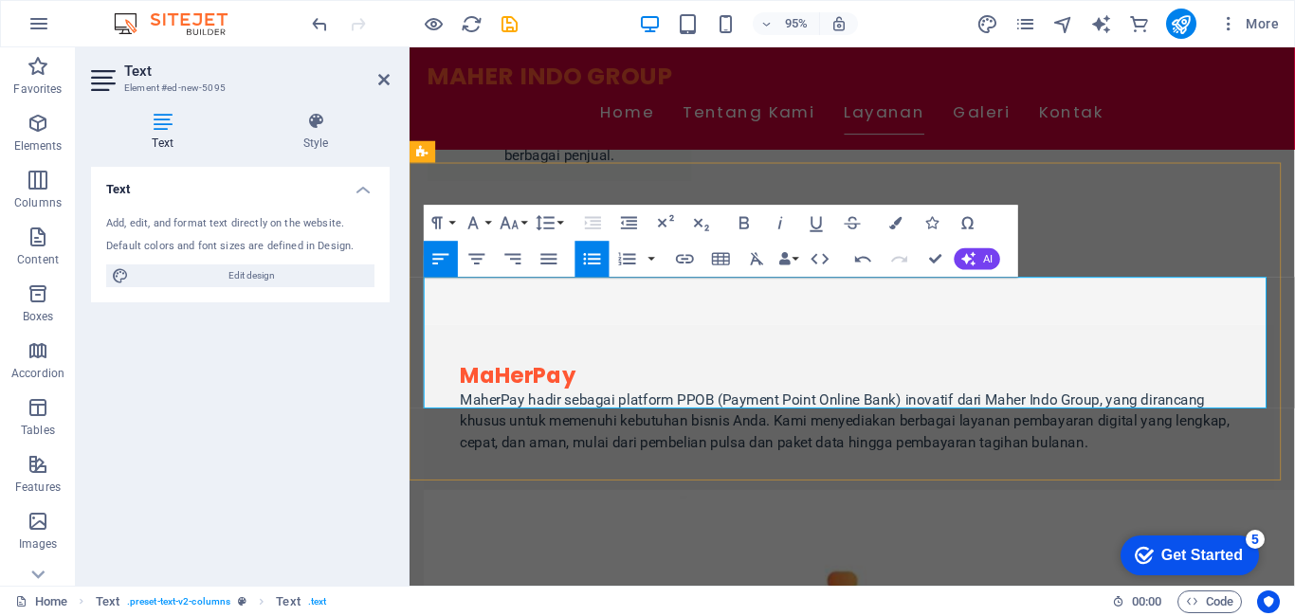
click at [593, 248] on button "Unordered List" at bounding box center [593, 260] width 34 height 36
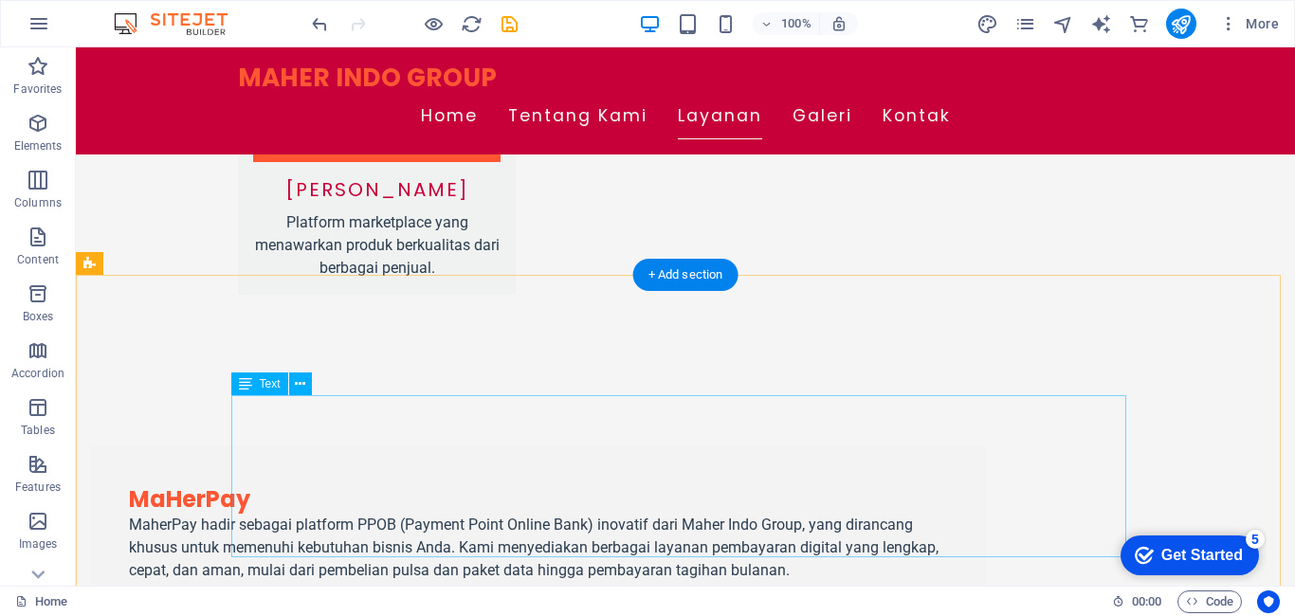
scroll to position [2254, 0]
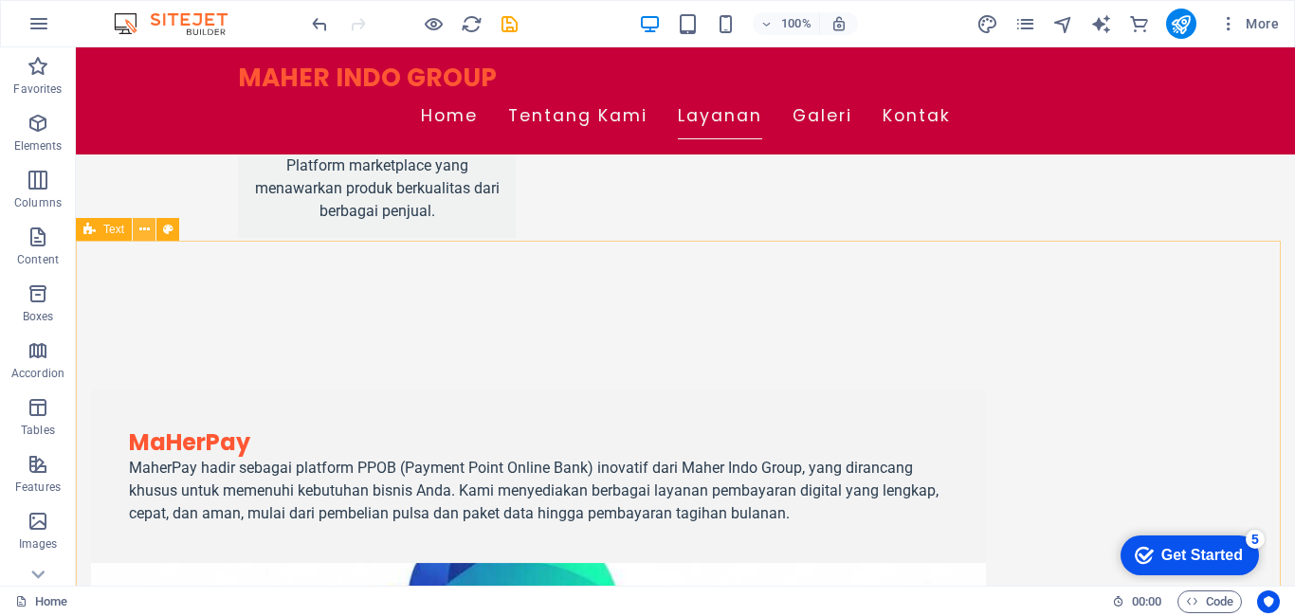
click at [148, 236] on icon at bounding box center [144, 230] width 10 height 20
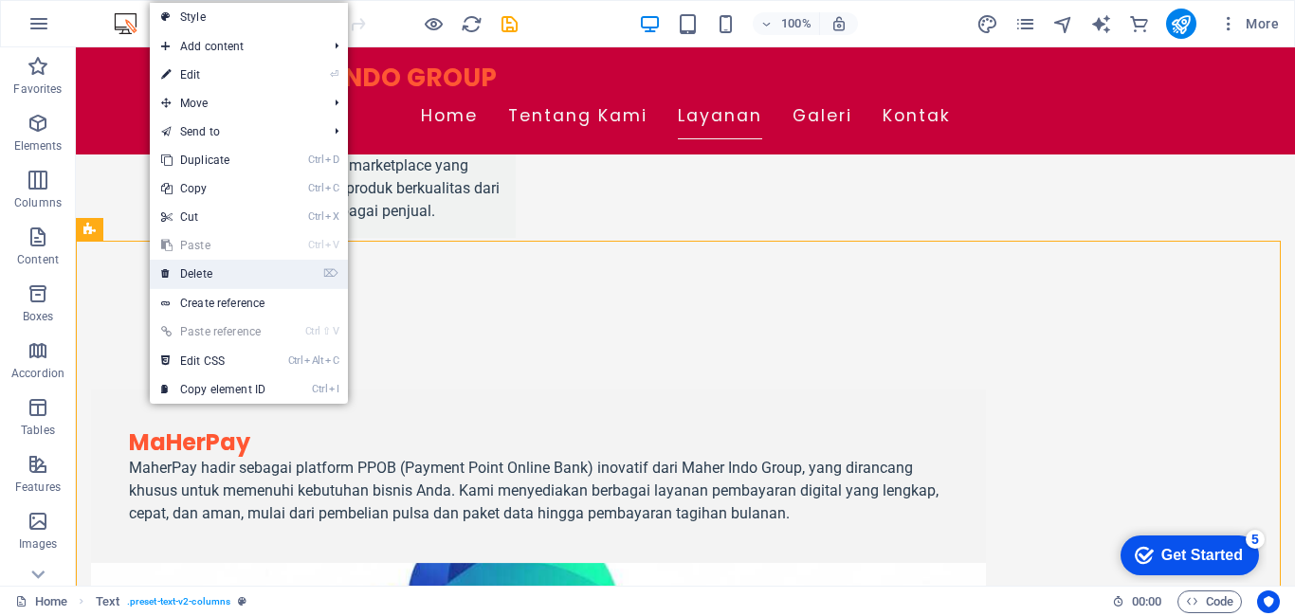
click at [205, 284] on link "⌦ Delete" at bounding box center [213, 274] width 127 height 28
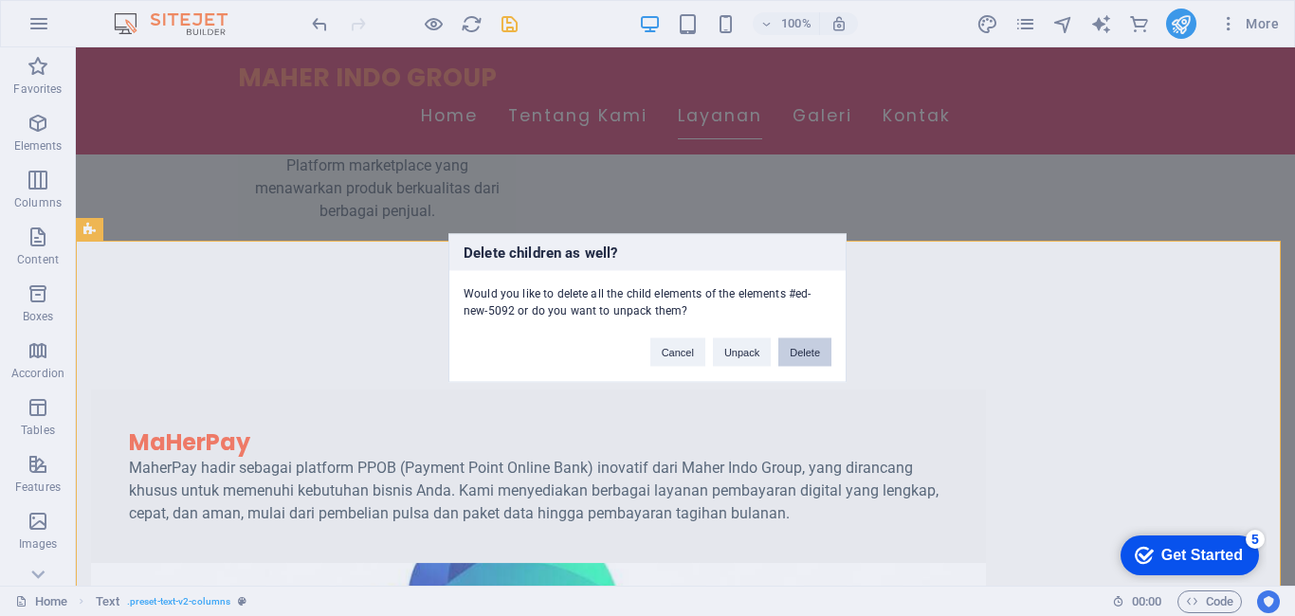
click at [801, 342] on button "Delete" at bounding box center [805, 353] width 53 height 28
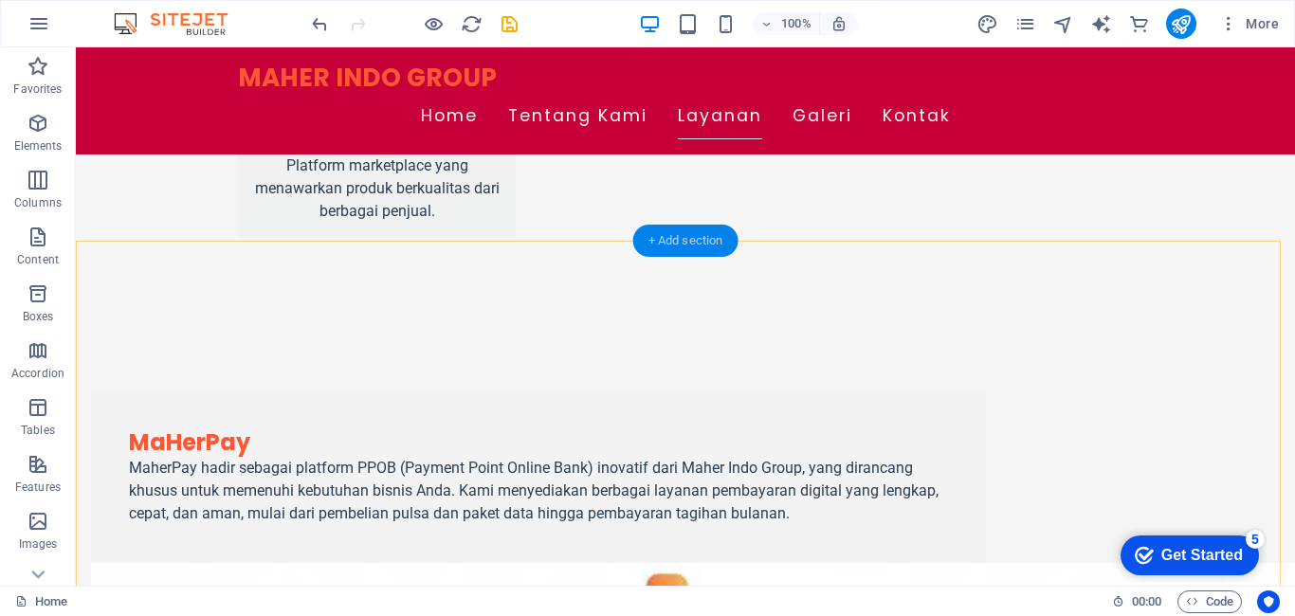
click at [676, 237] on div "+ Add section" at bounding box center [685, 241] width 105 height 32
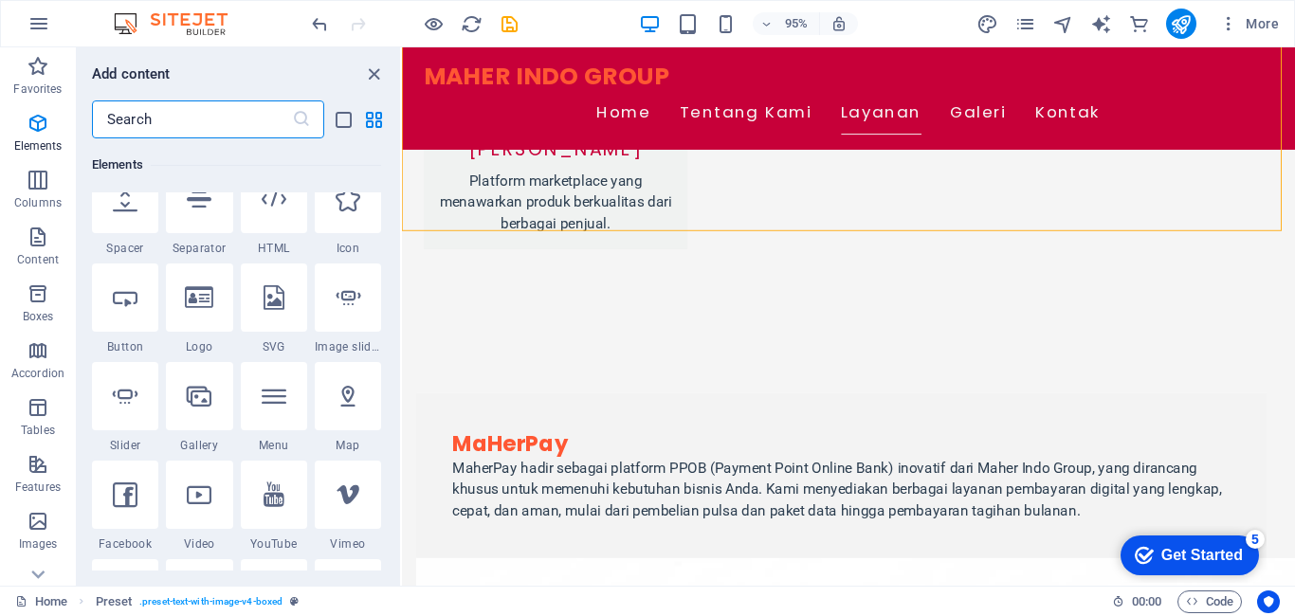
scroll to position [3318, 0]
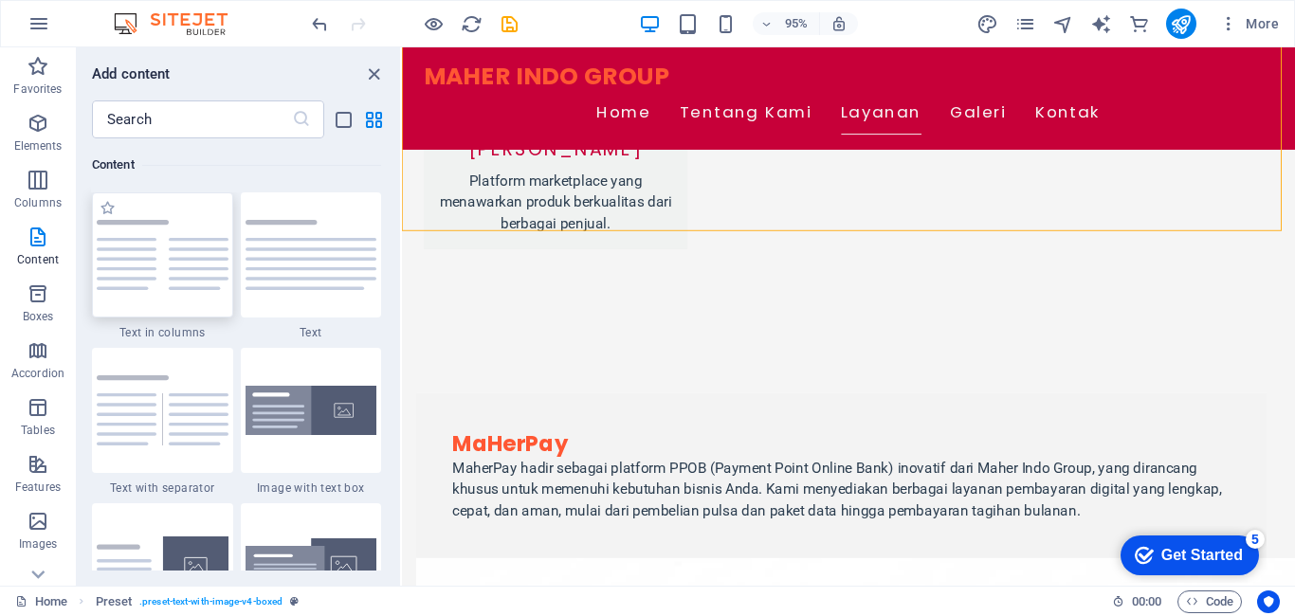
click at [185, 256] on img at bounding box center [163, 255] width 132 height 70
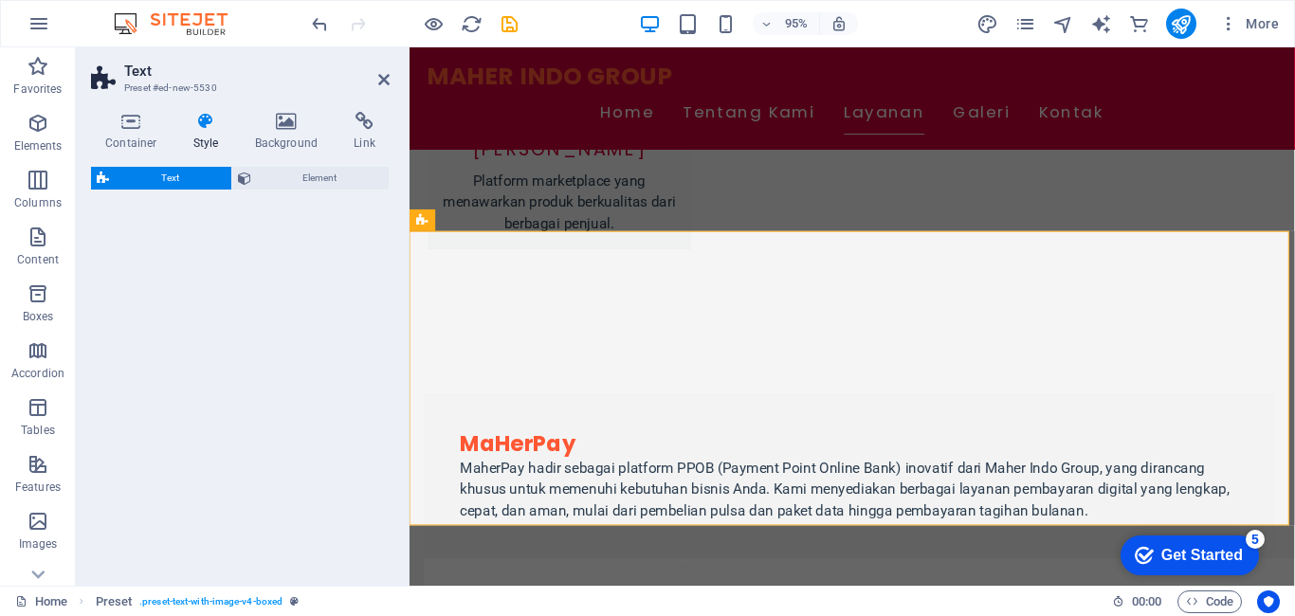
select select "rem"
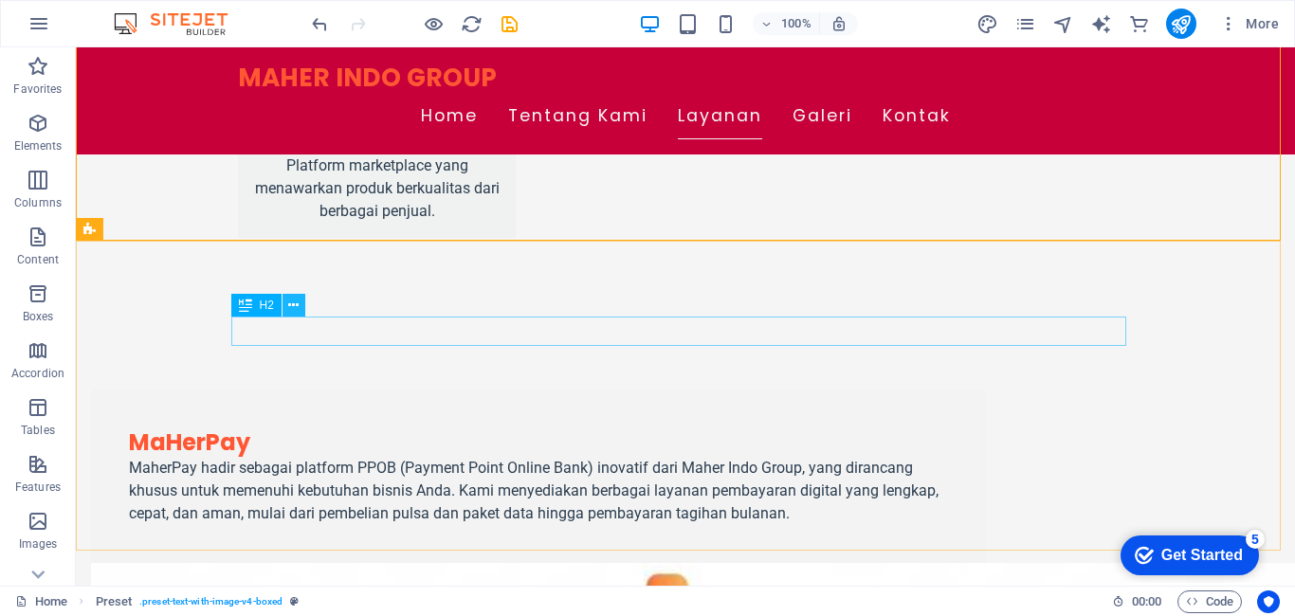
click at [298, 307] on icon at bounding box center [293, 306] width 10 height 20
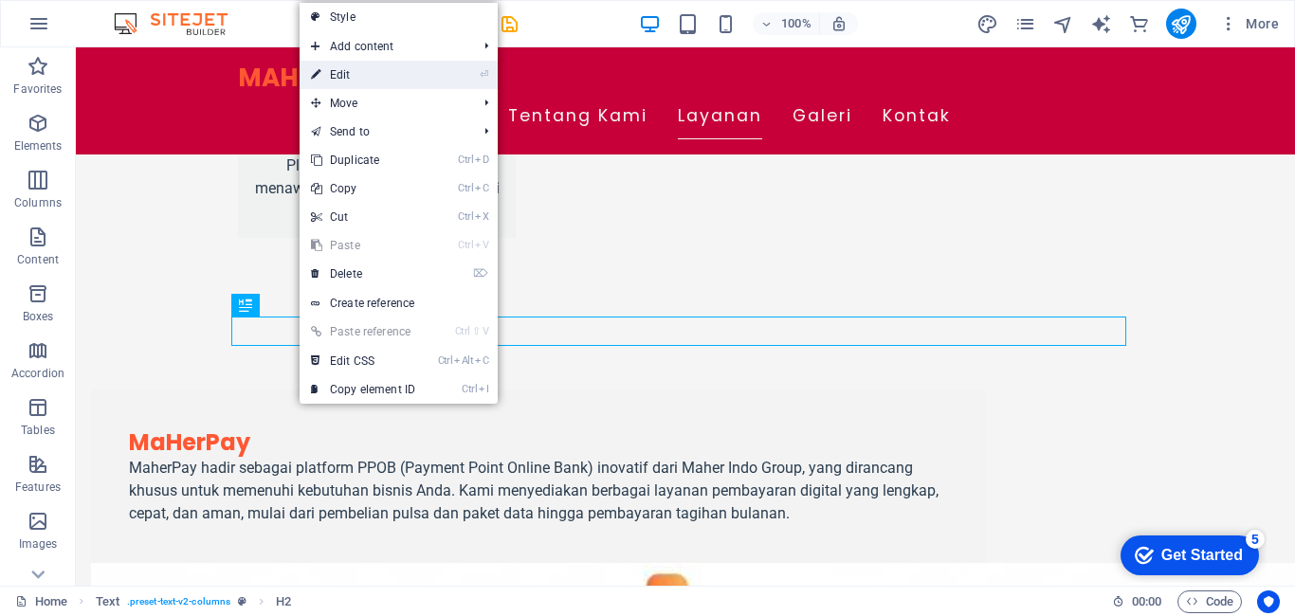
click at [349, 73] on link "⏎ Edit" at bounding box center [363, 75] width 127 height 28
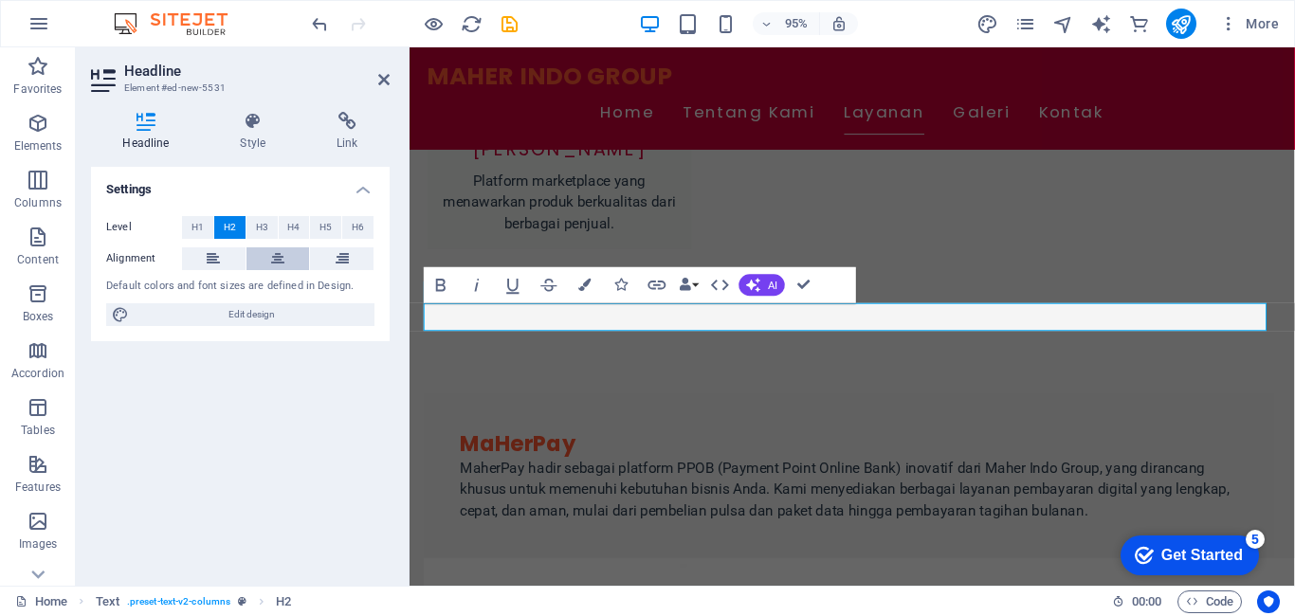
click at [288, 255] on button at bounding box center [279, 259] width 64 height 23
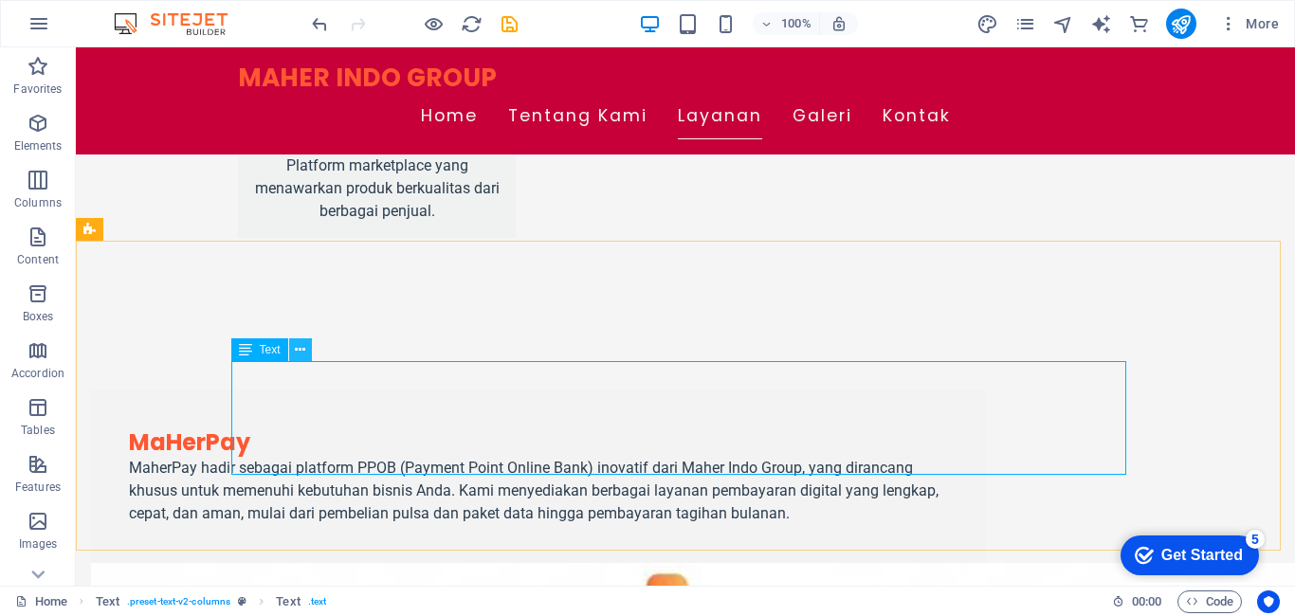
click at [300, 349] on icon at bounding box center [300, 350] width 10 height 20
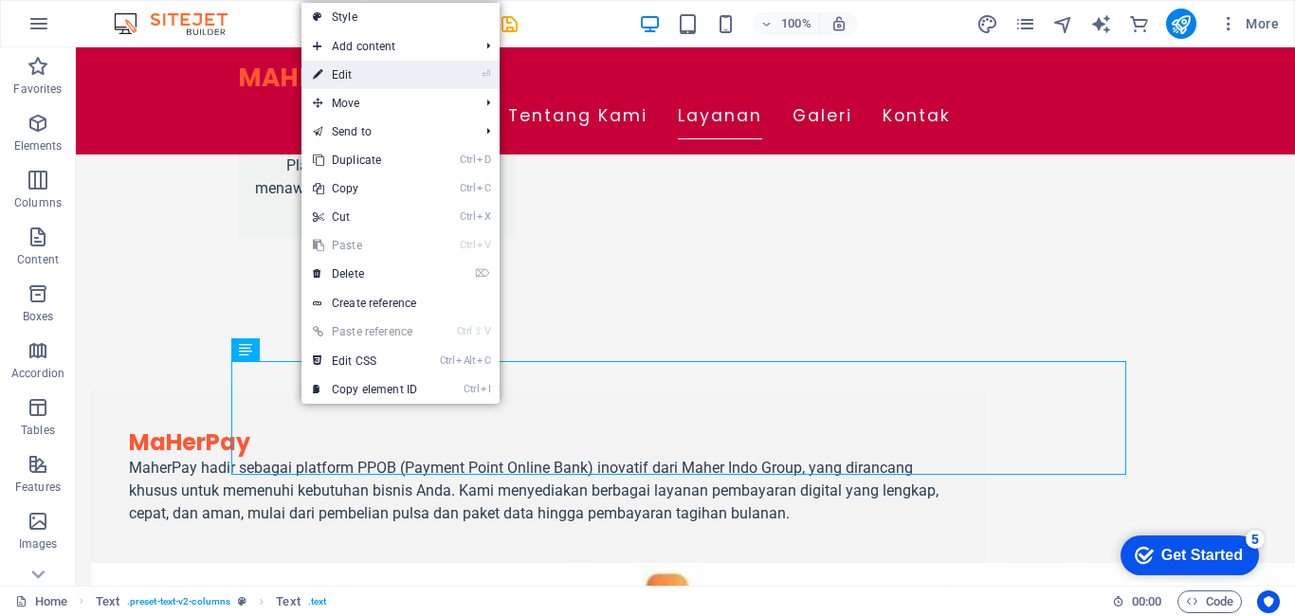
drag, startPoint x: 342, startPoint y: 73, endPoint x: 17, endPoint y: 317, distance: 406.5
click at [342, 73] on link "⏎ Edit" at bounding box center [365, 75] width 127 height 28
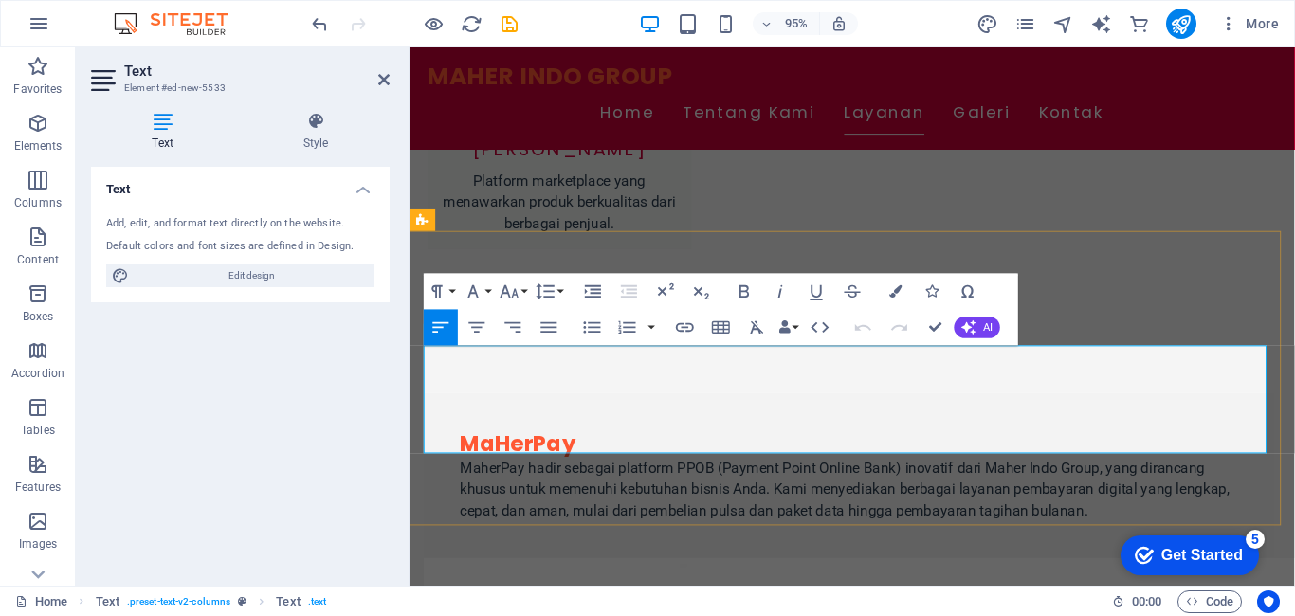
click at [582, 326] on icon "button" at bounding box center [592, 328] width 22 height 22
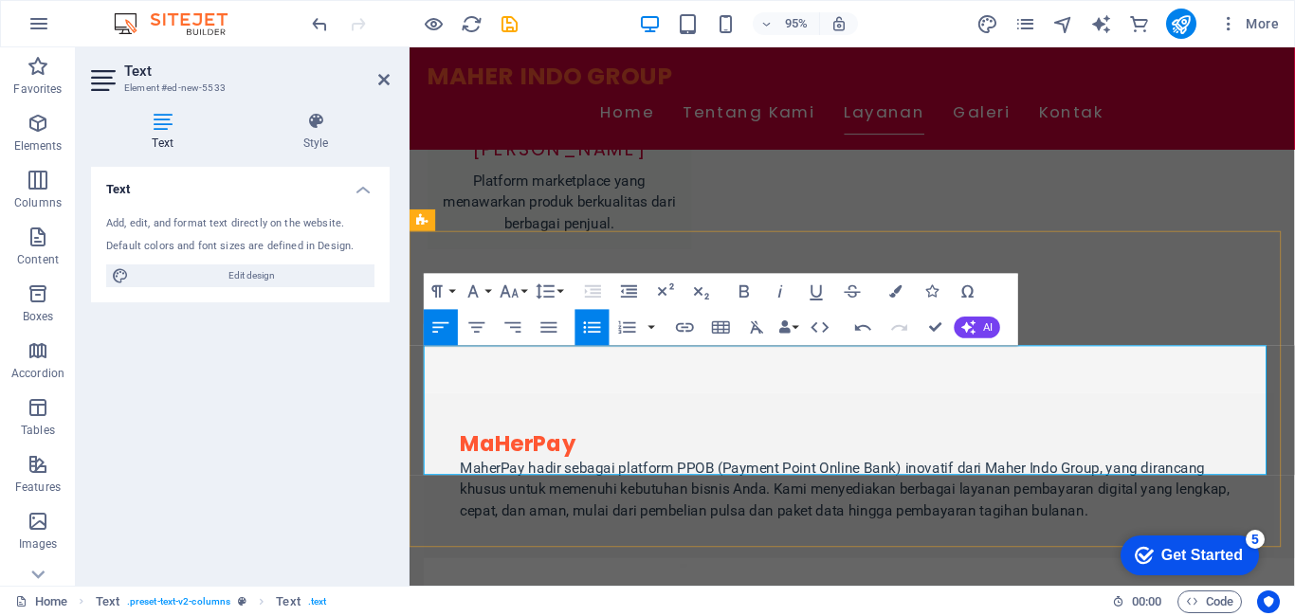
drag, startPoint x: 441, startPoint y: 368, endPoint x: 844, endPoint y: 466, distance: 414.7
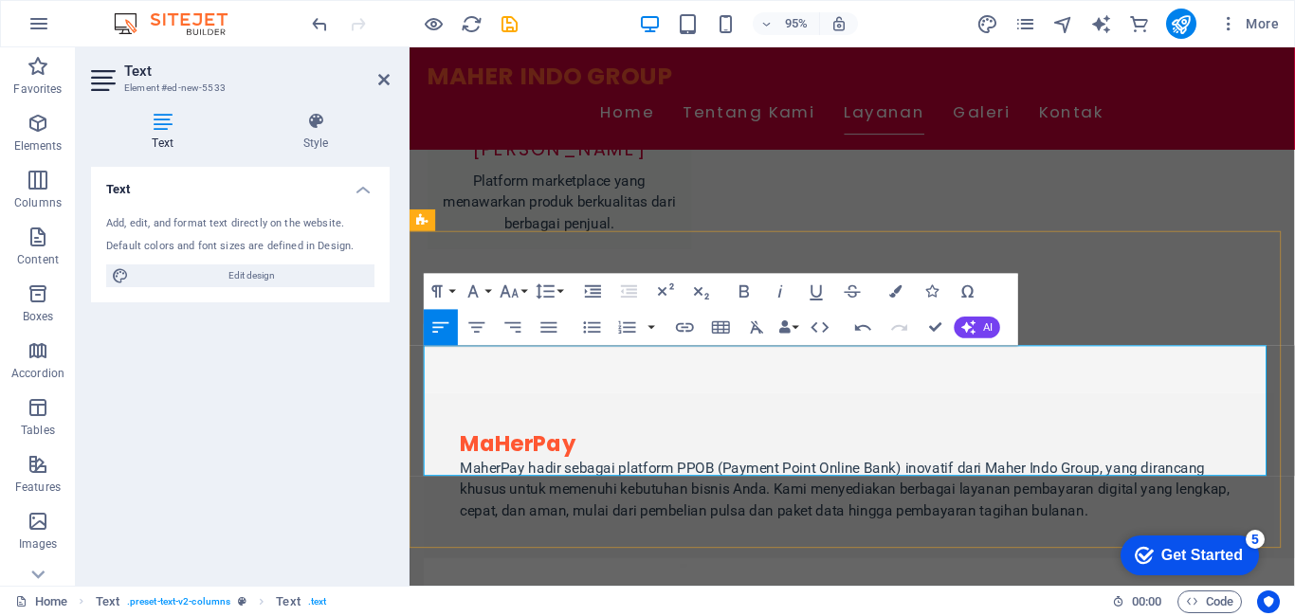
scroll to position [2159, 0]
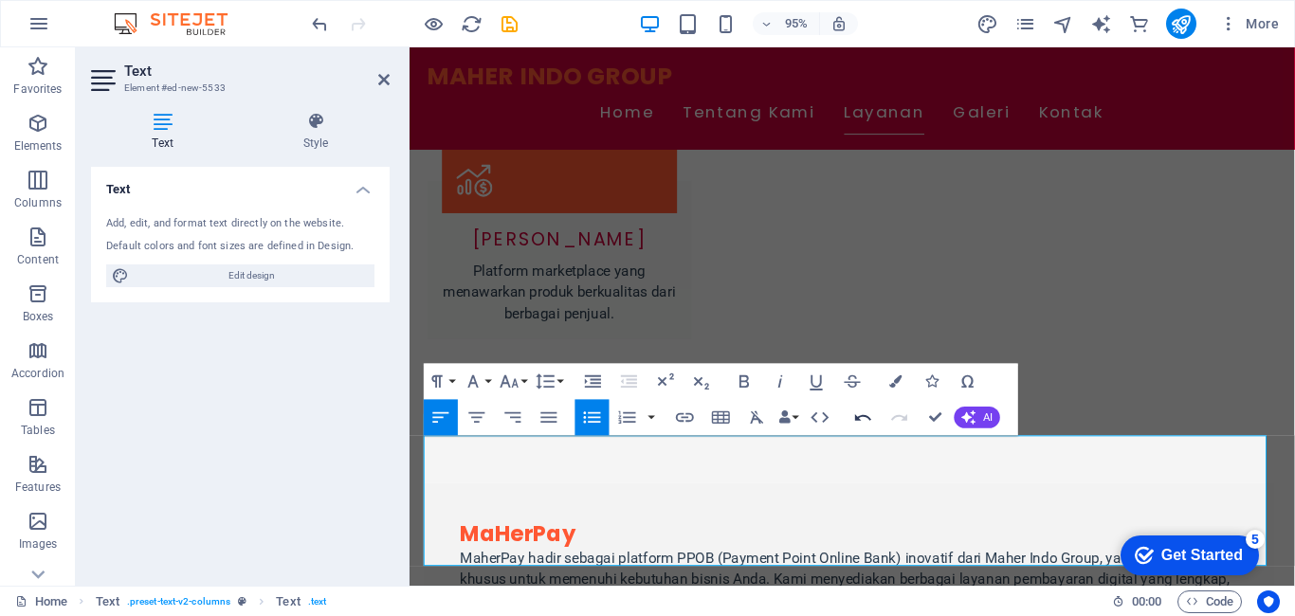
click at [858, 427] on icon "button" at bounding box center [864, 418] width 22 height 22
click at [863, 417] on icon "button" at bounding box center [863, 417] width 16 height 7
drag, startPoint x: 893, startPoint y: 474, endPoint x: 1069, endPoint y: 579, distance: 204.6
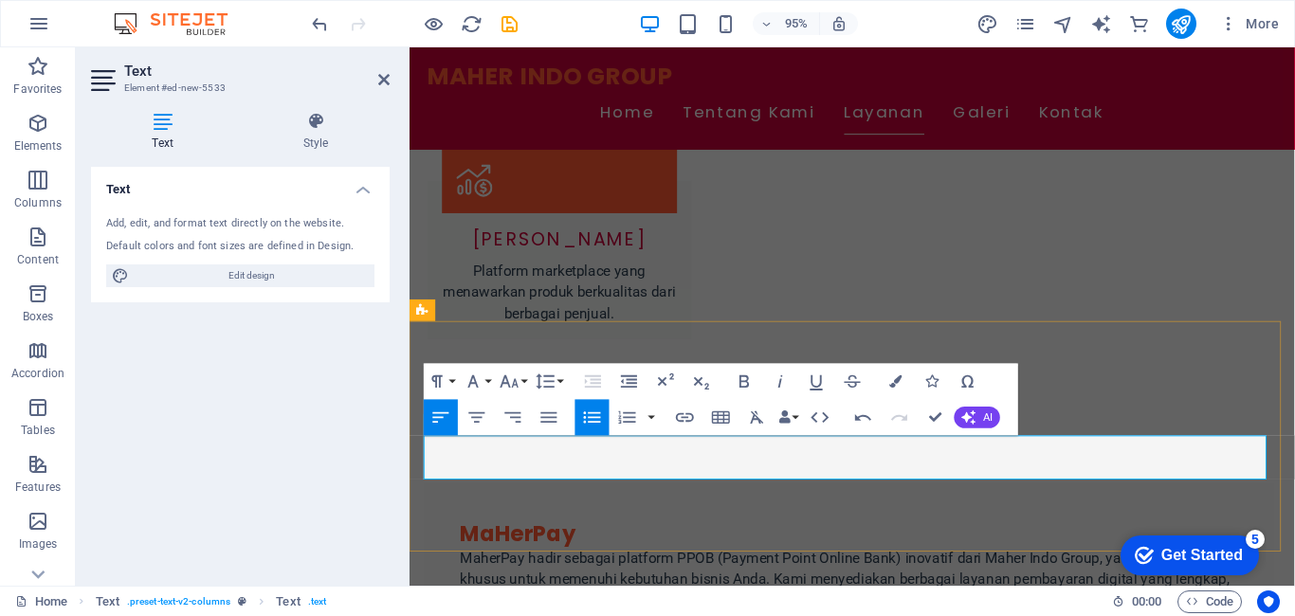
drag, startPoint x: 443, startPoint y: 472, endPoint x: 868, endPoint y: 483, distance: 425.0
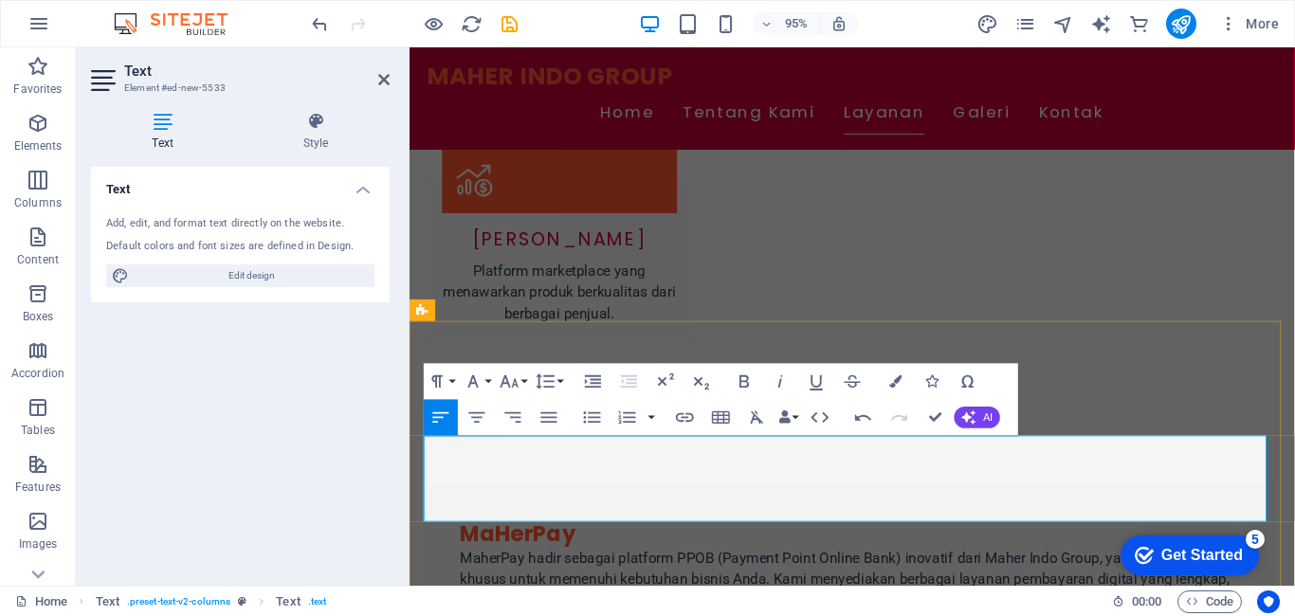
click at [580, 408] on button "Unordered List" at bounding box center [593, 418] width 34 height 36
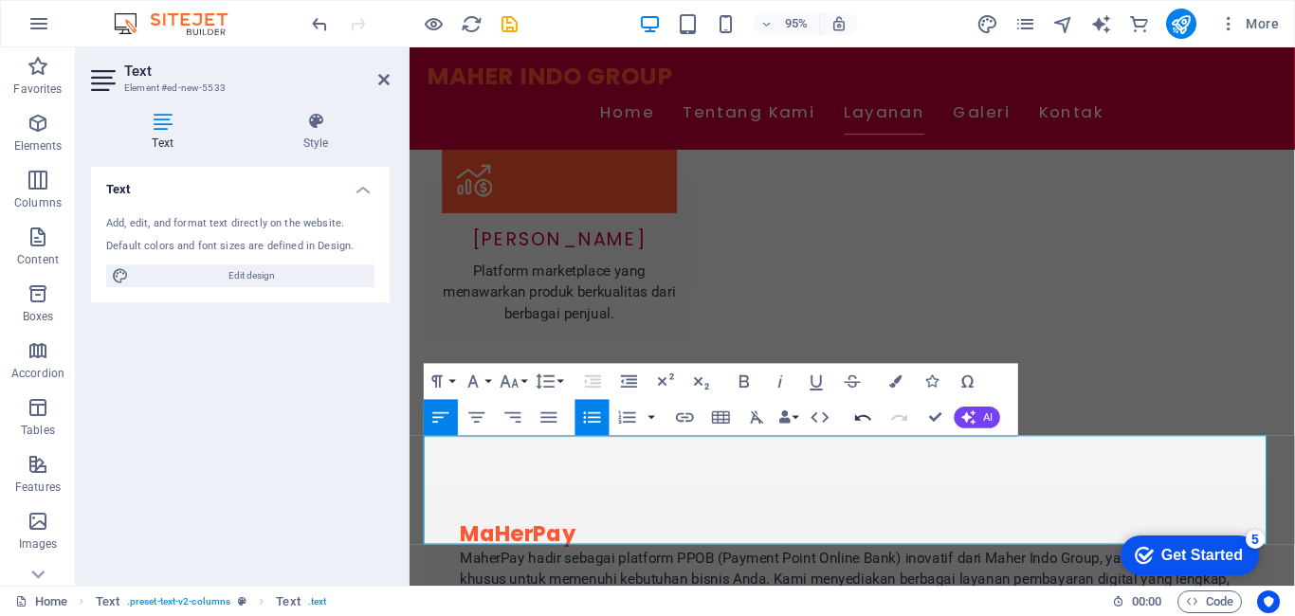
click at [853, 417] on icon "button" at bounding box center [864, 418] width 22 height 22
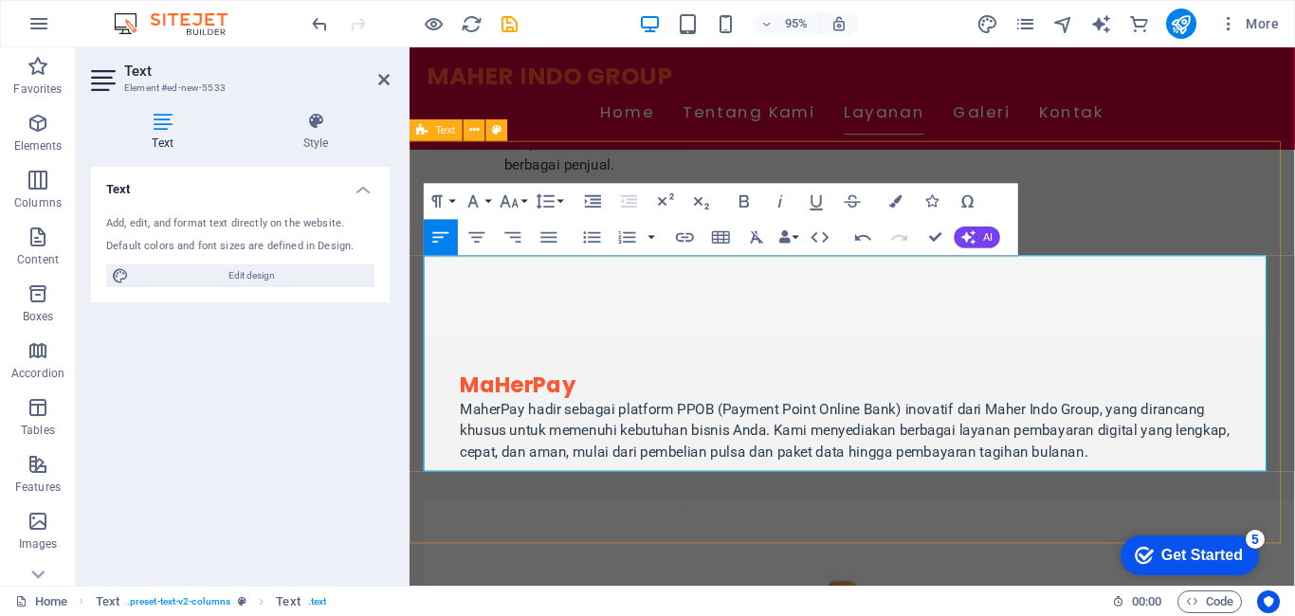
scroll to position [2349, 0]
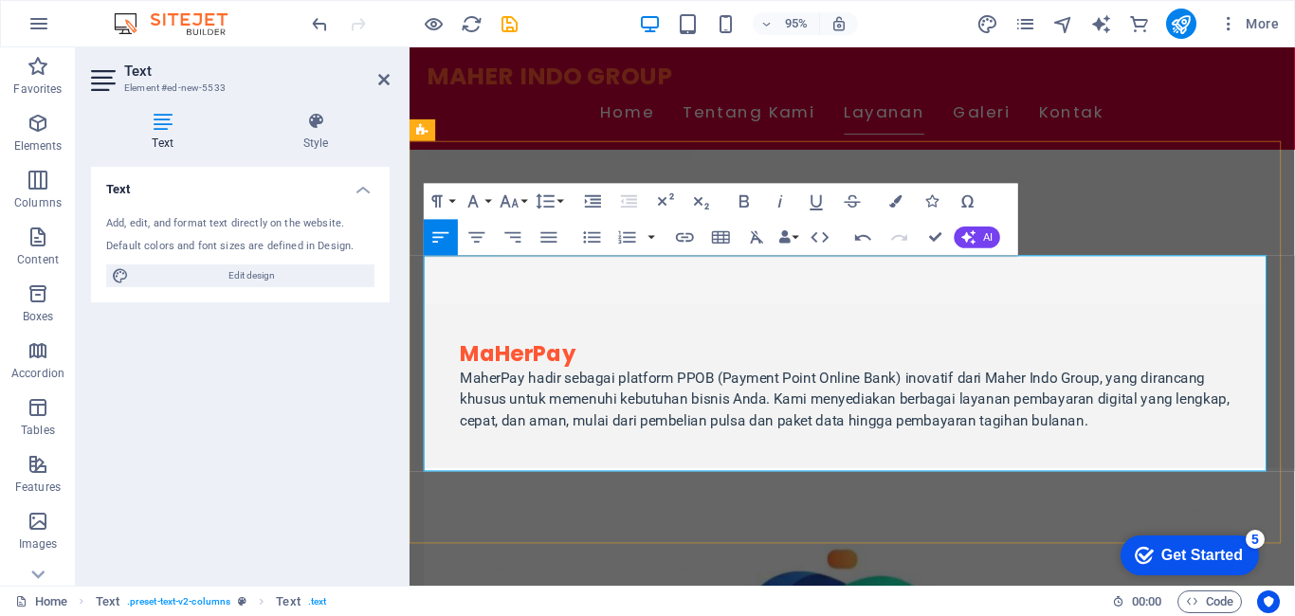
drag, startPoint x: 438, startPoint y: 280, endPoint x: 1151, endPoint y: 464, distance: 736.5
click at [596, 236] on icon "button" at bounding box center [592, 238] width 22 height 22
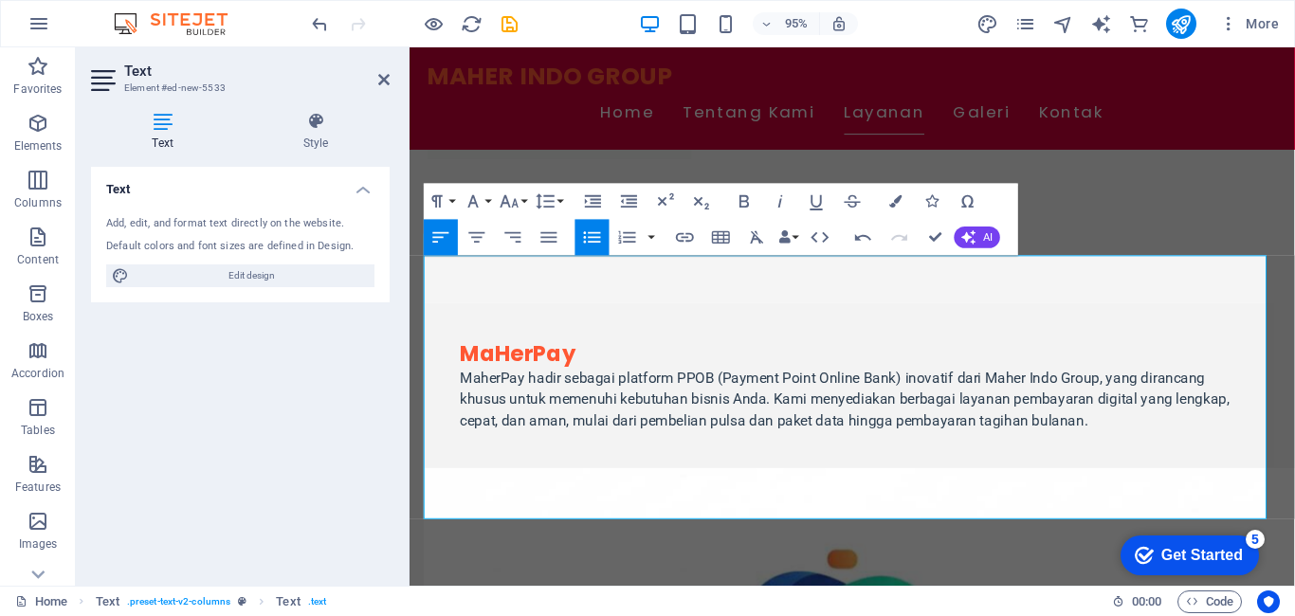
click at [596, 236] on icon "button" at bounding box center [592, 238] width 22 height 22
click at [596, 237] on icon "button" at bounding box center [592, 237] width 17 height 11
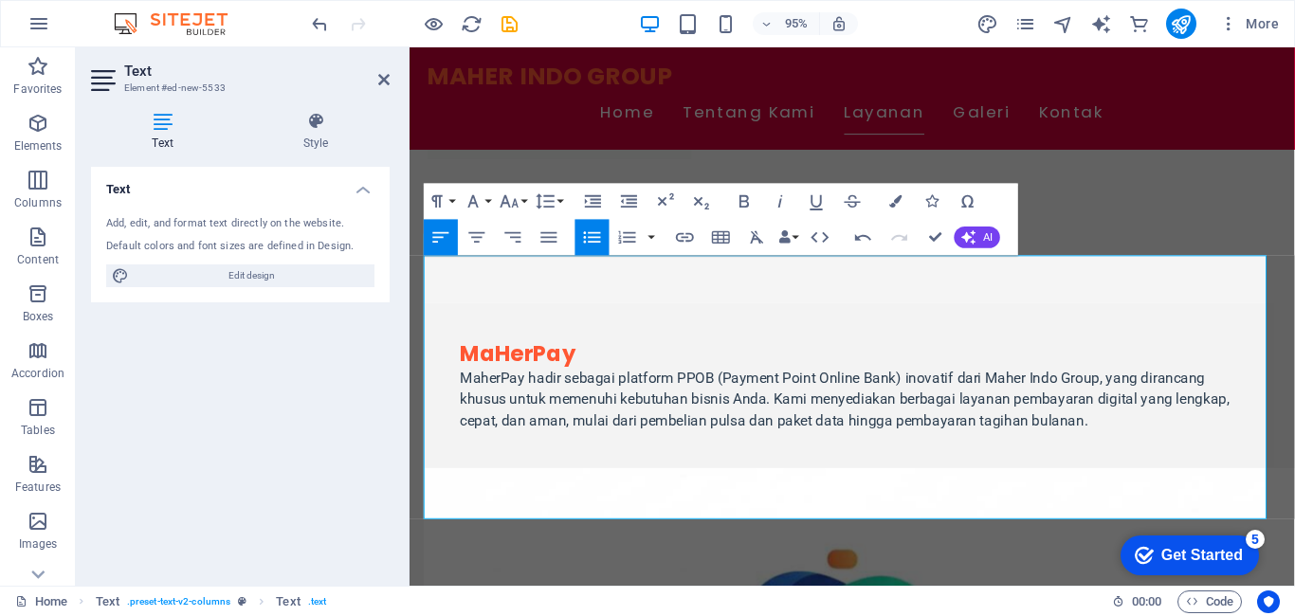
click at [595, 237] on icon "button" at bounding box center [592, 237] width 17 height 11
click at [597, 240] on icon "button" at bounding box center [592, 238] width 22 height 22
click at [596, 240] on icon "button" at bounding box center [592, 238] width 22 height 22
click at [853, 238] on icon "button" at bounding box center [864, 238] width 22 height 22
click at [851, 239] on button "Undo" at bounding box center [864, 238] width 34 height 36
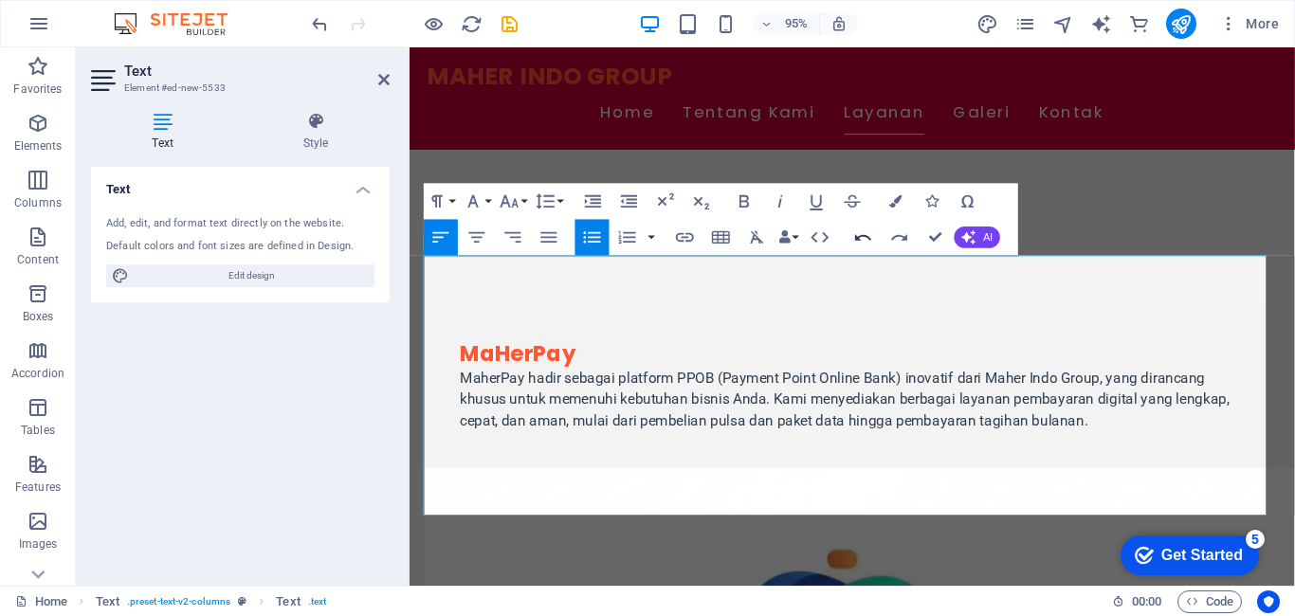
click at [851, 239] on button "Undo" at bounding box center [864, 238] width 34 height 36
click at [850, 239] on button "Undo" at bounding box center [864, 238] width 34 height 36
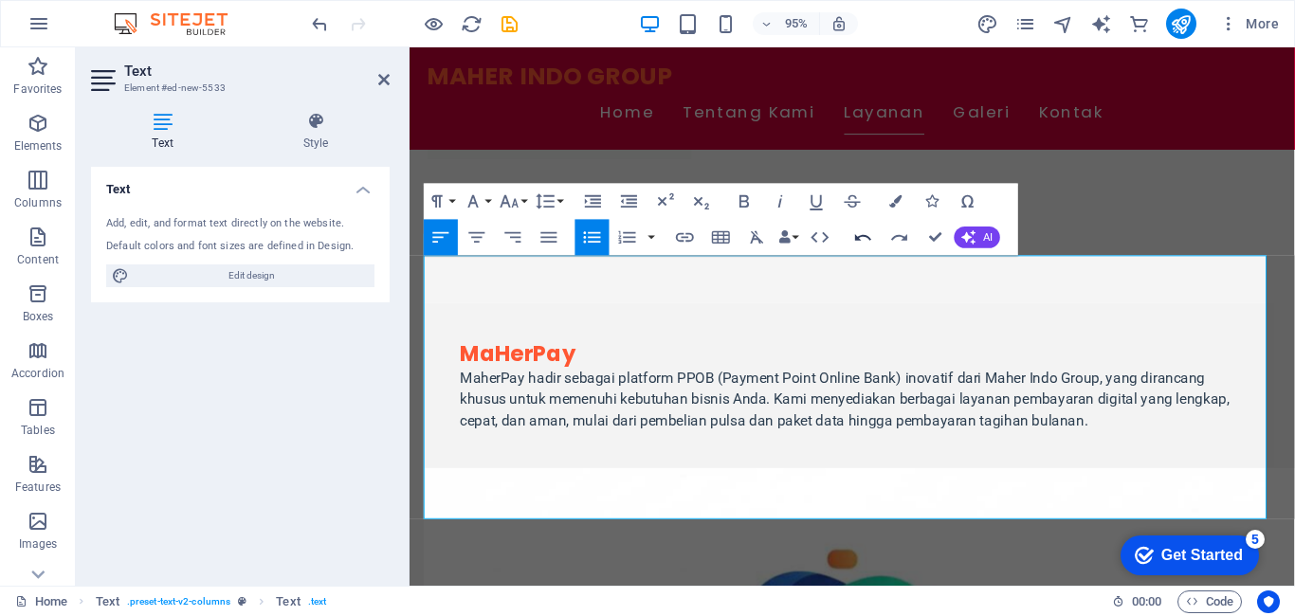
click at [850, 239] on button "Undo" at bounding box center [864, 238] width 34 height 36
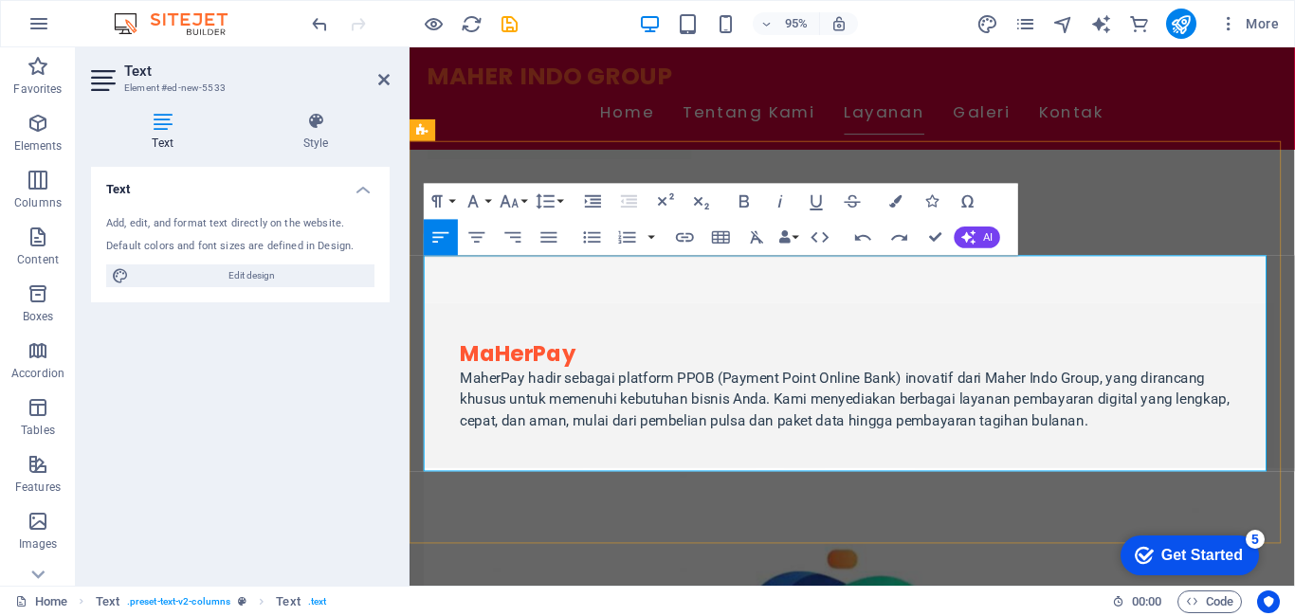
drag, startPoint x: 441, startPoint y: 280, endPoint x: 1171, endPoint y: 459, distance: 751.9
click at [620, 235] on icon "button" at bounding box center [628, 238] width 22 height 22
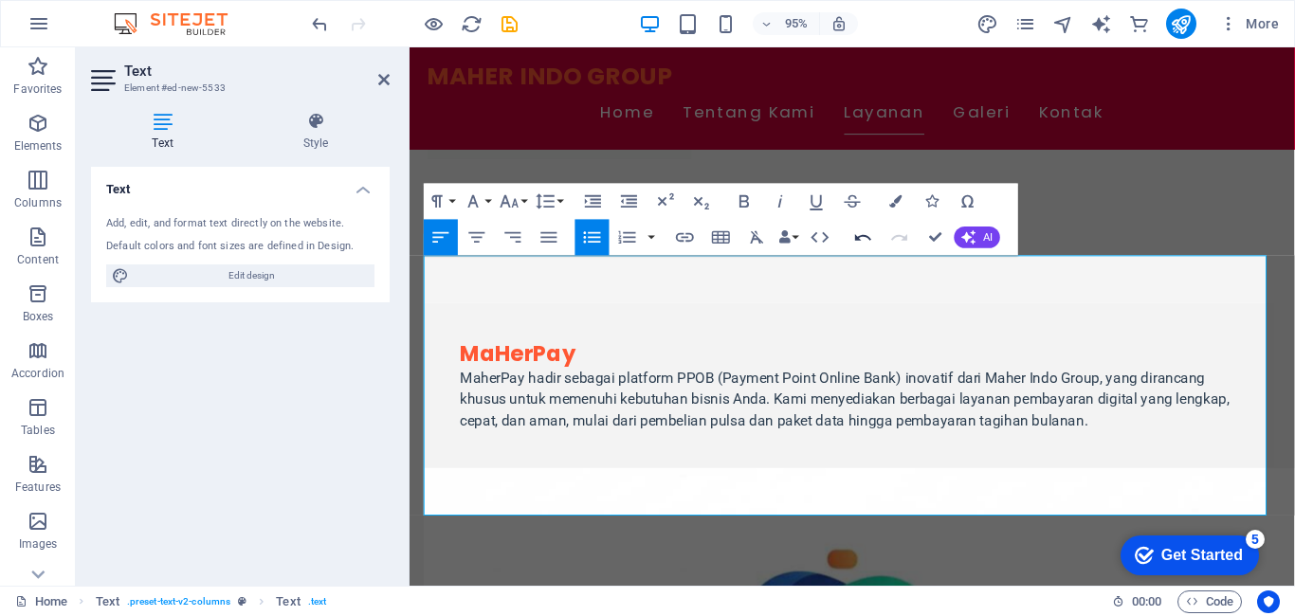
click at [864, 241] on icon "button" at bounding box center [864, 238] width 22 height 22
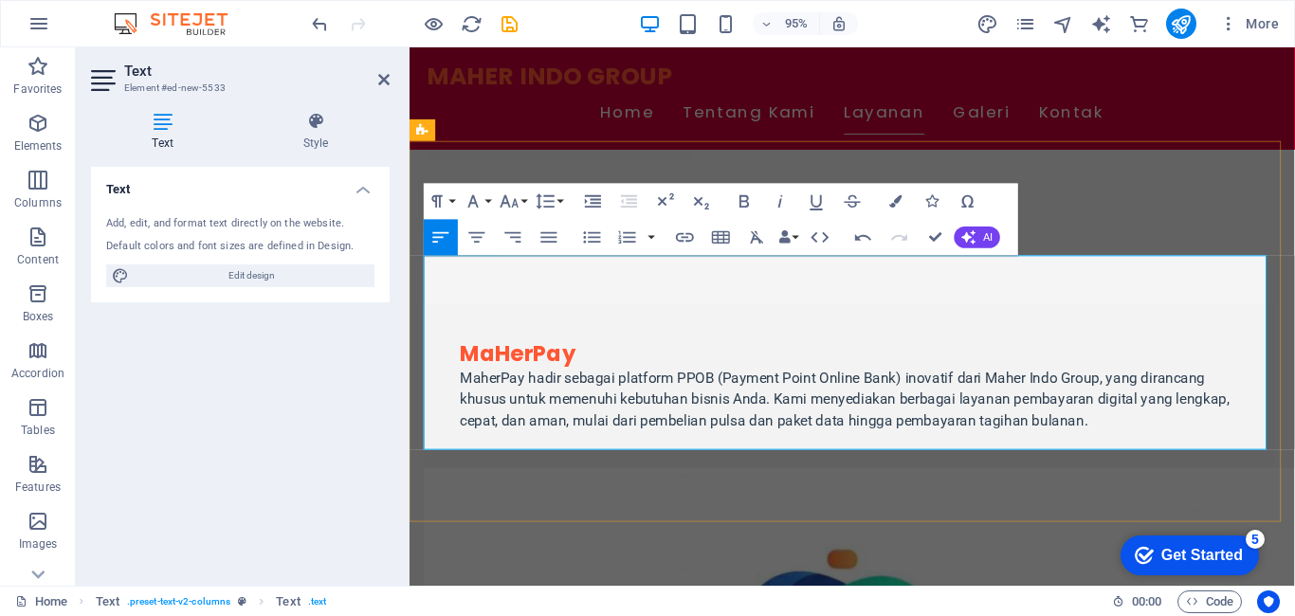
drag, startPoint x: 436, startPoint y: 277, endPoint x: 977, endPoint y: 373, distance: 549.0
click at [596, 242] on icon "button" at bounding box center [592, 237] width 17 height 11
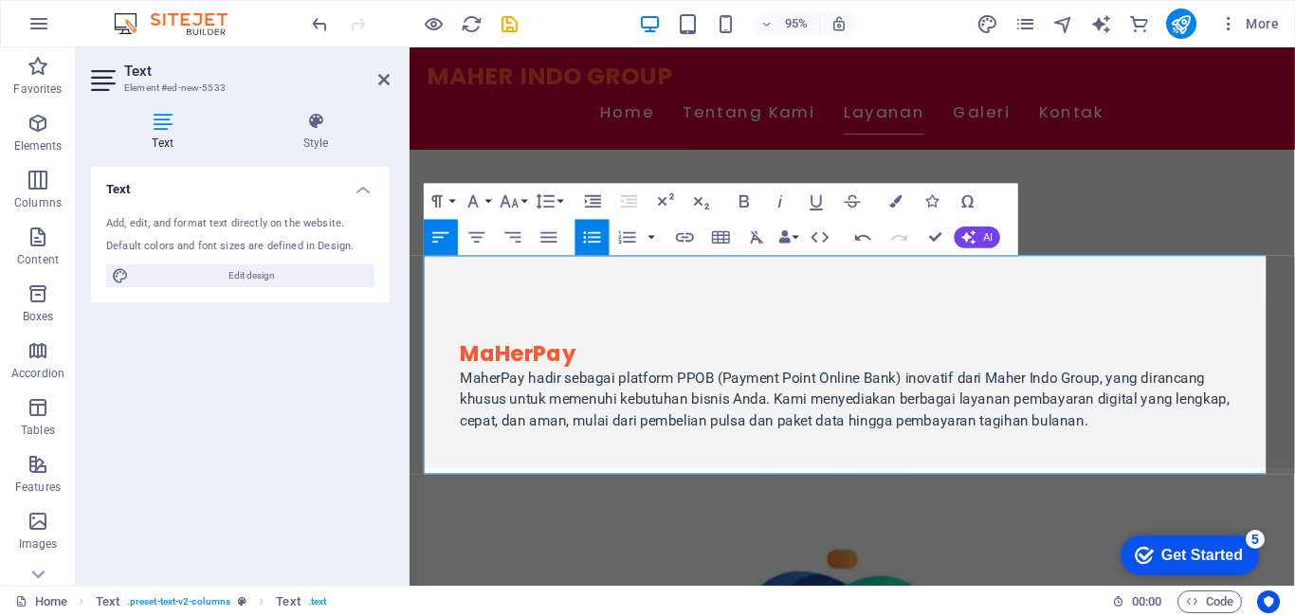
click at [591, 245] on icon "button" at bounding box center [592, 238] width 22 height 22
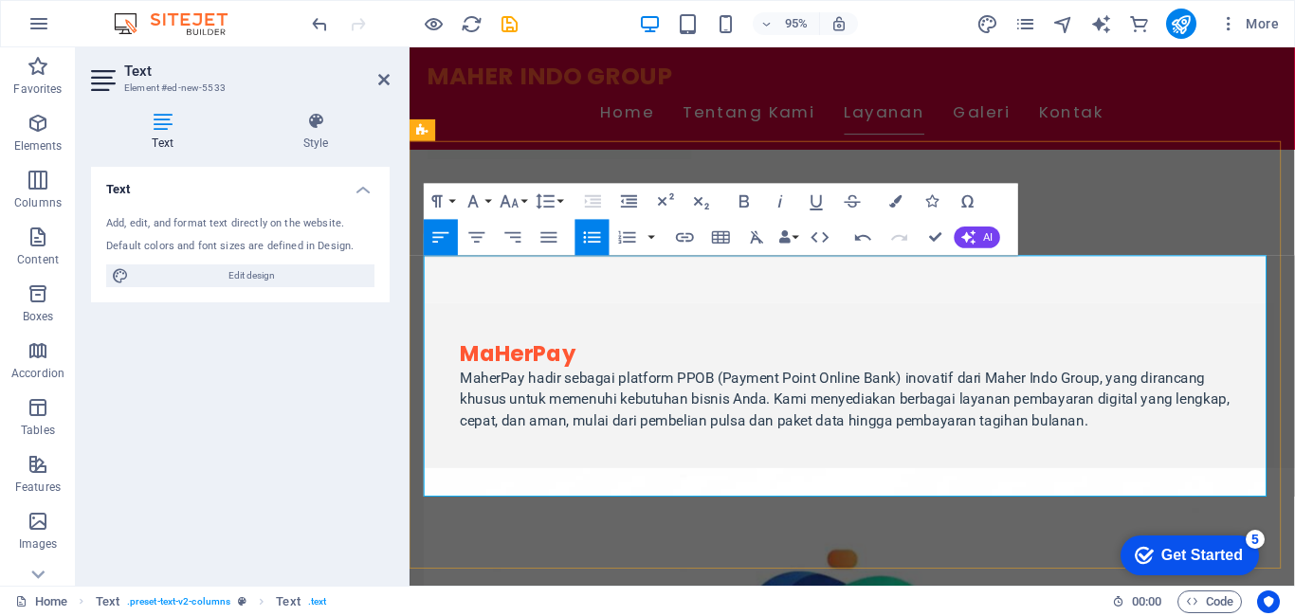
click at [561, 191] on button "Line Height" at bounding box center [549, 202] width 34 height 36
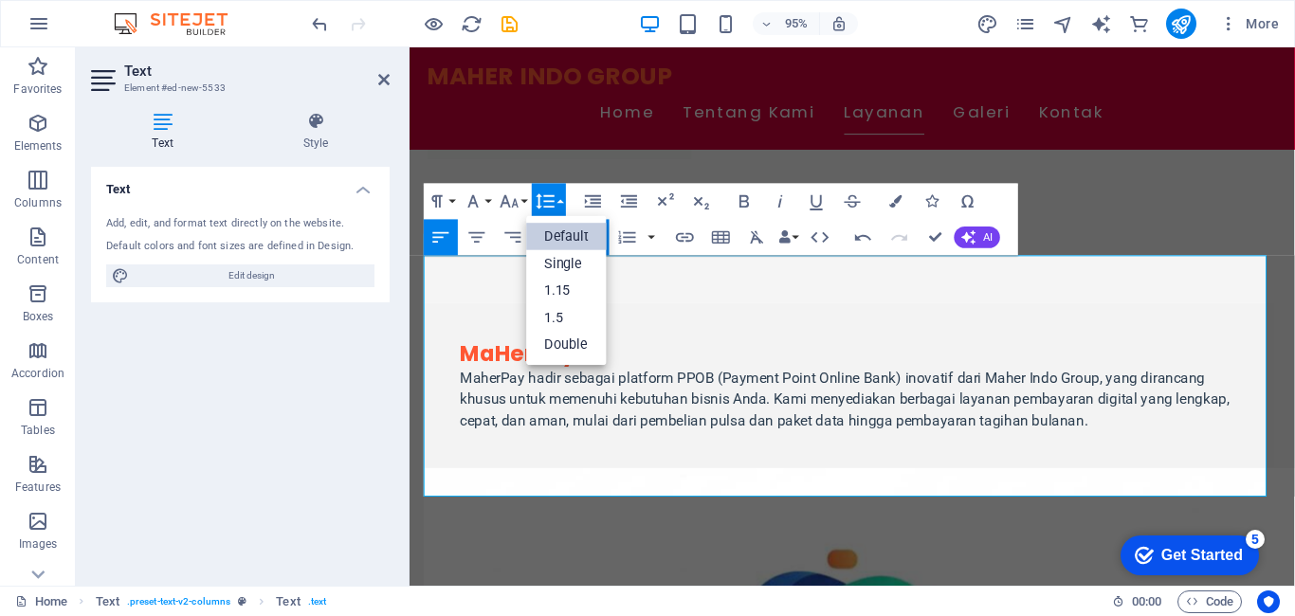
scroll to position [0, 0]
click at [573, 234] on link "Default" at bounding box center [567, 238] width 81 height 28
click at [859, 238] on icon "button" at bounding box center [863, 237] width 16 height 7
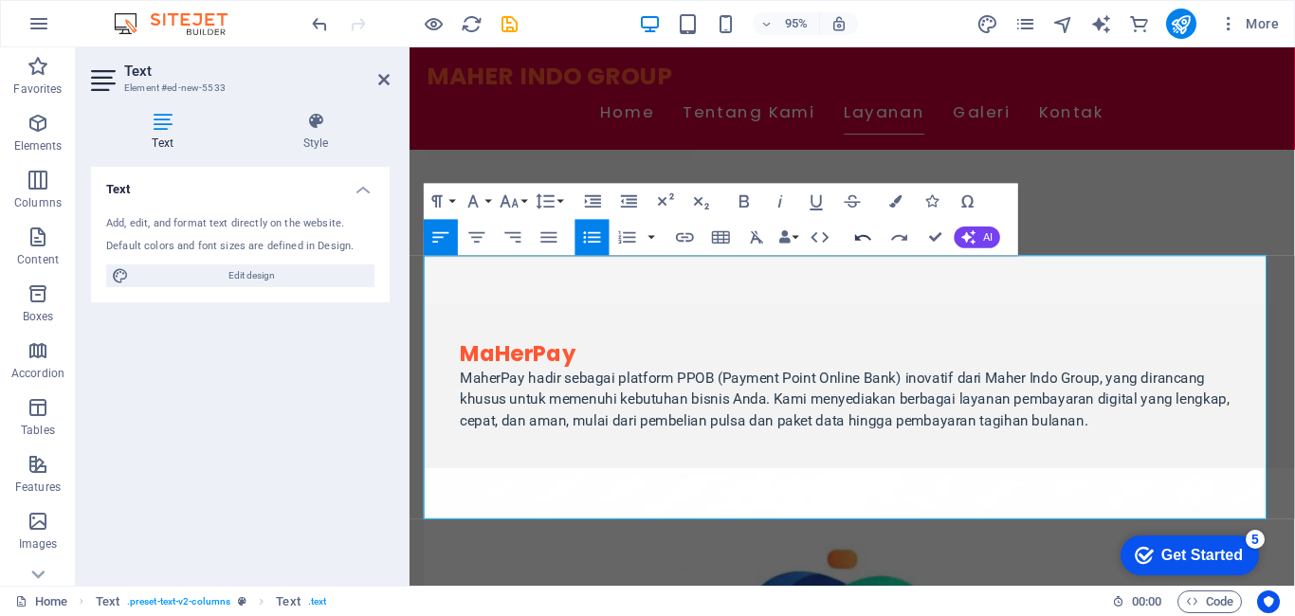
click at [859, 238] on icon "button" at bounding box center [863, 237] width 16 height 7
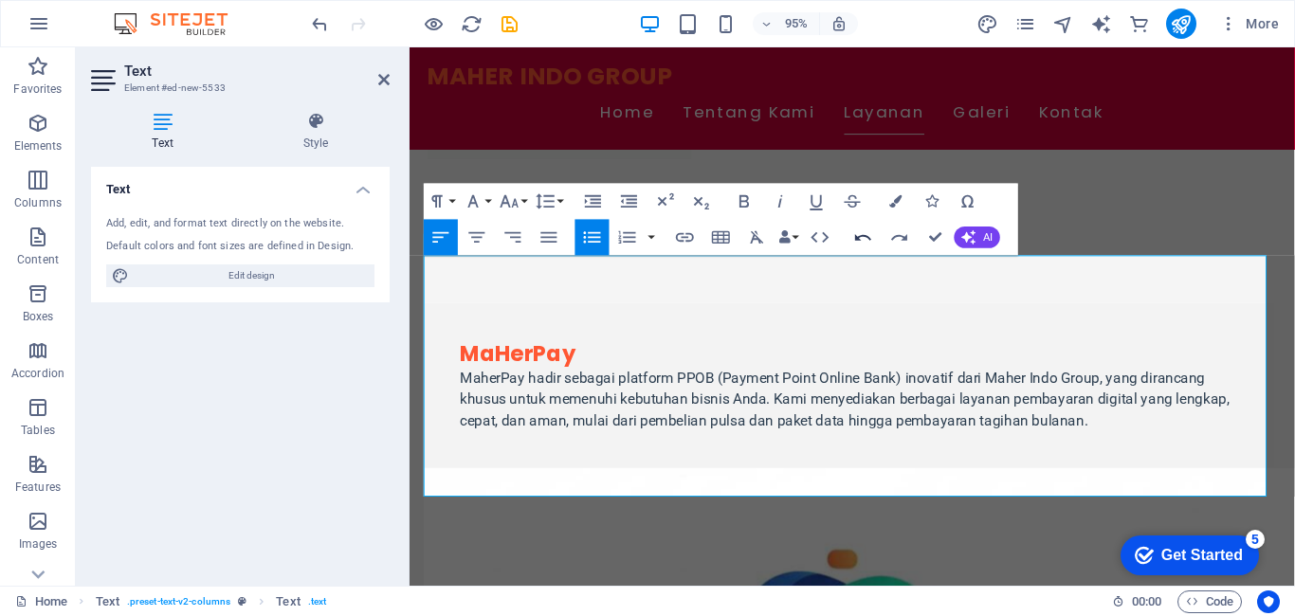
click at [859, 238] on icon "button" at bounding box center [863, 237] width 16 height 7
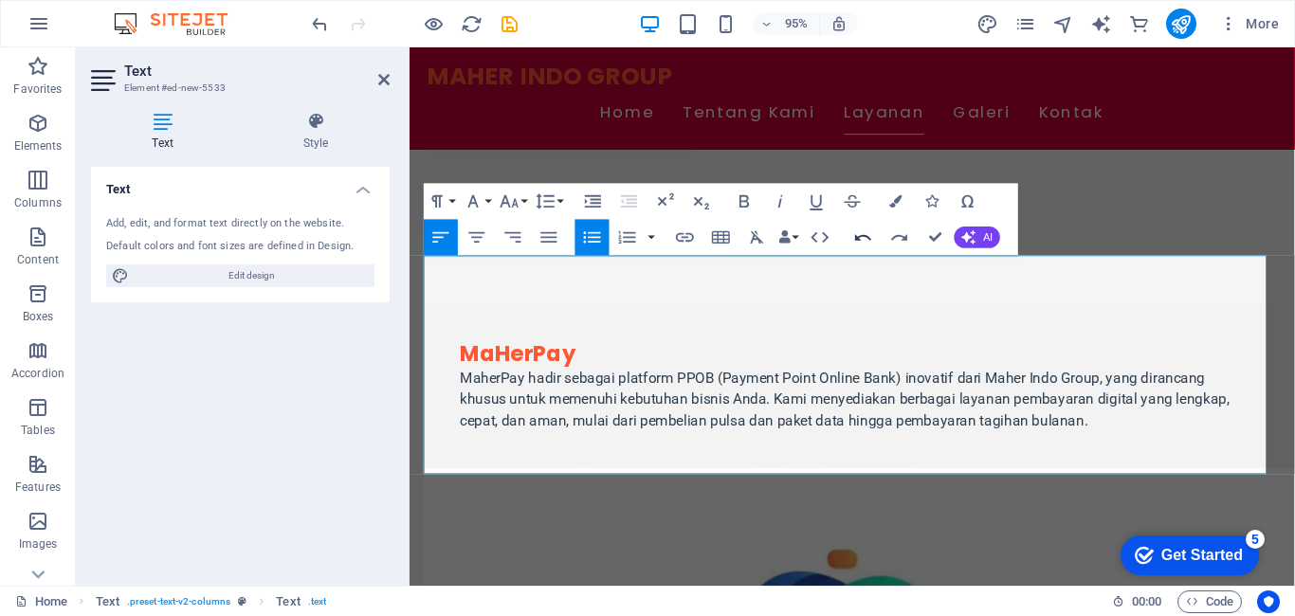
click at [859, 238] on icon "button" at bounding box center [863, 237] width 16 height 7
click at [859, 239] on icon "button" at bounding box center [863, 237] width 16 height 7
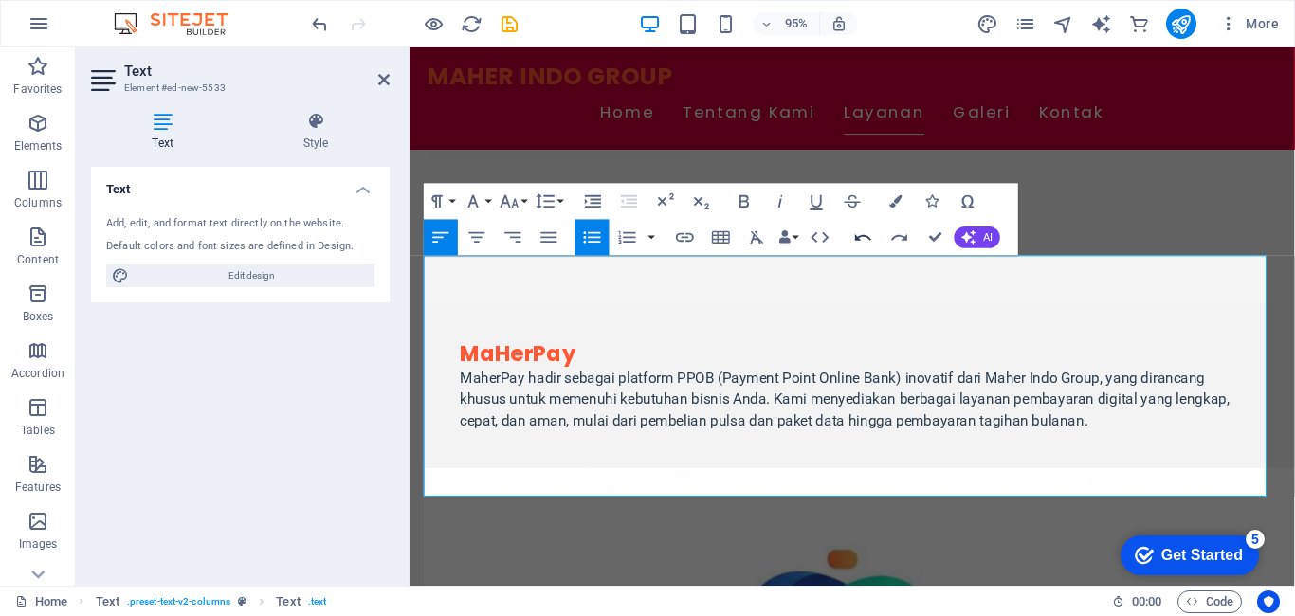
click at [859, 239] on icon "button" at bounding box center [863, 237] width 16 height 7
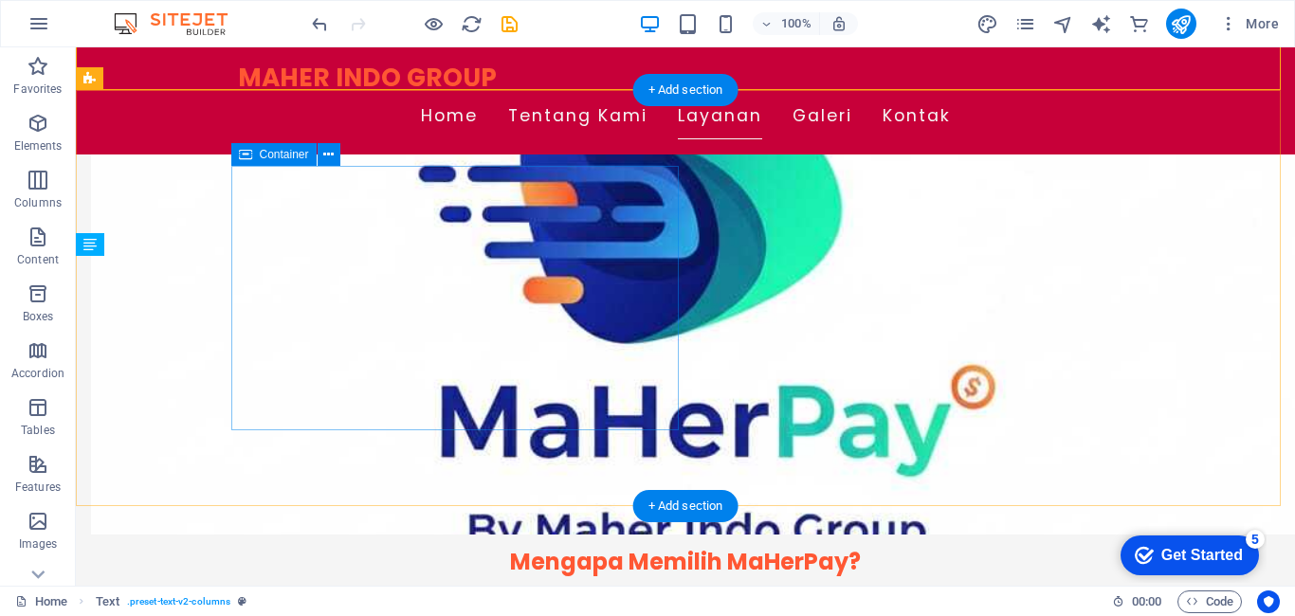
scroll to position [2918, 0]
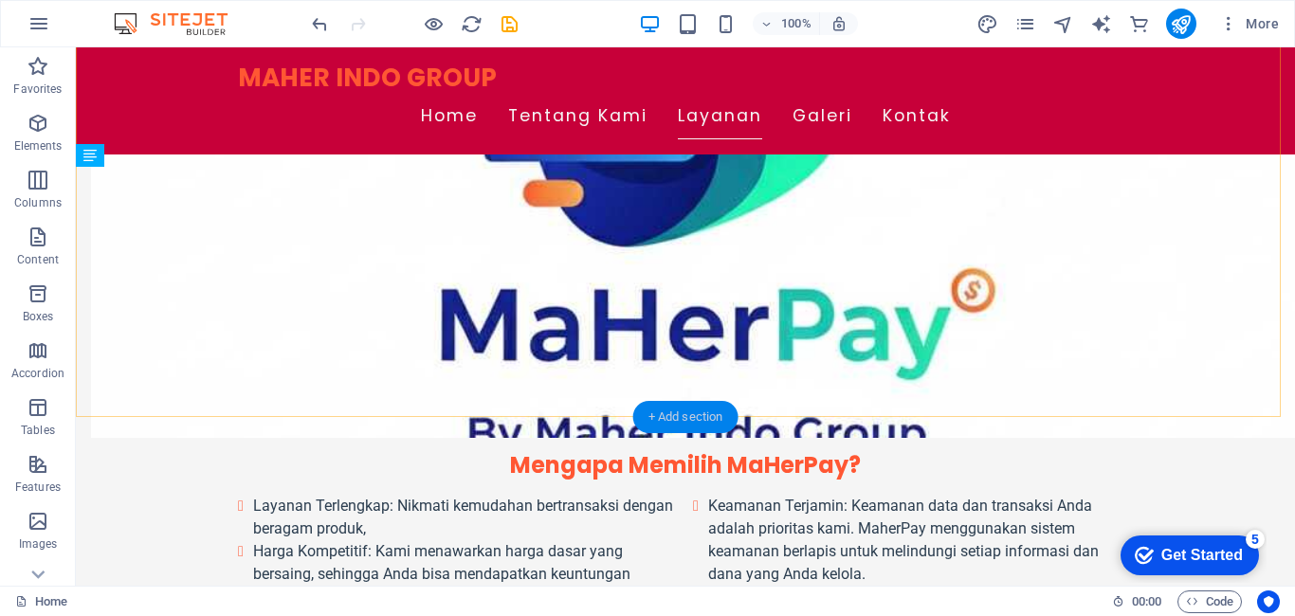
click at [670, 414] on div "+ Add section" at bounding box center [685, 417] width 105 height 32
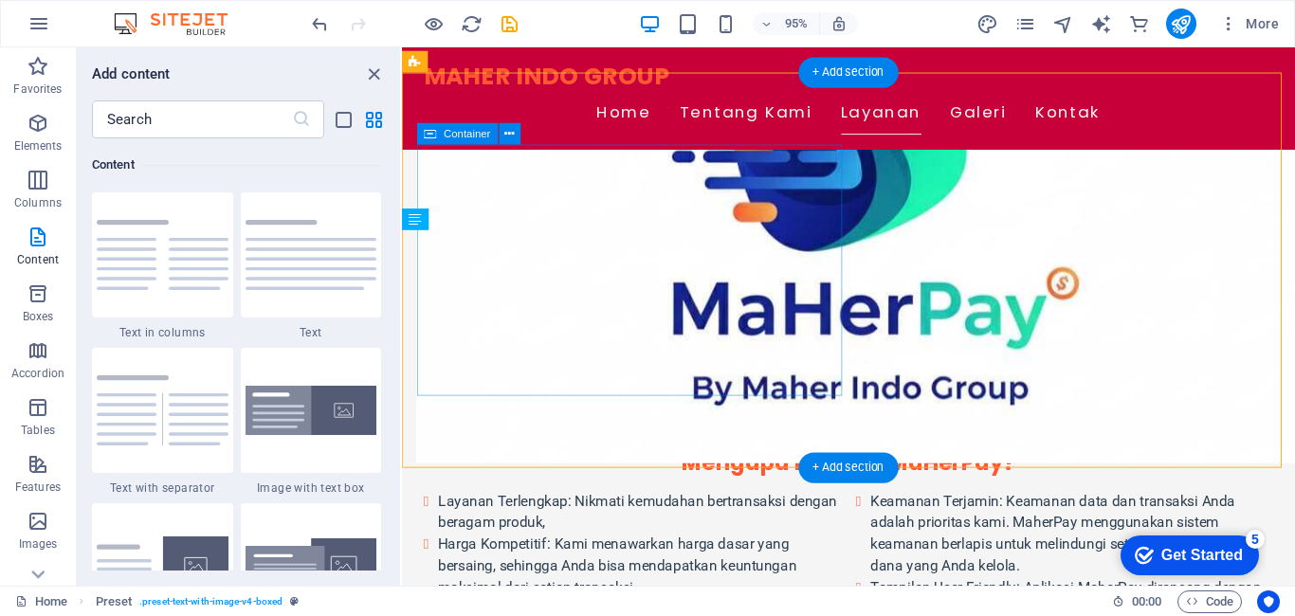
scroll to position [2823, 0]
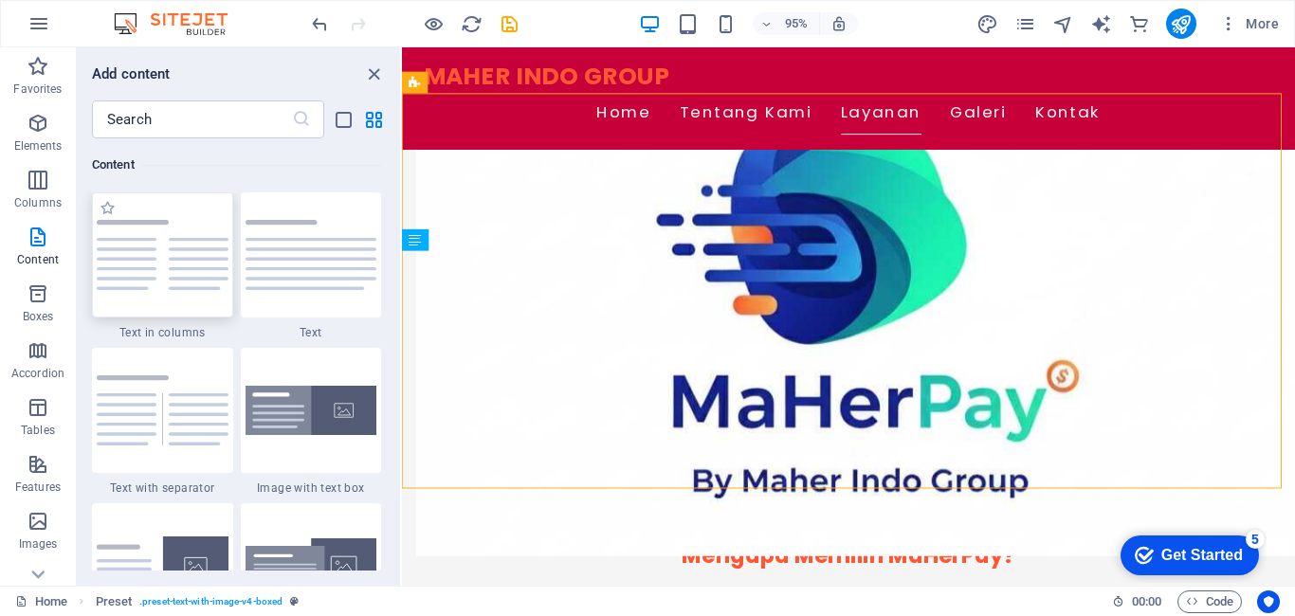
click at [190, 296] on div at bounding box center [162, 255] width 141 height 125
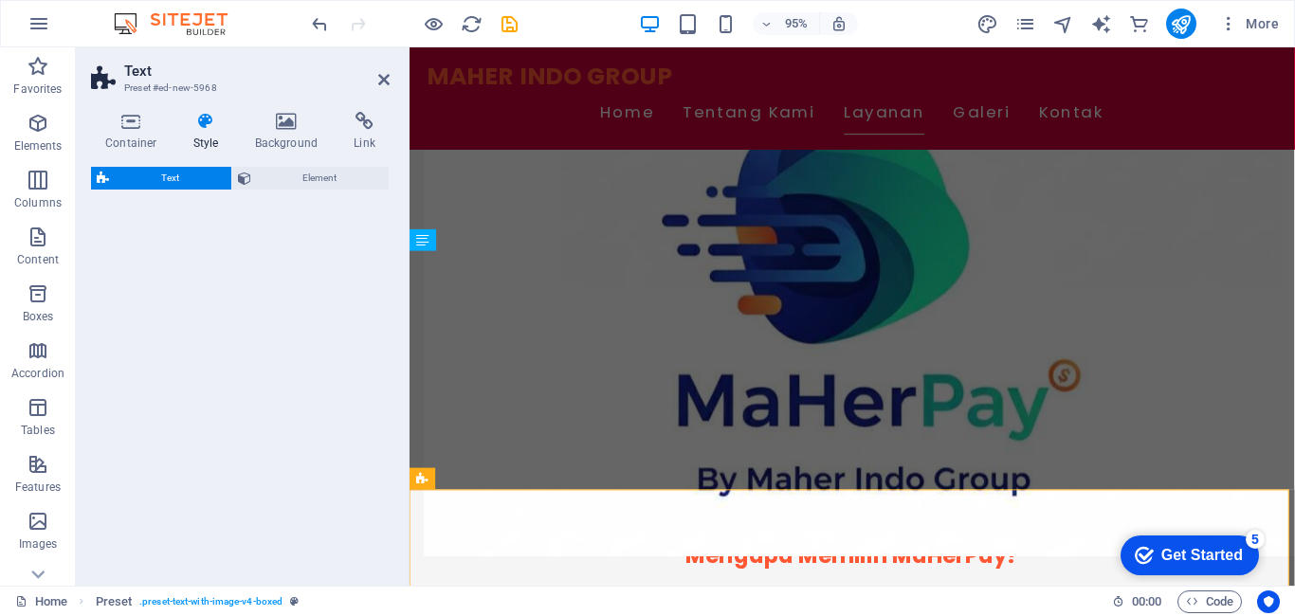
select select "rem"
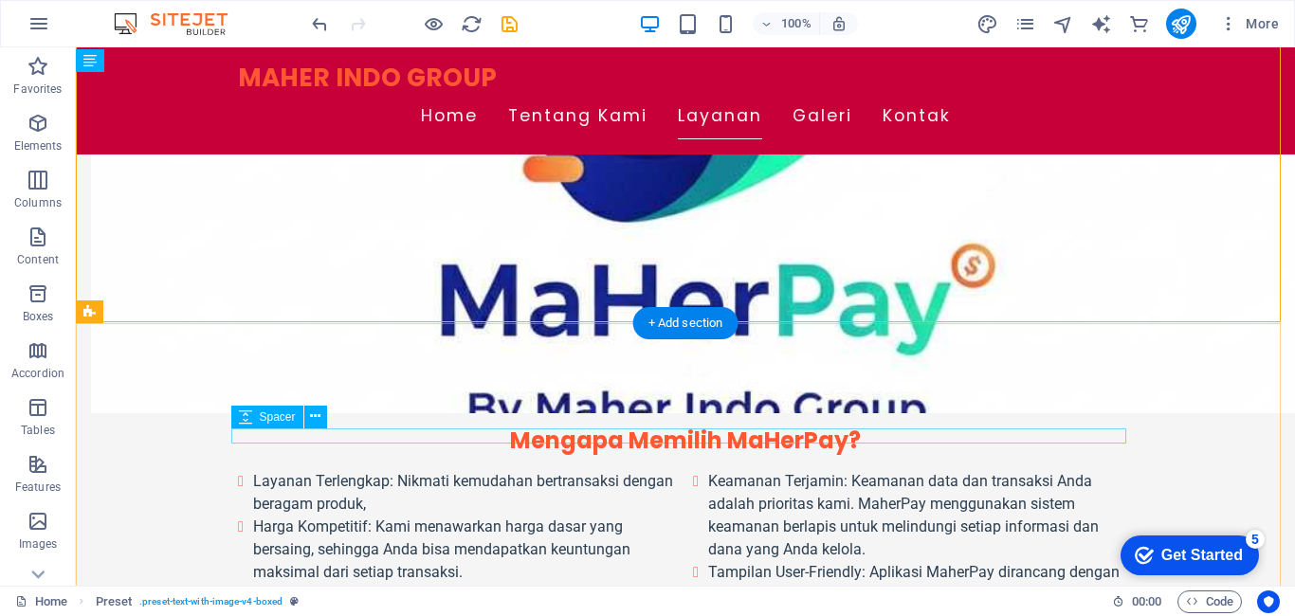
scroll to position [3013, 0]
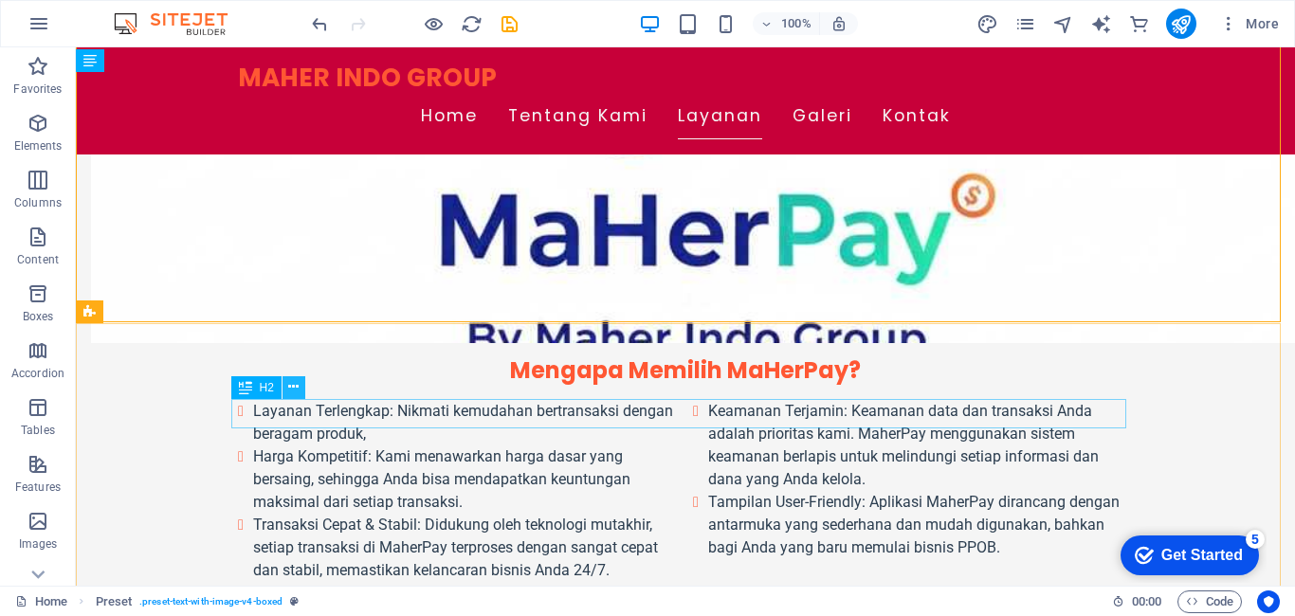
click at [285, 377] on button at bounding box center [294, 387] width 23 height 23
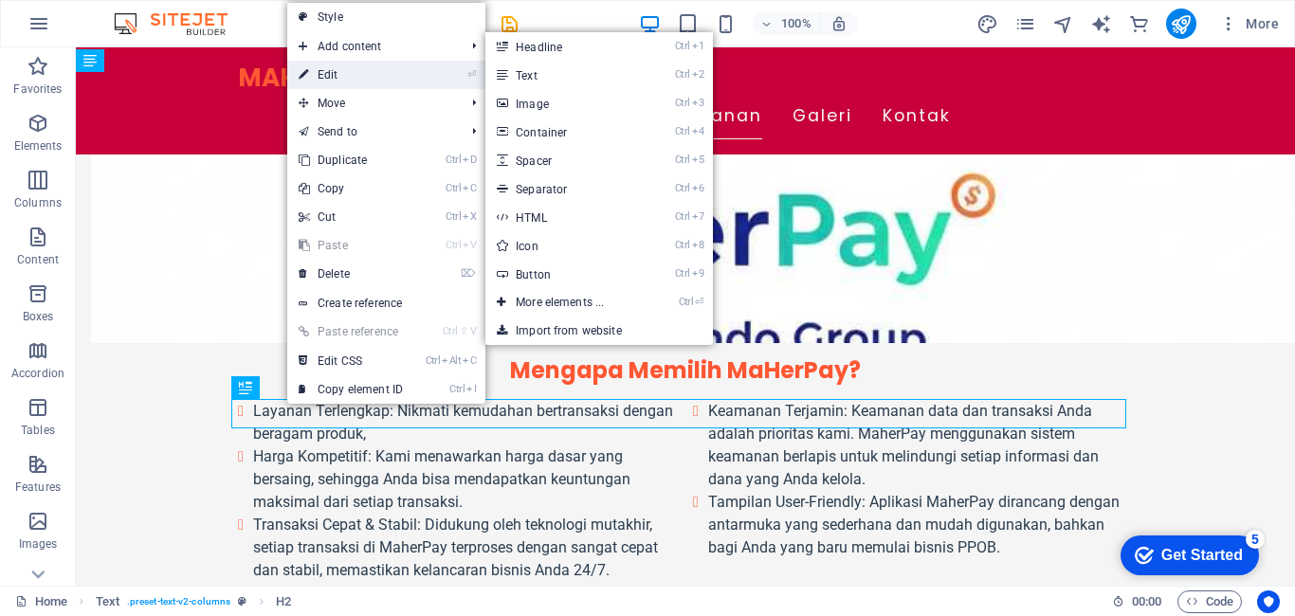
click at [344, 71] on link "⏎ Edit" at bounding box center [350, 75] width 127 height 28
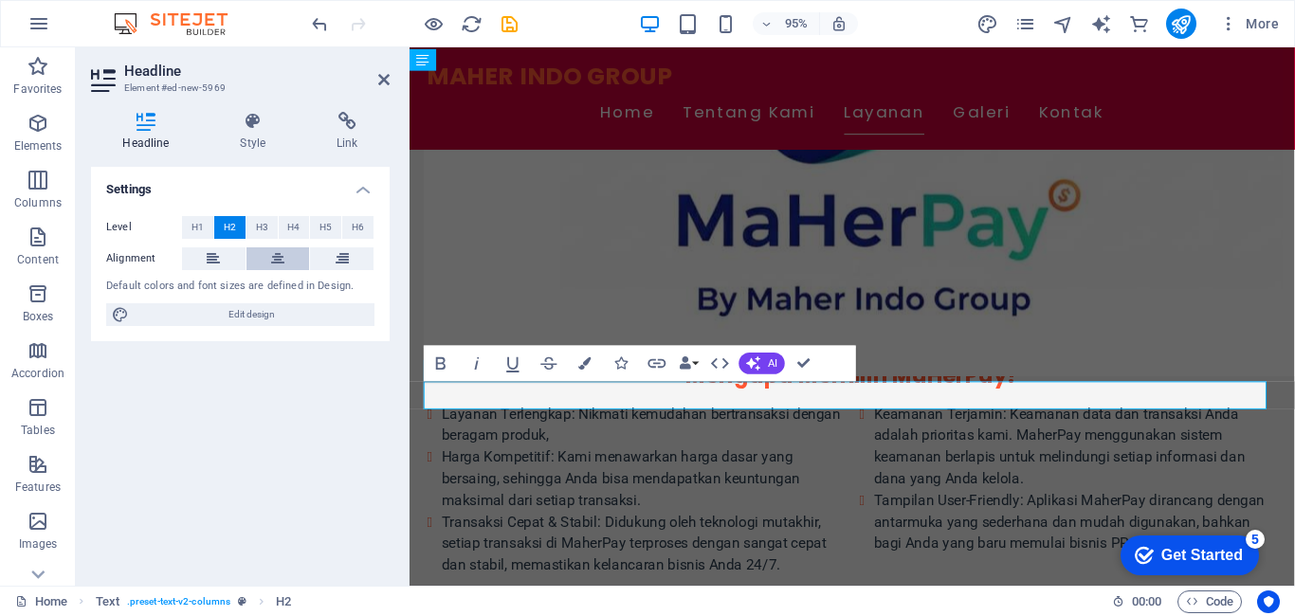
click at [288, 255] on button at bounding box center [279, 259] width 64 height 23
click at [247, 248] on button at bounding box center [279, 259] width 64 height 23
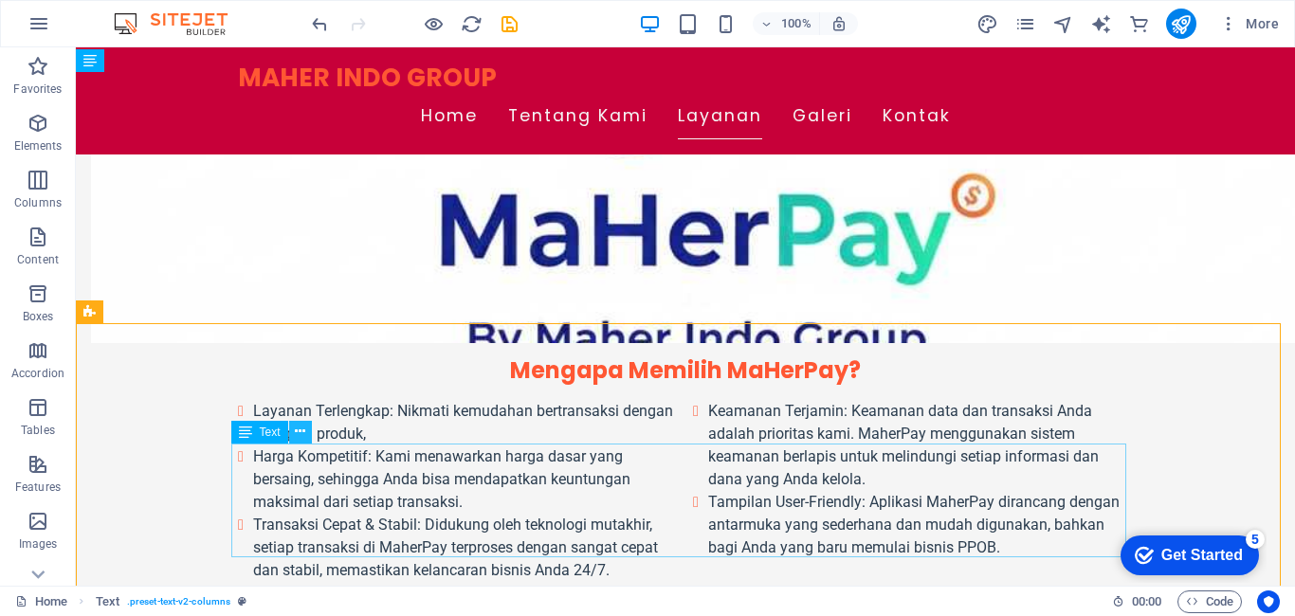
click at [300, 438] on icon at bounding box center [300, 432] width 10 height 20
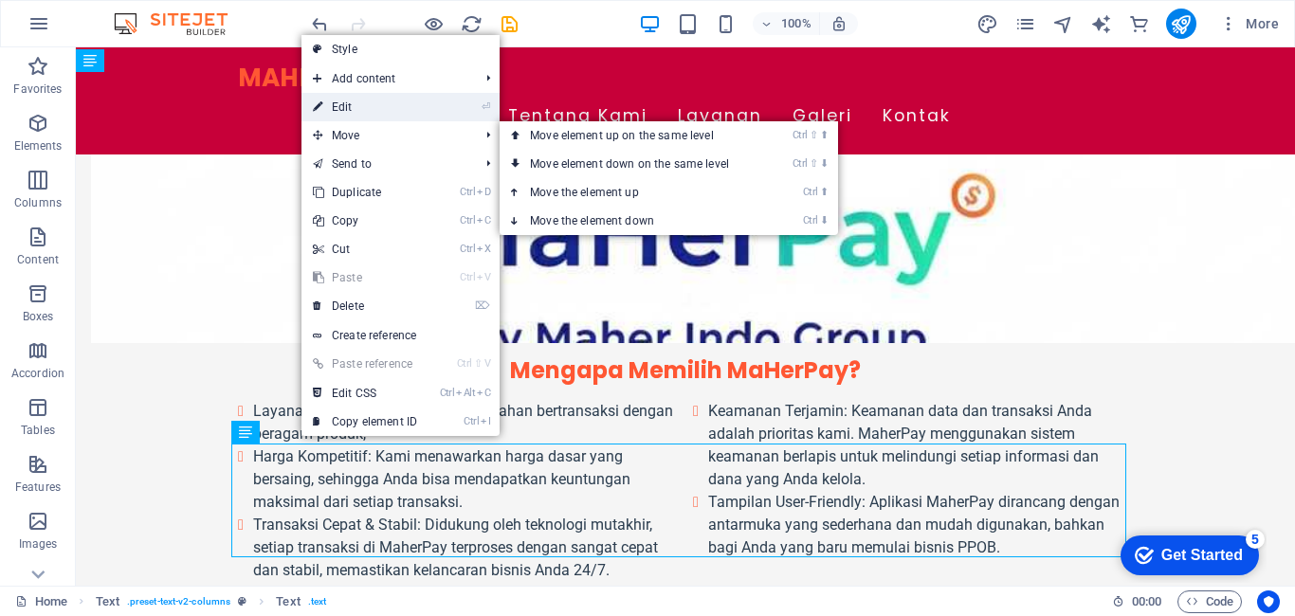
click at [413, 107] on link "⏎ Edit" at bounding box center [365, 107] width 127 height 28
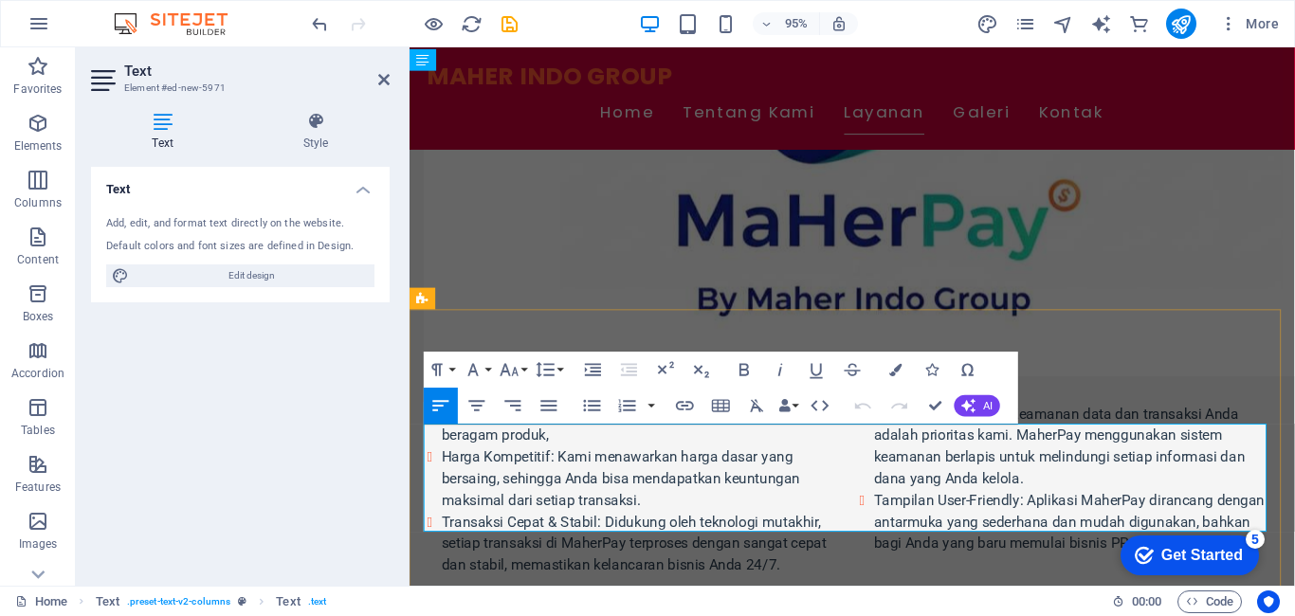
drag, startPoint x: 425, startPoint y: 456, endPoint x: 829, endPoint y: 542, distance: 413.1
click at [588, 406] on icon "button" at bounding box center [592, 406] width 22 height 22
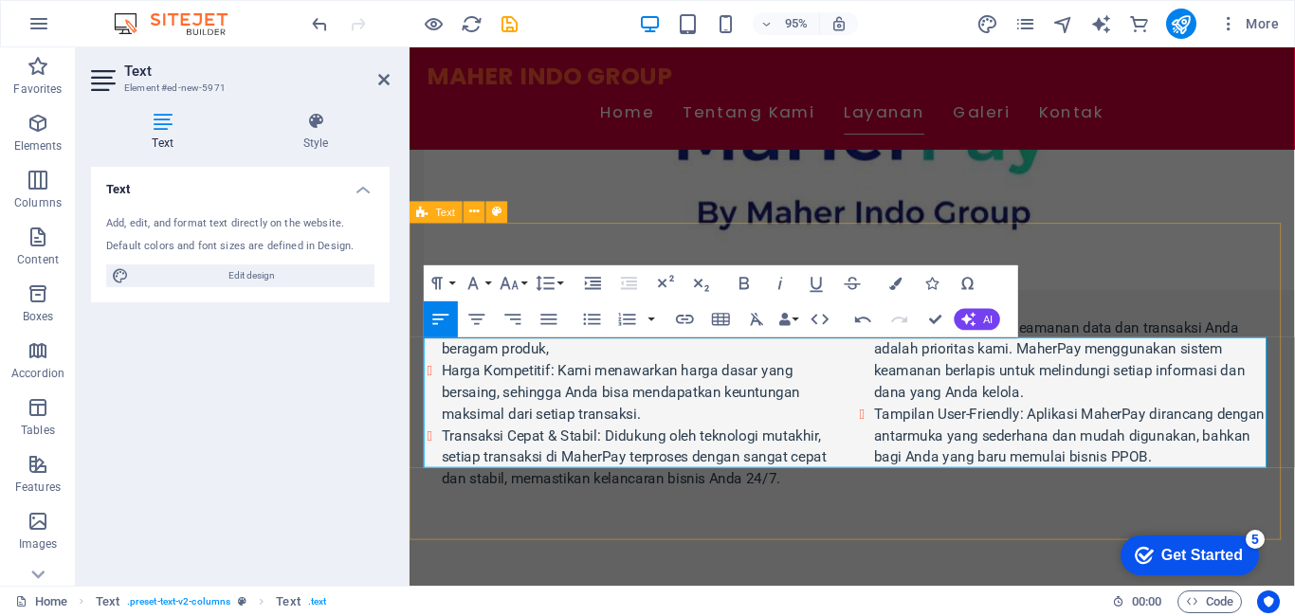
scroll to position [2555, 0]
drag, startPoint x: 443, startPoint y: 459, endPoint x: 1084, endPoint y: 431, distance: 641.7
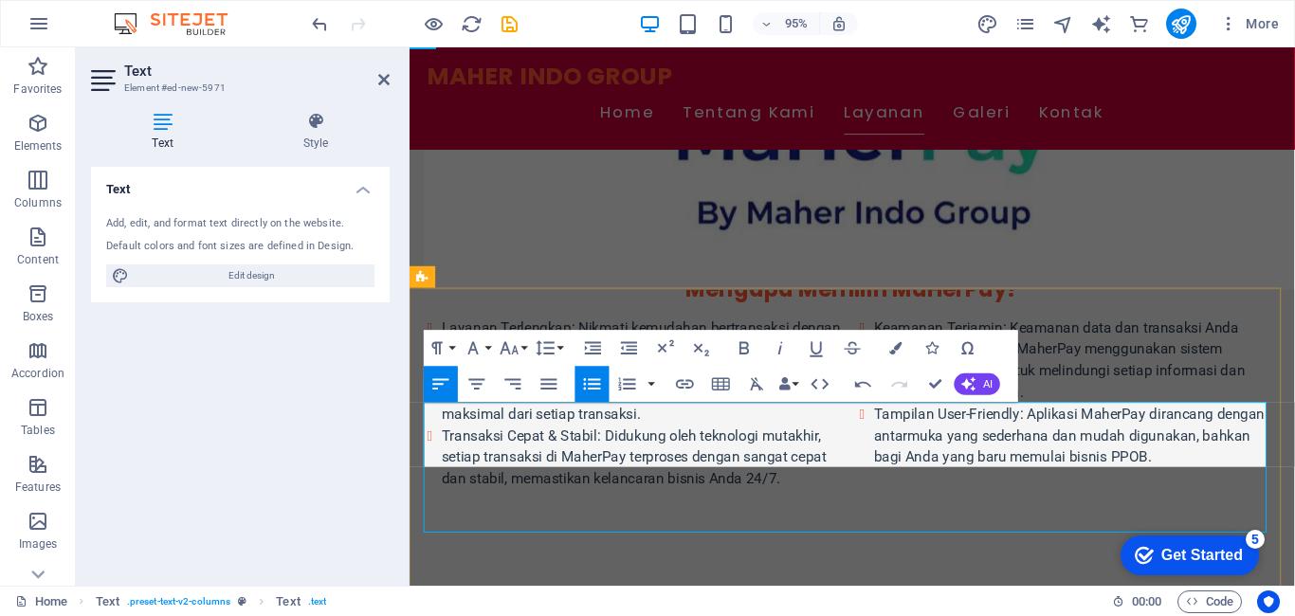
scroll to position [3036, 0]
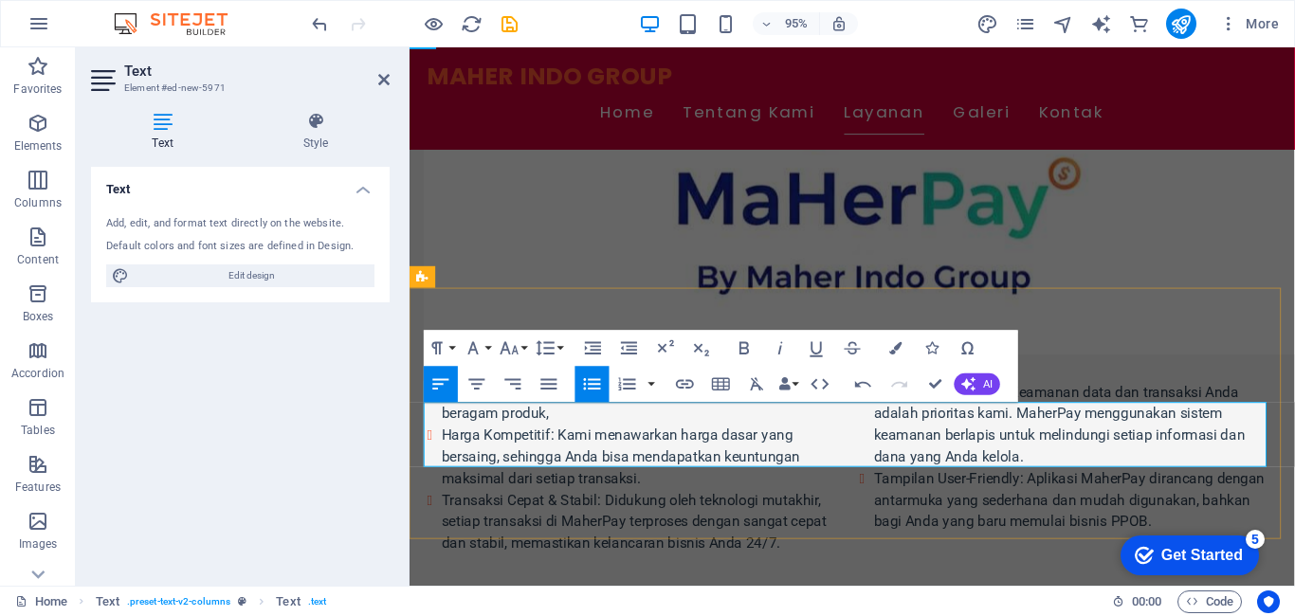
drag, startPoint x: 440, startPoint y: 433, endPoint x: 874, endPoint y: 481, distance: 436.9
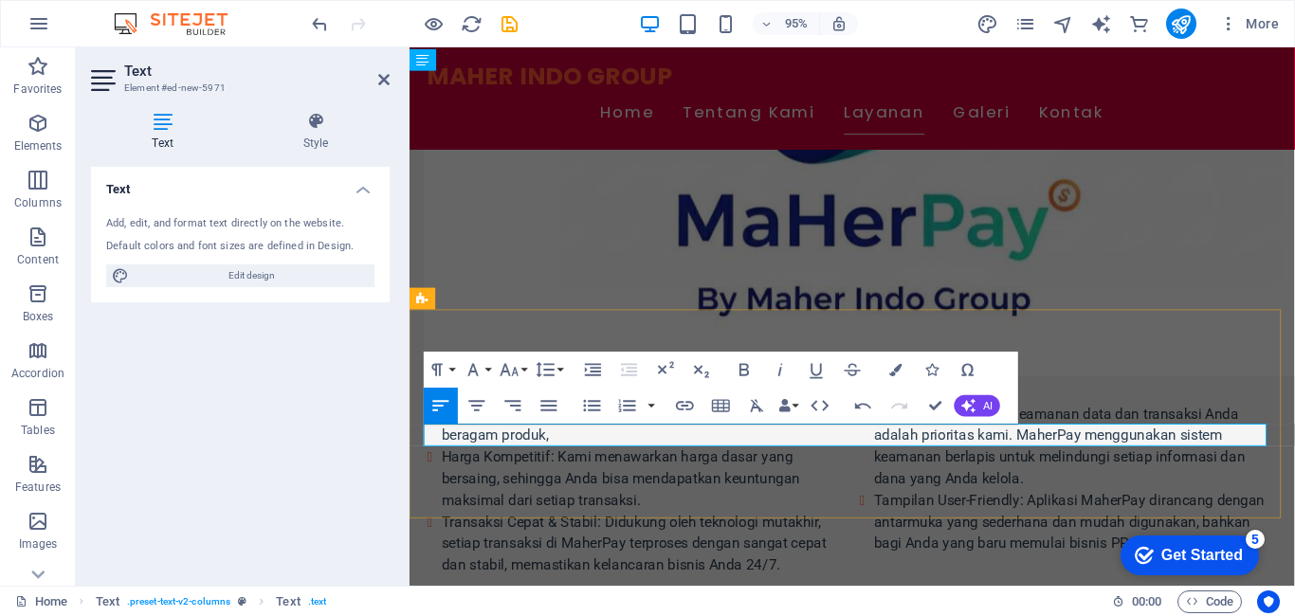
drag, startPoint x: 891, startPoint y: 460, endPoint x: 927, endPoint y: 459, distance: 35.1
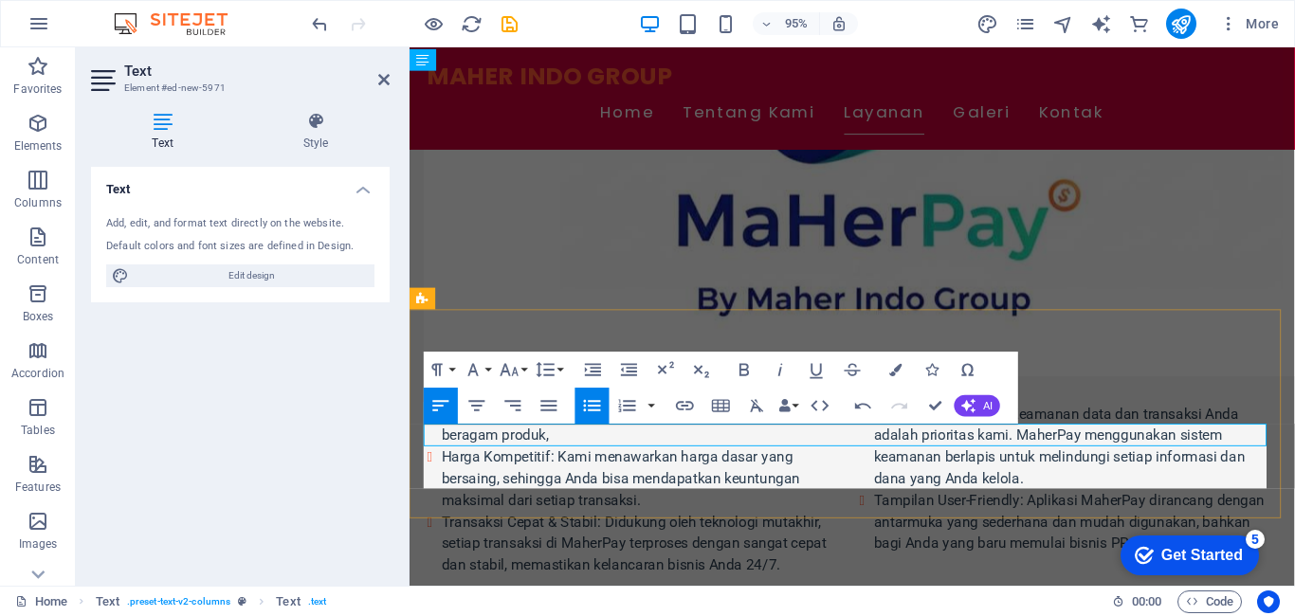
scroll to position [2554, 0]
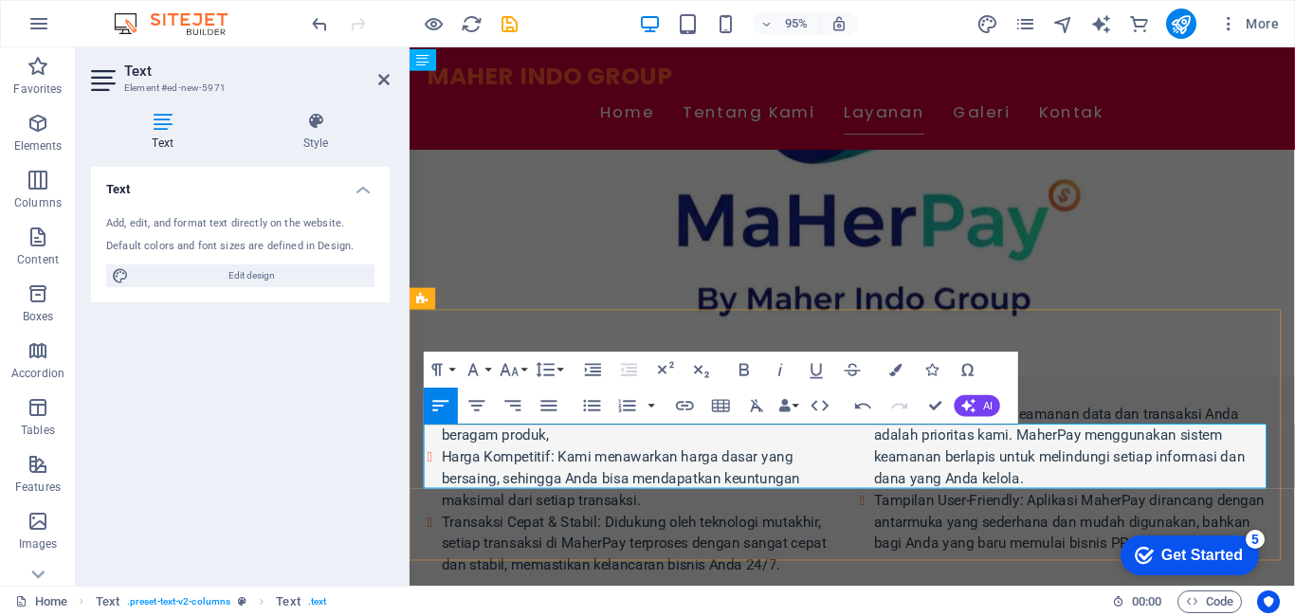
scroll to position [2406, 0]
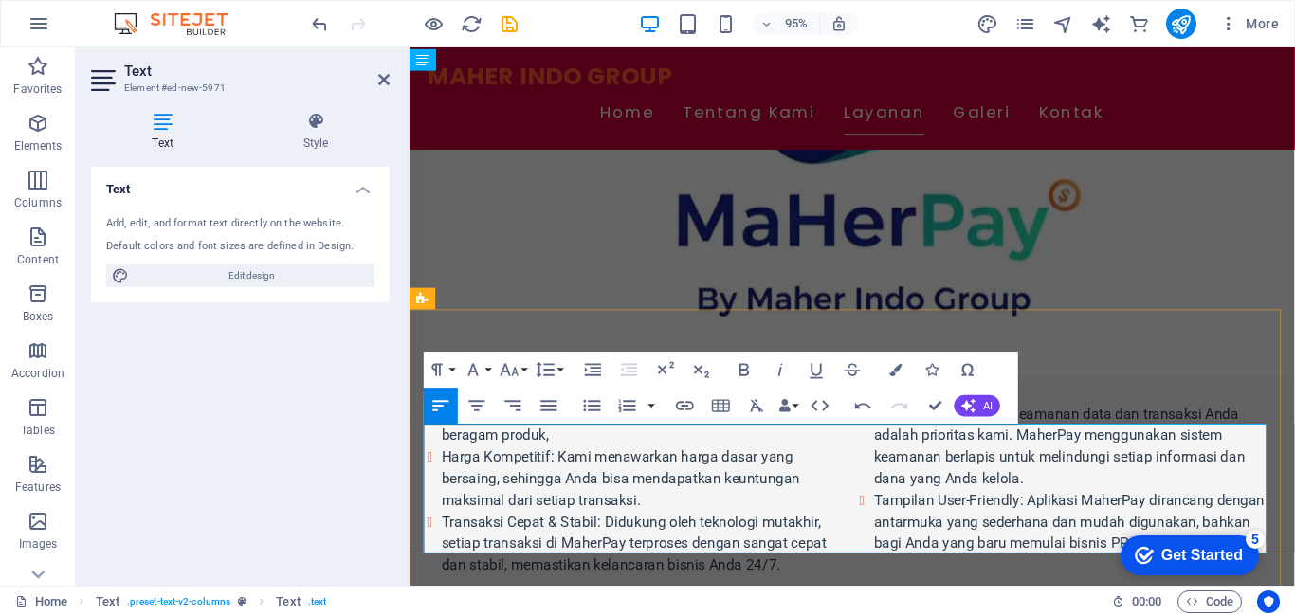
scroll to position [2809, 0]
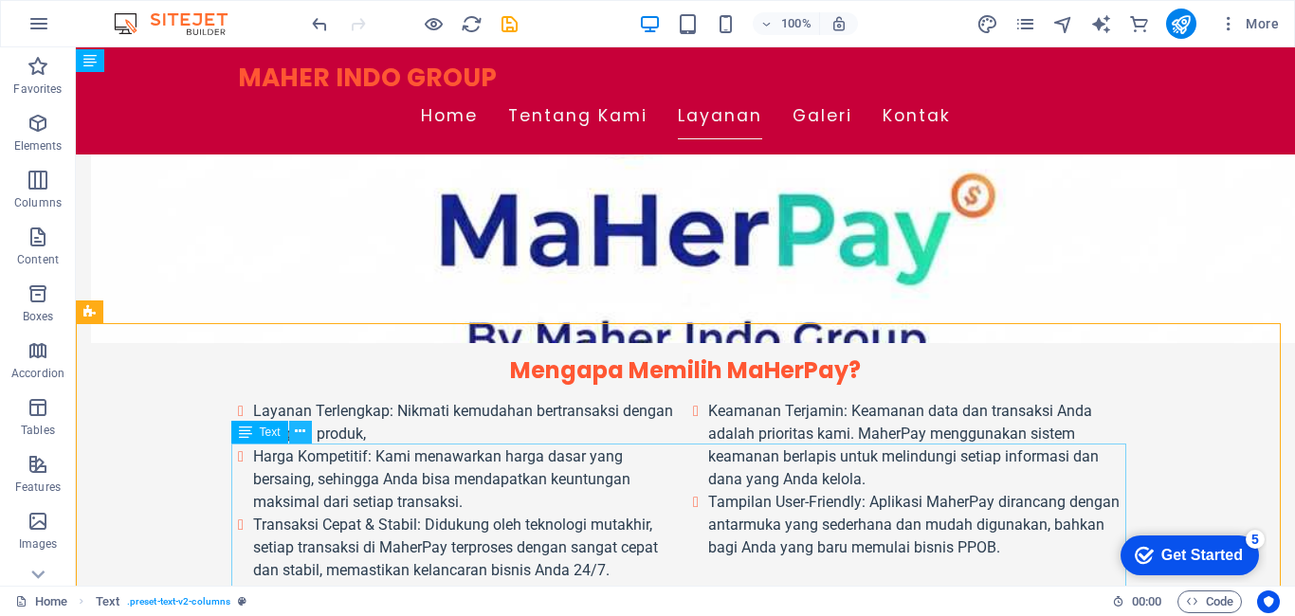
click at [295, 425] on icon at bounding box center [300, 432] width 10 height 20
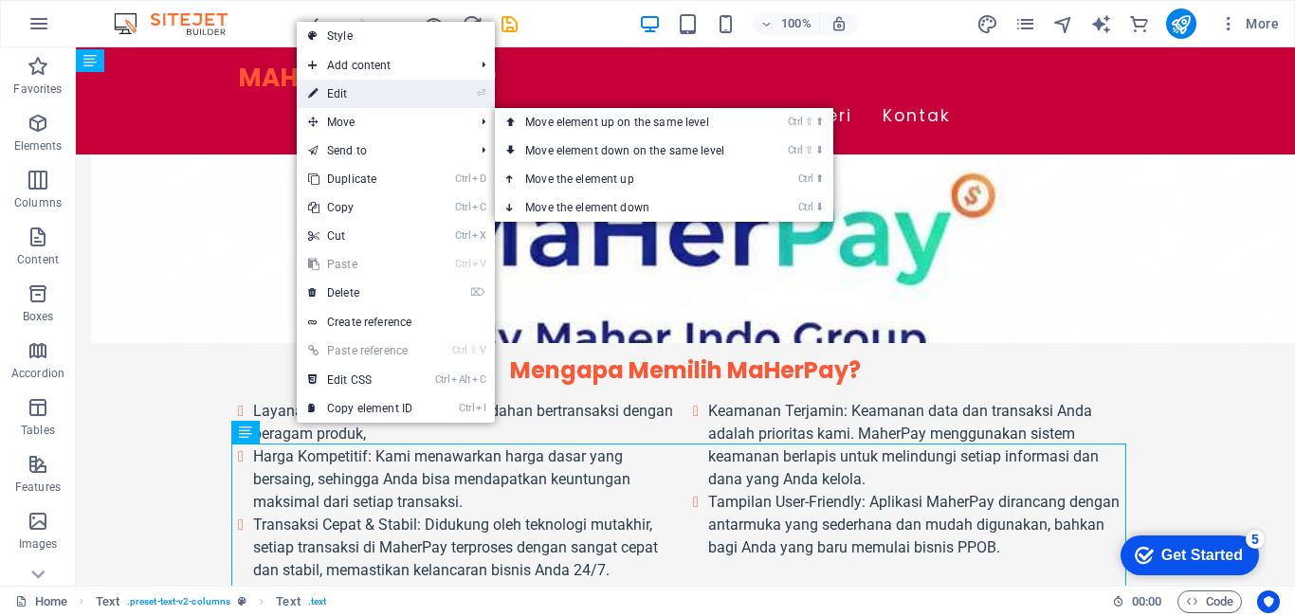
click at [353, 97] on link "⏎ Edit" at bounding box center [360, 94] width 127 height 28
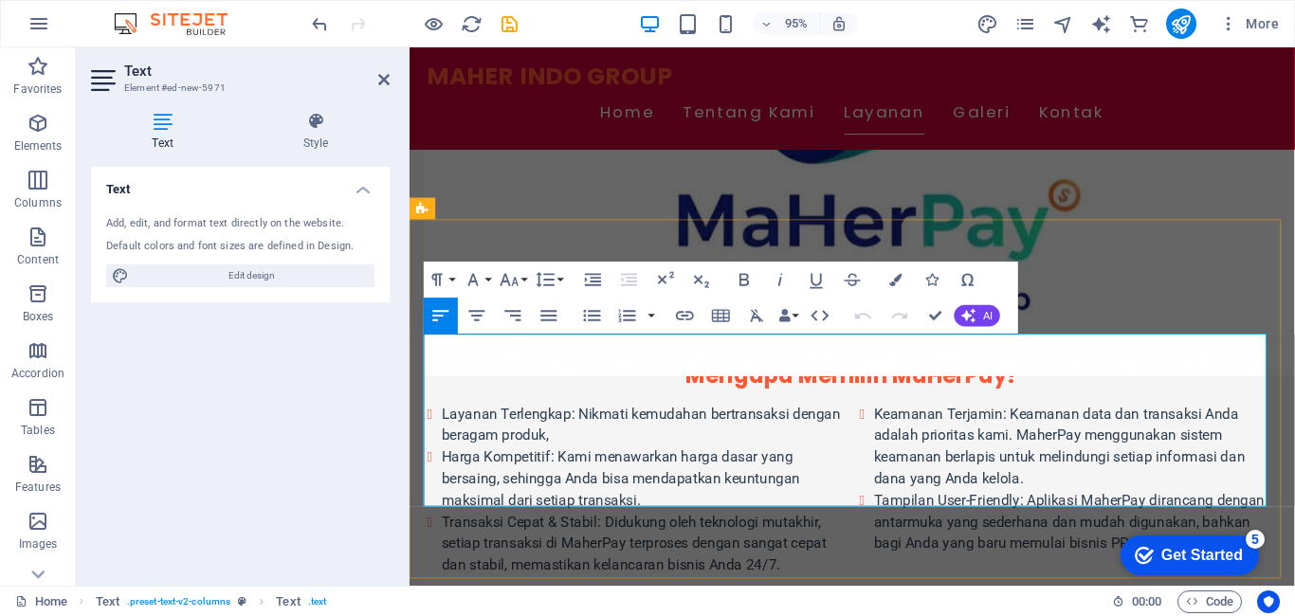
scroll to position [3108, 0]
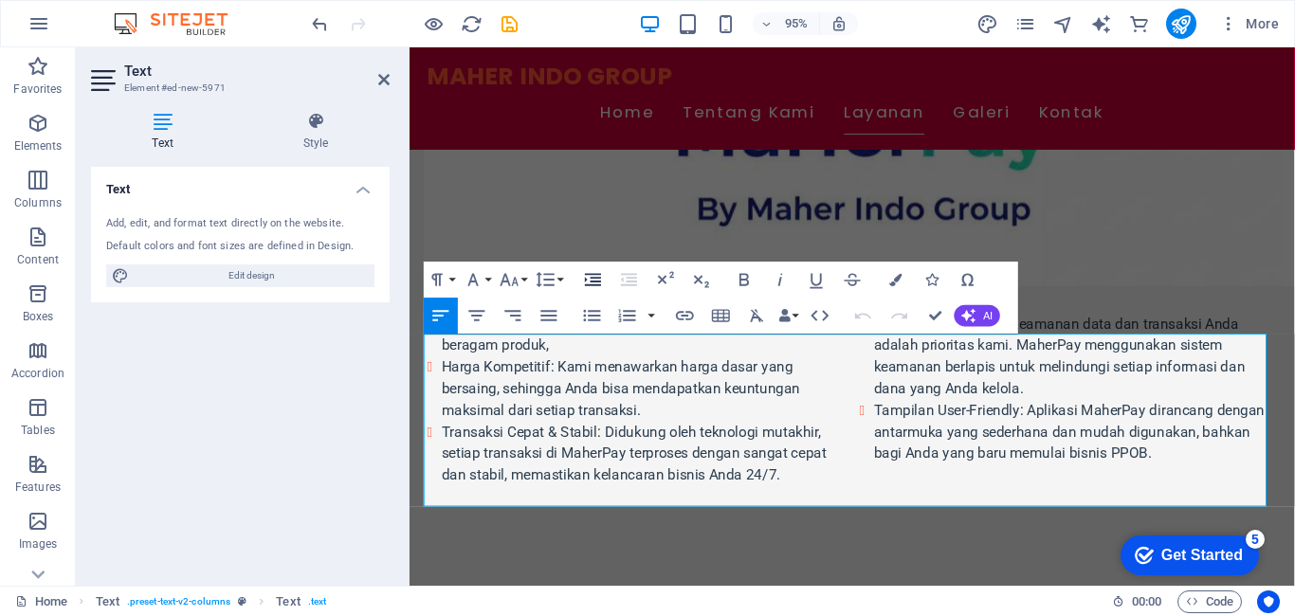
click at [590, 282] on icon "button" at bounding box center [593, 279] width 22 height 22
click at [631, 280] on icon "button" at bounding box center [629, 279] width 22 height 22
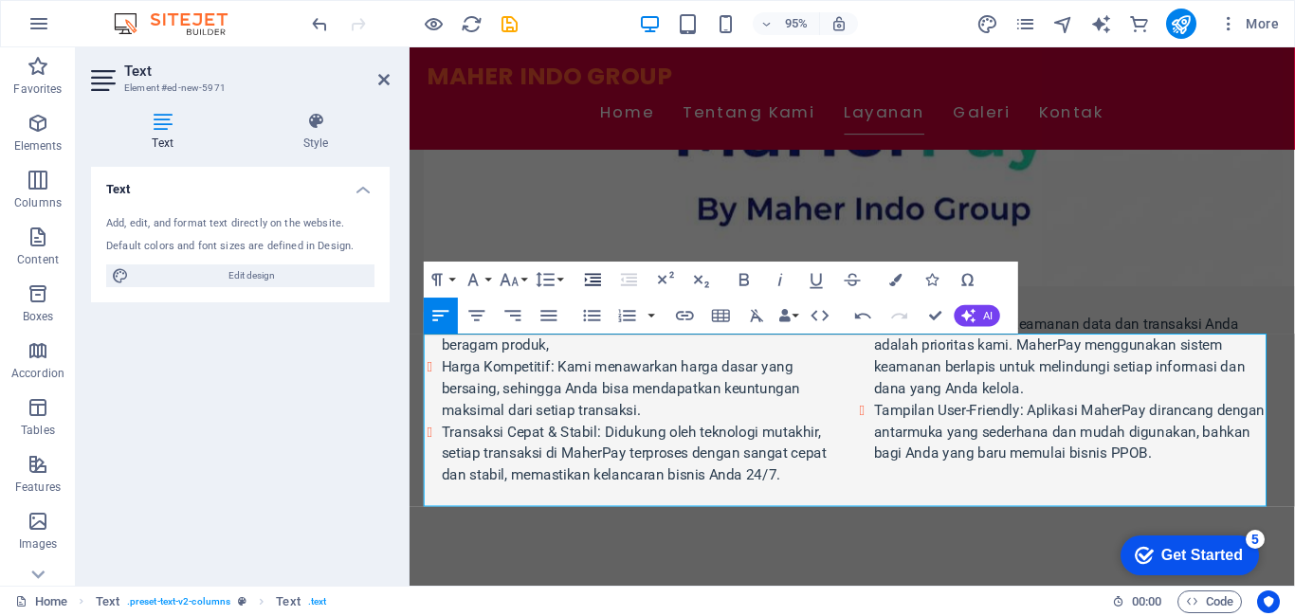
click at [598, 278] on icon "button" at bounding box center [593, 279] width 16 height 12
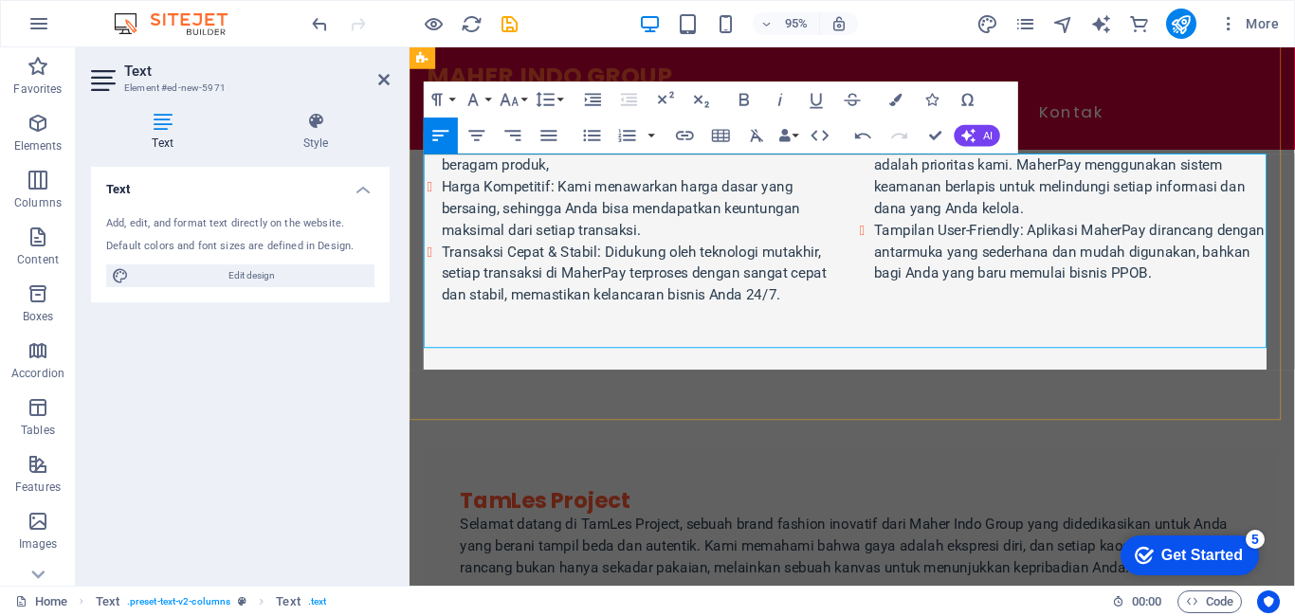
scroll to position [2555, 0]
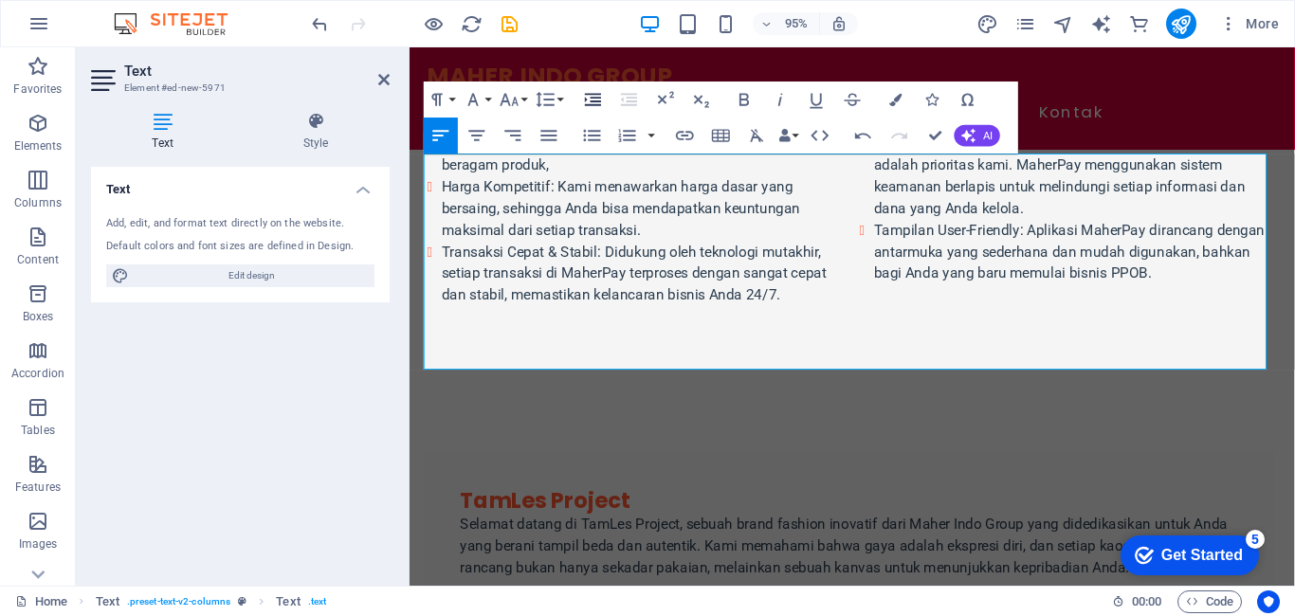
click at [595, 99] on icon "button" at bounding box center [593, 99] width 22 height 22
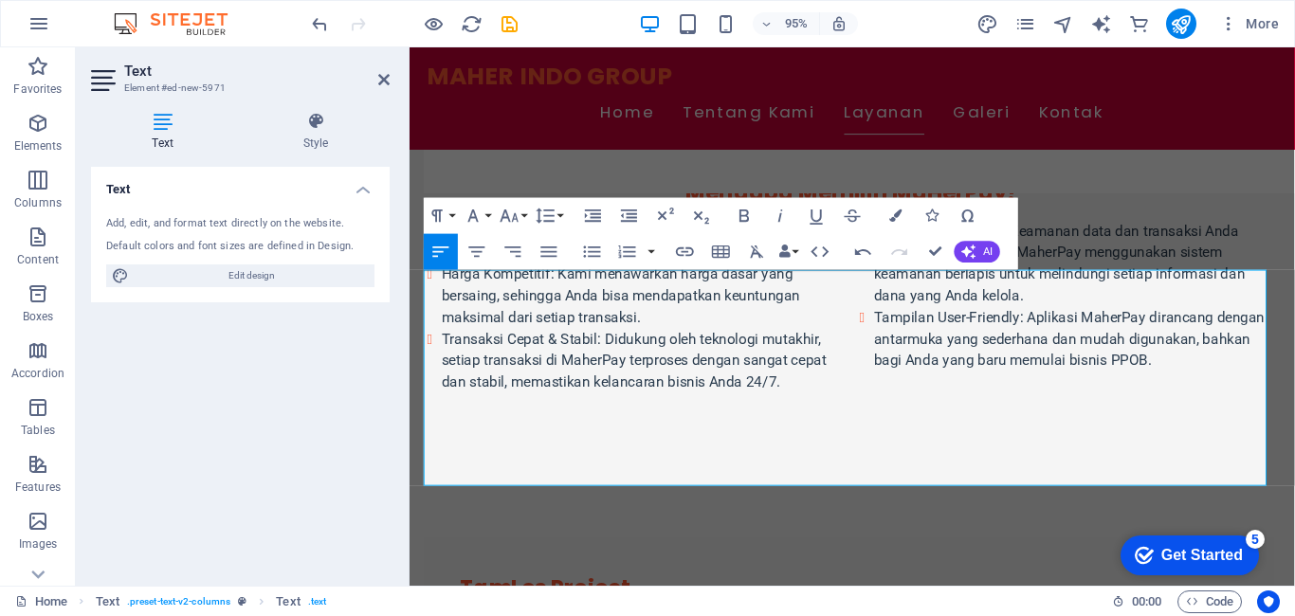
scroll to position [3108, 0]
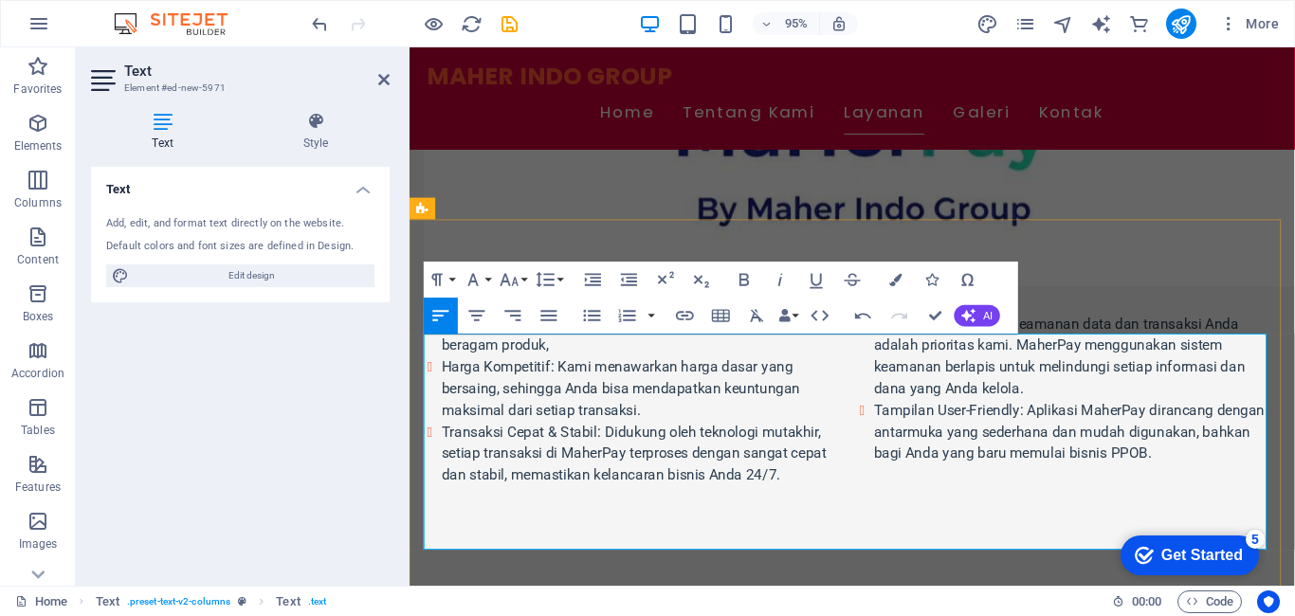
click at [594, 282] on icon "button" at bounding box center [593, 279] width 16 height 12
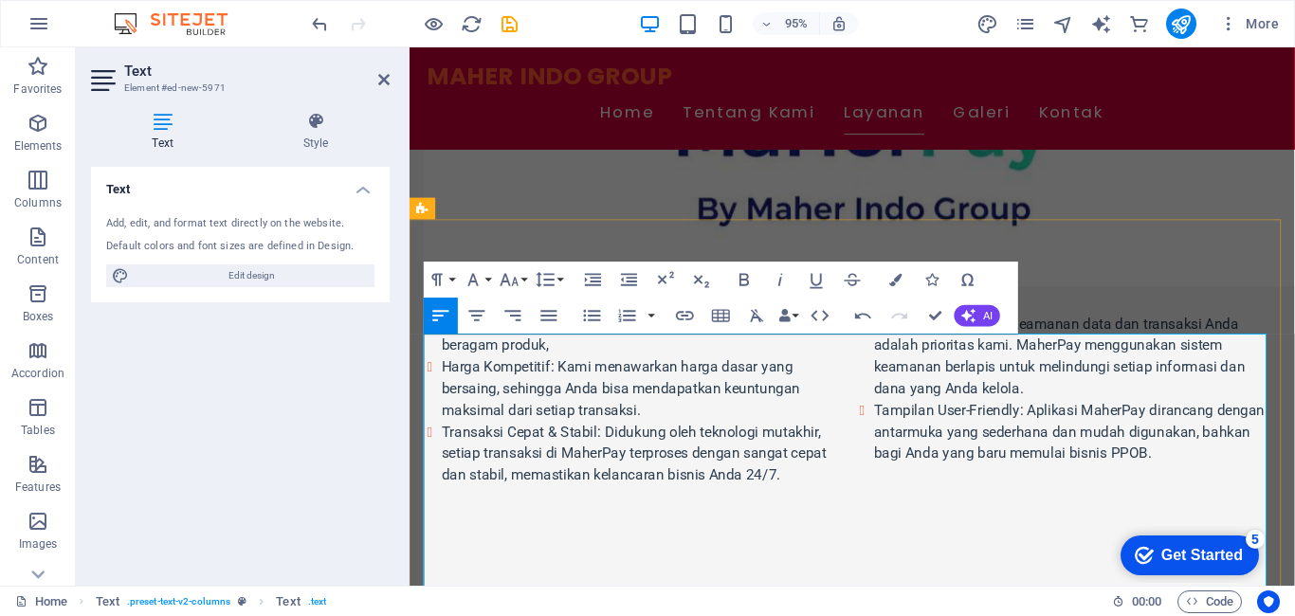
scroll to position [2321, 0]
click at [591, 284] on icon "button" at bounding box center [593, 279] width 16 height 12
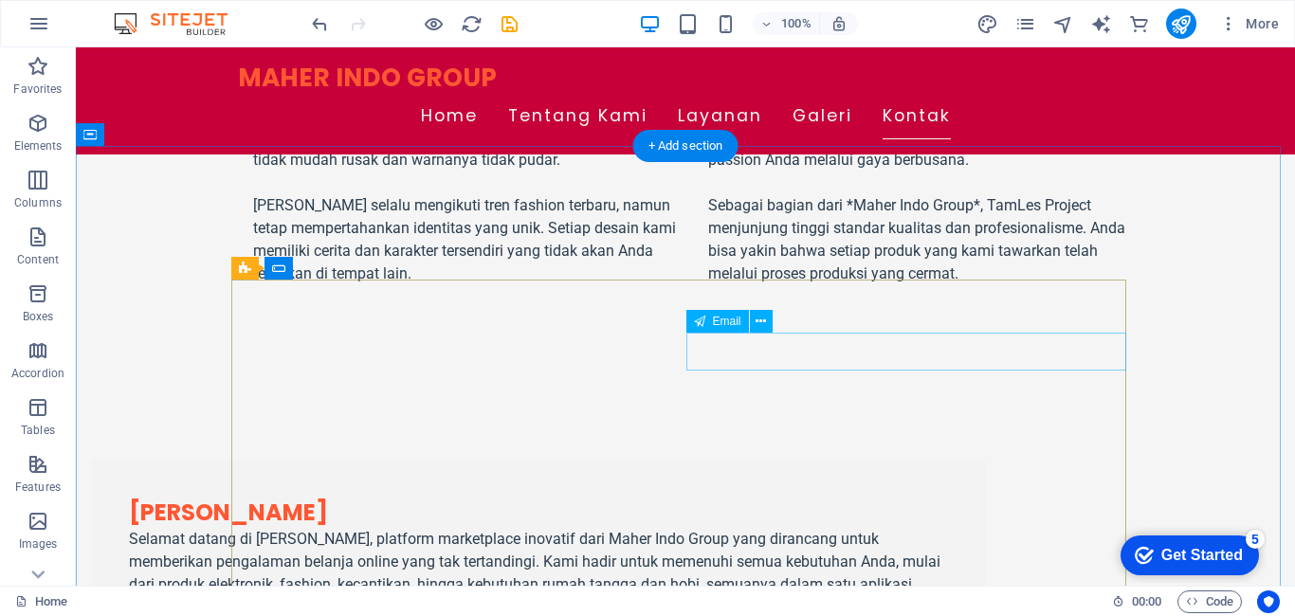
scroll to position [4720, 0]
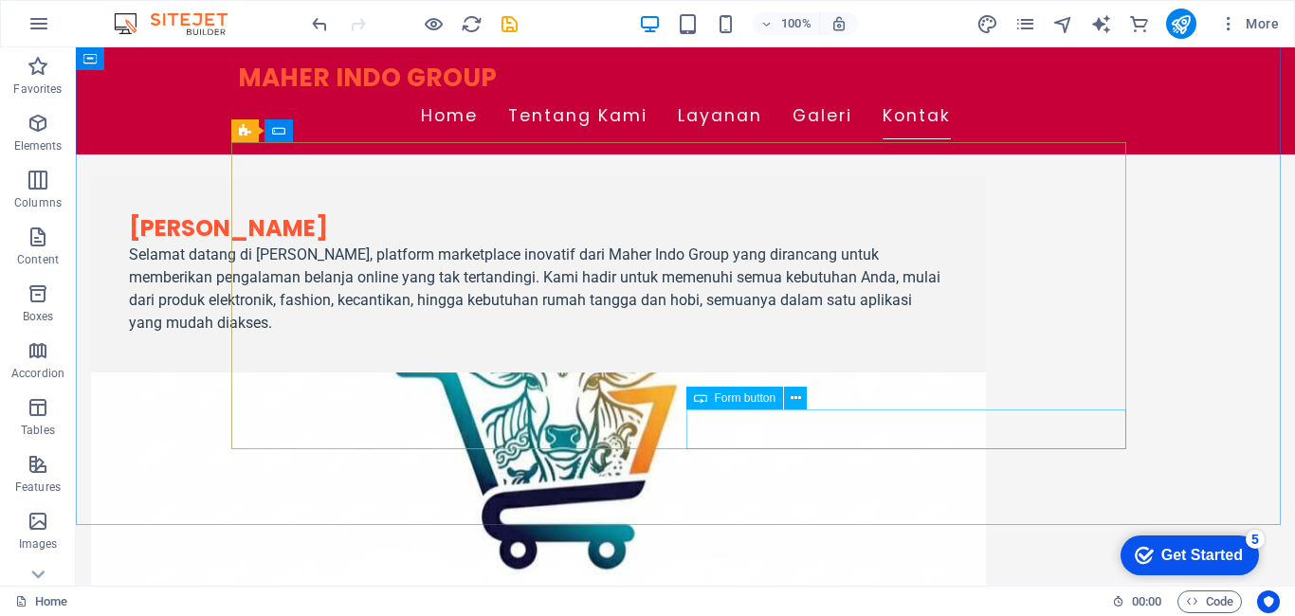
click at [773, 395] on span "Form button" at bounding box center [746, 398] width 62 height 11
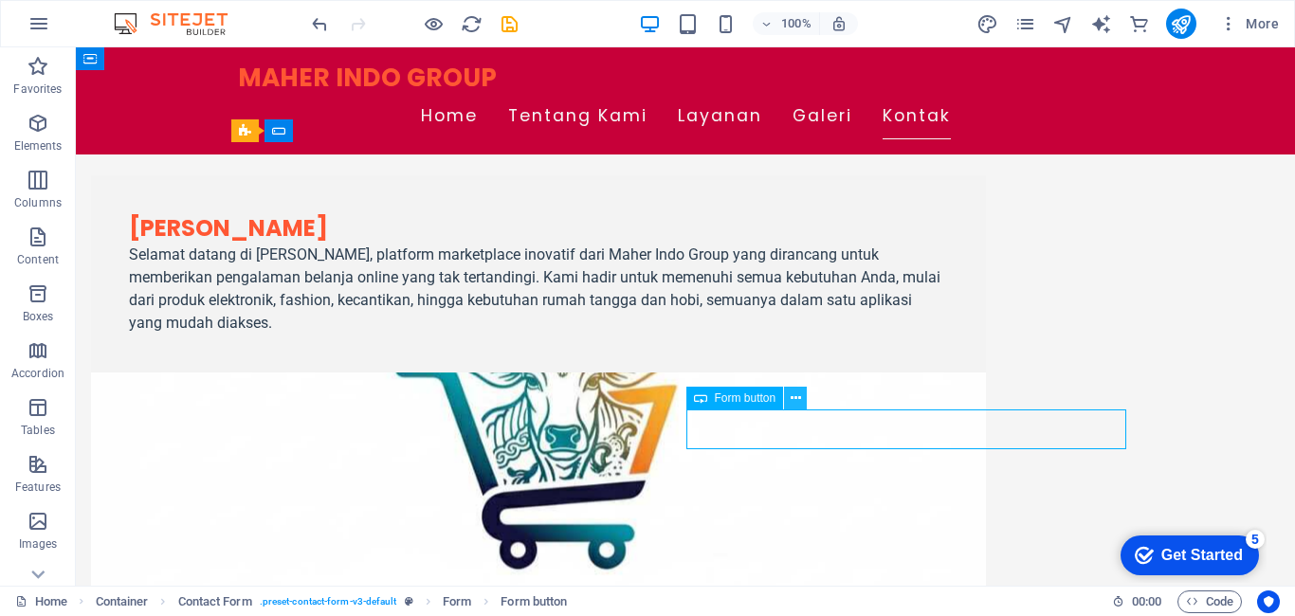
click at [793, 397] on icon at bounding box center [796, 399] width 10 height 20
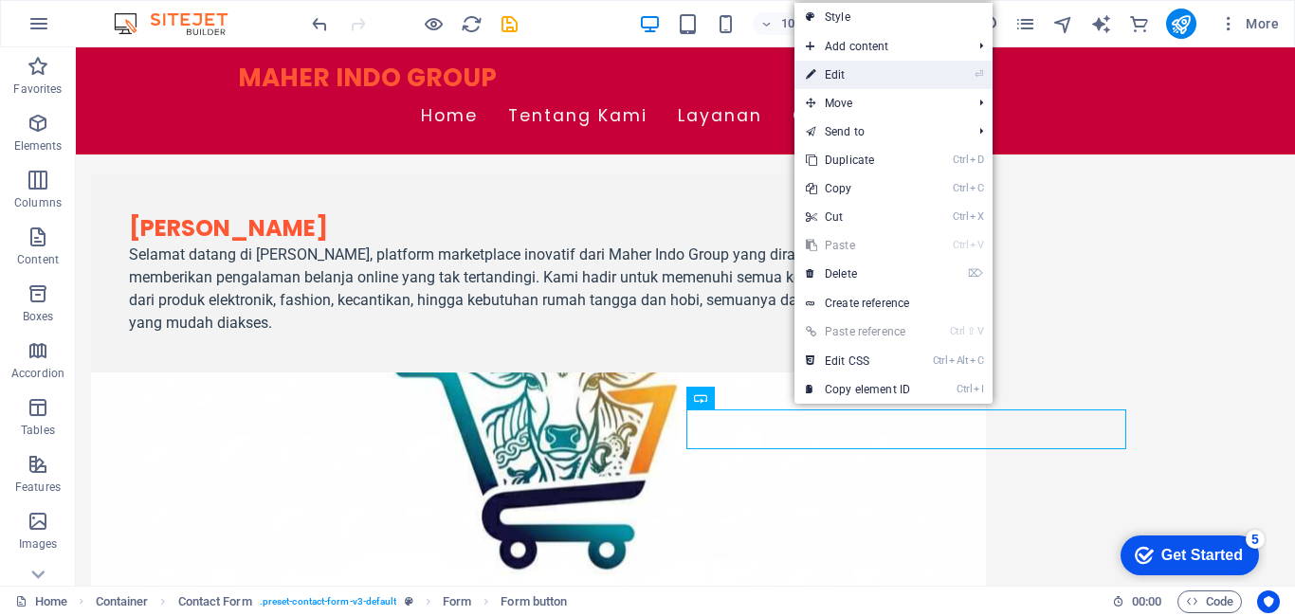
click at [873, 79] on link "⏎ Edit" at bounding box center [858, 75] width 127 height 28
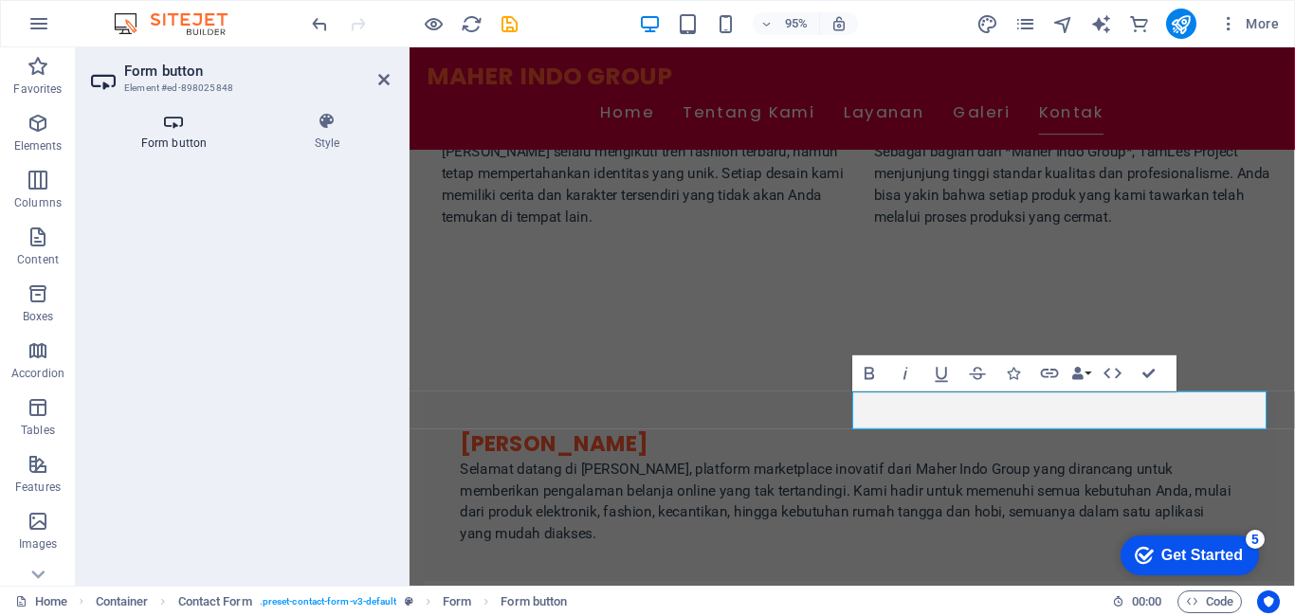
click at [155, 146] on h4 "Form button" at bounding box center [178, 132] width 174 height 40
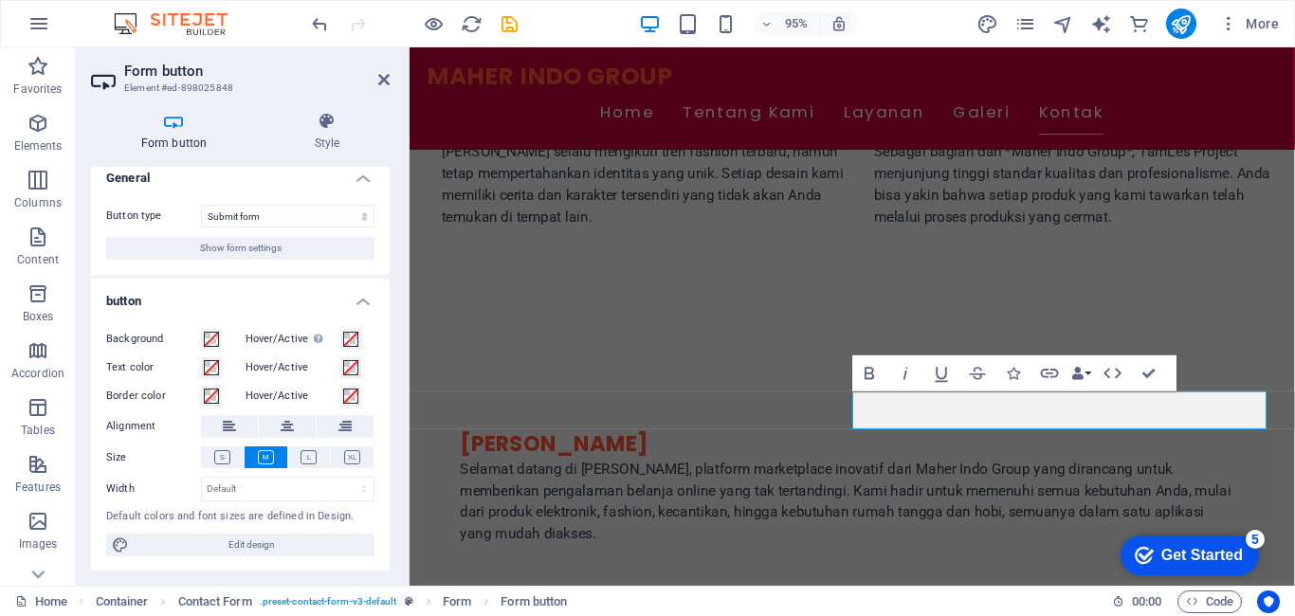
scroll to position [12, 0]
click at [239, 245] on span "Show form settings" at bounding box center [241, 247] width 82 height 23
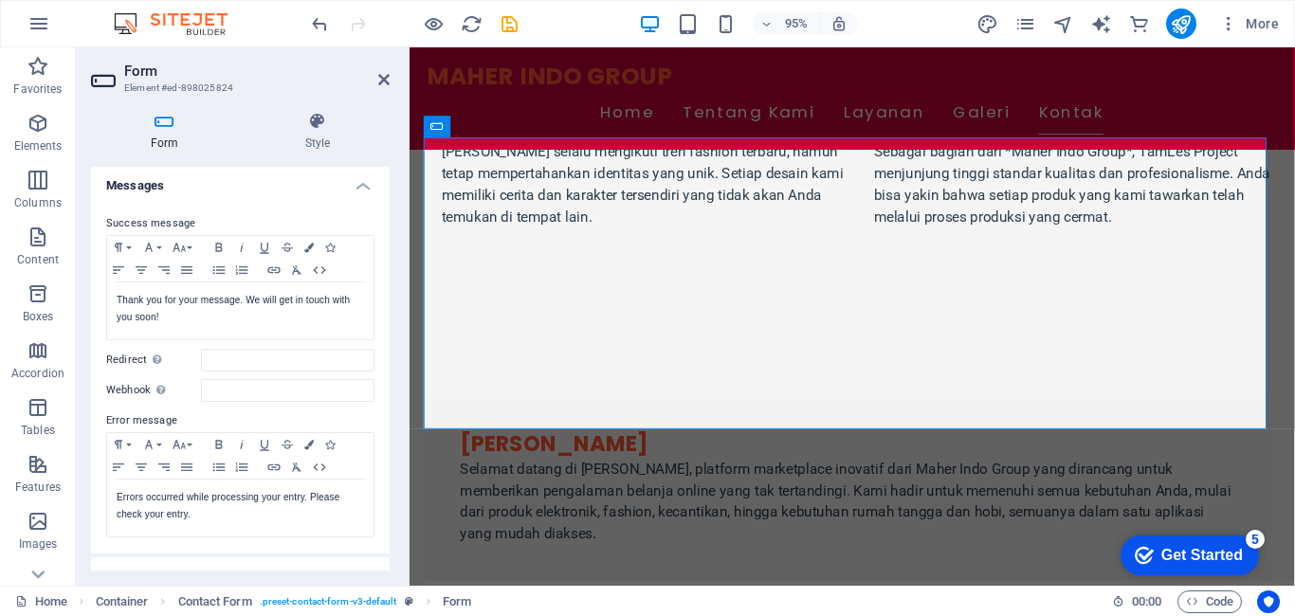
scroll to position [0, 0]
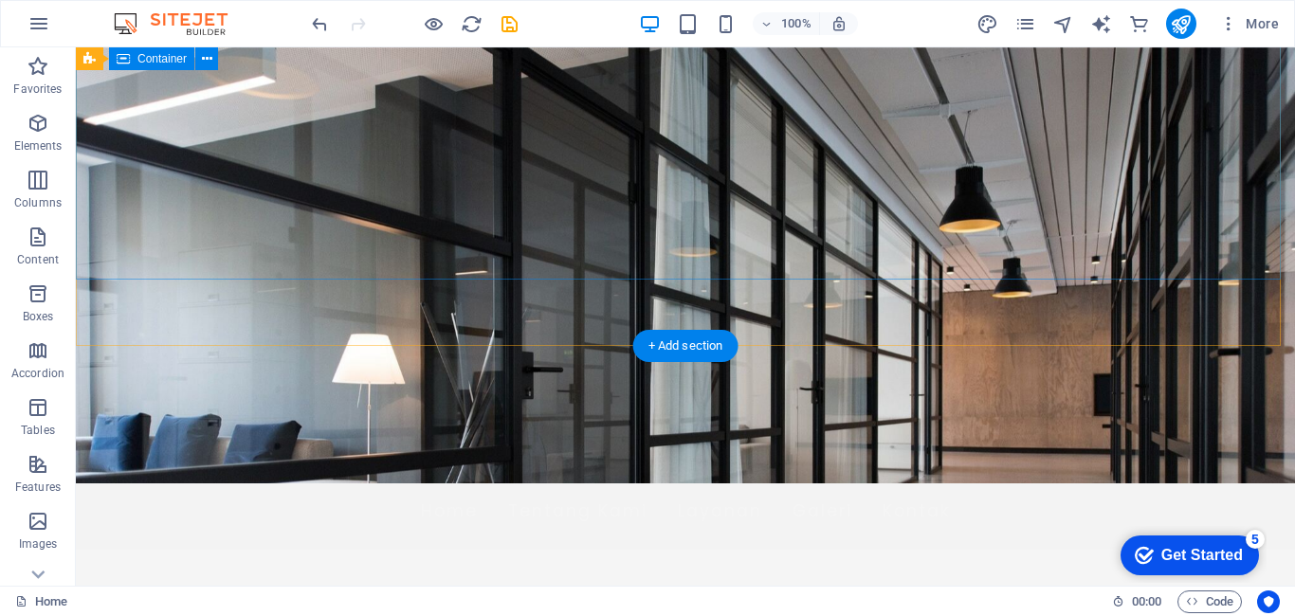
scroll to position [73, 0]
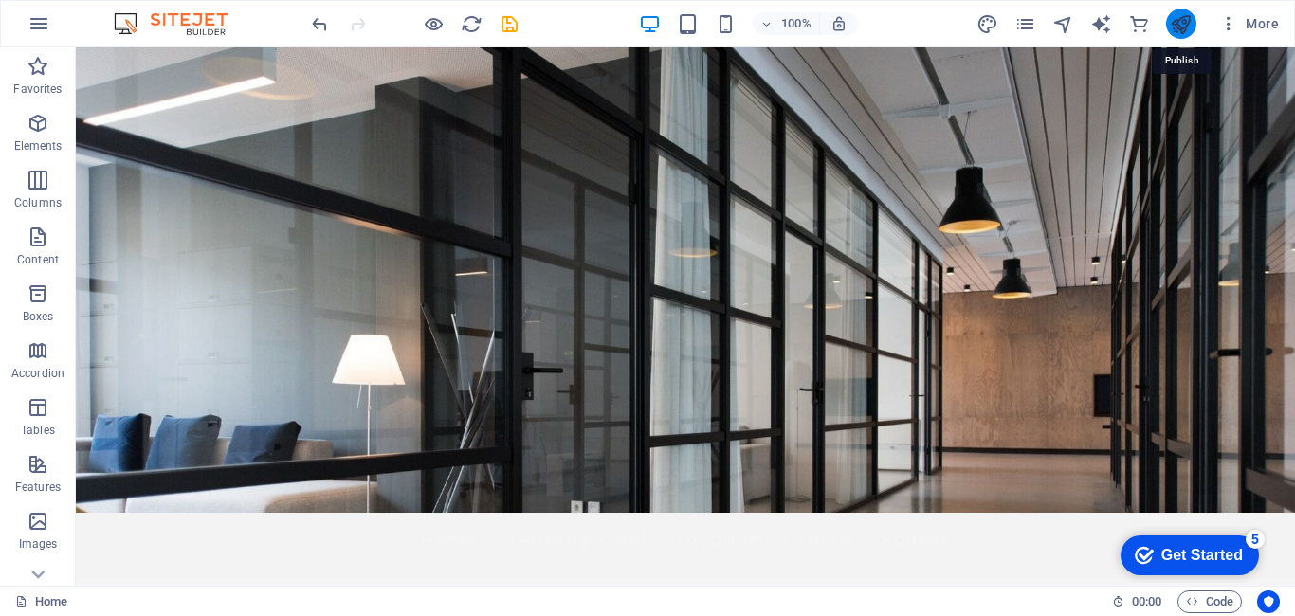
click at [1173, 21] on icon "publish" at bounding box center [1181, 24] width 22 height 22
